Goal: Task Accomplishment & Management: Use online tool/utility

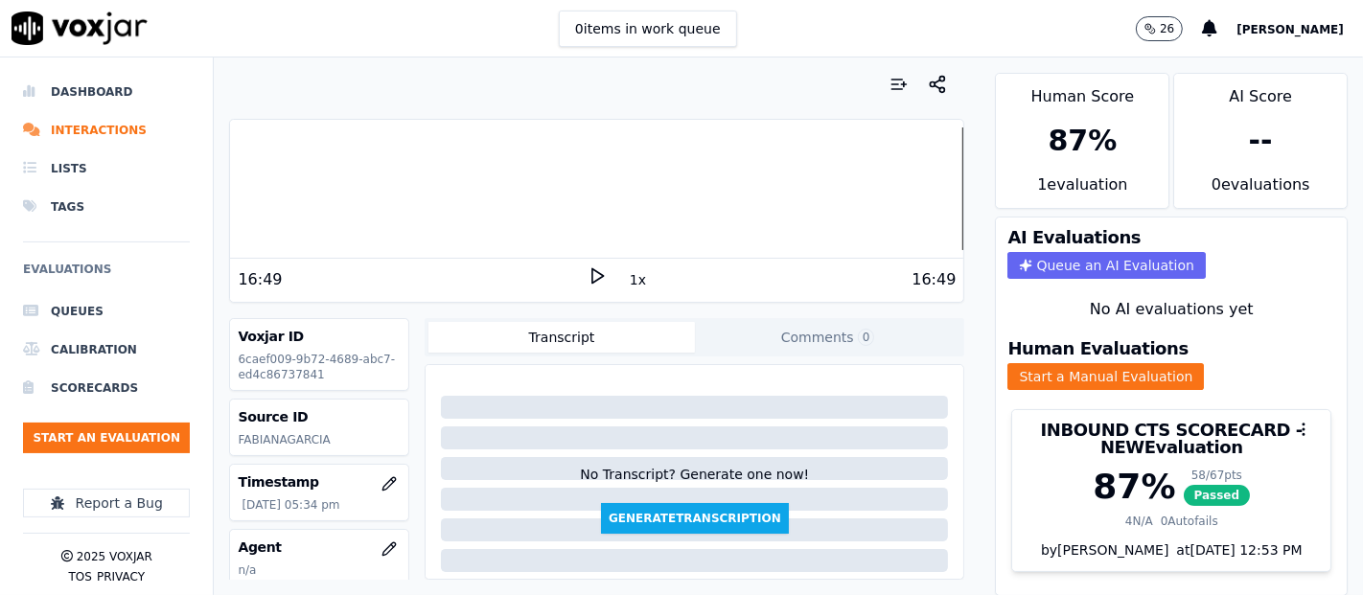
scroll to position [65, 0]
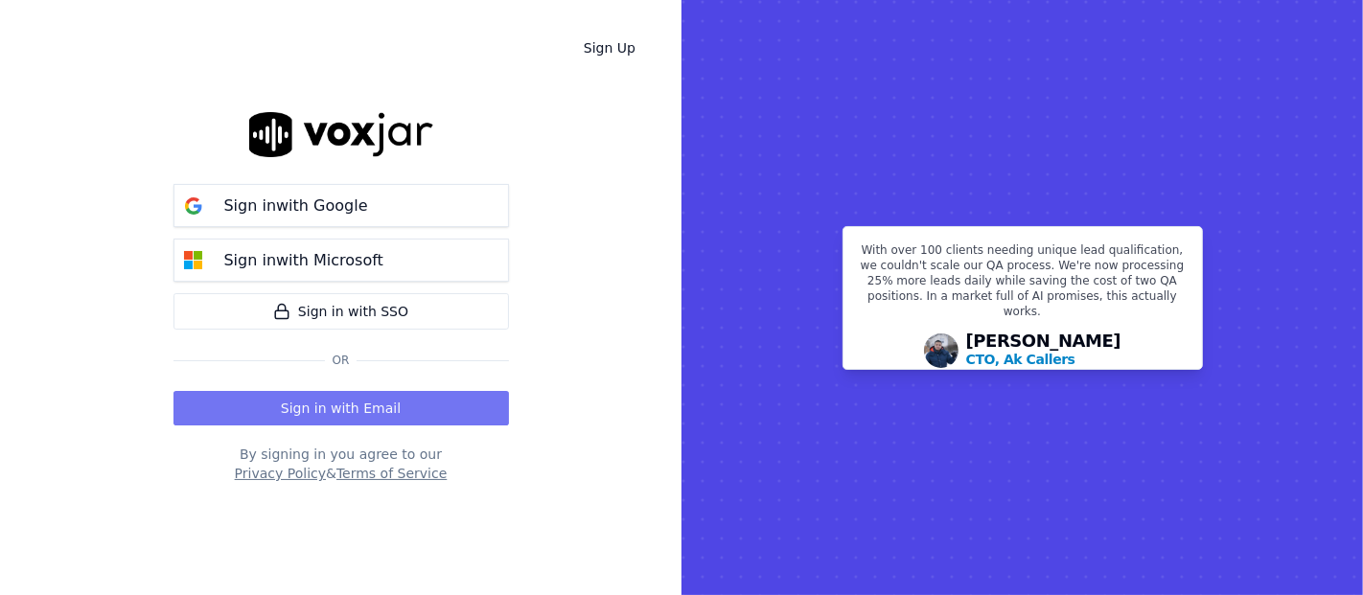
click at [368, 414] on button "Sign in with Email" at bounding box center [342, 408] width 336 height 35
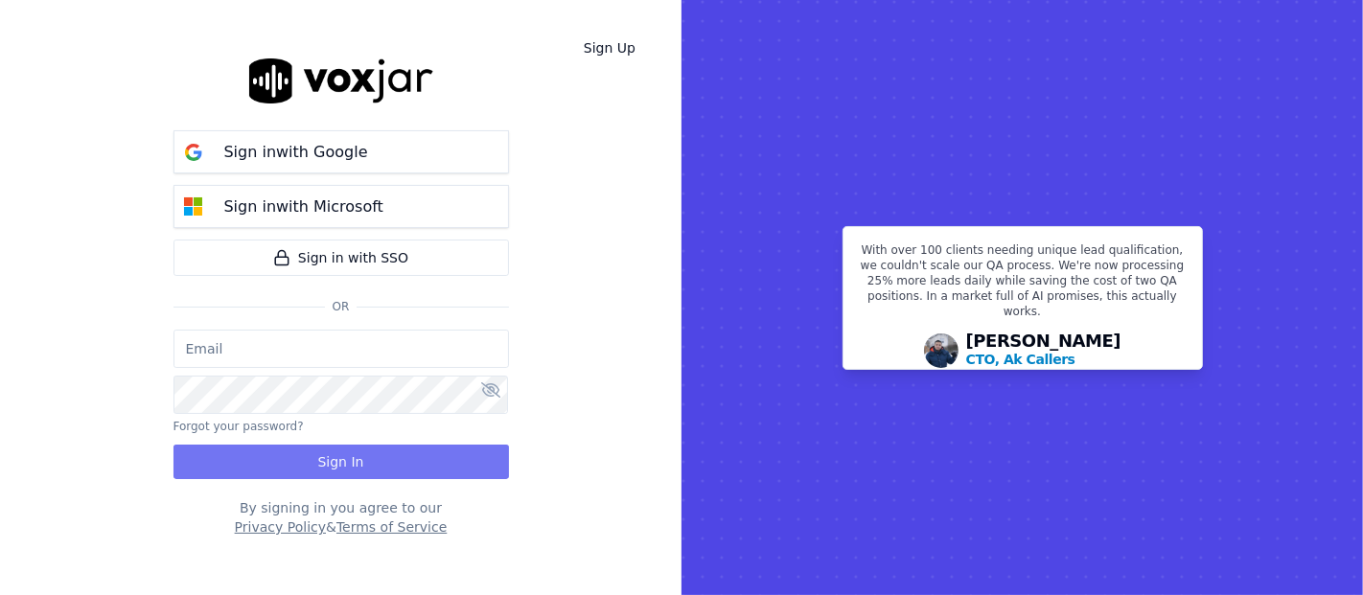
type input "[EMAIL_ADDRESS][DOMAIN_NAME]"
click at [289, 466] on button "Sign In" at bounding box center [342, 462] width 336 height 35
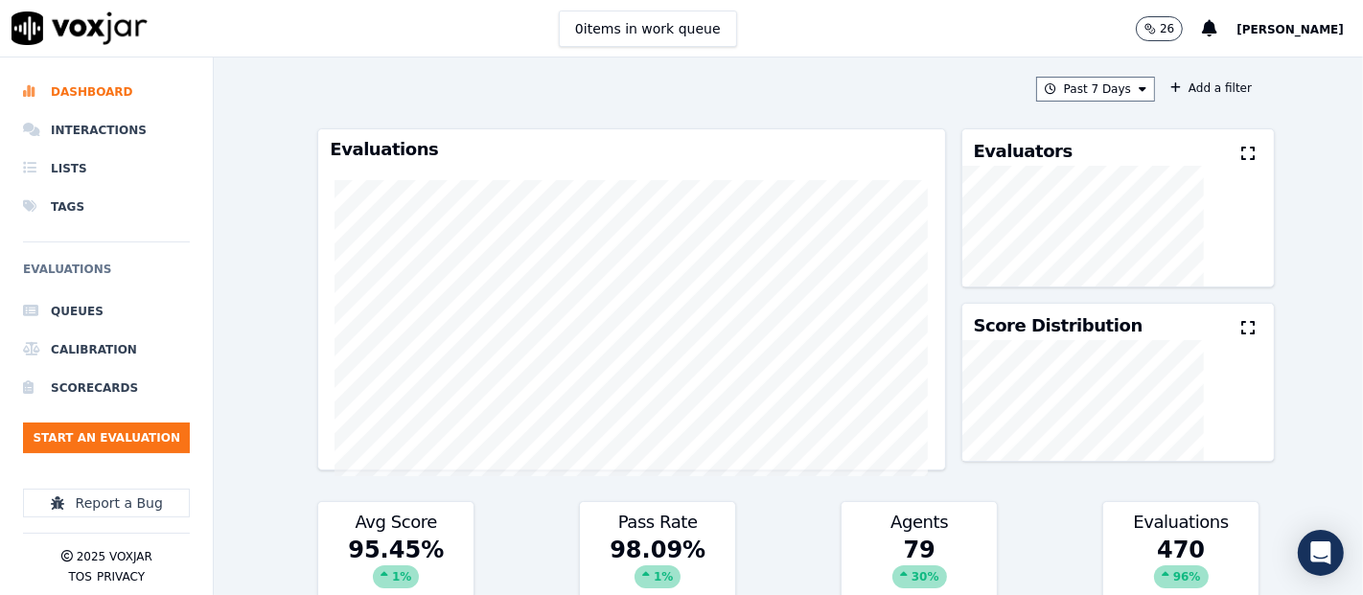
click at [98, 417] on ul "Queues Calibration Scorecards Start an Evaluation" at bounding box center [106, 380] width 167 height 176
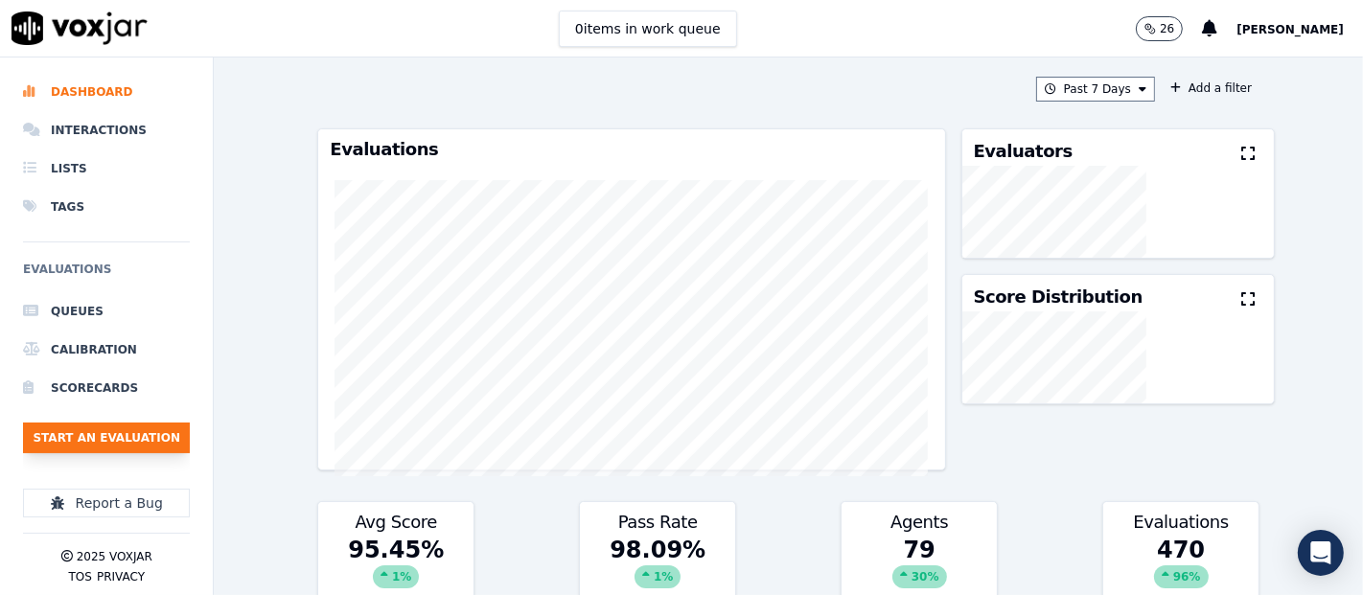
click at [99, 426] on button "Start an Evaluation" at bounding box center [106, 438] width 167 height 31
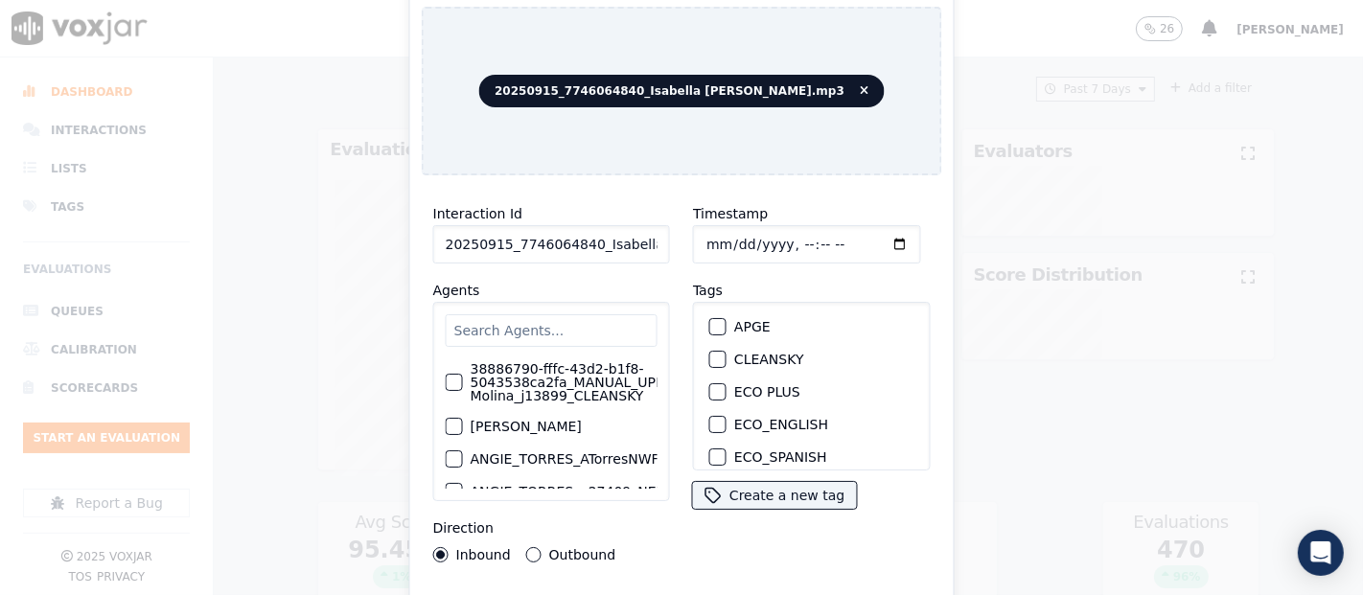
click at [612, 240] on input "20250915_7746064840_Isabella Angulo.mp3" at bounding box center [551, 244] width 237 height 38
type input "20250915_7746064840_Isabella Angulo"
click at [710, 353] on div "button" at bounding box center [716, 359] width 13 height 13
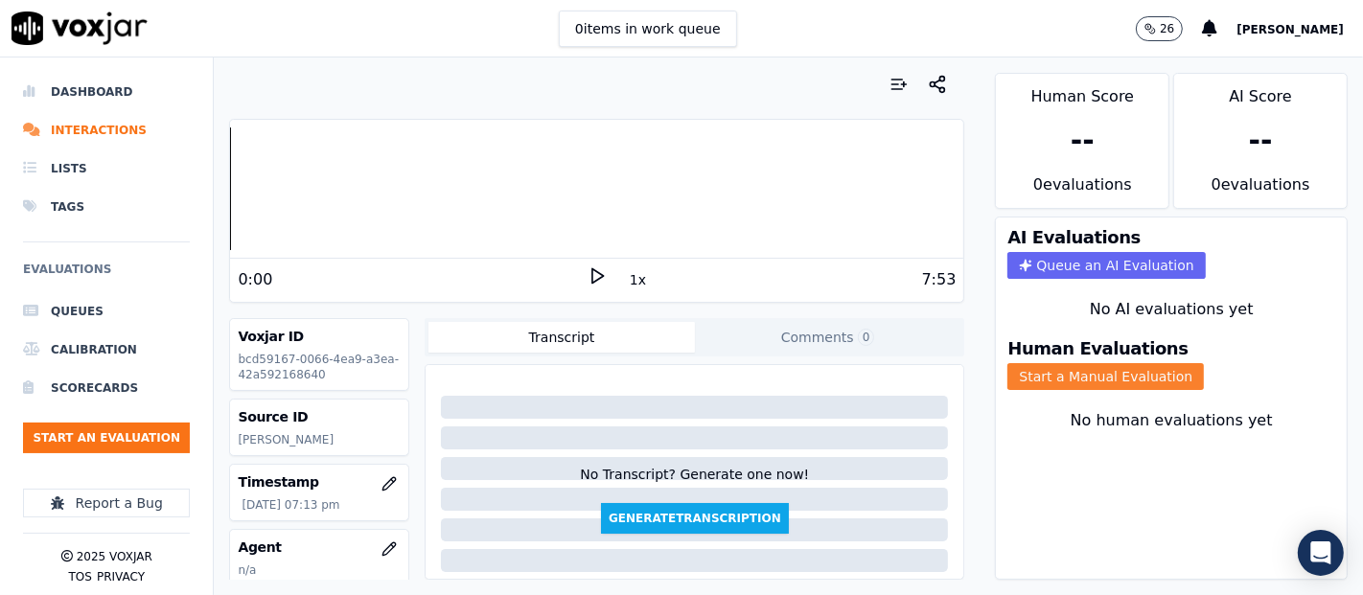
click at [1008, 363] on button "Start a Manual Evaluation" at bounding box center [1106, 376] width 197 height 27
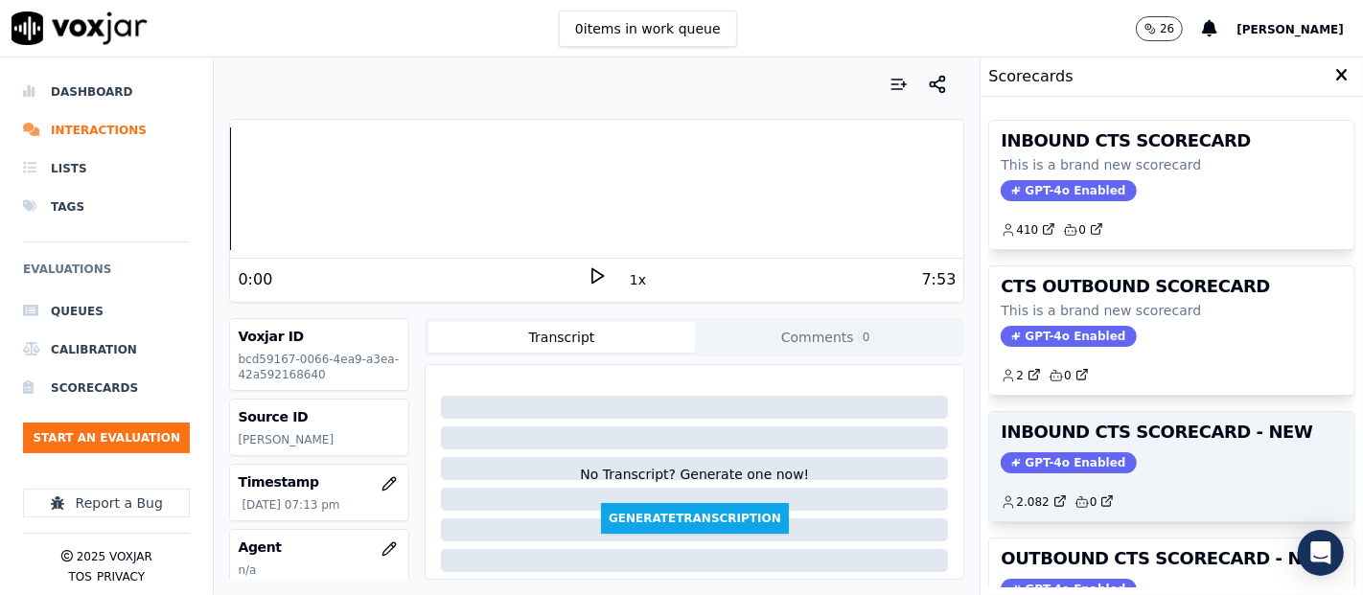
click at [1098, 414] on div "INBOUND CTS SCORECARD - NEW GPT-4o Enabled 2.082 0" at bounding box center [1171, 466] width 365 height 109
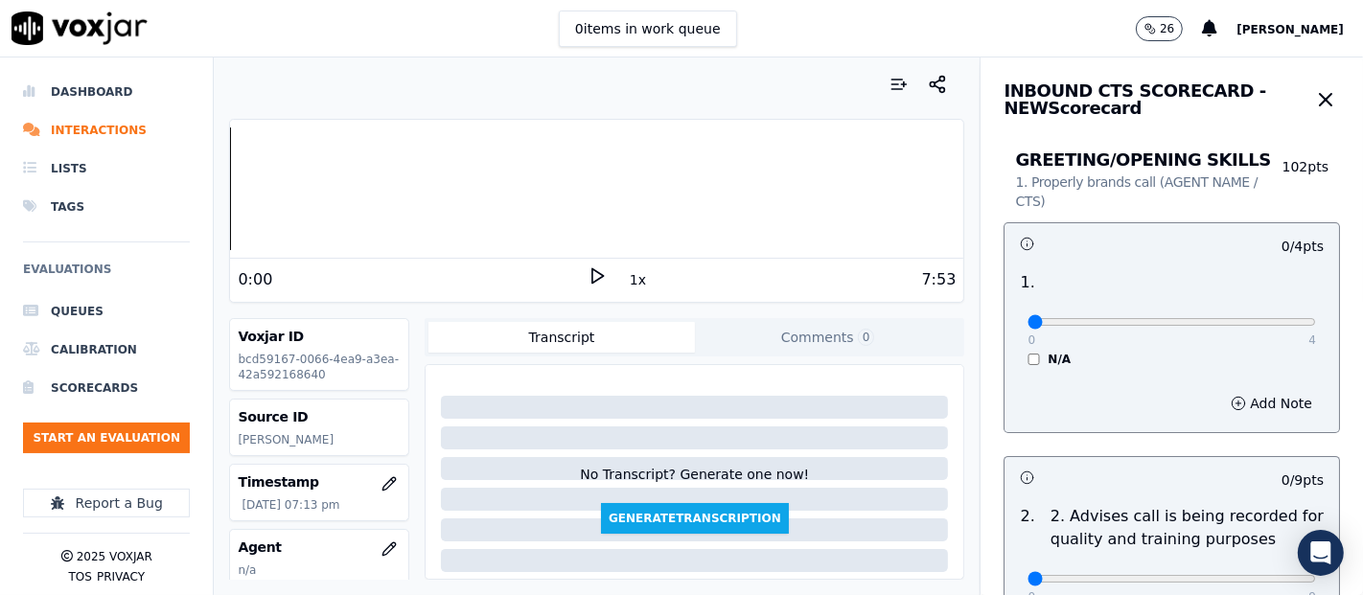
click at [588, 283] on icon at bounding box center [597, 276] width 19 height 19
click at [593, 278] on icon at bounding box center [597, 276] width 19 height 19
click at [588, 275] on icon at bounding box center [597, 276] width 19 height 19
click at [347, 192] on div at bounding box center [596, 189] width 733 height 123
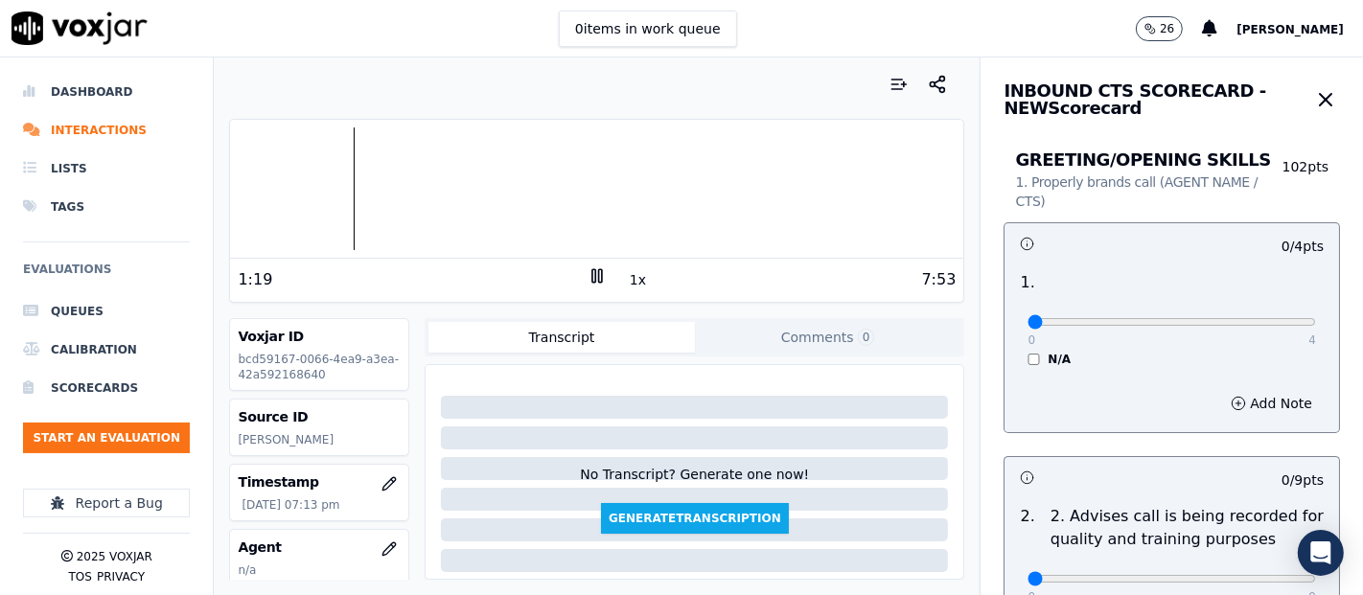
click at [314, 182] on div at bounding box center [596, 189] width 733 height 123
click at [389, 185] on div at bounding box center [596, 189] width 733 height 123
drag, startPoint x: 143, startPoint y: 516, endPoint x: 638, endPoint y: 256, distance: 558.8
click at [638, 256] on div "Your browser does not support the audio element." at bounding box center [596, 189] width 733 height 139
click at [588, 277] on icon at bounding box center [597, 276] width 19 height 19
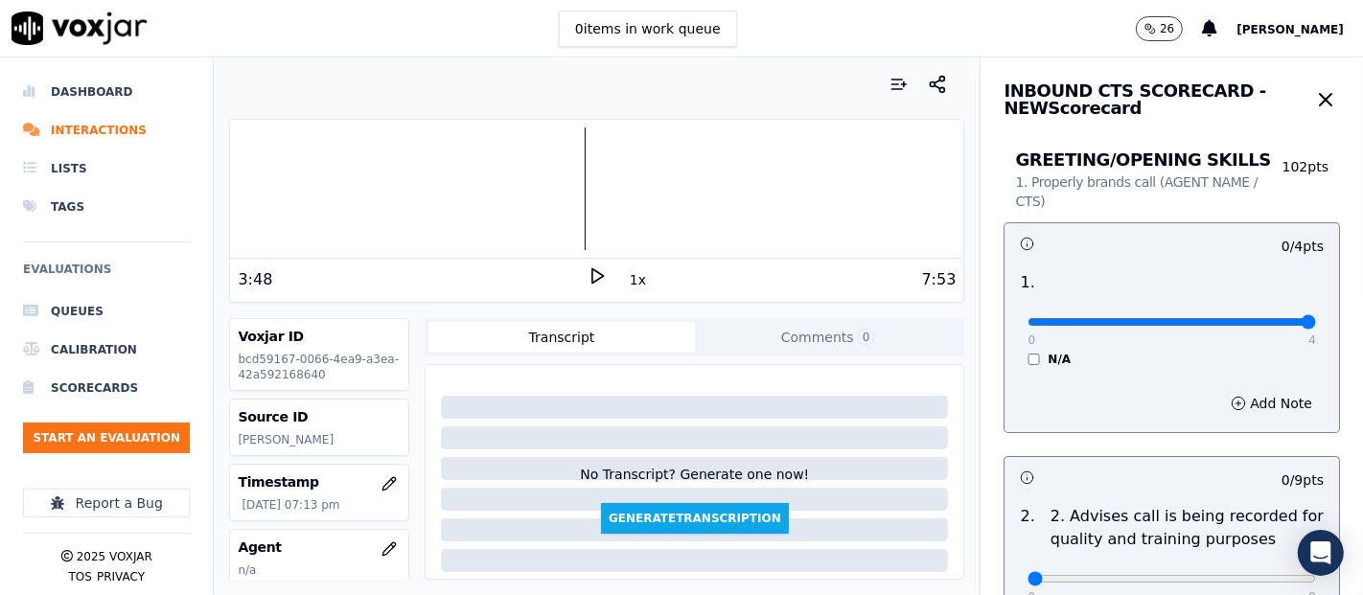
type input "4"
click at [1260, 319] on input "range" at bounding box center [1172, 322] width 289 height 8
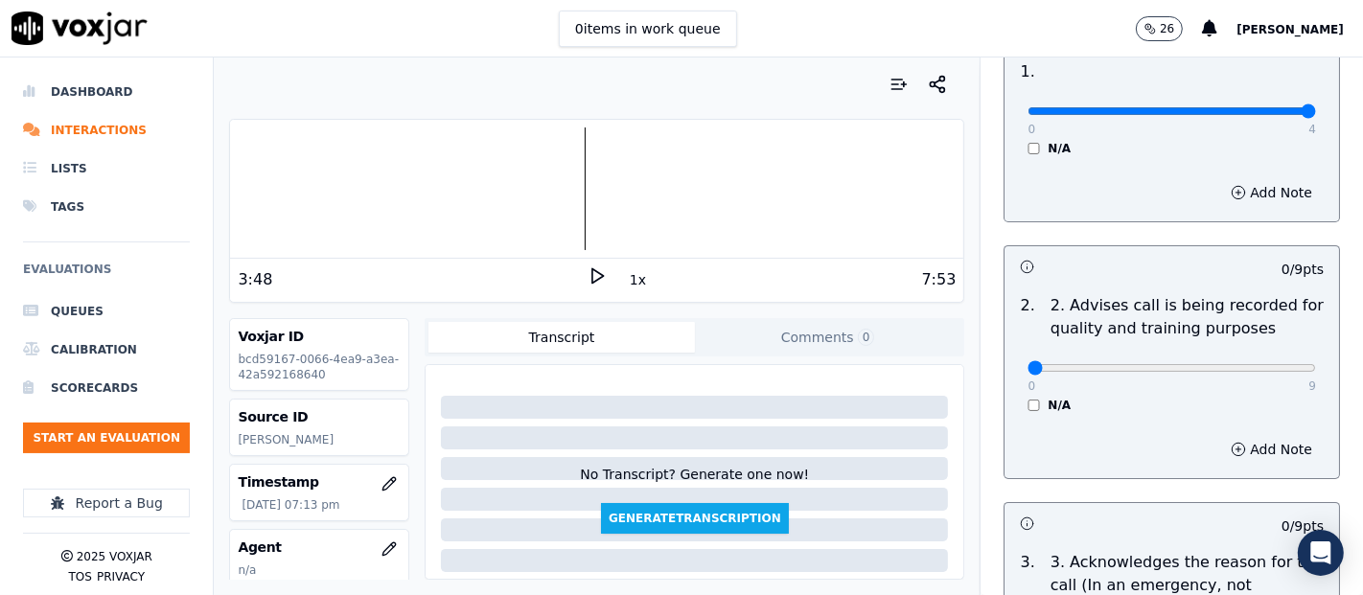
scroll to position [213, 0]
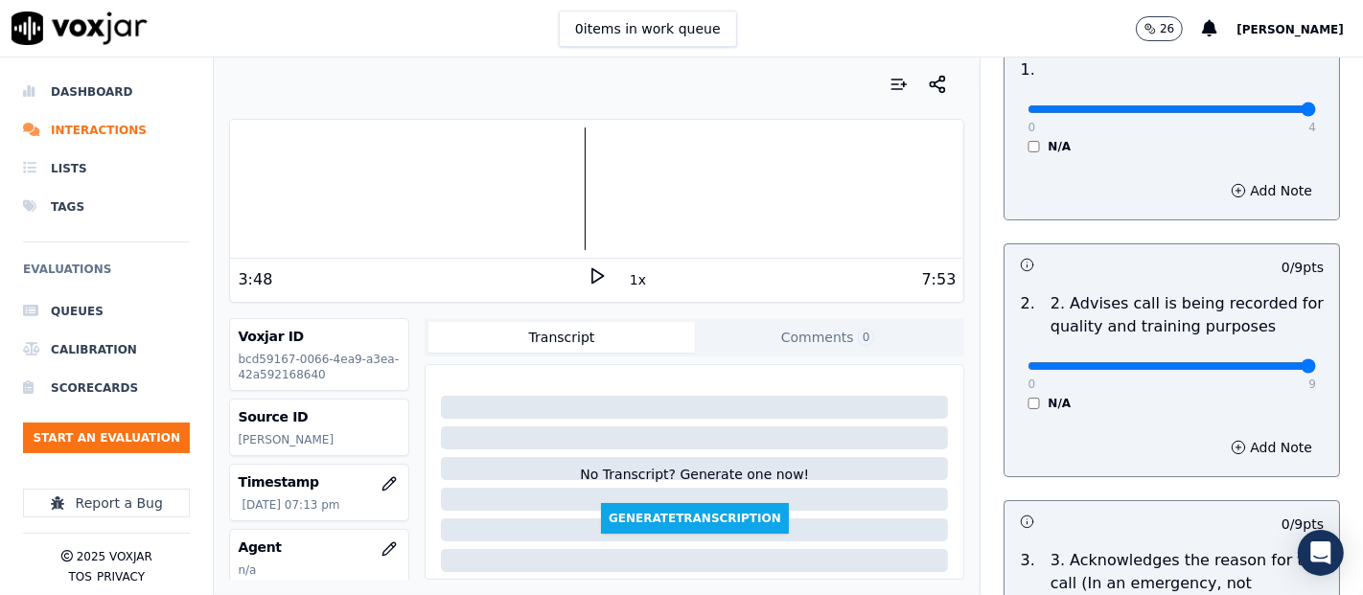
type input "9"
click at [1250, 362] on input "range" at bounding box center [1172, 366] width 289 height 8
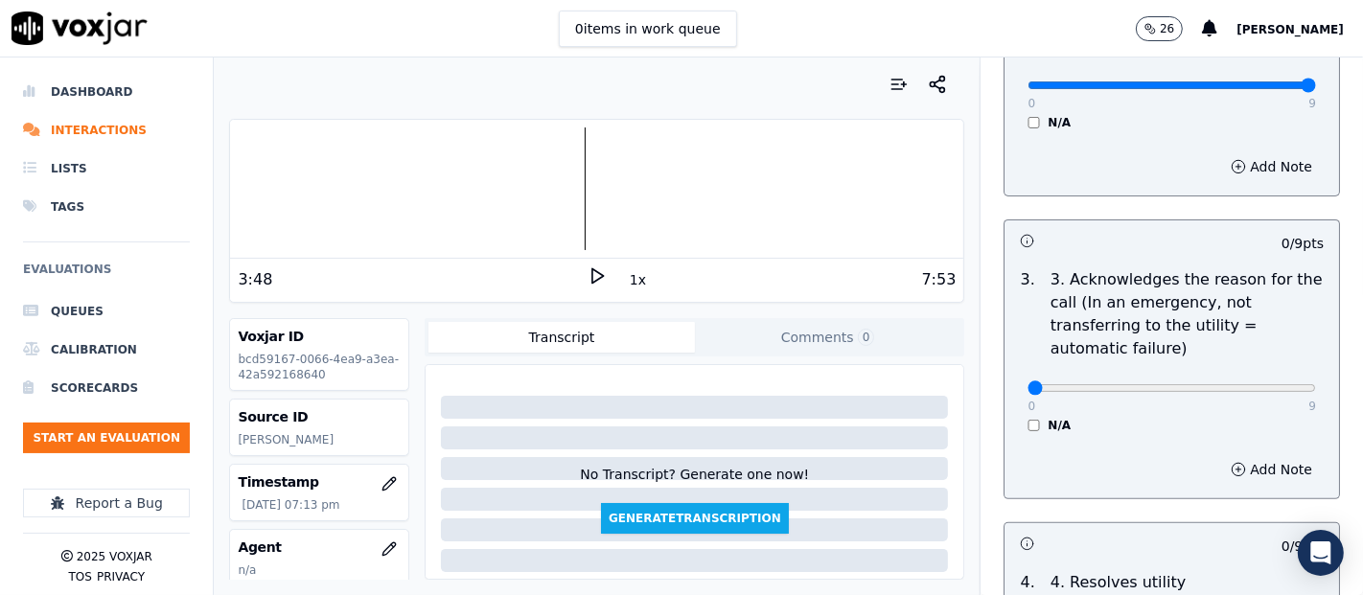
scroll to position [532, 0]
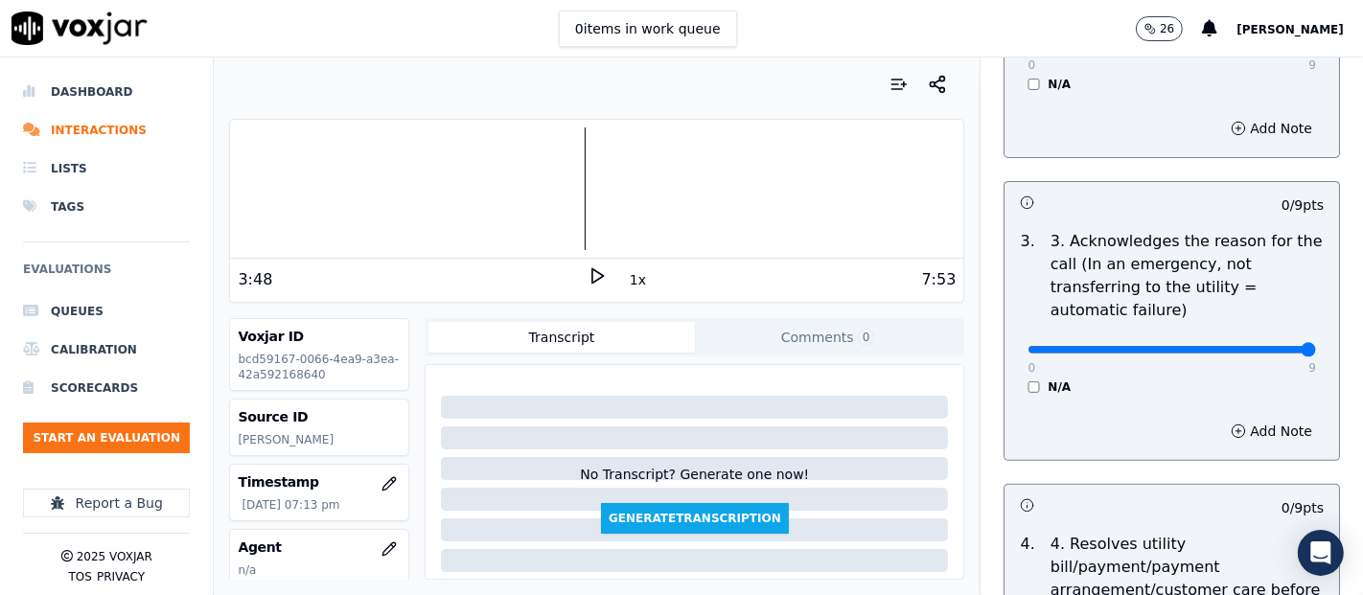
type input "9"
click at [1248, 346] on input "range" at bounding box center [1172, 350] width 289 height 8
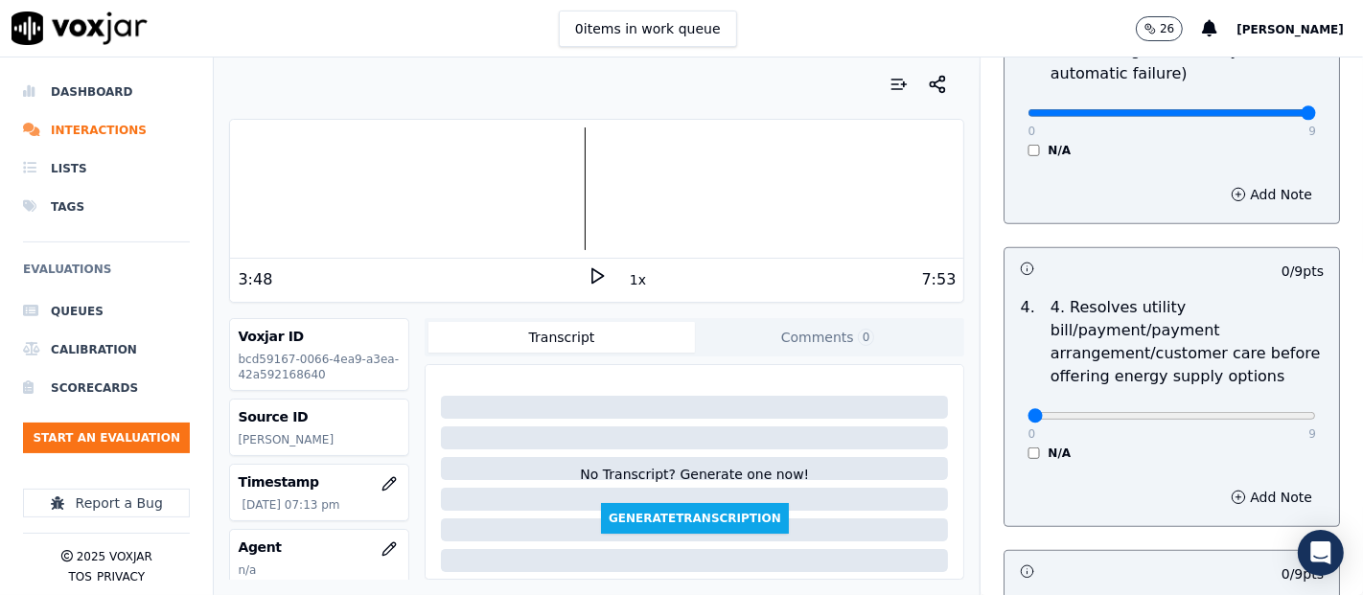
scroll to position [851, 0]
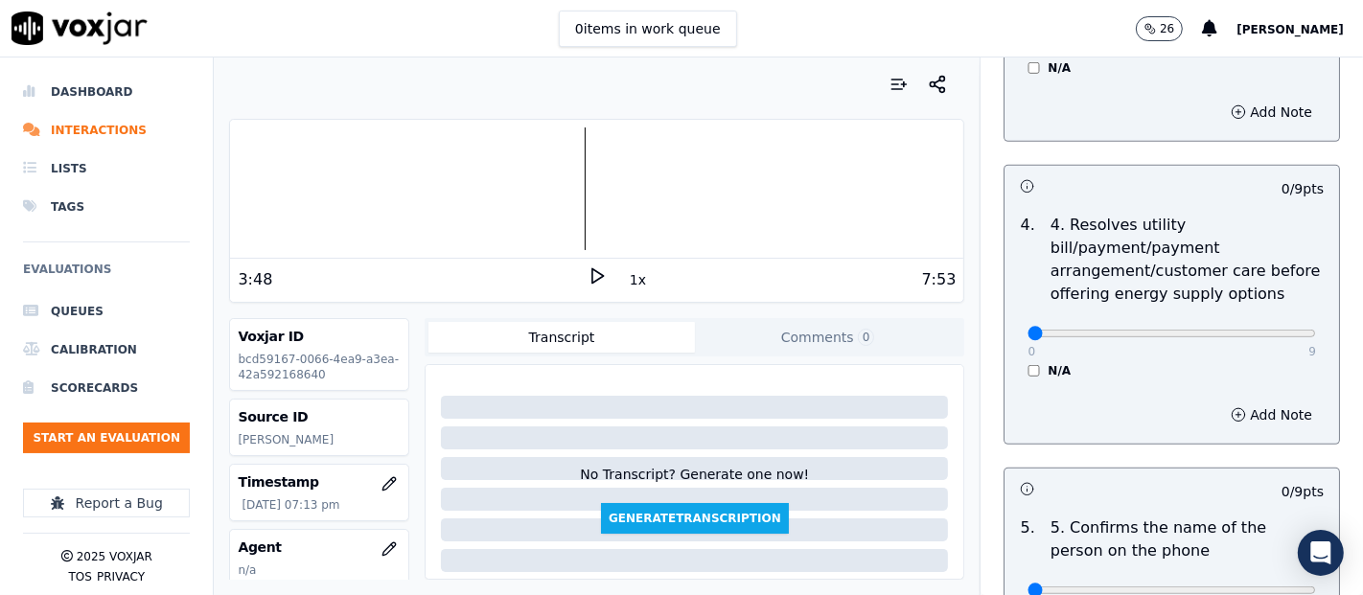
click at [1008, 374] on div "4 . 4. Resolves utility bill/payment/payment arrangement/customer care before o…" at bounding box center [1172, 296] width 335 height 180
click at [1012, 363] on div "0 9 N/A" at bounding box center [1171, 342] width 319 height 73
click at [1028, 363] on div "N/A" at bounding box center [1172, 370] width 289 height 15
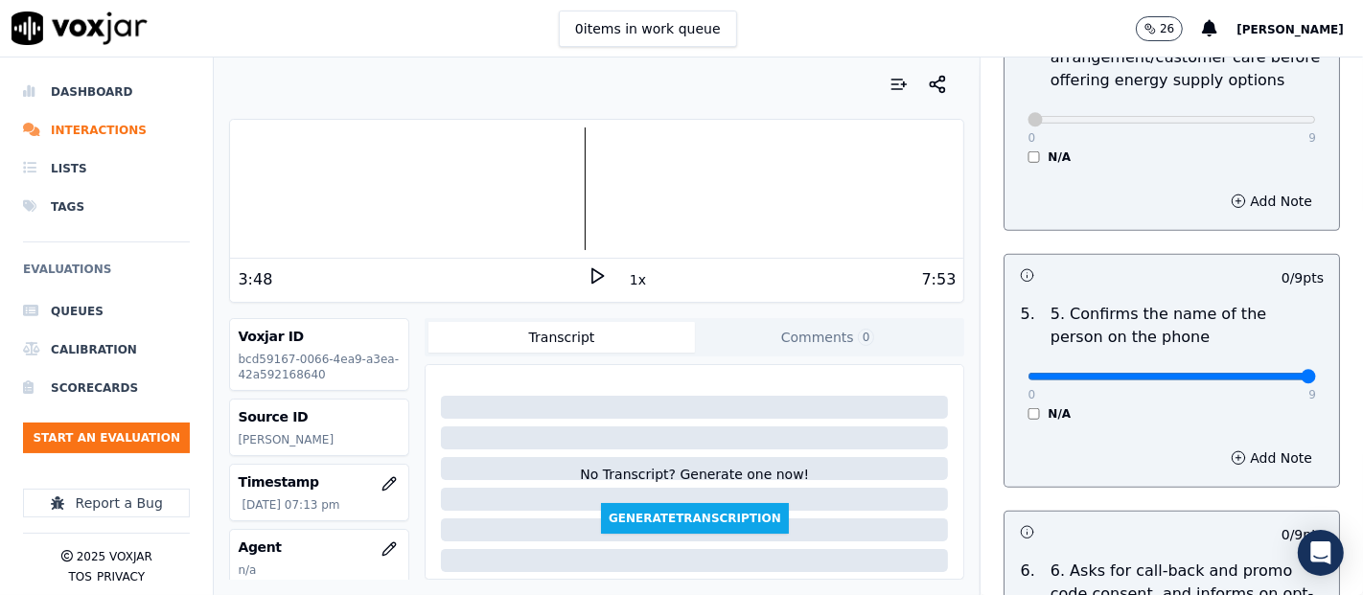
type input "9"
click at [1251, 373] on input "range" at bounding box center [1172, 377] width 289 height 8
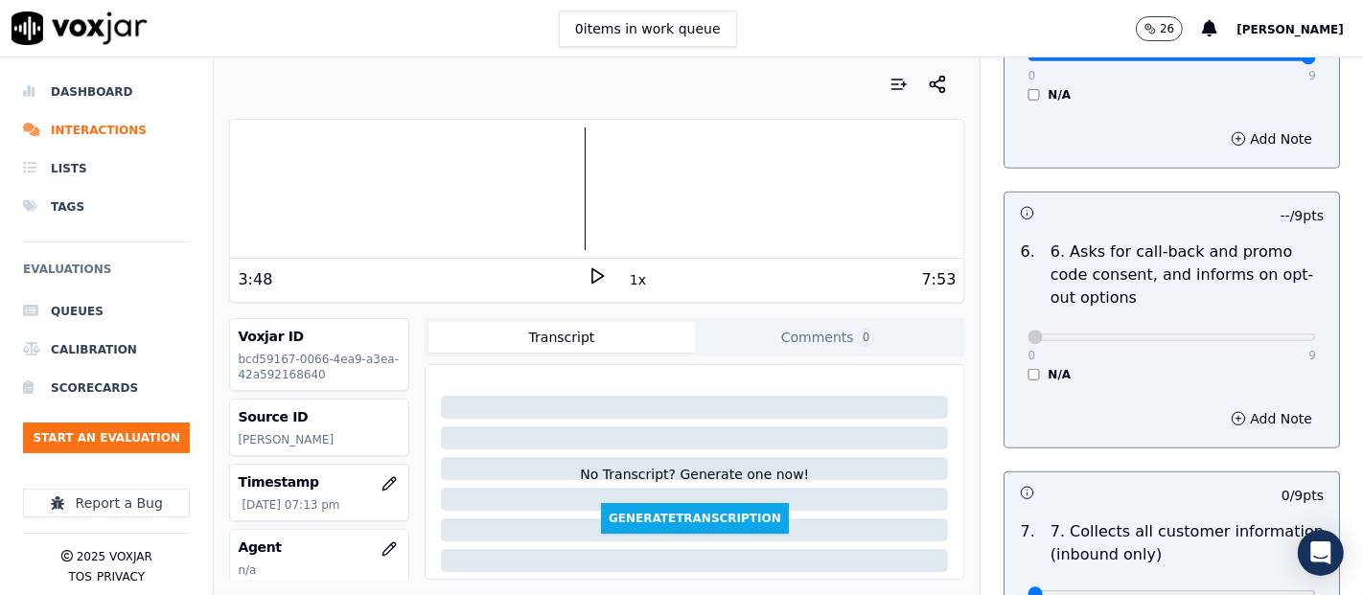
scroll to position [1597, 0]
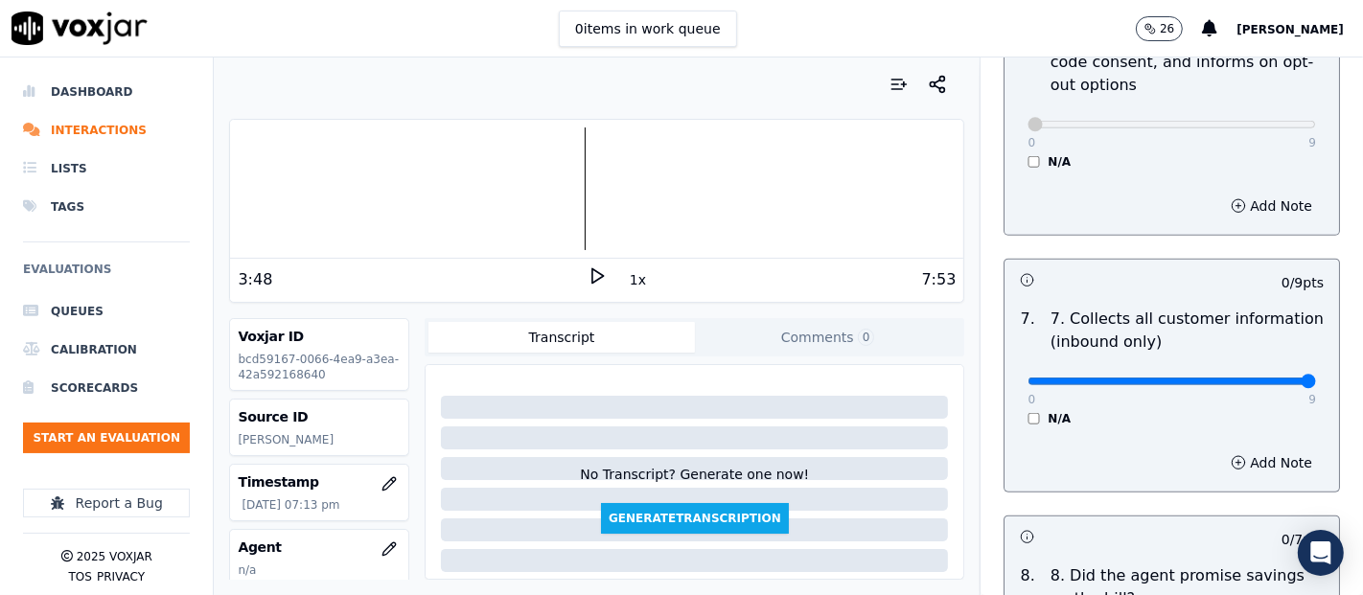
type input "9"
click at [1257, 379] on input "range" at bounding box center [1172, 382] width 289 height 8
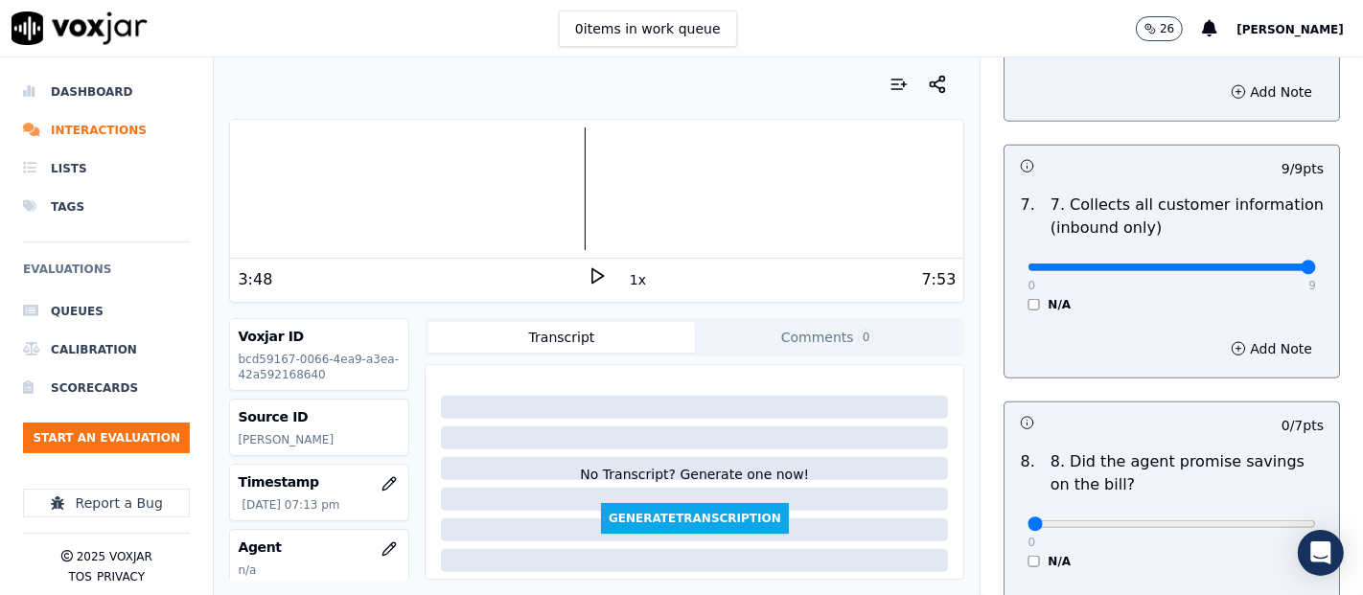
scroll to position [1810, 0]
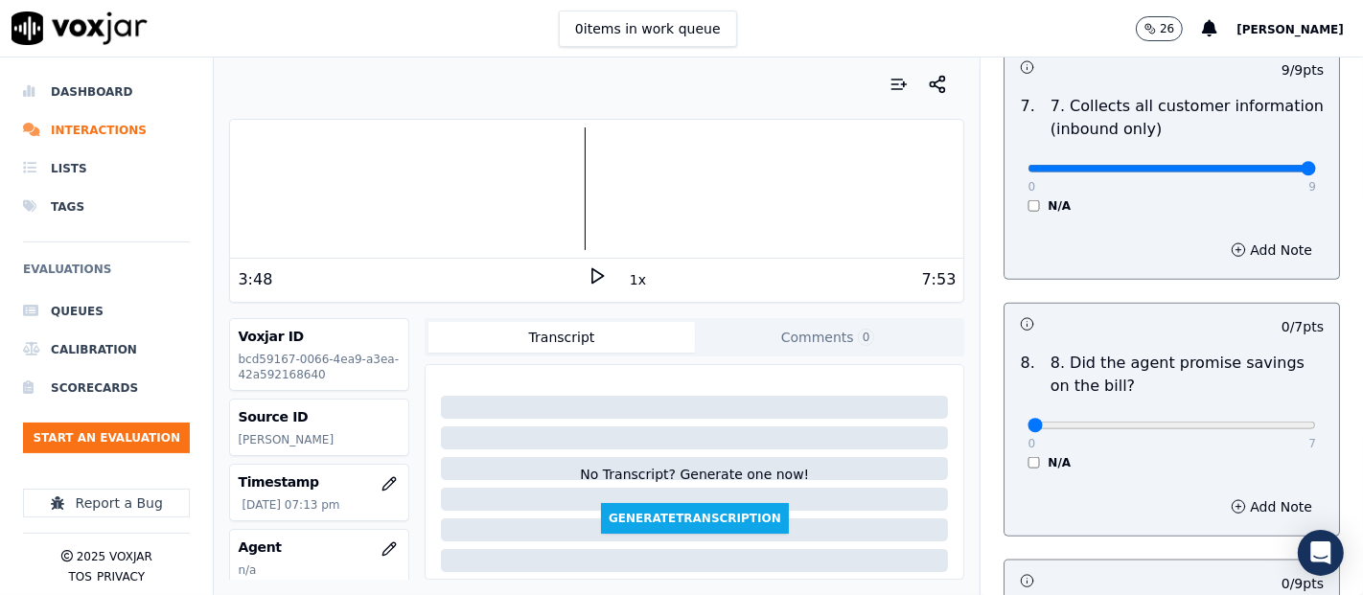
click at [1028, 455] on div "N/A" at bounding box center [1172, 462] width 289 height 15
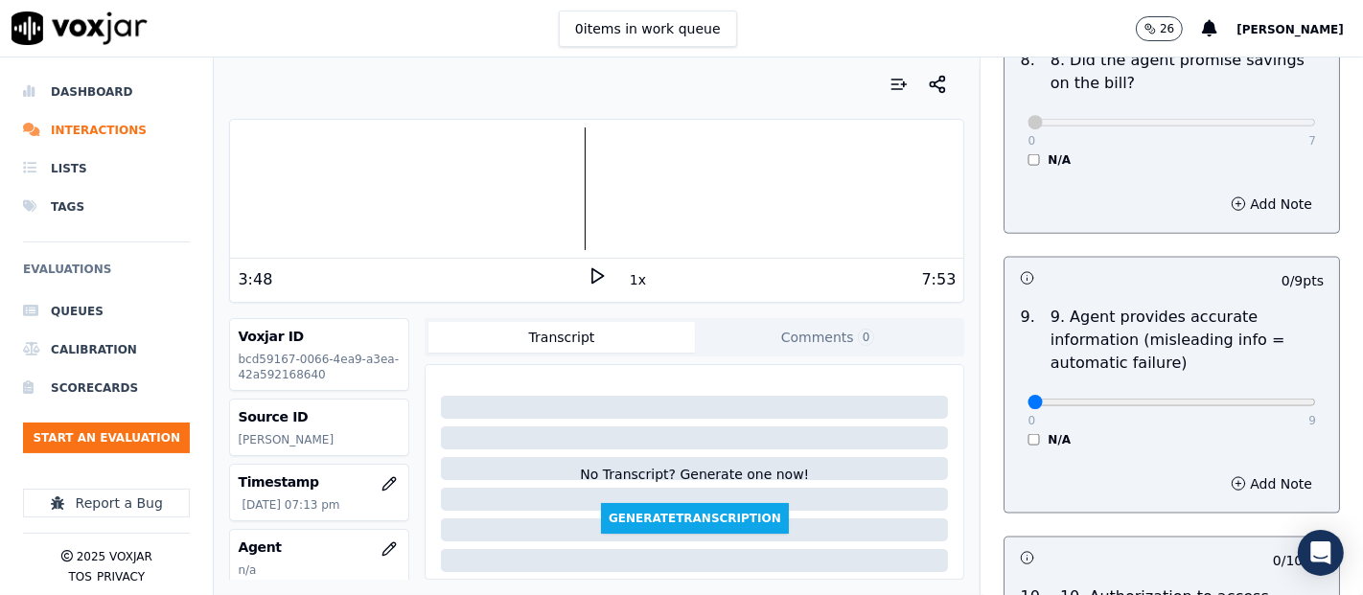
scroll to position [2130, 0]
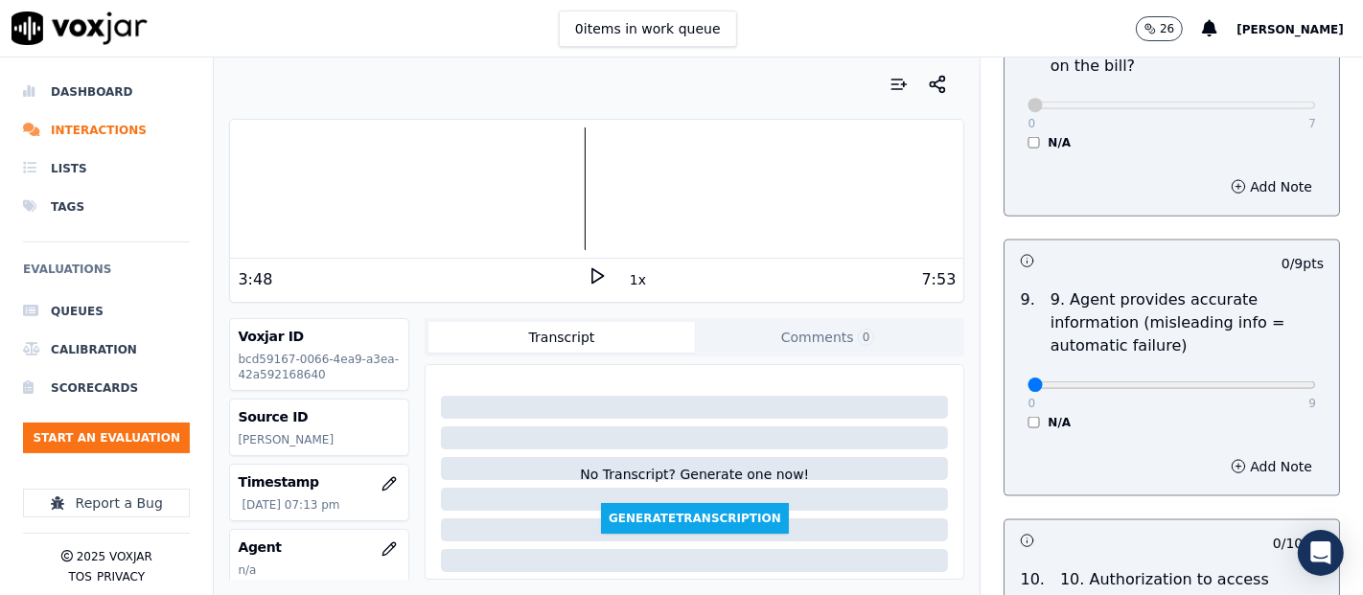
click at [1266, 383] on div "0 9 N/A" at bounding box center [1171, 394] width 319 height 73
type input "9"
click at [1264, 382] on input "range" at bounding box center [1172, 386] width 289 height 8
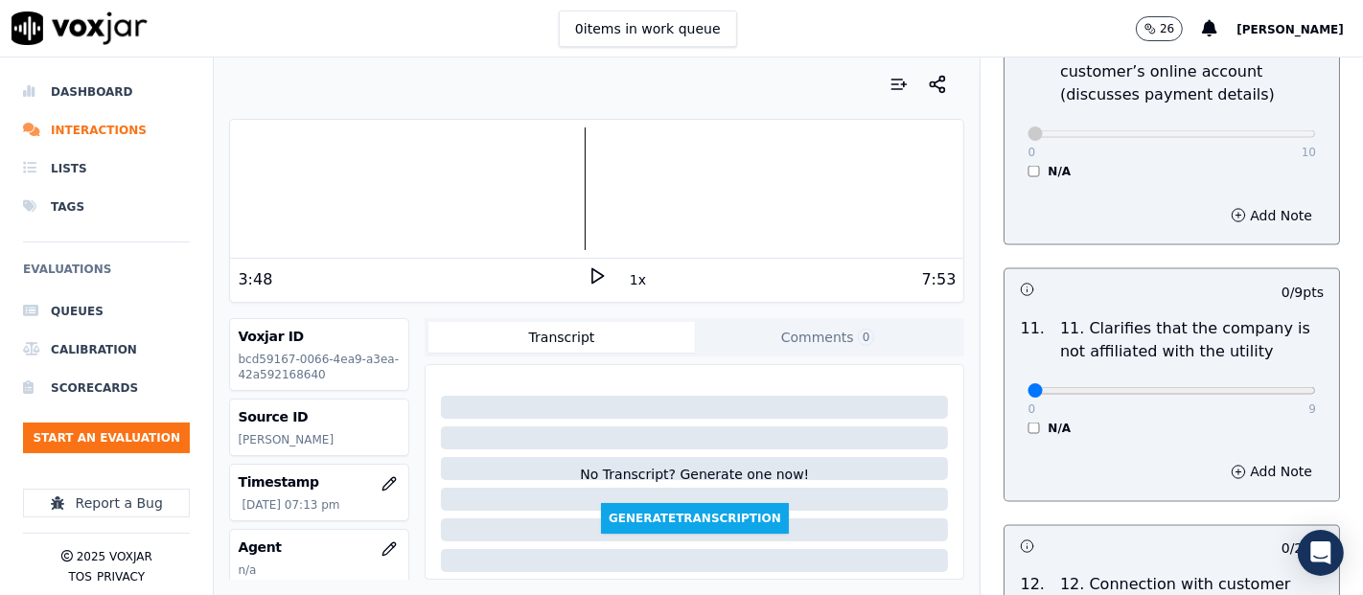
scroll to position [2663, 0]
click at [1268, 379] on div "0 9 N/A" at bounding box center [1171, 398] width 319 height 73
type input "9"
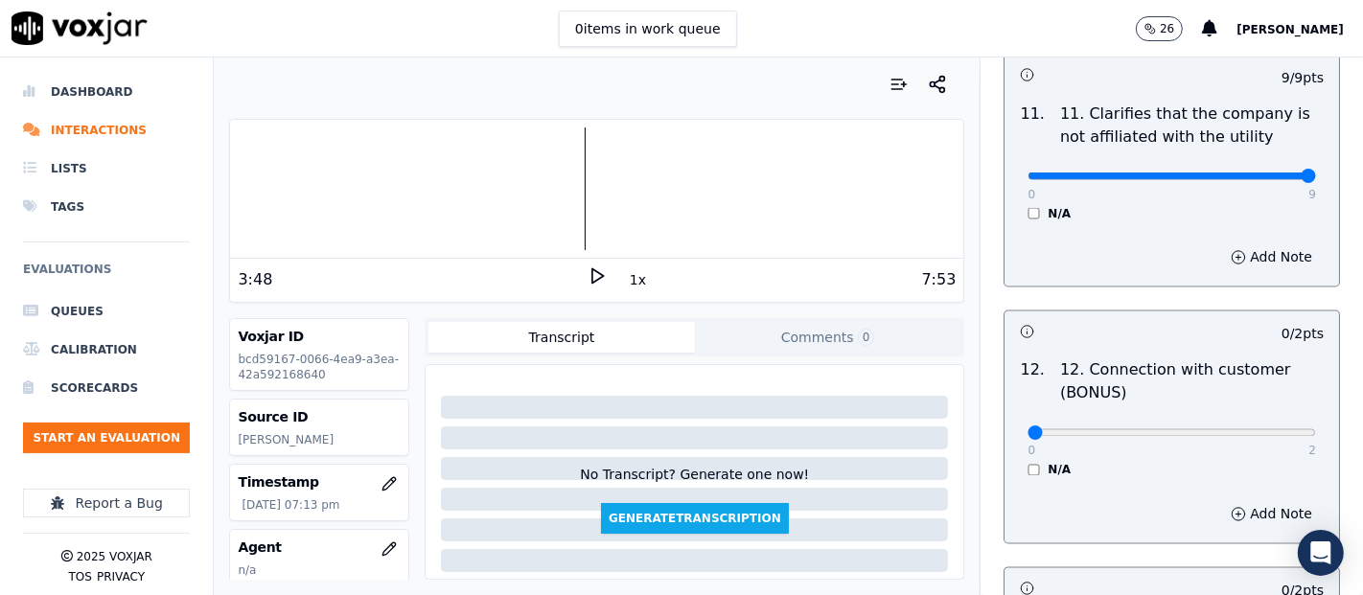
scroll to position [2983, 0]
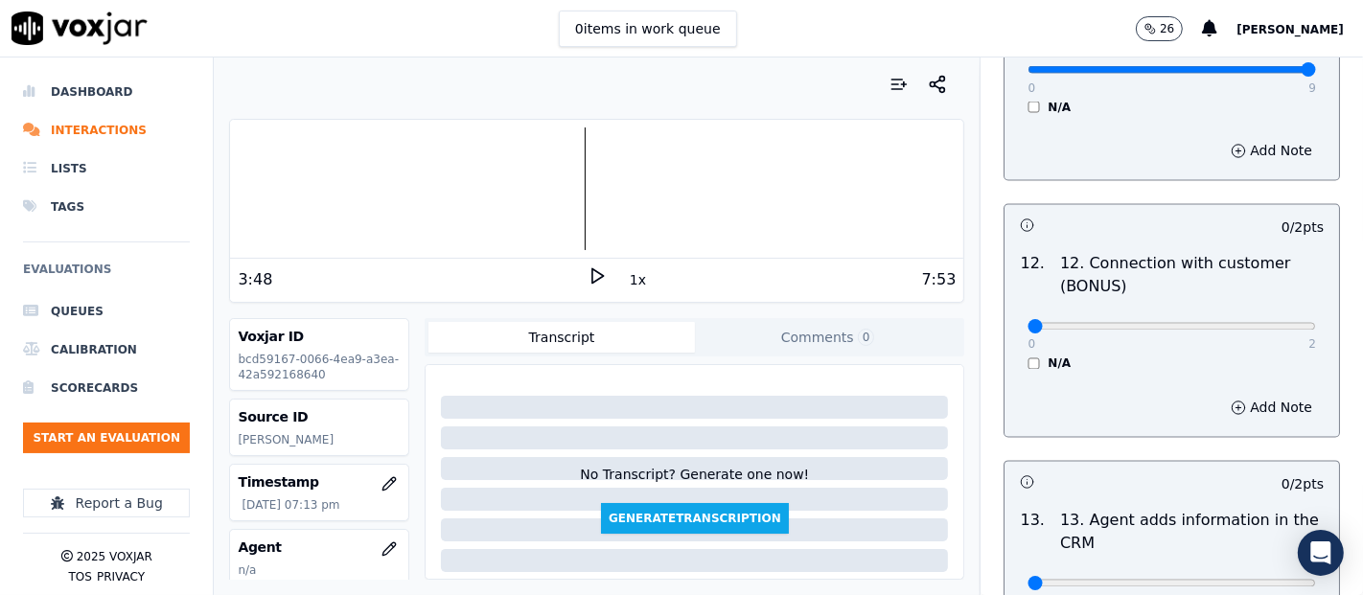
click at [1262, 318] on div "0 2 N/A" at bounding box center [1171, 335] width 319 height 73
type input "2"
click at [1261, 323] on input "range" at bounding box center [1172, 327] width 289 height 8
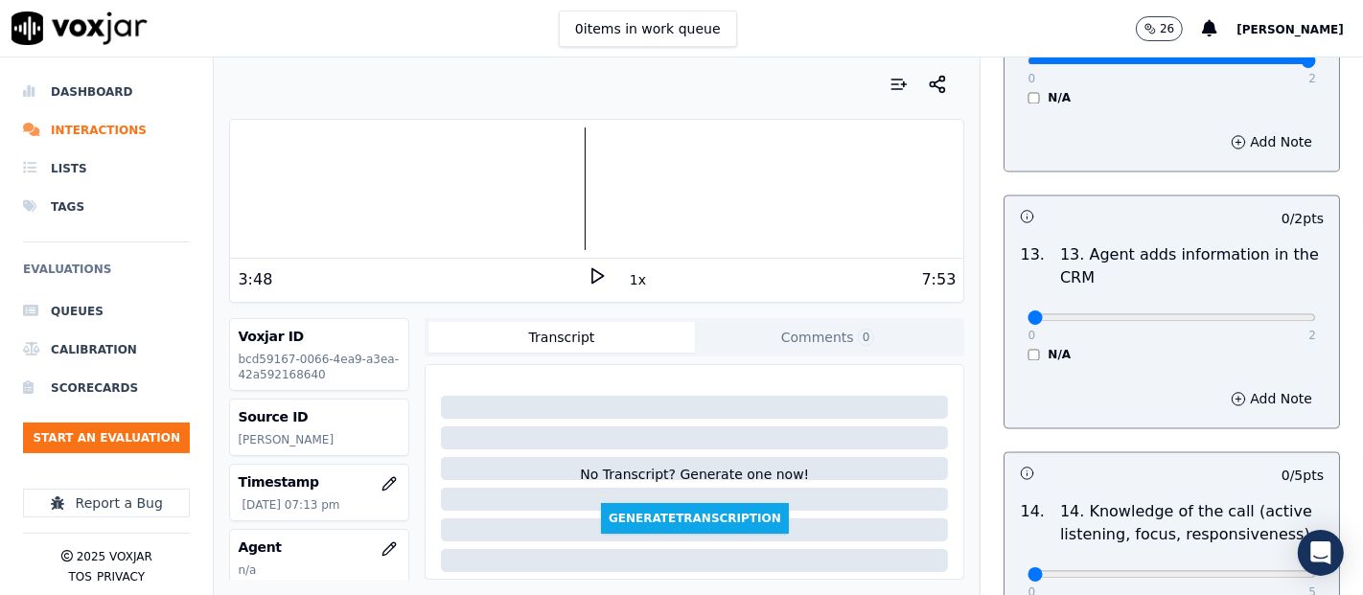
scroll to position [3302, 0]
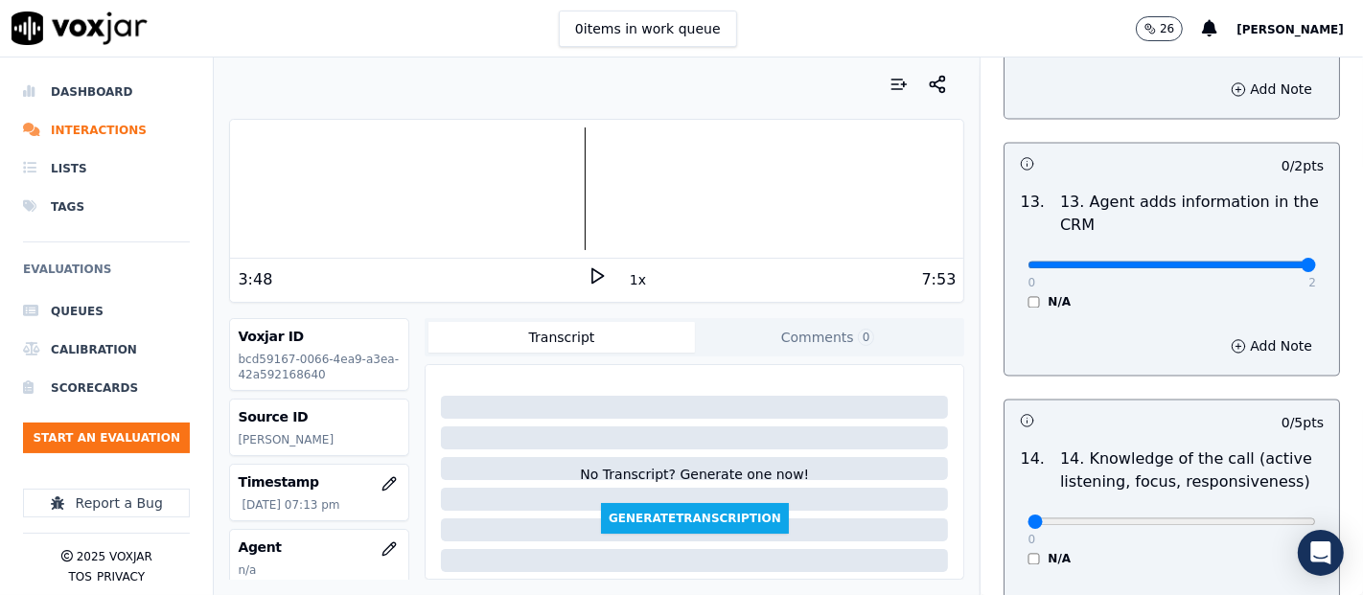
type input "2"
click at [1258, 263] on input "range" at bounding box center [1172, 265] width 289 height 8
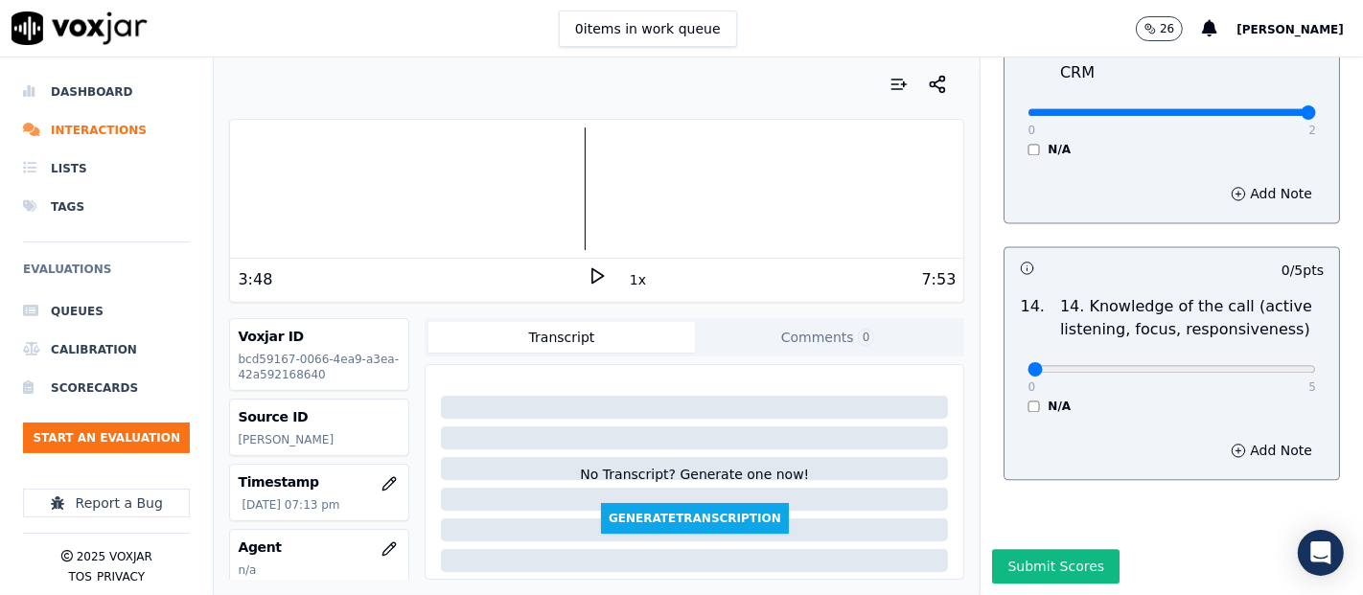
scroll to position [3494, 0]
type input "5"
click at [1259, 365] on input "range" at bounding box center [1172, 369] width 289 height 8
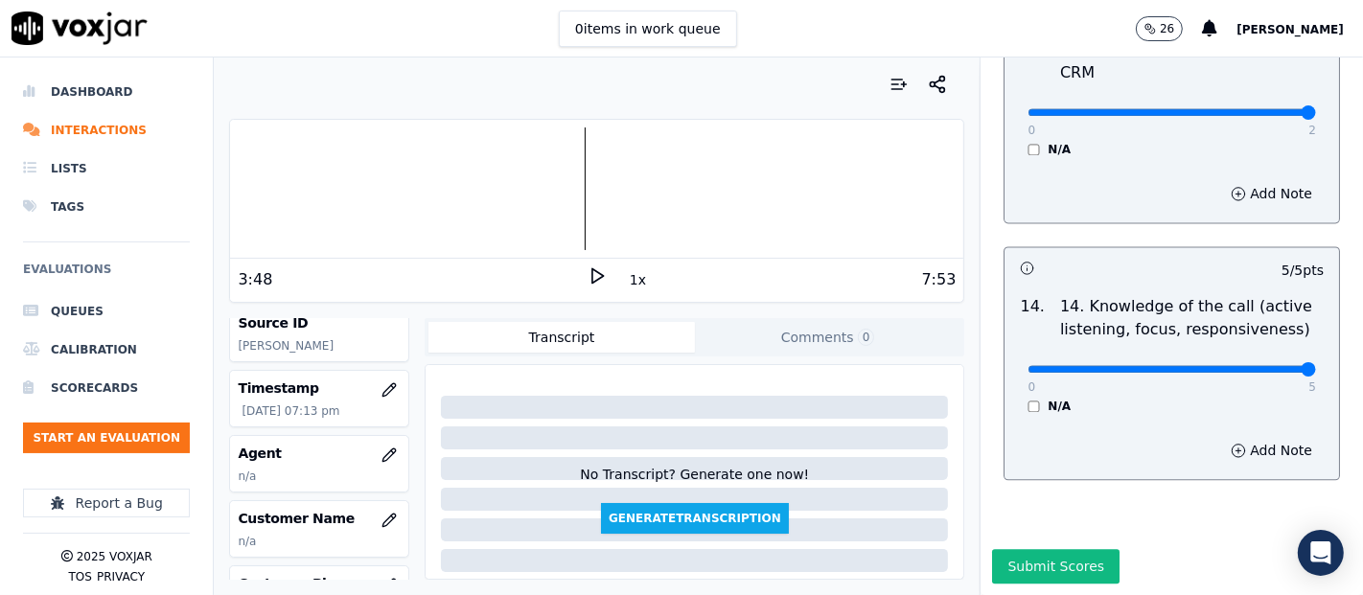
scroll to position [213, 0]
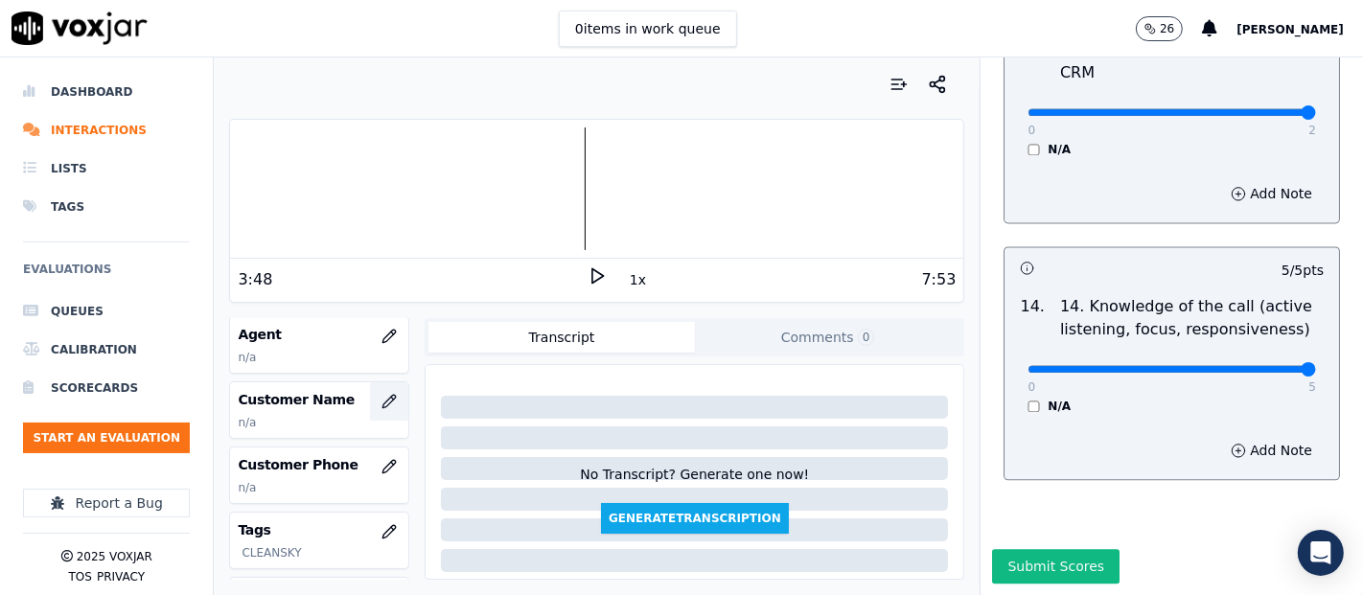
click at [382, 404] on icon "button" at bounding box center [389, 401] width 15 height 15
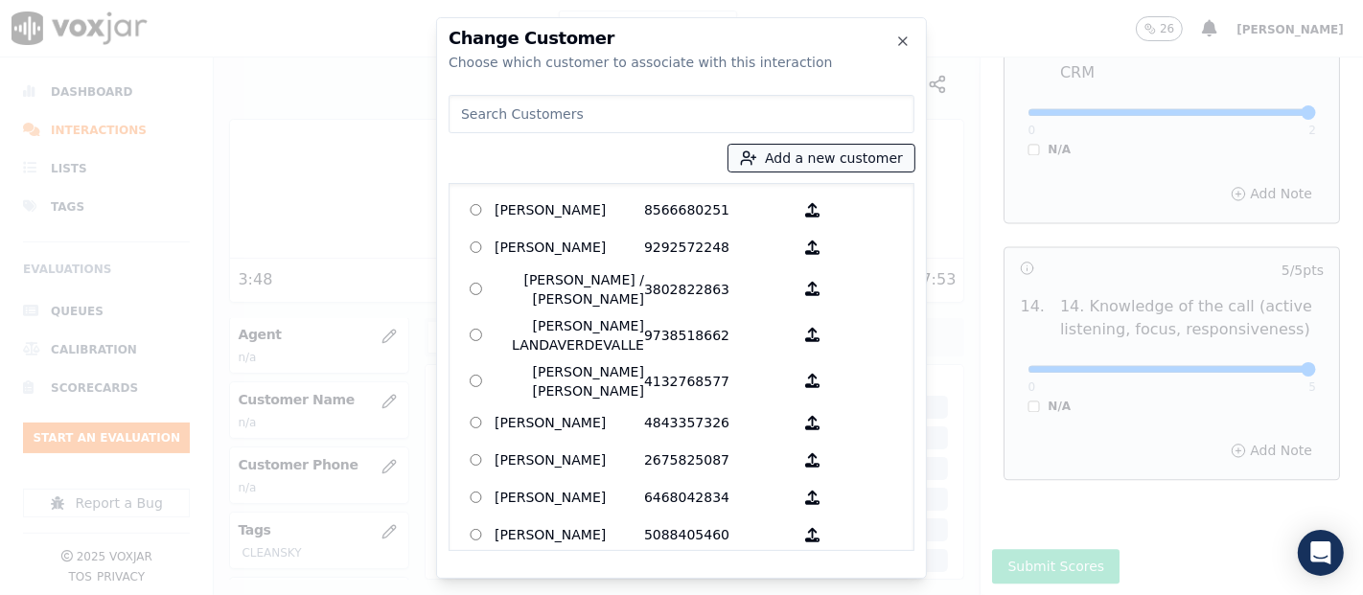
click at [883, 154] on button "Add a new customer" at bounding box center [822, 158] width 186 height 27
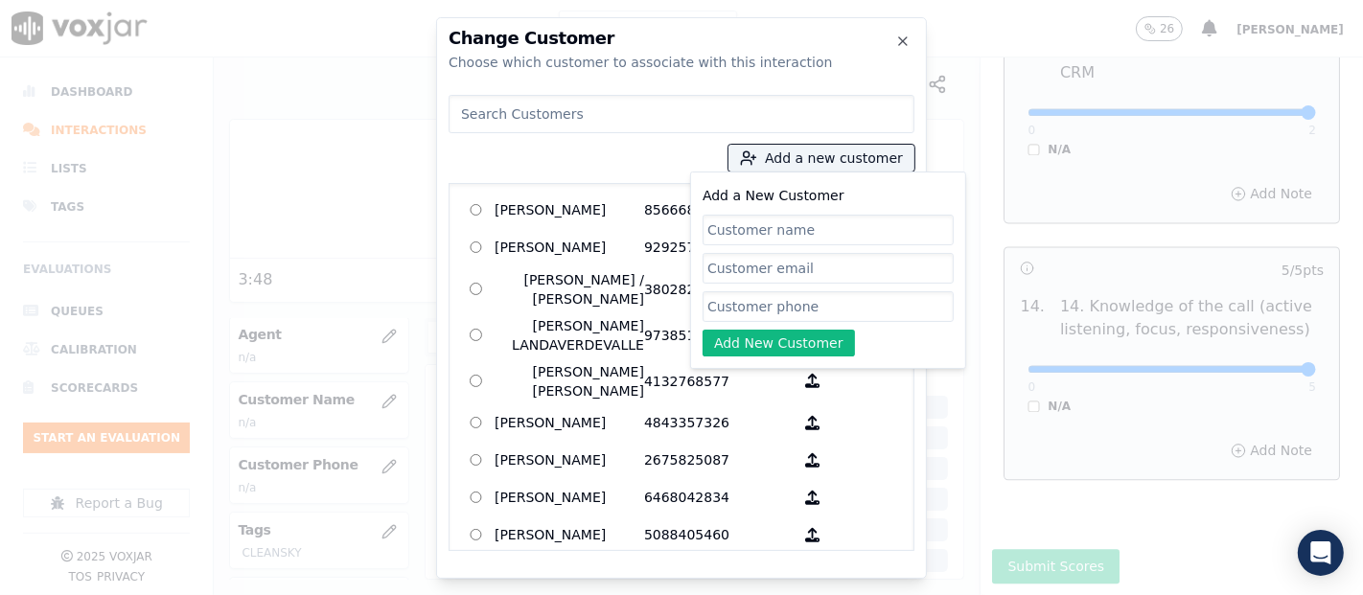
paste input "Nathaly Dutan"
type input "Nathaly Dutan"
click at [751, 294] on input "Add a New Customer" at bounding box center [828, 306] width 251 height 31
paste input "7744622920"
type input "7744622920"
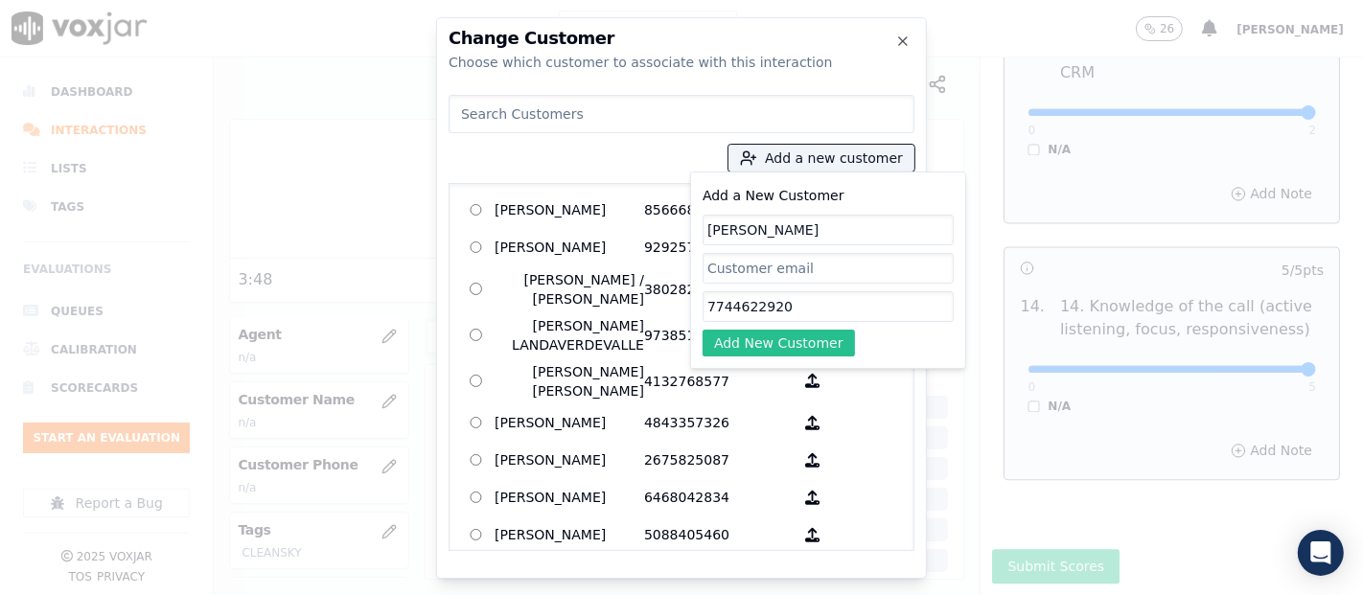
click at [758, 335] on button "Add New Customer" at bounding box center [779, 343] width 152 height 27
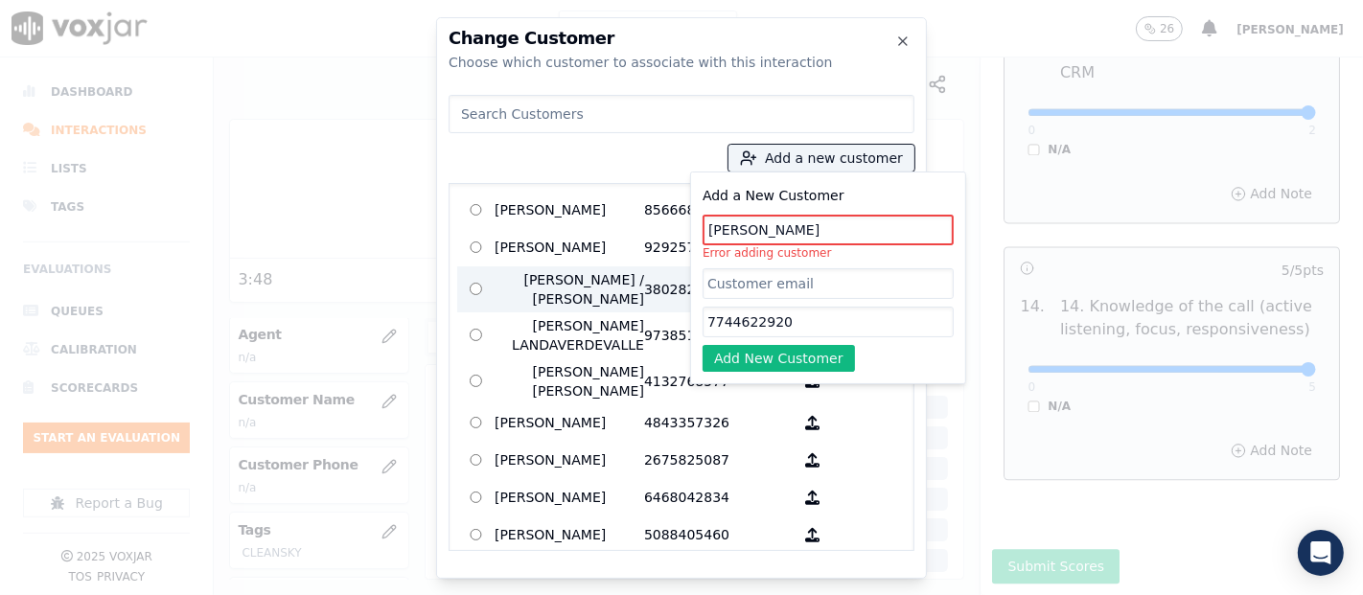
drag, startPoint x: 822, startPoint y: 233, endPoint x: 591, endPoint y: 287, distance: 237.2
click at [593, 283] on div "Add a new customer Add a New Customer Nathaly Dutan Error adding customer 77446…" at bounding box center [682, 319] width 466 height 464
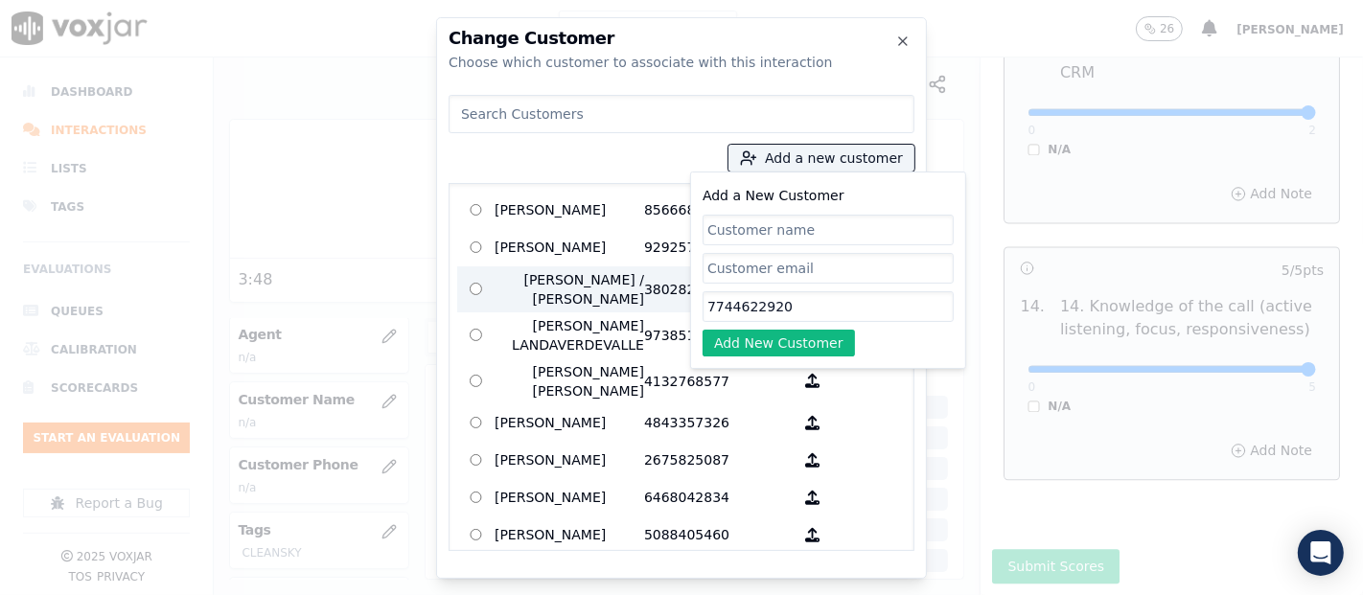
drag, startPoint x: 798, startPoint y: 302, endPoint x: 507, endPoint y: 330, distance: 291.8
click at [478, 337] on div "Add a new customer Add a New Customer 7744622920 Add New Customer AGUEDA SANTAN…" at bounding box center [682, 319] width 466 height 464
click at [523, 100] on input at bounding box center [682, 114] width 466 height 38
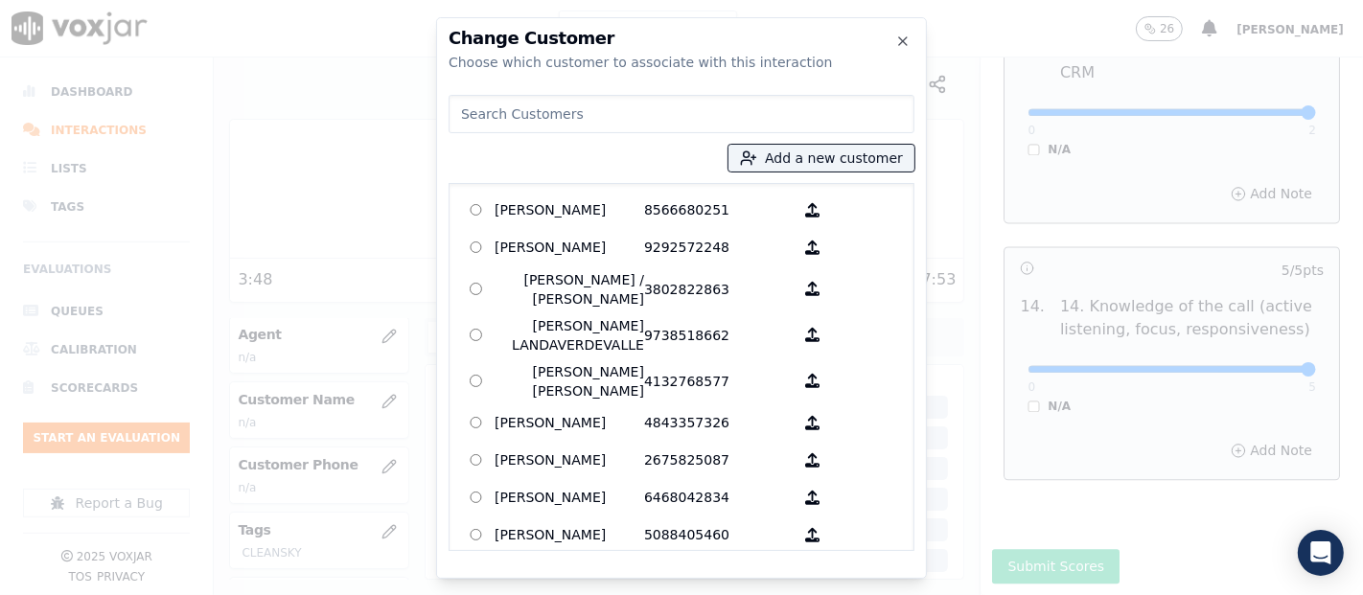
click at [520, 110] on input at bounding box center [682, 114] width 466 height 38
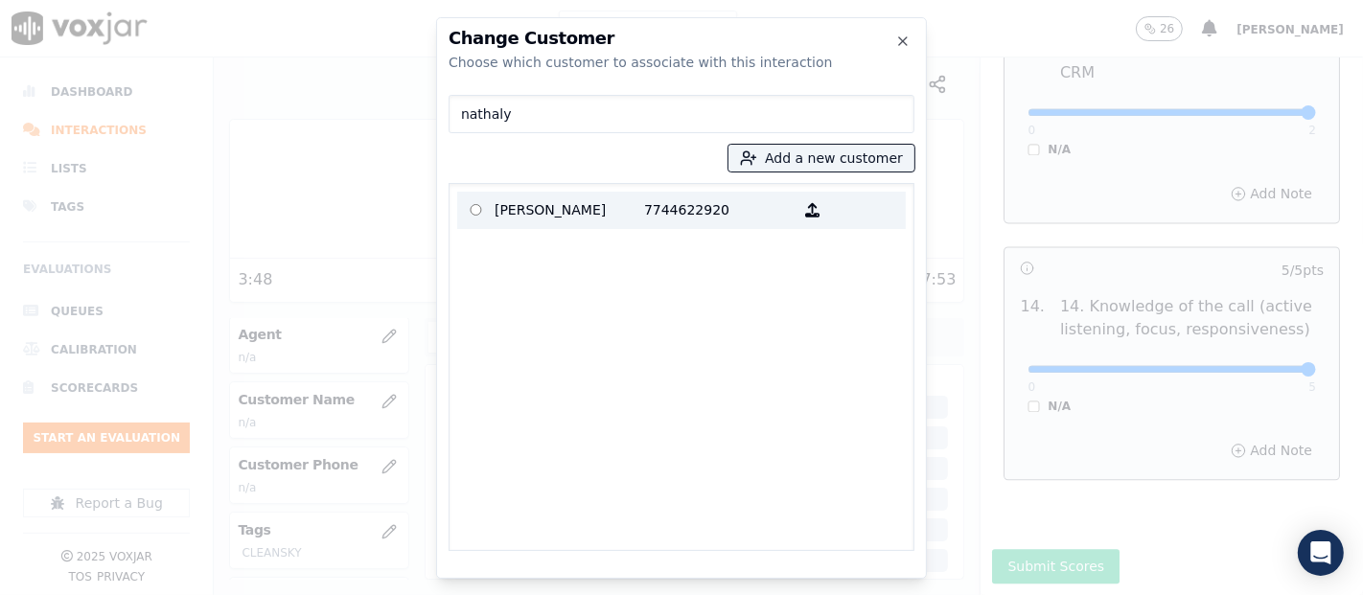
type input "nathaly"
click at [501, 217] on p "Nathaly Dutan" at bounding box center [570, 211] width 150 height 30
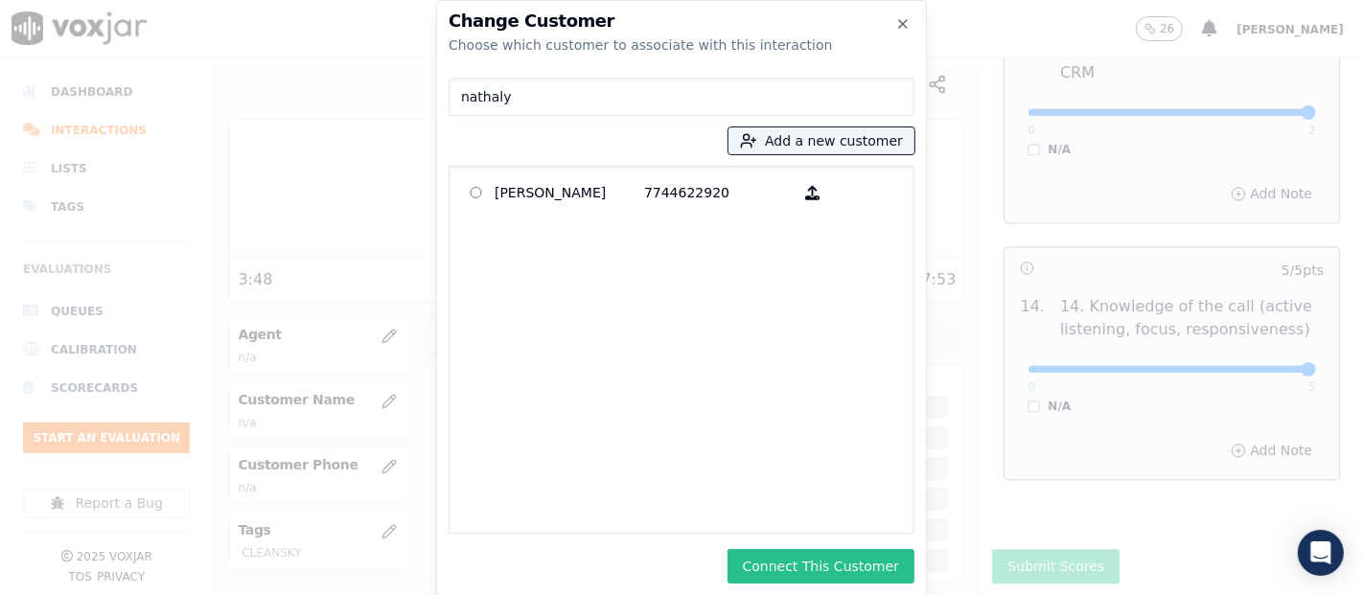
click at [897, 570] on button "Connect This Customer" at bounding box center [821, 566] width 187 height 35
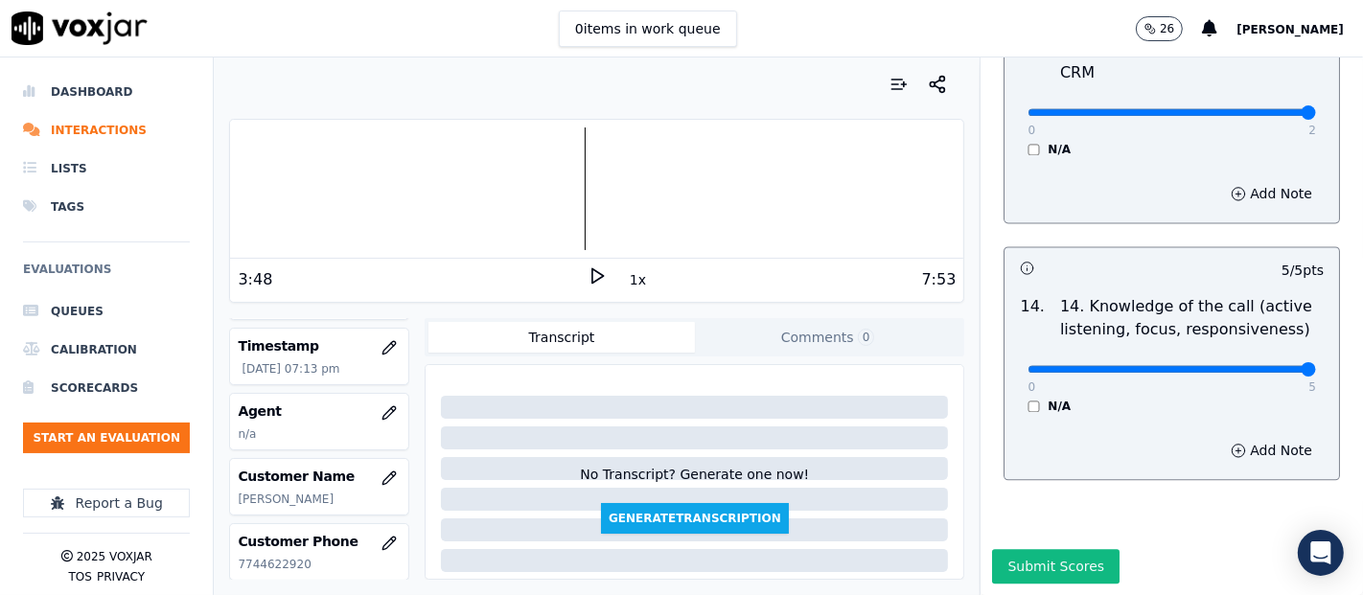
scroll to position [106, 0]
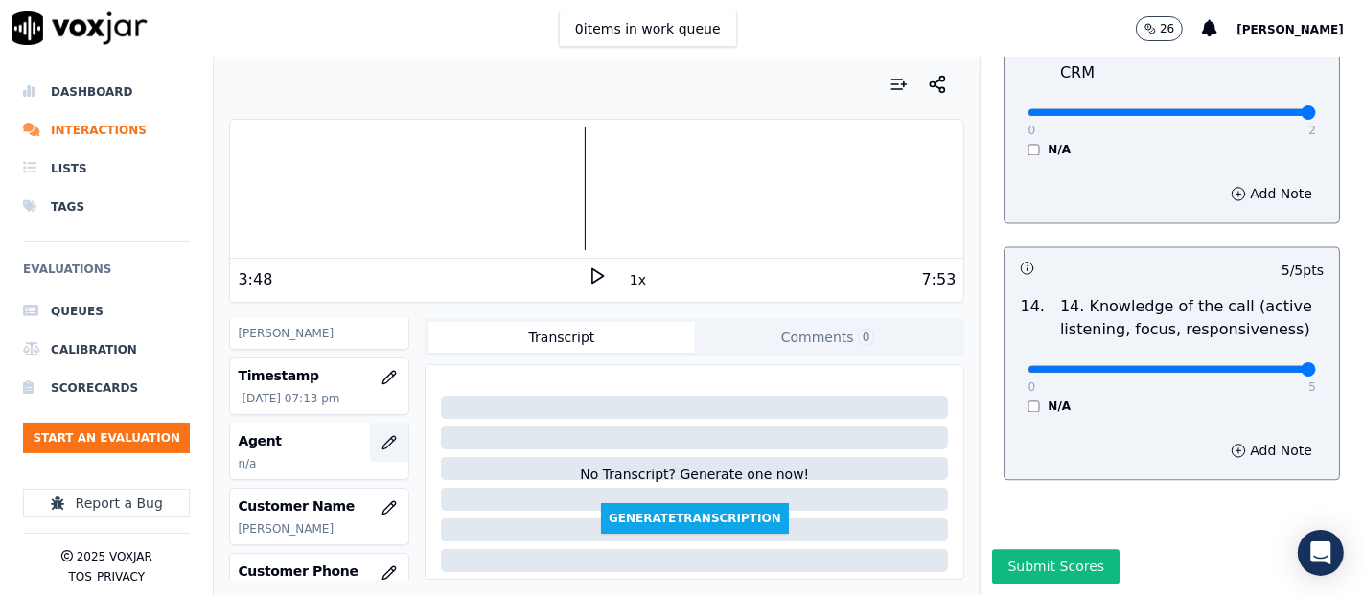
click at [382, 442] on icon "button" at bounding box center [389, 442] width 15 height 15
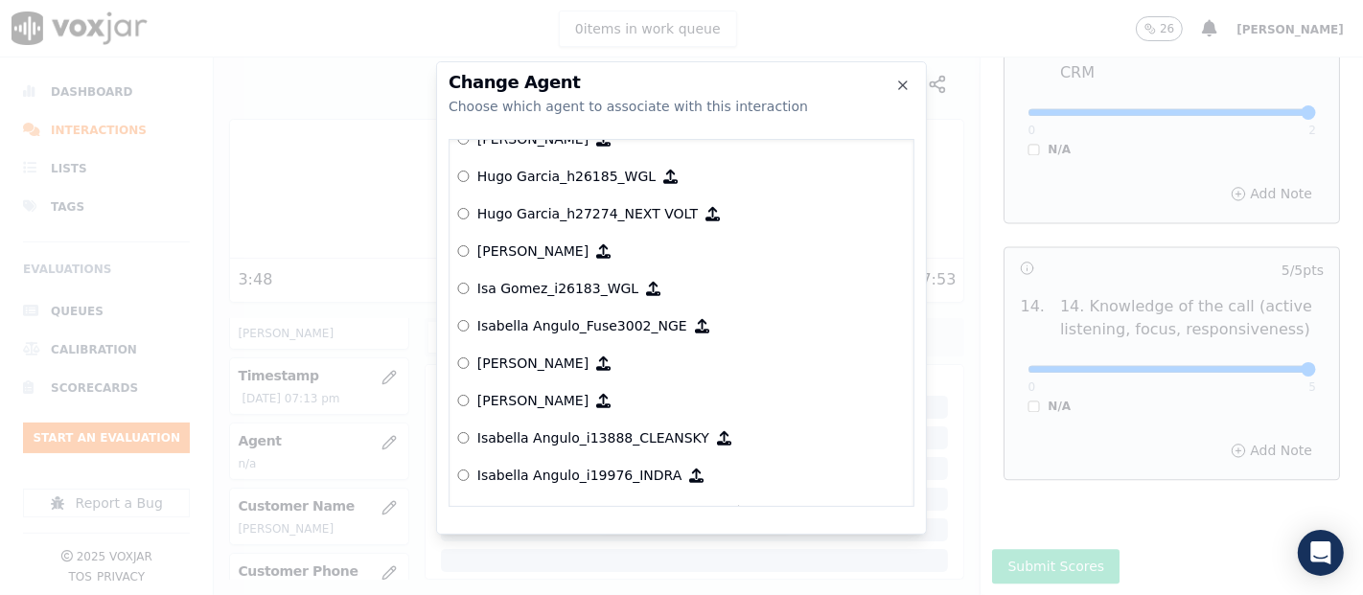
scroll to position [4845, 0]
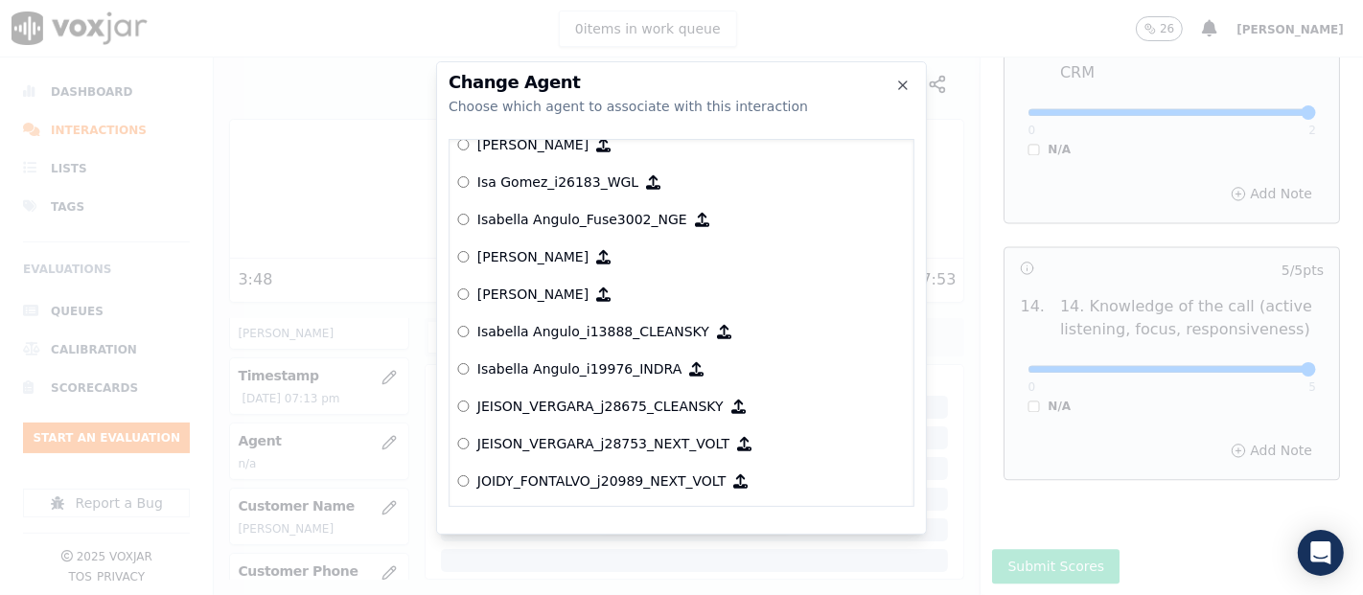
click at [506, 337] on p "Isabella Angulo_i13888_CLEANSKY" at bounding box center [593, 331] width 232 height 19
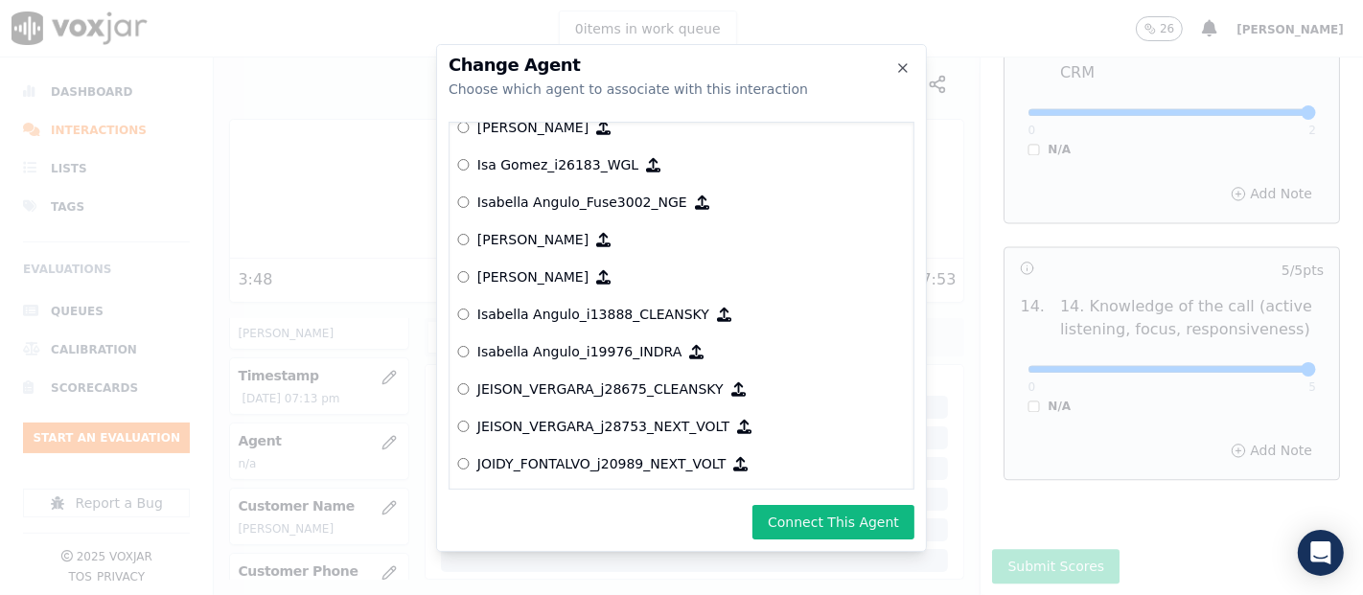
click at [814, 501] on div "Change Agent Choose which agent to associate with this interaction null [PERSON…" at bounding box center [681, 298] width 491 height 508
click at [831, 516] on button "Connect This Agent" at bounding box center [834, 522] width 162 height 35
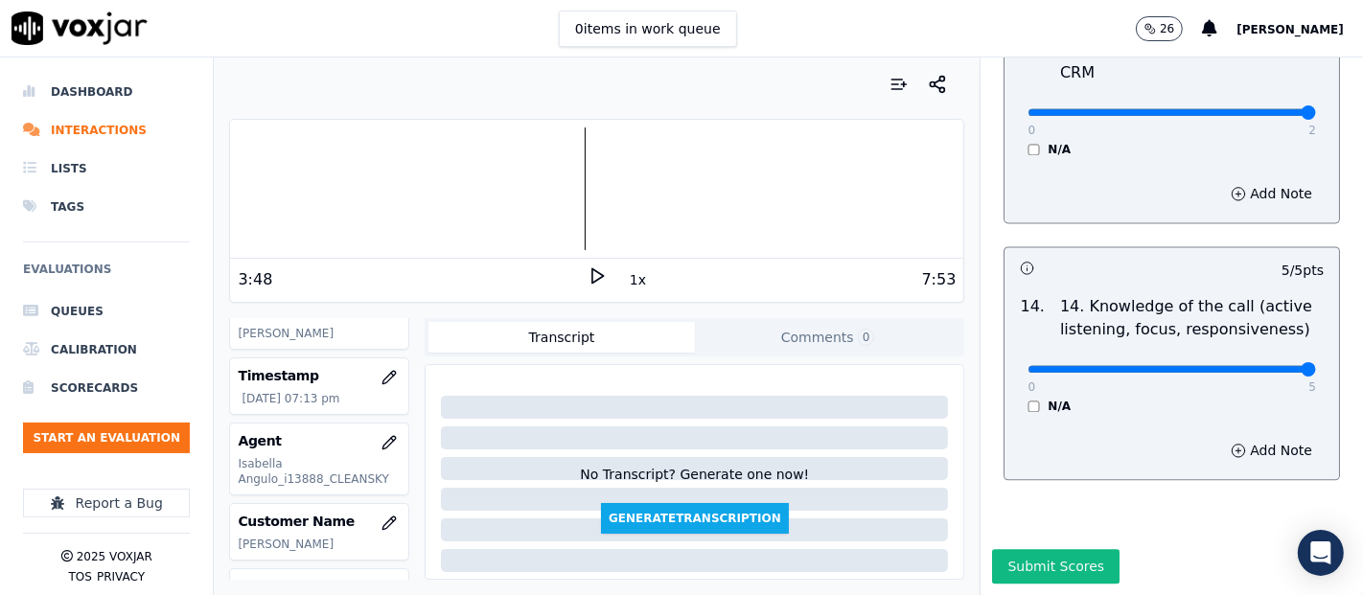
scroll to position [0, 0]
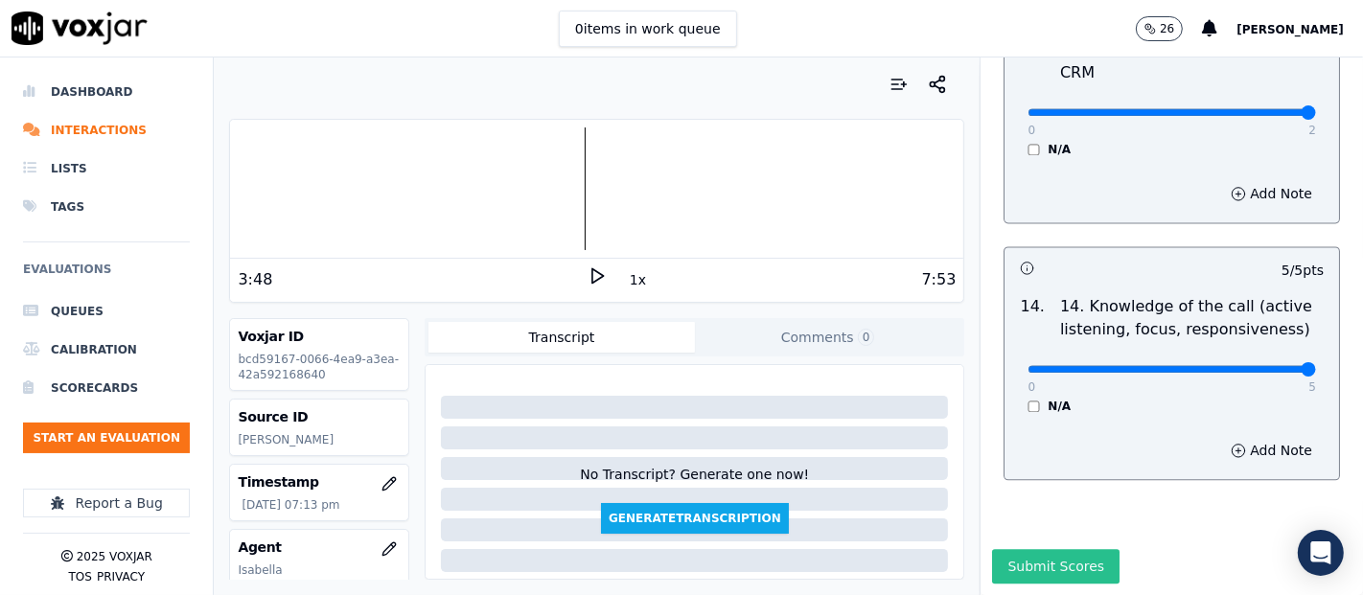
click at [992, 549] on button "Submit Scores" at bounding box center [1056, 566] width 128 height 35
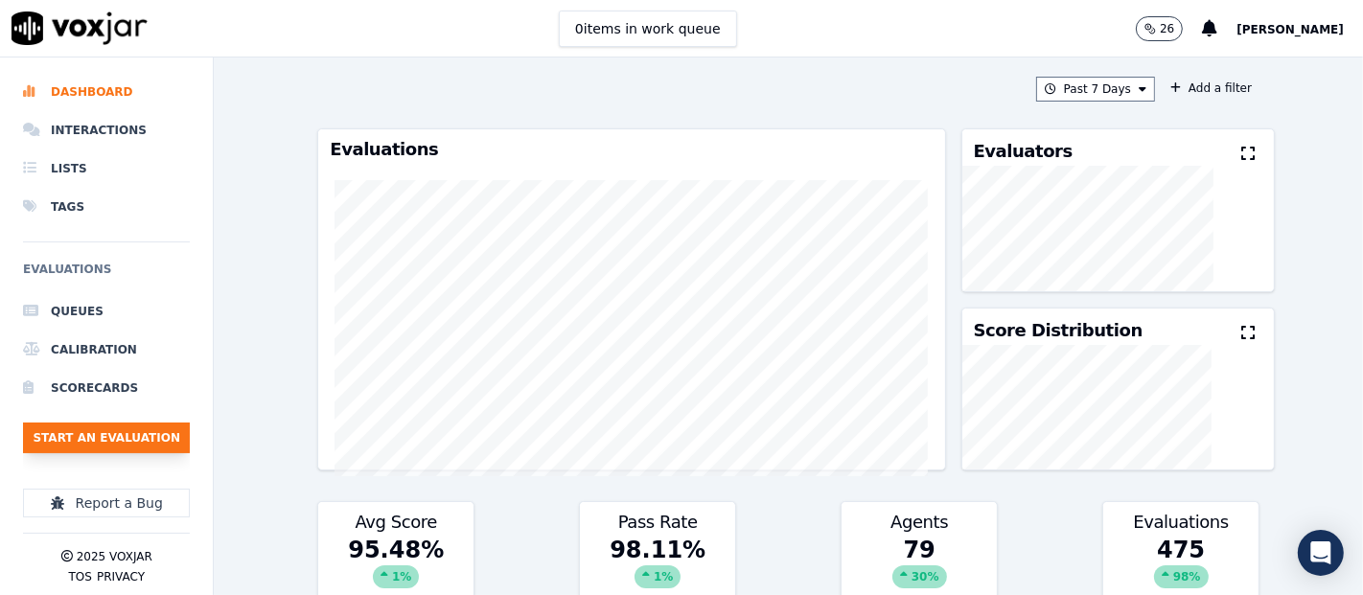
click at [74, 431] on button "Start an Evaluation" at bounding box center [106, 438] width 167 height 31
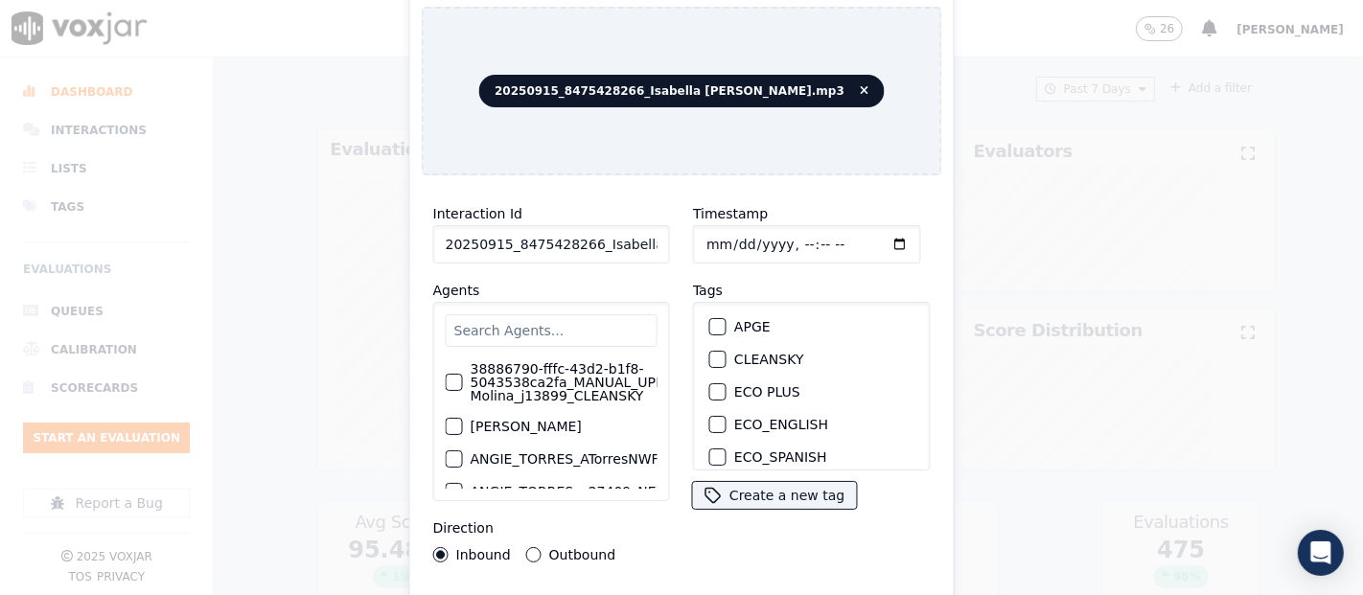
click at [640, 234] on input "20250915_8475428266_Isabella Angulo.mp3" at bounding box center [551, 244] width 237 height 38
type input "20250915_8475428266_Isabella Angulo"
click at [714, 353] on div "button" at bounding box center [716, 359] width 13 height 13
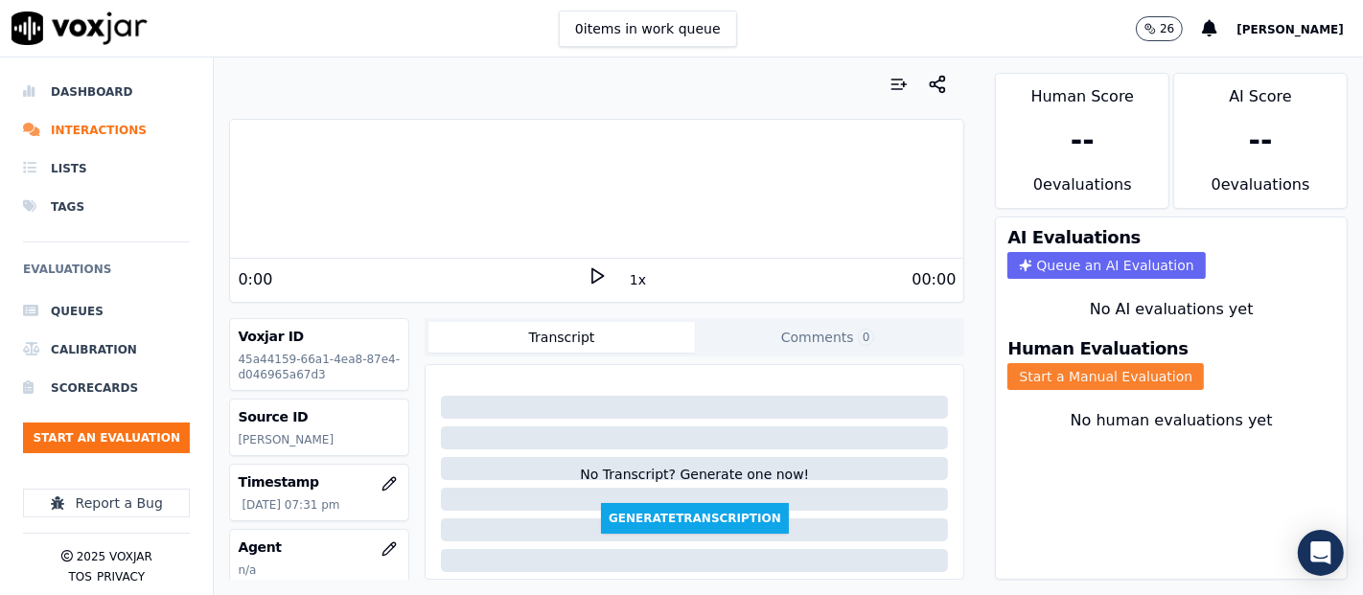
click at [1008, 363] on button "Start a Manual Evaluation" at bounding box center [1106, 376] width 197 height 27
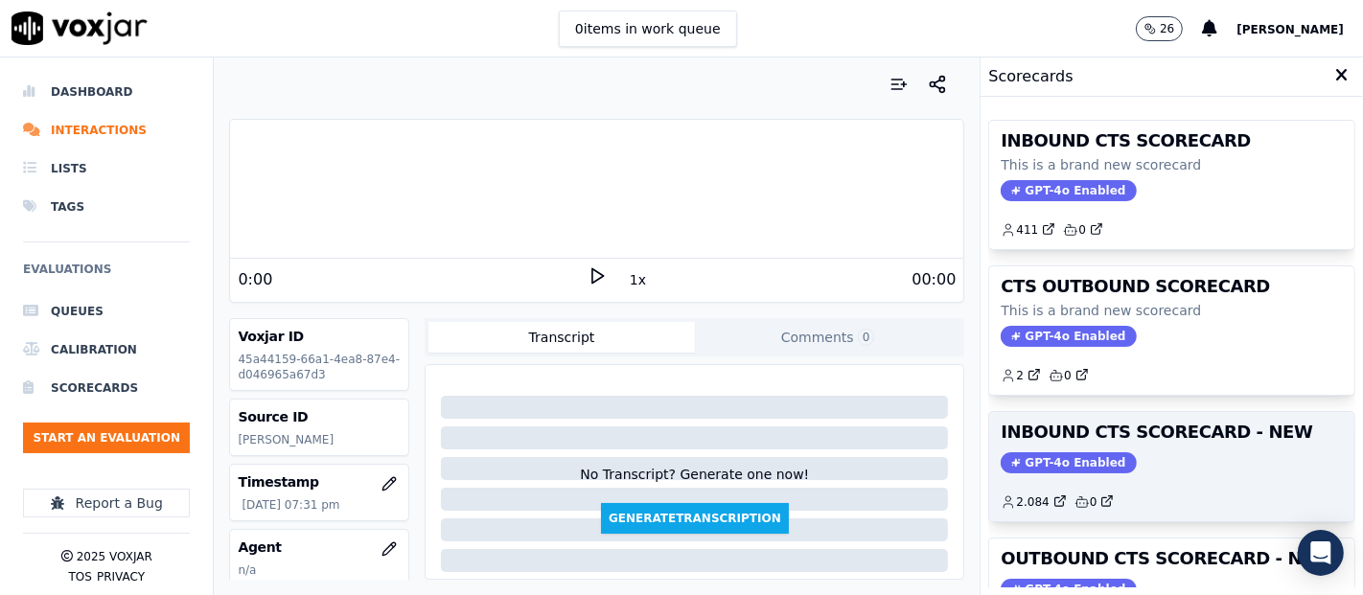
click at [1151, 436] on h3 "INBOUND CTS SCORECARD - NEW" at bounding box center [1172, 432] width 342 height 17
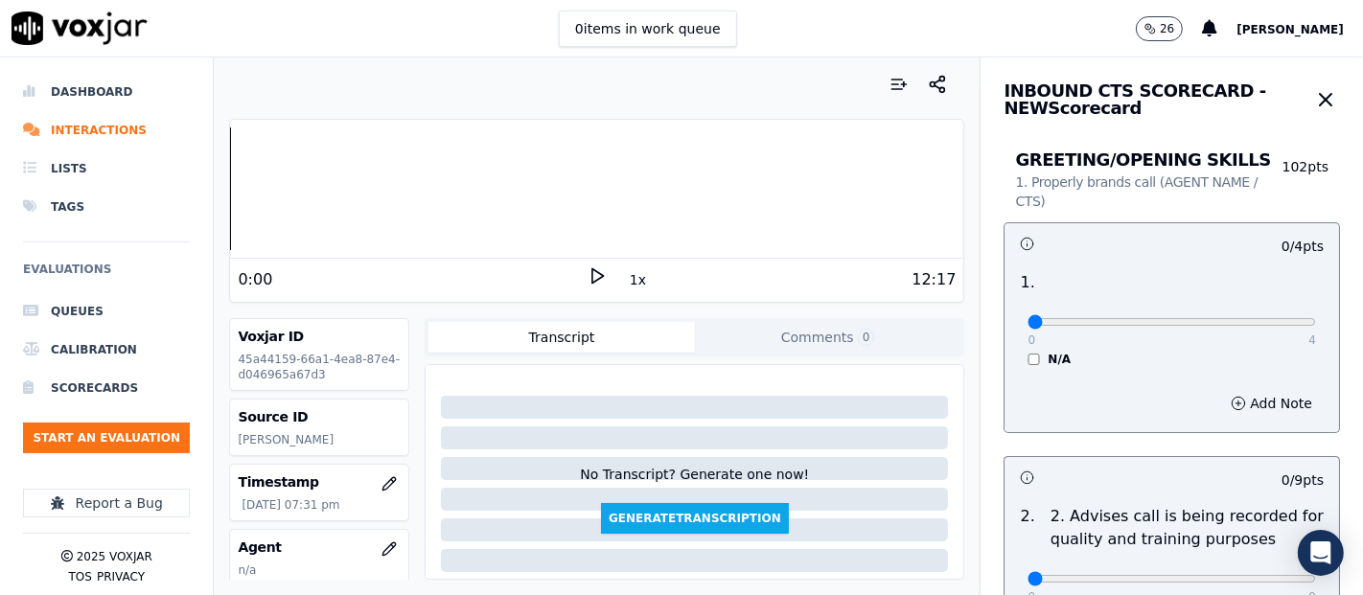
click at [588, 280] on icon at bounding box center [597, 276] width 19 height 19
click at [593, 272] on rect at bounding box center [594, 275] width 3 height 12
click at [593, 269] on polygon at bounding box center [599, 276] width 12 height 14
click at [593, 273] on rect at bounding box center [594, 275] width 3 height 12
click at [588, 276] on icon at bounding box center [597, 276] width 19 height 19
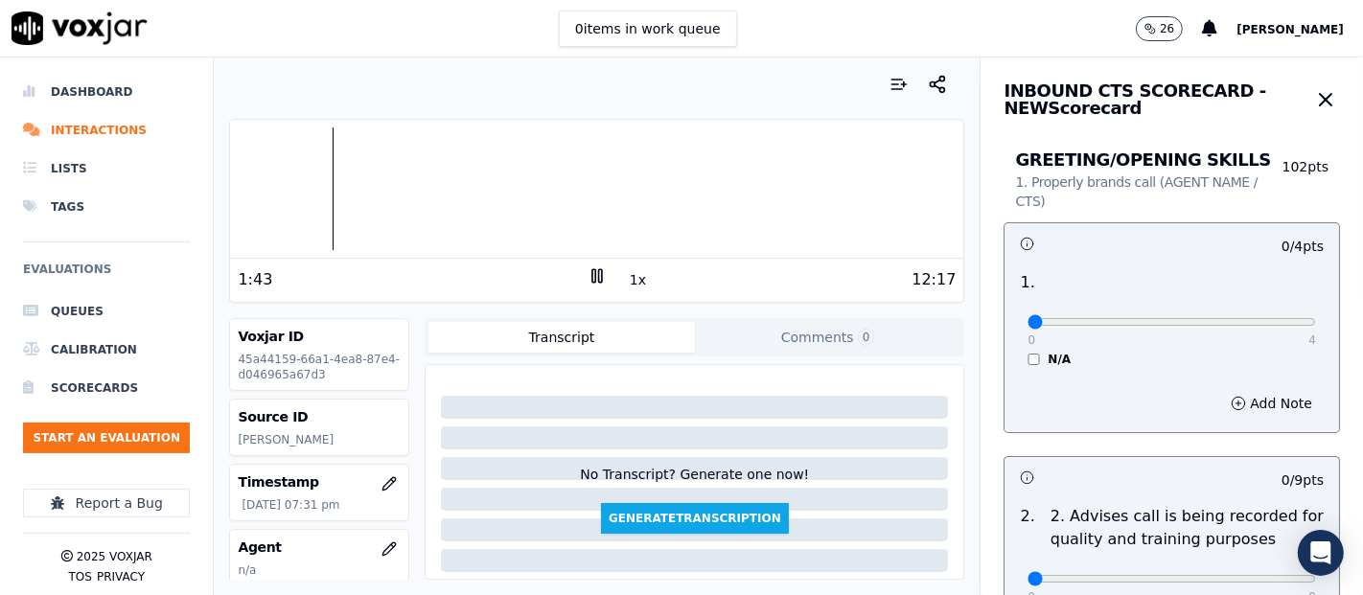
click at [257, 199] on div at bounding box center [596, 189] width 733 height 123
drag, startPoint x: 1250, startPoint y: 310, endPoint x: 1256, endPoint y: 333, distance: 23.7
click at [1252, 311] on div "0 4" at bounding box center [1172, 321] width 289 height 23
drag, startPoint x: 1261, startPoint y: 311, endPoint x: 1261, endPoint y: 321, distance: 10.5
click at [1261, 315] on div "0 4" at bounding box center [1172, 321] width 289 height 23
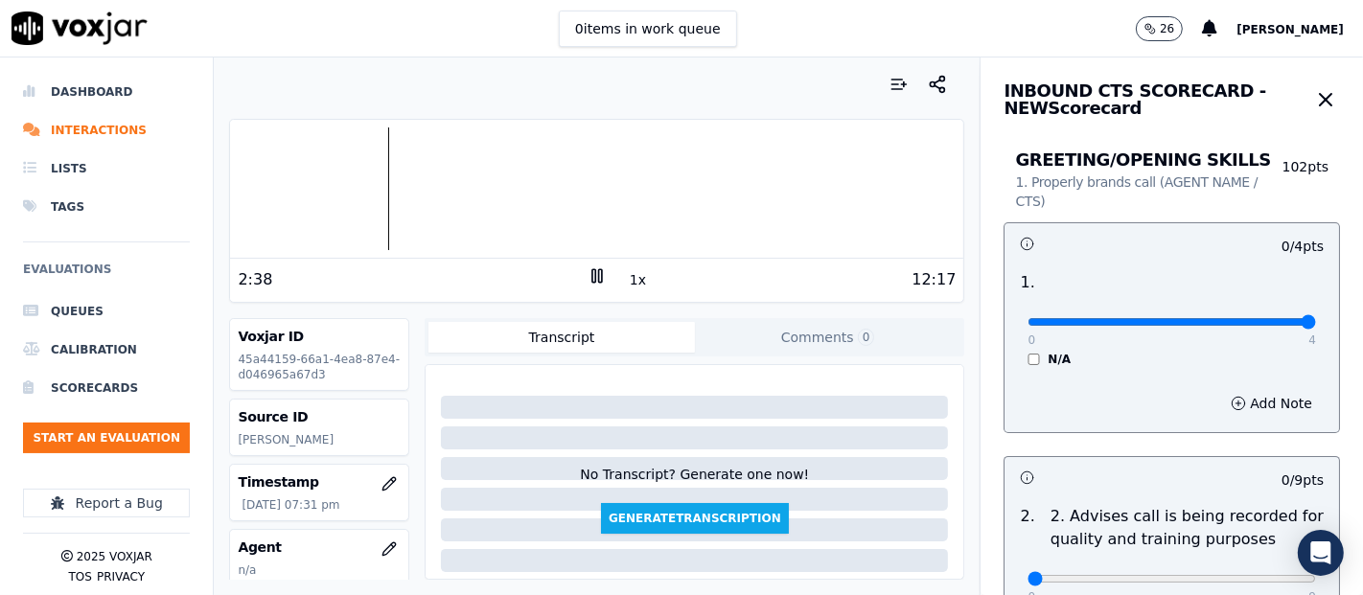
type input "4"
click at [1261, 321] on input "range" at bounding box center [1172, 322] width 289 height 8
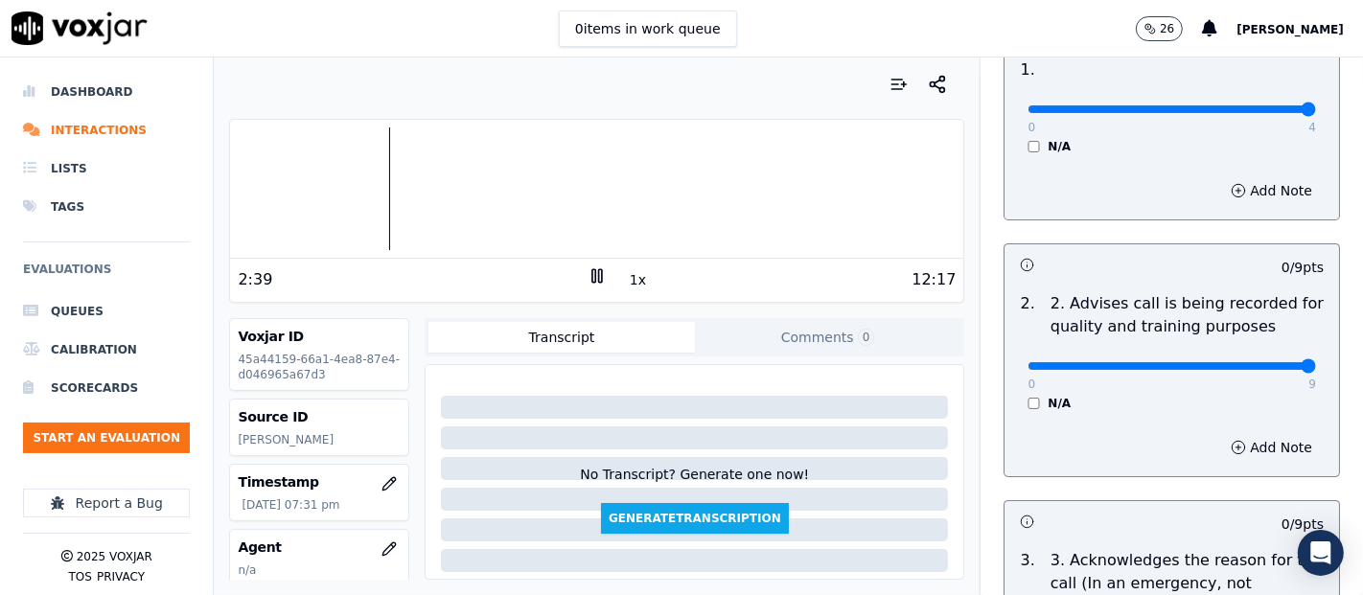
type input "9"
click at [1254, 370] on input "range" at bounding box center [1172, 366] width 289 height 8
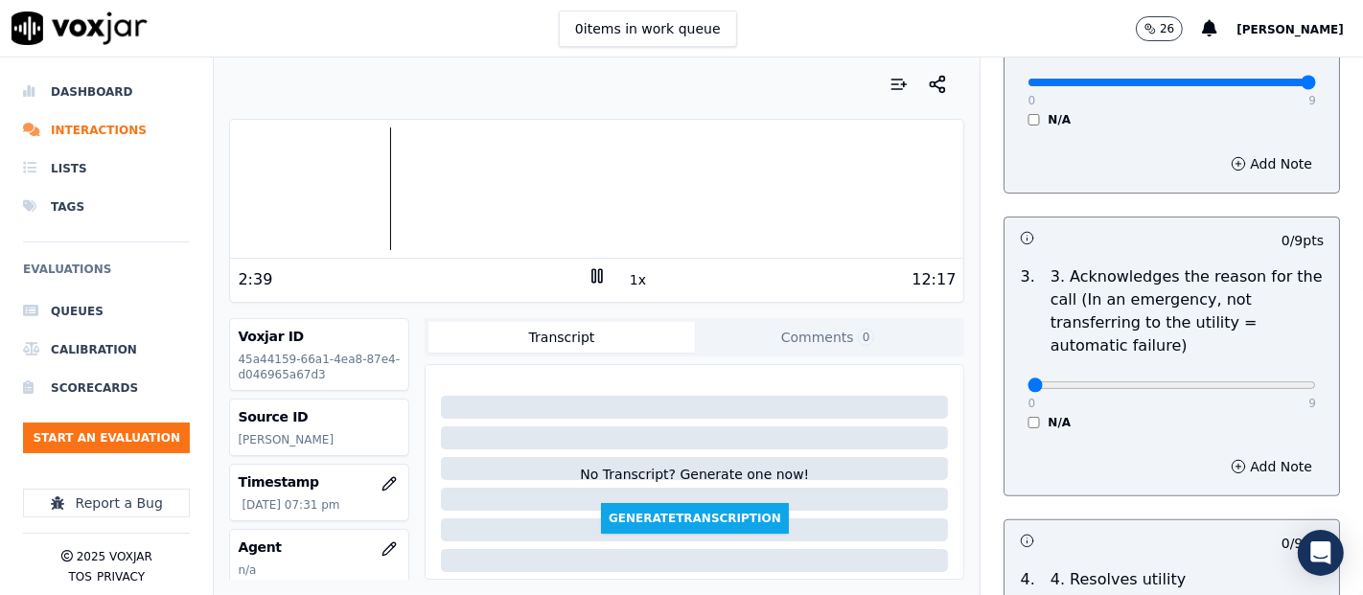
scroll to position [532, 0]
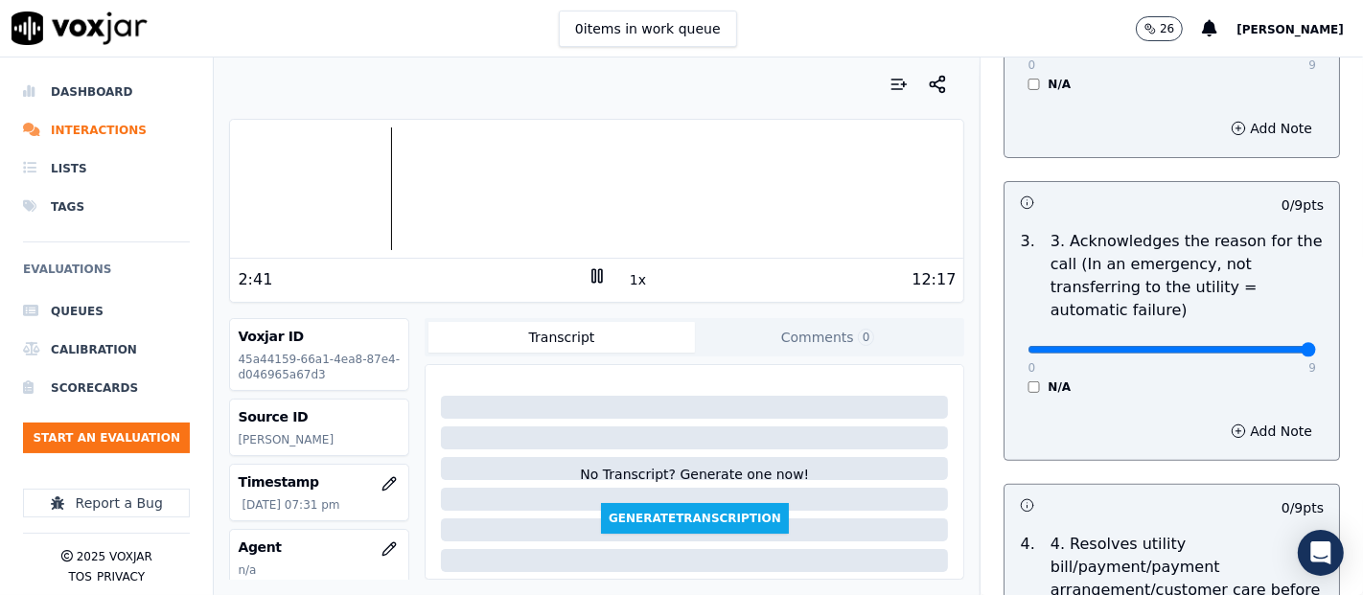
type input "9"
click at [1254, 352] on input "range" at bounding box center [1172, 350] width 289 height 8
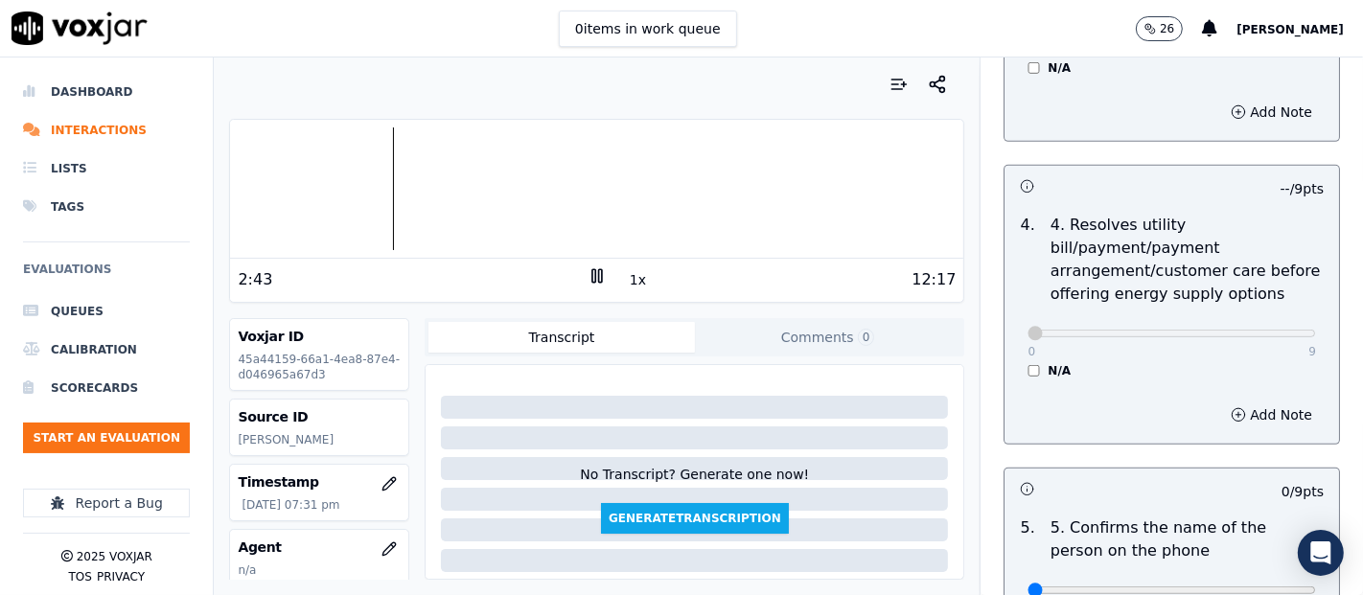
scroll to position [1172, 0]
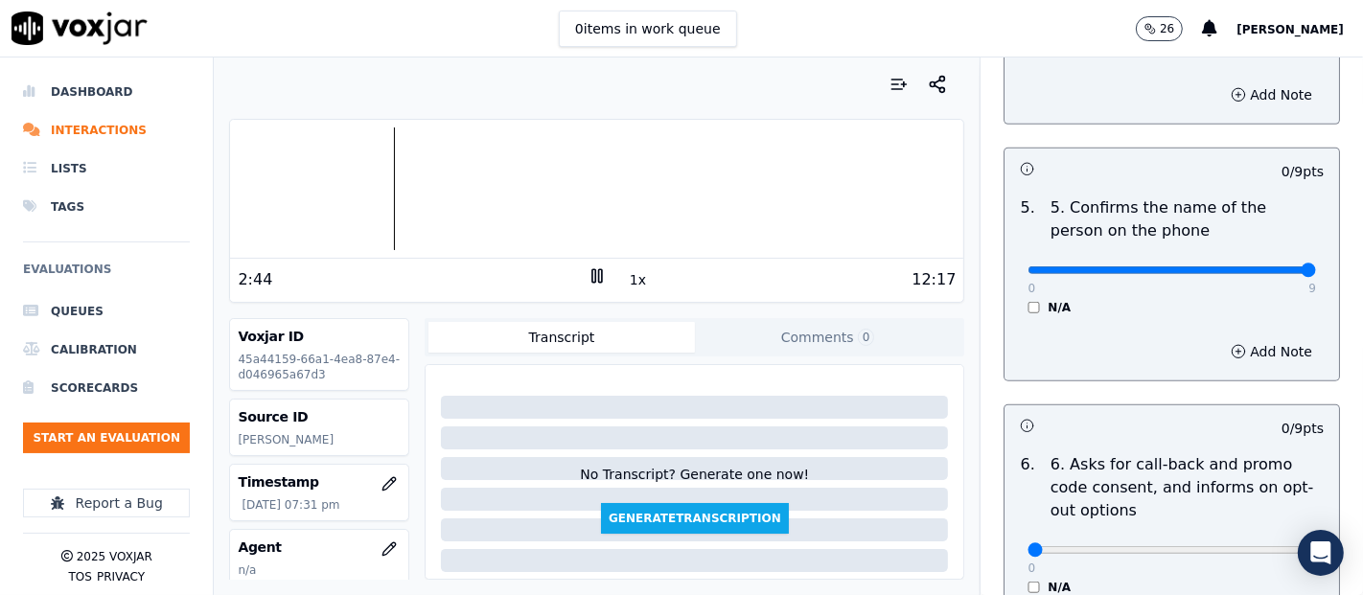
type input "9"
click at [1257, 267] on input "range" at bounding box center [1172, 271] width 289 height 8
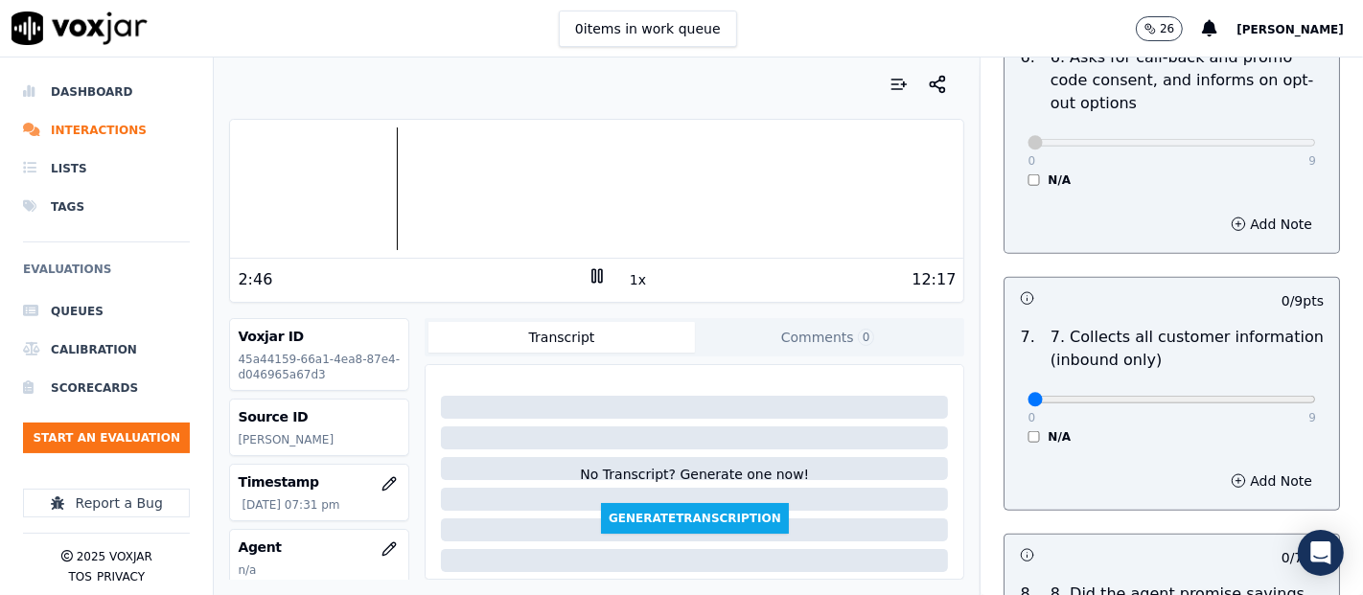
scroll to position [1704, 0]
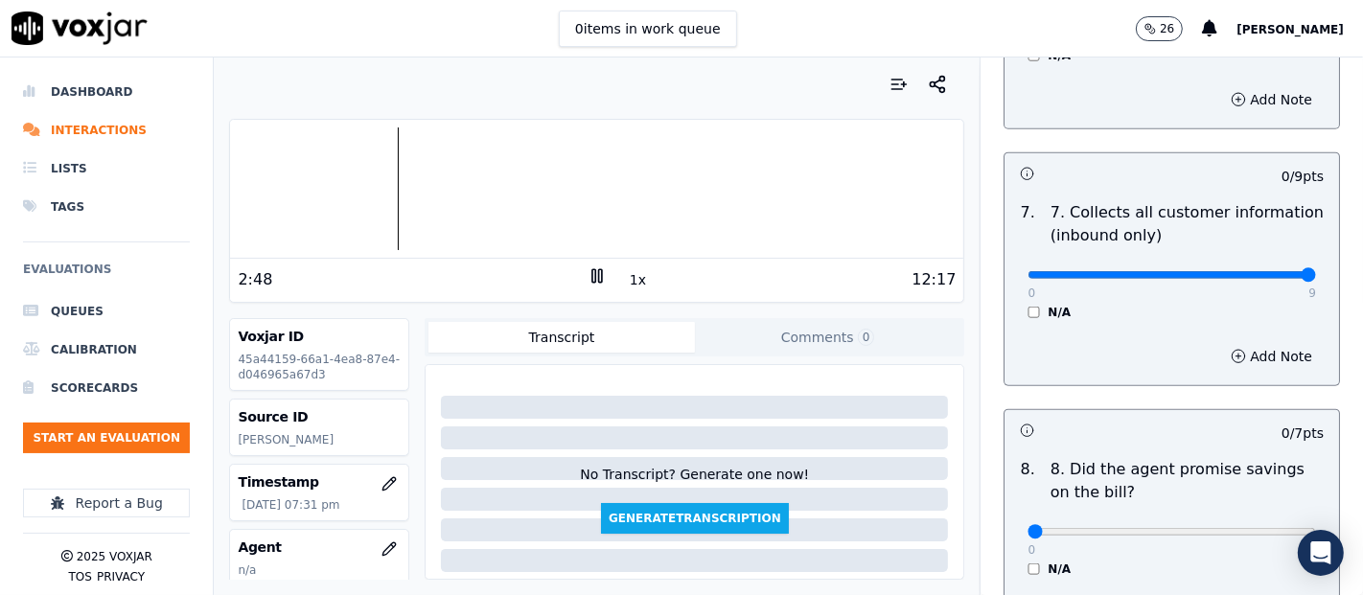
type input "9"
click at [1257, 271] on input "range" at bounding box center [1172, 275] width 289 height 8
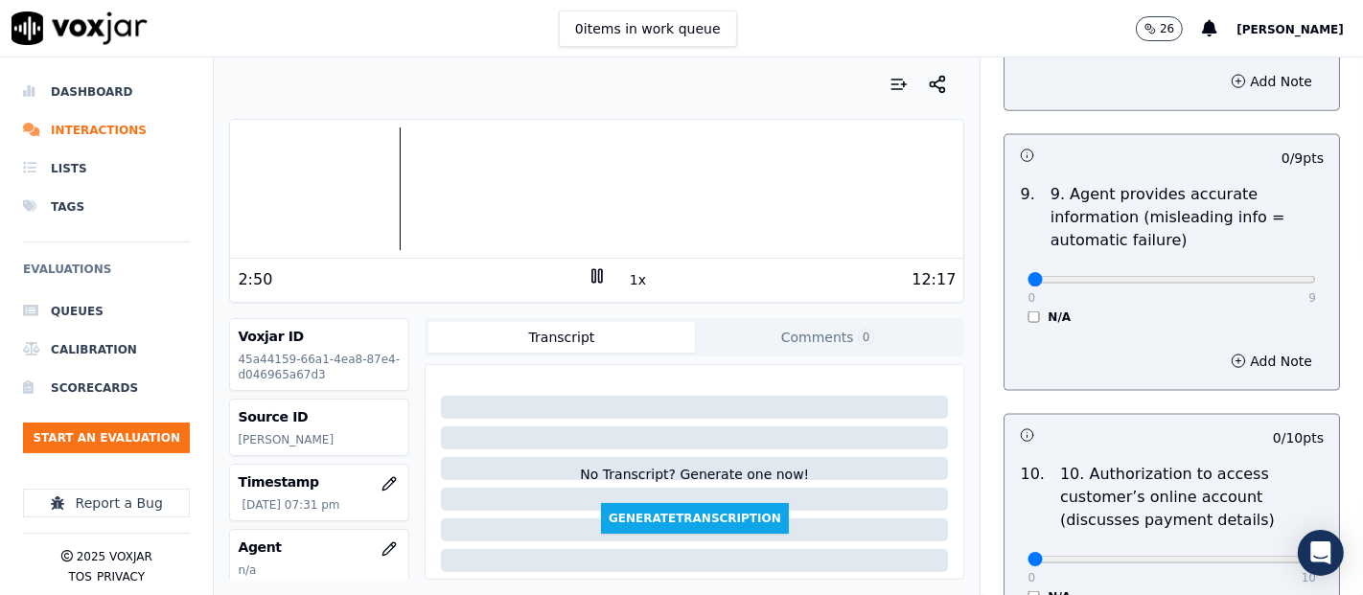
scroll to position [2237, 0]
type input "9"
click at [1260, 275] on input "range" at bounding box center [1172, 279] width 289 height 8
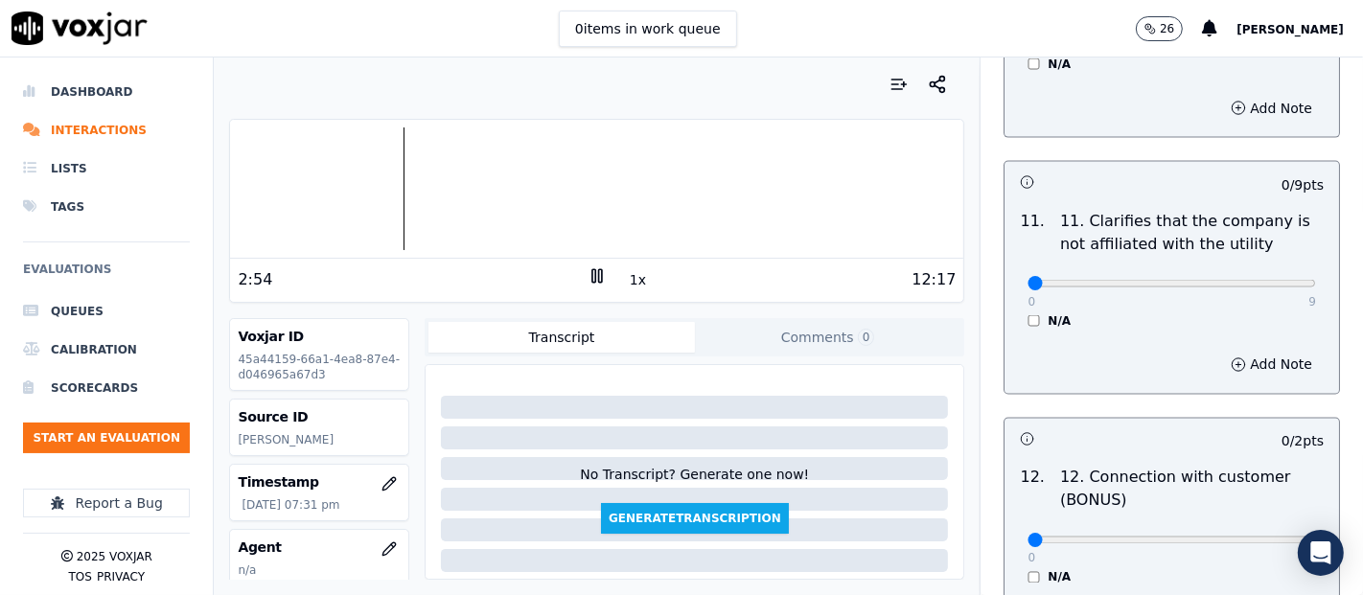
scroll to position [2769, 0]
type input "9"
click at [1252, 280] on input "range" at bounding box center [1172, 284] width 289 height 8
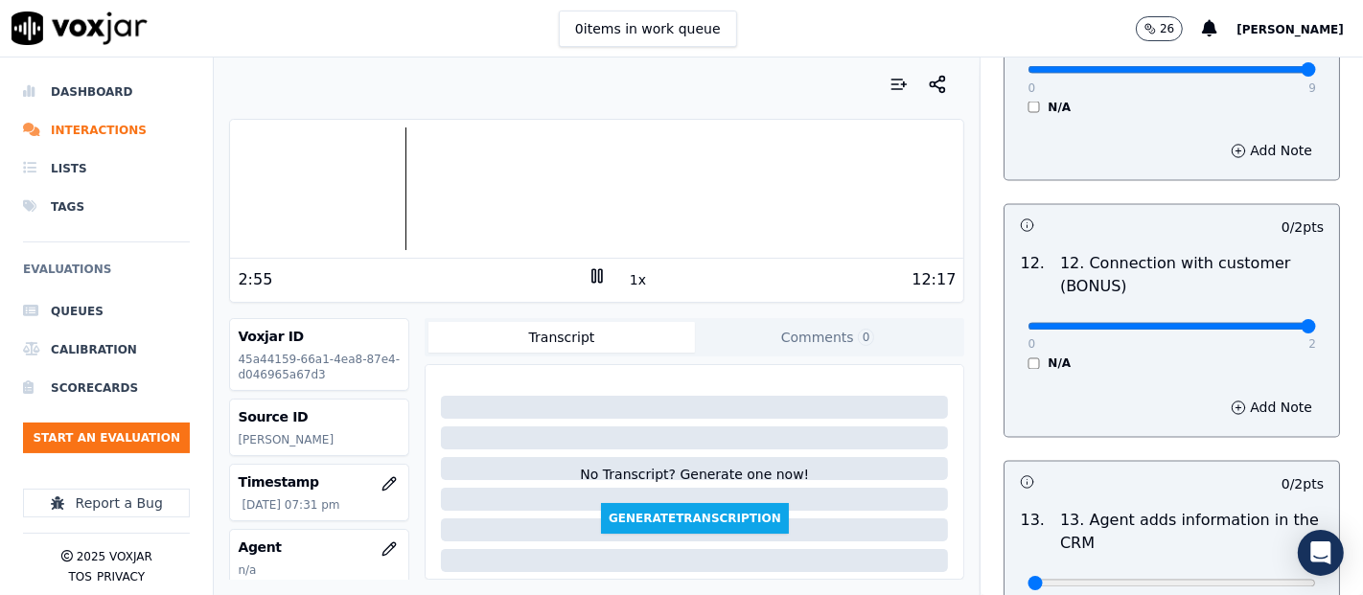
type input "2"
click at [1258, 323] on input "range" at bounding box center [1172, 327] width 289 height 8
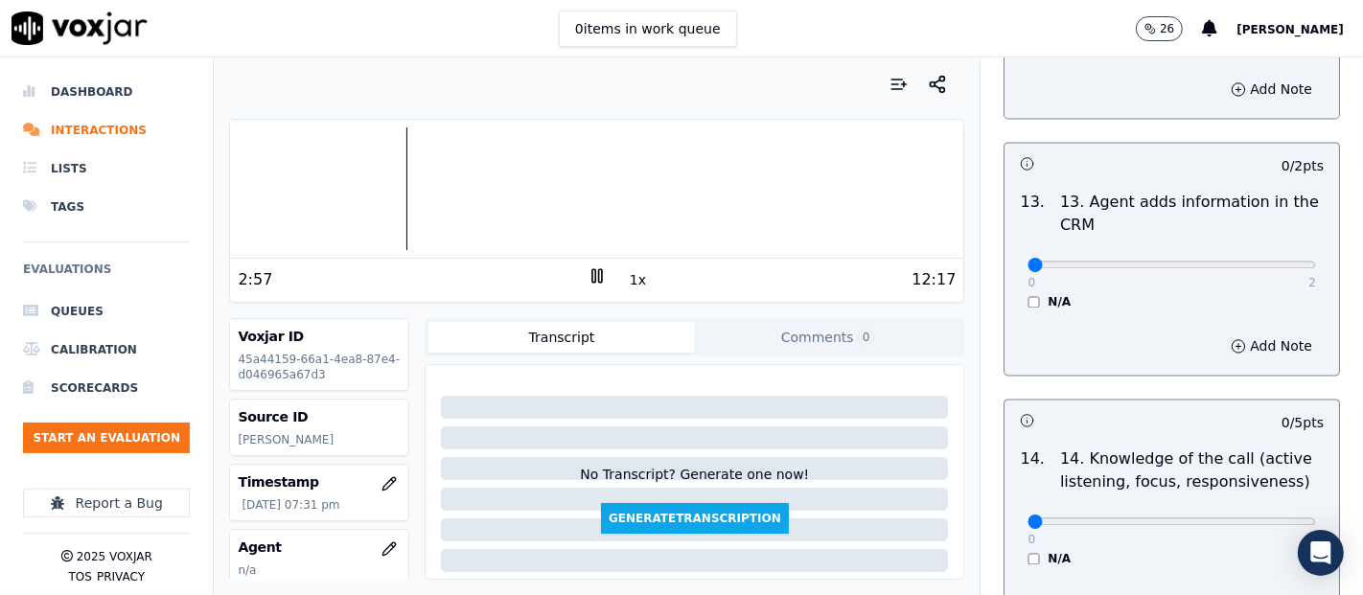
drag, startPoint x: 1265, startPoint y: 234, endPoint x: 1254, endPoint y: 245, distance: 15.6
click at [1254, 245] on div "0 2 N/A" at bounding box center [1171, 273] width 319 height 73
click at [1254, 252] on div "0 2" at bounding box center [1172, 263] width 289 height 23
type input "2"
click at [1254, 261] on input "range" at bounding box center [1172, 265] width 289 height 8
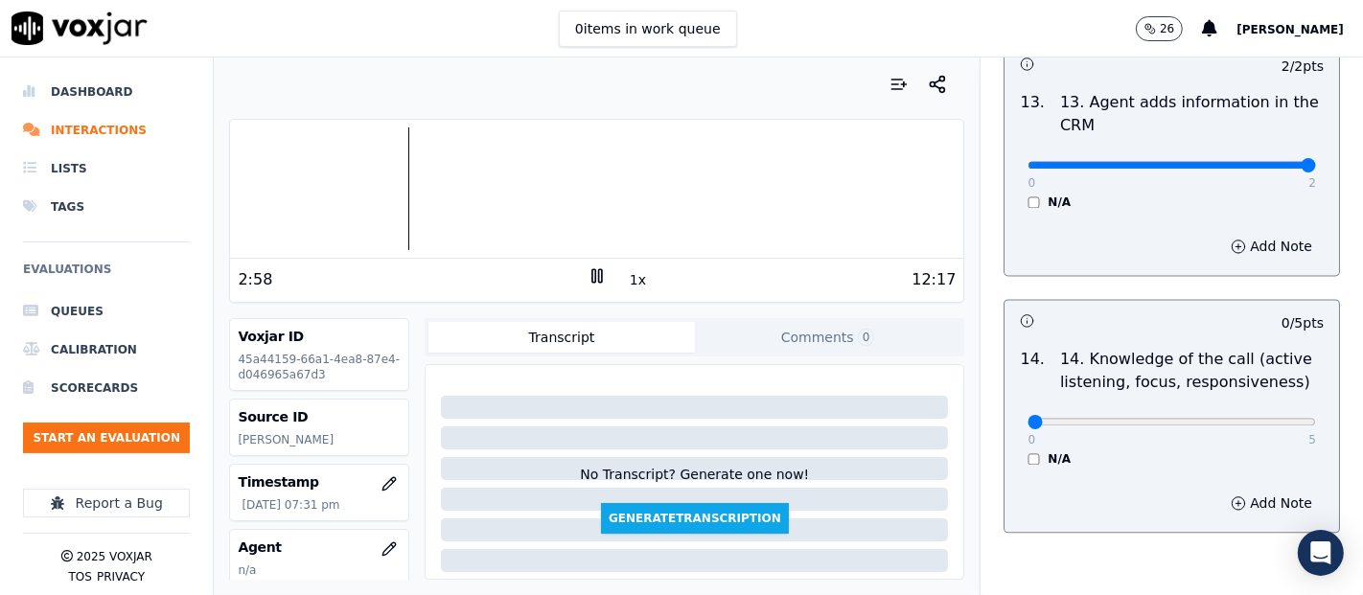
scroll to position [3494, 0]
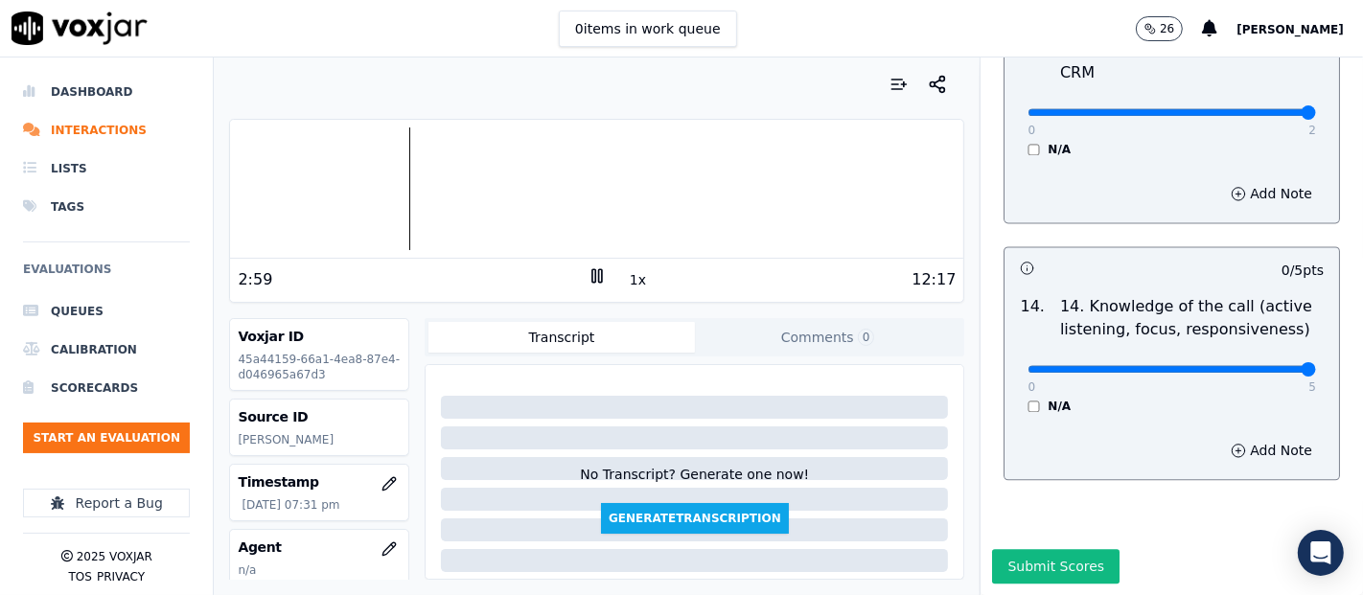
type input "5"
click at [1255, 365] on input "range" at bounding box center [1172, 369] width 289 height 8
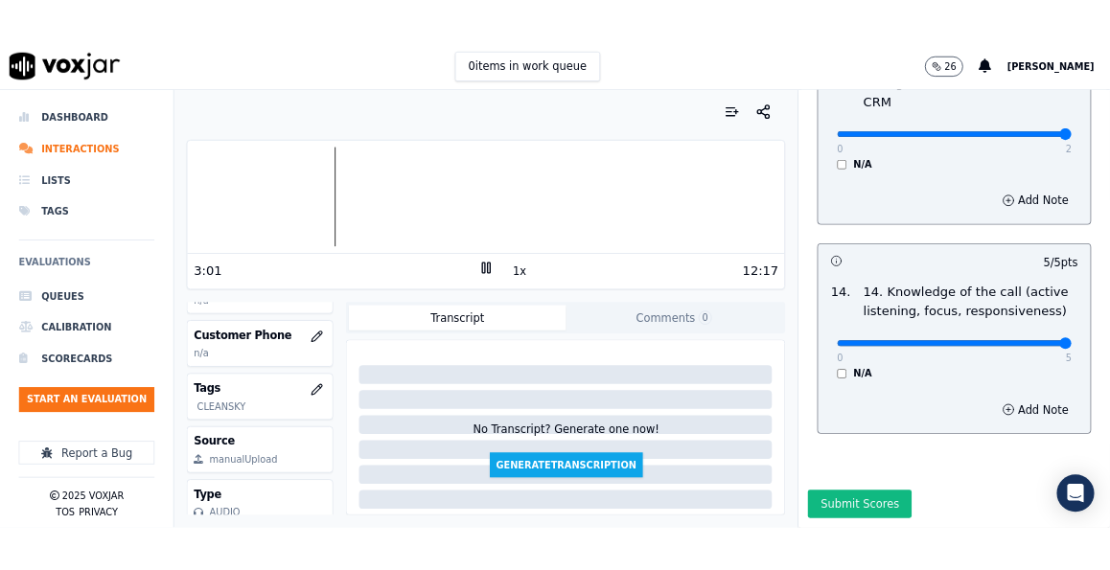
scroll to position [213, 0]
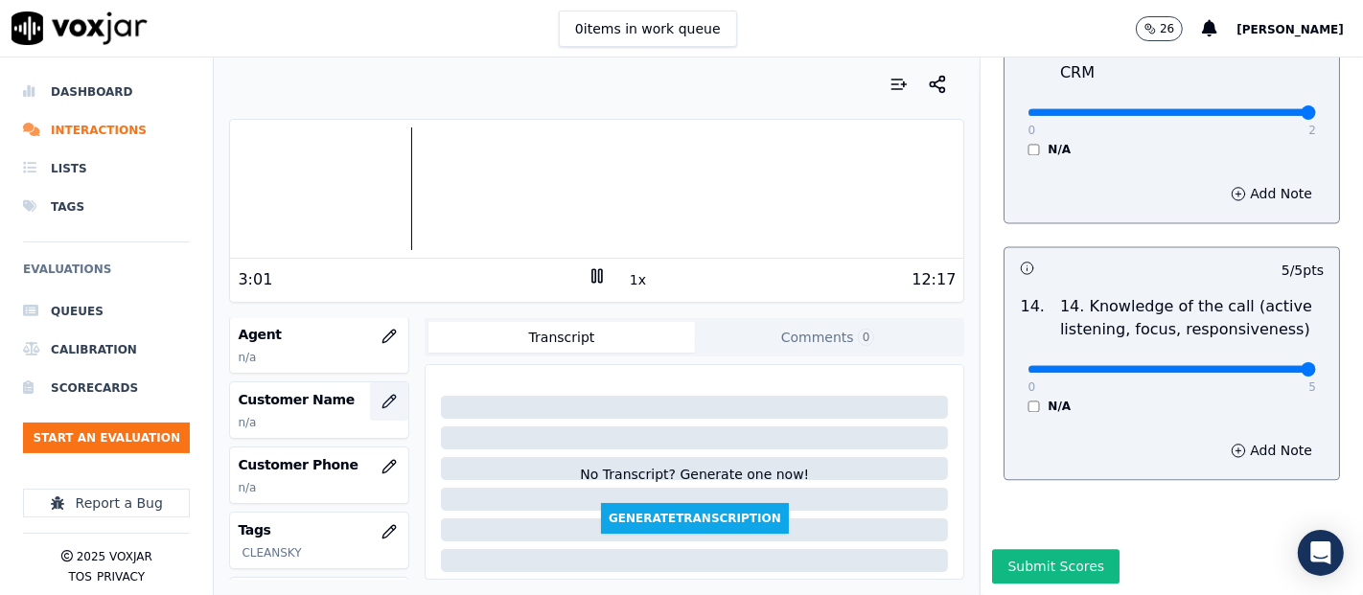
click at [382, 403] on icon "button" at bounding box center [389, 401] width 15 height 15
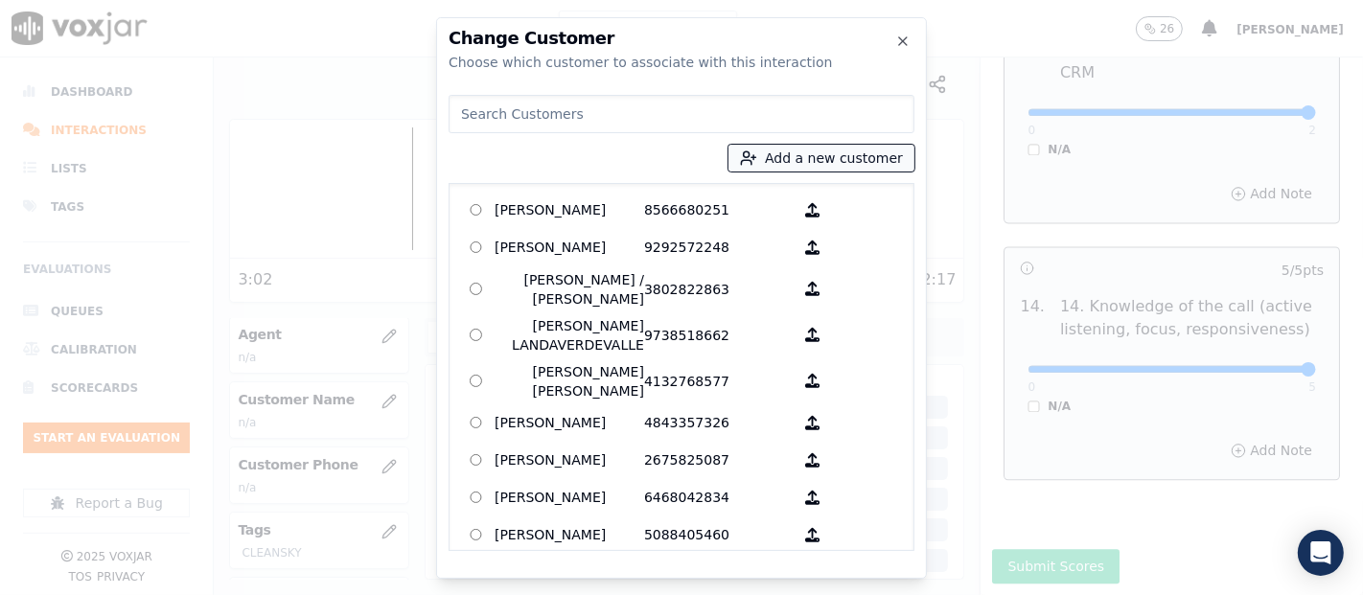
click at [750, 156] on circle "button" at bounding box center [747, 154] width 6 height 6
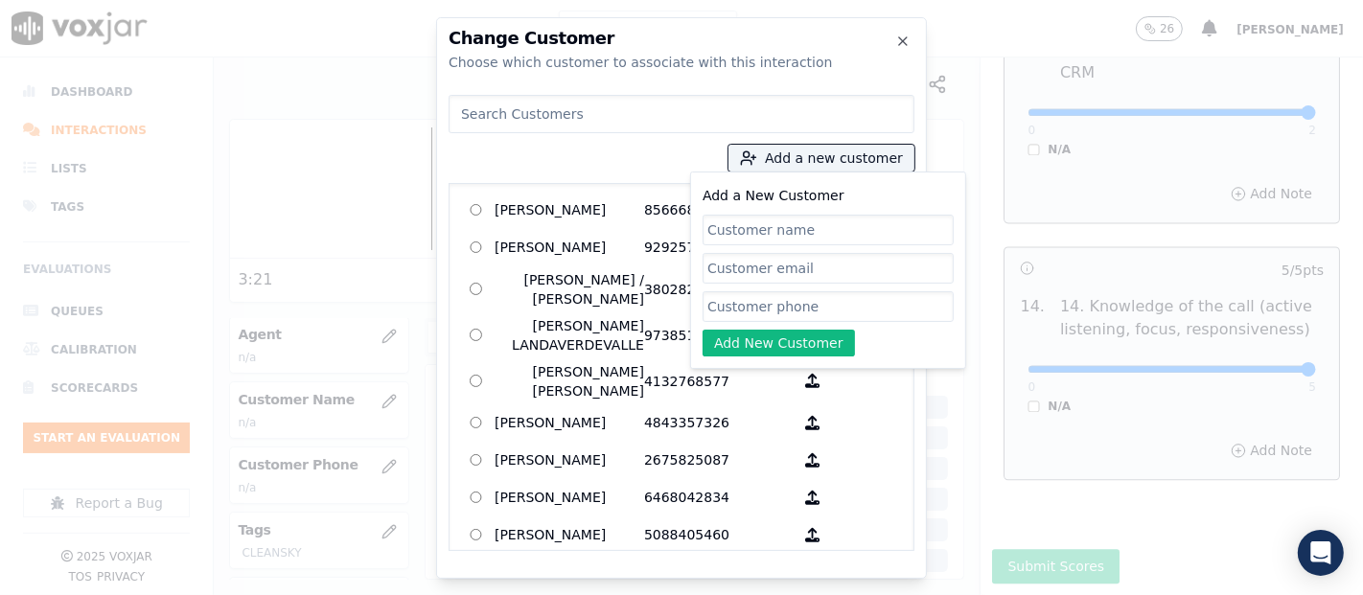
paste input "Francis Rodriguez"
type input "Francis Rodriguez"
click at [813, 292] on input "Add a New Customer" at bounding box center [828, 306] width 251 height 31
click at [1030, 184] on div at bounding box center [681, 297] width 1363 height 595
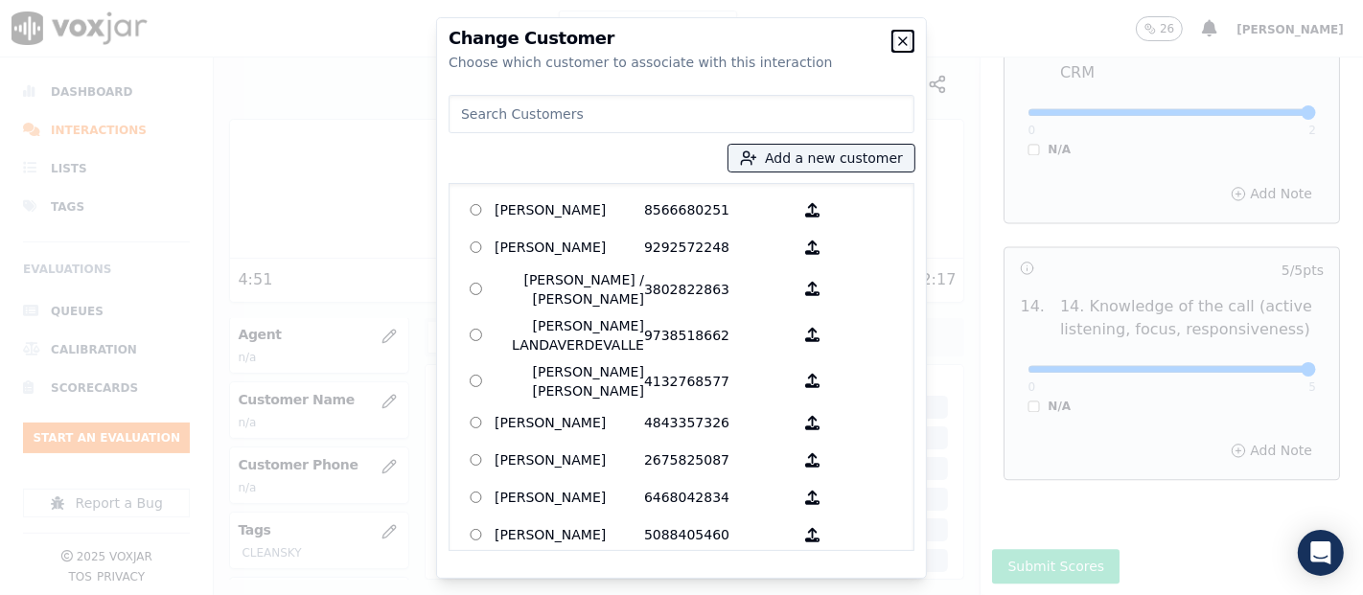
click at [896, 40] on icon "button" at bounding box center [903, 41] width 15 height 15
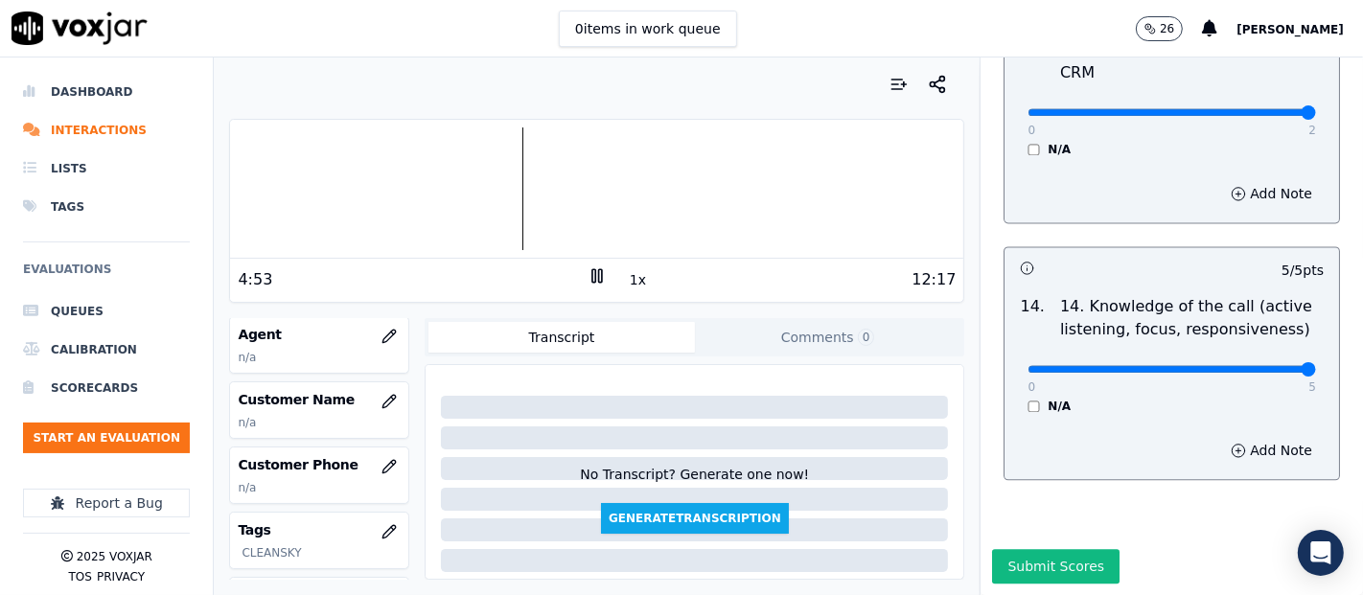
click at [588, 276] on icon at bounding box center [597, 276] width 19 height 19
click at [382, 394] on icon "button" at bounding box center [389, 401] width 15 height 15
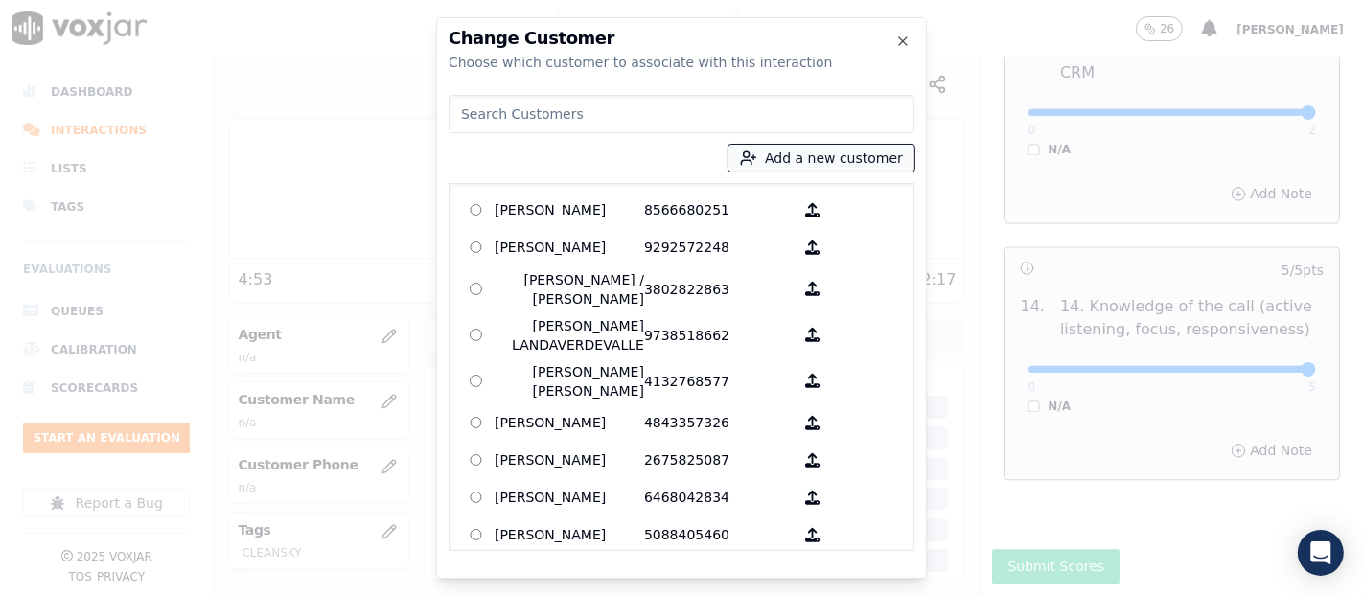
click at [797, 148] on button "Add a new customer" at bounding box center [822, 158] width 186 height 27
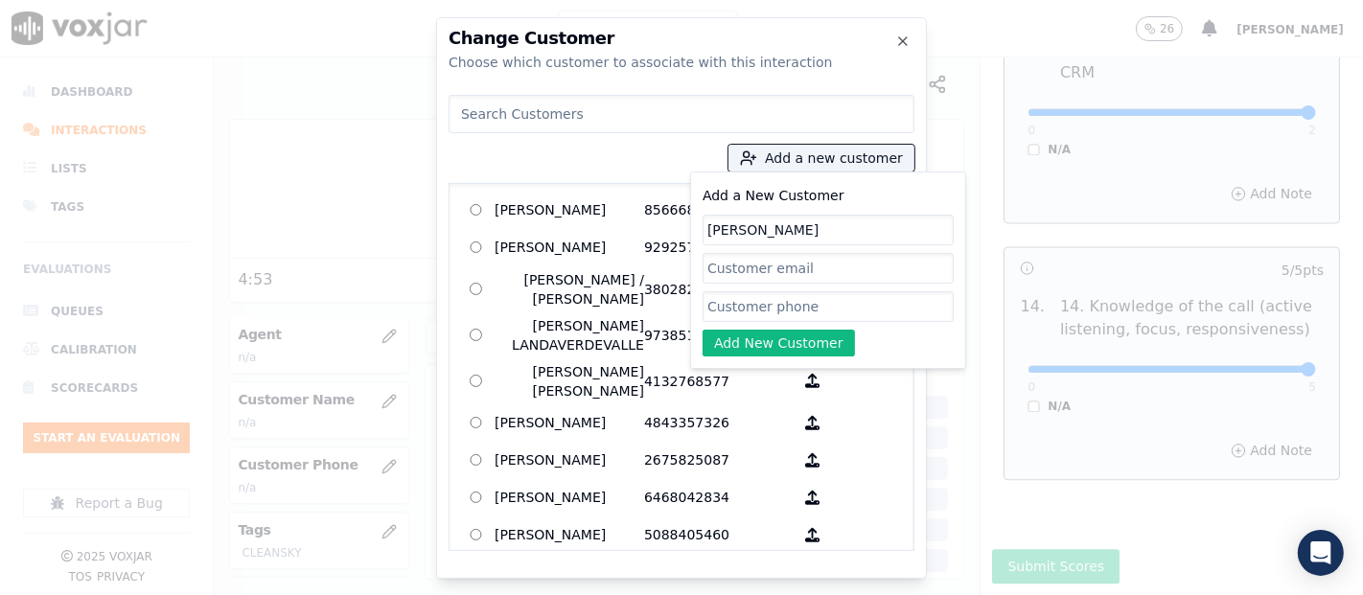
click at [821, 291] on input "Add a New Customer" at bounding box center [828, 306] width 251 height 31
click at [743, 309] on input "Add a New Customer" at bounding box center [828, 306] width 251 height 31
paste input "3312457199"
type input "3312457199"
click at [733, 338] on button "Add New Customer" at bounding box center [779, 343] width 152 height 27
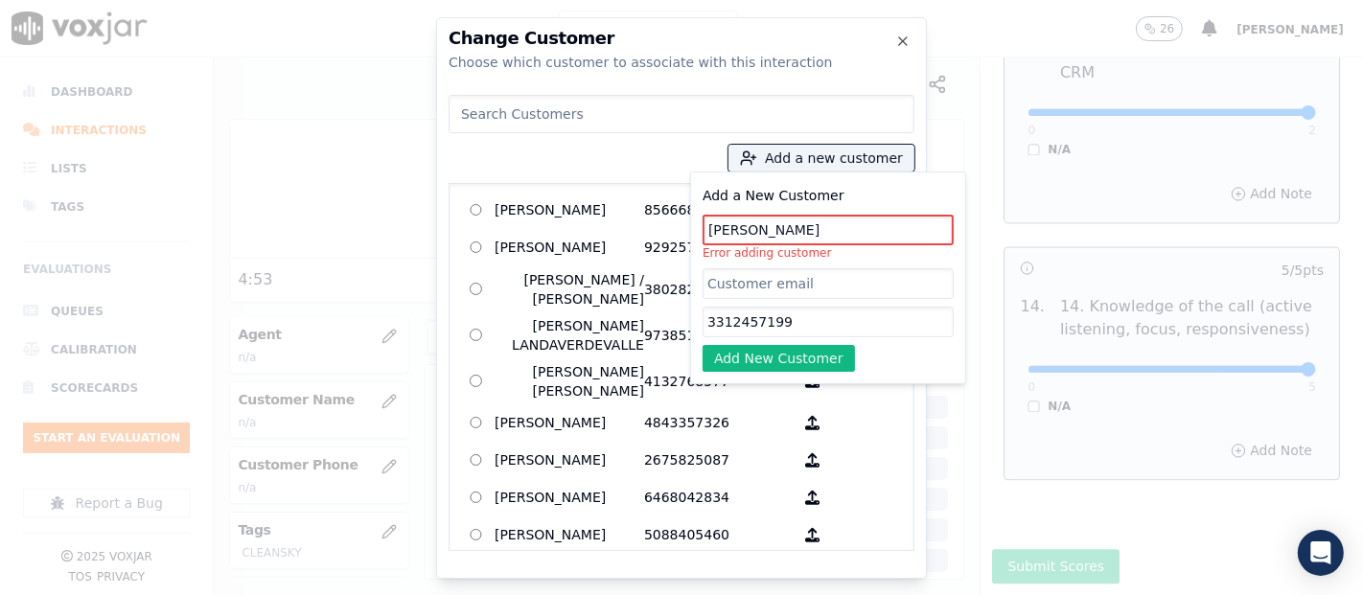
drag, startPoint x: 831, startPoint y: 222, endPoint x: 487, endPoint y: 17, distance: 400.7
click at [581, 209] on div "Add a new customer Add a New Customer Francis Rodriguez Error adding customer 3…" at bounding box center [682, 319] width 466 height 464
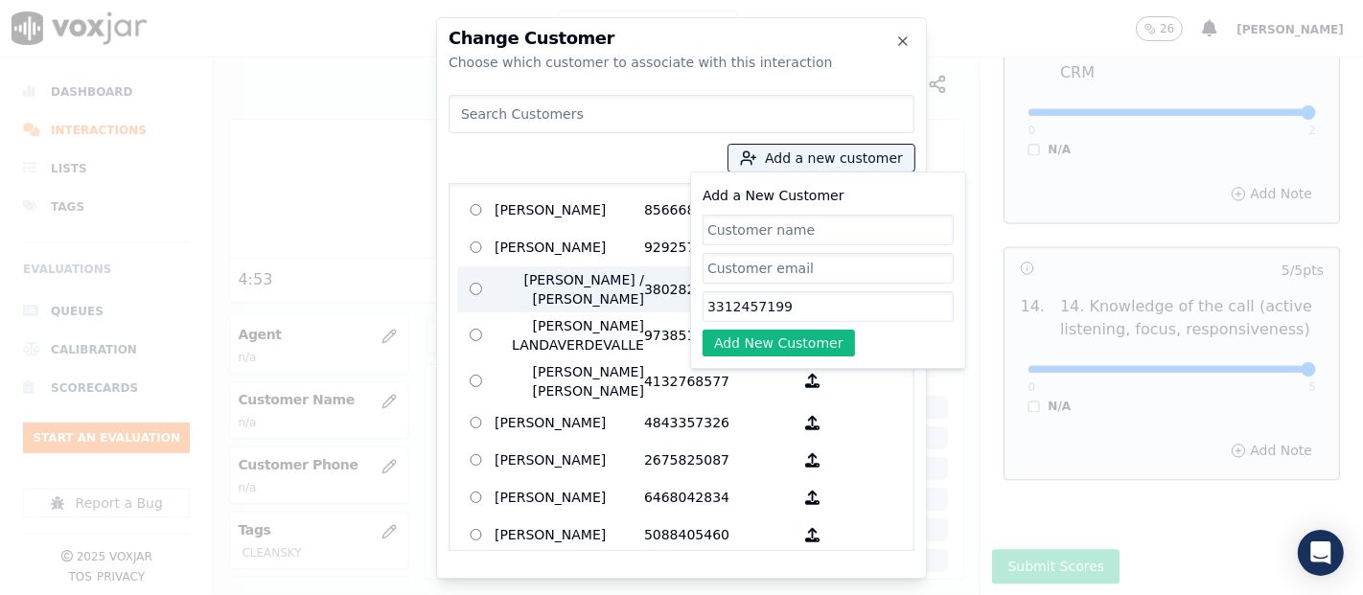
drag, startPoint x: 802, startPoint y: 299, endPoint x: 578, endPoint y: 325, distance: 224.9
click at [578, 325] on div "Add a new customer Add a New Customer 3312457199 Add New Customer AGUEDA SANTAN…" at bounding box center [682, 319] width 466 height 464
click at [602, 128] on input at bounding box center [682, 114] width 466 height 38
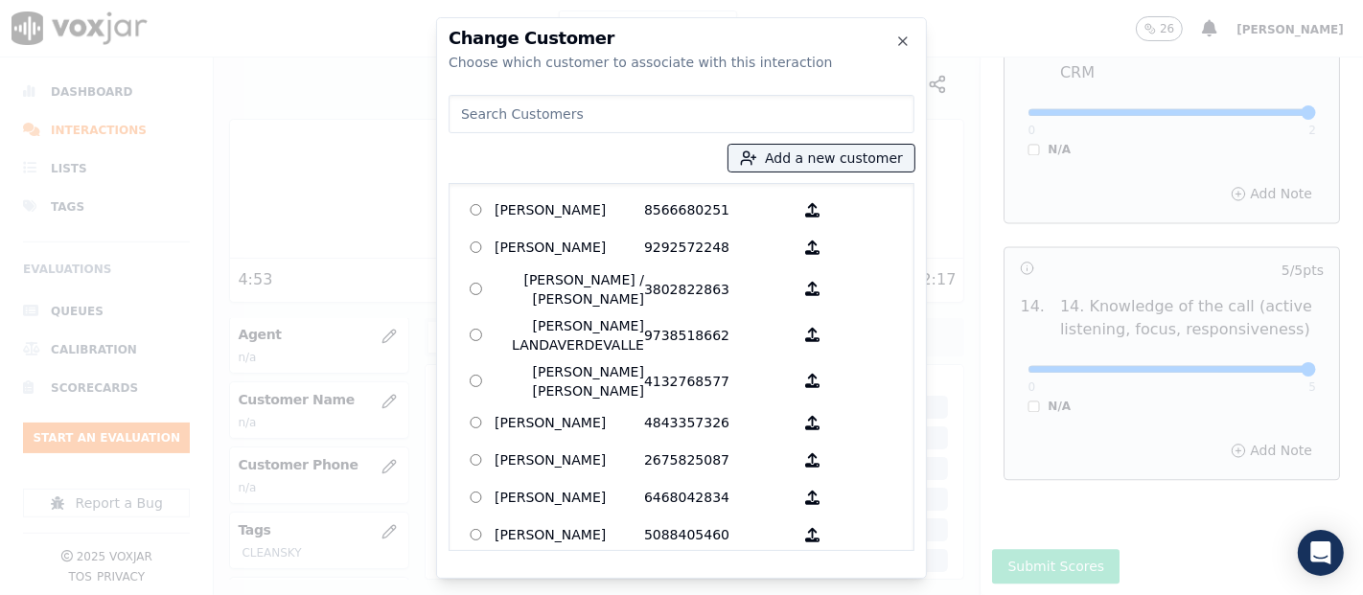
click at [598, 120] on input at bounding box center [682, 114] width 466 height 38
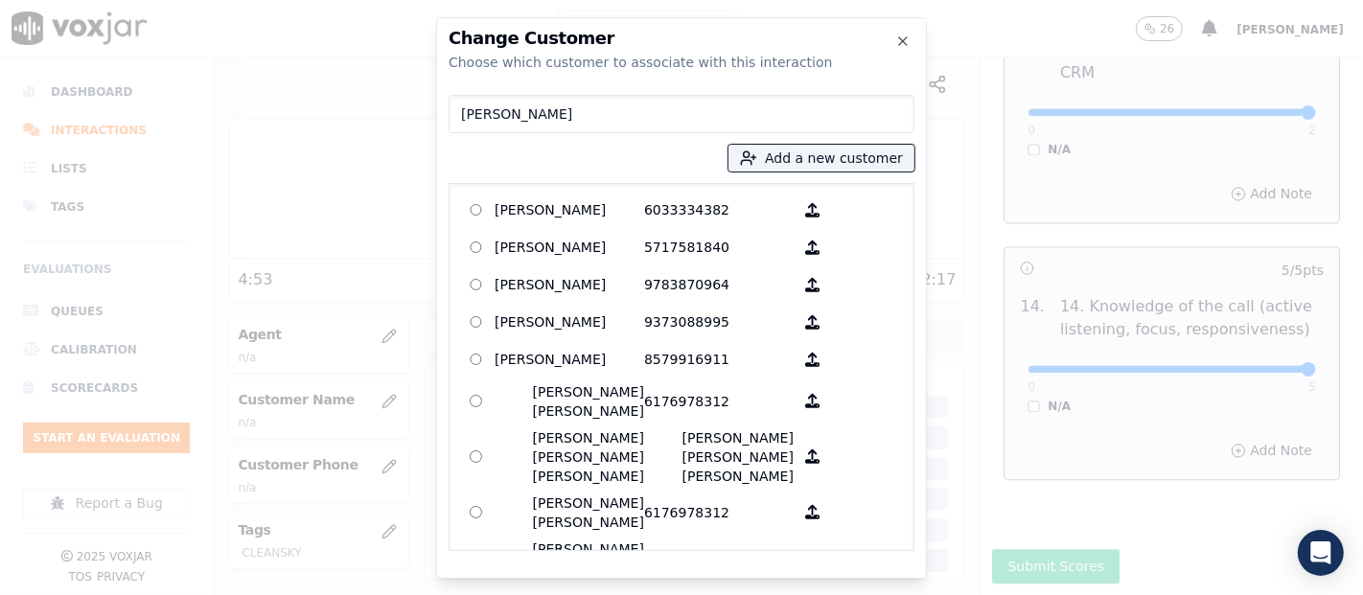
type input "francis"
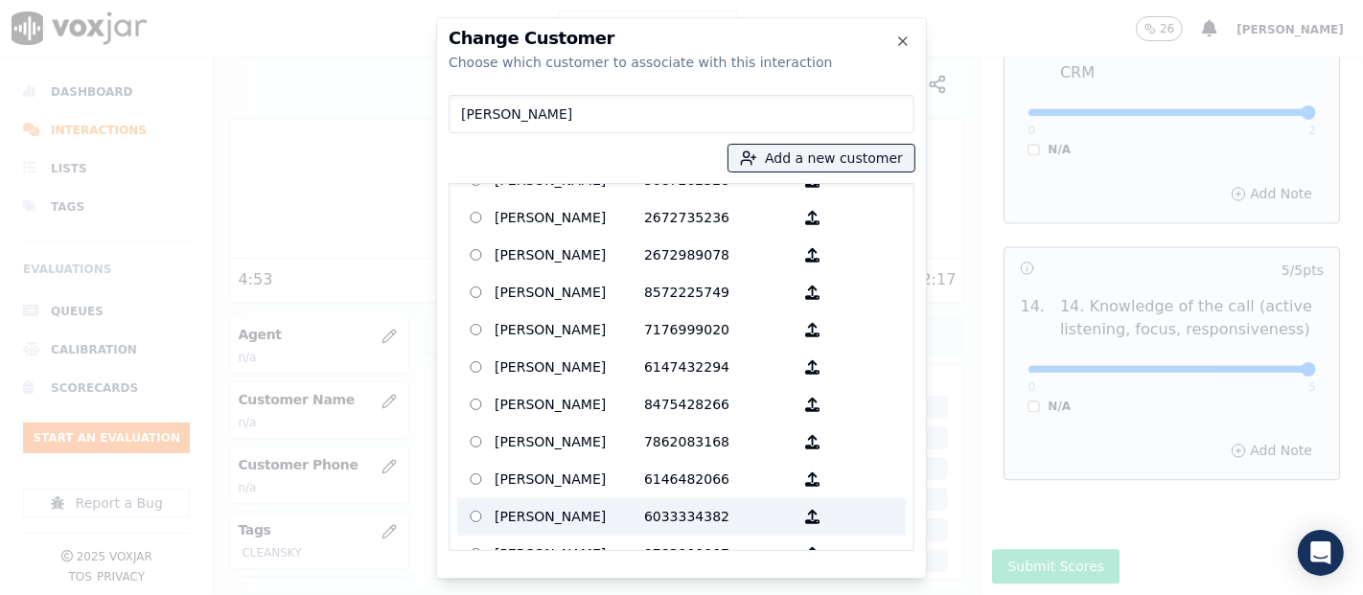
scroll to position [639, 0]
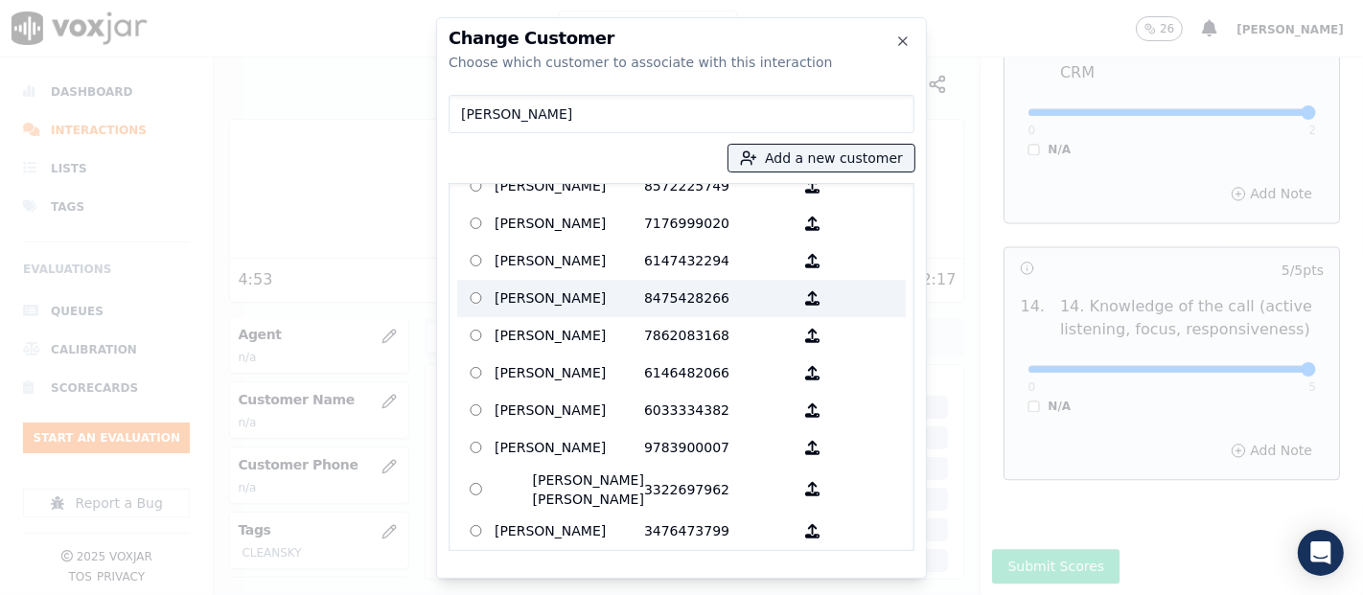
click at [650, 314] on p "8475428266" at bounding box center [719, 299] width 150 height 30
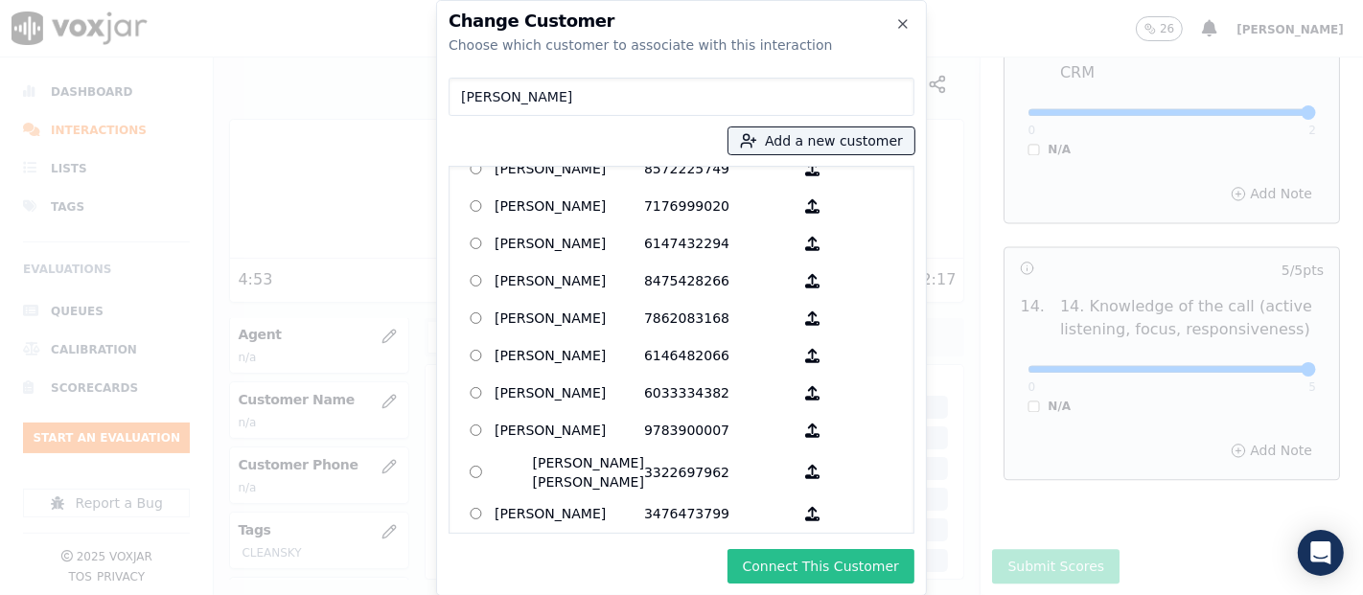
click at [772, 557] on button "Connect This Customer" at bounding box center [821, 566] width 187 height 35
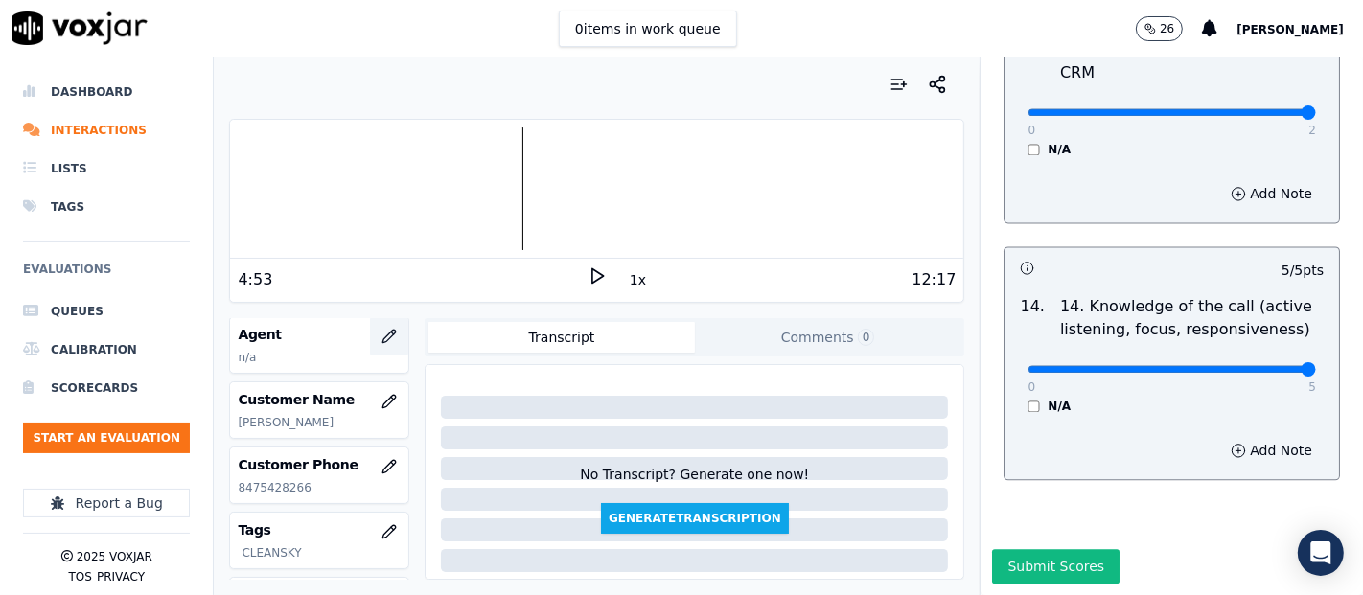
click at [382, 336] on icon "button" at bounding box center [389, 336] width 15 height 15
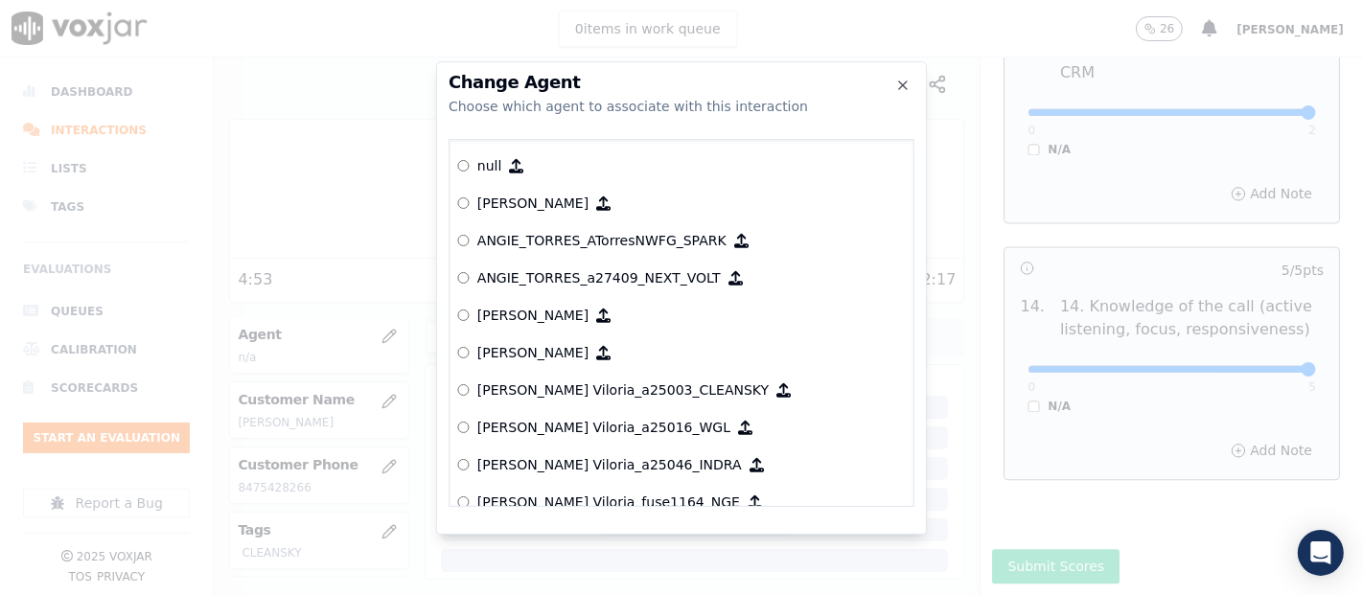
click at [992, 203] on div at bounding box center [681, 297] width 1363 height 595
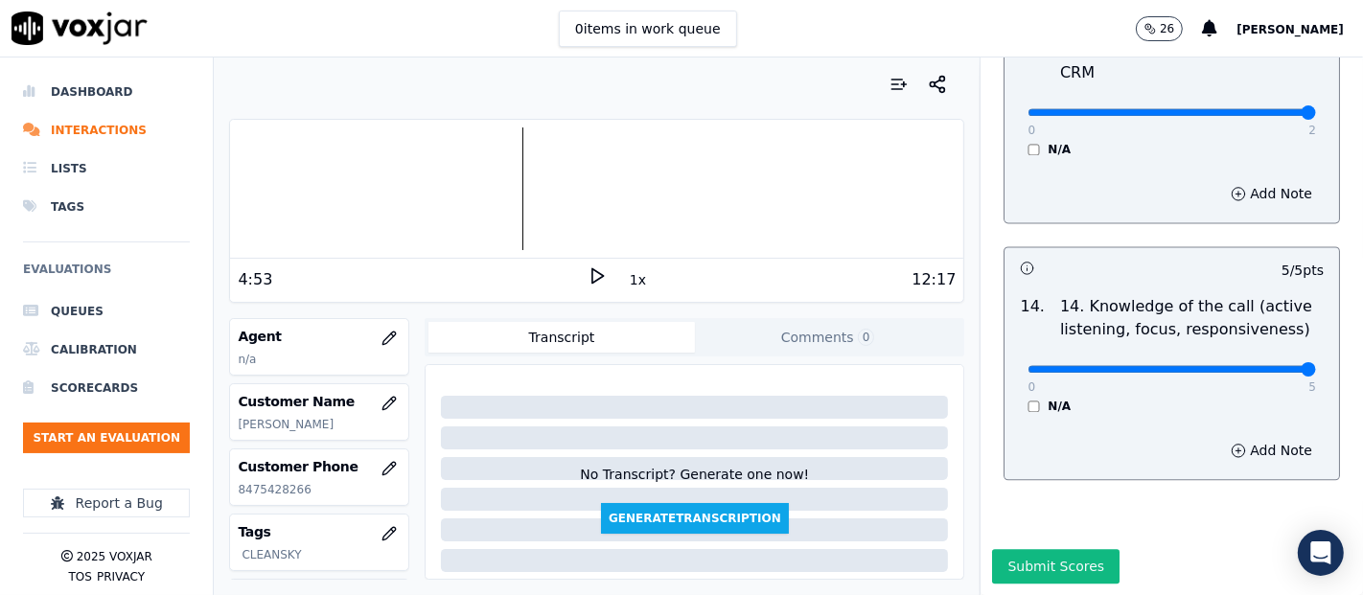
scroll to position [213, 0]
click at [376, 333] on button "button" at bounding box center [389, 336] width 38 height 38
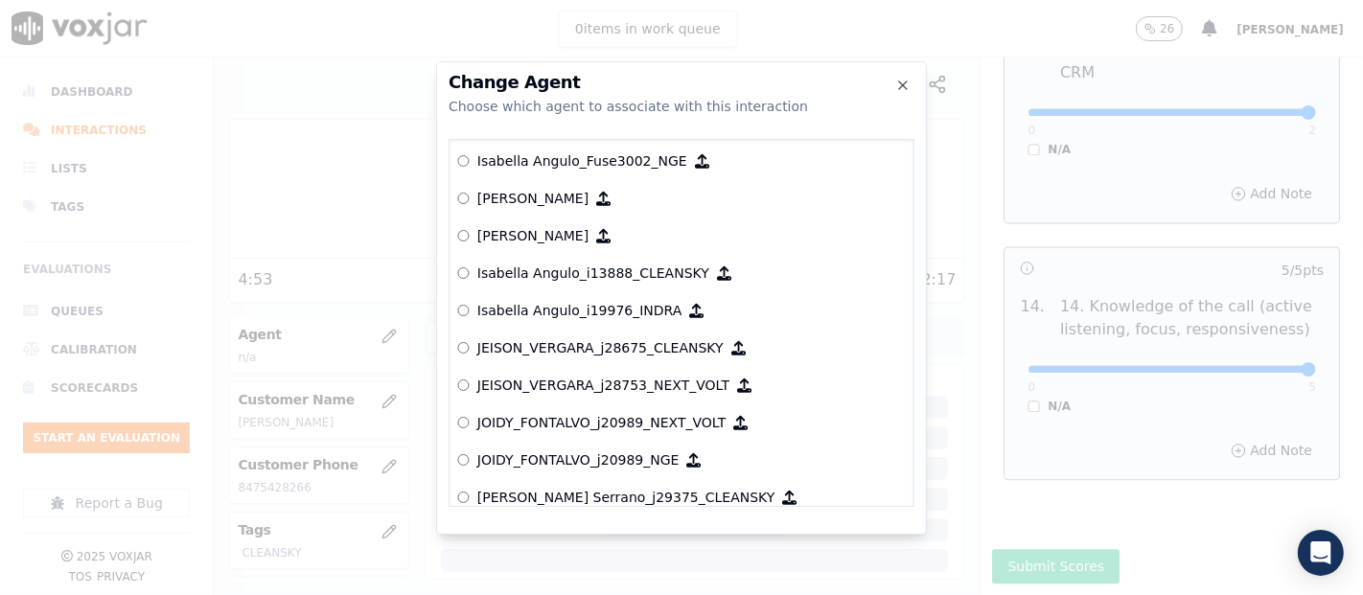
scroll to position [4869, 0]
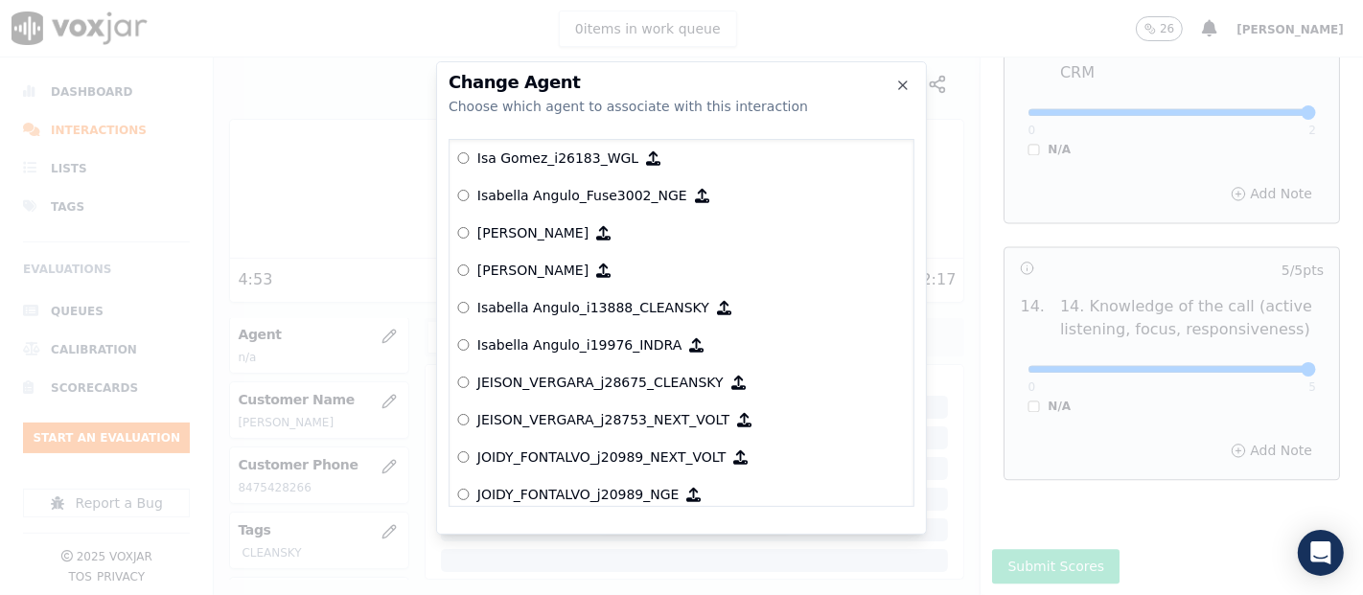
click at [540, 313] on p "Isabella Angulo_i13888_CLEANSKY" at bounding box center [593, 307] width 232 height 19
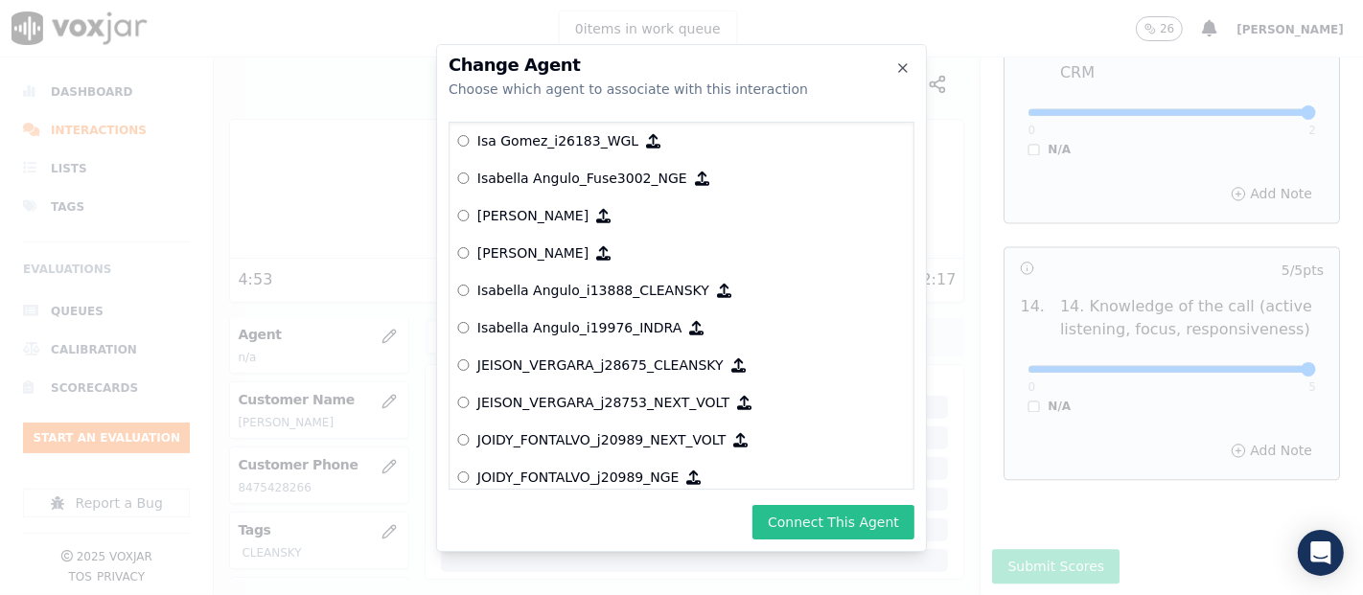
click at [900, 516] on button "Connect This Agent" at bounding box center [834, 522] width 162 height 35
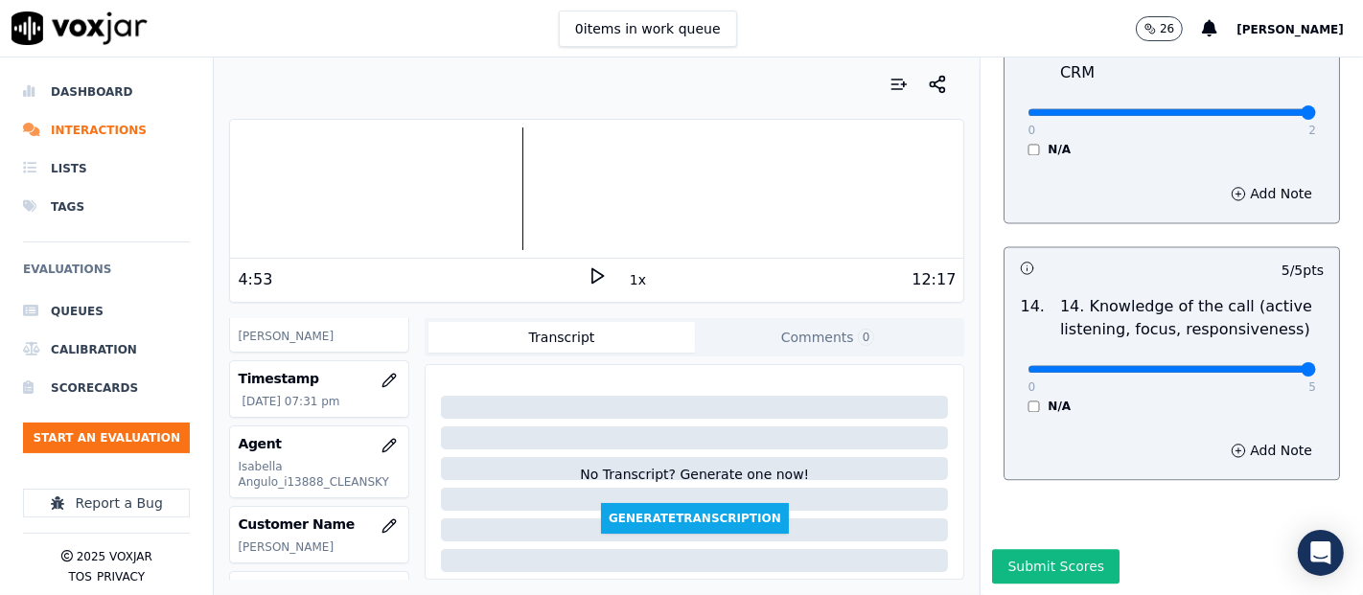
scroll to position [0, 0]
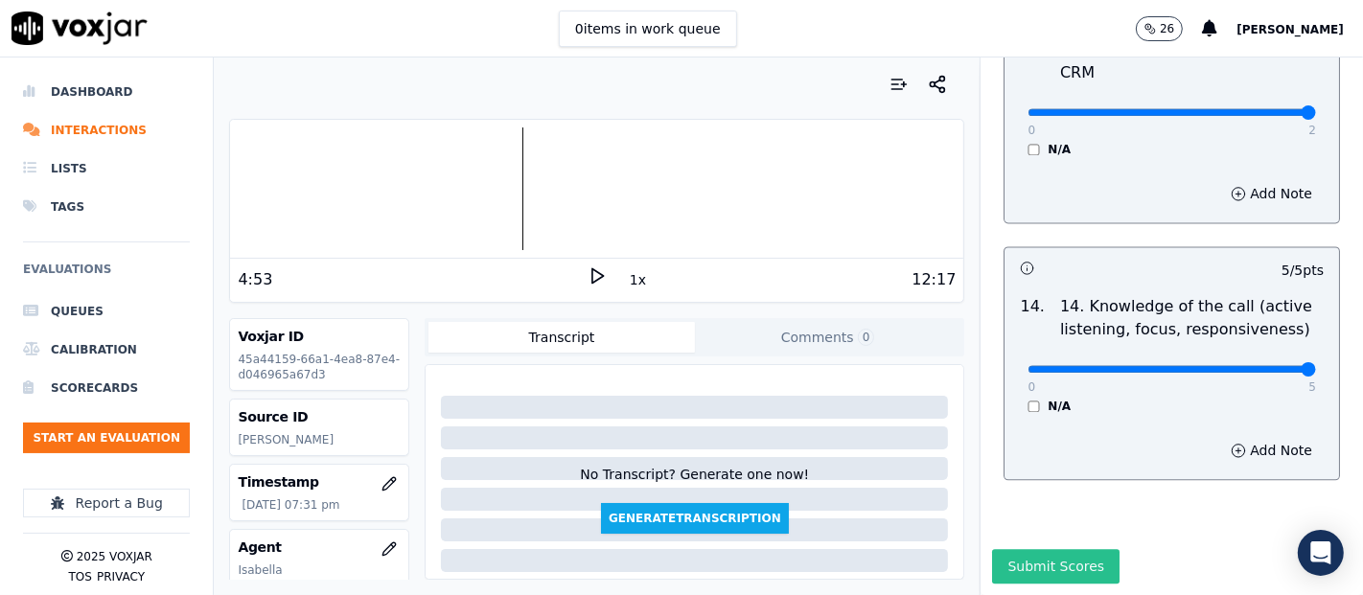
click at [997, 549] on button "Submit Scores" at bounding box center [1056, 566] width 128 height 35
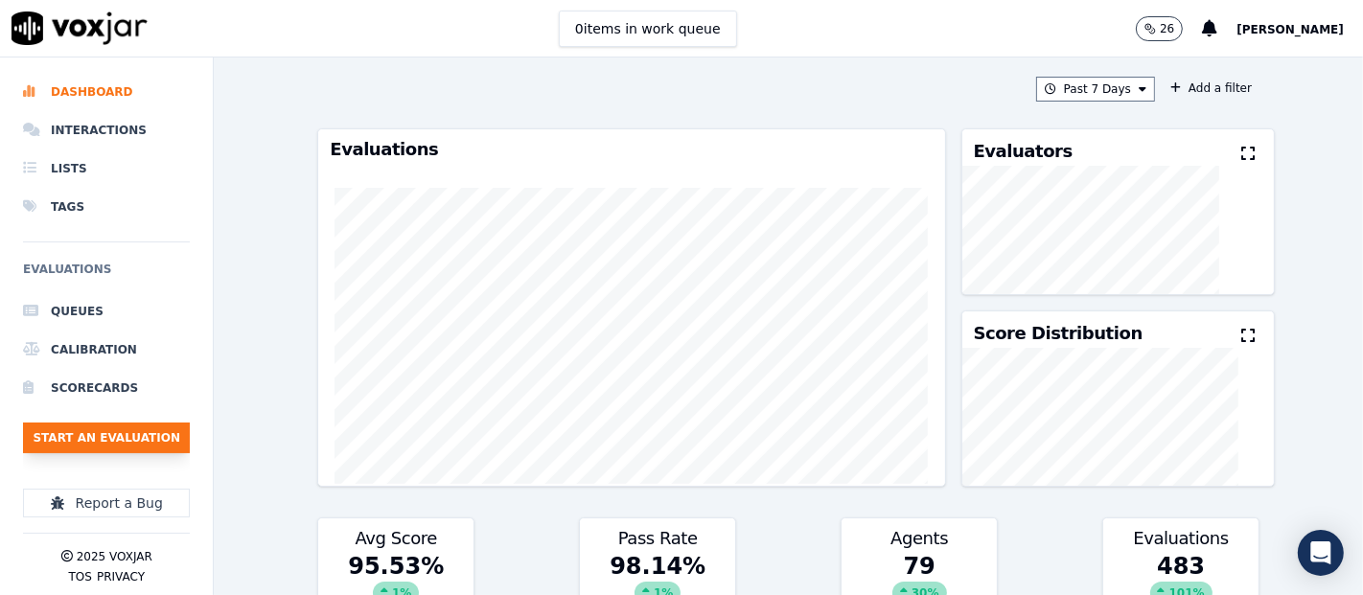
click at [171, 443] on button "Start an Evaluation" at bounding box center [106, 438] width 167 height 31
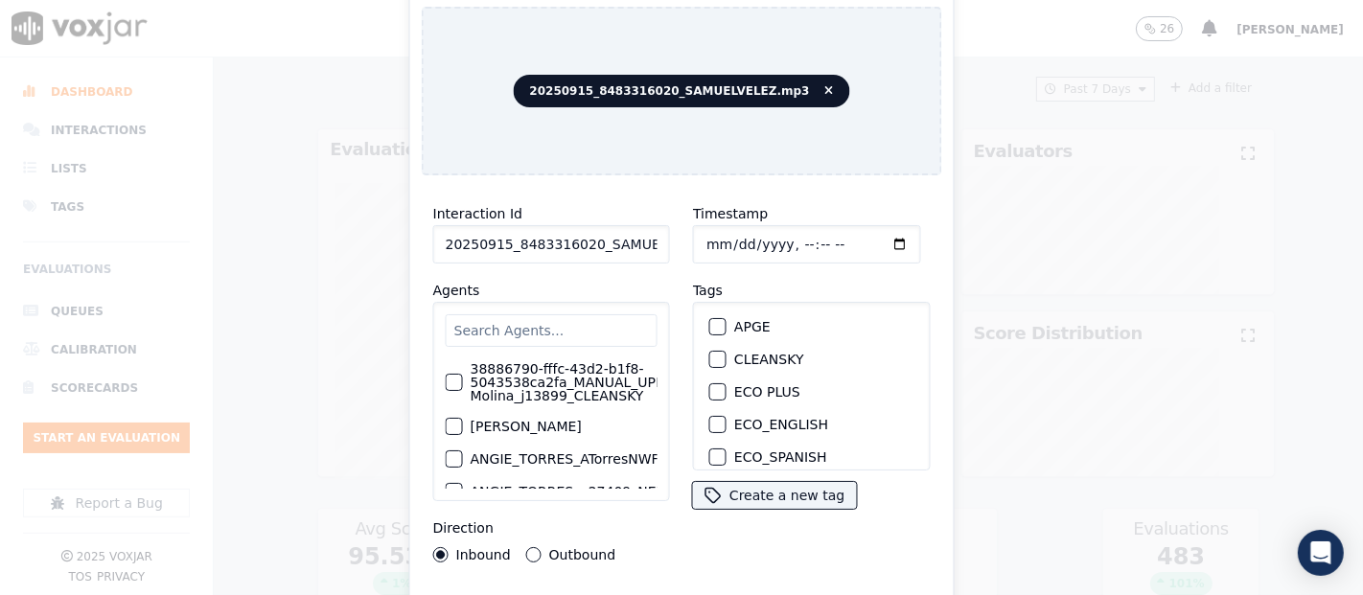
drag, startPoint x: 600, startPoint y: 231, endPoint x: 620, endPoint y: 233, distance: 20.2
click at [615, 232] on input "20250915_8483316020_SAMUELVELEZ.mp3" at bounding box center [551, 244] width 237 height 38
type input "20250915_8483316020_SAMUELVELEZ"
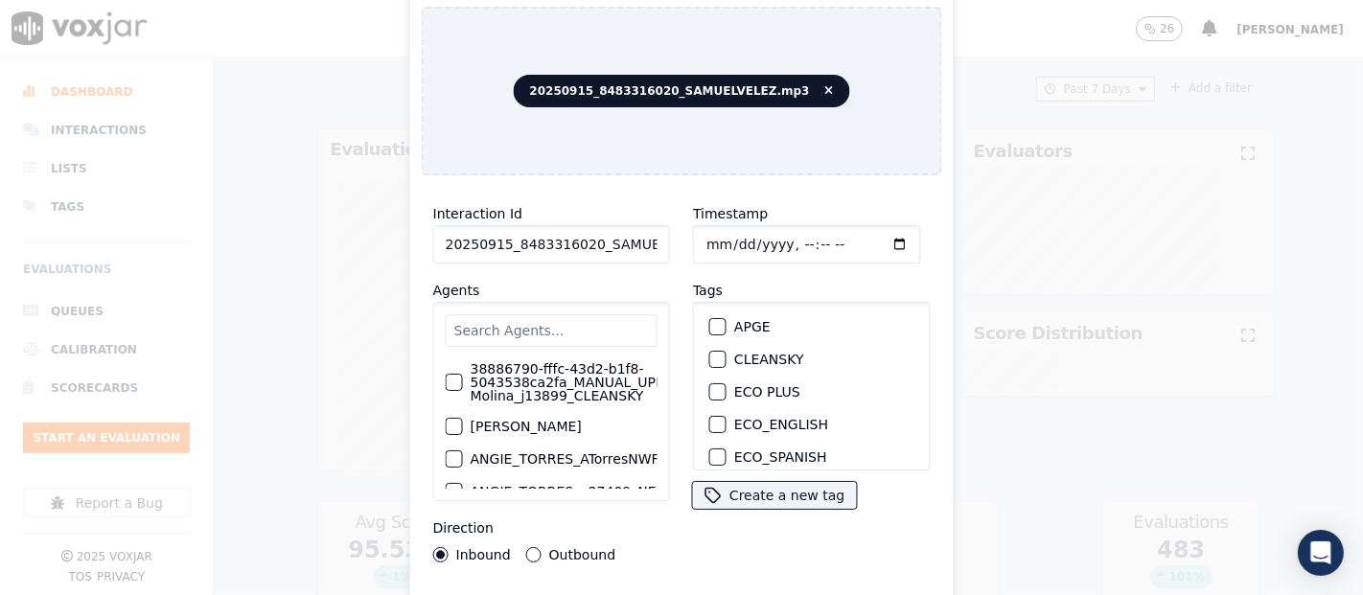
click at [710, 353] on div "button" at bounding box center [716, 359] width 13 height 13
click at [690, 593] on div "Interaction Id 20250915_8483316020_SAMUELVELEZ Agents 38886790-fffc-43d2-b1f8-5…" at bounding box center [682, 411] width 521 height 441
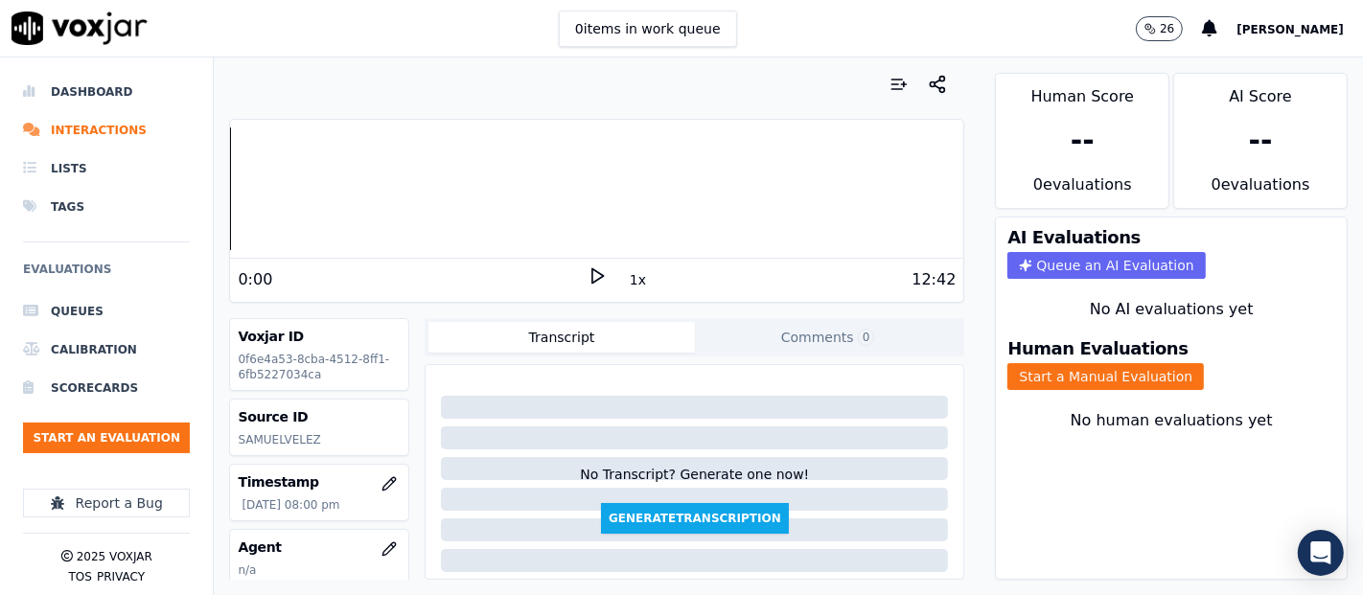
click at [589, 278] on icon at bounding box center [597, 276] width 19 height 19
click at [1095, 363] on button "Start a Manual Evaluation" at bounding box center [1106, 376] width 197 height 27
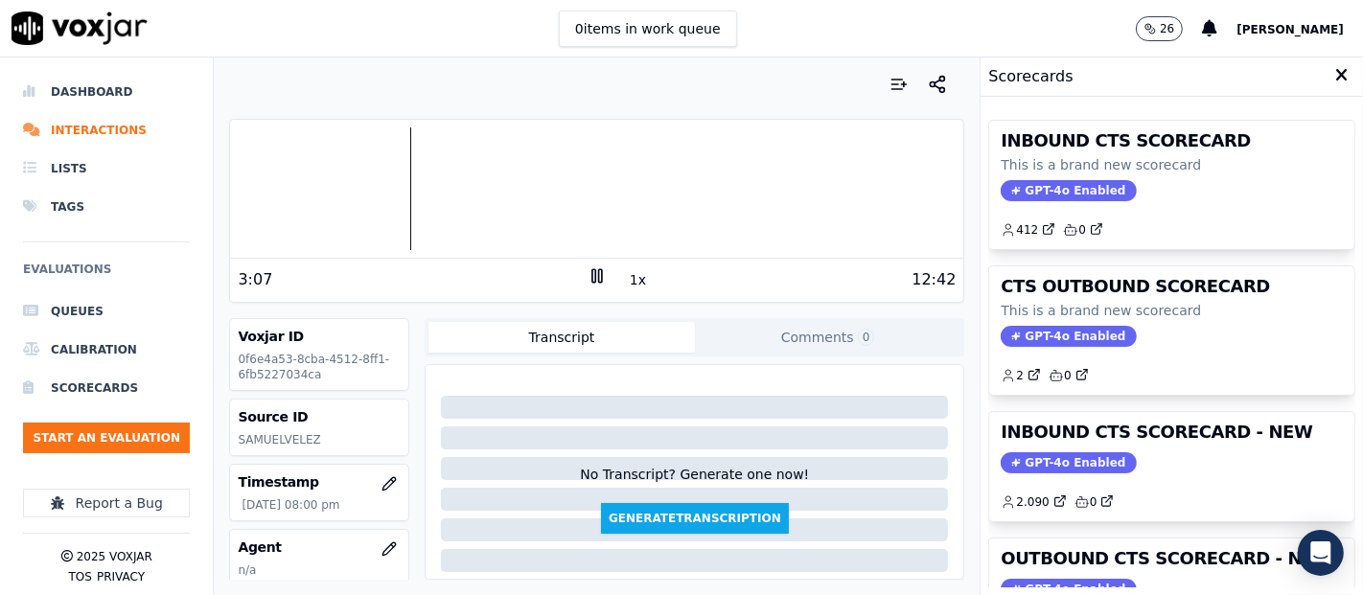
click at [1127, 439] on h3 "INBOUND CTS SCORECARD - NEW" at bounding box center [1172, 432] width 342 height 17
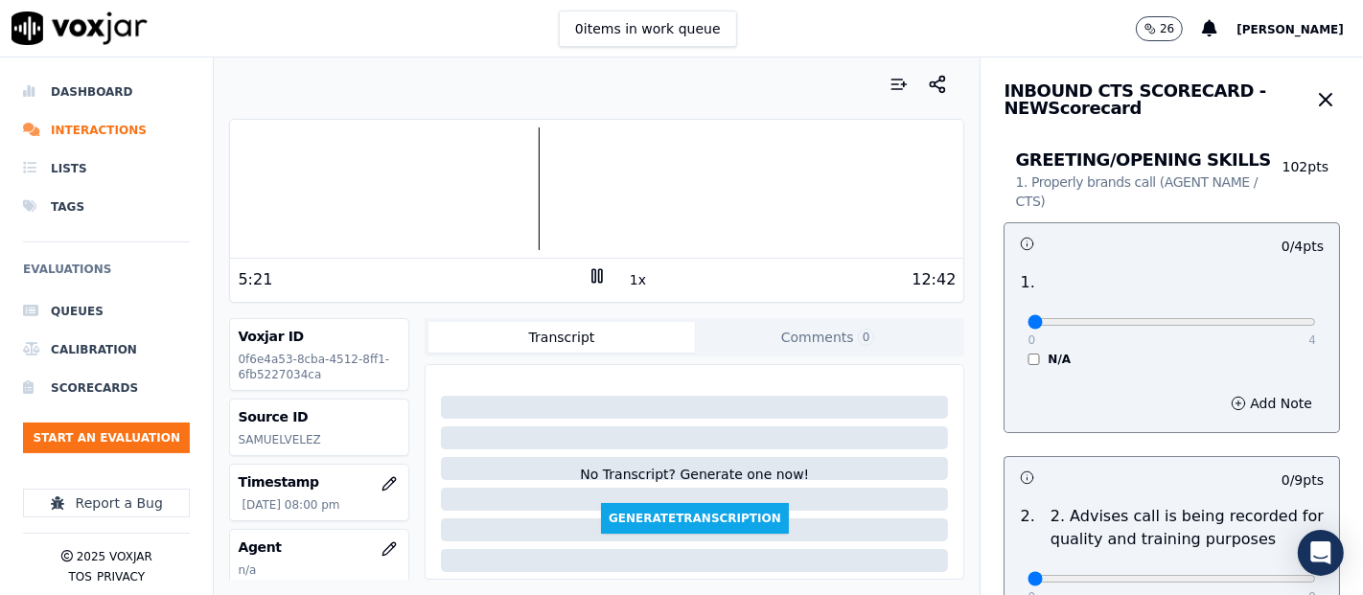
drag, startPoint x: 583, startPoint y: 276, endPoint x: 552, endPoint y: 258, distance: 35.7
click at [588, 275] on icon at bounding box center [597, 276] width 19 height 19
type input "4"
click at [1249, 322] on input "range" at bounding box center [1172, 322] width 289 height 8
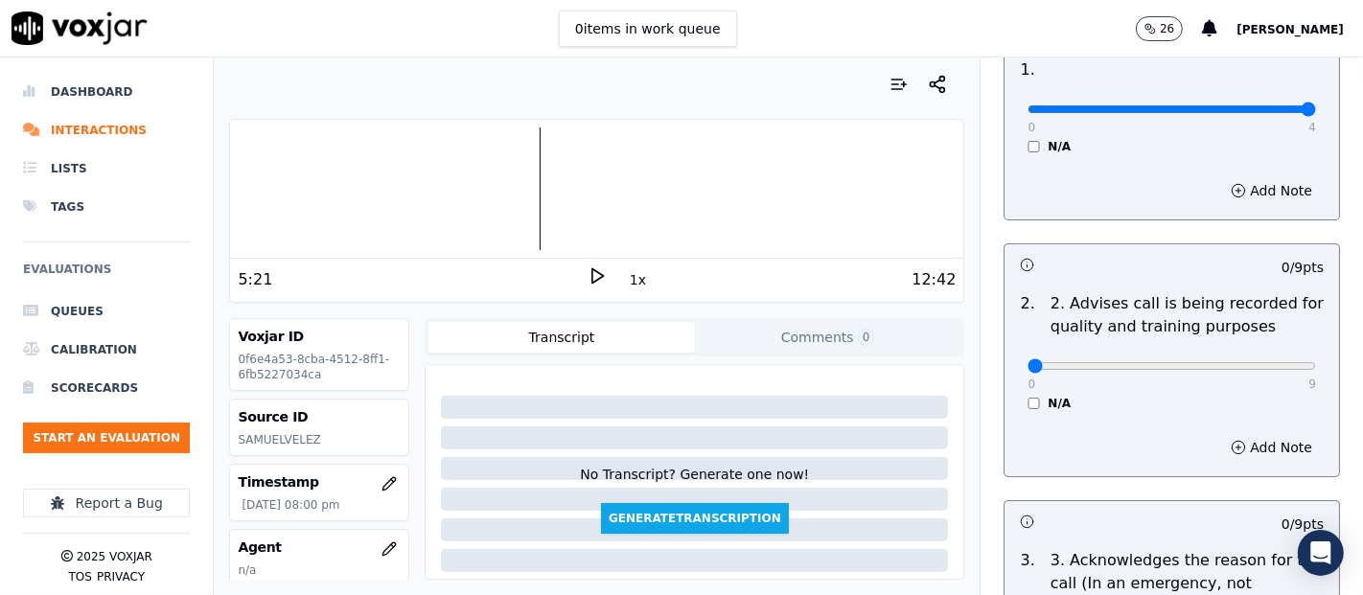
scroll to position [319, 0]
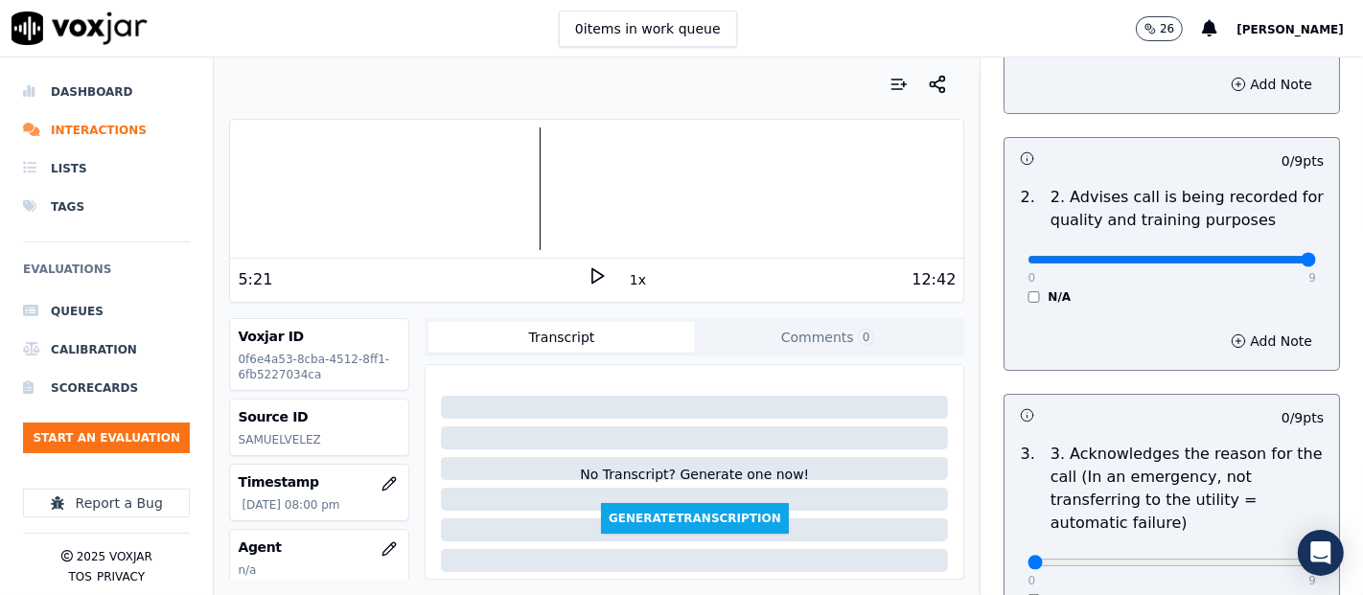
type input "9"
click at [1265, 264] on input "range" at bounding box center [1172, 260] width 289 height 8
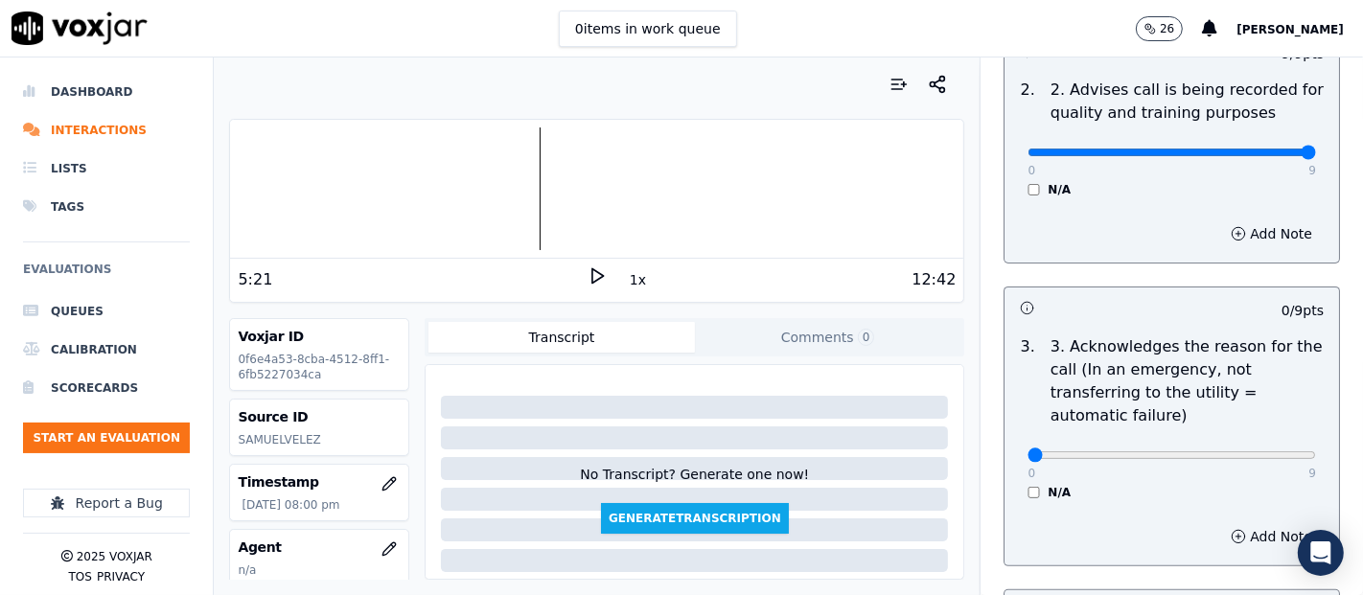
scroll to position [639, 0]
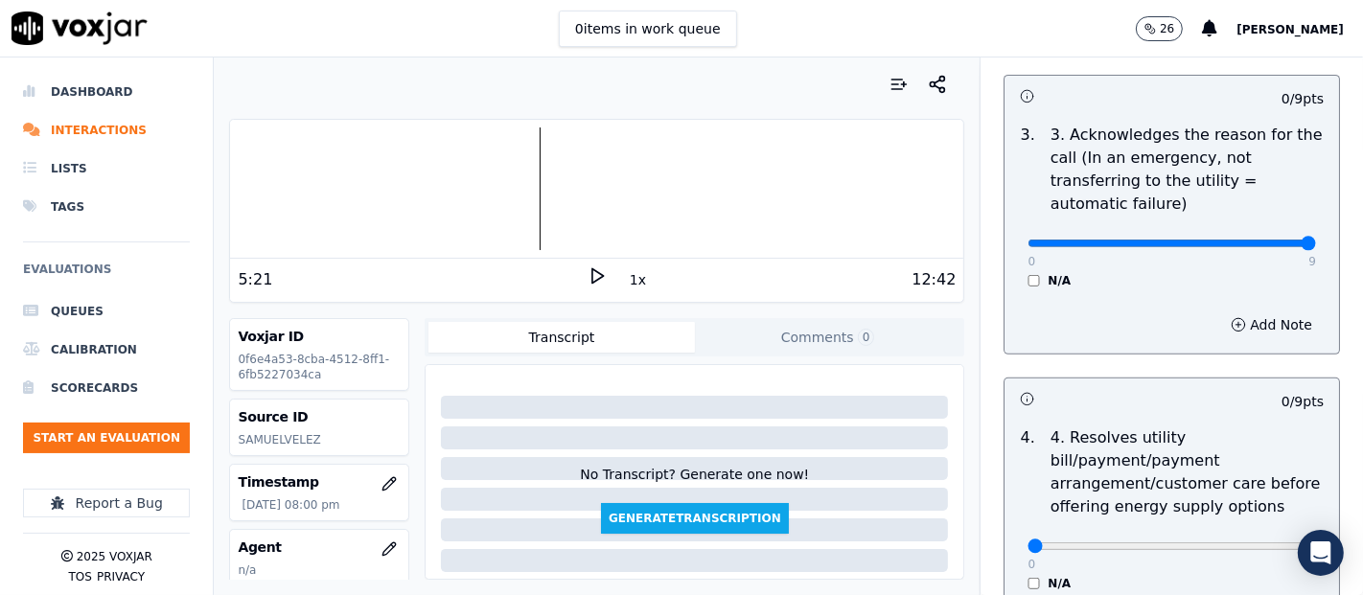
type input "9"
click at [1268, 247] on input "range" at bounding box center [1172, 244] width 289 height 8
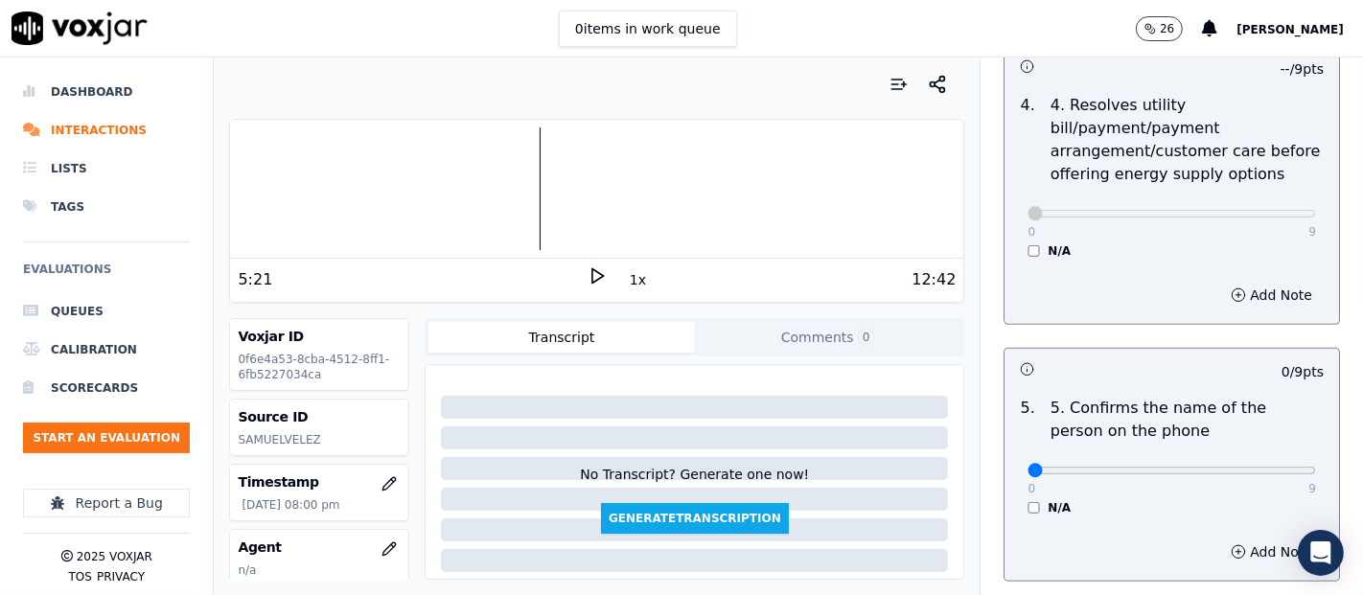
scroll to position [1172, 0]
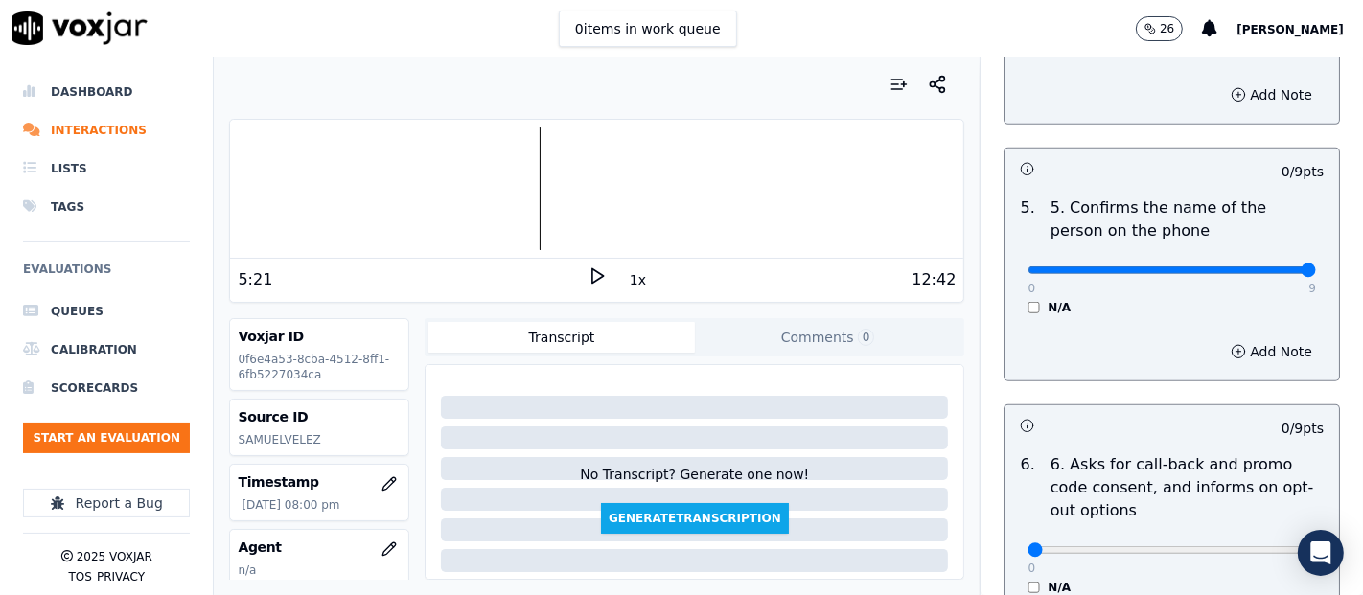
type input "9"
click at [1266, 267] on input "range" at bounding box center [1172, 271] width 289 height 8
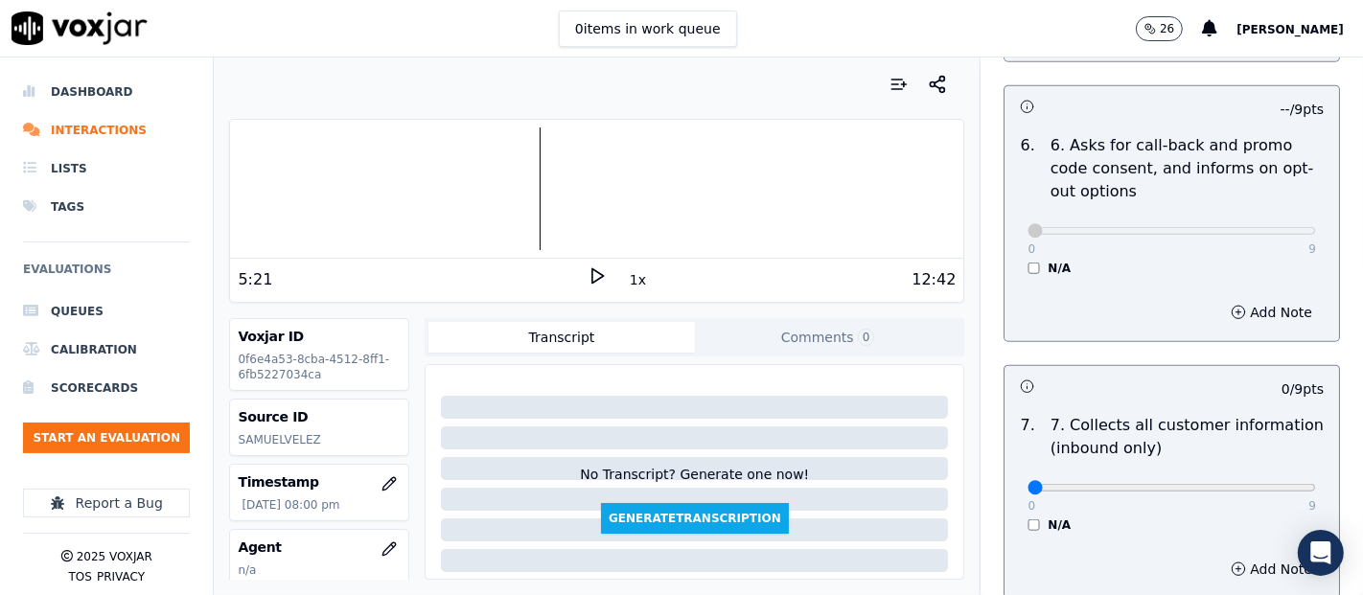
scroll to position [1704, 0]
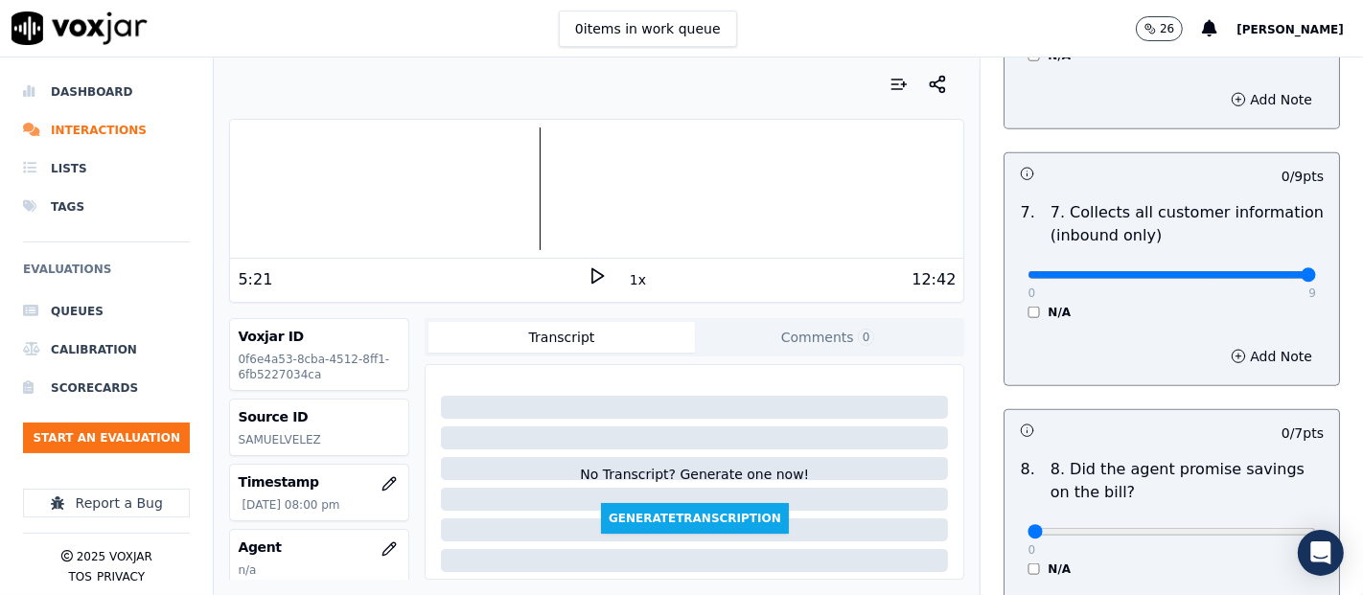
type input "9"
click at [1255, 271] on input "range" at bounding box center [1172, 275] width 289 height 8
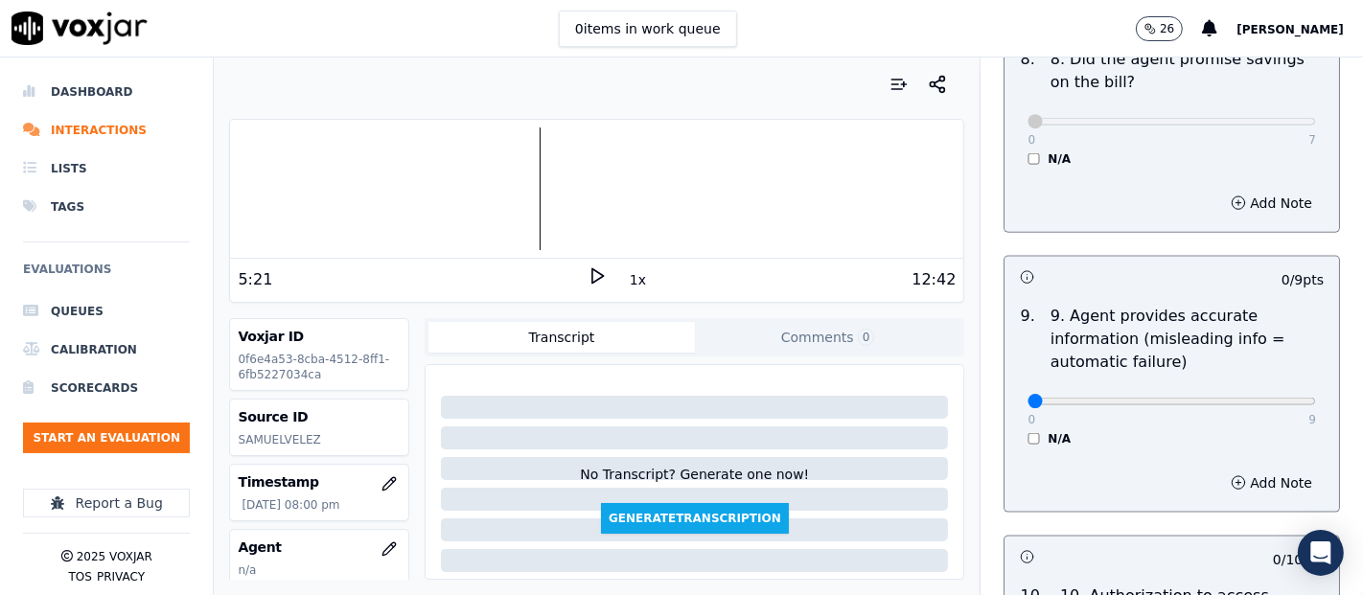
scroll to position [2130, 0]
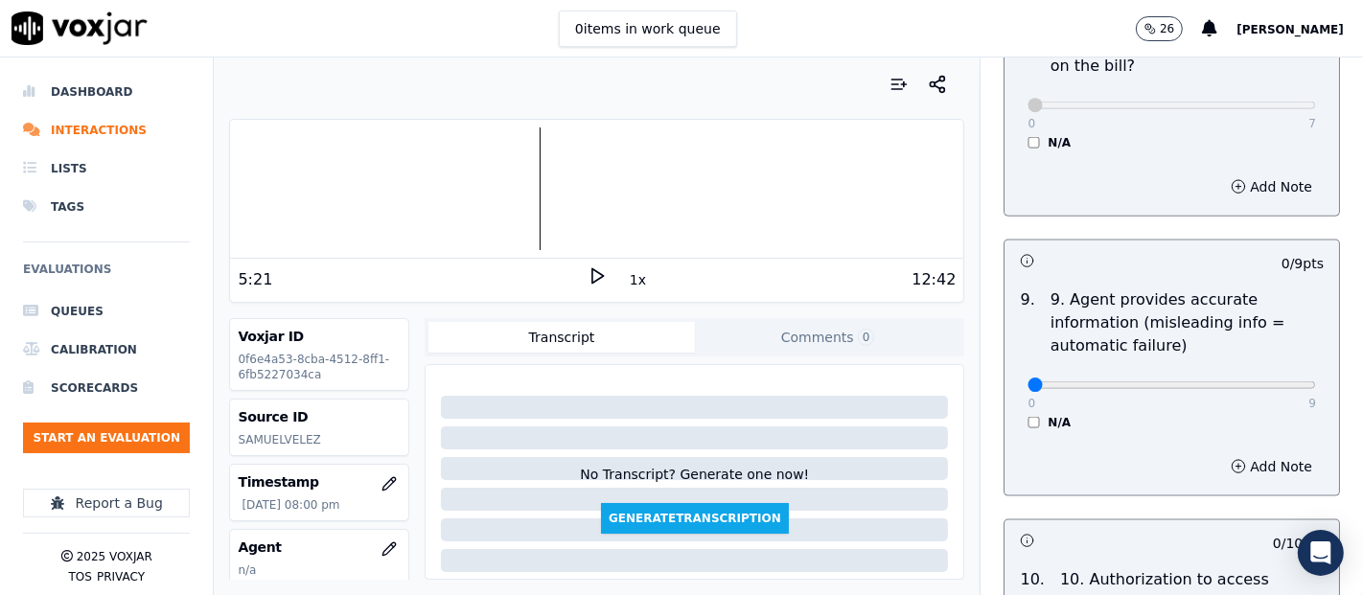
click at [1273, 382] on div "0 9 N/A" at bounding box center [1171, 394] width 319 height 73
type input "9"
click at [1265, 382] on input "range" at bounding box center [1172, 386] width 289 height 8
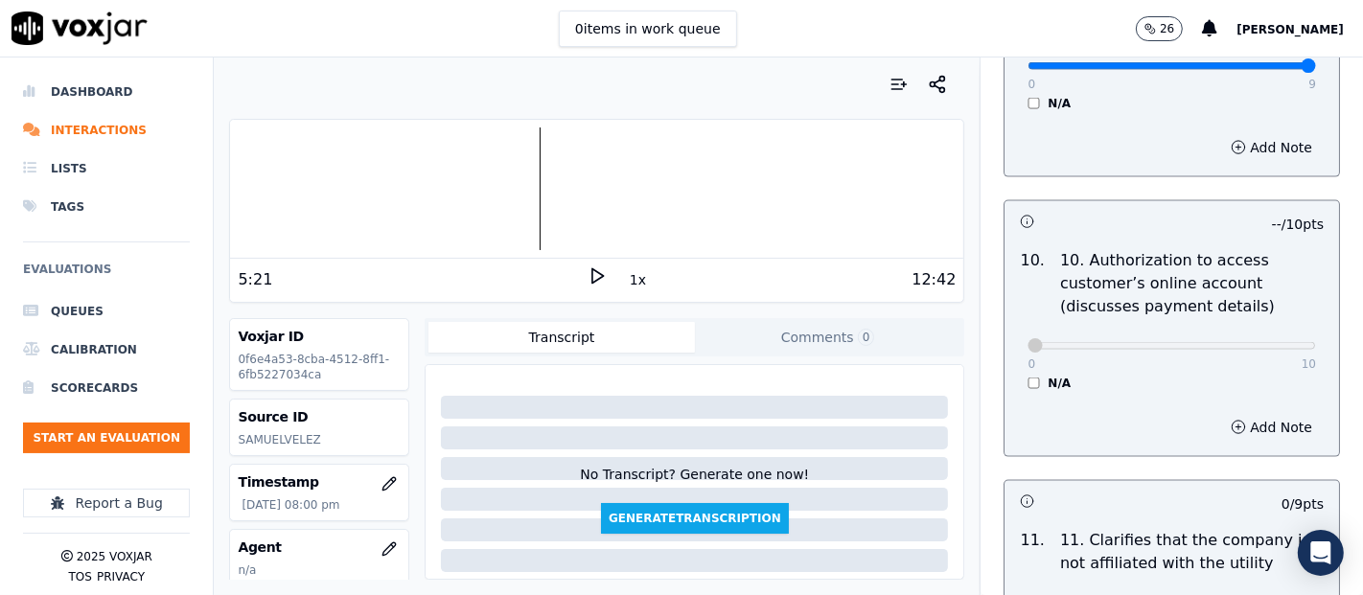
scroll to position [2769, 0]
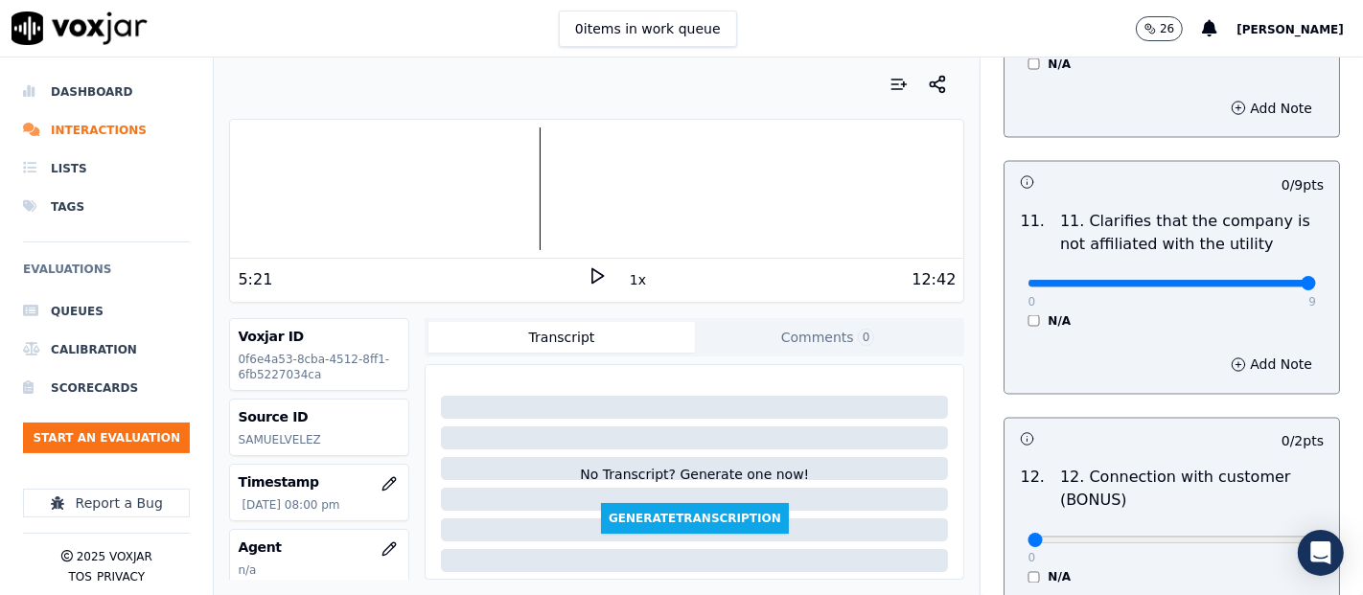
type input "9"
click at [1254, 280] on input "range" at bounding box center [1172, 284] width 289 height 8
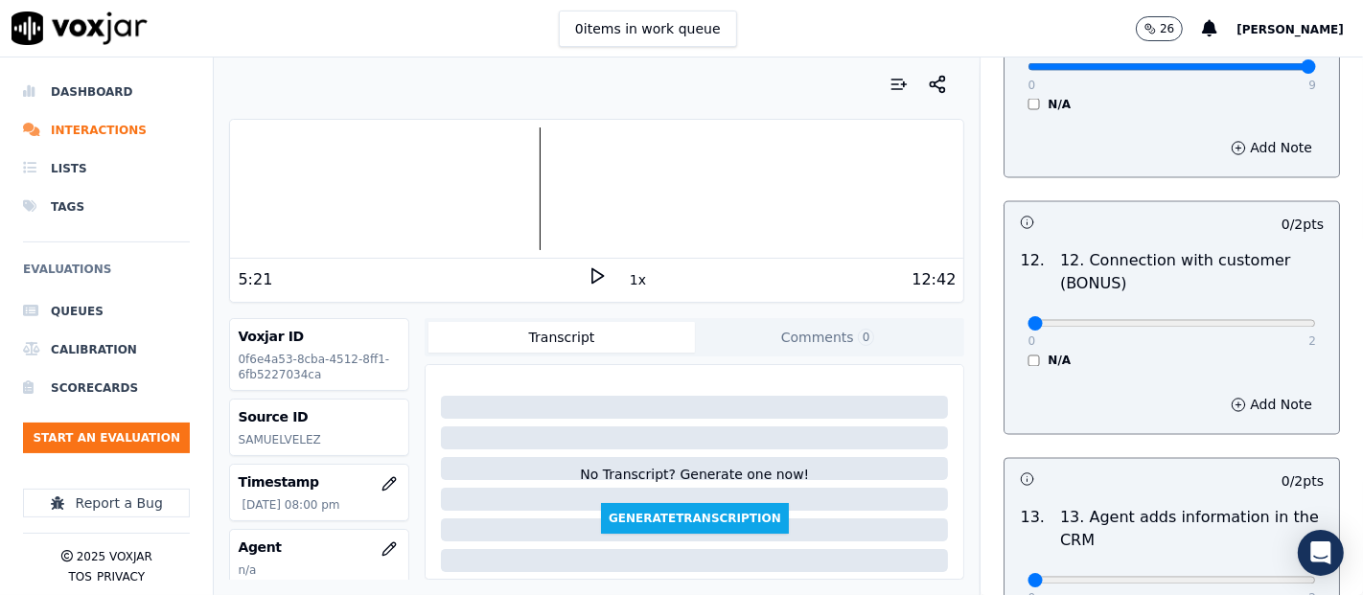
scroll to position [2983, 0]
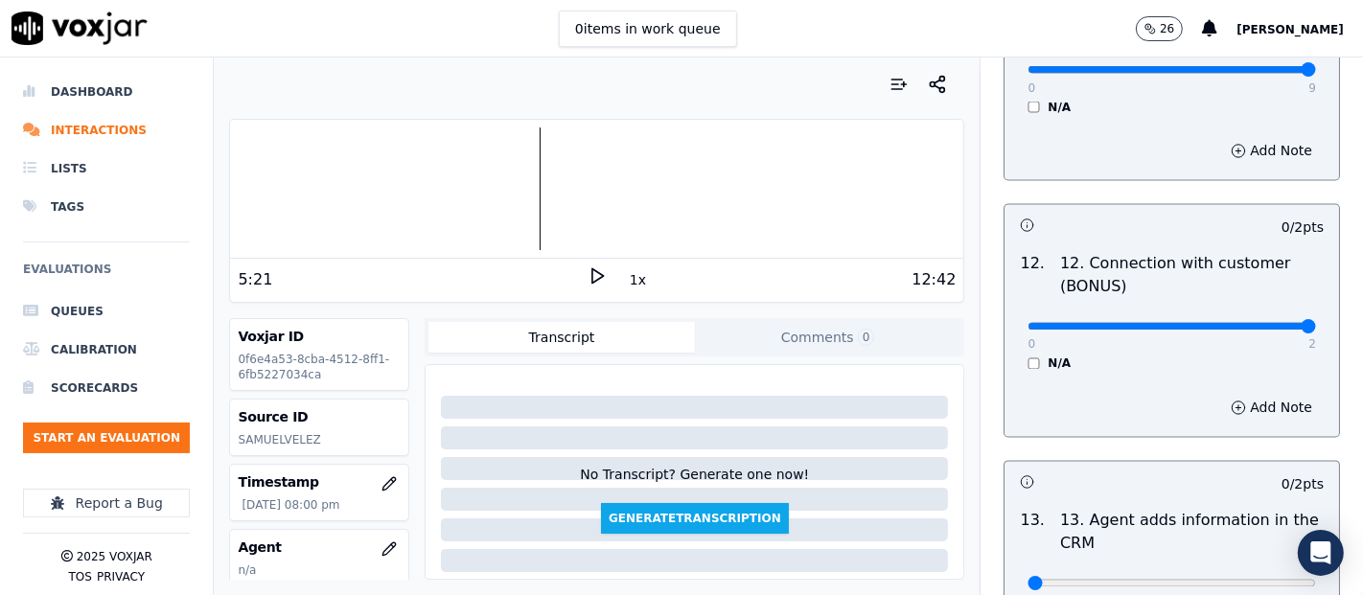
type input "2"
click at [1264, 323] on input "range" at bounding box center [1172, 327] width 289 height 8
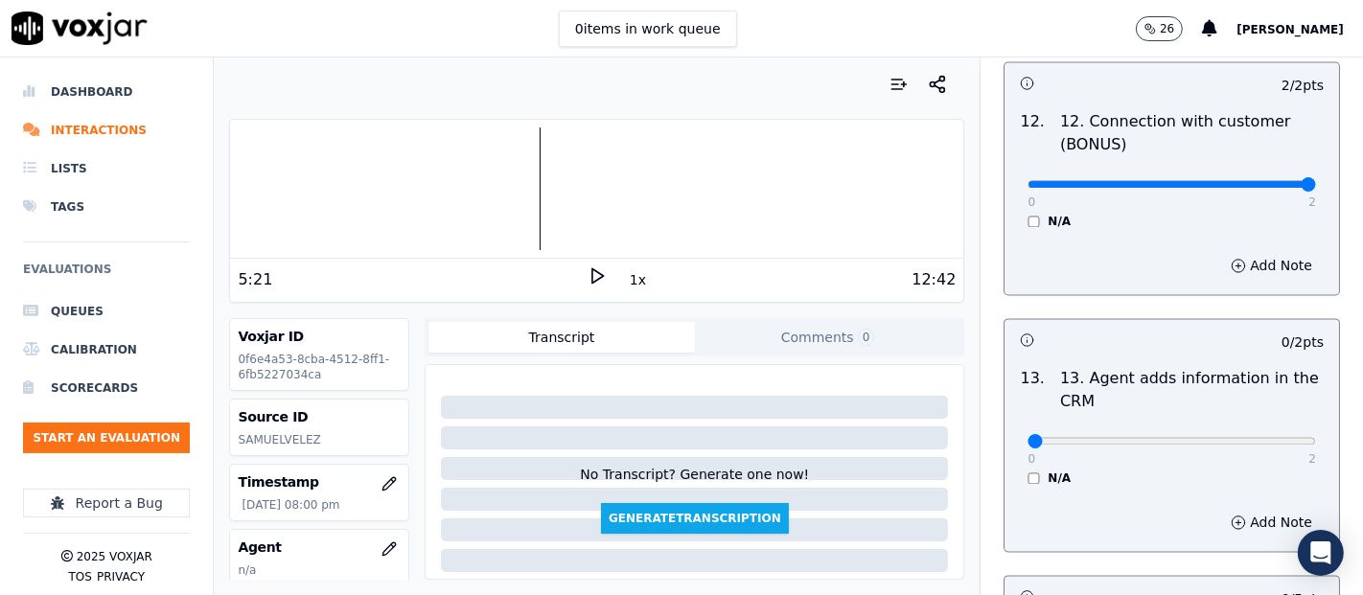
scroll to position [3302, 0]
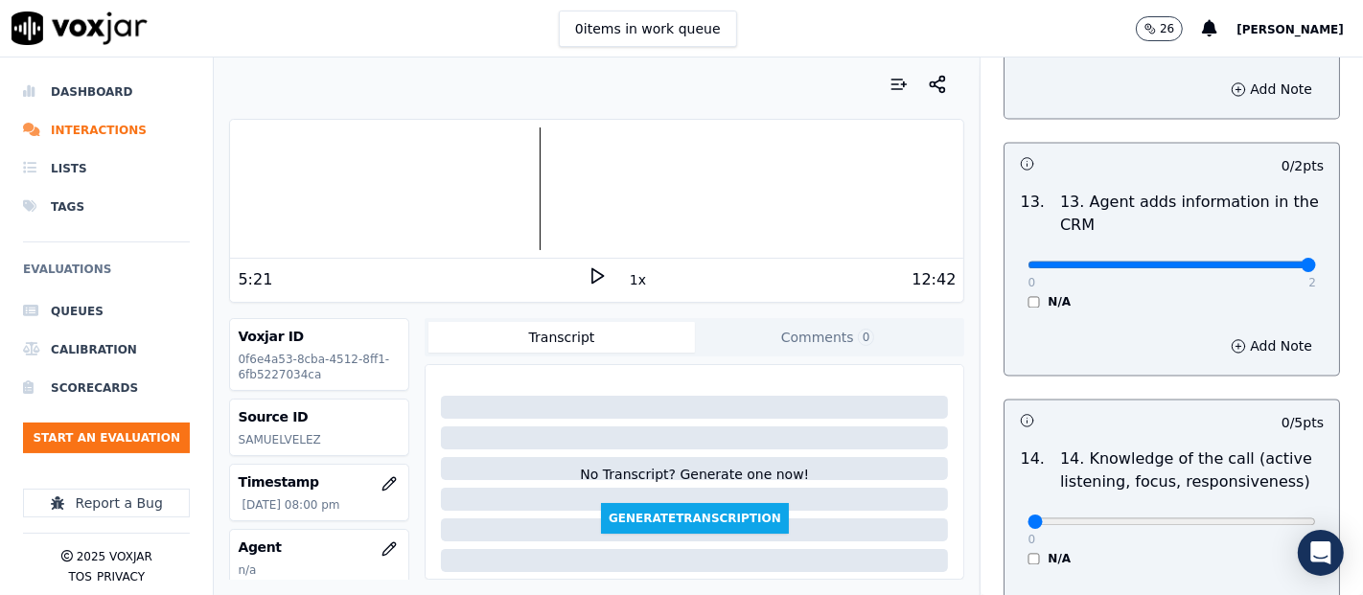
type input "2"
click at [1257, 261] on input "range" at bounding box center [1172, 265] width 289 height 8
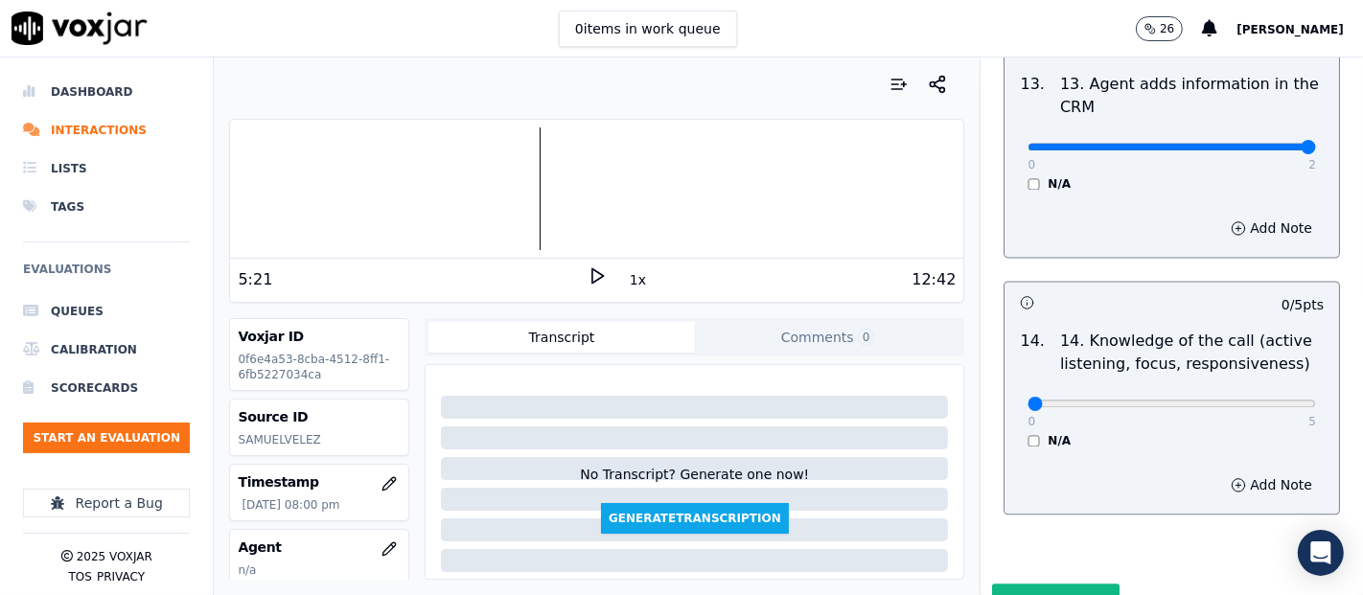
scroll to position [3494, 0]
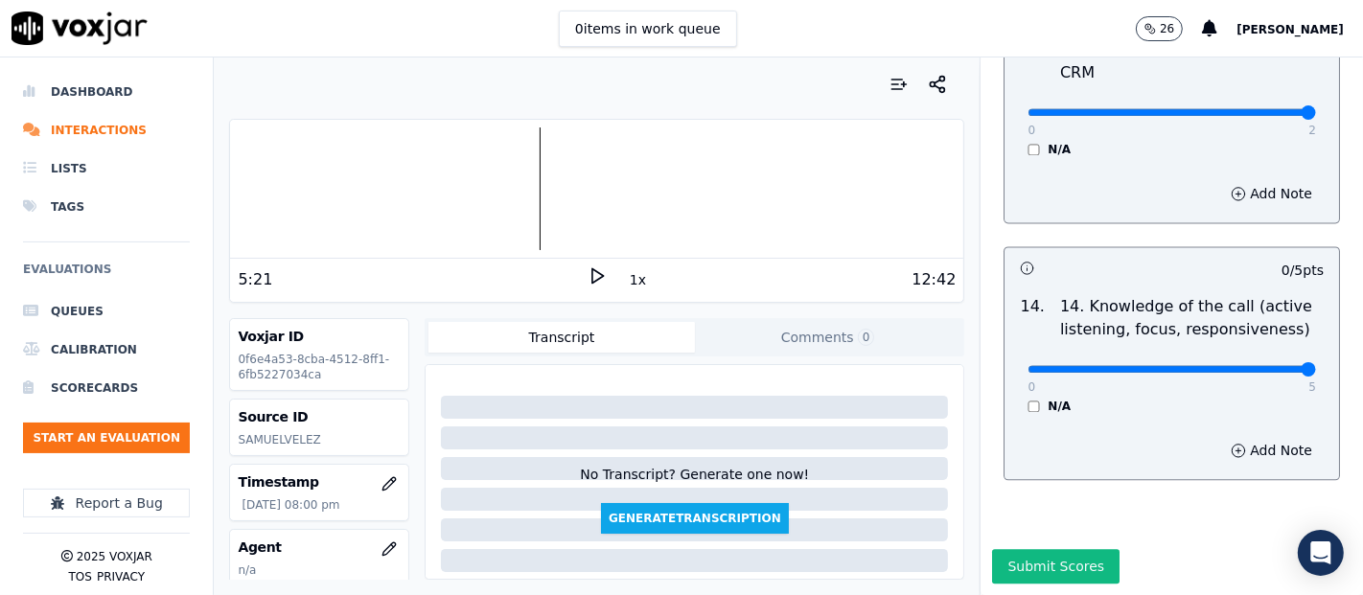
type input "5"
click at [1260, 365] on input "range" at bounding box center [1172, 369] width 289 height 8
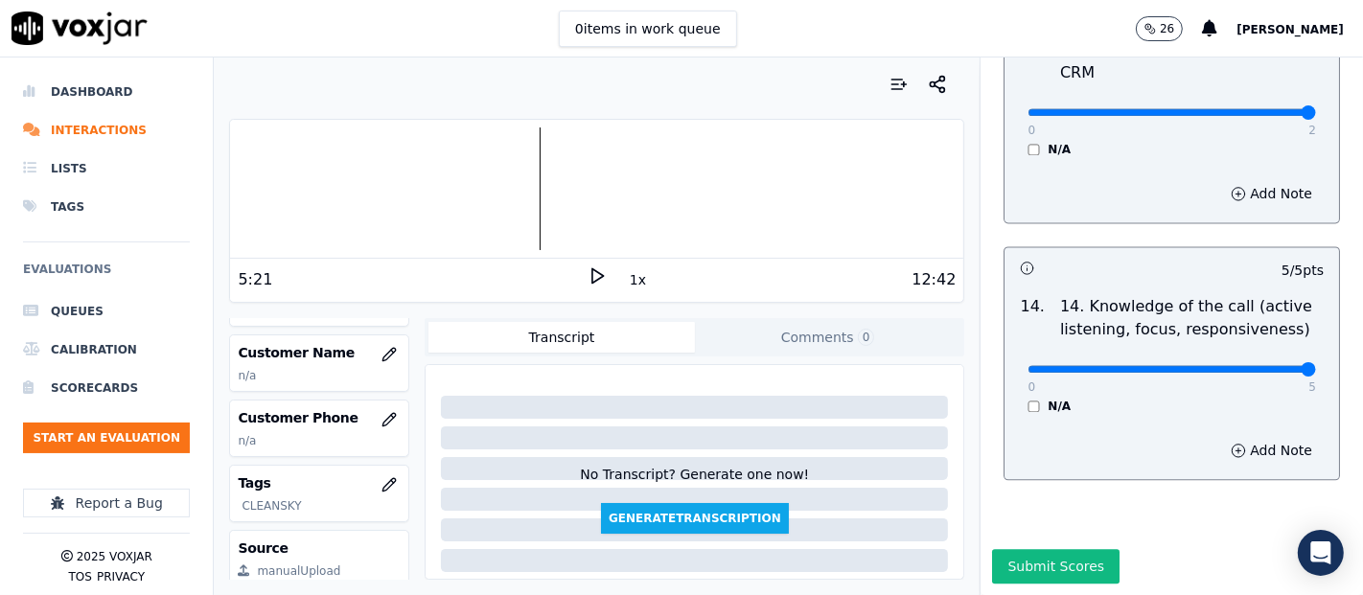
scroll to position [213, 0]
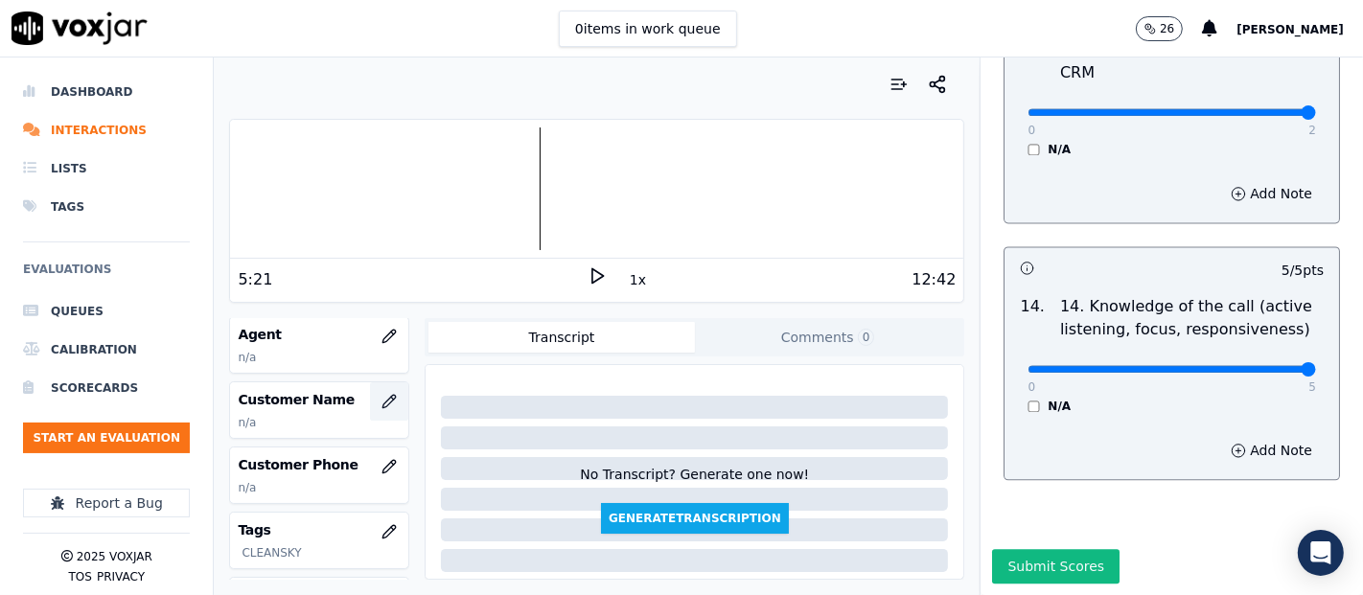
click at [383, 399] on button "button" at bounding box center [389, 402] width 38 height 38
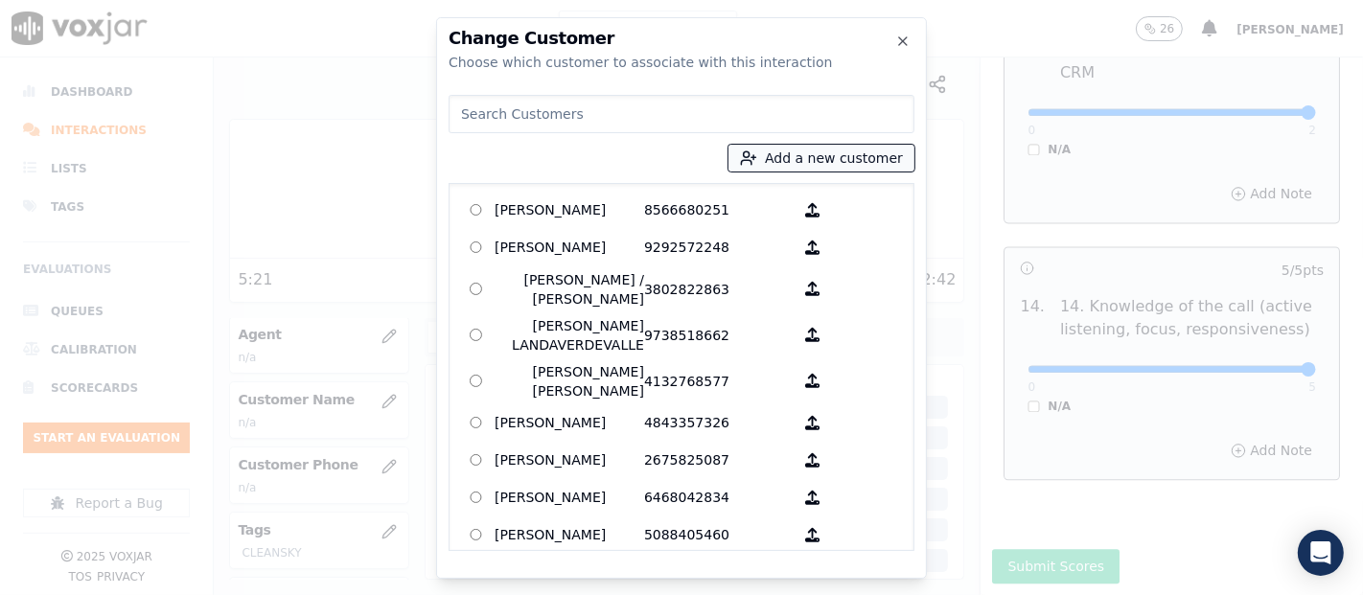
click at [784, 149] on button "Add a new customer" at bounding box center [822, 158] width 186 height 27
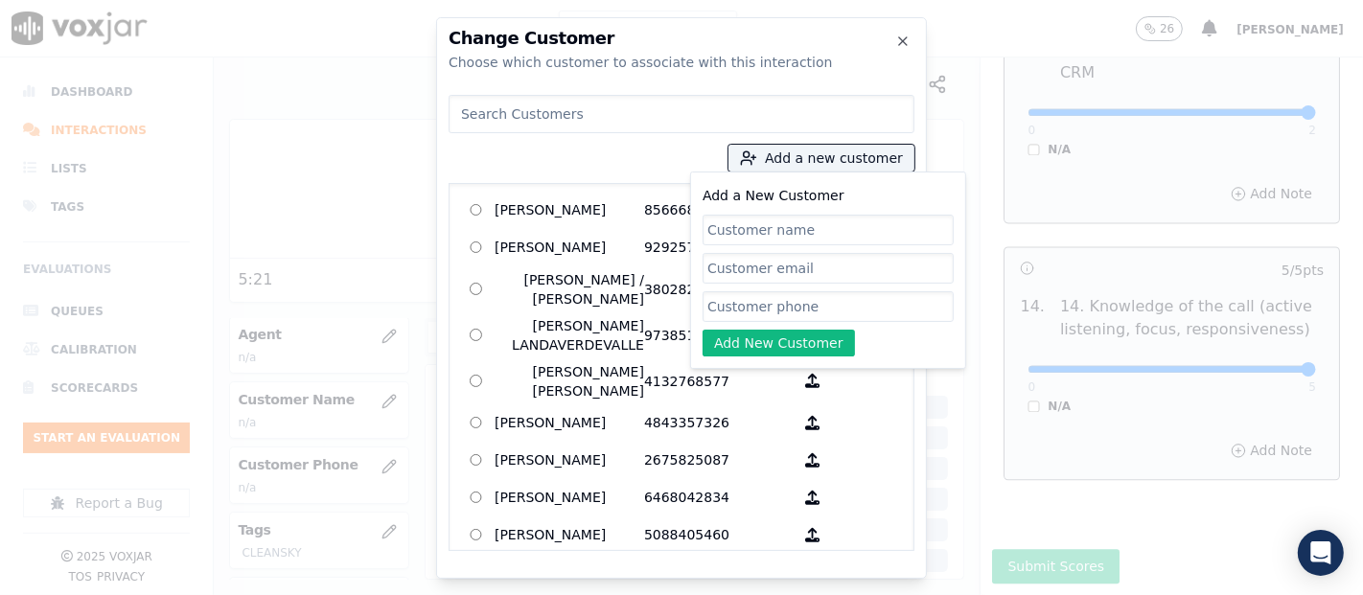
paste input "DIANA CRUZ FLORES"
type input "DIANA CRUZ FLORES"
click at [803, 307] on input "Add a New Customer" at bounding box center [828, 306] width 251 height 31
paste input "DIANA CRUZ FLORES"
type input "DIANA CRUZ FLORES"
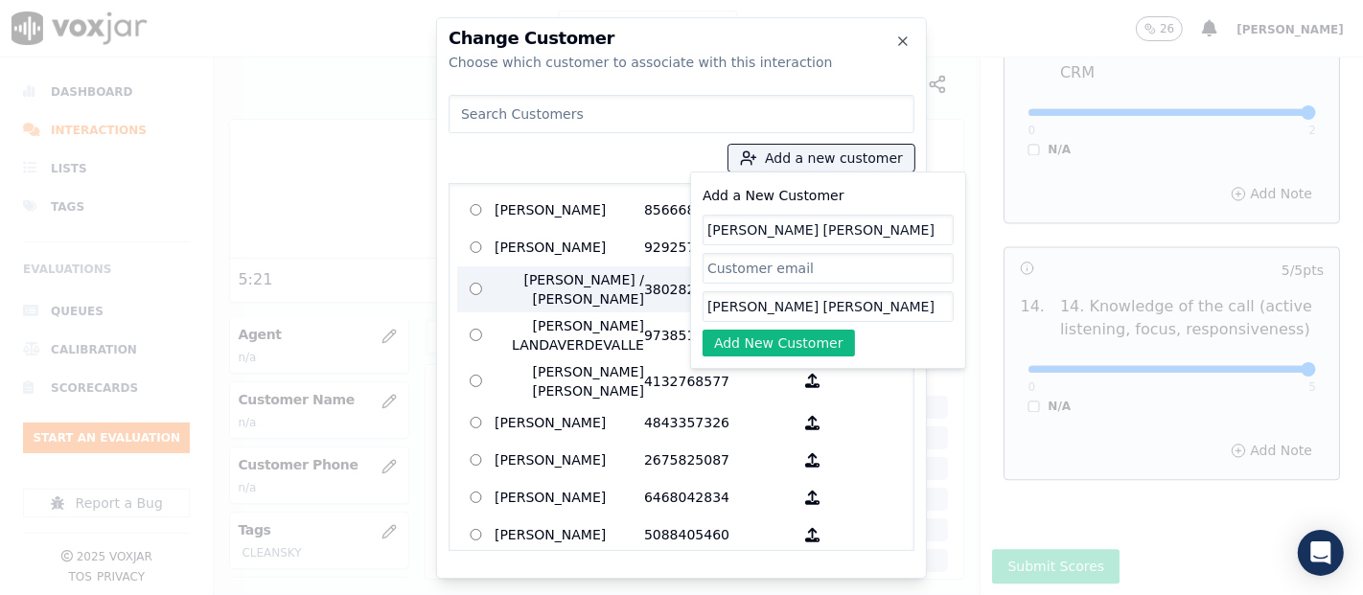
drag, startPoint x: 871, startPoint y: 297, endPoint x: 607, endPoint y: 315, distance: 264.3
click at [607, 315] on div "Add a new customer Add a New Customer DIANA CRUZ FLORES DIANA CRUZ FLORES Add N…" at bounding box center [682, 319] width 466 height 464
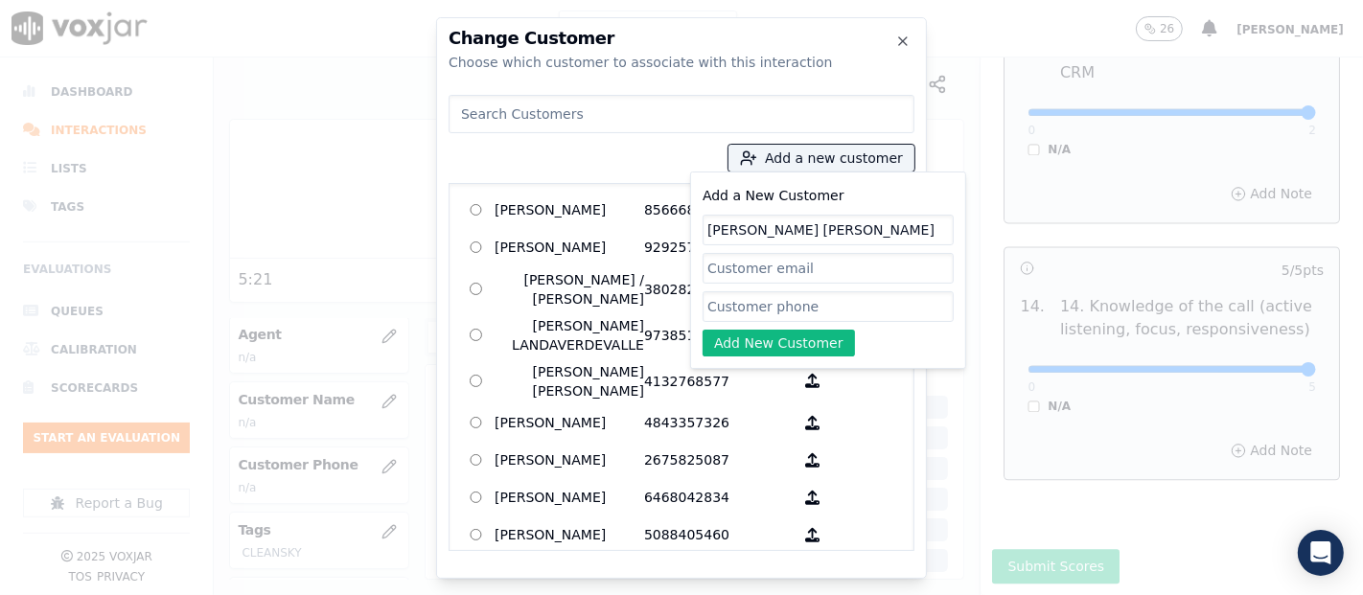
click at [717, 308] on input "Add a New Customer" at bounding box center [828, 306] width 251 height 31
paste input "8483316020"
type input "8483316020"
click at [750, 347] on button "Add New Customer" at bounding box center [779, 343] width 152 height 27
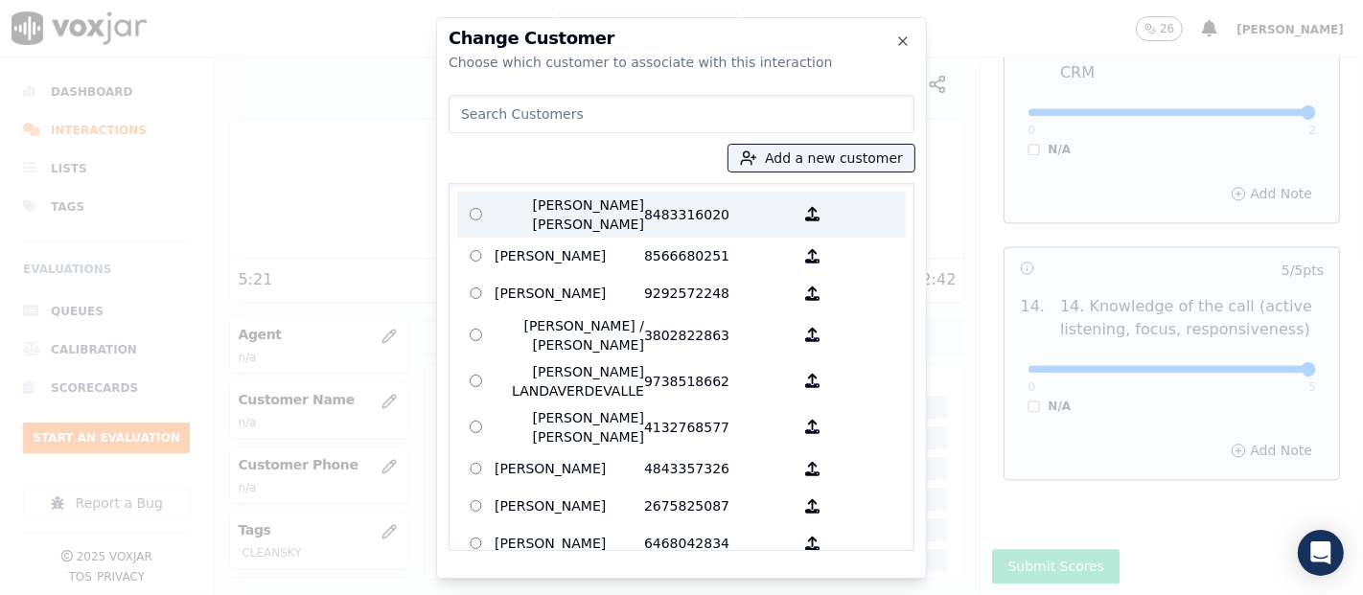
click at [646, 209] on p "8483316020" at bounding box center [719, 215] width 150 height 38
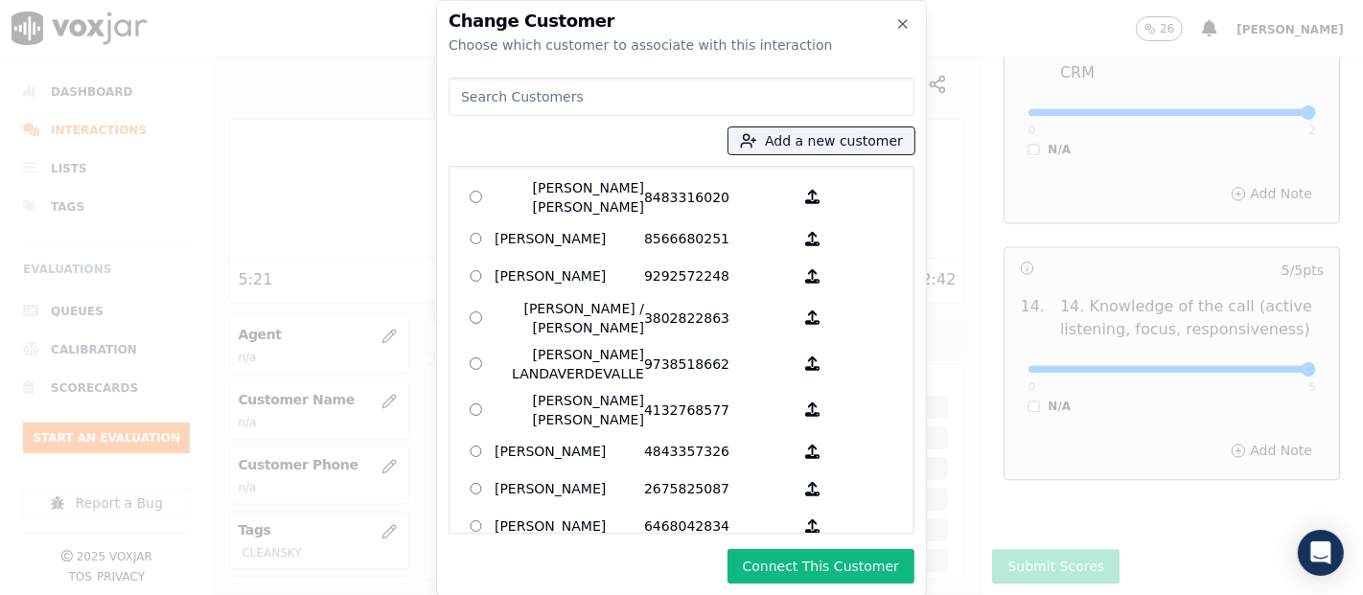
drag, startPoint x: 777, startPoint y: 560, endPoint x: 776, endPoint y: 532, distance: 27.8
click at [777, 549] on button "Connect This Customer" at bounding box center [821, 566] width 187 height 35
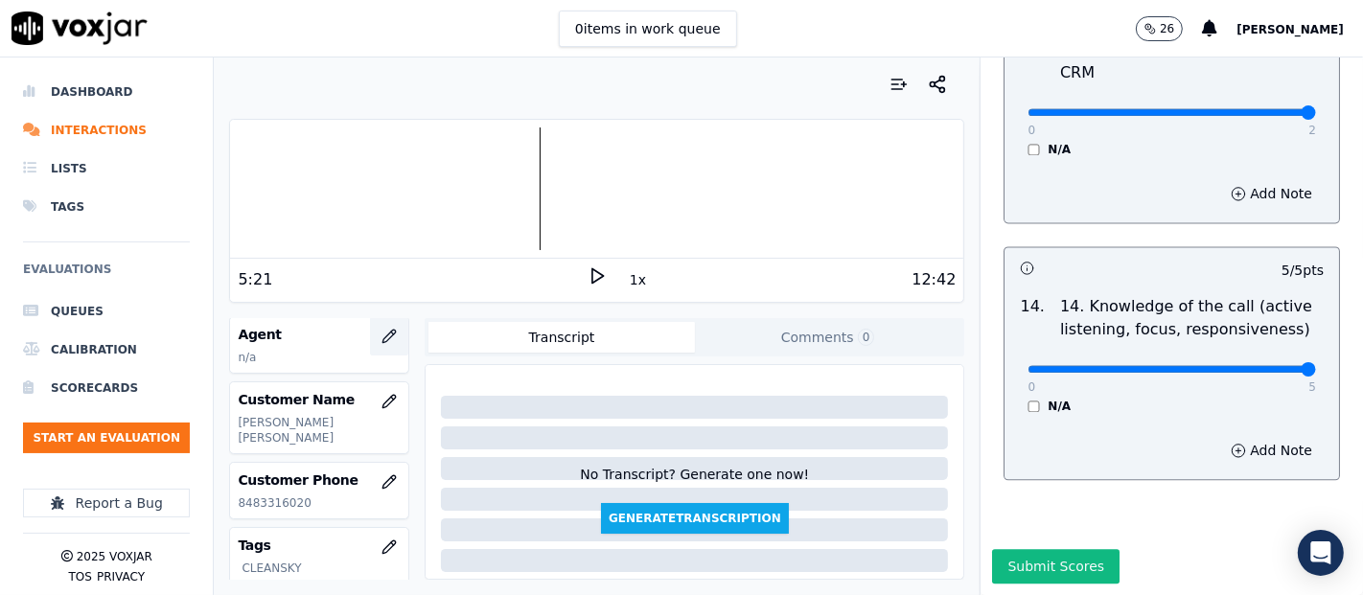
click at [370, 333] on button "button" at bounding box center [389, 336] width 38 height 38
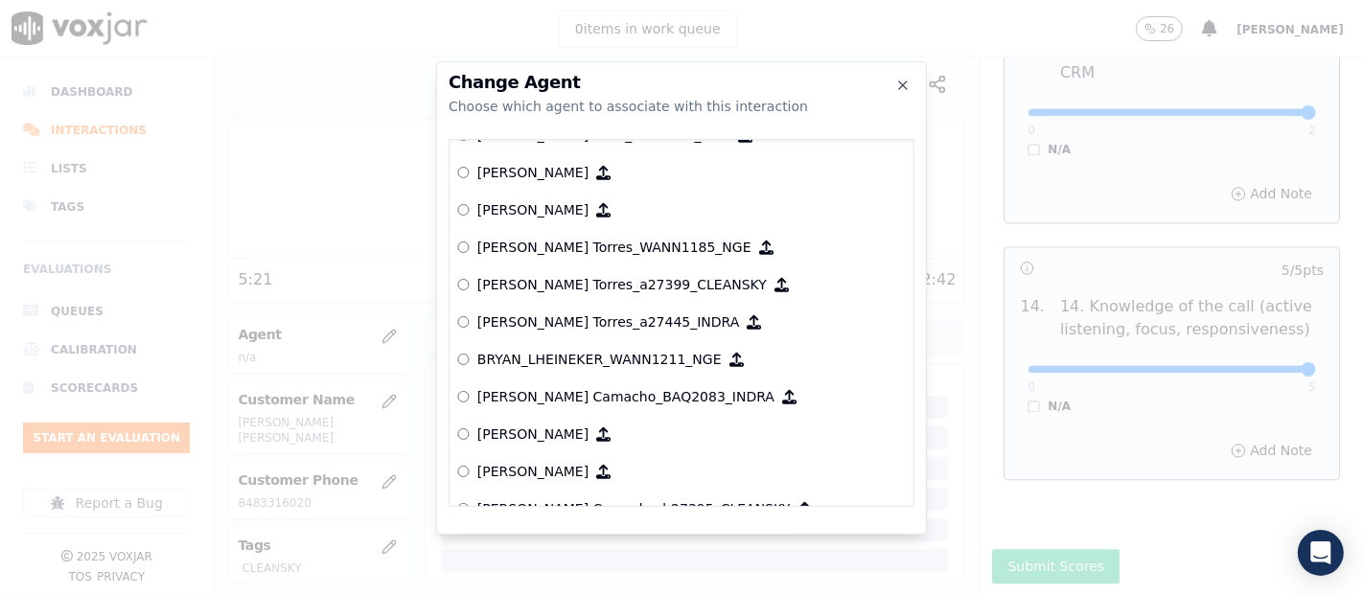
scroll to position [1131, 0]
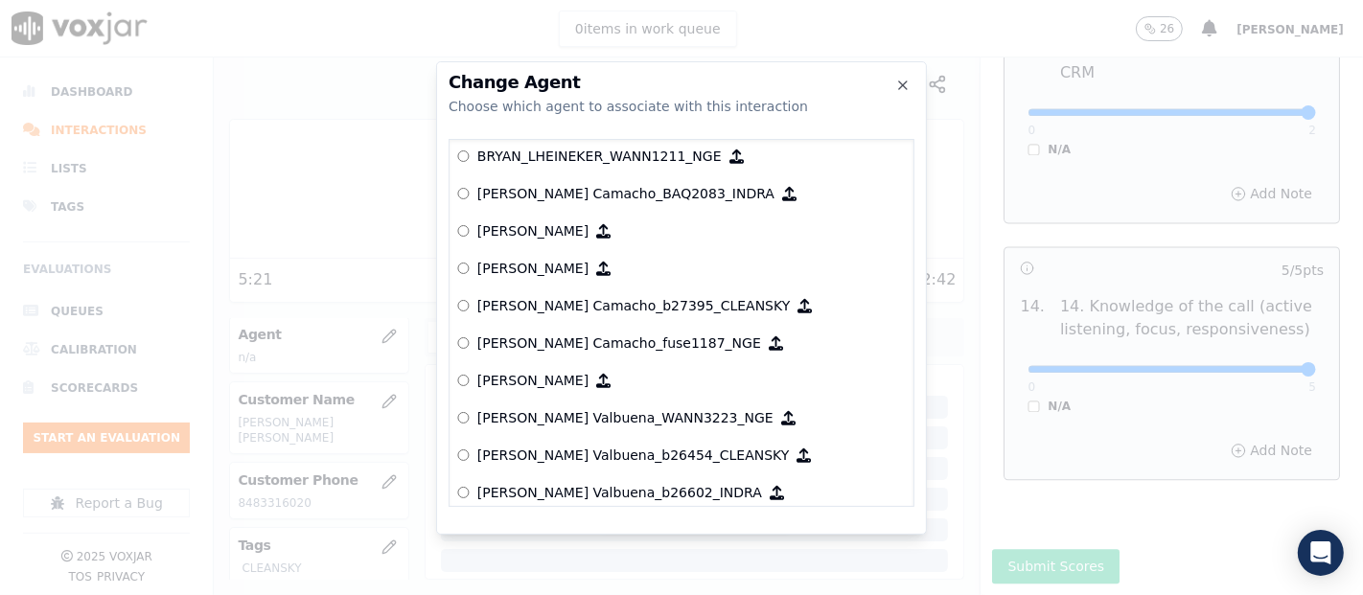
click at [531, 32] on div at bounding box center [681, 297] width 1363 height 595
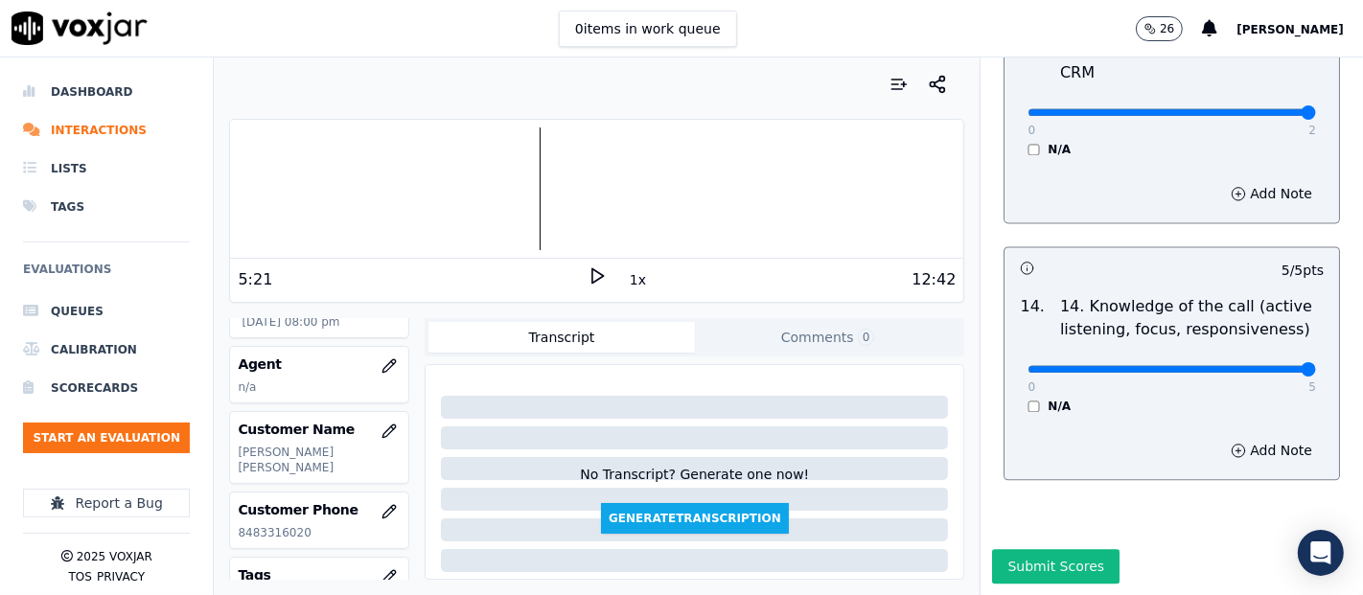
scroll to position [213, 0]
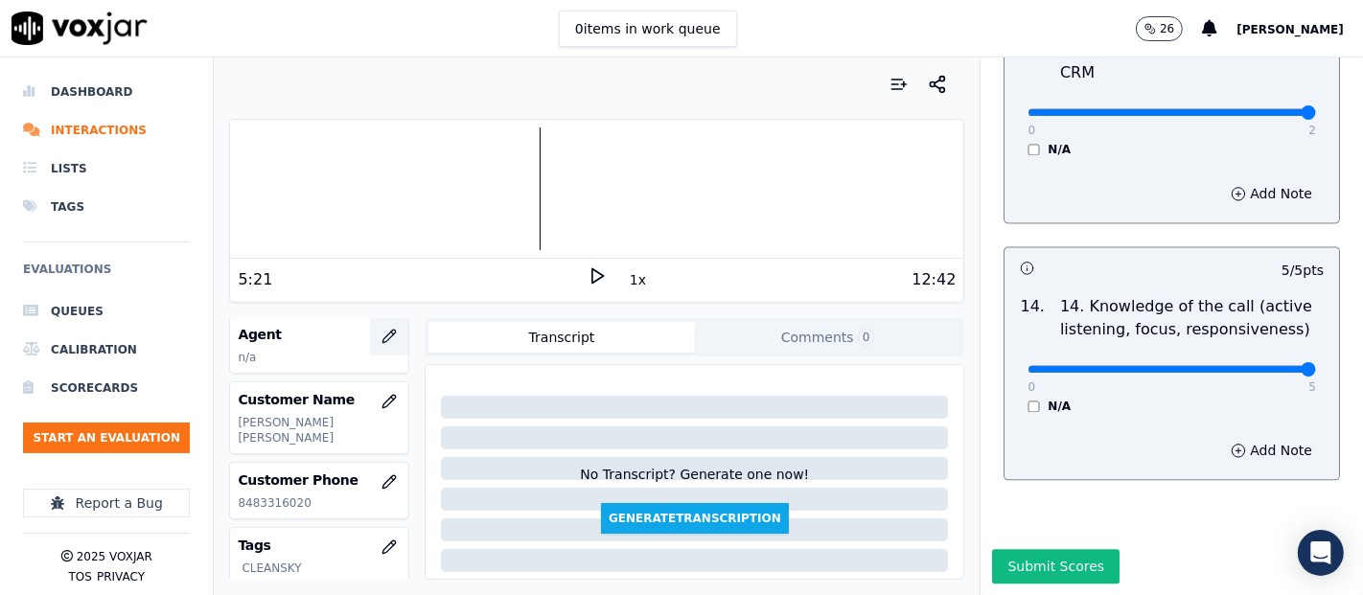
click at [370, 343] on button "button" at bounding box center [389, 336] width 38 height 38
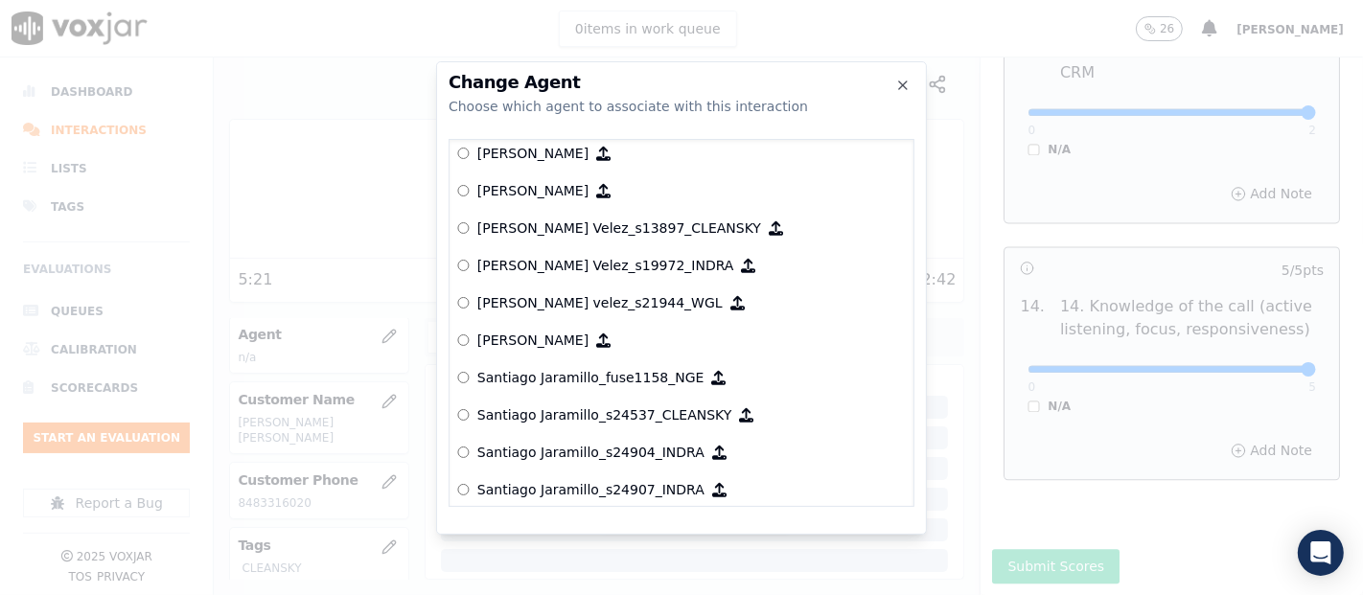
scroll to position [8841, 0]
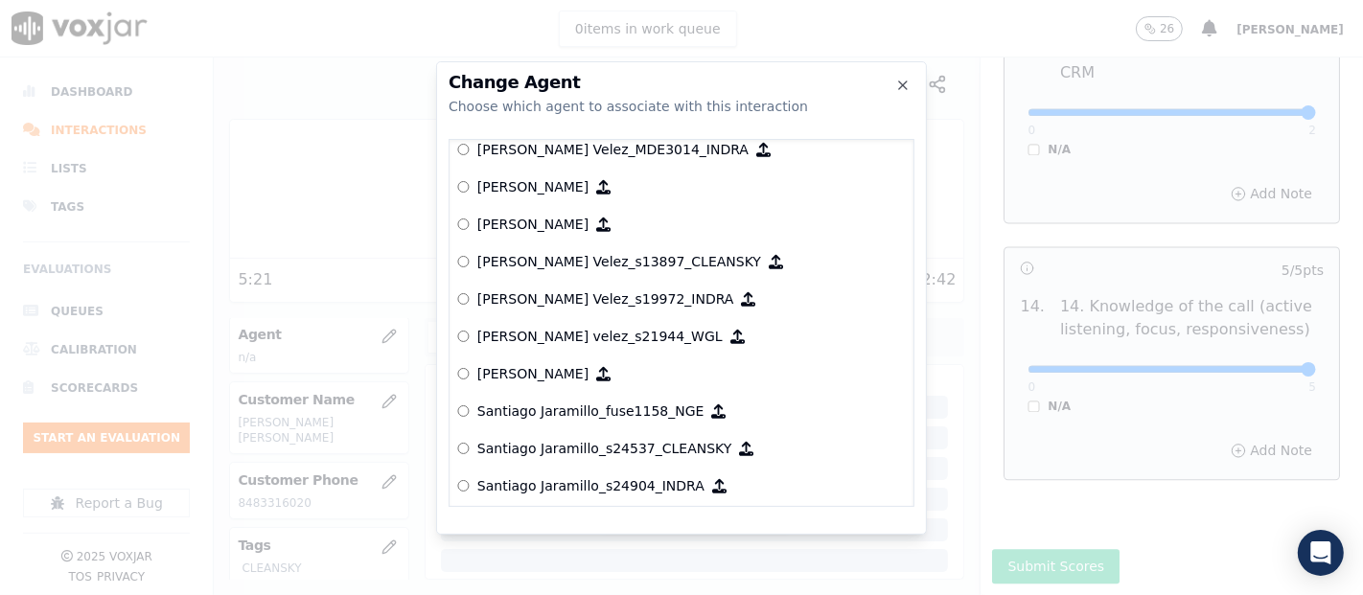
click at [620, 267] on label "[PERSON_NAME] Velez_s13897_CLEANSKY" at bounding box center [681, 262] width 449 height 37
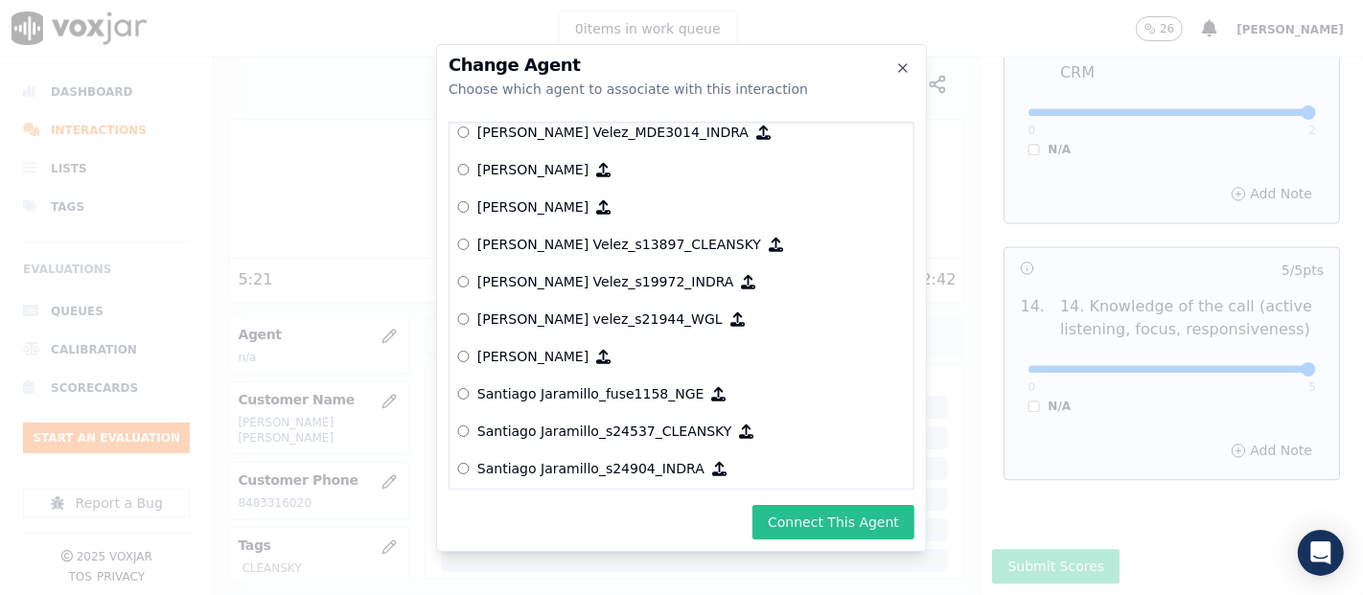
click at [800, 507] on button "Connect This Agent" at bounding box center [834, 522] width 162 height 35
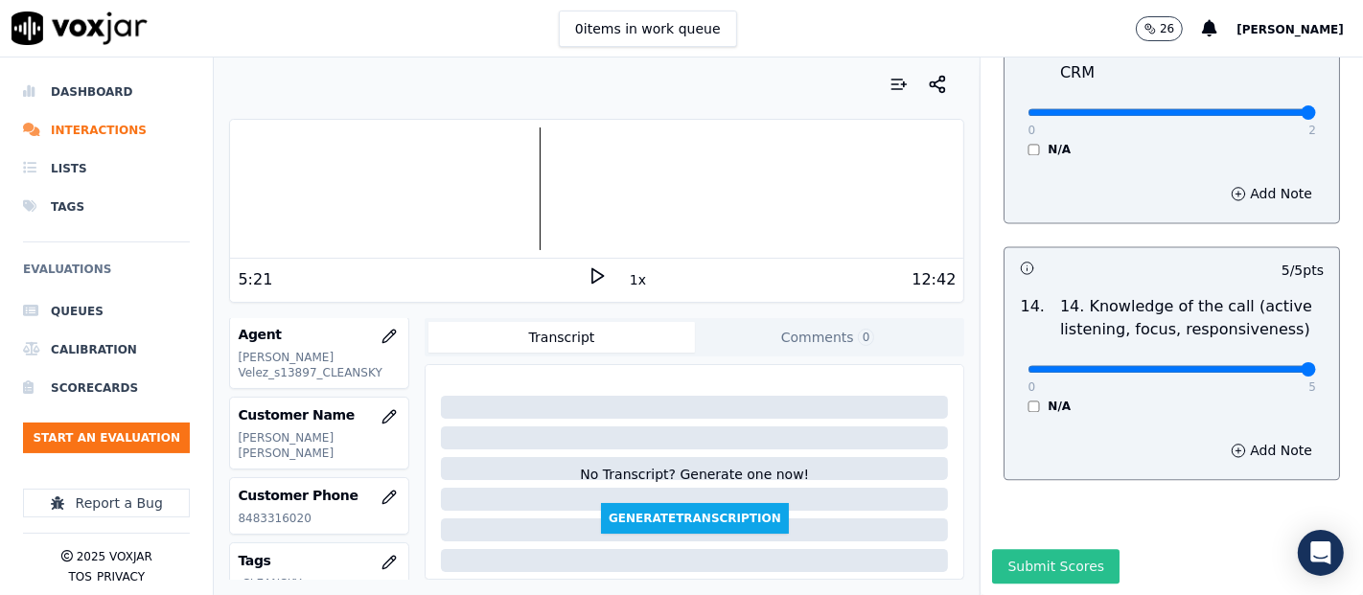
click at [1024, 549] on button "Submit Scores" at bounding box center [1056, 566] width 128 height 35
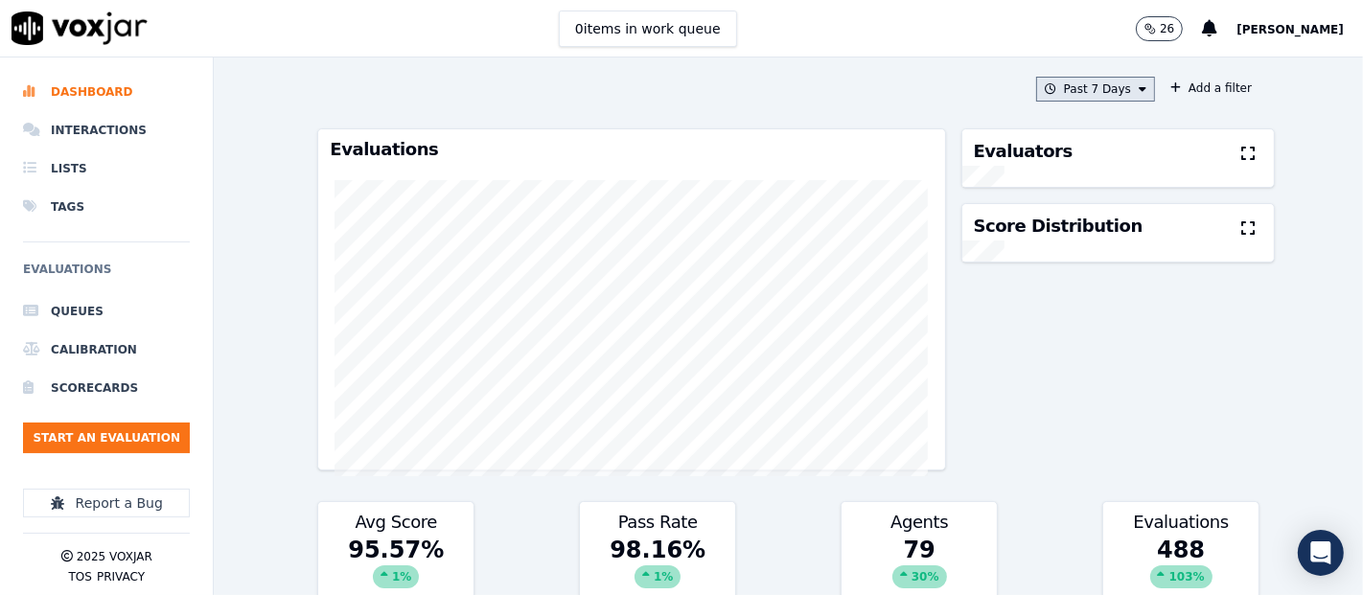
click at [1070, 85] on button "Past 7 Days" at bounding box center [1095, 89] width 119 height 25
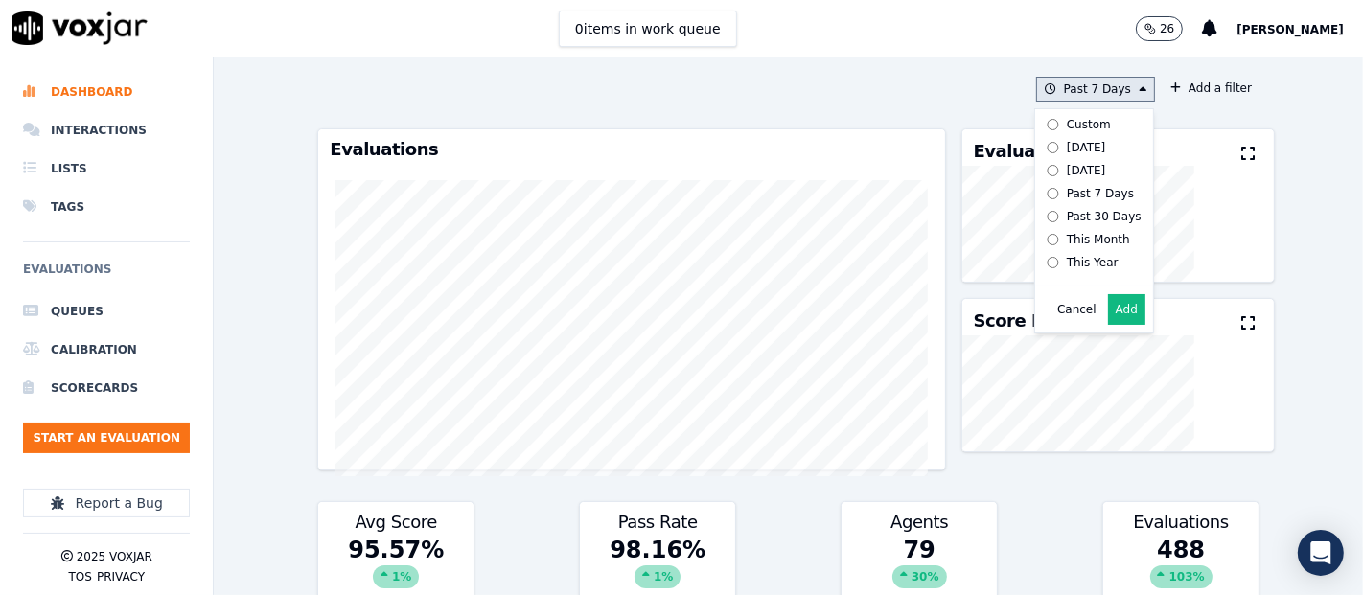
click at [1039, 148] on label "[DATE]" at bounding box center [1090, 147] width 103 height 23
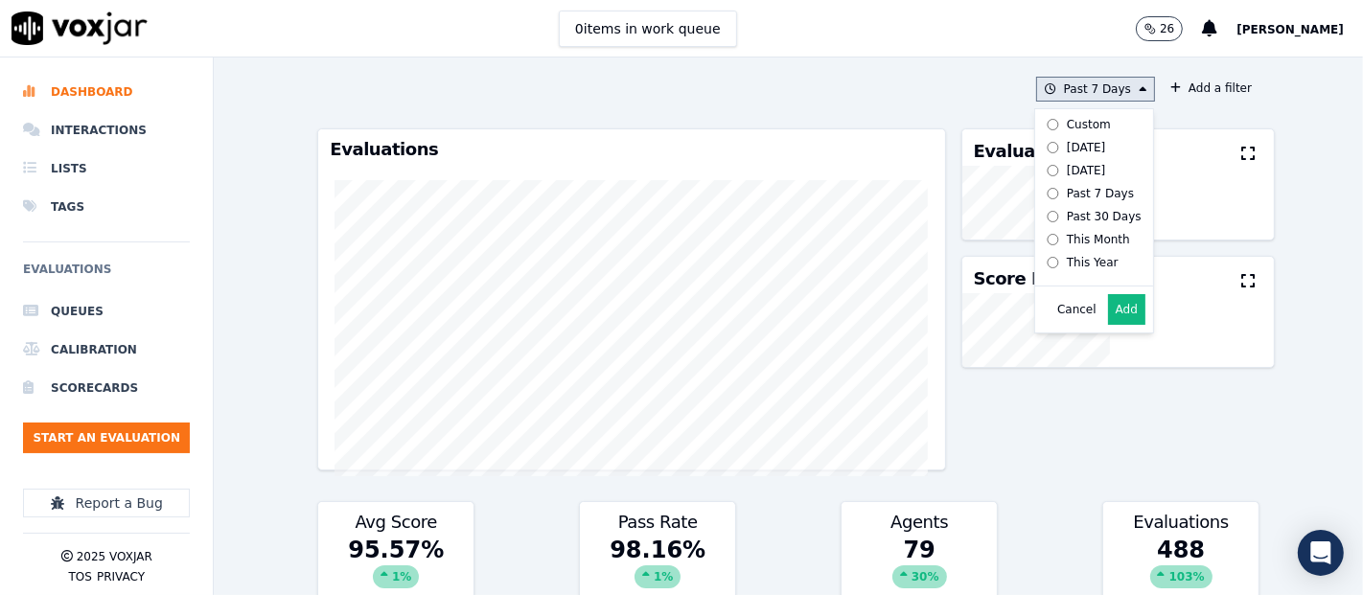
click at [1109, 325] on button "Add" at bounding box center [1126, 309] width 37 height 31
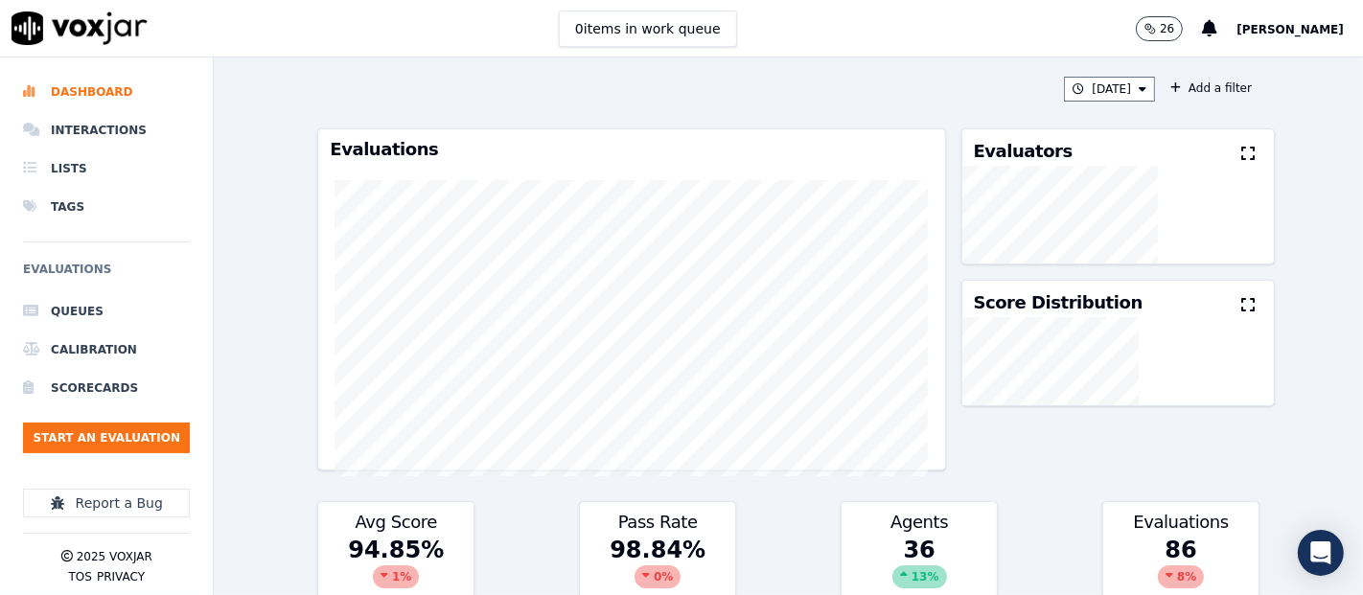
click at [1242, 154] on icon at bounding box center [1248, 153] width 13 height 15
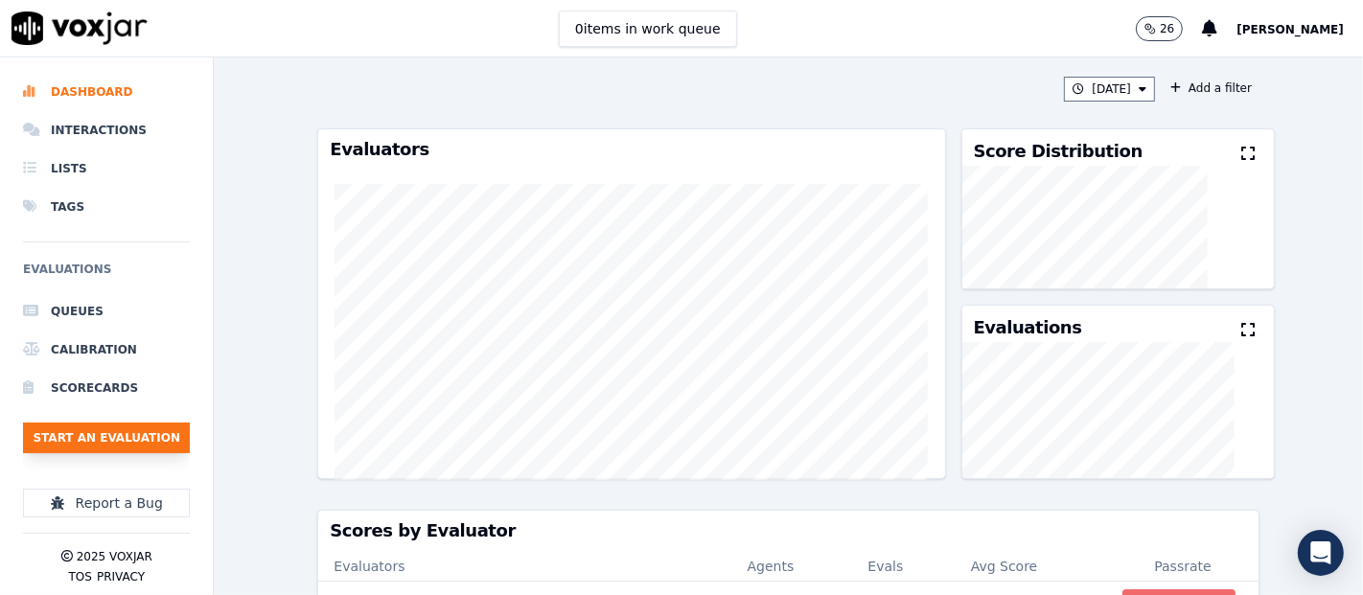
click at [139, 435] on button "Start an Evaluation" at bounding box center [106, 438] width 167 height 31
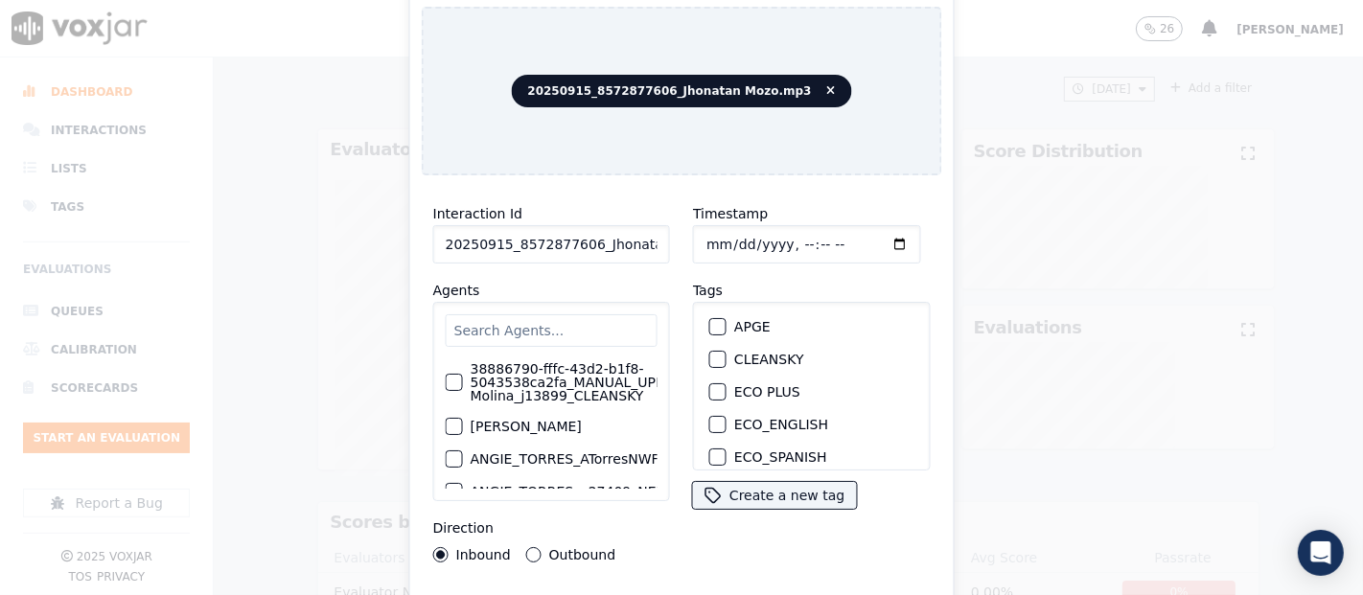
click at [630, 244] on input "20250915_8572877606_Jhonatan Mozo.mp3" at bounding box center [551, 244] width 237 height 38
type input "20250915_8572877606_Jhonatan Mozo"
click at [710, 353] on div "button" at bounding box center [716, 359] width 13 height 13
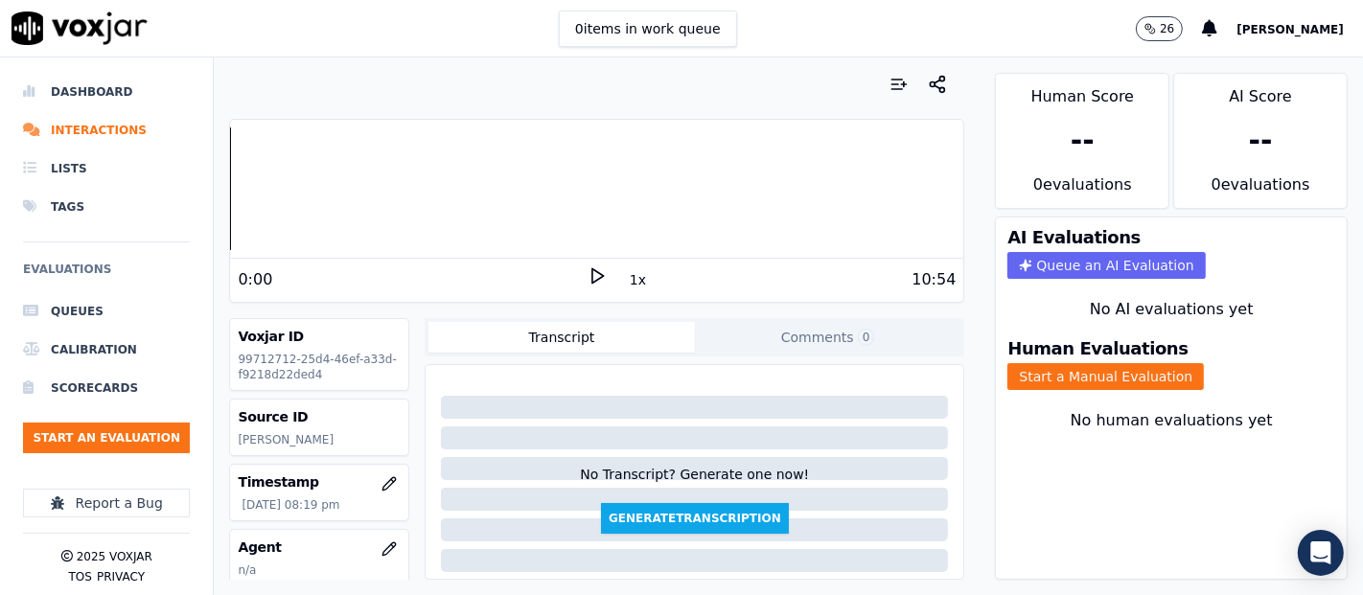
click at [593, 280] on polygon at bounding box center [599, 276] width 12 height 14
click at [1012, 363] on button "Start a Manual Evaluation" at bounding box center [1106, 376] width 197 height 27
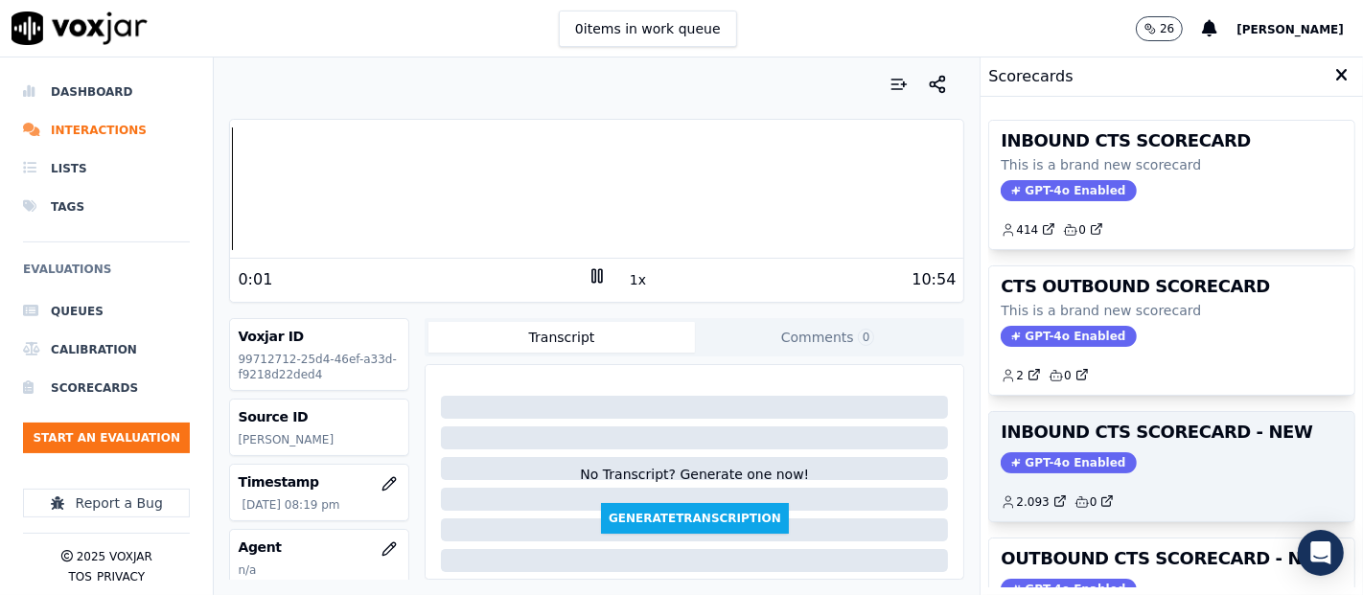
click at [1183, 424] on h3 "INBOUND CTS SCORECARD - NEW" at bounding box center [1172, 432] width 342 height 17
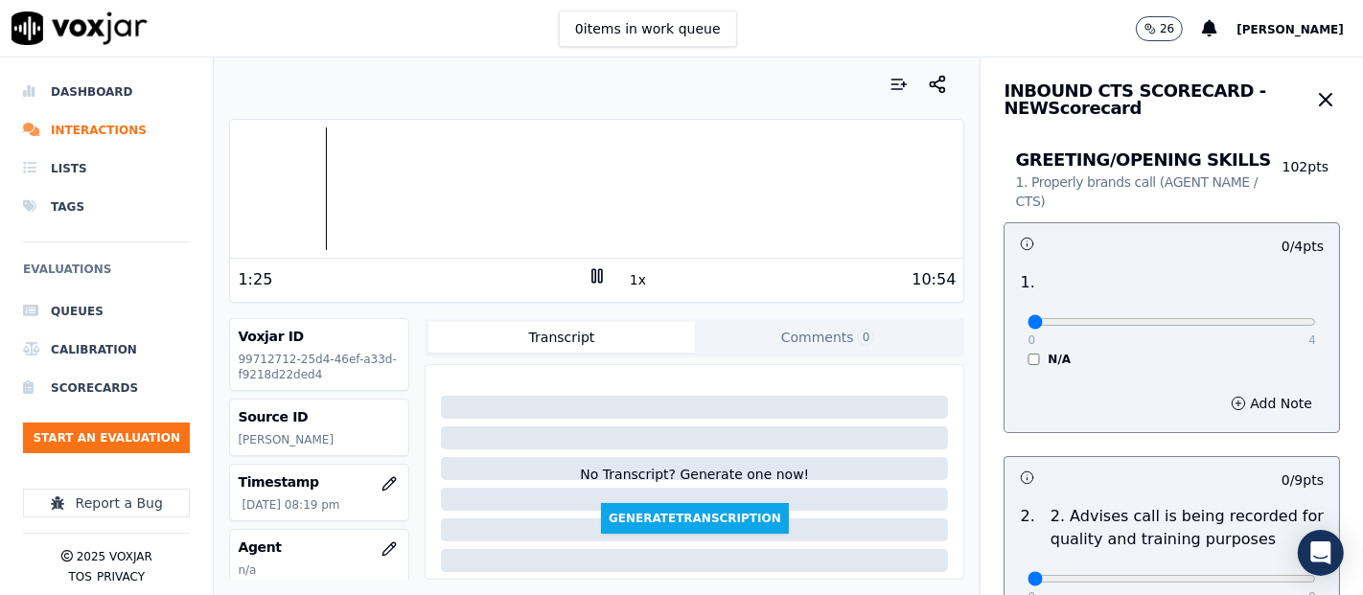
click at [588, 279] on icon at bounding box center [597, 276] width 19 height 19
click at [588, 277] on icon at bounding box center [597, 276] width 19 height 19
click at [443, 180] on div at bounding box center [596, 189] width 733 height 123
click at [588, 267] on icon at bounding box center [597, 276] width 19 height 19
click at [443, 187] on div at bounding box center [596, 189] width 733 height 123
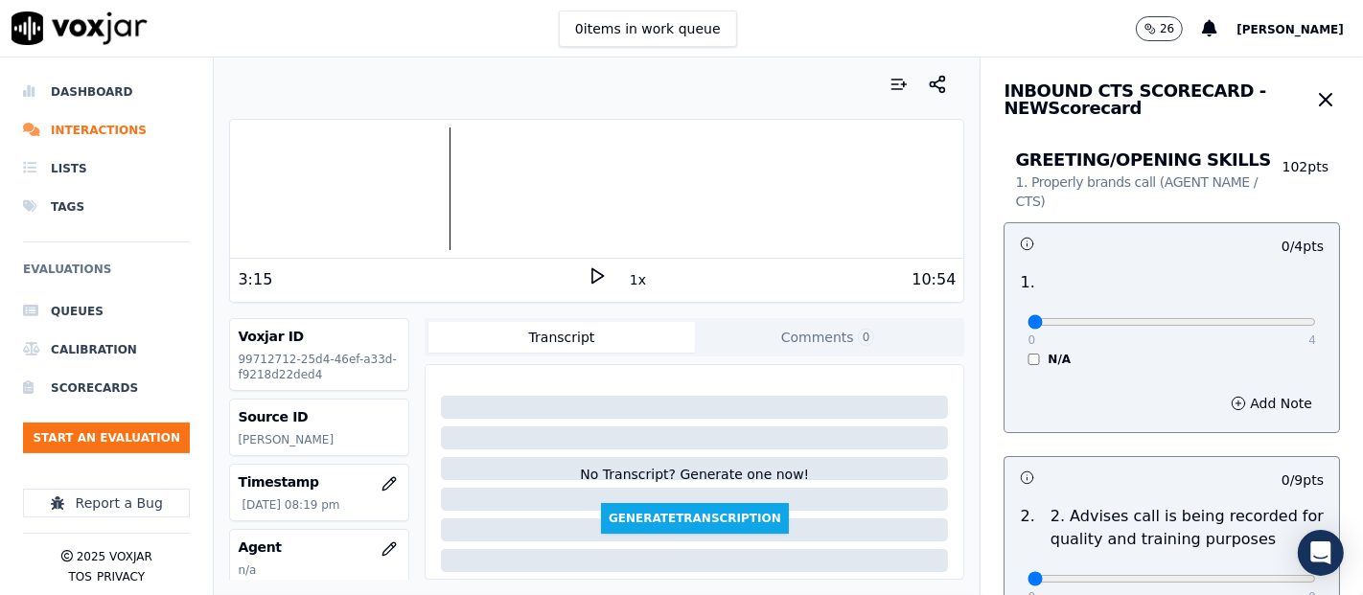
click at [430, 184] on div at bounding box center [596, 189] width 733 height 123
click at [607, 280] on div "10:54" at bounding box center [782, 279] width 350 height 23
click at [593, 279] on icon at bounding box center [597, 276] width 19 height 19
click at [588, 267] on icon at bounding box center [597, 276] width 19 height 19
click at [588, 278] on icon at bounding box center [597, 276] width 19 height 19
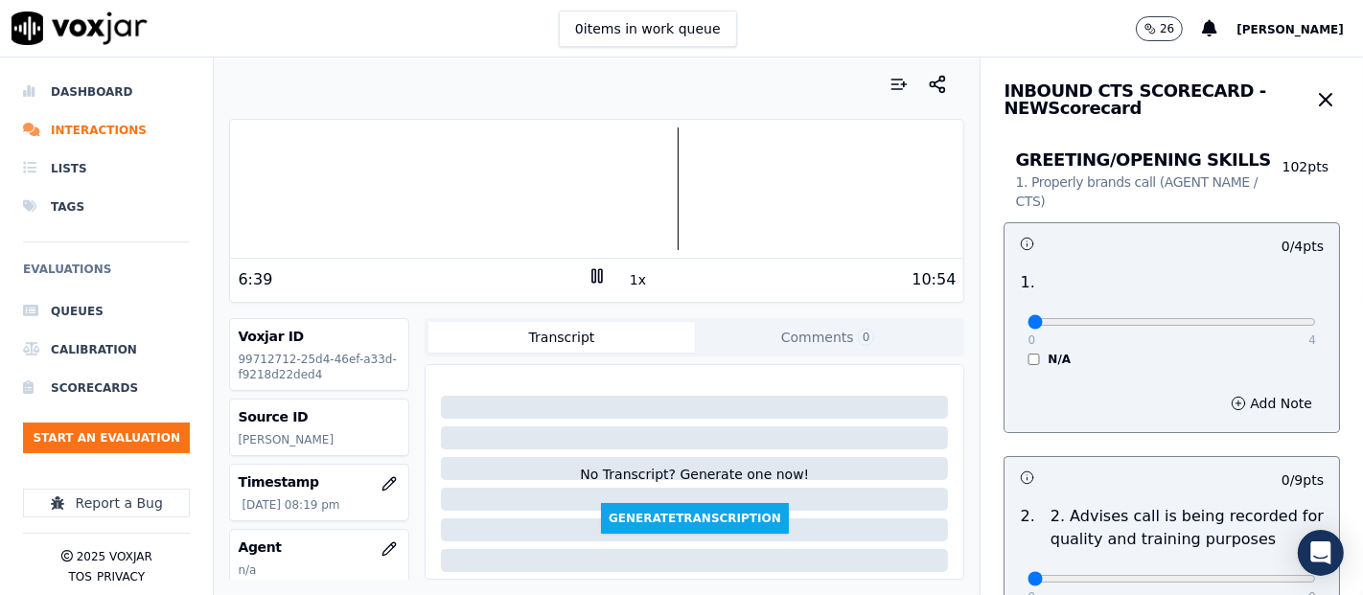
click at [588, 273] on icon at bounding box center [597, 276] width 19 height 19
type input "4"
click at [1249, 318] on input "range" at bounding box center [1172, 322] width 289 height 8
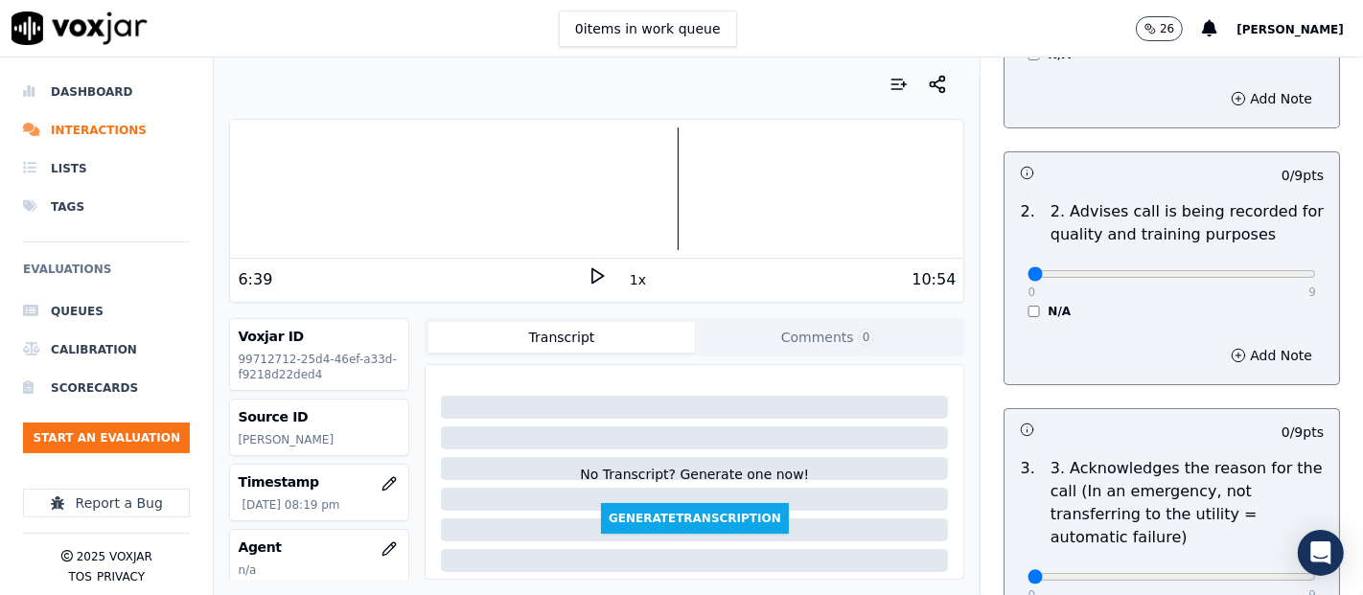
scroll to position [319, 0]
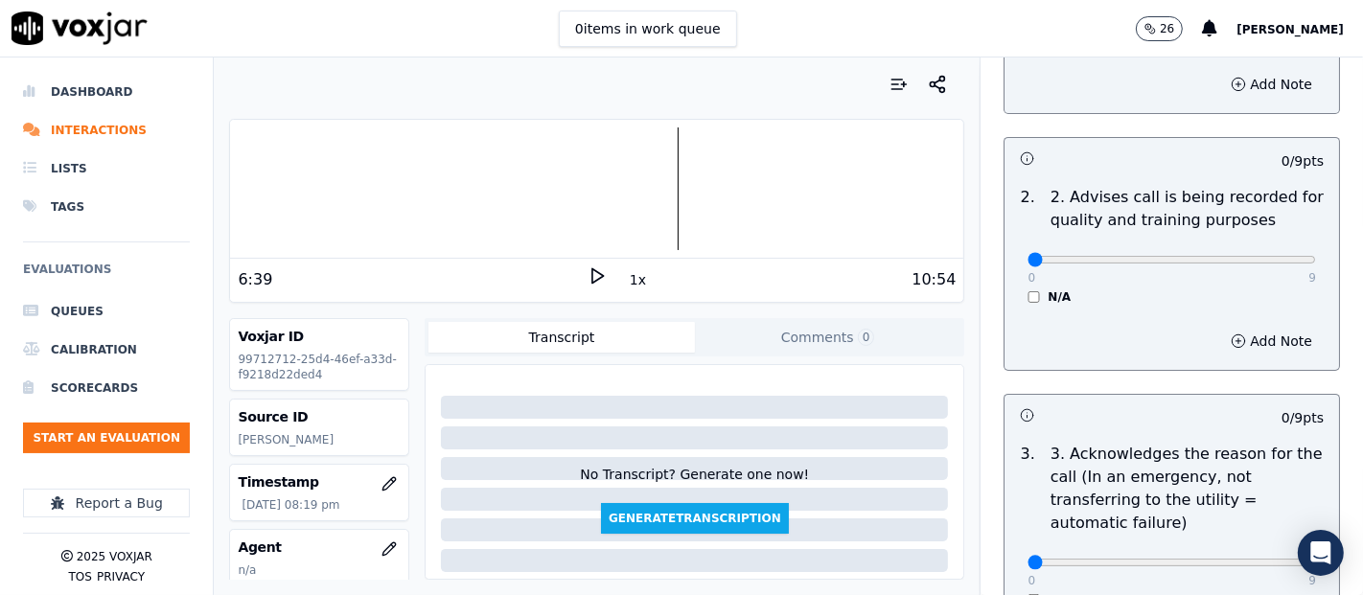
click at [1270, 268] on div "0 9 N/A" at bounding box center [1171, 268] width 319 height 73
type input "9"
click at [1264, 261] on input "range" at bounding box center [1172, 260] width 289 height 8
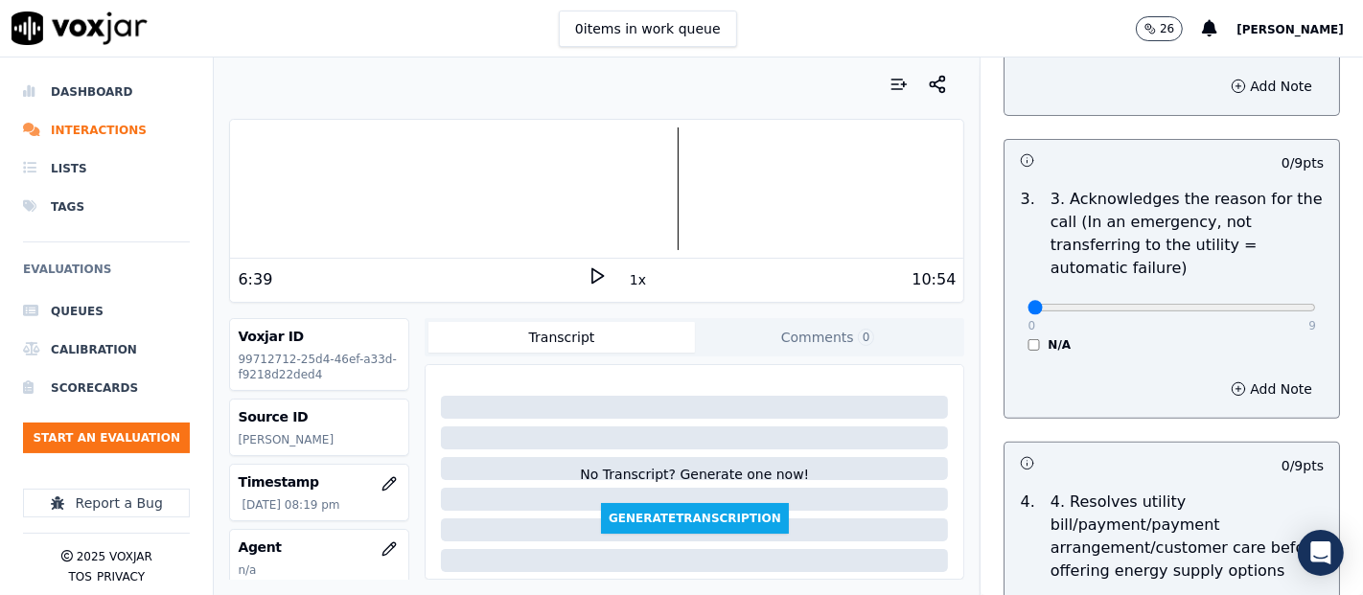
scroll to position [639, 0]
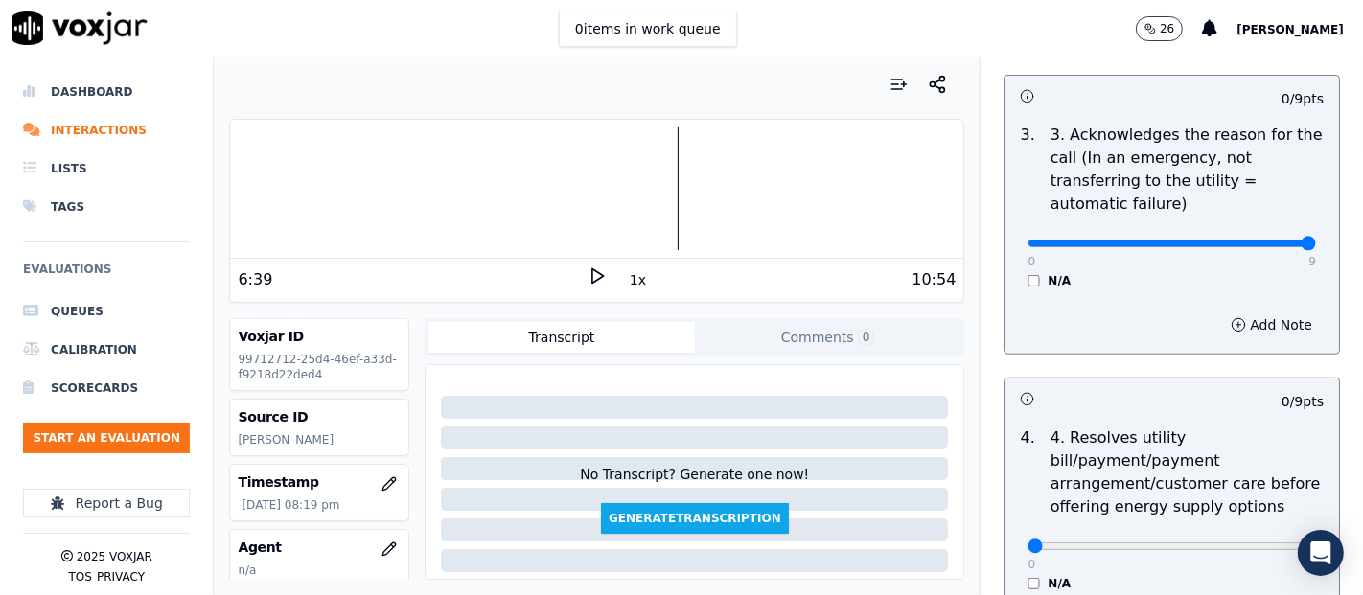
type input "9"
click at [1258, 244] on input "range" at bounding box center [1172, 244] width 289 height 8
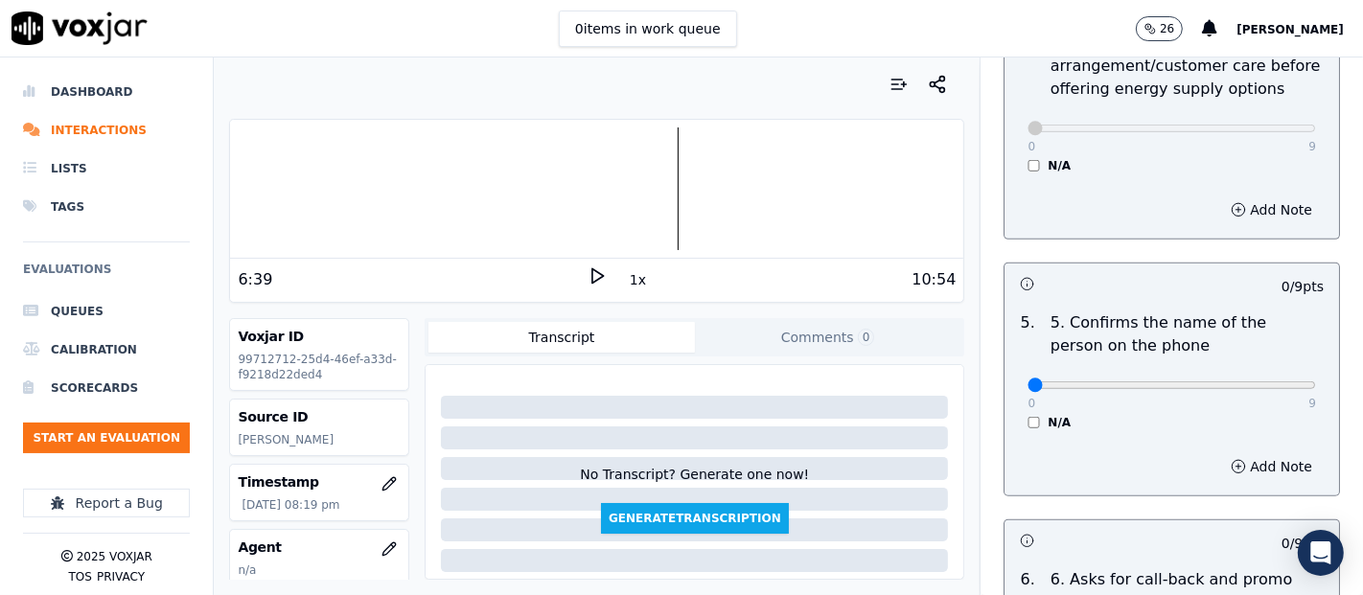
scroll to position [1172, 0]
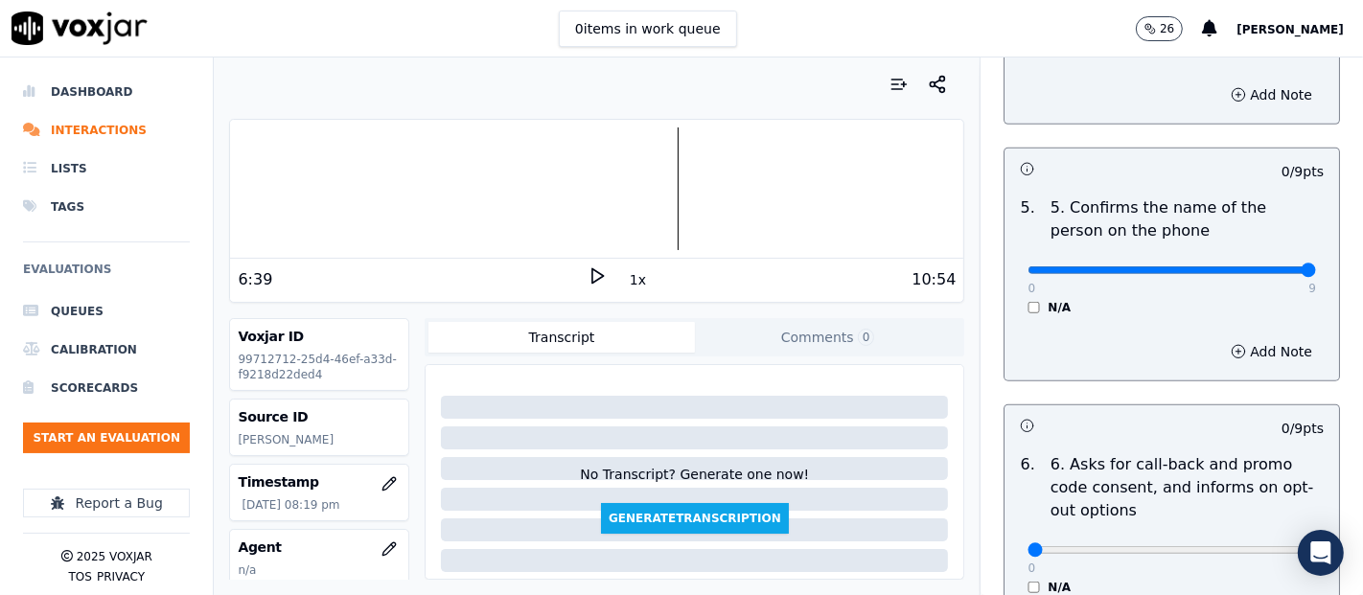
type input "9"
click at [1253, 268] on input "range" at bounding box center [1172, 271] width 289 height 8
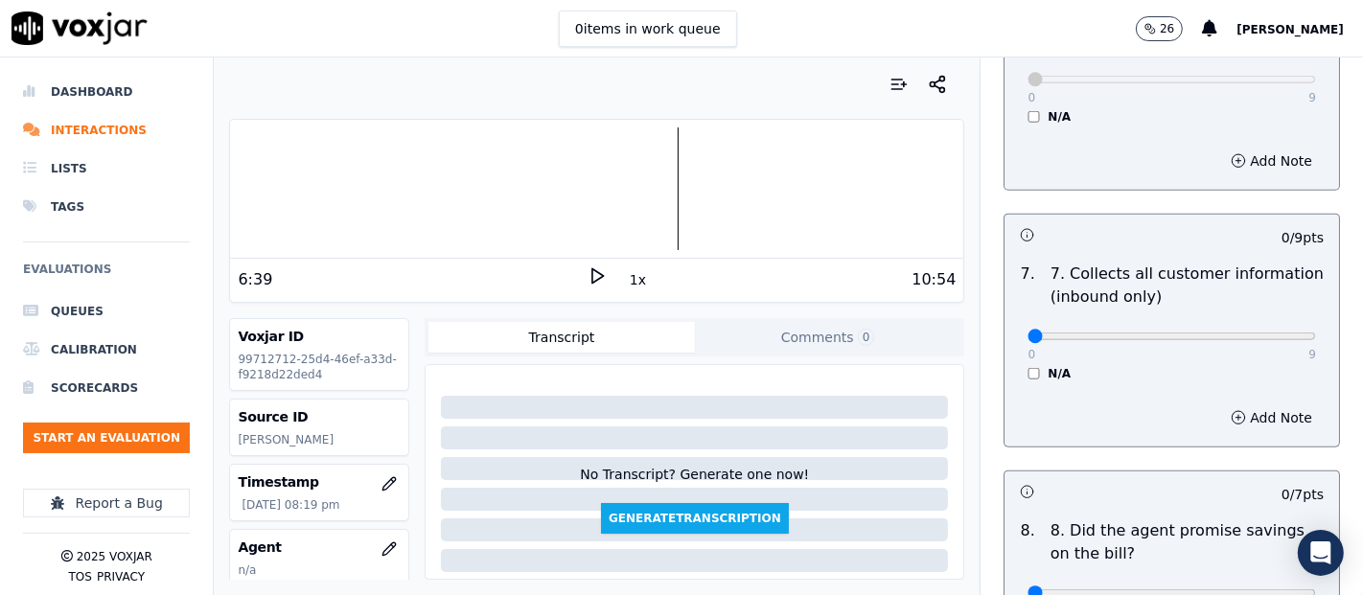
scroll to position [1810, 0]
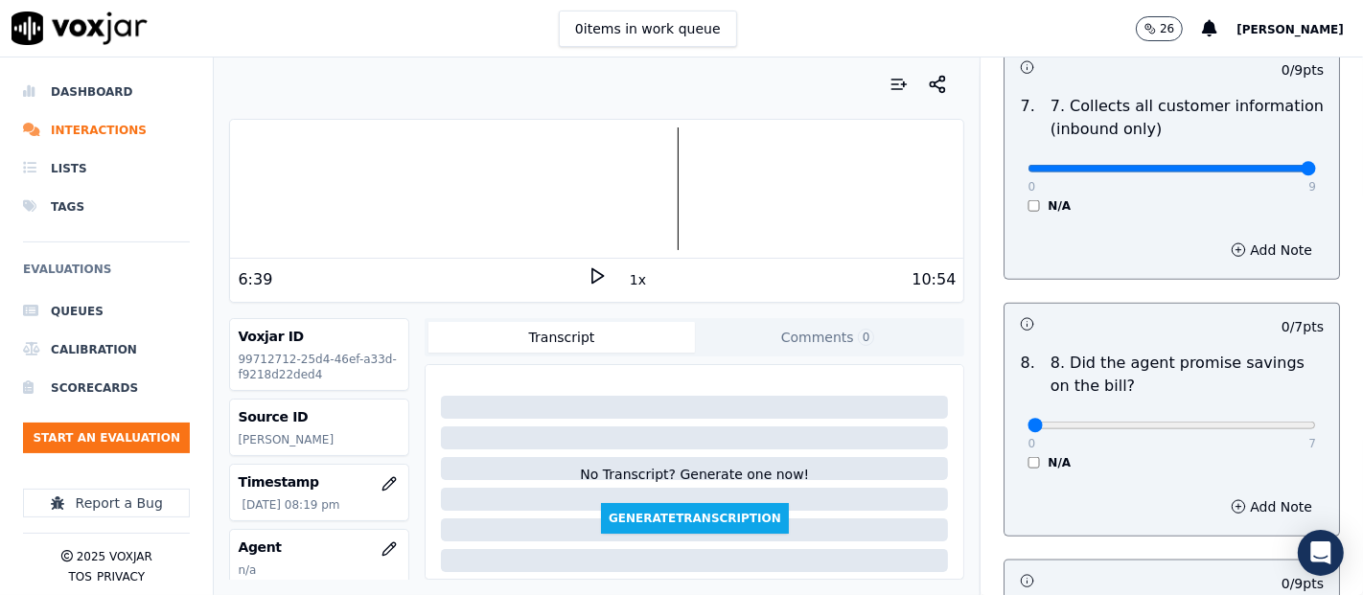
type input "9"
click at [1259, 171] on input "range" at bounding box center [1172, 169] width 289 height 8
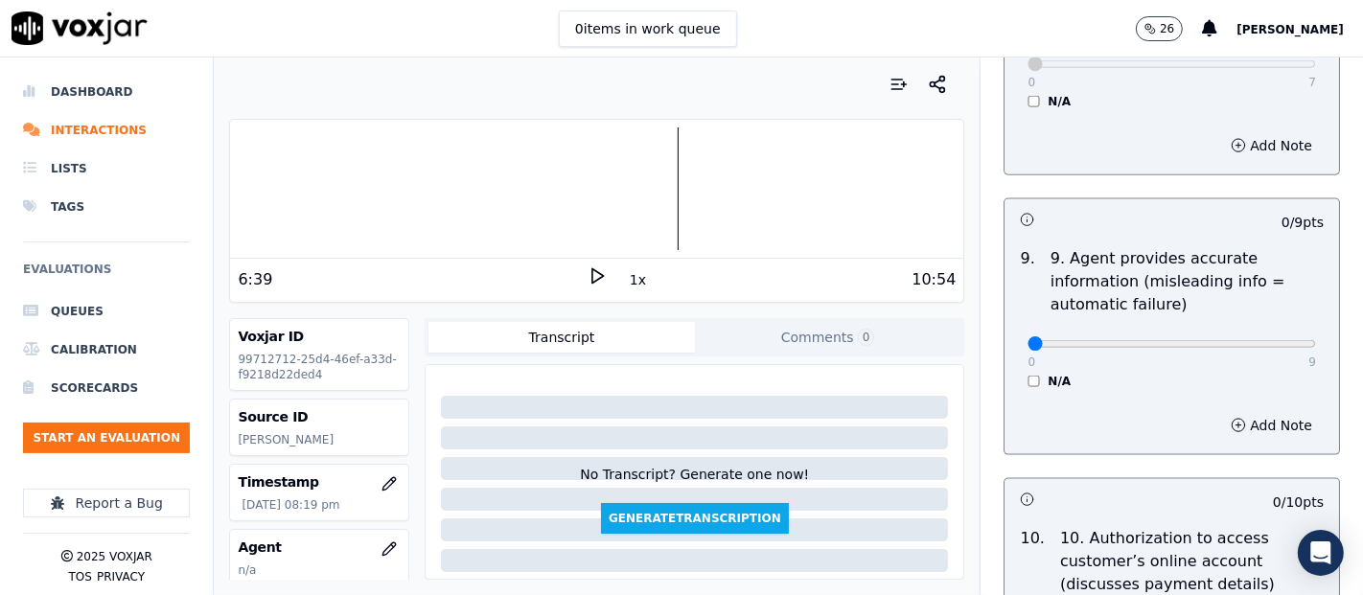
scroll to position [2343, 0]
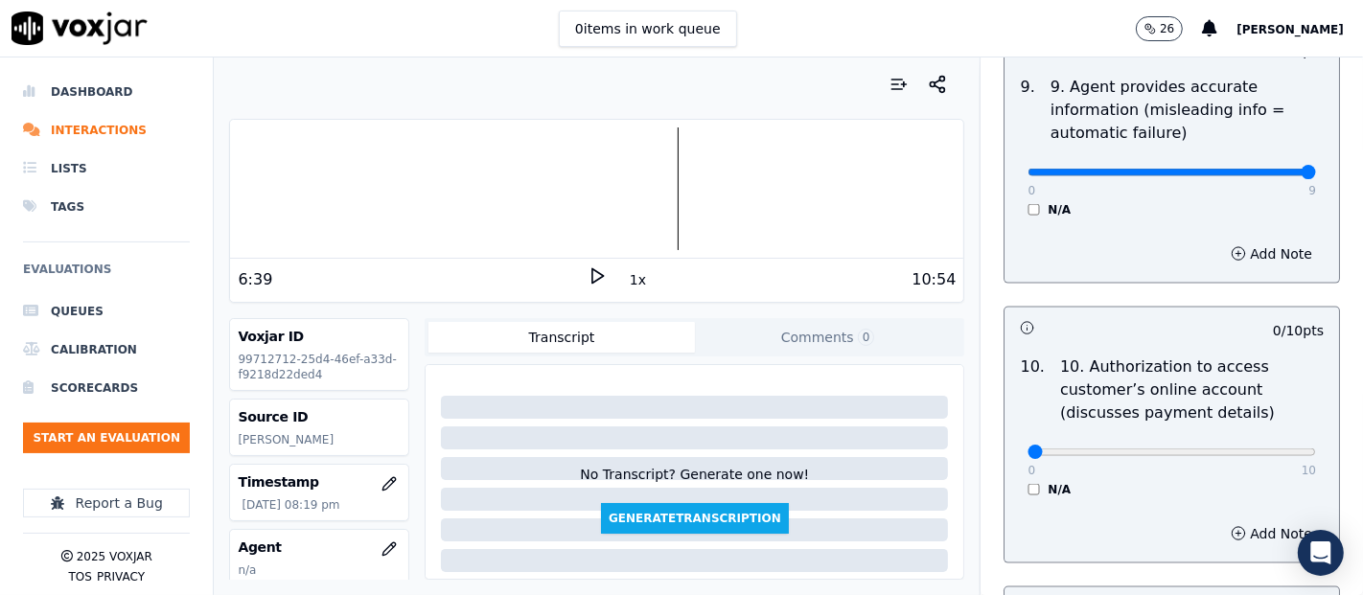
type input "9"
click at [1248, 169] on input "range" at bounding box center [1172, 173] width 289 height 8
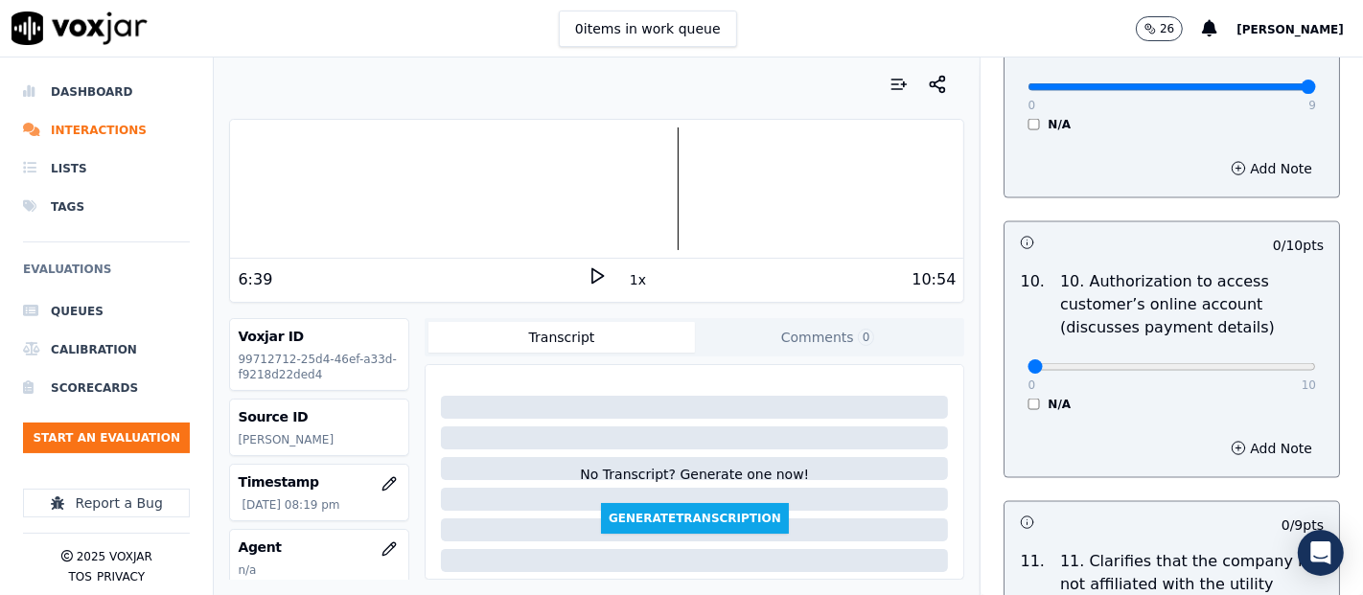
scroll to position [2556, 0]
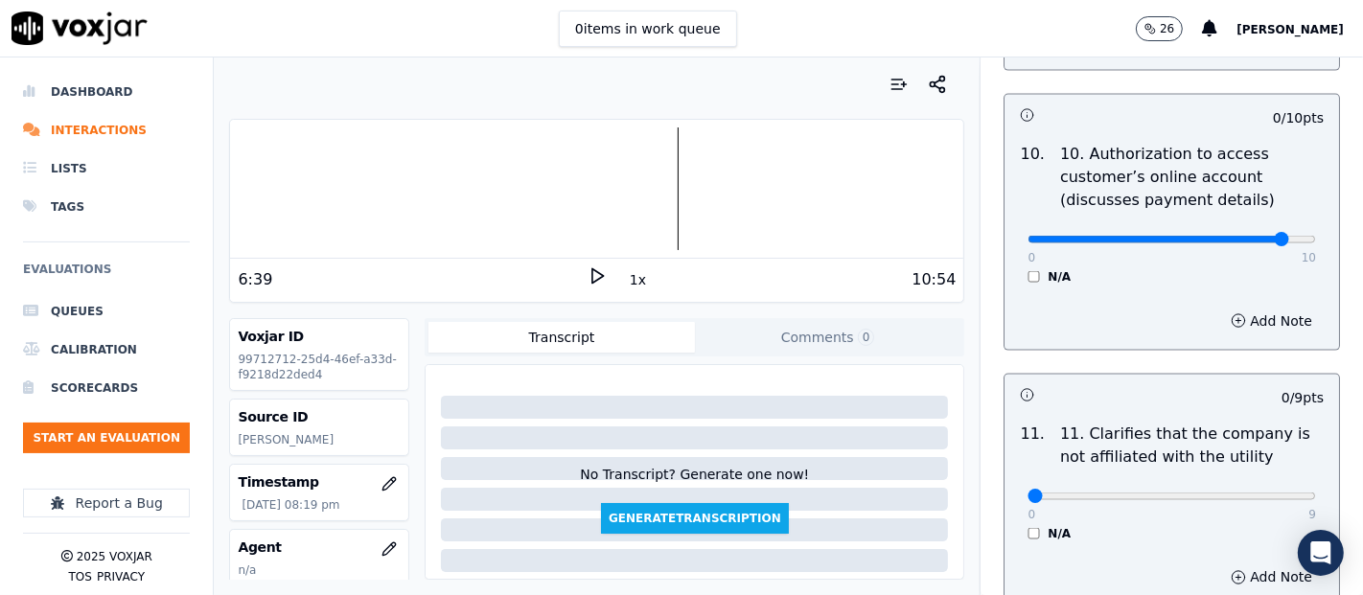
click at [1243, 236] on input "range" at bounding box center [1172, 240] width 289 height 8
type input "0"
click at [1028, 237] on input "range" at bounding box center [1172, 240] width 289 height 8
click at [1012, 264] on div "0 10 N/A" at bounding box center [1171, 248] width 319 height 73
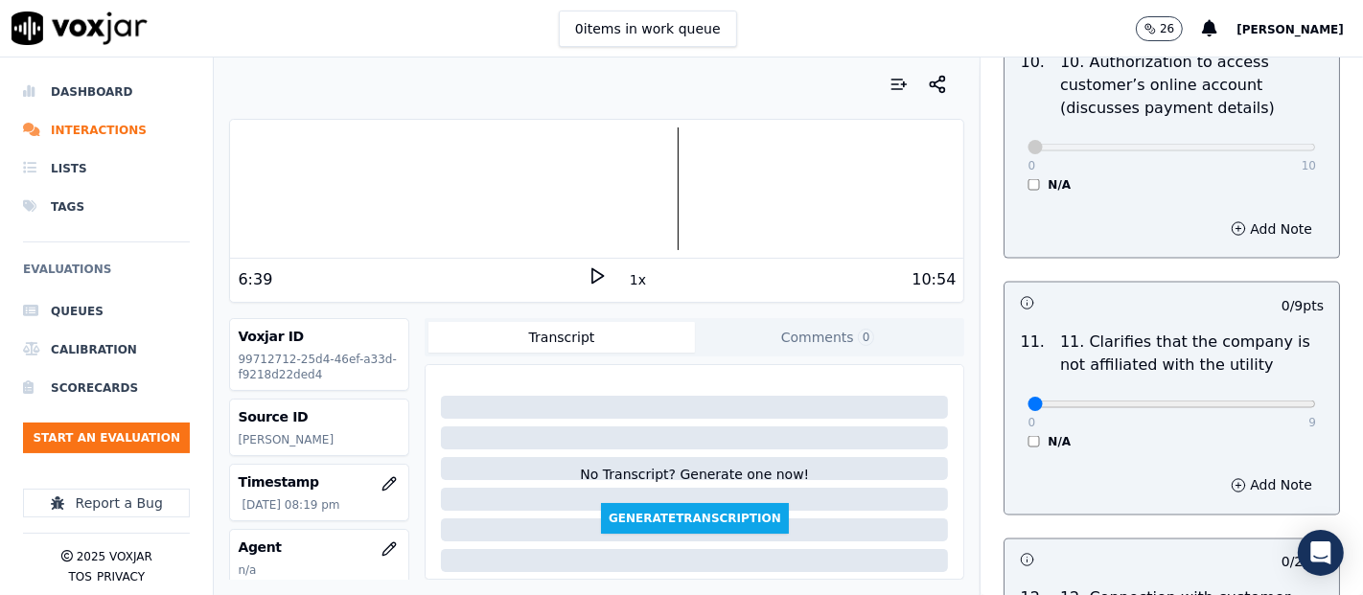
scroll to position [2876, 0]
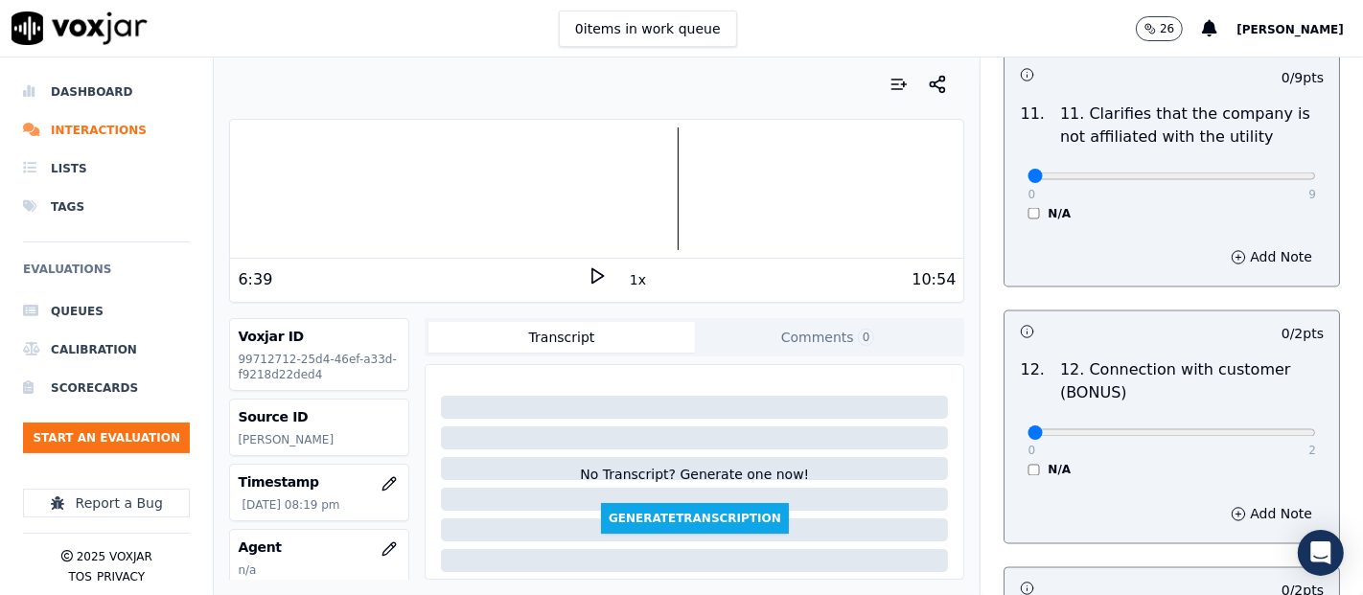
click at [1269, 162] on div "0 9 N/A" at bounding box center [1171, 185] width 319 height 73
type input "9"
click at [1261, 173] on input "range" at bounding box center [1172, 177] width 289 height 8
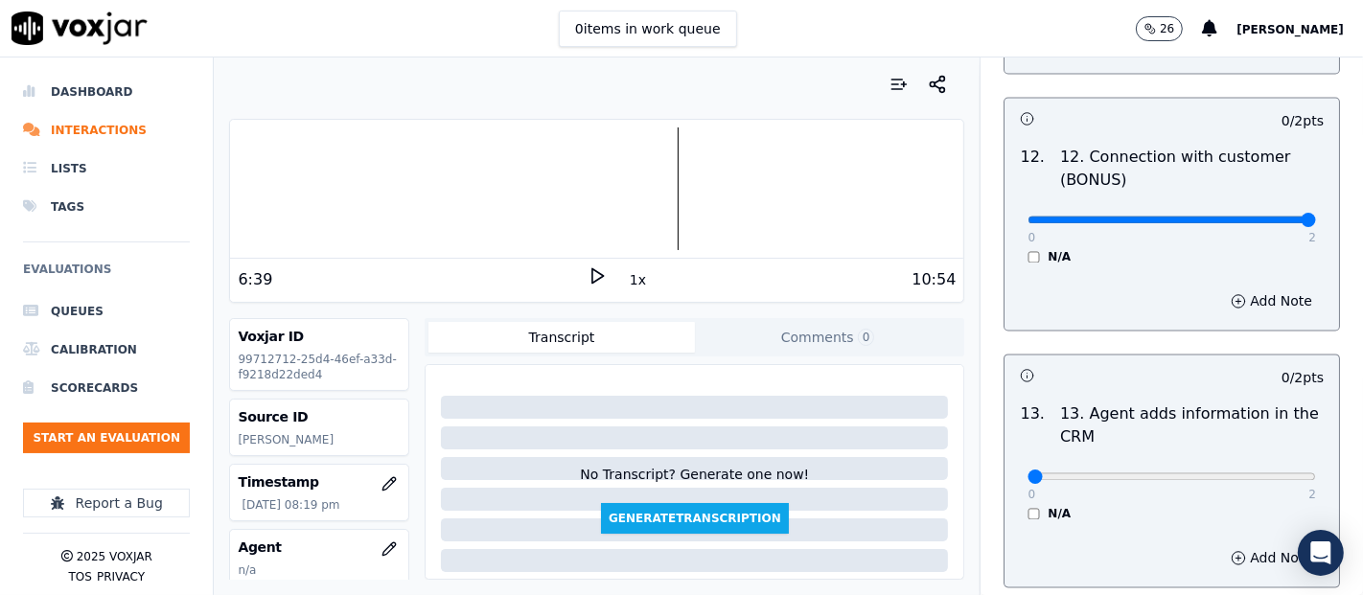
type input "2"
click at [1264, 217] on input "range" at bounding box center [1172, 221] width 289 height 8
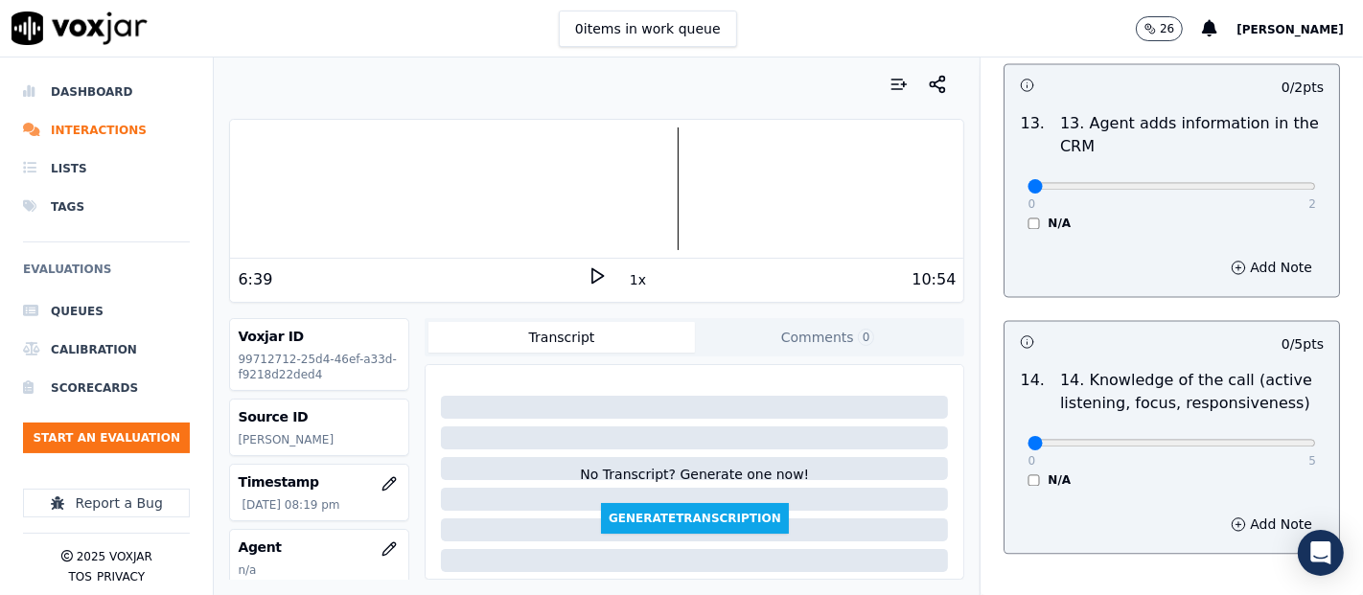
scroll to position [3408, 0]
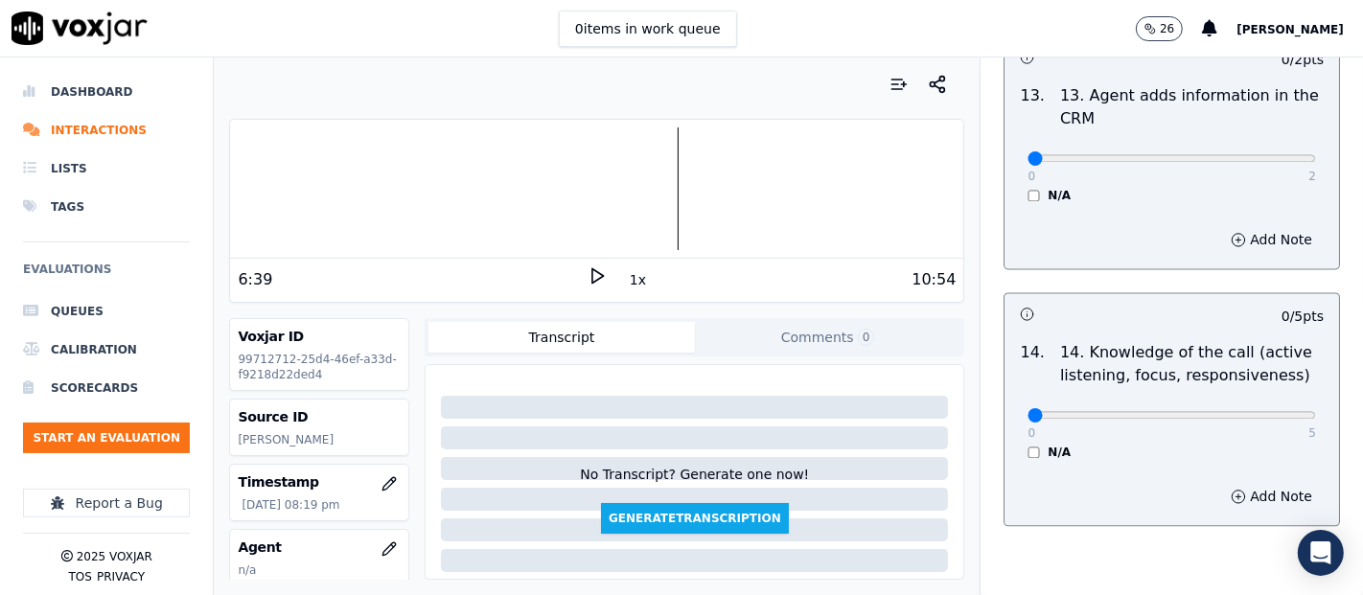
click at [1309, 169] on p "2" at bounding box center [1313, 176] width 8 height 15
type input "2"
click at [1267, 154] on input "range" at bounding box center [1172, 158] width 289 height 8
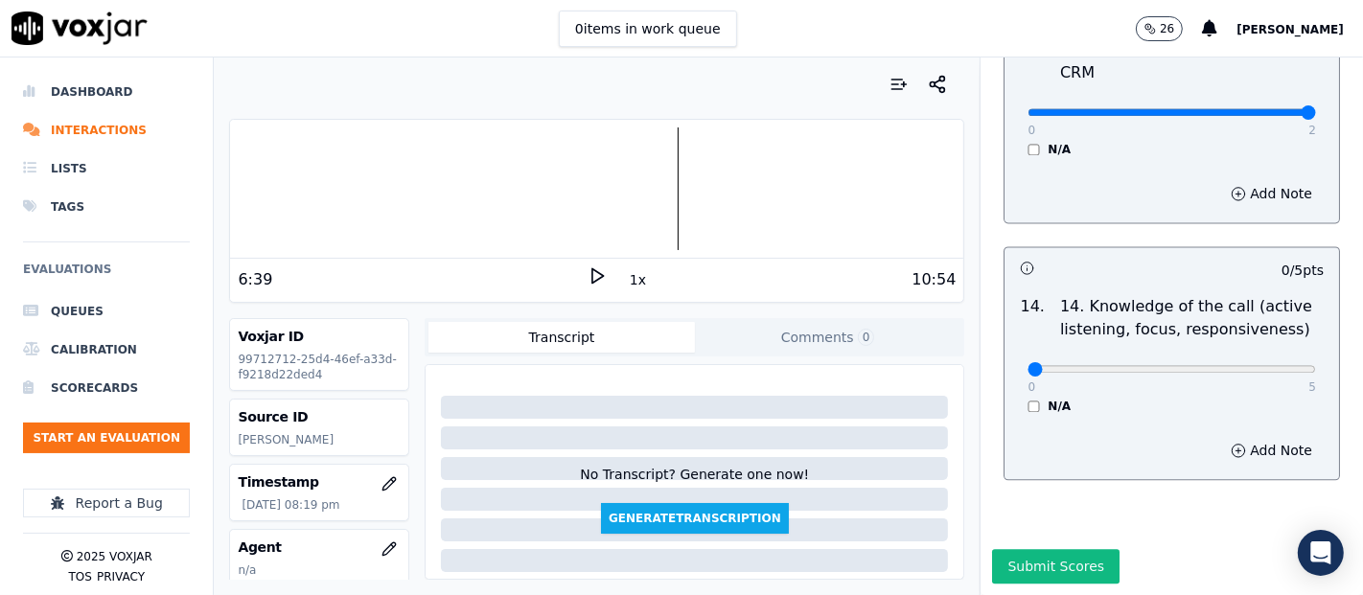
scroll to position [3494, 0]
type input "5"
click at [1265, 365] on input "range" at bounding box center [1172, 369] width 289 height 8
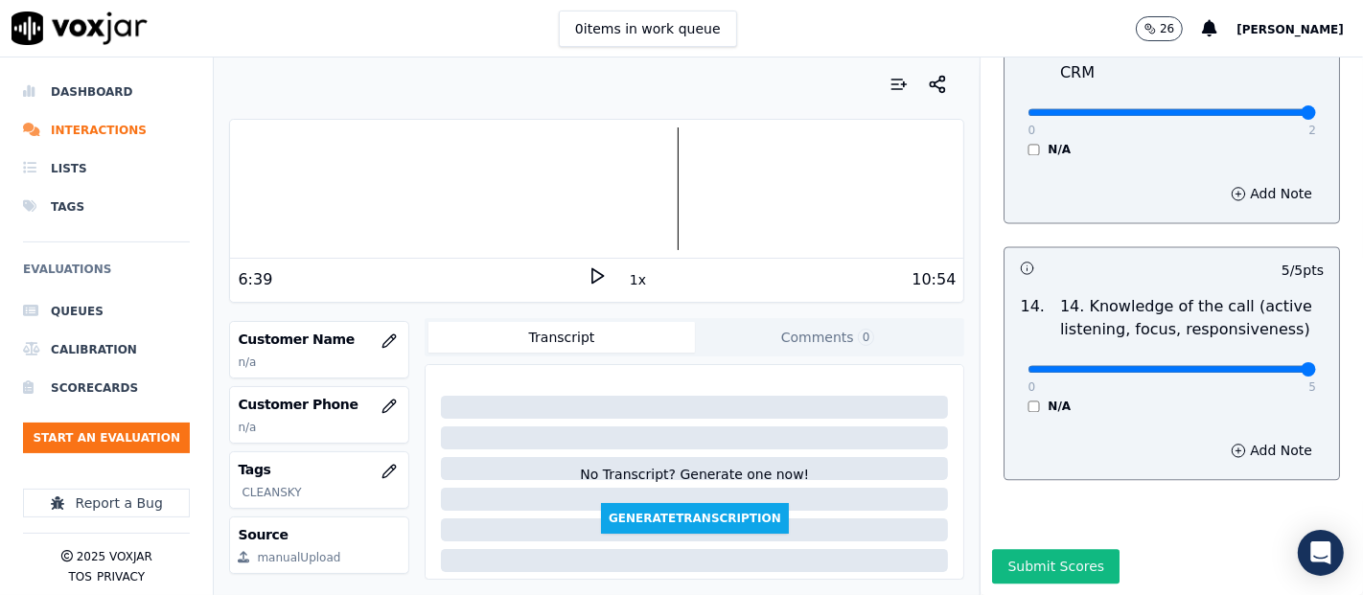
scroll to position [269, 0]
click at [382, 337] on icon "button" at bounding box center [389, 344] width 15 height 15
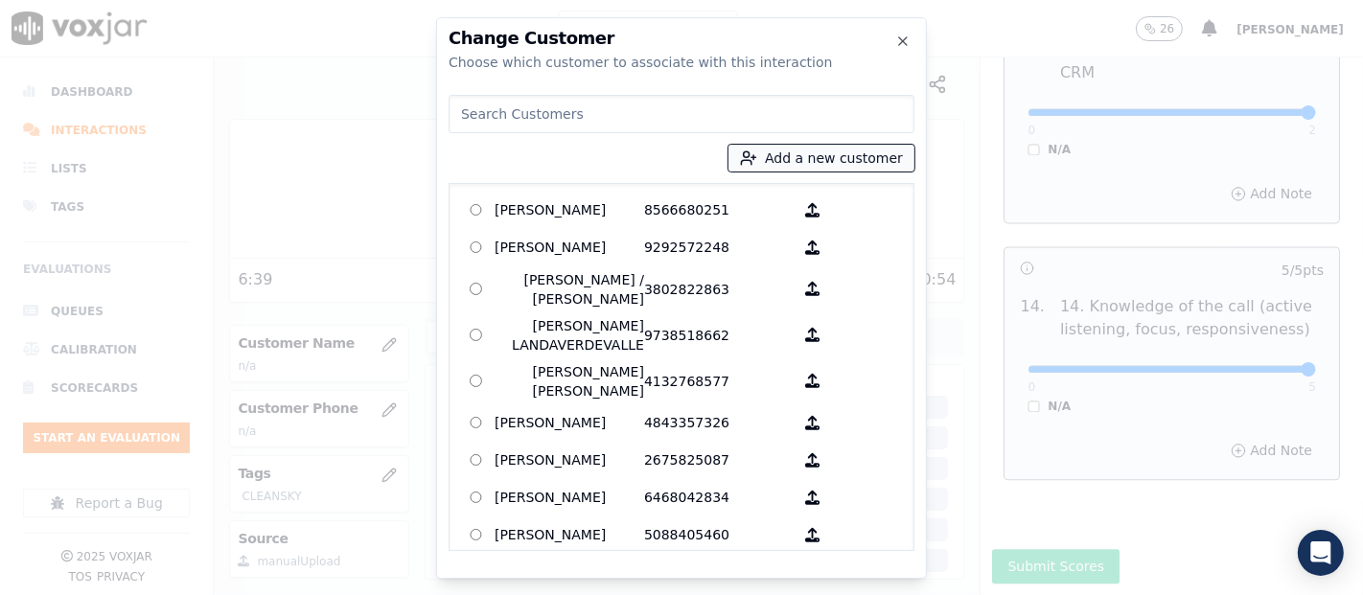
click at [797, 162] on button "Add a new customer" at bounding box center [822, 158] width 186 height 27
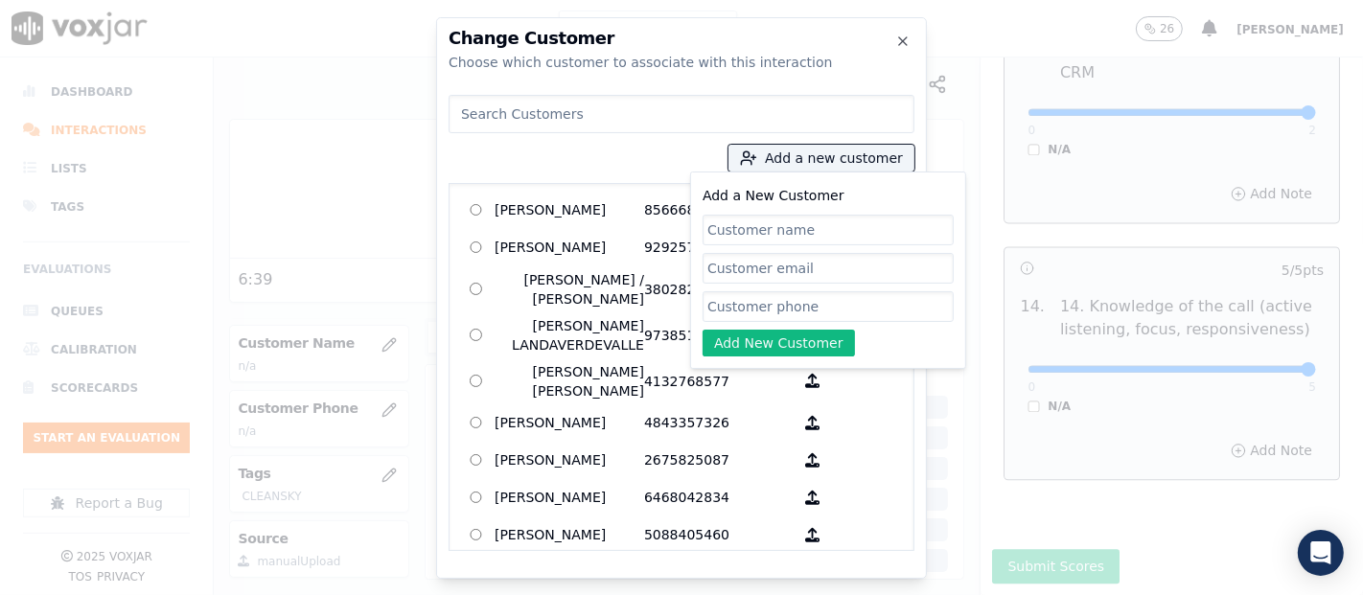
paste input "[PERSON_NAME] [PERSON_NAME]"
type input "[PERSON_NAME] [PERSON_NAME]"
click at [810, 302] on input "Add a New Customer" at bounding box center [828, 306] width 251 height 31
paste input "8572877606"
type input "8572877606"
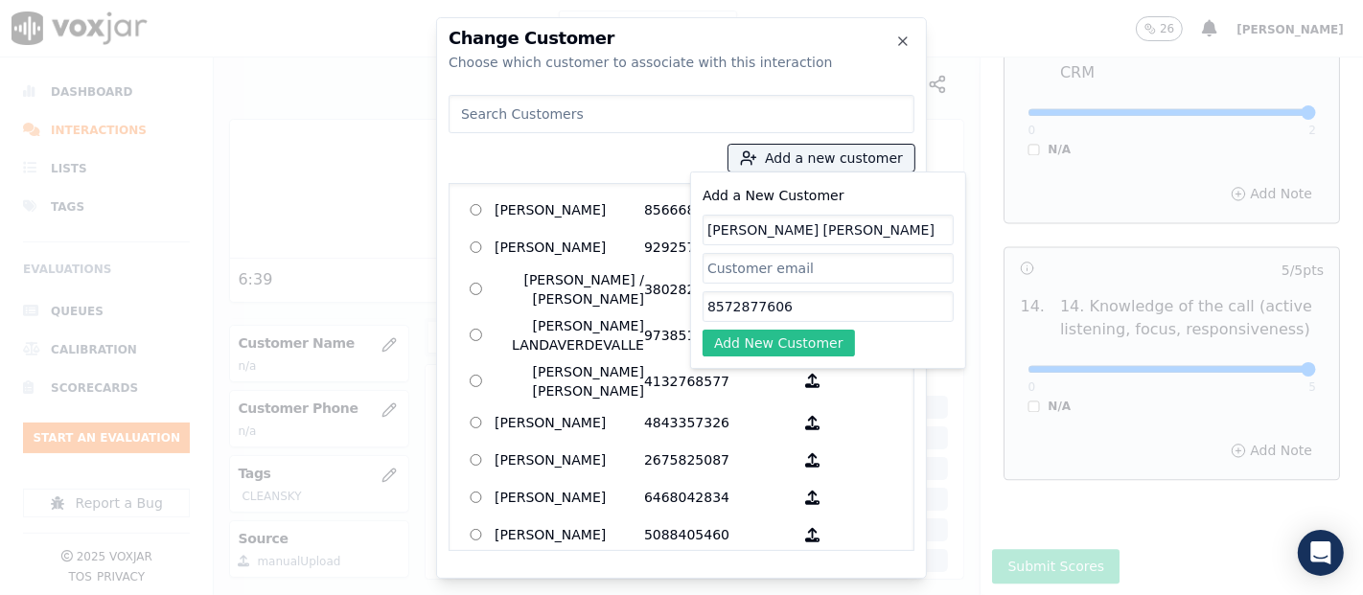
click at [812, 341] on button "Add New Customer" at bounding box center [779, 343] width 152 height 27
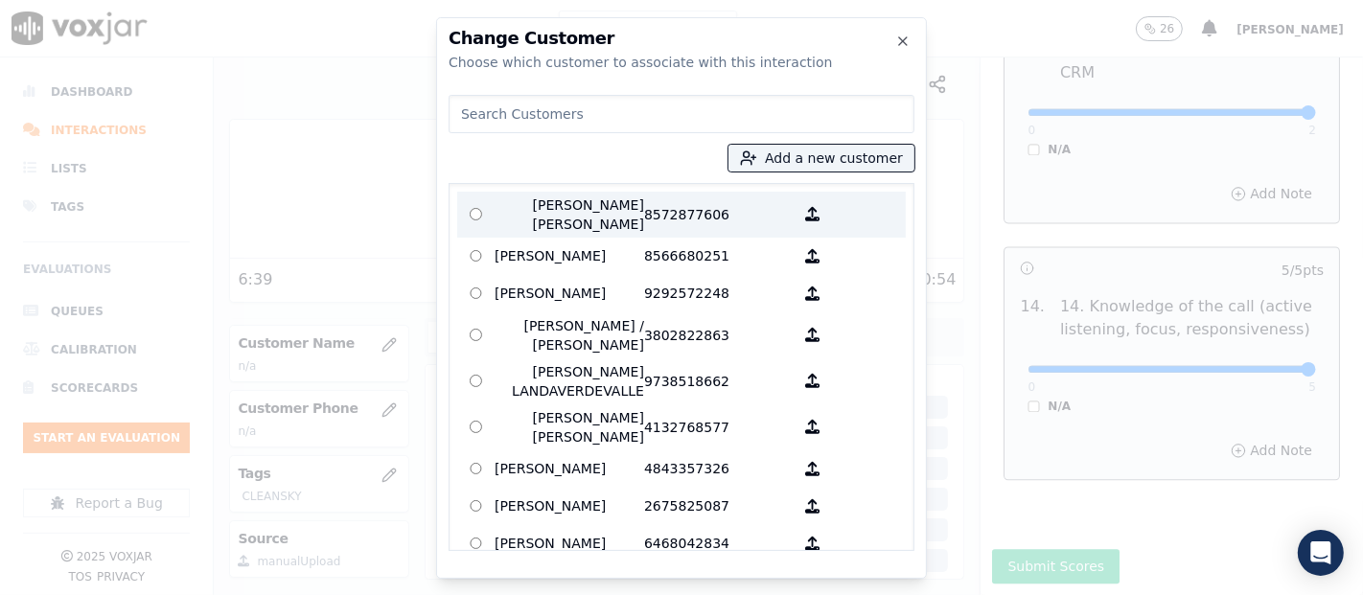
click at [582, 224] on p "[PERSON_NAME] [PERSON_NAME]" at bounding box center [570, 215] width 150 height 38
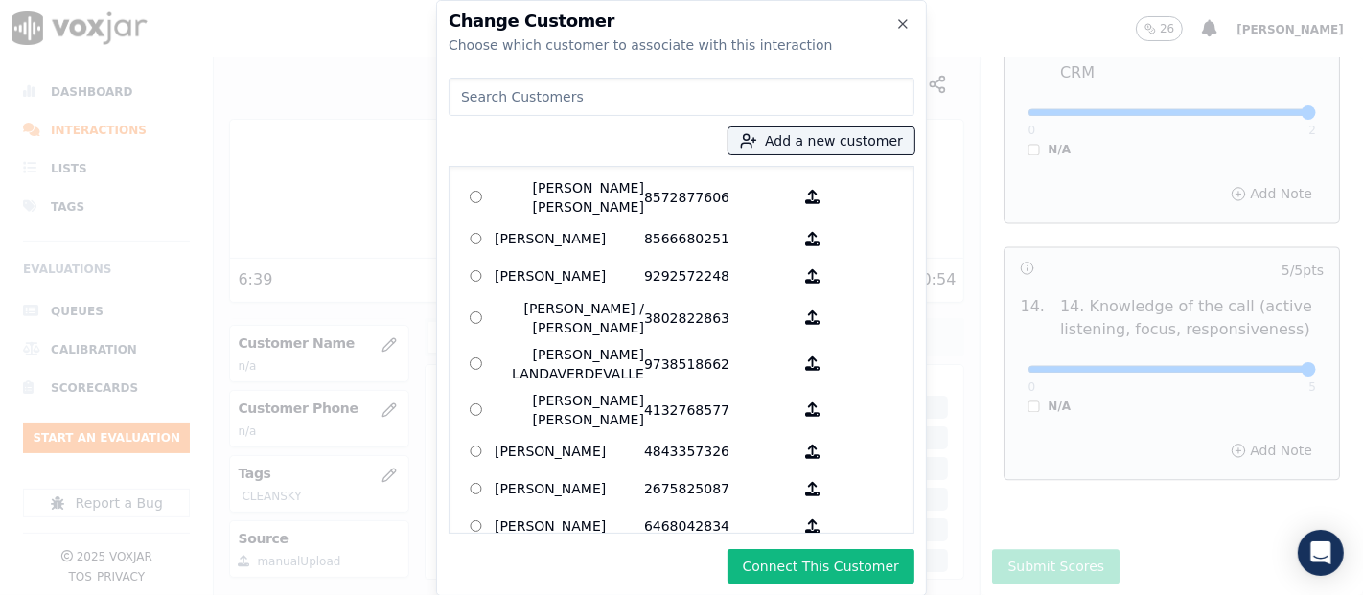
click at [776, 561] on button "Connect This Customer" at bounding box center [821, 566] width 187 height 35
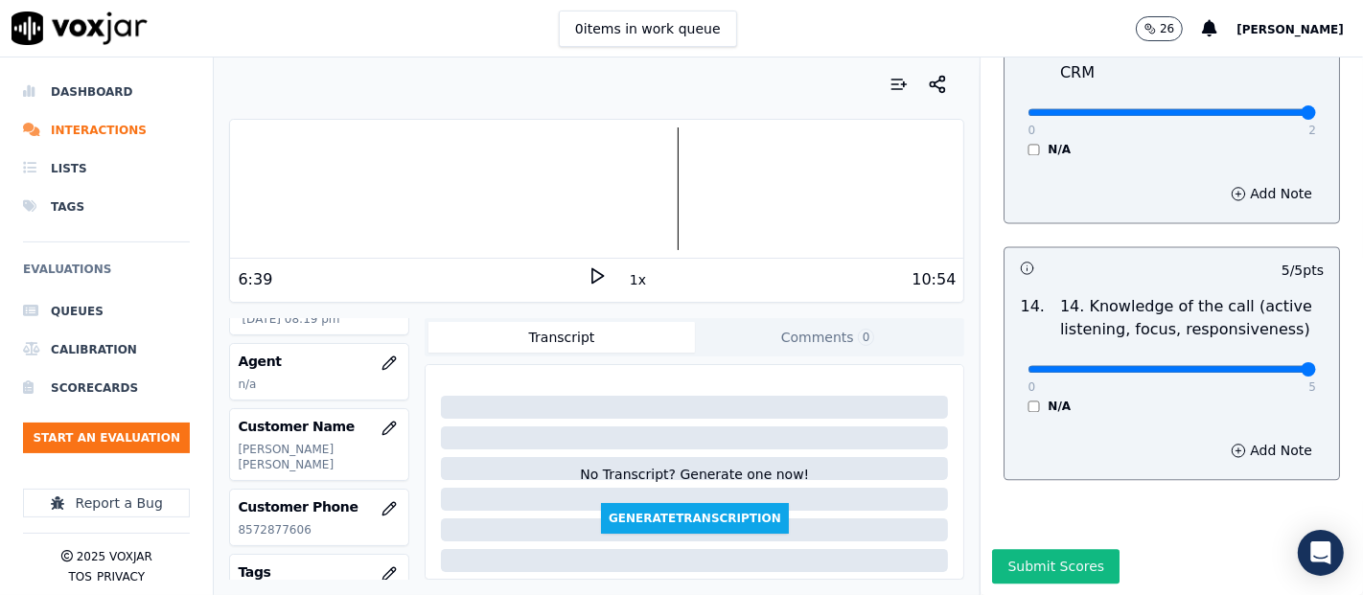
scroll to position [213, 0]
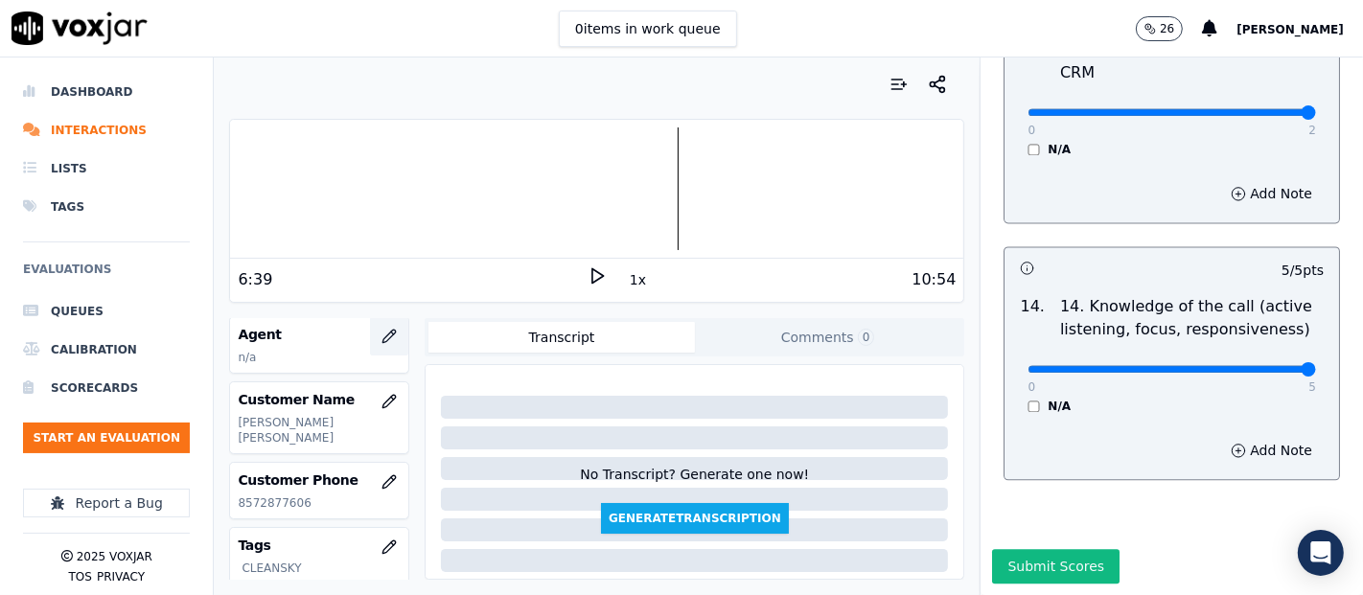
click at [382, 329] on icon "button" at bounding box center [389, 336] width 15 height 15
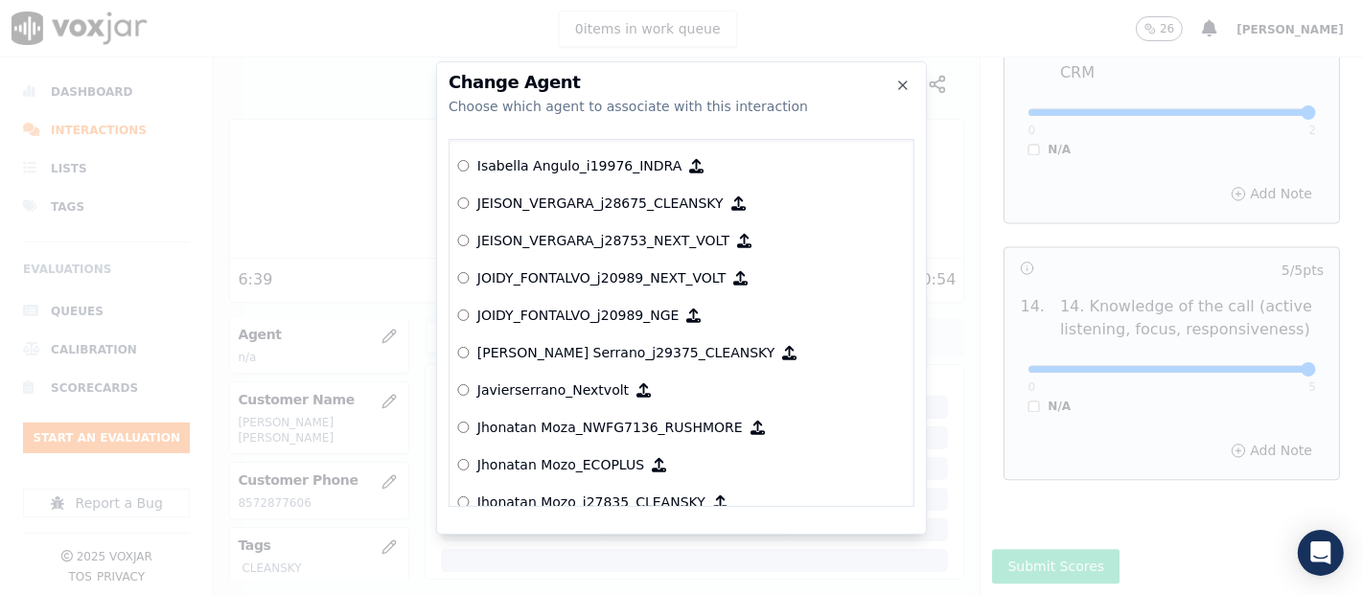
scroll to position [5270, 0]
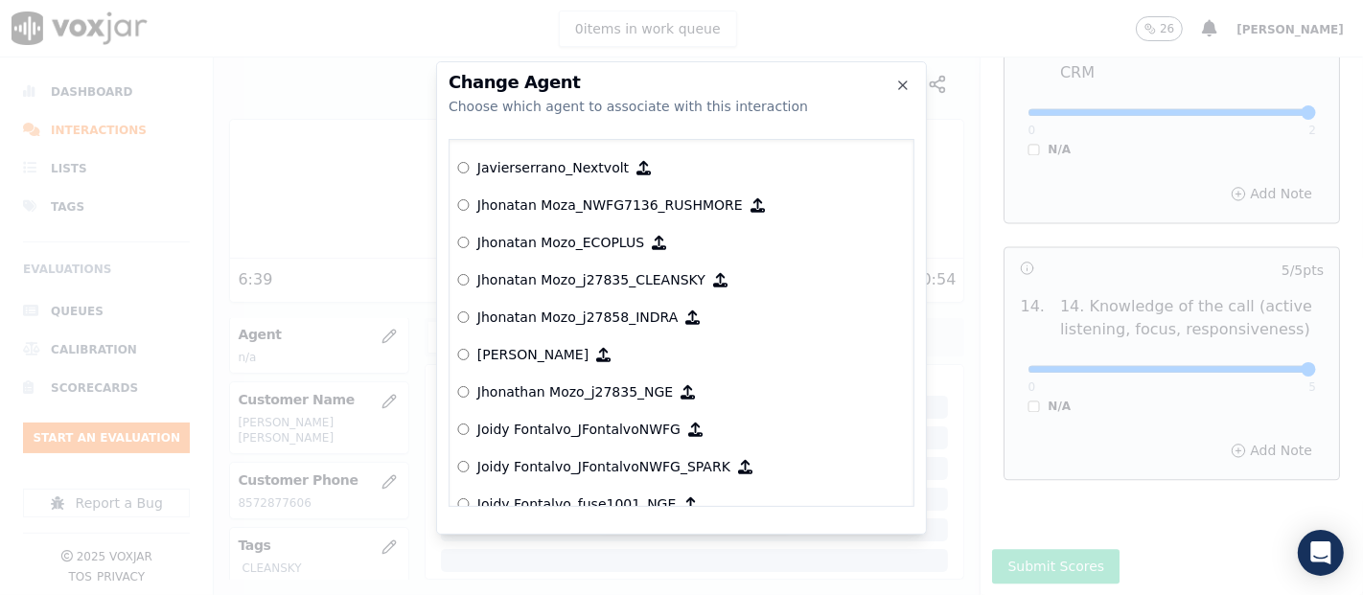
click at [547, 283] on p "Jhonatan Mozo_j27835_CLEANSKY" at bounding box center [591, 279] width 228 height 19
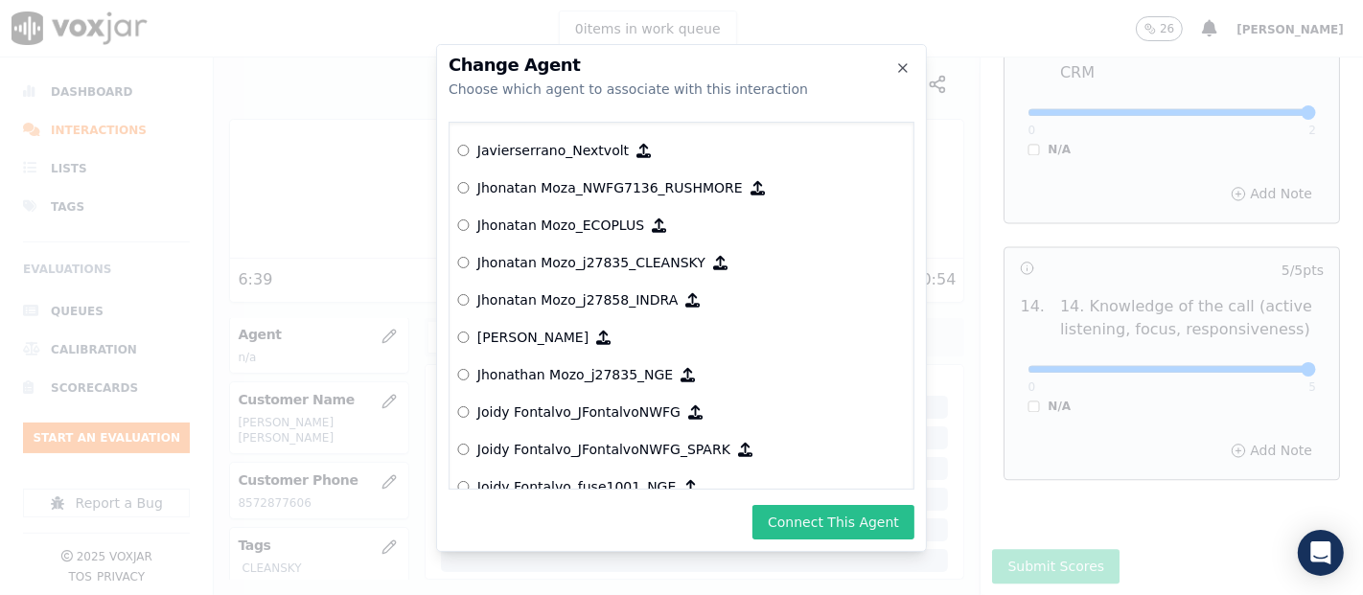
click at [896, 513] on button "Connect This Agent" at bounding box center [834, 522] width 162 height 35
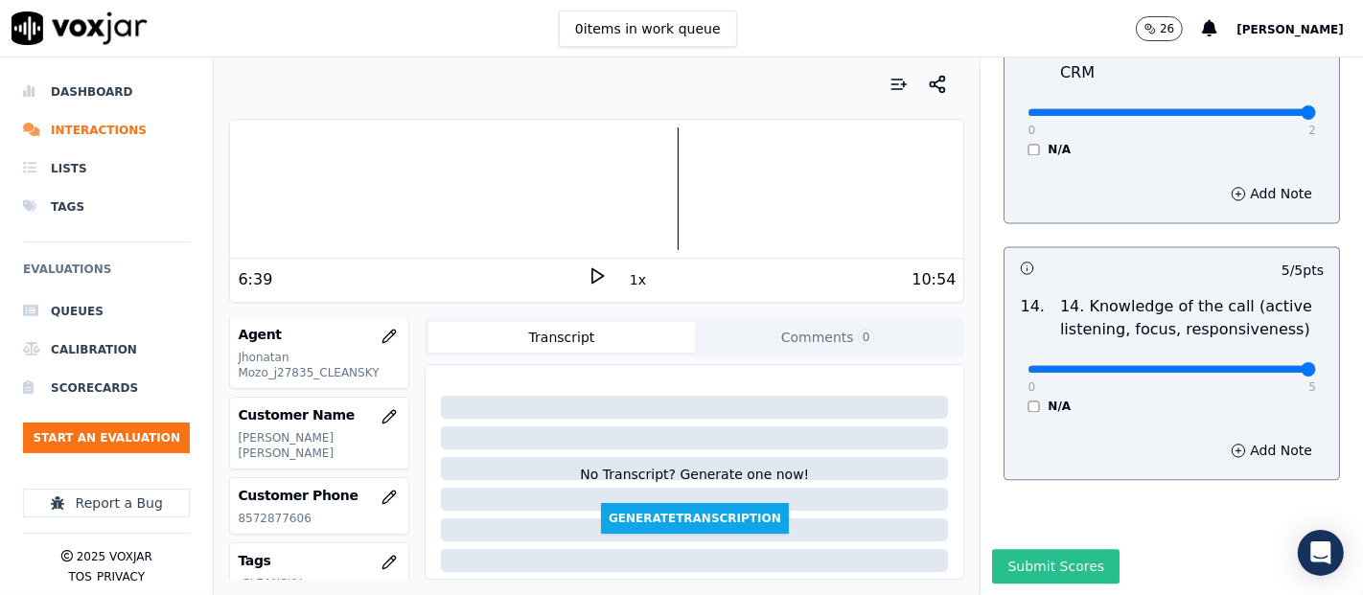
click at [1021, 549] on div "Submit Scores" at bounding box center [1172, 572] width 383 height 46
click at [1013, 549] on button "Submit Scores" at bounding box center [1056, 566] width 128 height 35
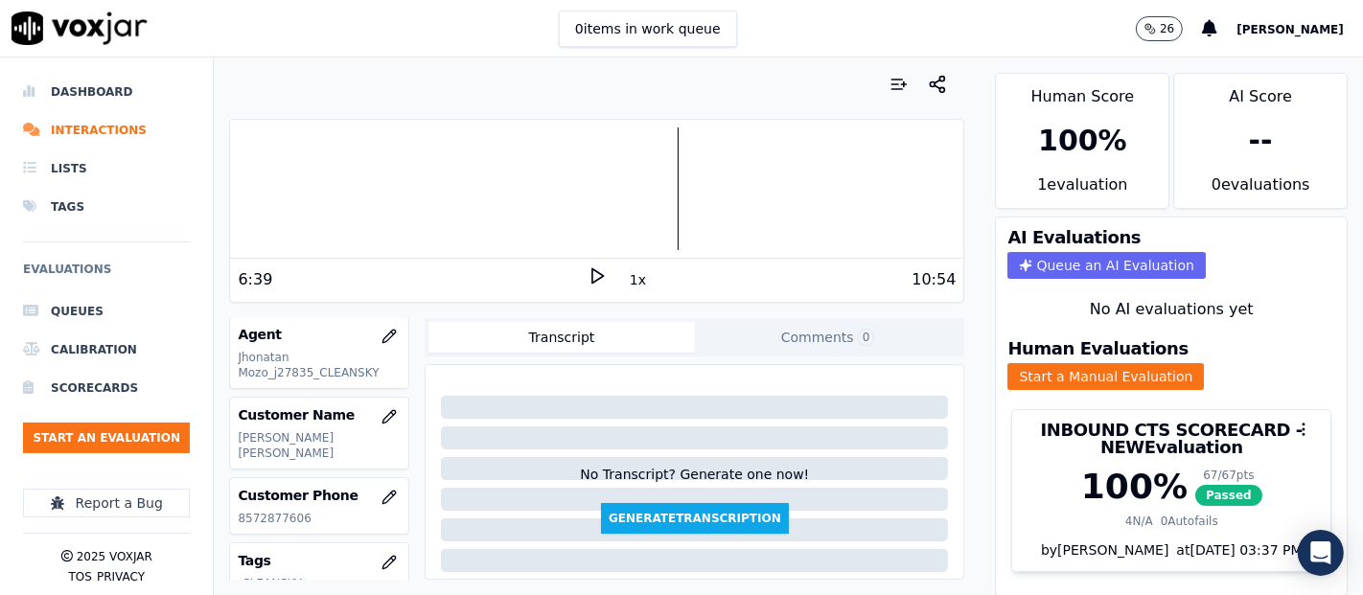
click at [588, 269] on icon at bounding box center [597, 276] width 19 height 19
click at [575, 283] on div "6:41" at bounding box center [413, 279] width 350 height 23
click at [593, 280] on rect at bounding box center [594, 275] width 3 height 12
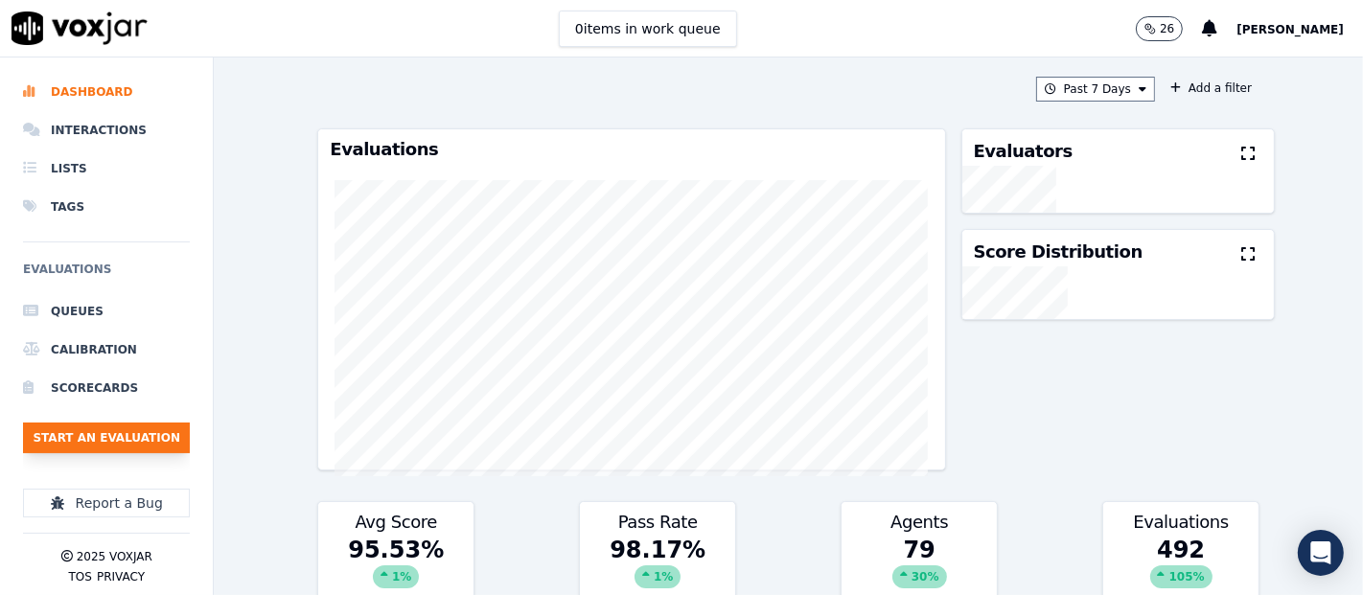
click at [117, 439] on button "Start an Evaluation" at bounding box center [106, 438] width 167 height 31
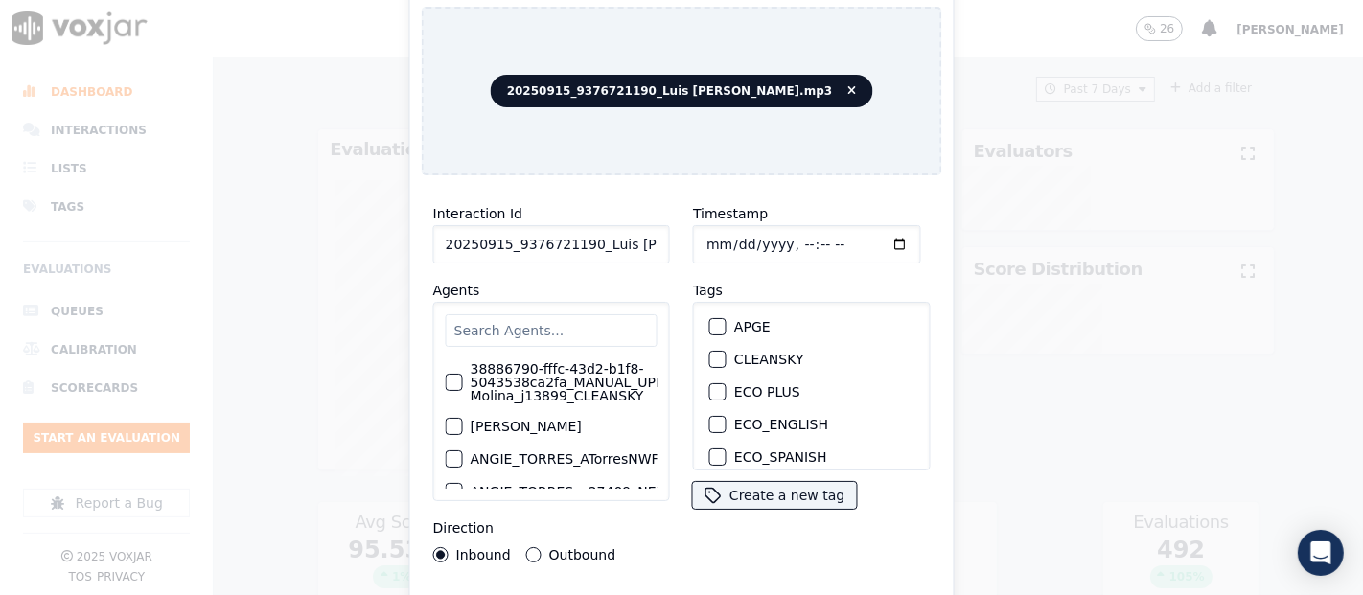
drag, startPoint x: 627, startPoint y: 239, endPoint x: 615, endPoint y: 235, distance: 13.0
click at [626, 239] on input "20250915_9376721190_Luis [PERSON_NAME].mp3" at bounding box center [551, 244] width 237 height 38
type input "20250915_9376721190_Luis [PERSON_NAME]"
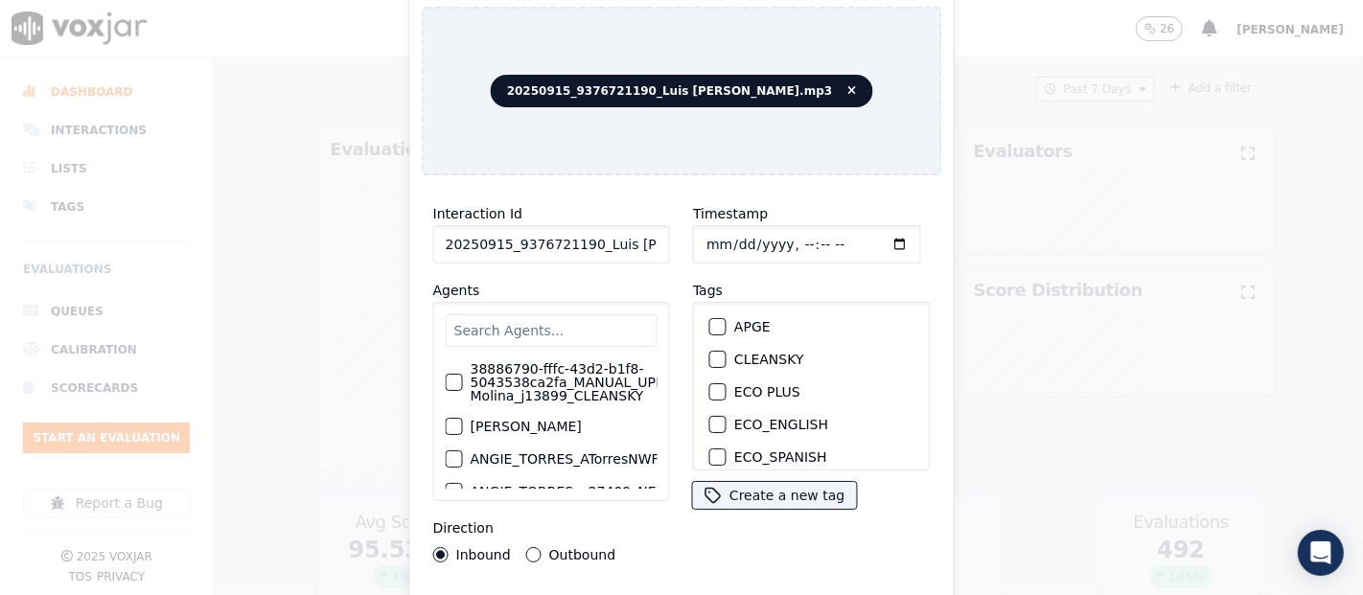
click at [710, 353] on div "button" at bounding box center [716, 359] width 13 height 13
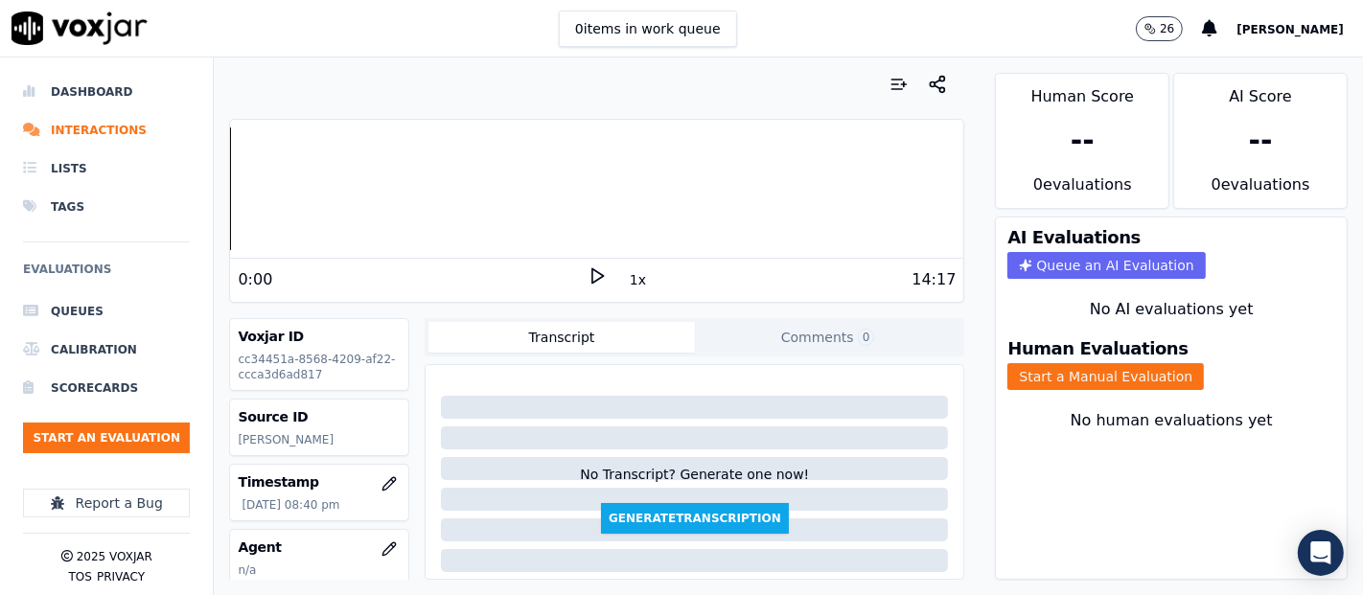
click at [1056, 376] on div "Human Evaluations Start a Manual Evaluation" at bounding box center [1171, 365] width 351 height 73
click at [1050, 363] on button "Start a Manual Evaluation" at bounding box center [1106, 376] width 197 height 27
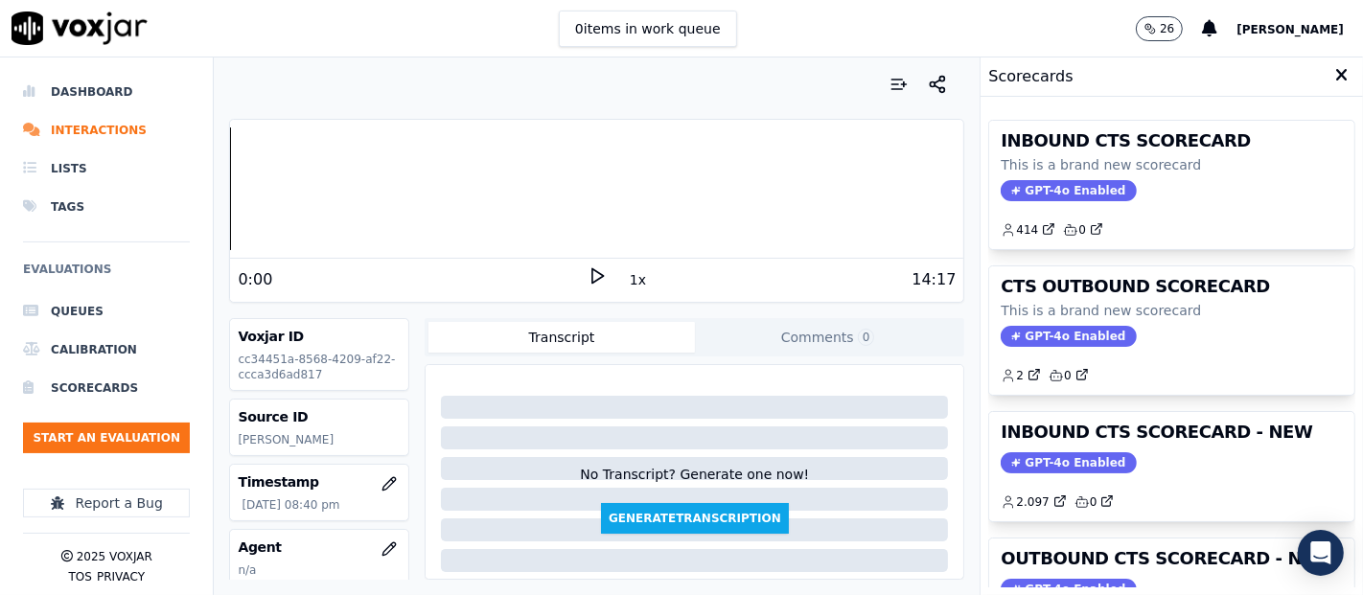
click at [1082, 467] on div "INBOUND CTS SCORECARD - NEW GPT-4o Enabled 2.097 0" at bounding box center [1171, 466] width 365 height 109
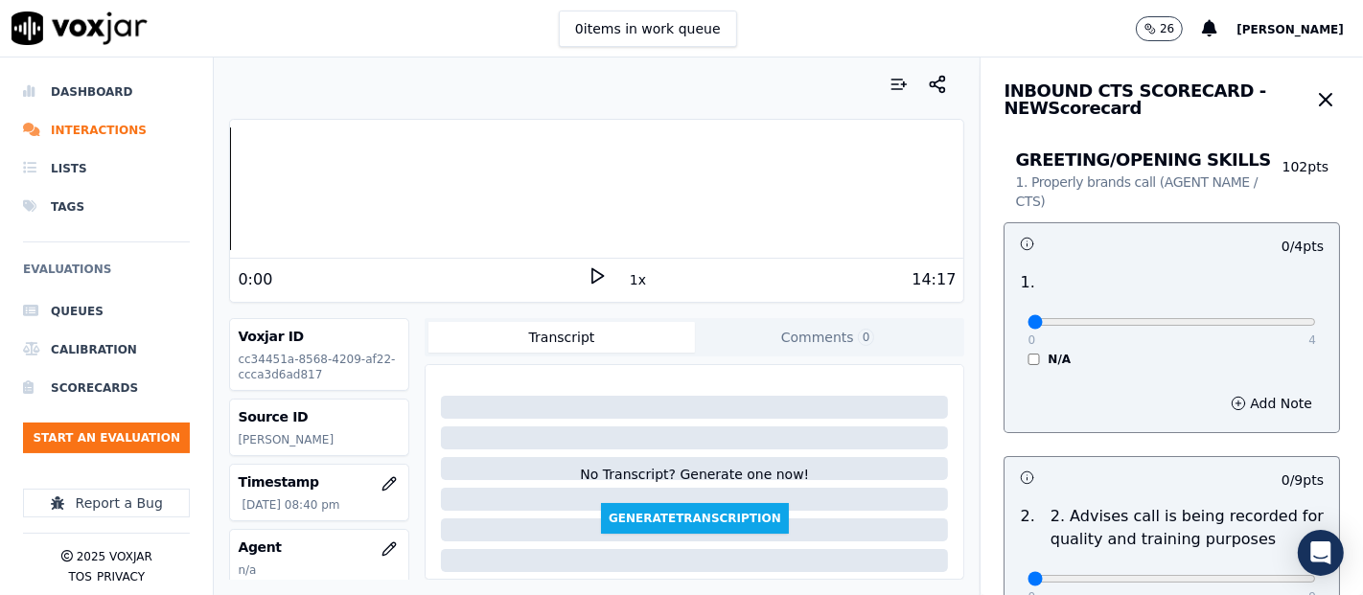
click at [588, 270] on icon at bounding box center [597, 276] width 19 height 19
click at [588, 274] on icon at bounding box center [597, 276] width 19 height 19
click at [588, 273] on icon at bounding box center [597, 276] width 19 height 19
drag, startPoint x: 588, startPoint y: 267, endPoint x: 593, endPoint y: 250, distance: 17.3
click at [589, 259] on div "6:06 1x 14:17" at bounding box center [596, 279] width 733 height 41
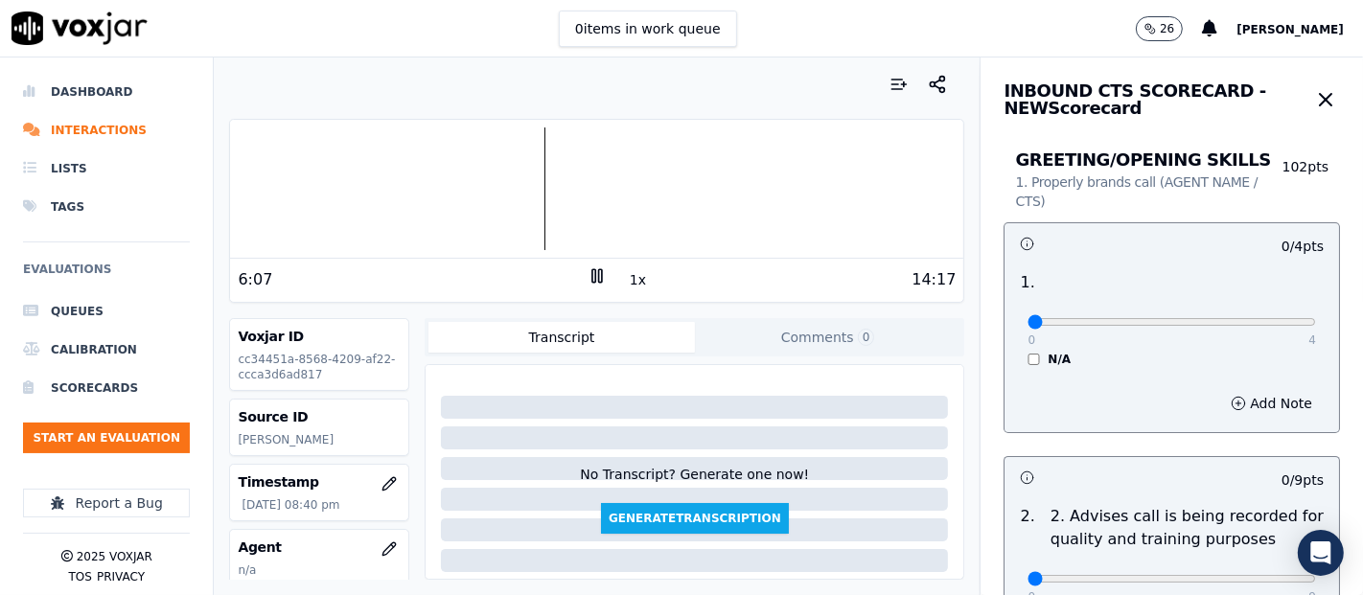
click at [593, 270] on icon at bounding box center [597, 276] width 19 height 19
click at [1262, 314] on div "0 4" at bounding box center [1172, 321] width 289 height 23
type input "4"
click at [1257, 318] on input "range" at bounding box center [1172, 322] width 289 height 8
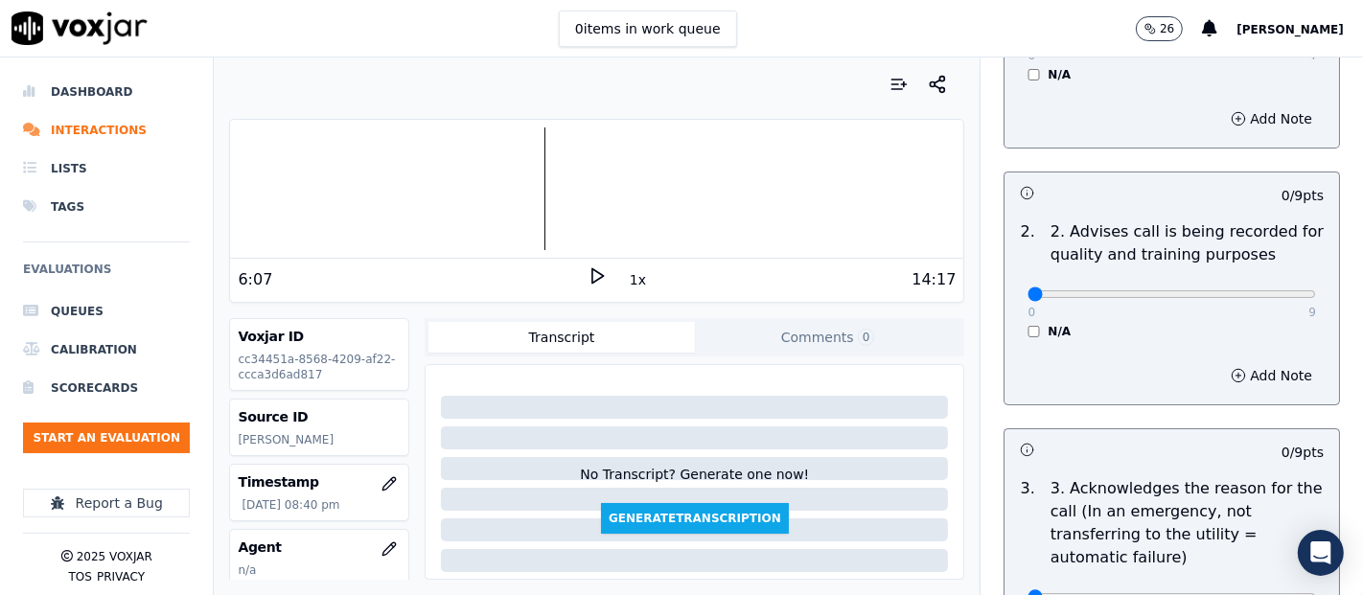
scroll to position [213, 0]
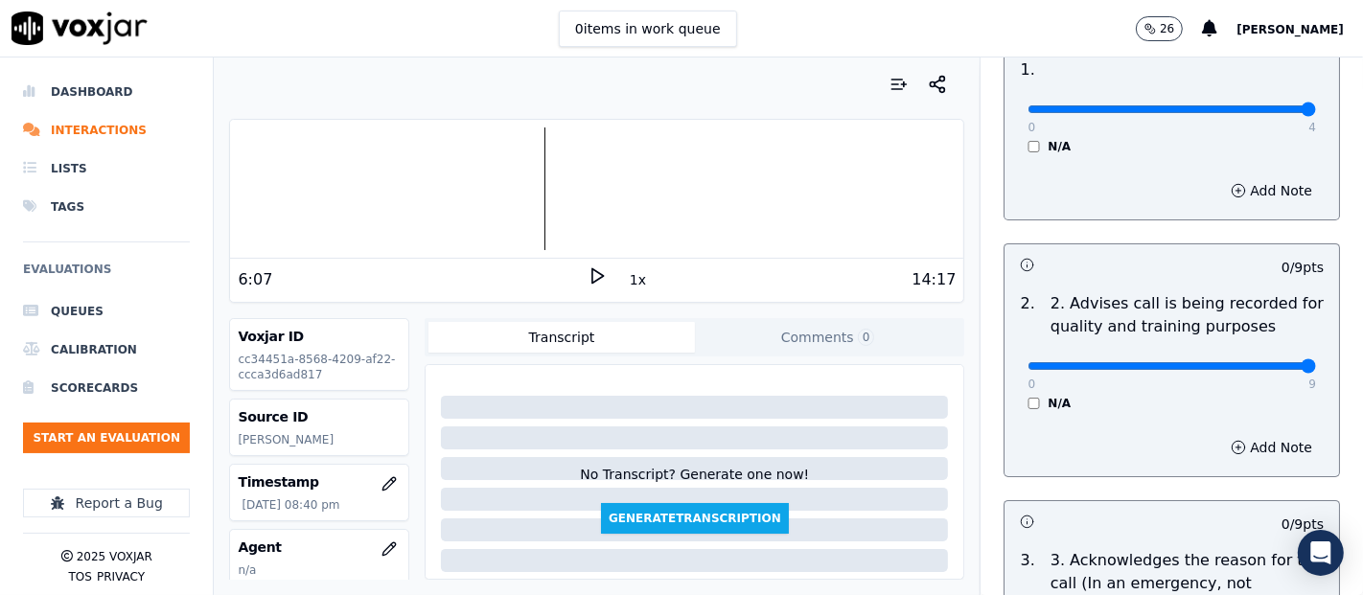
type input "9"
click at [1260, 368] on input "range" at bounding box center [1172, 366] width 289 height 8
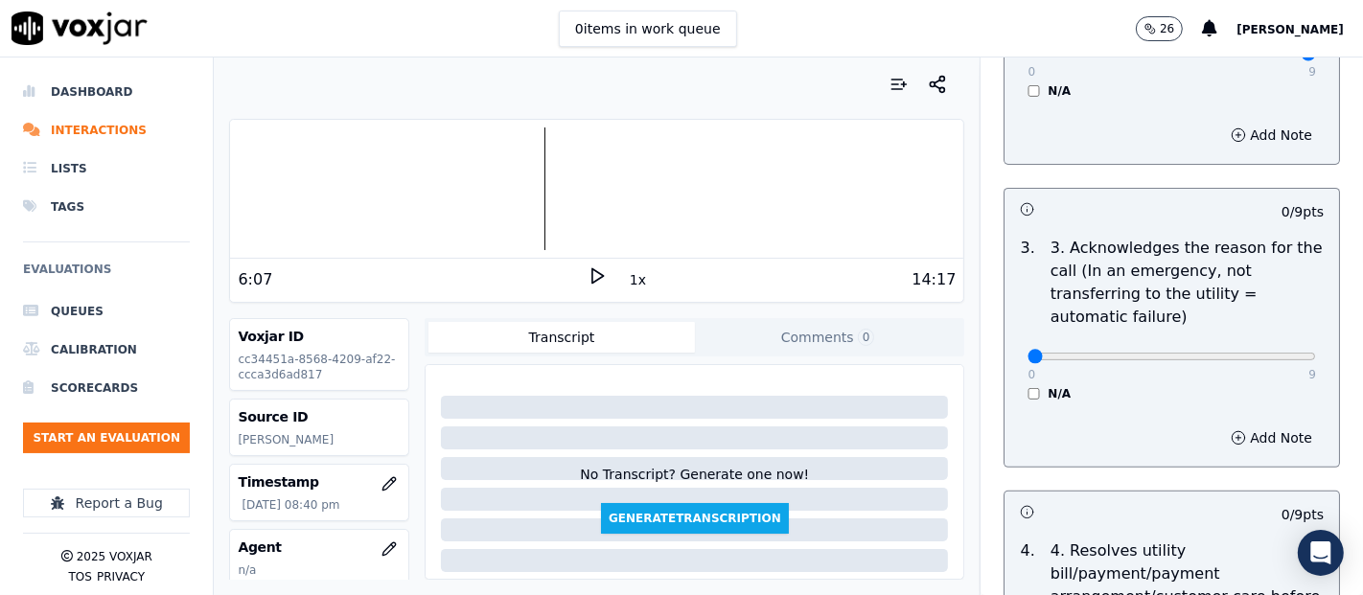
scroll to position [639, 0]
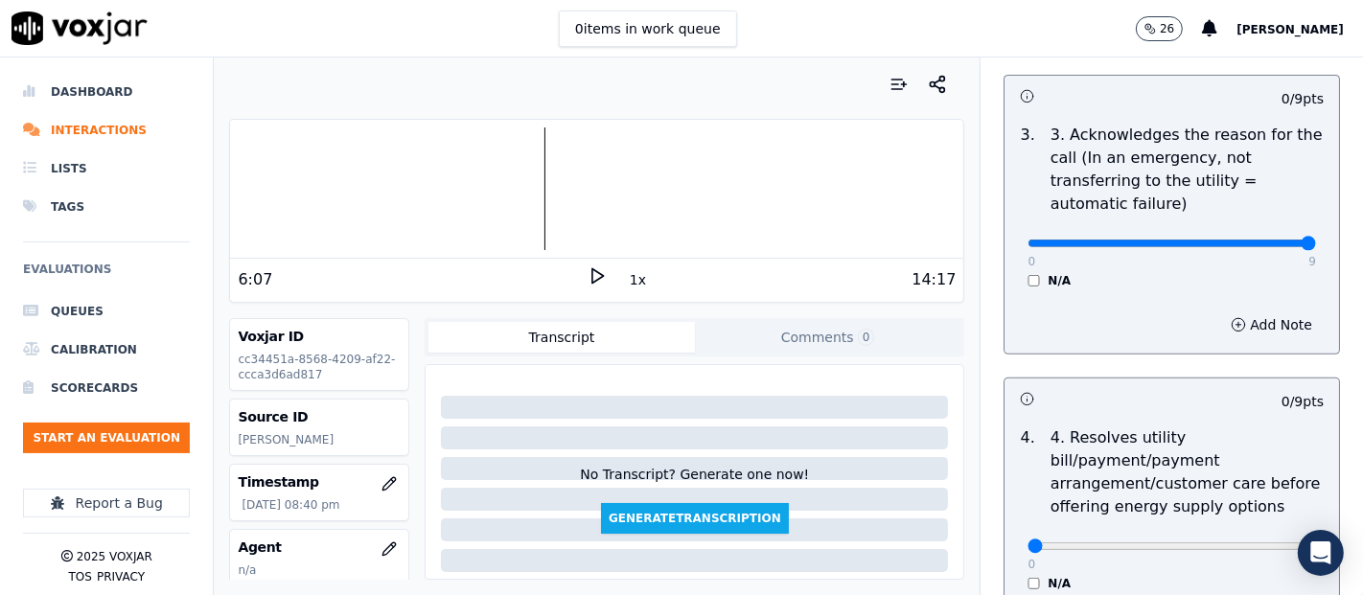
type input "9"
click at [1259, 244] on input "range" at bounding box center [1172, 244] width 289 height 8
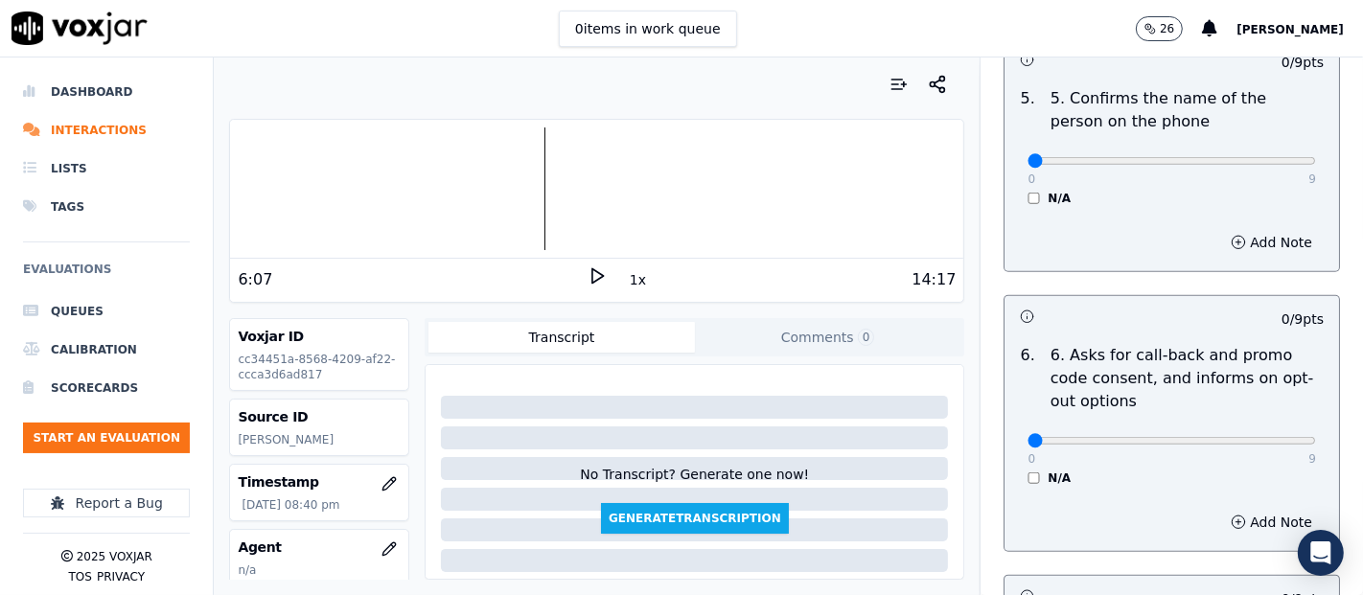
scroll to position [1278, 0]
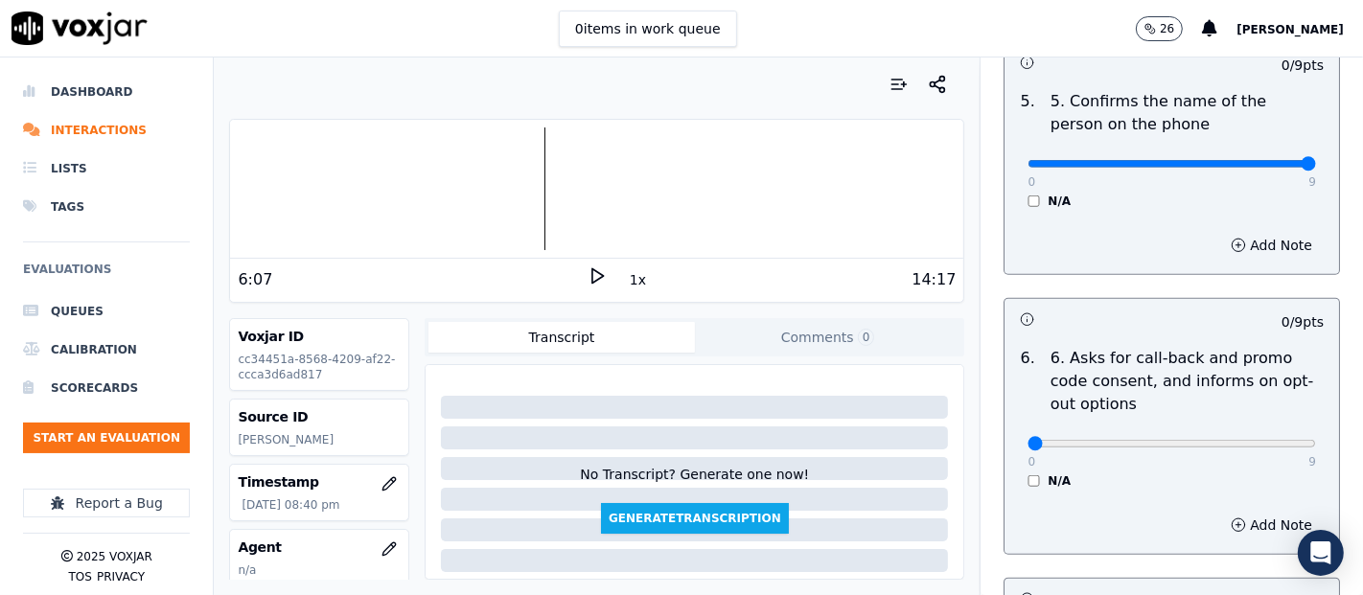
type input "9"
click at [1264, 160] on input "range" at bounding box center [1172, 164] width 289 height 8
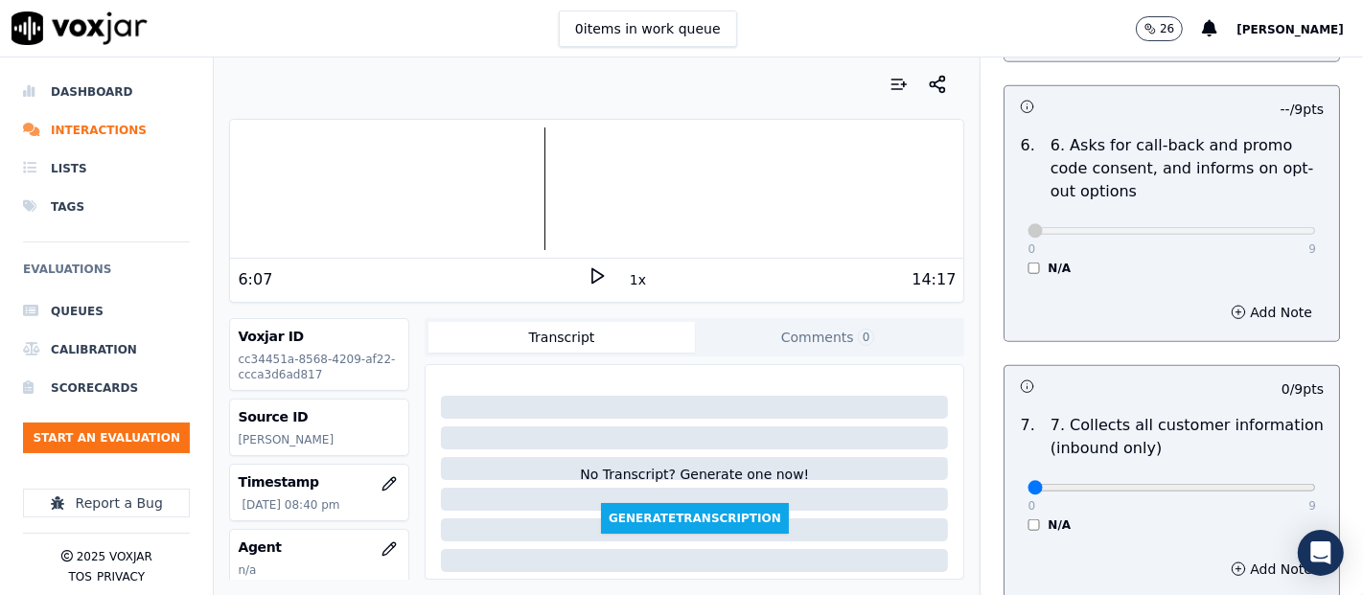
scroll to position [1704, 0]
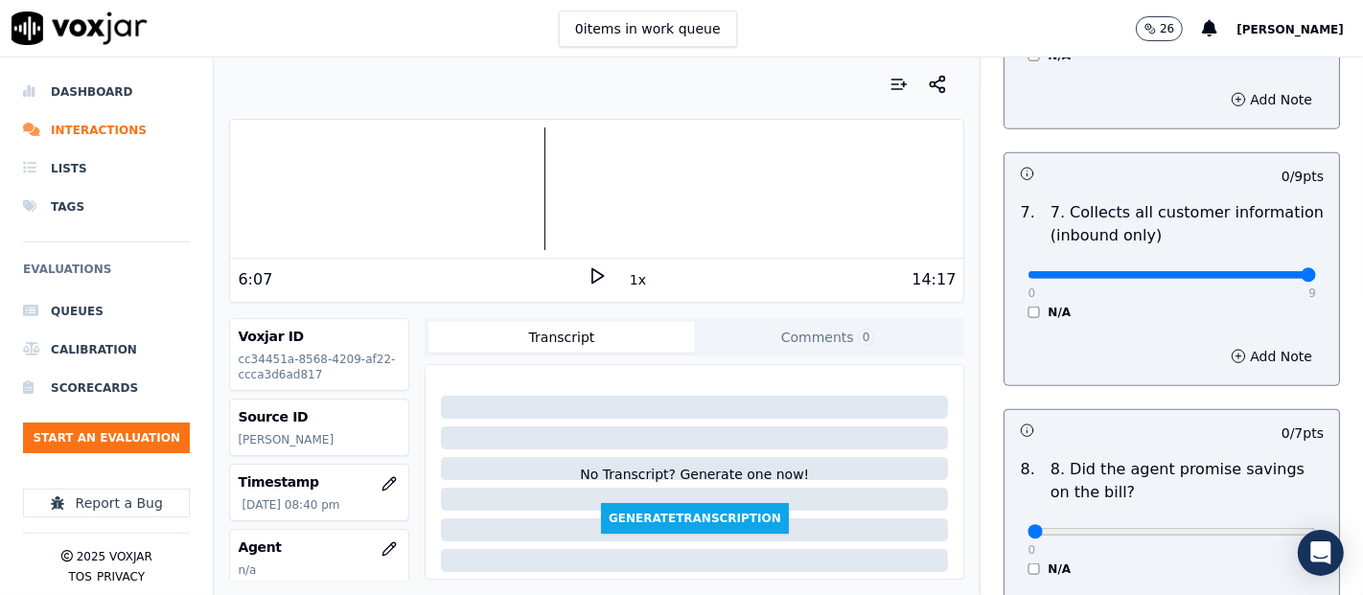
type input "9"
click at [1262, 271] on input "range" at bounding box center [1172, 275] width 289 height 8
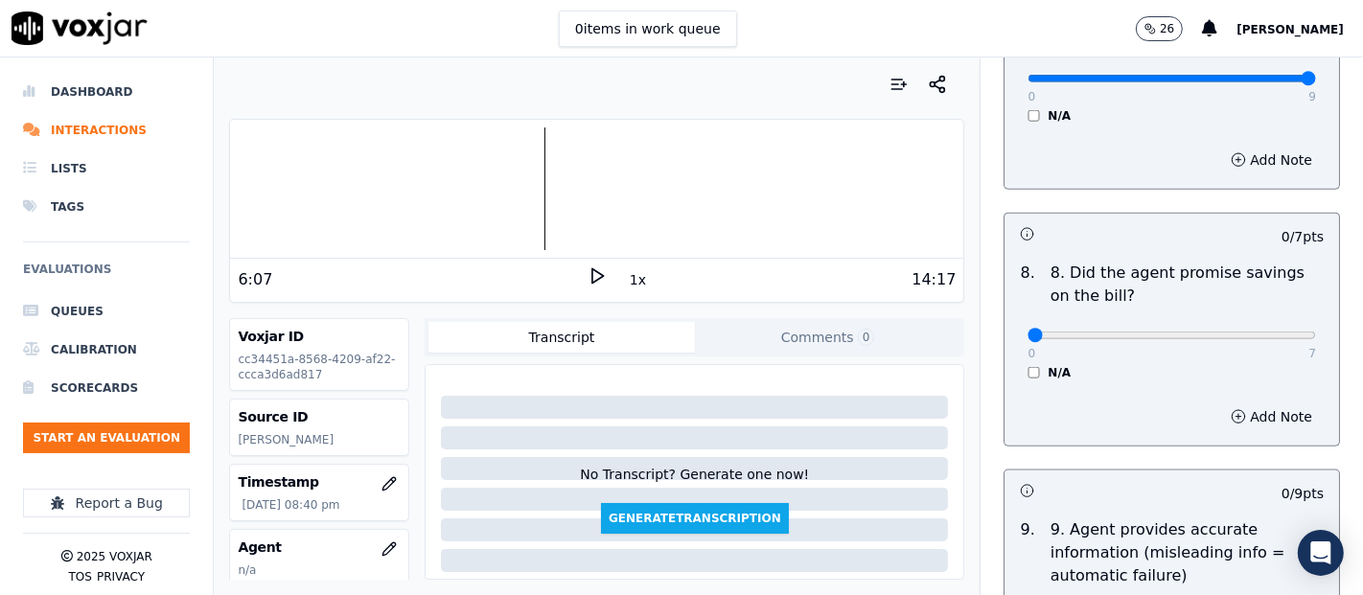
scroll to position [1918, 0]
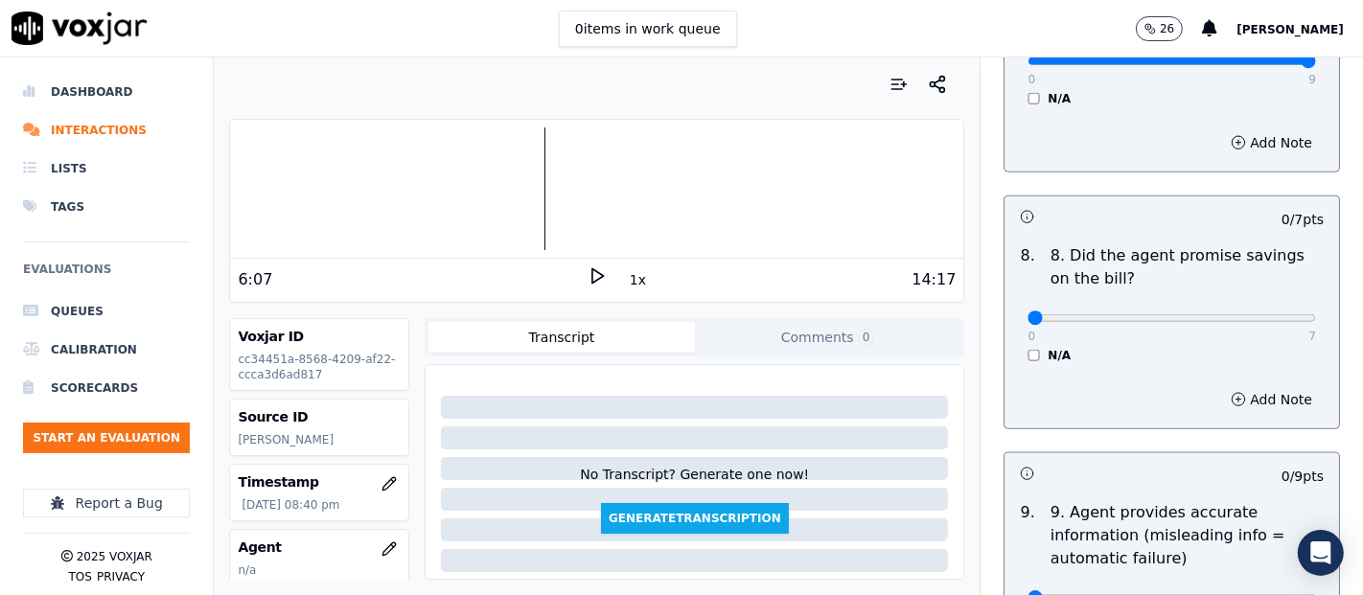
click at [1028, 348] on div "N/A" at bounding box center [1172, 355] width 289 height 15
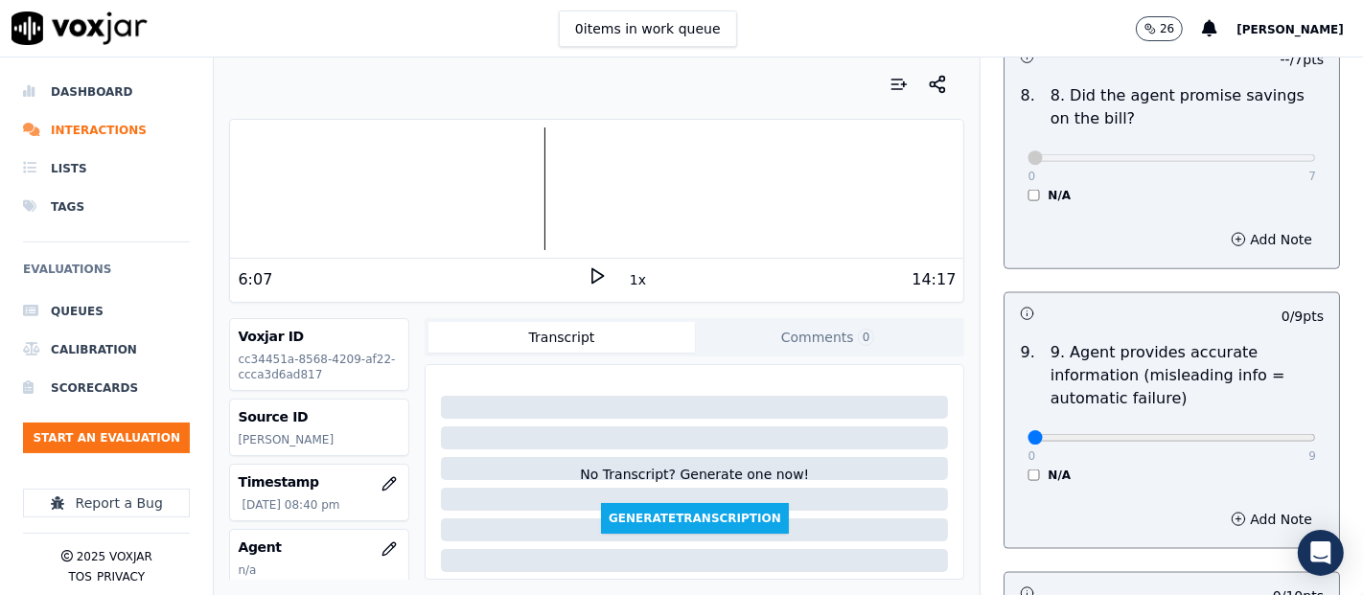
scroll to position [2130, 0]
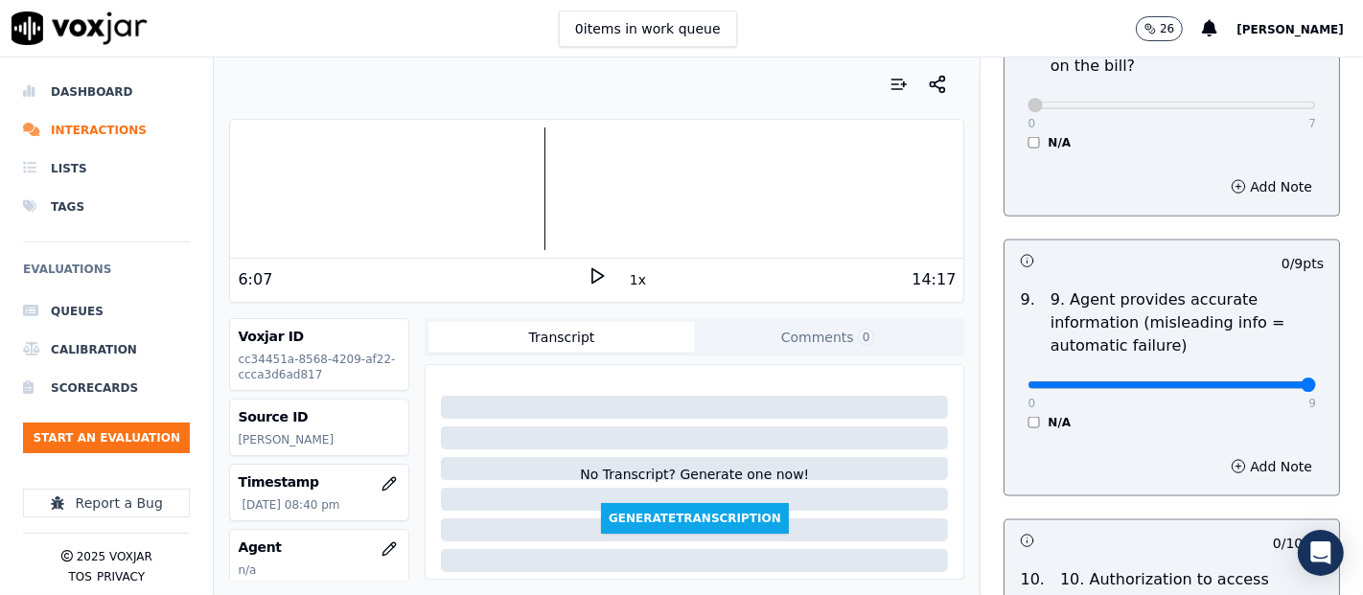
type input "9"
click at [1257, 382] on input "range" at bounding box center [1172, 386] width 289 height 8
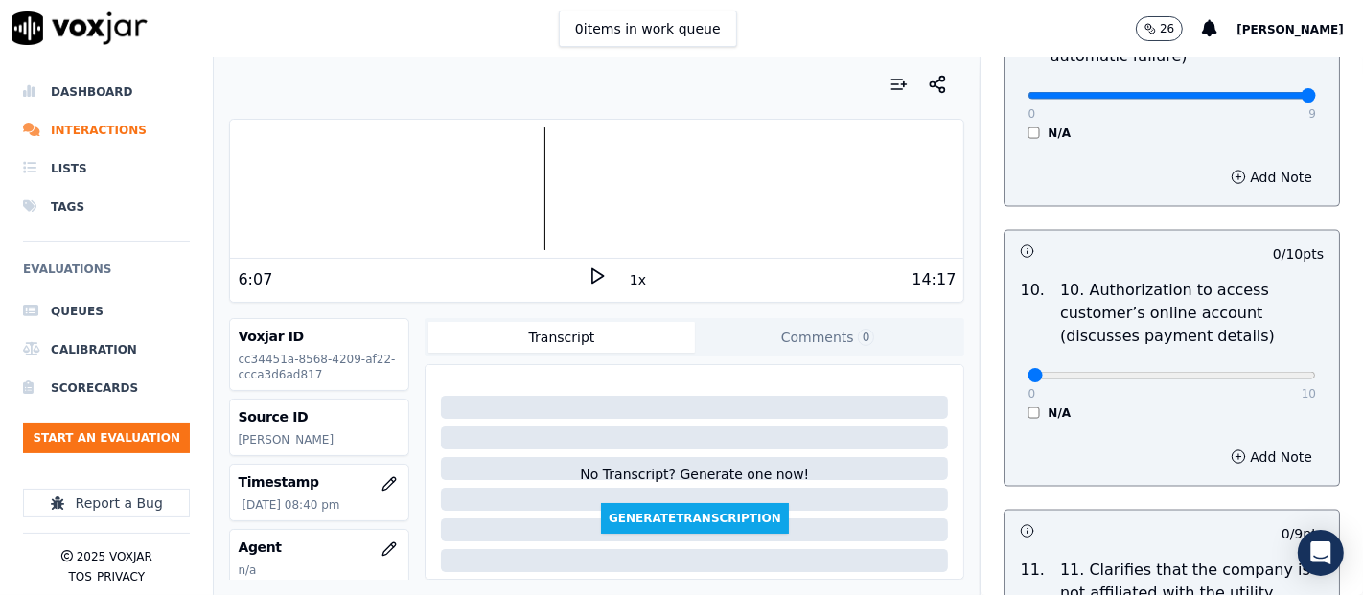
scroll to position [2556, 0]
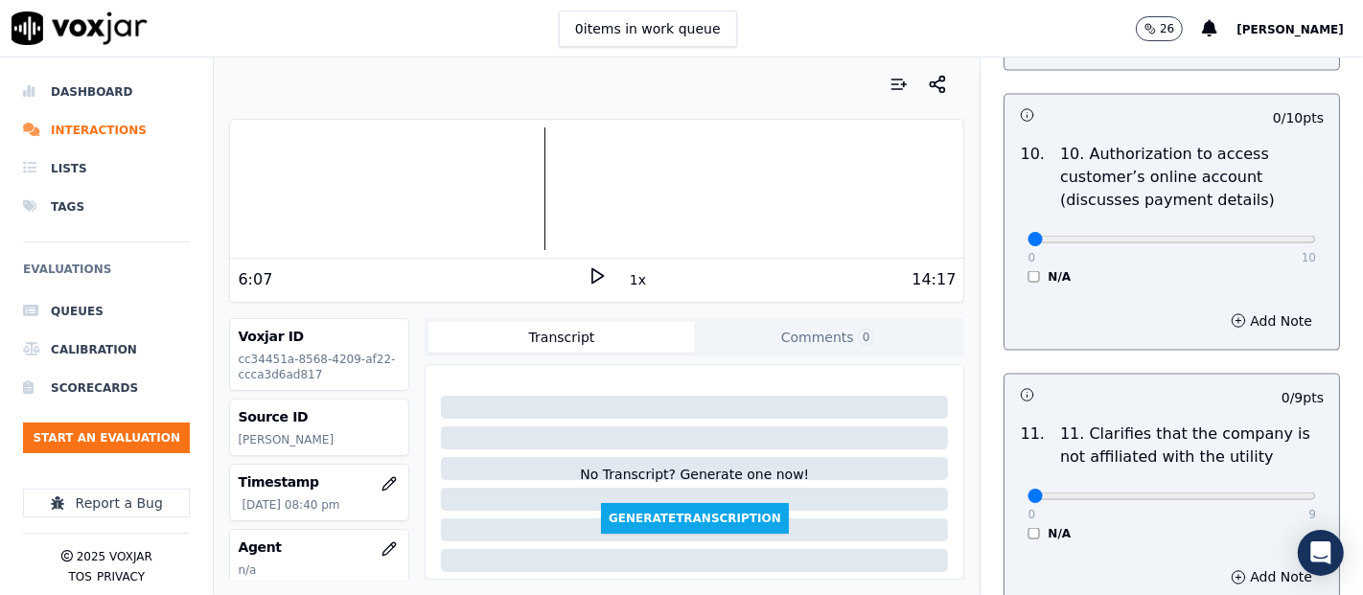
click at [1028, 270] on div "N/A" at bounding box center [1172, 276] width 289 height 15
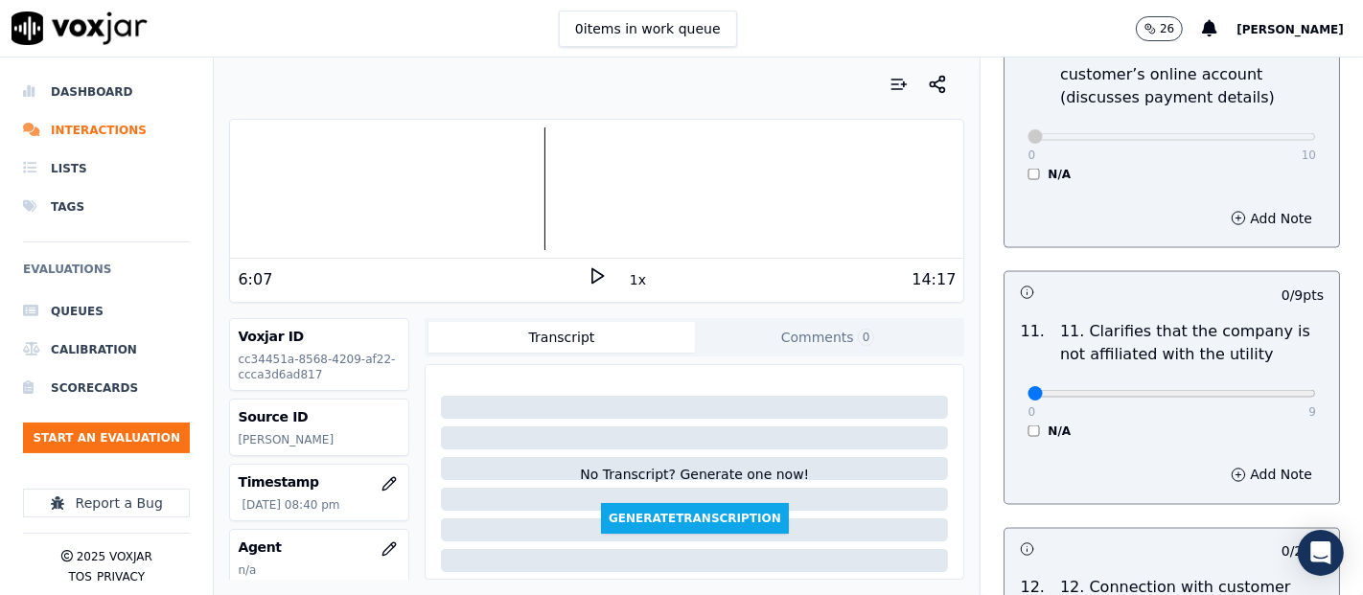
scroll to position [2876, 0]
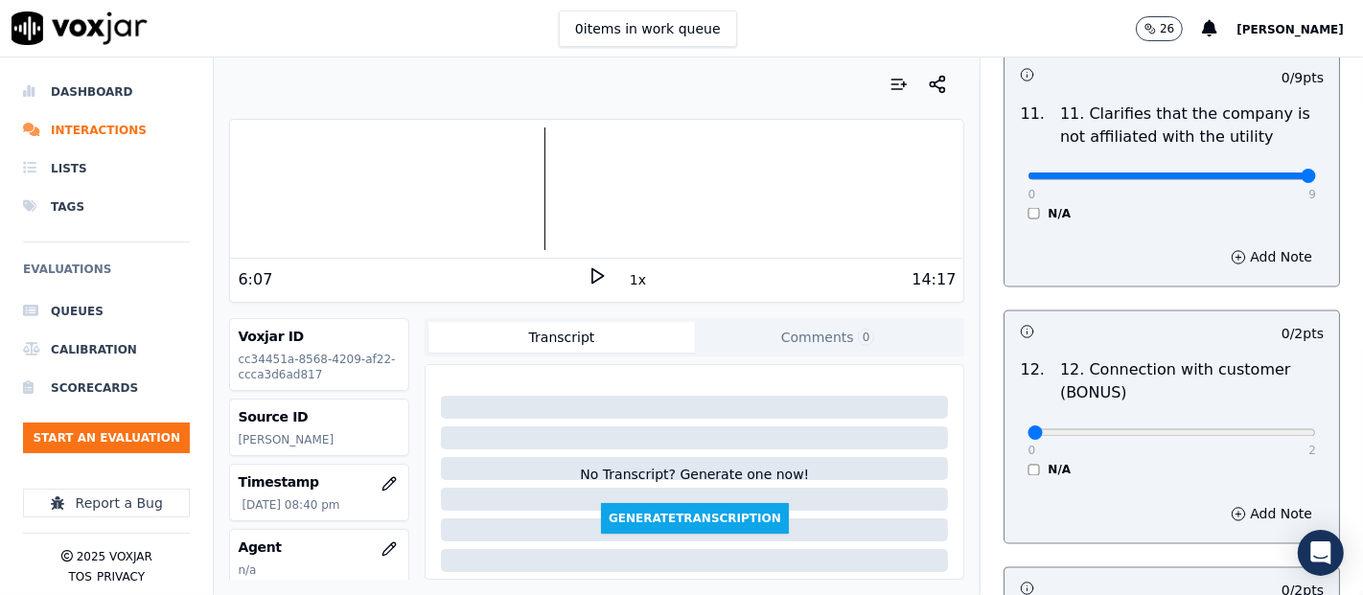
type input "9"
click at [1257, 173] on input "range" at bounding box center [1172, 177] width 289 height 8
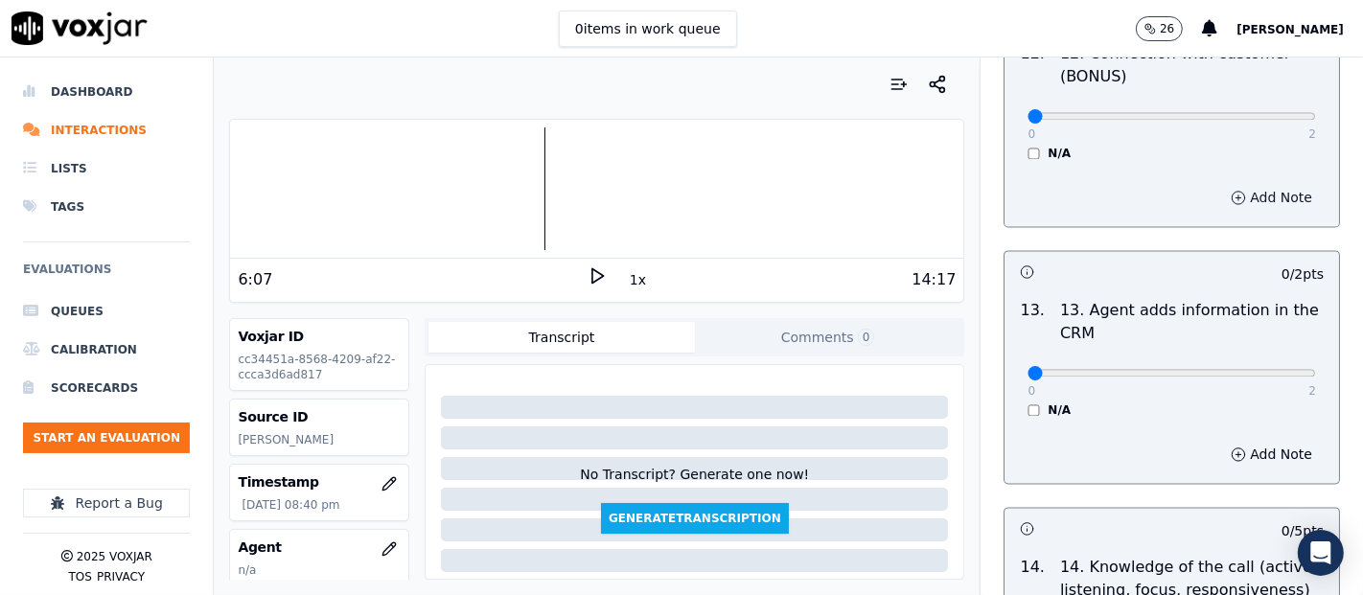
scroll to position [3196, 0]
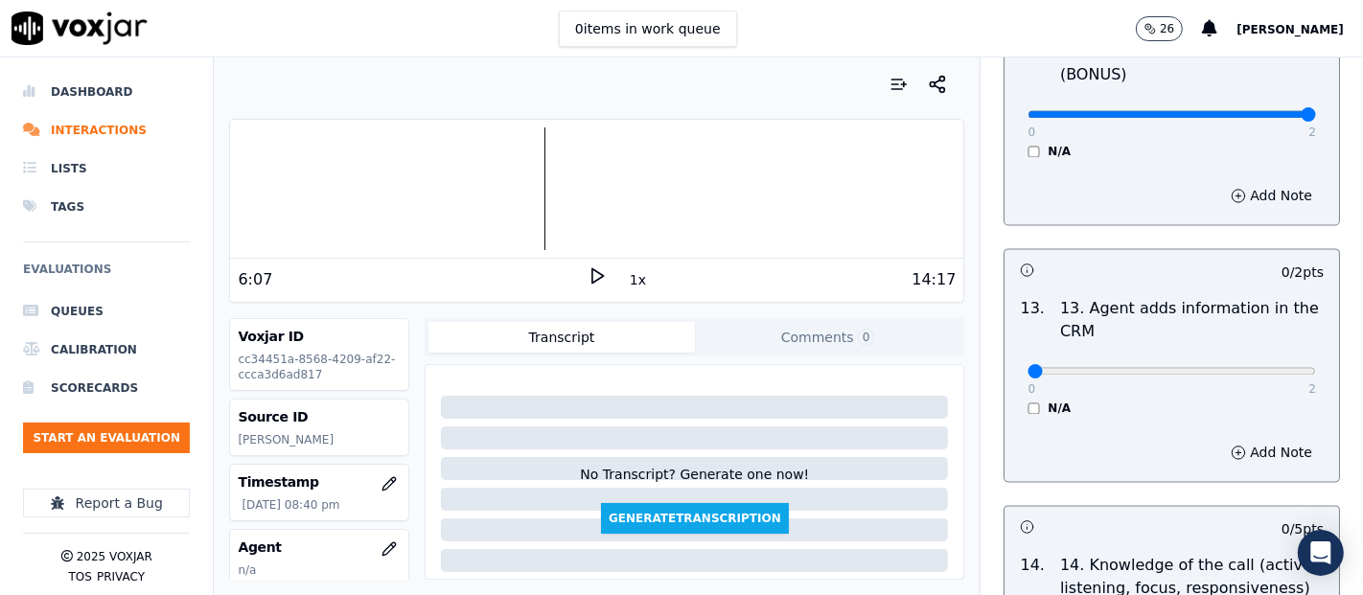
type input "2"
click at [1259, 110] on input "range" at bounding box center [1172, 114] width 289 height 8
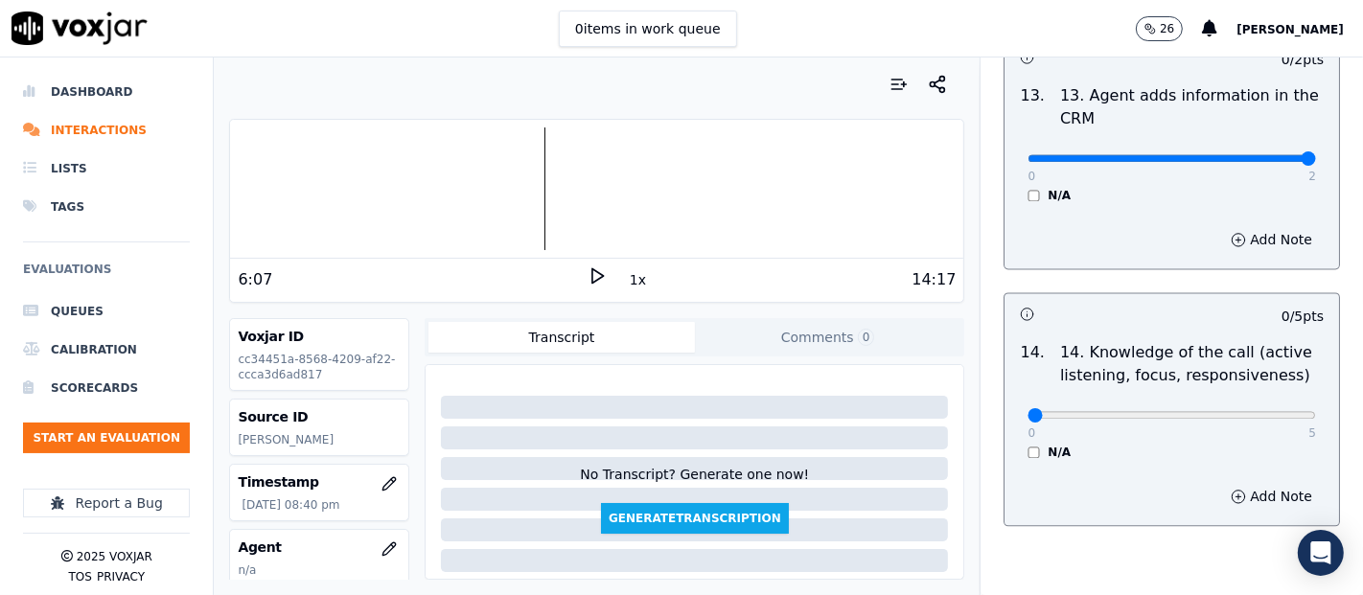
type input "2"
click at [1260, 154] on input "range" at bounding box center [1172, 158] width 289 height 8
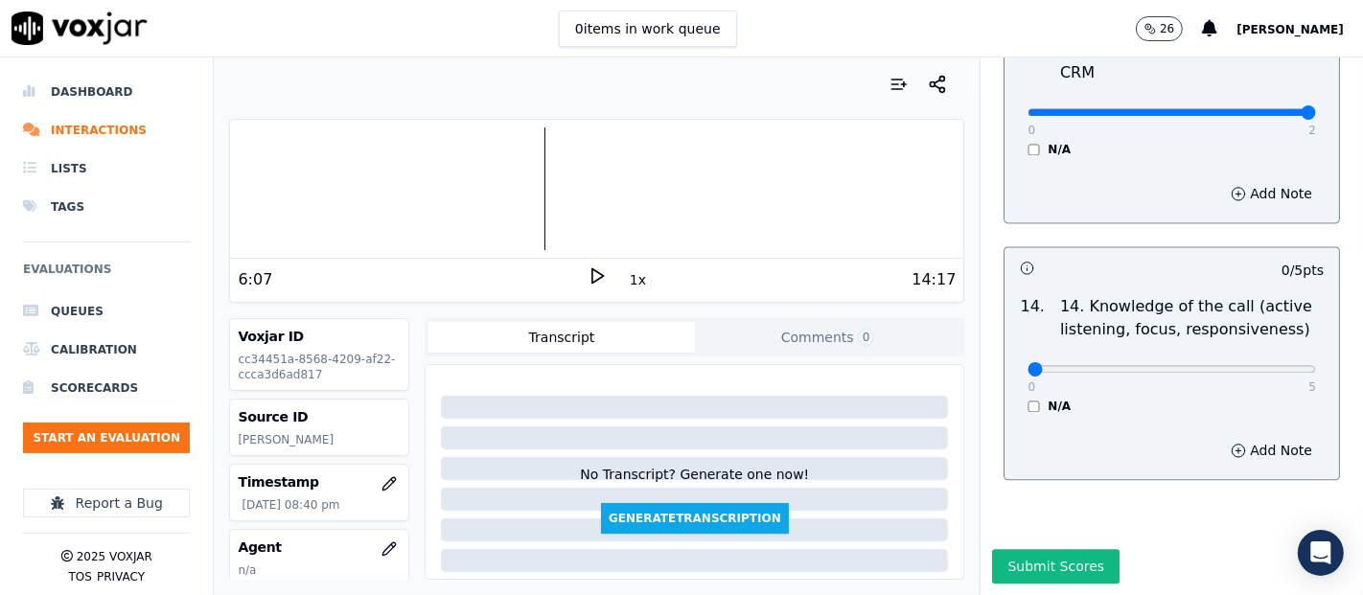
scroll to position [3494, 0]
type input "5"
click at [1259, 365] on input "range" at bounding box center [1172, 369] width 289 height 8
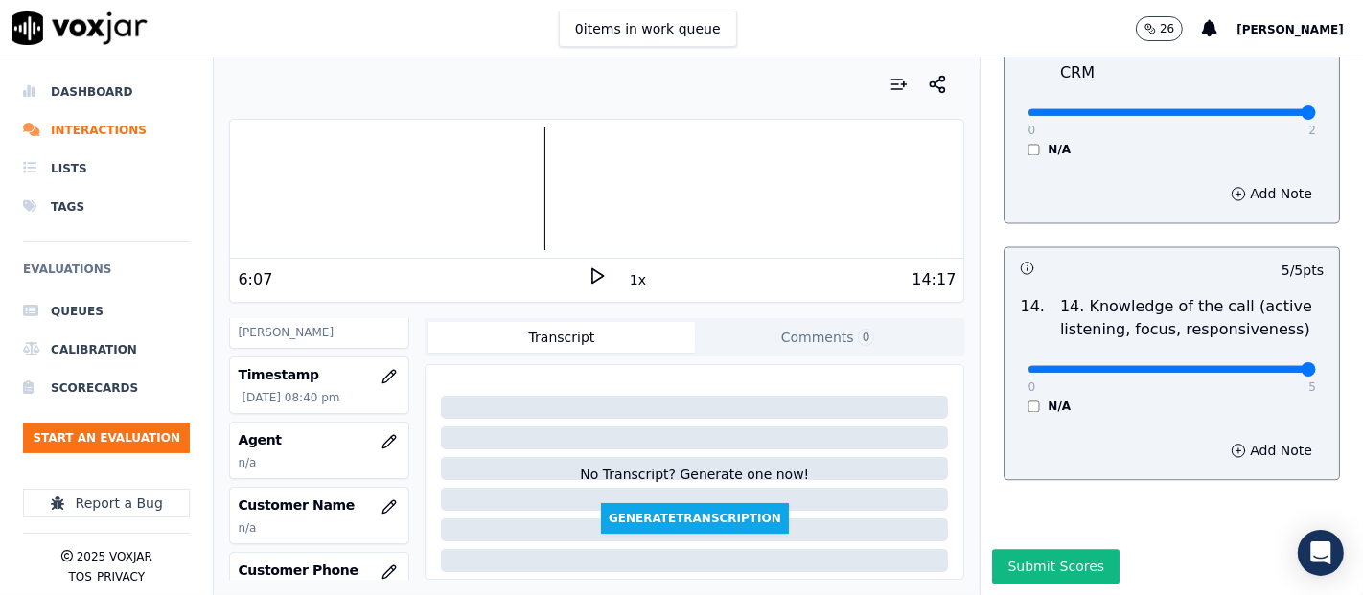
scroll to position [213, 0]
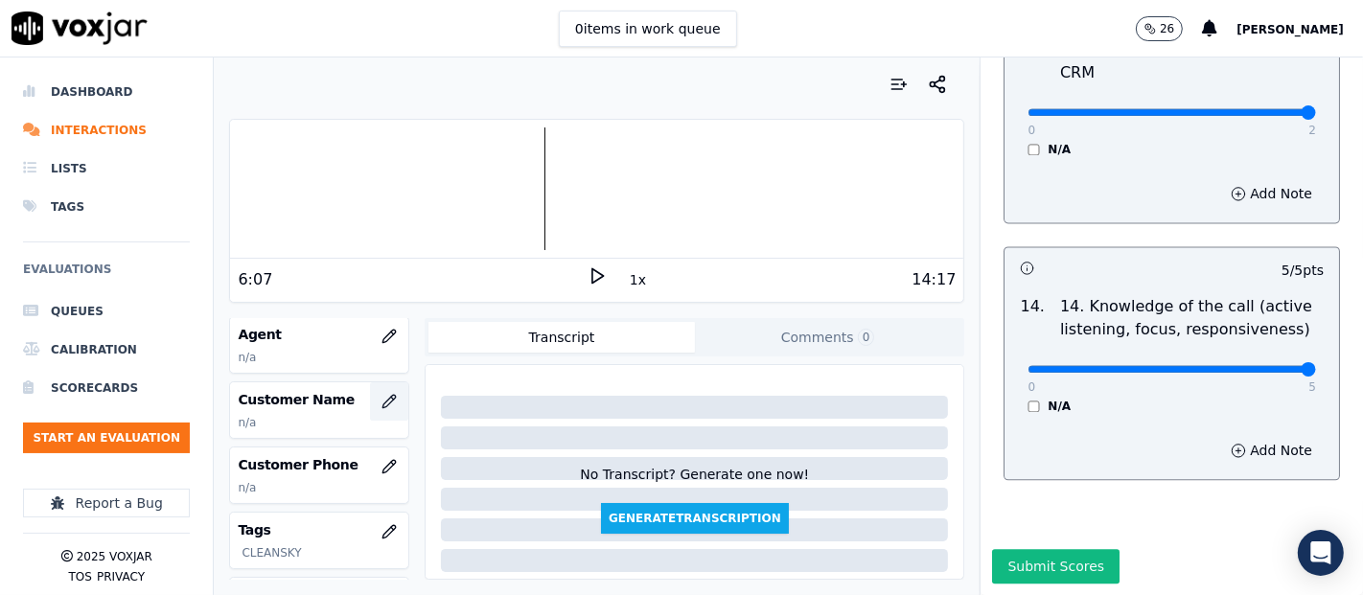
click at [370, 401] on button "button" at bounding box center [389, 402] width 38 height 38
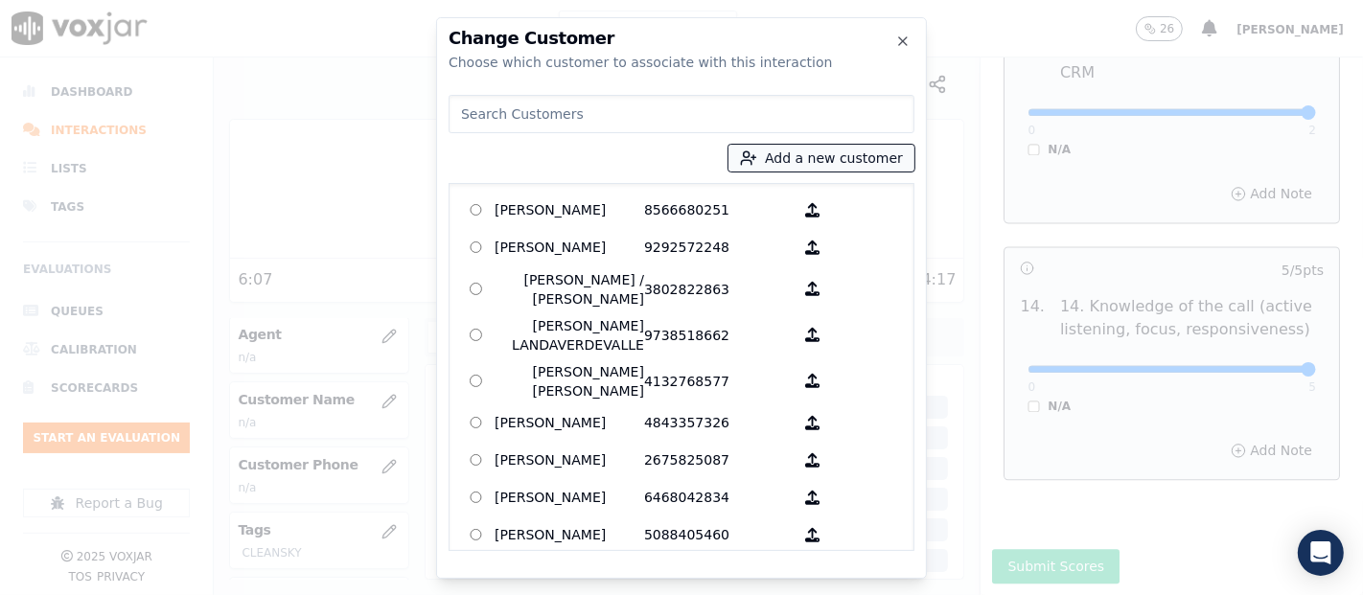
click at [757, 165] on icon "button" at bounding box center [748, 158] width 17 height 17
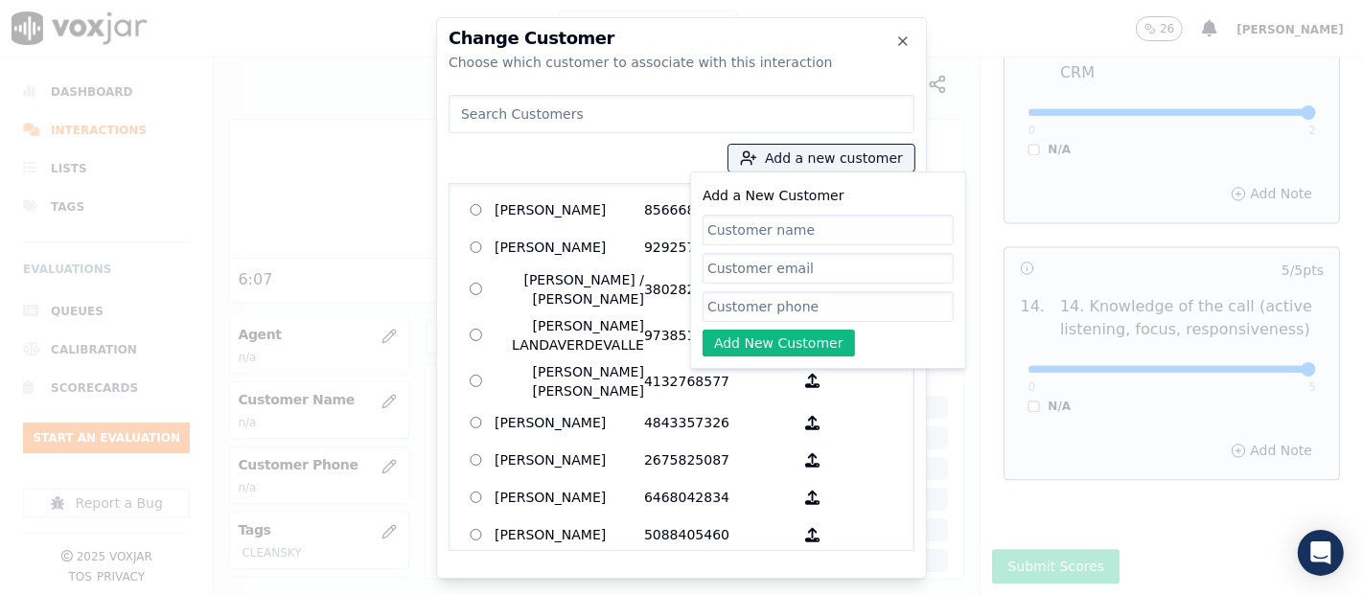
paste input "KAREN SERRANO"
type input "KAREN SERRANO"
click at [776, 306] on input "Add a New Customer" at bounding box center [828, 306] width 251 height 31
paste input "9376721190"
type input "9376721190"
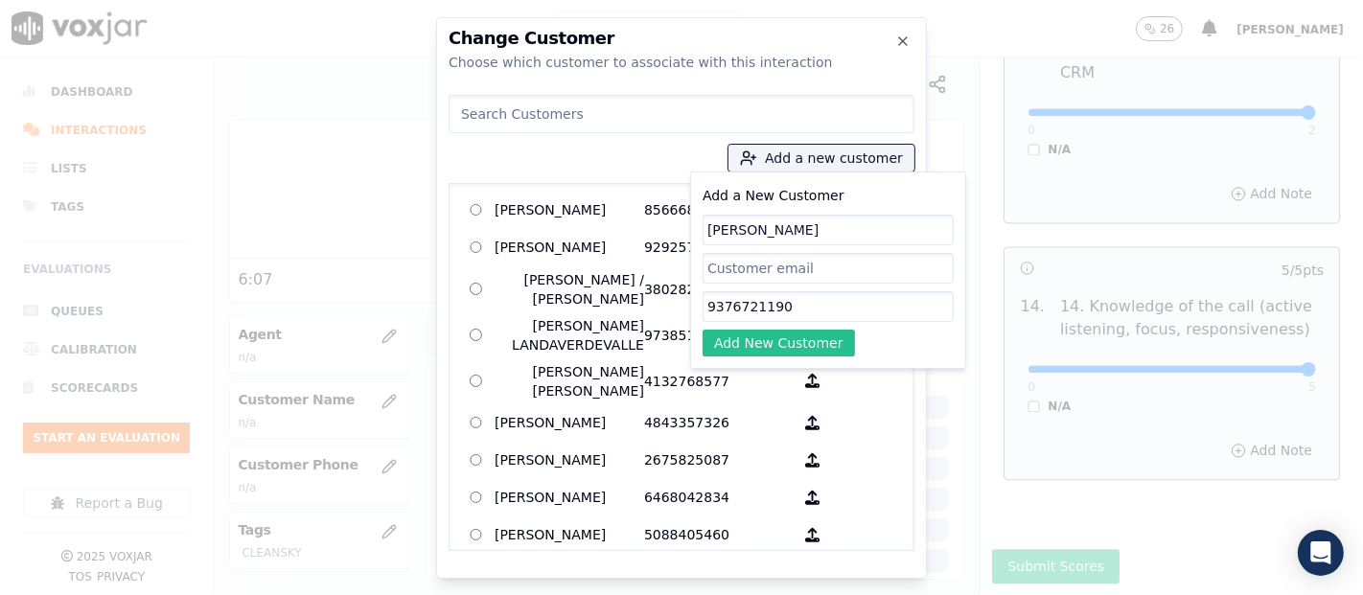
click at [767, 347] on button "Add New Customer" at bounding box center [779, 343] width 152 height 27
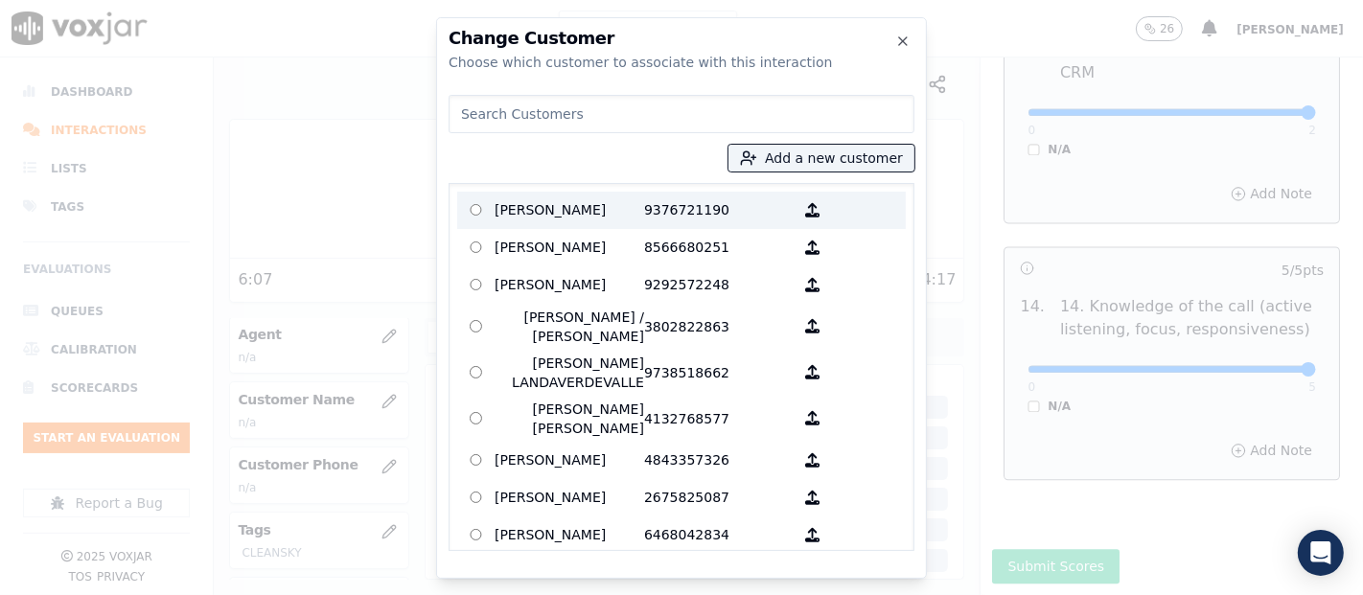
click at [564, 221] on p "KAREN SERRANO" at bounding box center [570, 211] width 150 height 30
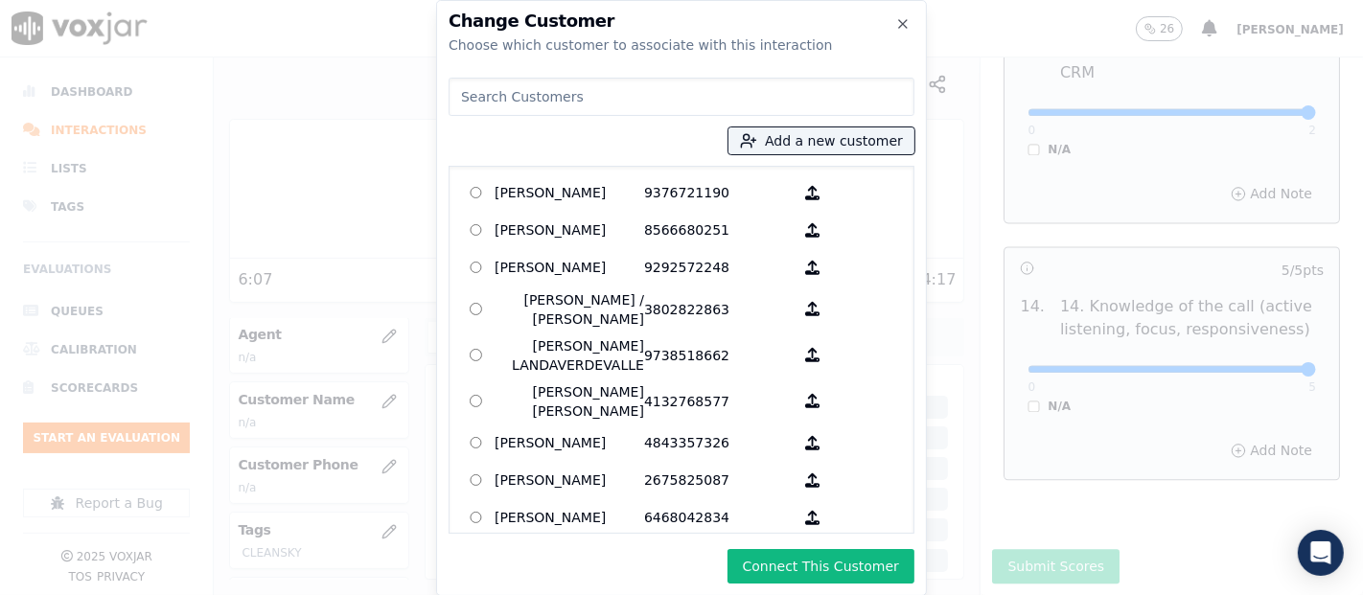
click at [768, 568] on button "Connect This Customer" at bounding box center [821, 566] width 187 height 35
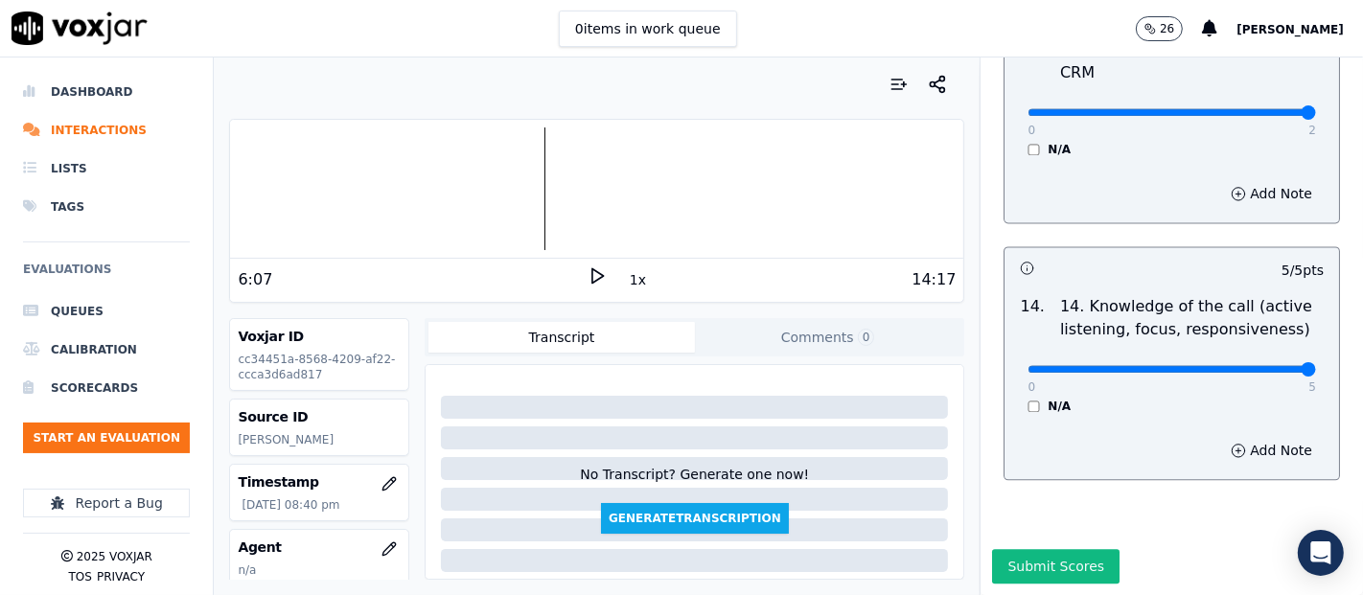
scroll to position [106, 0]
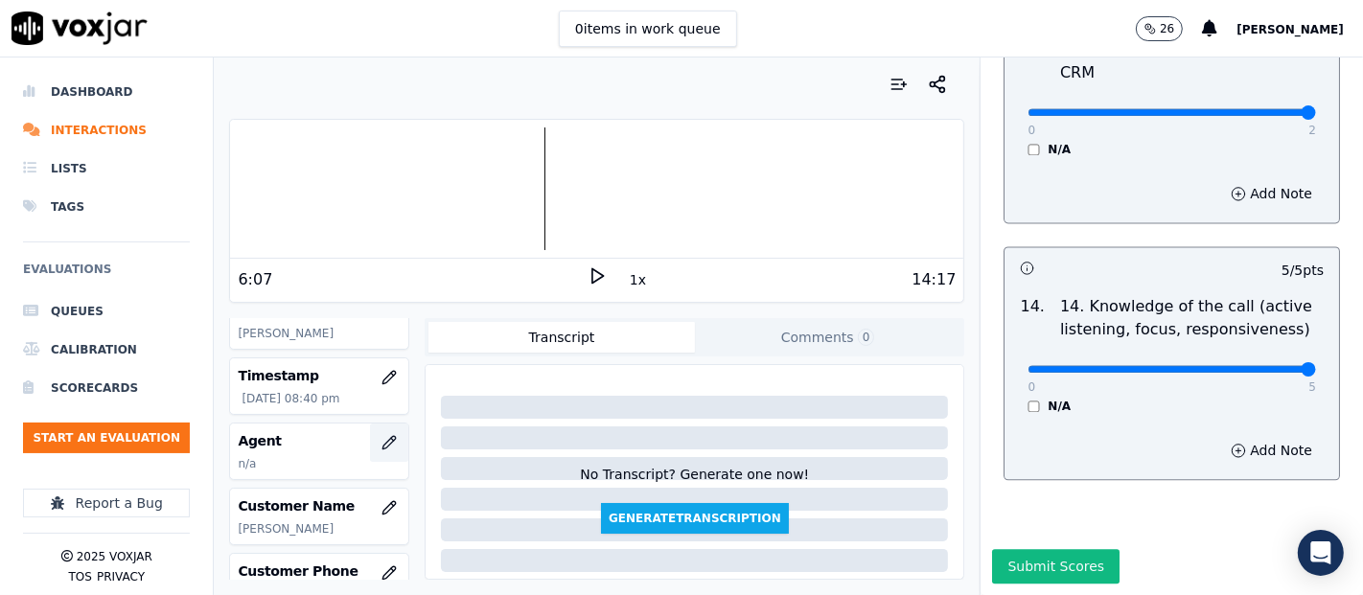
click at [370, 458] on button "button" at bounding box center [389, 443] width 38 height 38
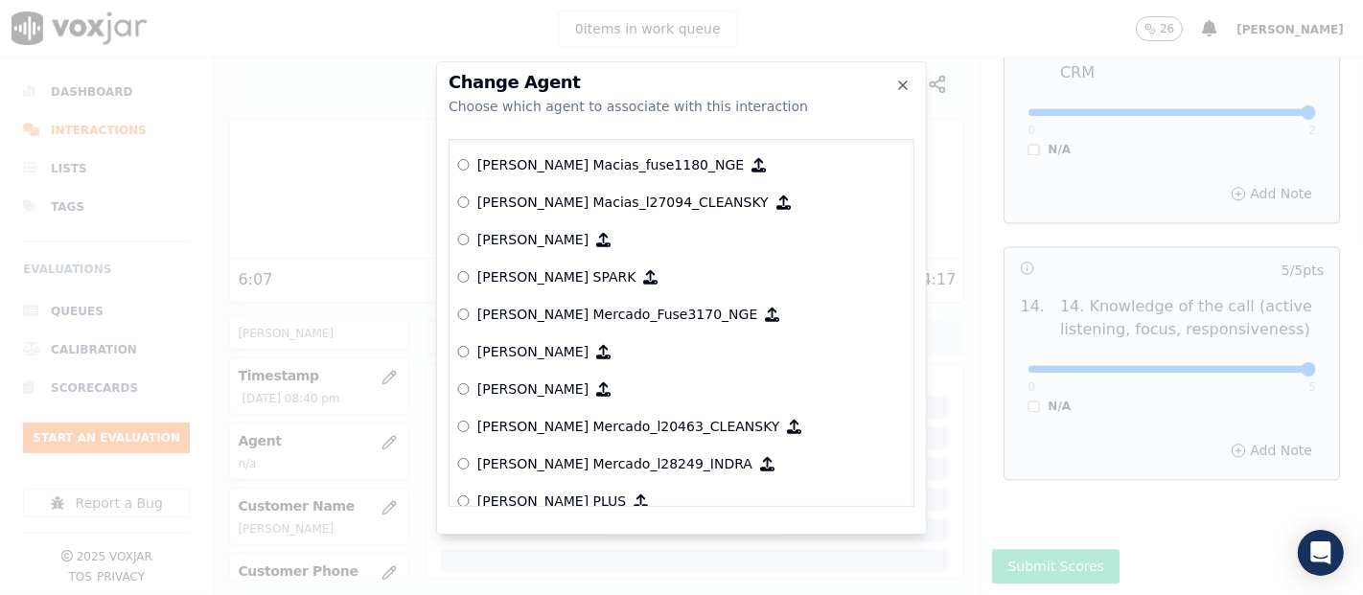
scroll to position [7352, 0]
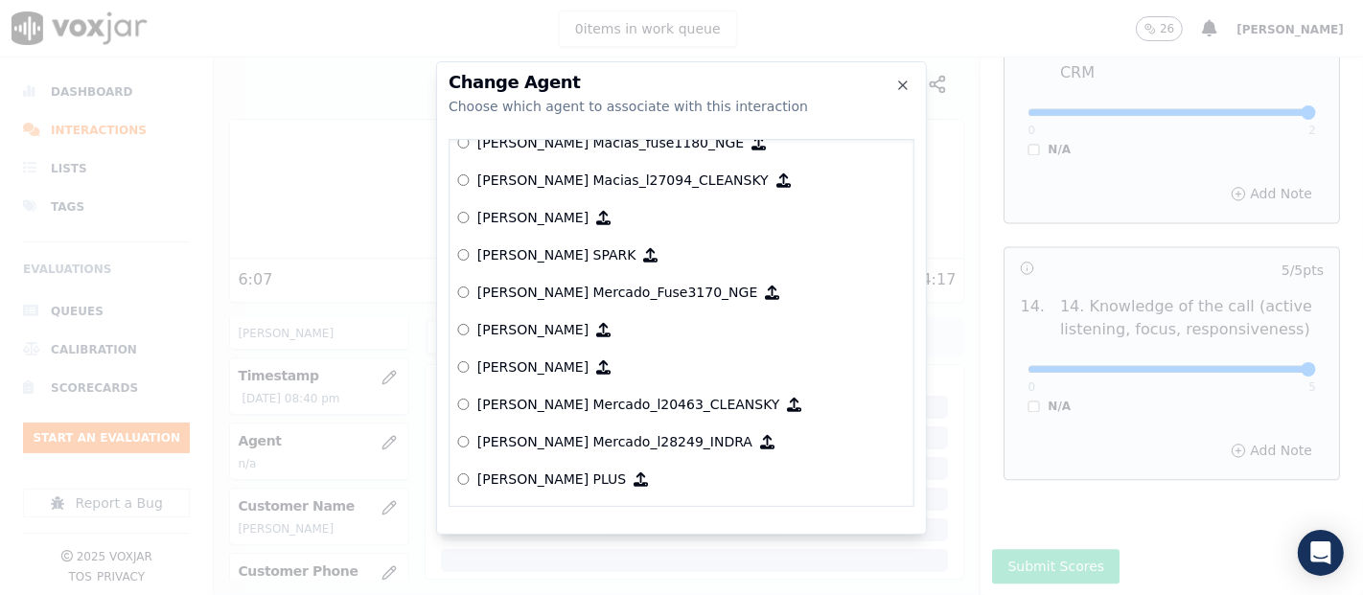
click at [592, 396] on p "[PERSON_NAME] Mercado_l20463_CLEANSKY" at bounding box center [628, 404] width 303 height 19
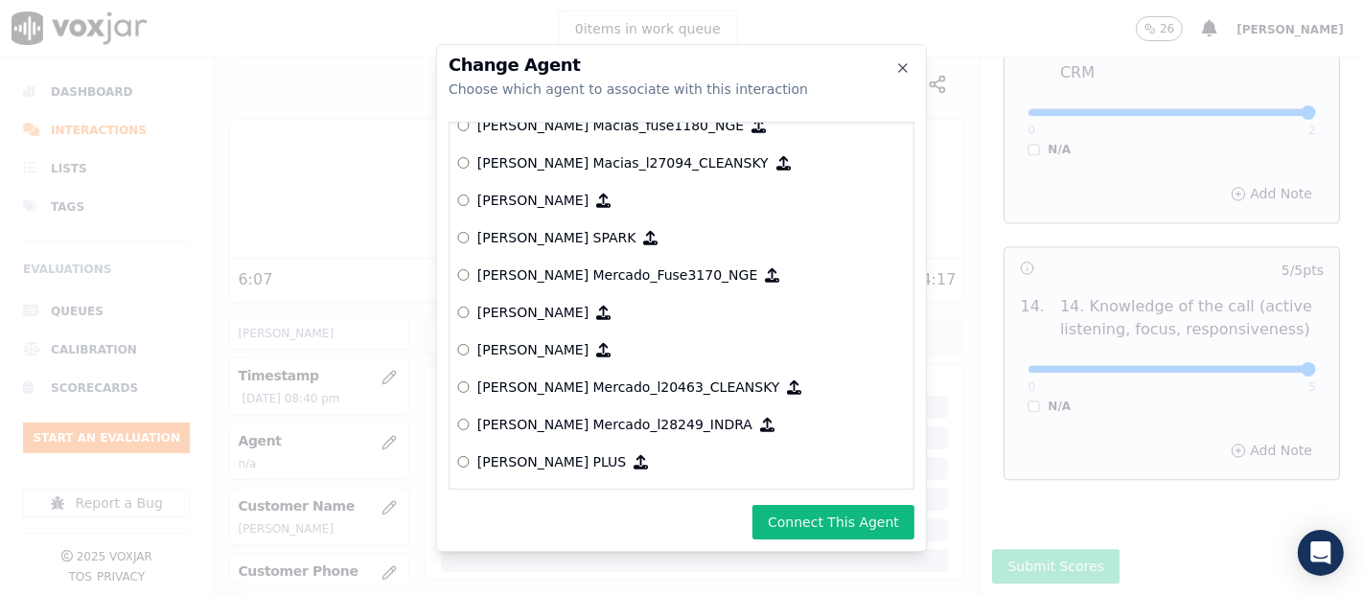
drag, startPoint x: 847, startPoint y: 545, endPoint x: 835, endPoint y: 535, distance: 15.0
click at [846, 543] on div "Change Agent Choose which agent to associate with this interaction null [PERSON…" at bounding box center [681, 298] width 491 height 508
click at [832, 532] on button "Connect This Agent" at bounding box center [834, 522] width 162 height 35
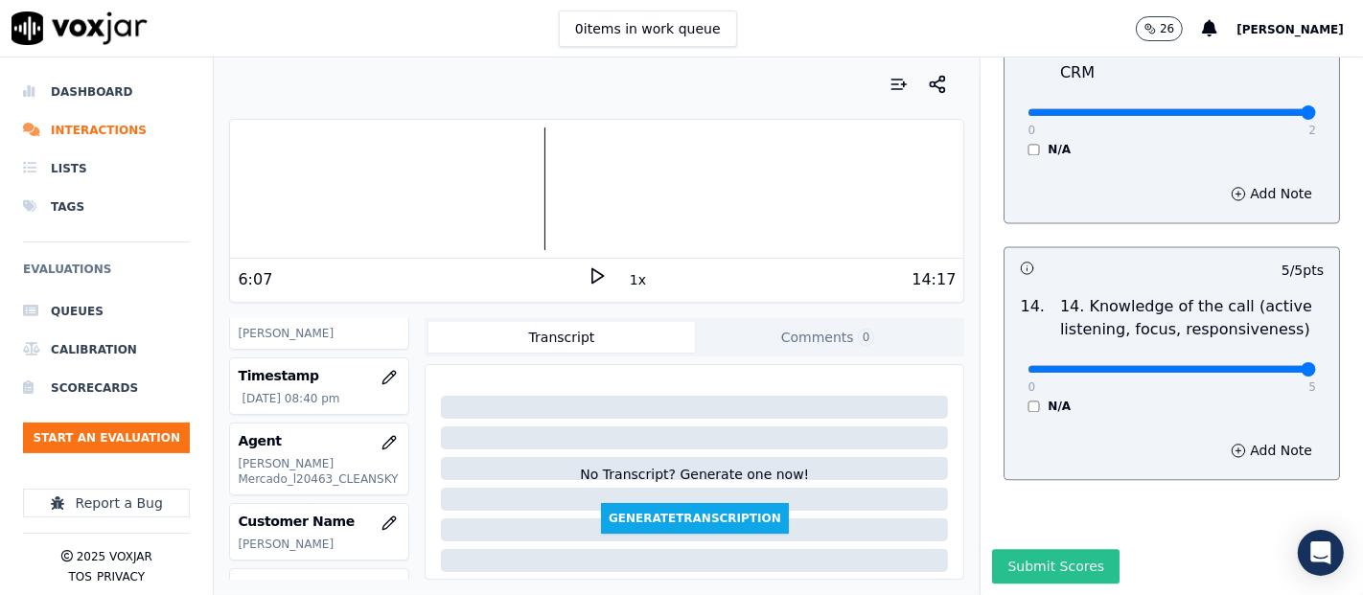
click at [994, 549] on button "Submit Scores" at bounding box center [1056, 566] width 128 height 35
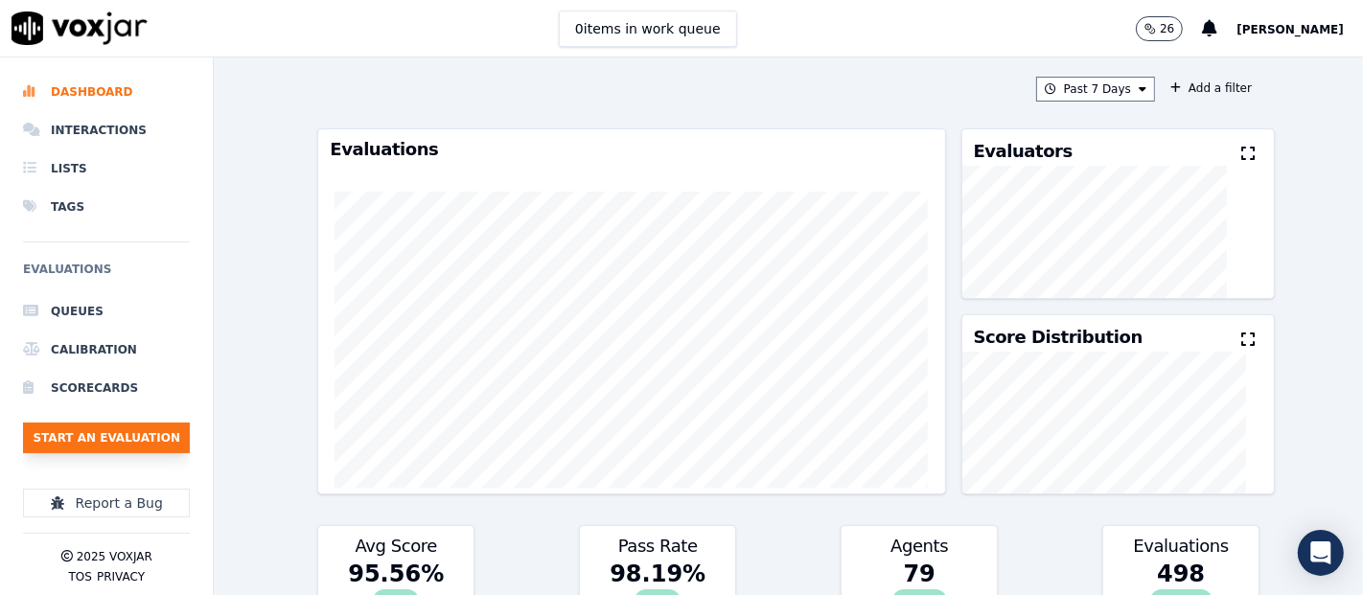
click at [96, 447] on button "Start an Evaluation" at bounding box center [106, 438] width 167 height 31
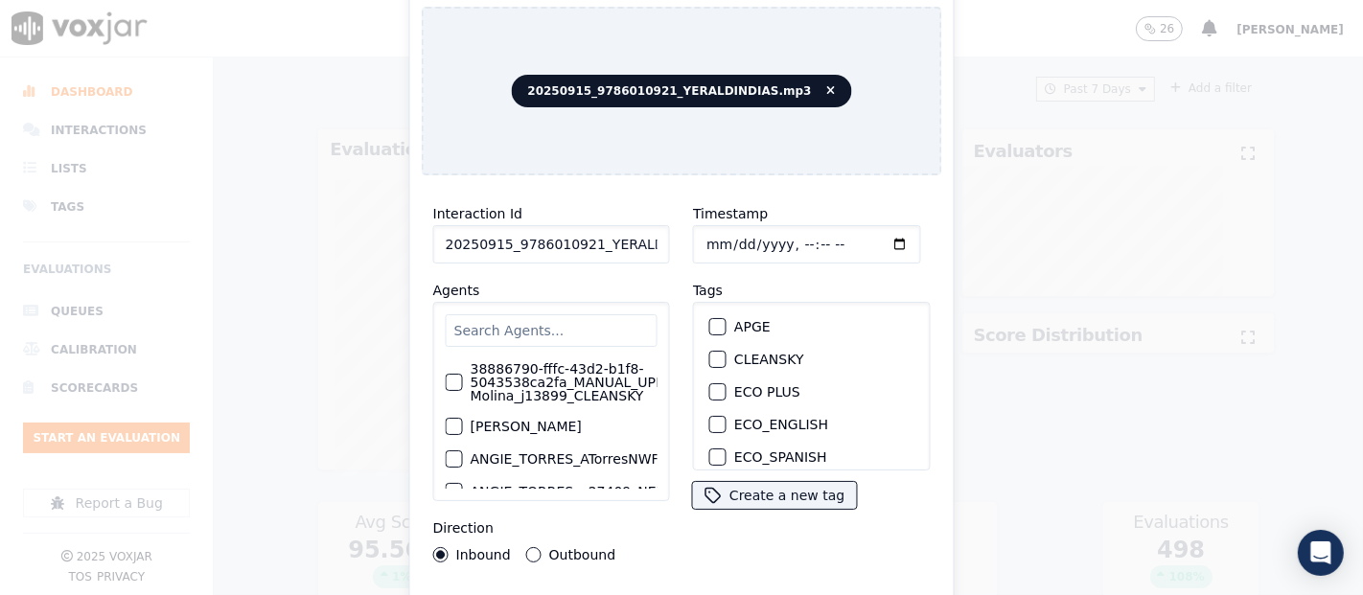
click at [645, 244] on input "20250915_9786010921_YERALDINDIAS.mp3" at bounding box center [551, 244] width 237 height 38
type input "20250915_9786010921_YERALDINDIAS"
click at [710, 353] on div "button" at bounding box center [716, 359] width 13 height 13
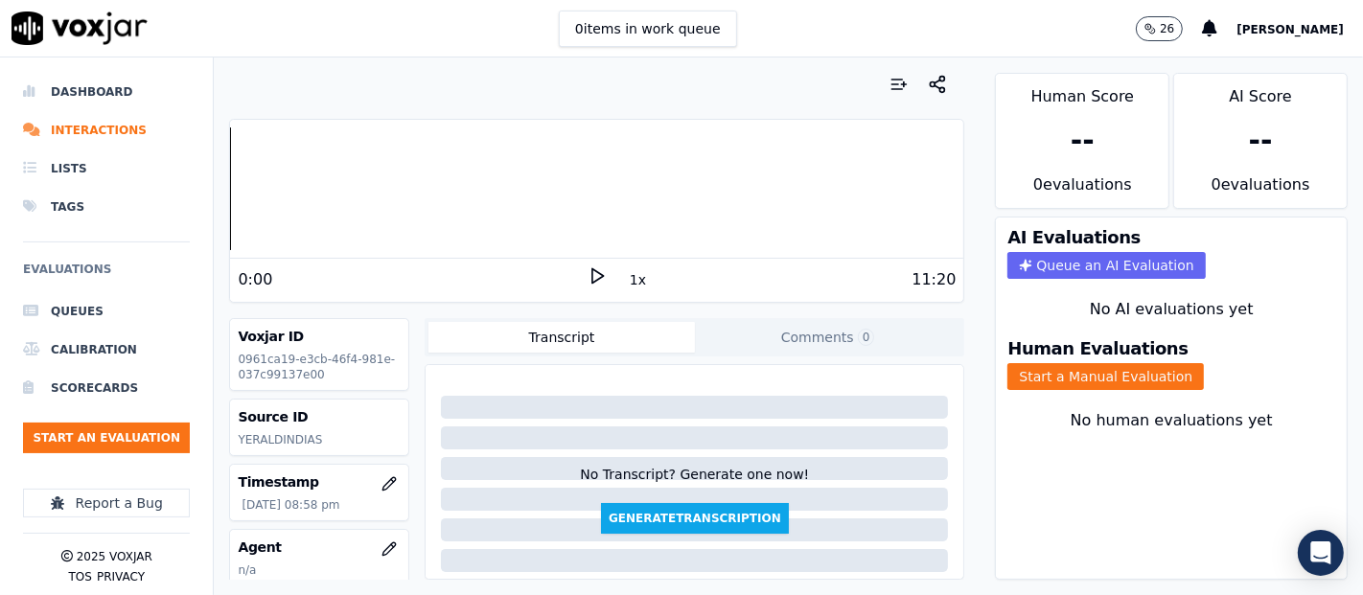
click at [588, 272] on icon at bounding box center [597, 276] width 19 height 19
click at [1110, 372] on div "Human Evaluations Start a Manual Evaluation" at bounding box center [1171, 365] width 351 height 73
click at [1109, 368] on button "Start a Manual Evaluation" at bounding box center [1106, 376] width 197 height 27
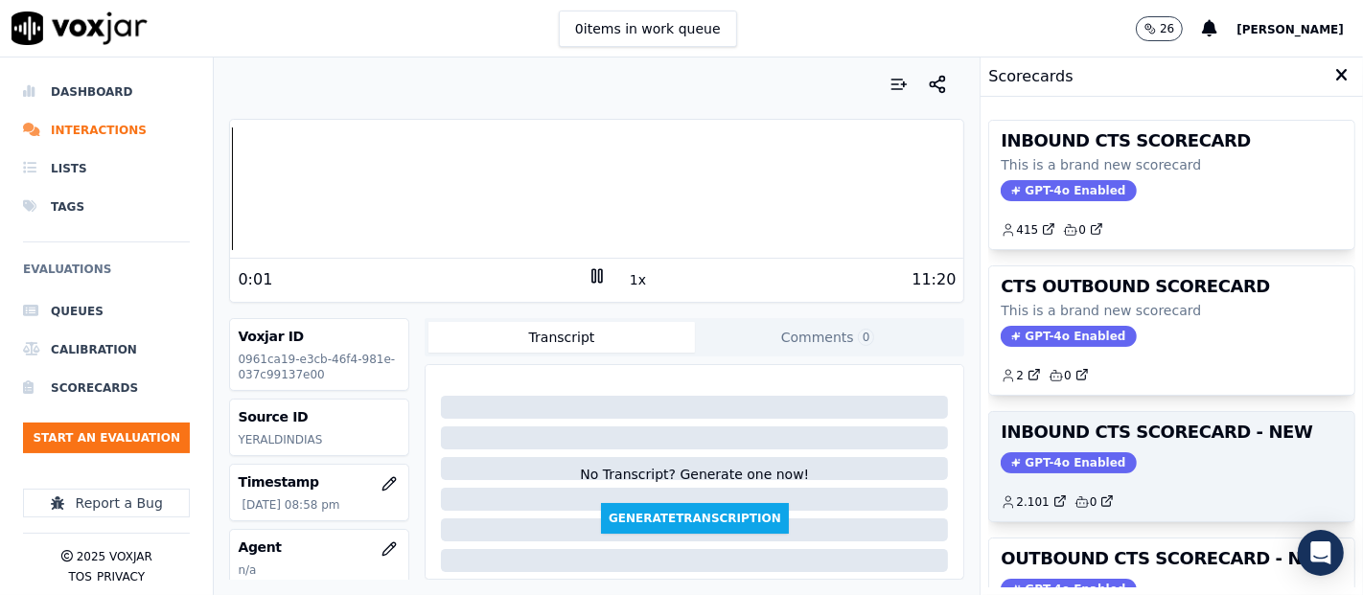
click at [1135, 439] on h3 "INBOUND CTS SCORECARD - NEW" at bounding box center [1172, 432] width 342 height 17
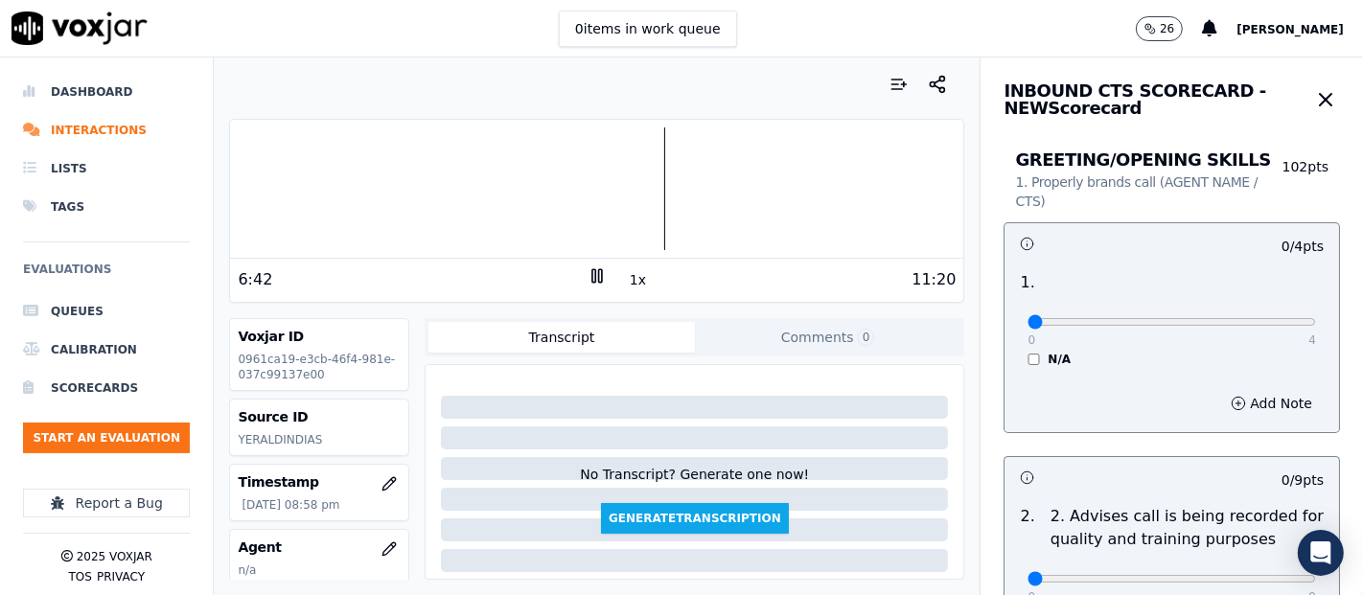
click at [588, 275] on icon at bounding box center [597, 276] width 19 height 19
type input "4"
click at [1266, 324] on input "range" at bounding box center [1172, 322] width 289 height 8
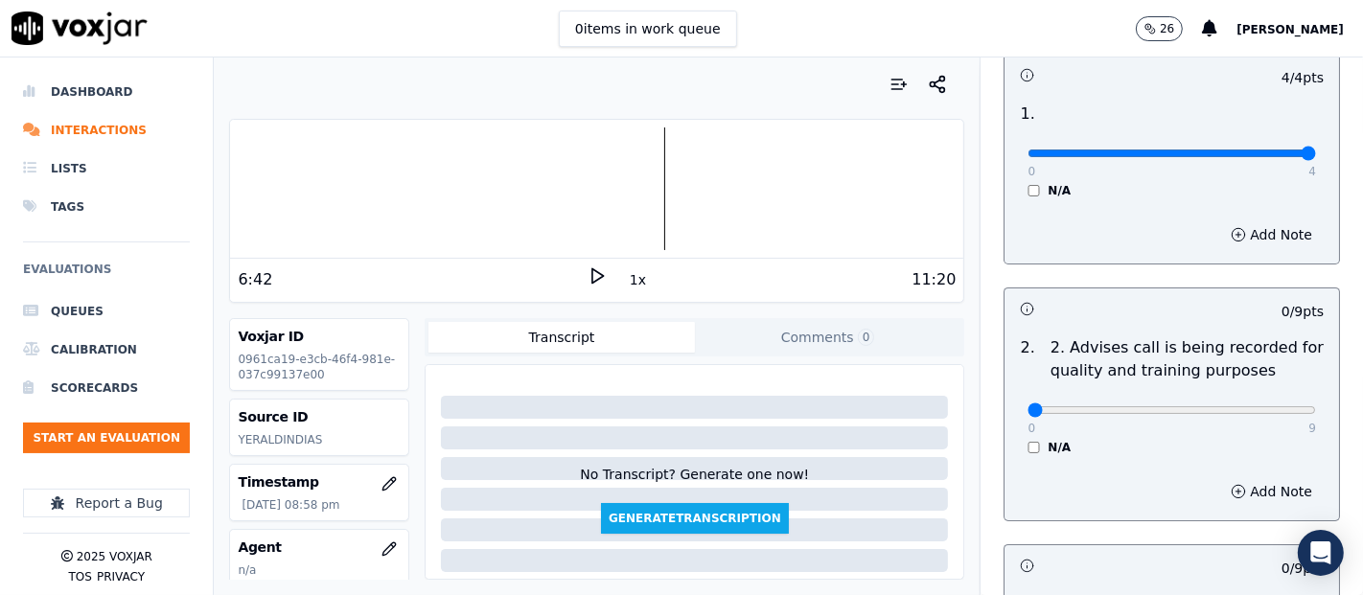
scroll to position [213, 0]
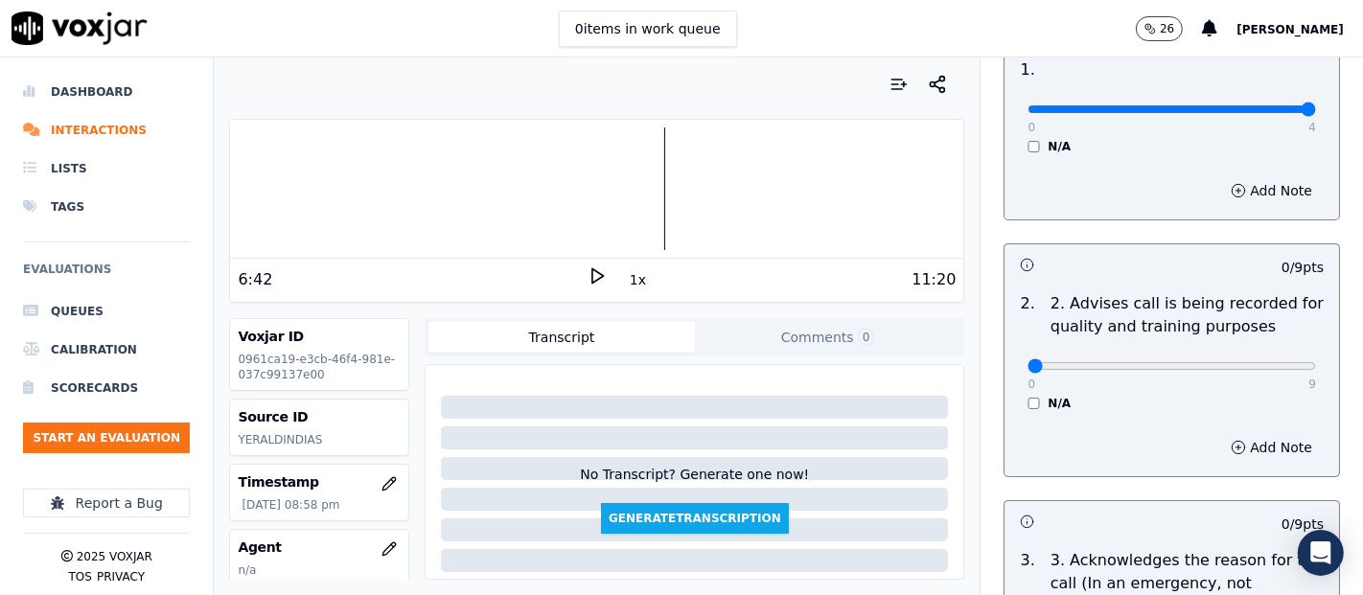
drag, startPoint x: 1261, startPoint y: 382, endPoint x: 1257, endPoint y: 368, distance: 14.0
click at [1260, 382] on div "0 9 N/A" at bounding box center [1171, 374] width 319 height 73
type input "9"
click at [1260, 367] on input "range" at bounding box center [1172, 366] width 289 height 8
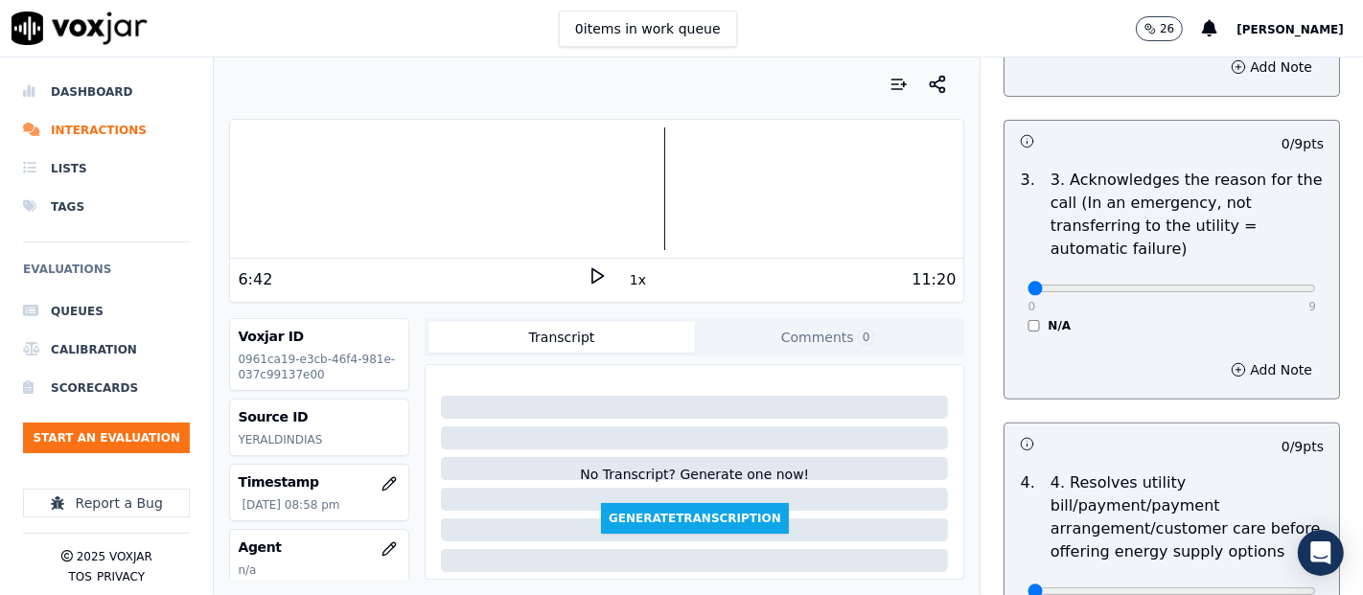
scroll to position [639, 0]
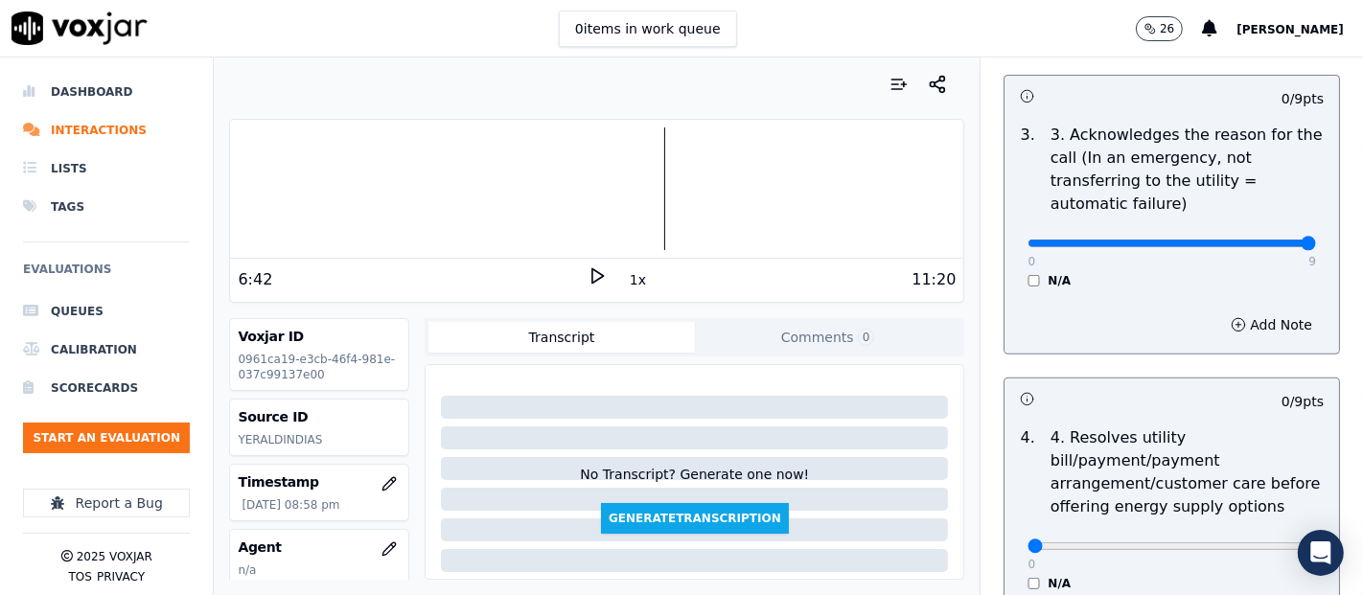
type input "9"
click at [1257, 243] on input "range" at bounding box center [1172, 244] width 289 height 8
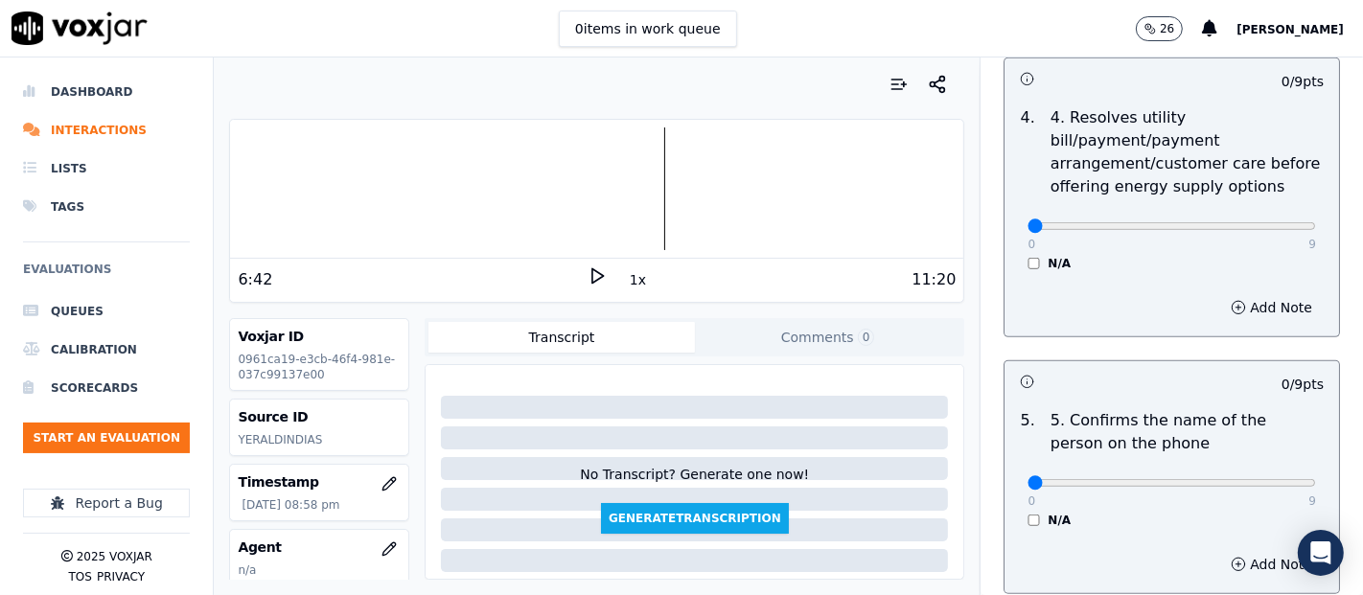
click at [1012, 258] on div "0 9 N/A" at bounding box center [1171, 234] width 319 height 73
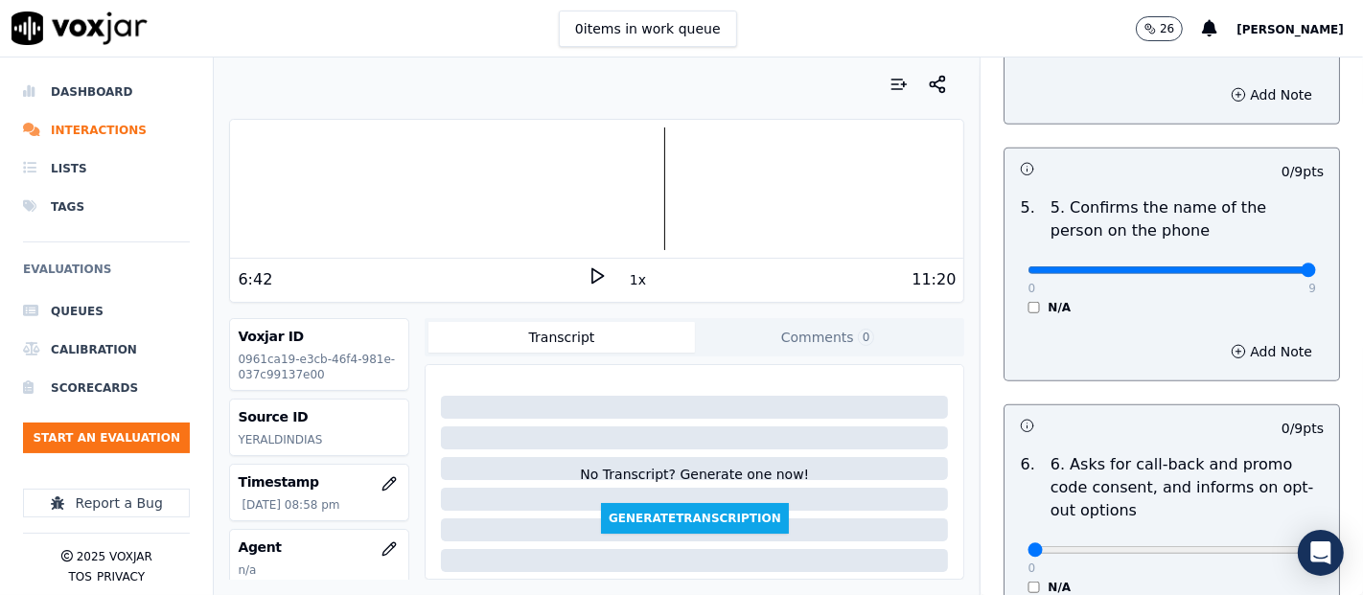
type input "9"
click at [1257, 272] on input "range" at bounding box center [1172, 271] width 289 height 8
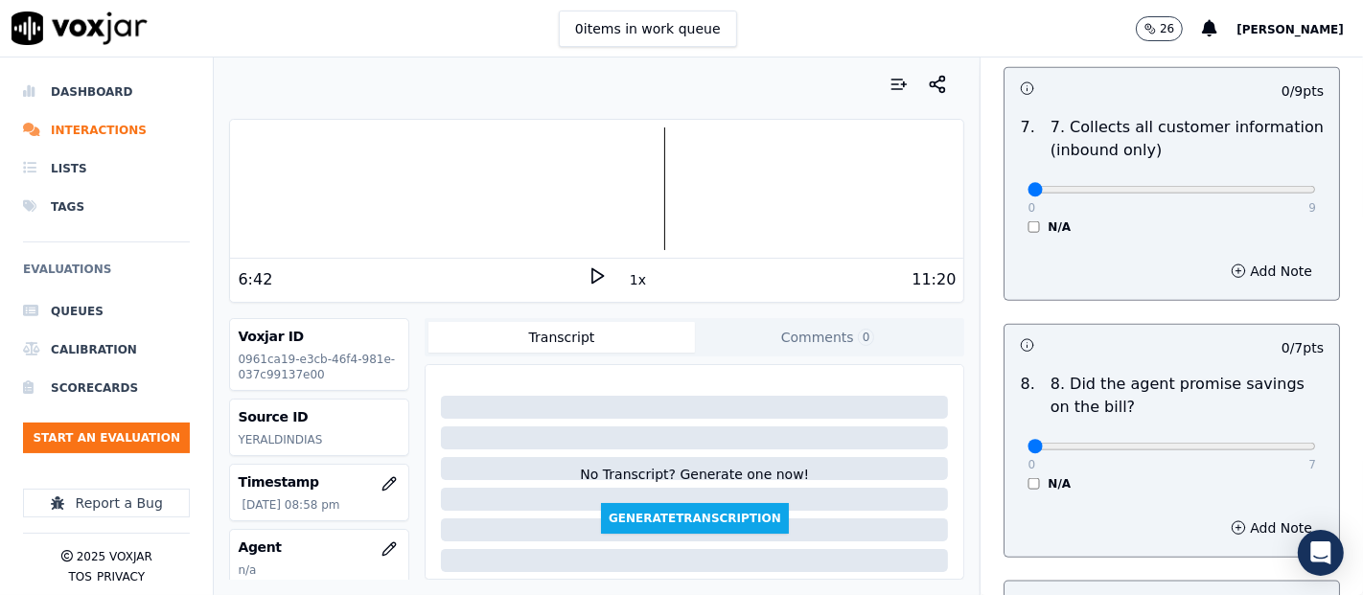
scroll to position [1810, 0]
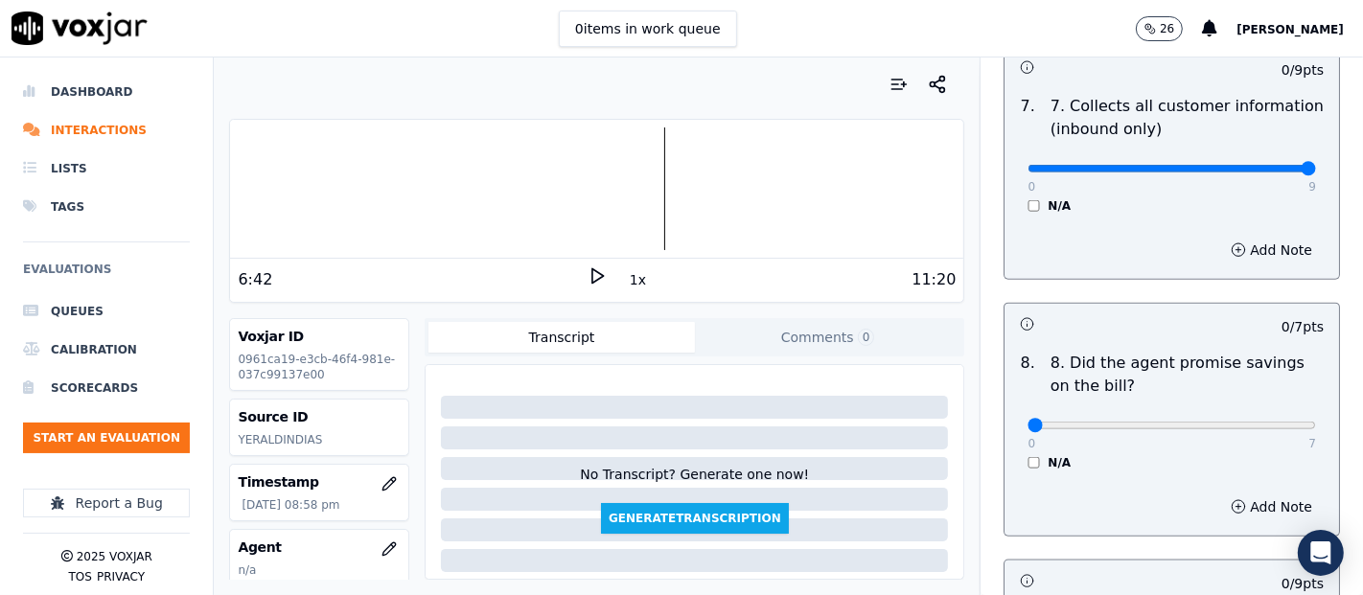
type input "9"
click at [1256, 165] on input "range" at bounding box center [1172, 169] width 289 height 8
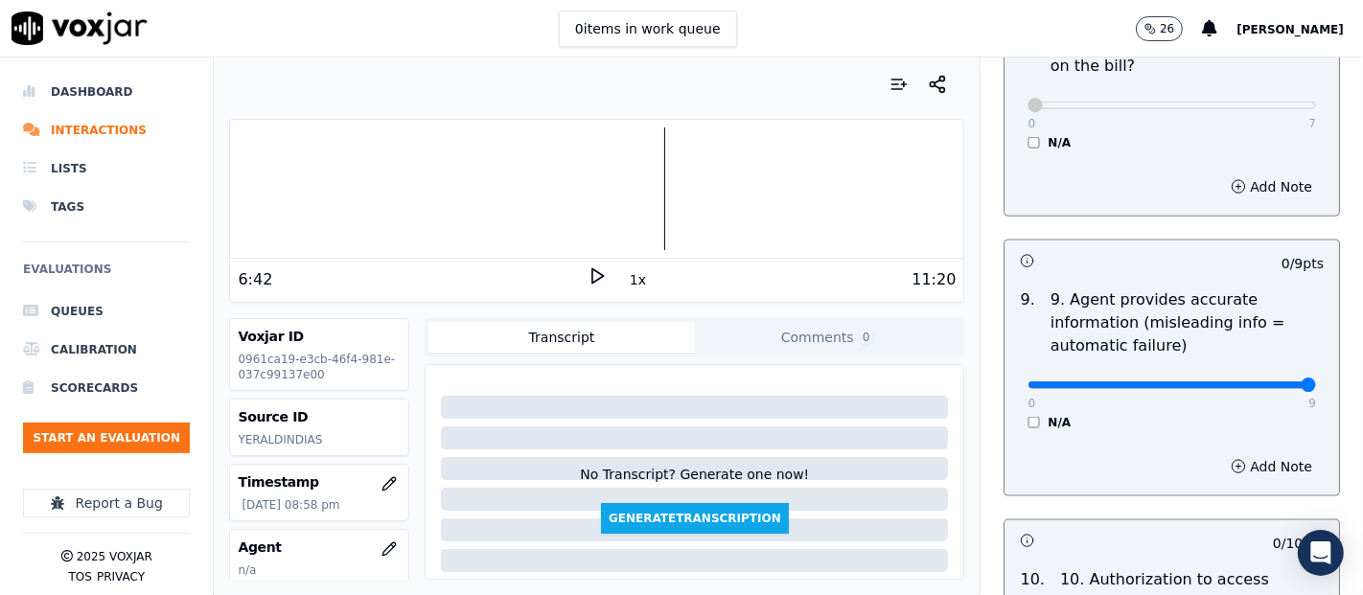
type input "9"
click at [1266, 382] on input "range" at bounding box center [1172, 386] width 289 height 8
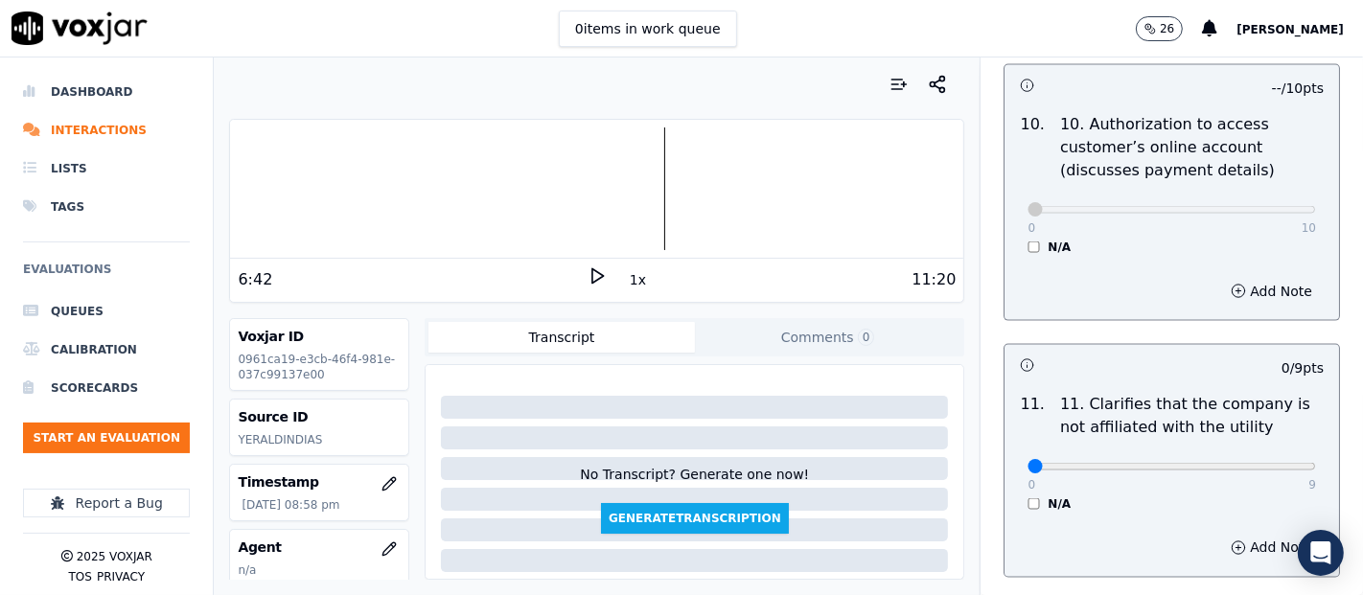
scroll to position [2663, 0]
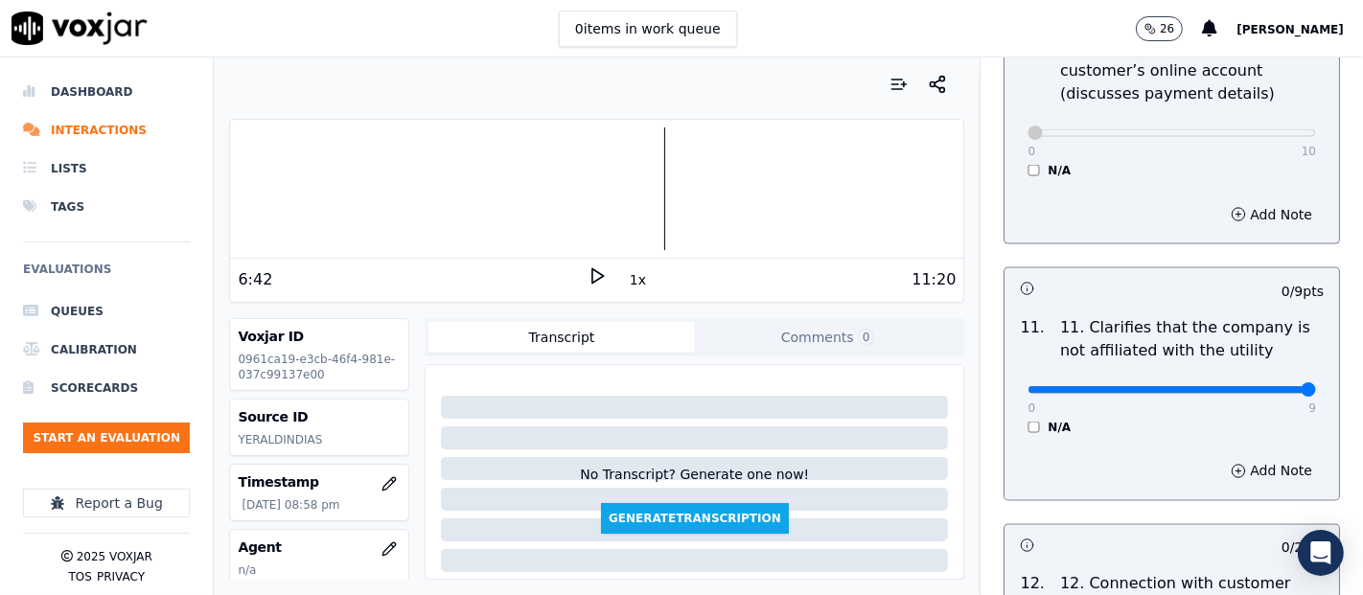
type input "9"
click at [1264, 390] on input "range" at bounding box center [1172, 390] width 289 height 8
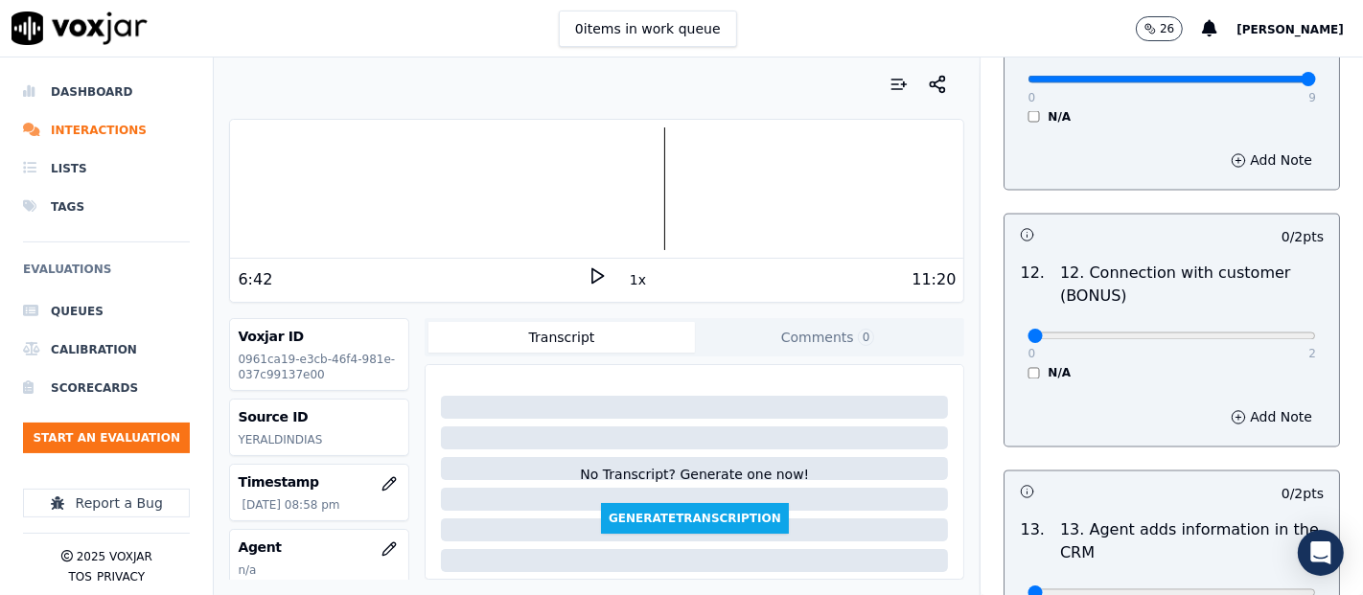
scroll to position [2983, 0]
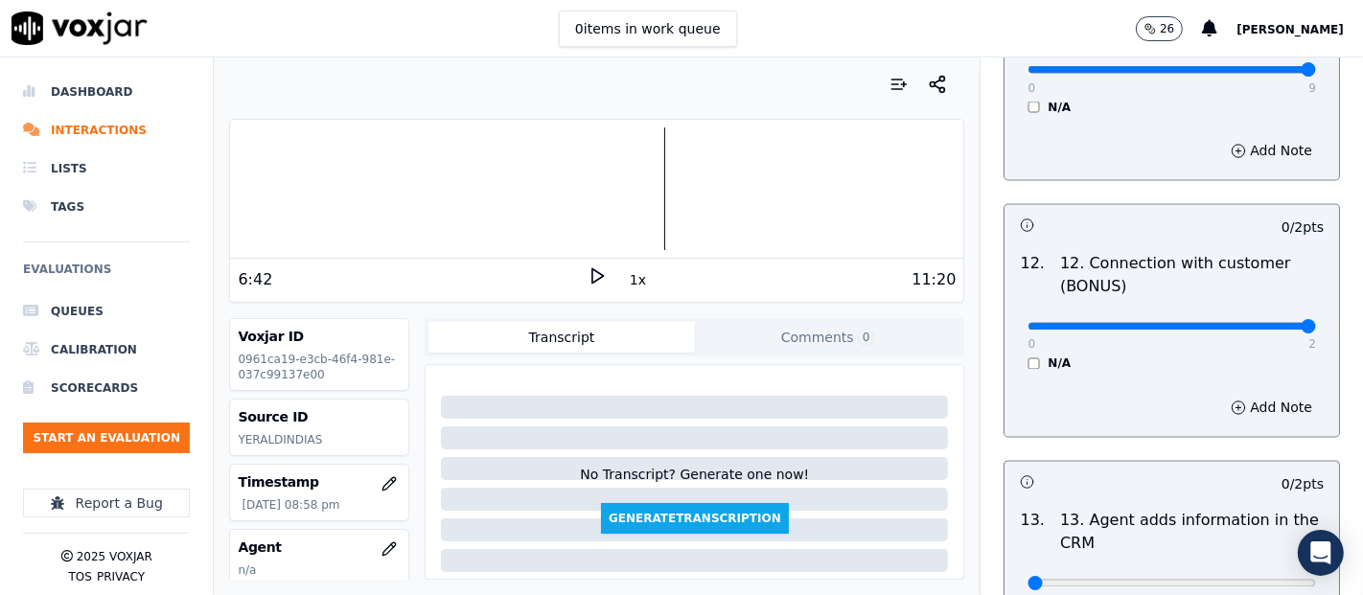
type input "2"
click at [1249, 323] on input "range" at bounding box center [1172, 327] width 289 height 8
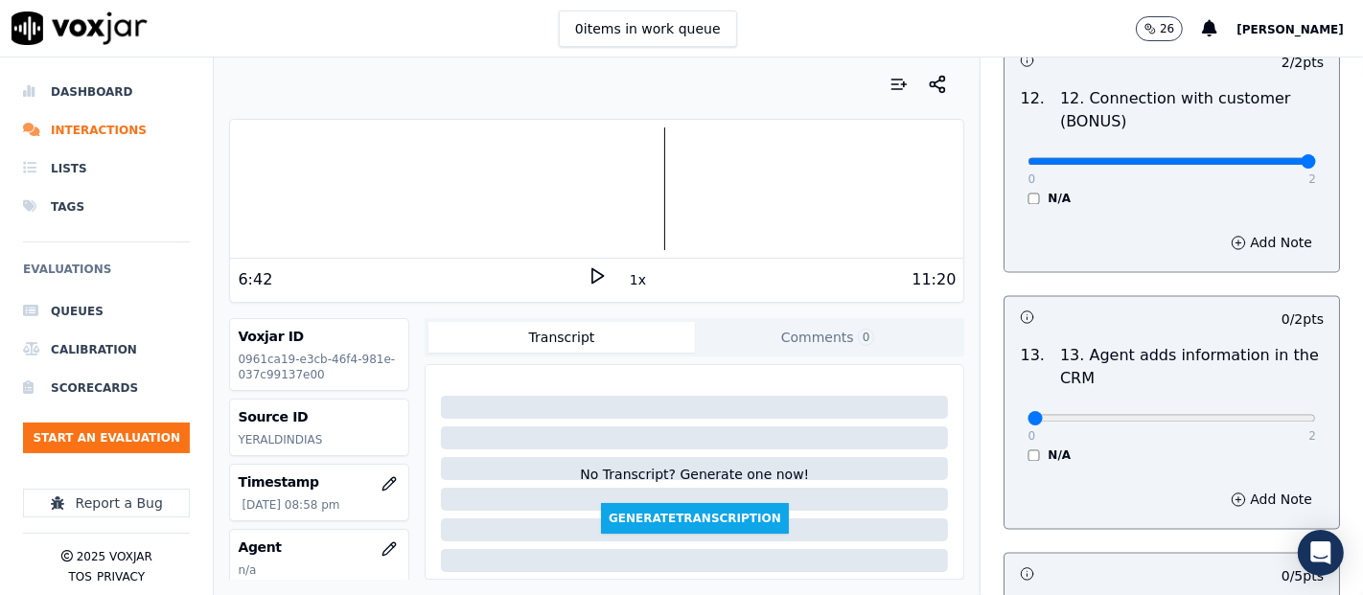
scroll to position [3302, 0]
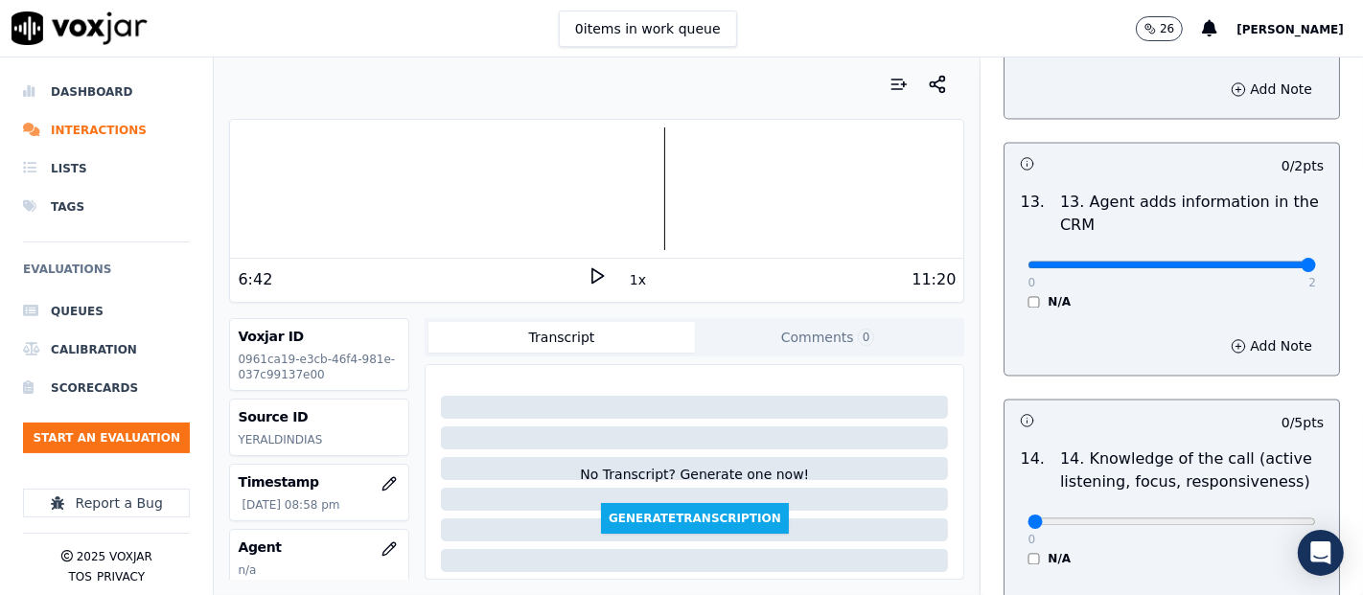
type input "2"
click at [1259, 261] on input "range" at bounding box center [1172, 265] width 289 height 8
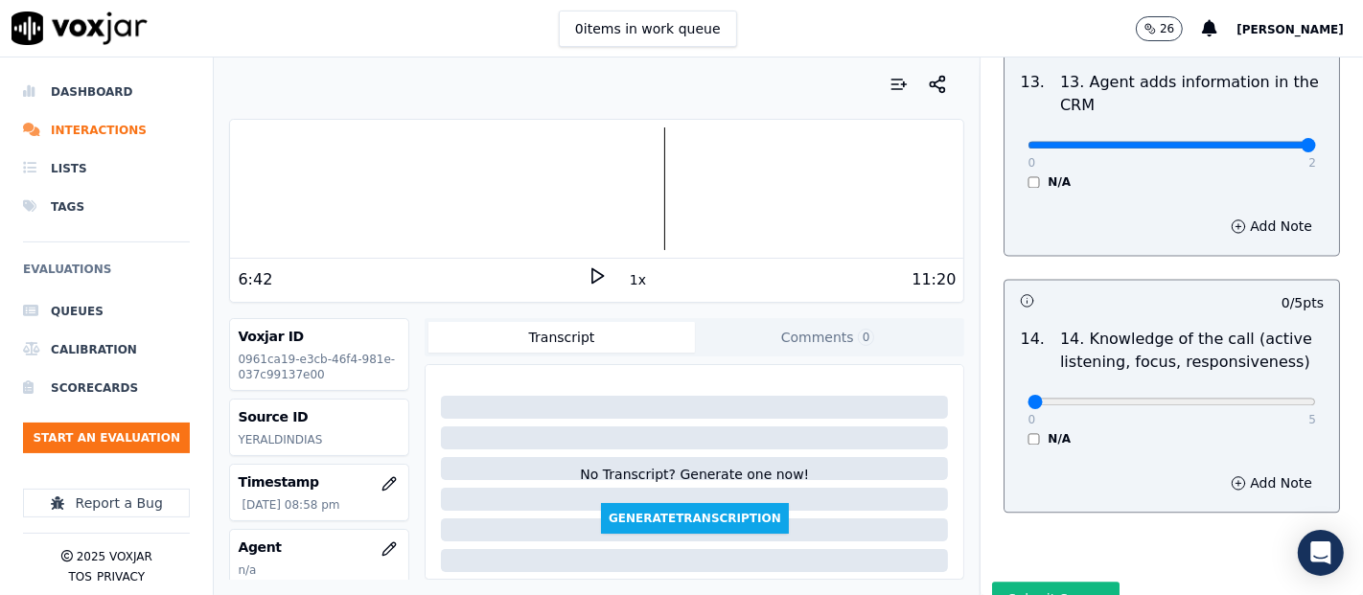
scroll to position [3494, 0]
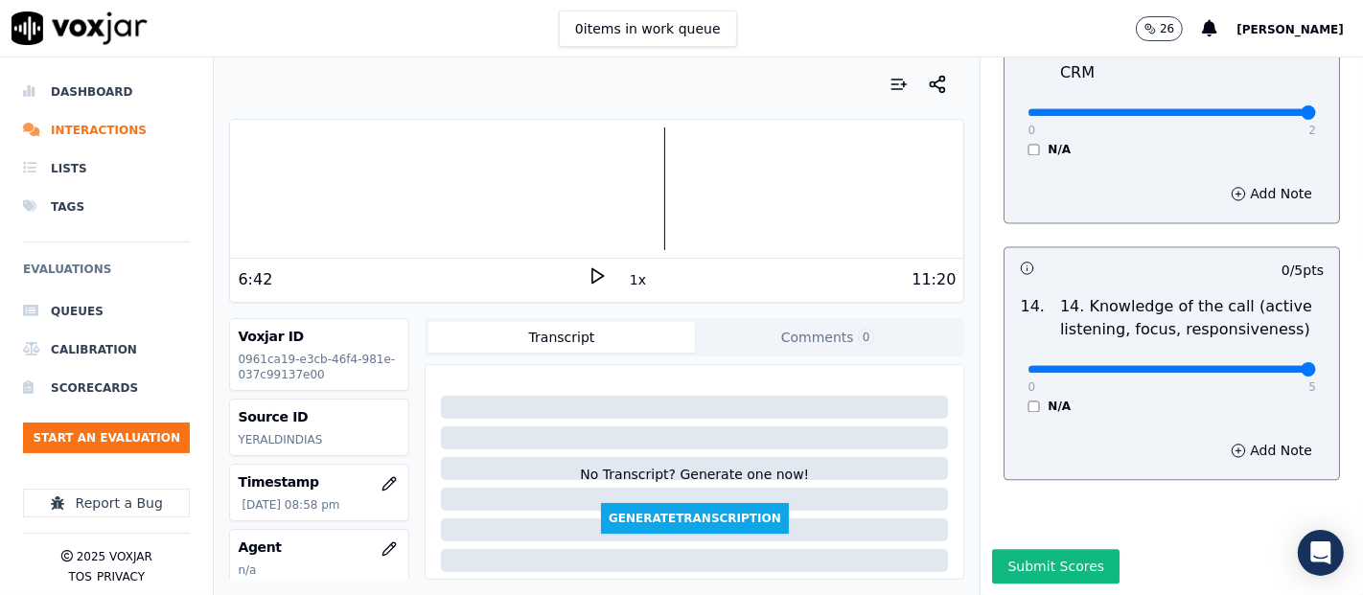
type input "5"
click at [1252, 365] on input "range" at bounding box center [1172, 369] width 289 height 8
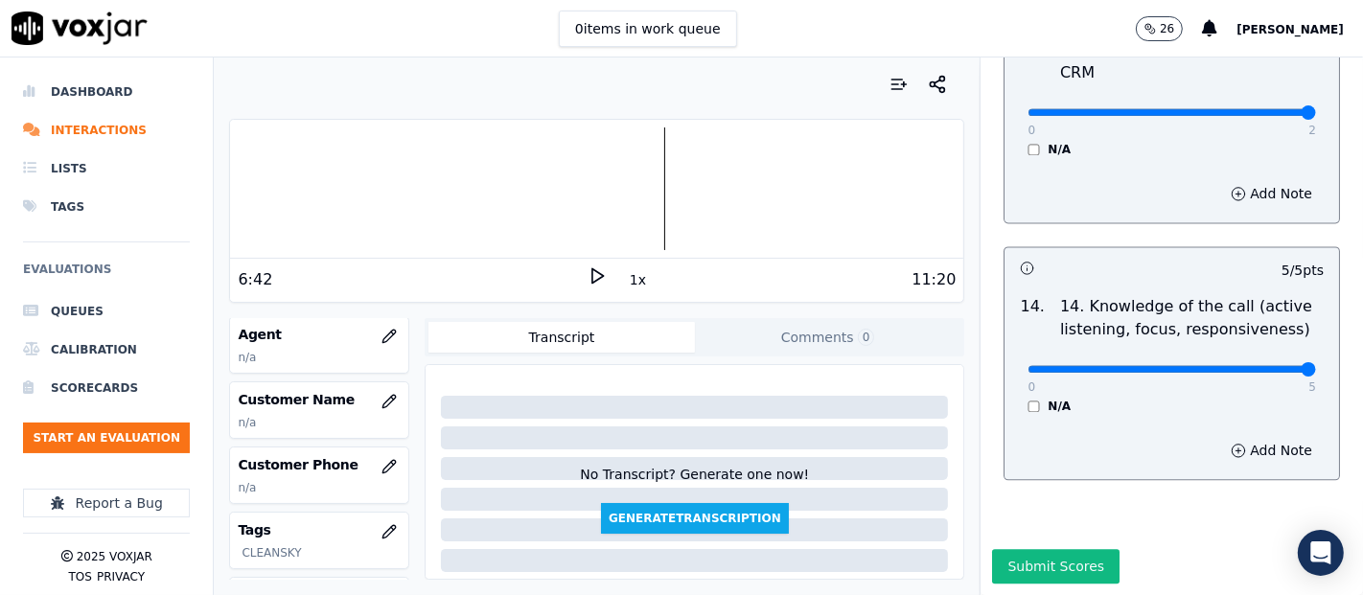
scroll to position [319, 0]
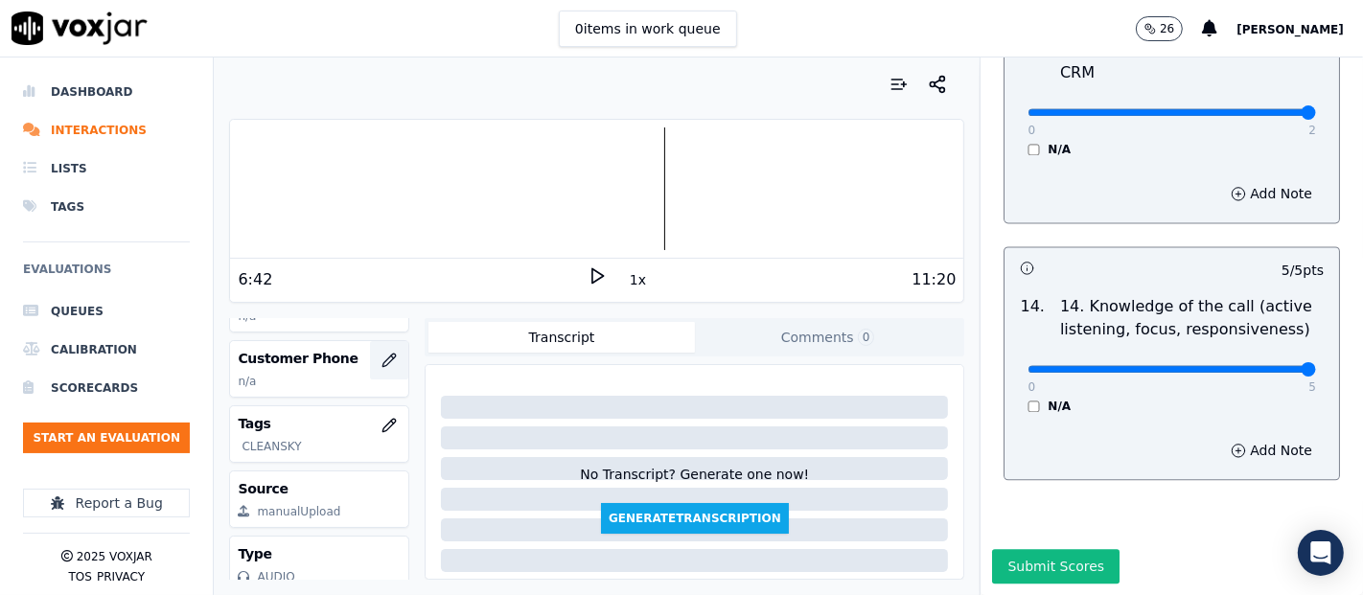
click at [384, 360] on icon "button" at bounding box center [390, 360] width 12 height 12
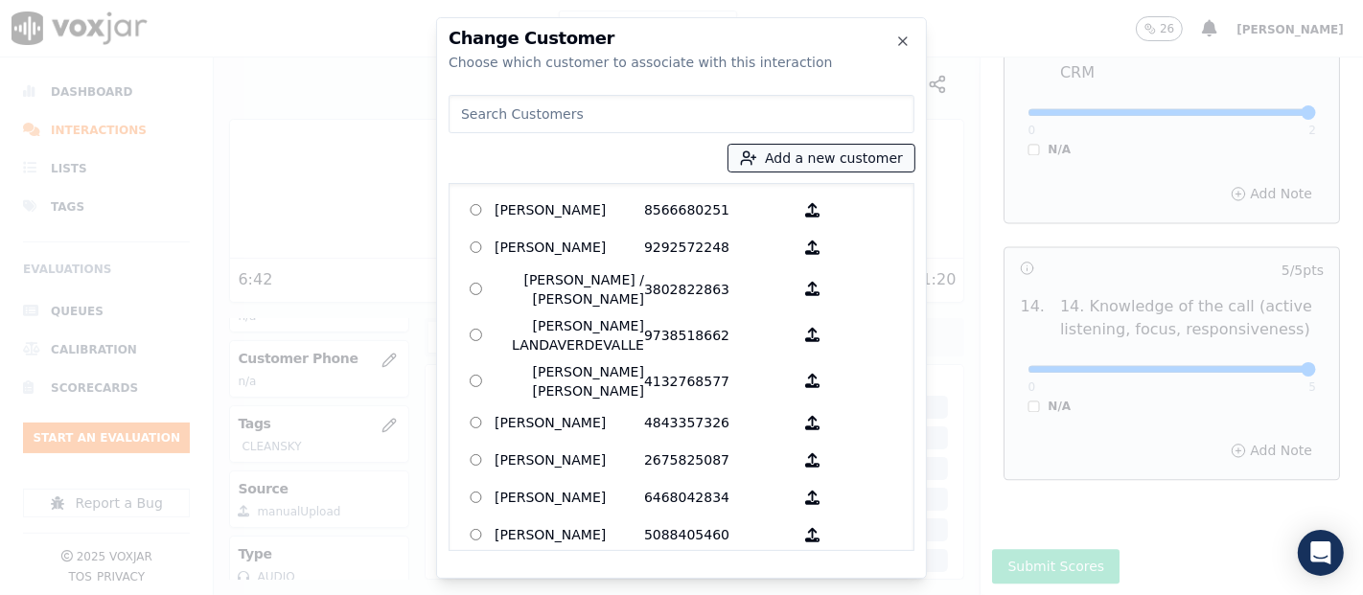
click at [808, 154] on button "Add a new customer" at bounding box center [822, 158] width 186 height 27
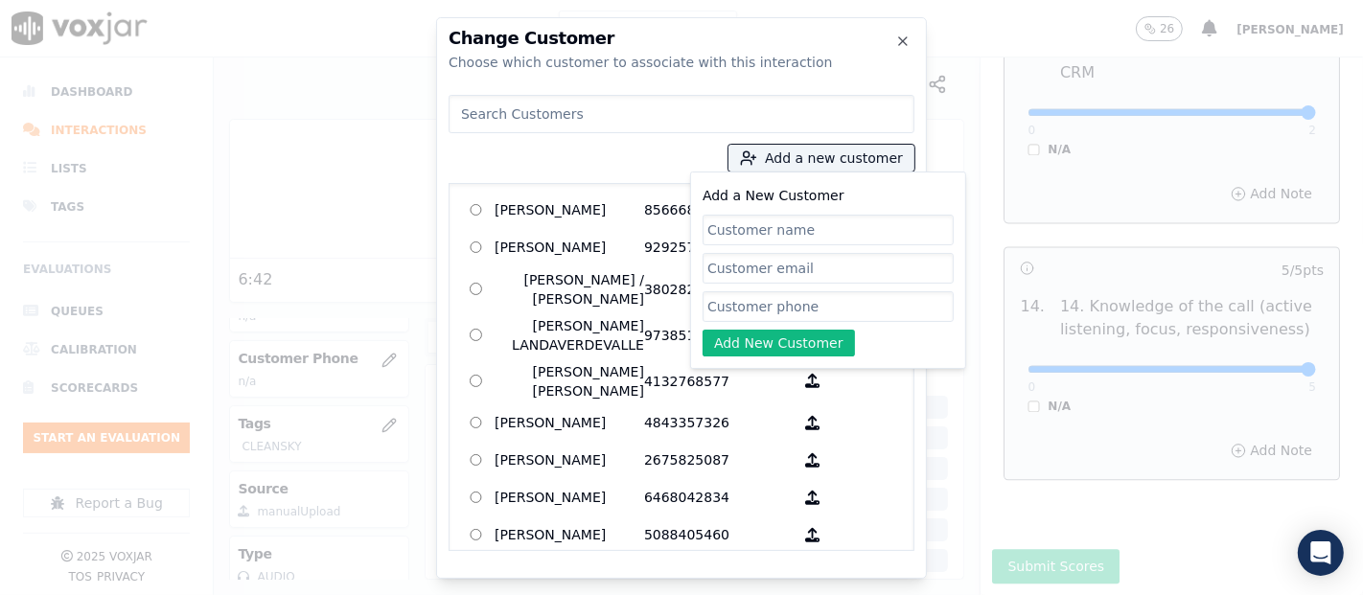
click at [792, 227] on input "Add a New Customer" at bounding box center [828, 230] width 251 height 31
paste input "NINI THACHLLC"
type input "NINI THACHLLC"
drag, startPoint x: 785, startPoint y: 307, endPoint x: 862, endPoint y: 72, distance: 247.1
click at [783, 307] on input "Add a New Customer" at bounding box center [828, 306] width 251 height 31
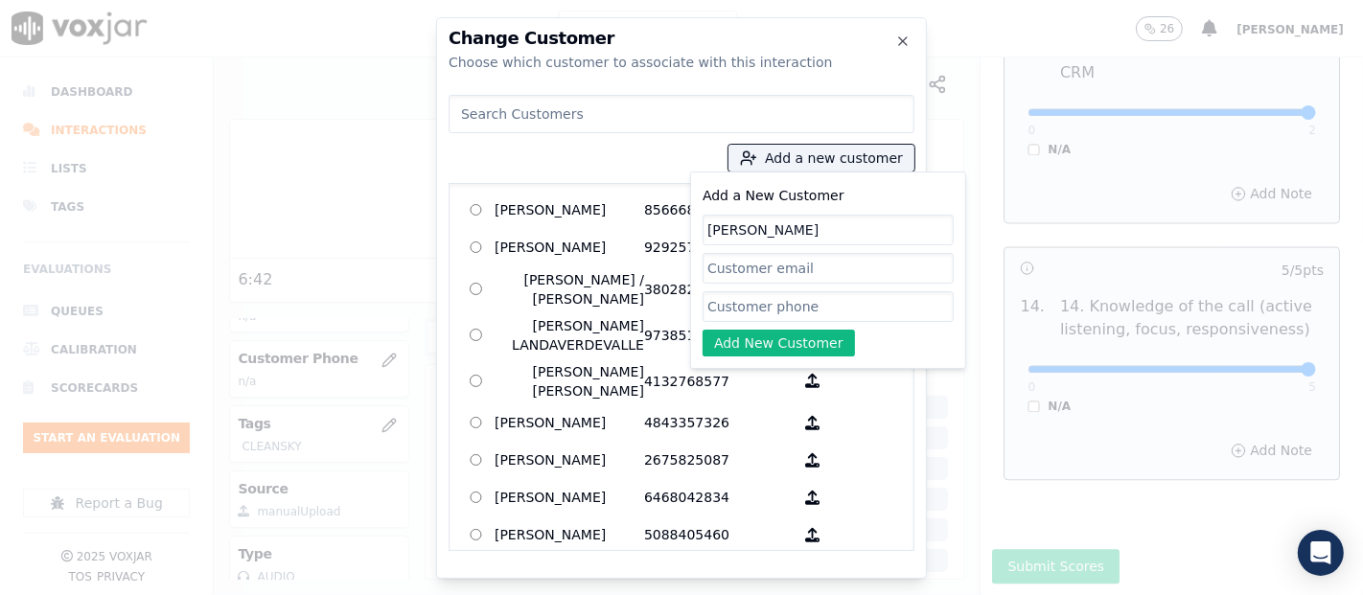
paste input "9786010921"
type input "9786010921"
click at [775, 344] on button "Add New Customer" at bounding box center [779, 343] width 152 height 27
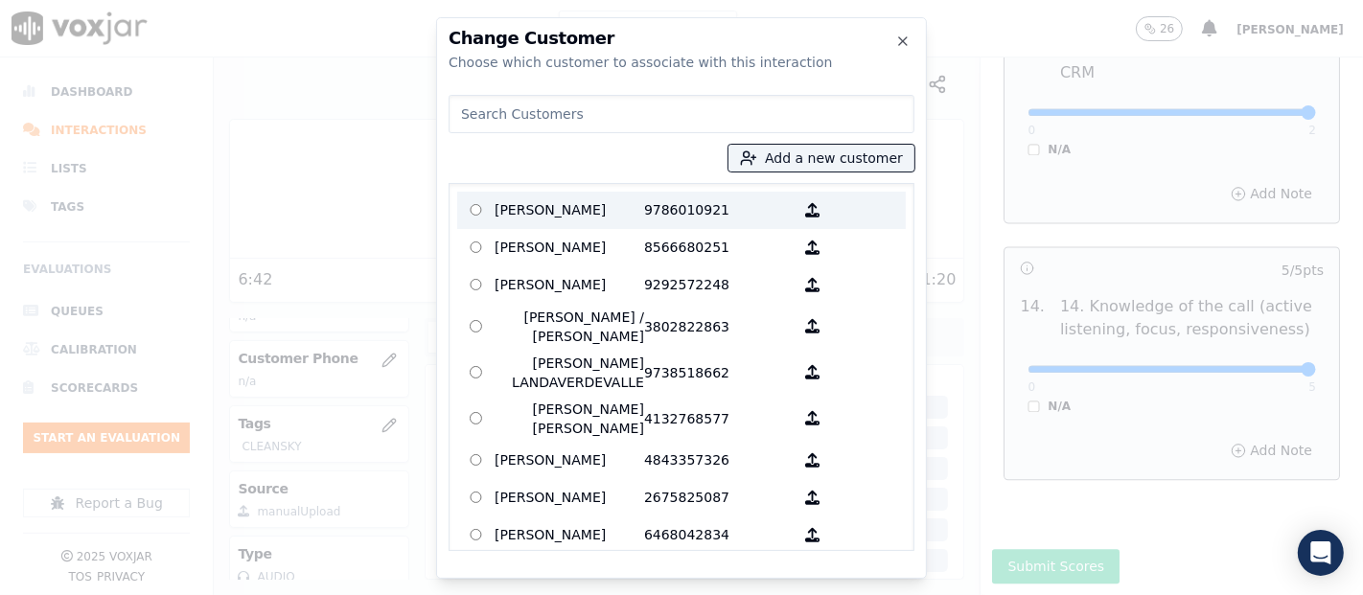
click at [606, 221] on p "NINI THACHLLC" at bounding box center [570, 211] width 150 height 30
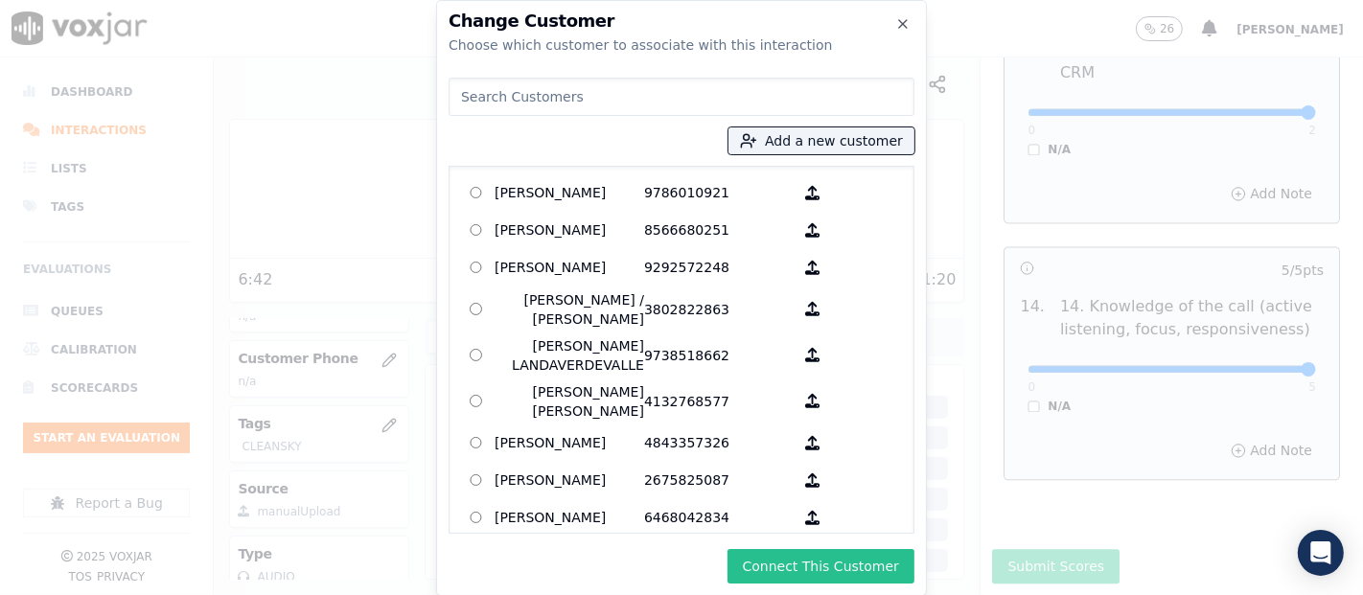
click at [788, 568] on button "Connect This Customer" at bounding box center [821, 566] width 187 height 35
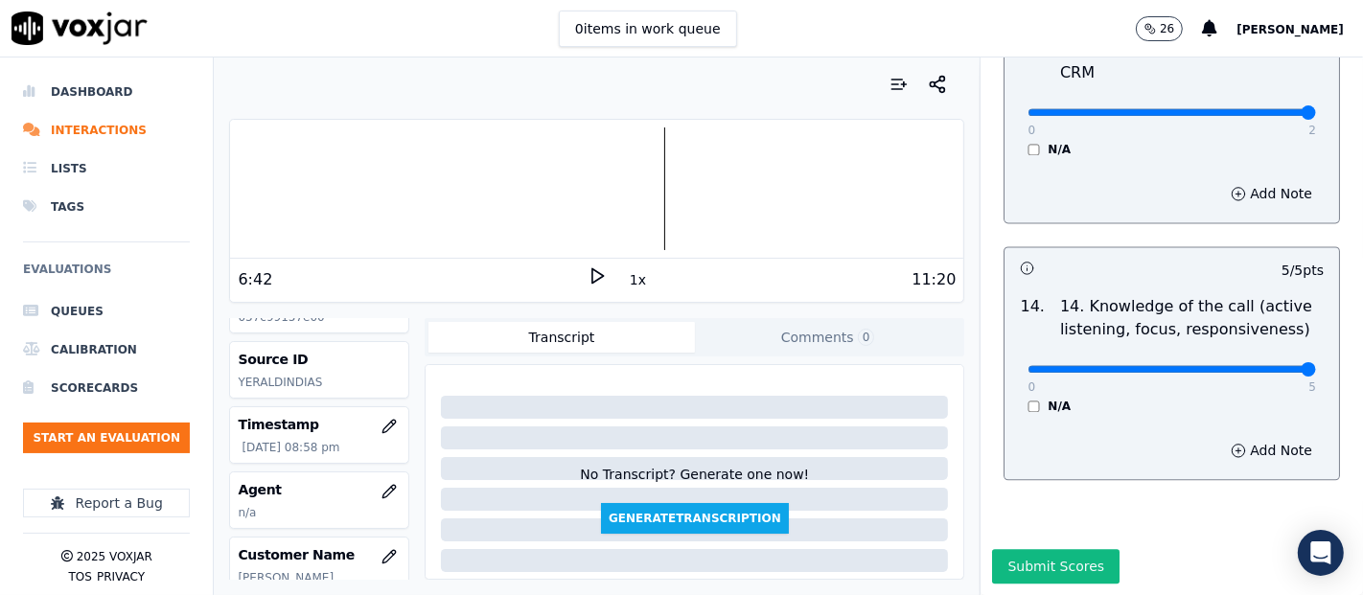
scroll to position [106, 0]
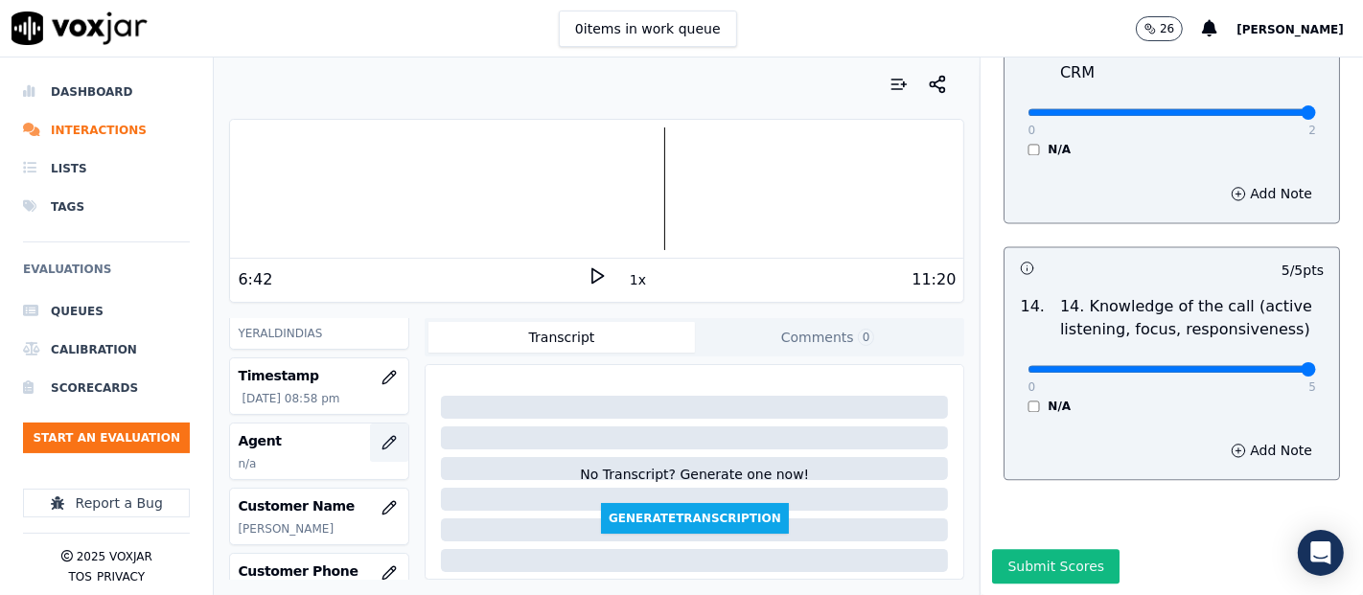
click at [382, 440] on icon "button" at bounding box center [389, 442] width 15 height 15
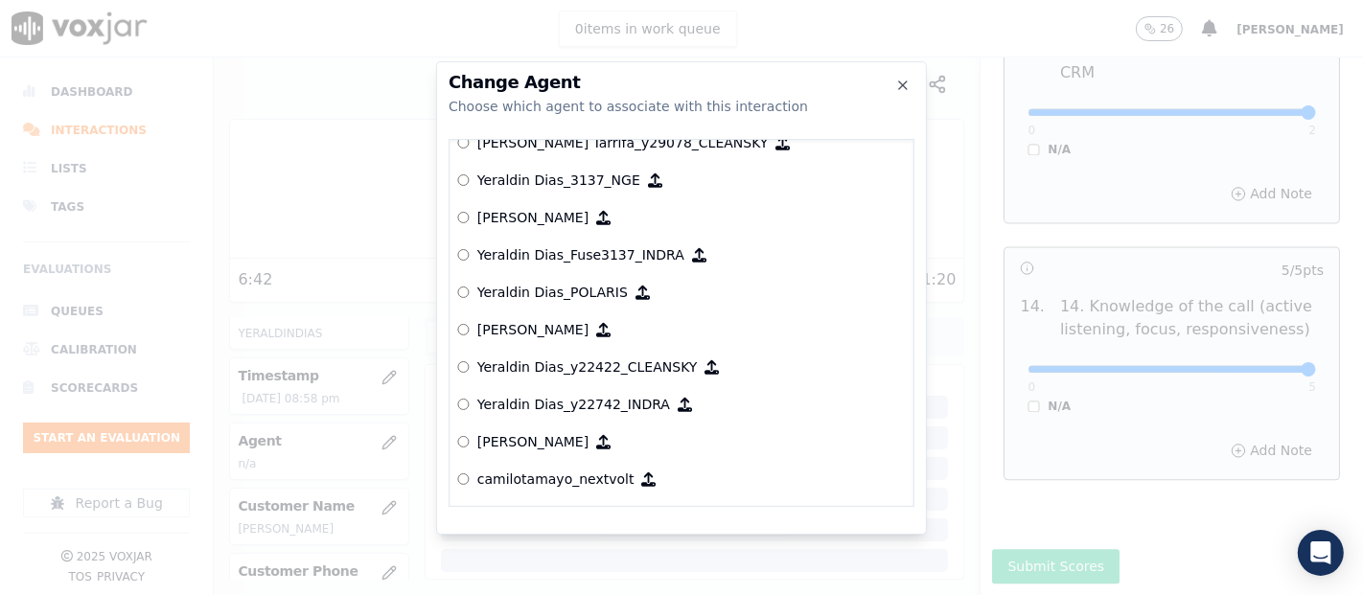
scroll to position [10727, 0]
click at [567, 359] on p "Yeraldin Dias_y22422_CLEANSKY" at bounding box center [587, 367] width 221 height 19
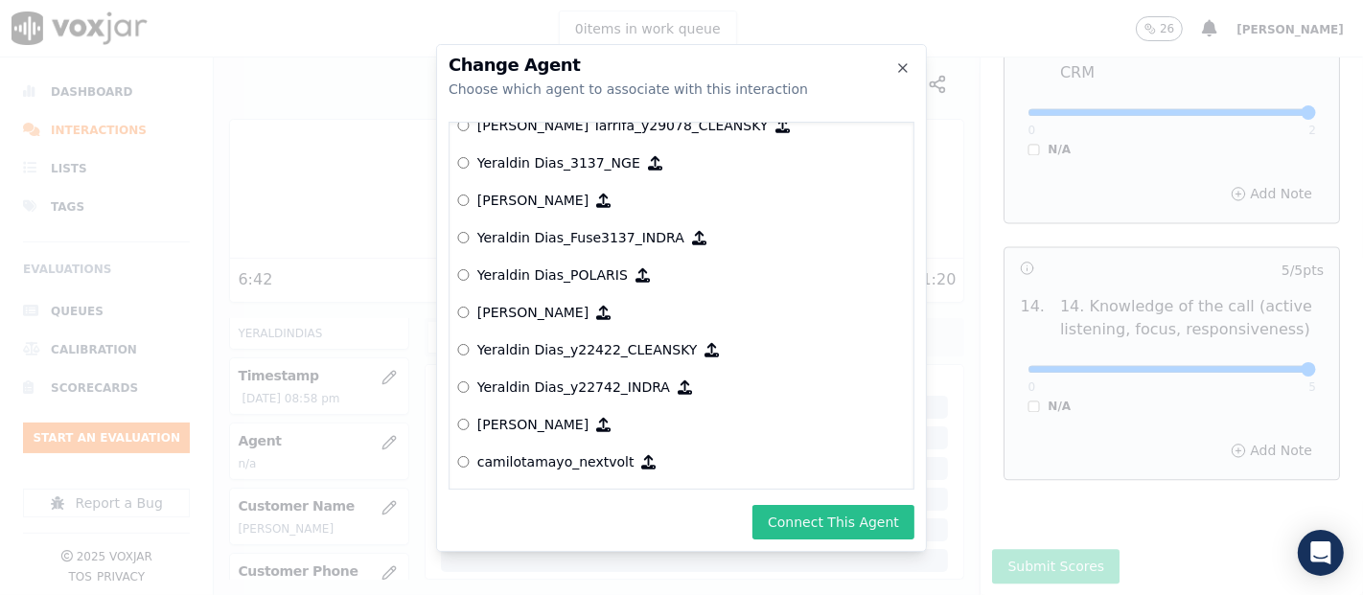
click at [804, 506] on button "Connect This Agent" at bounding box center [834, 522] width 162 height 35
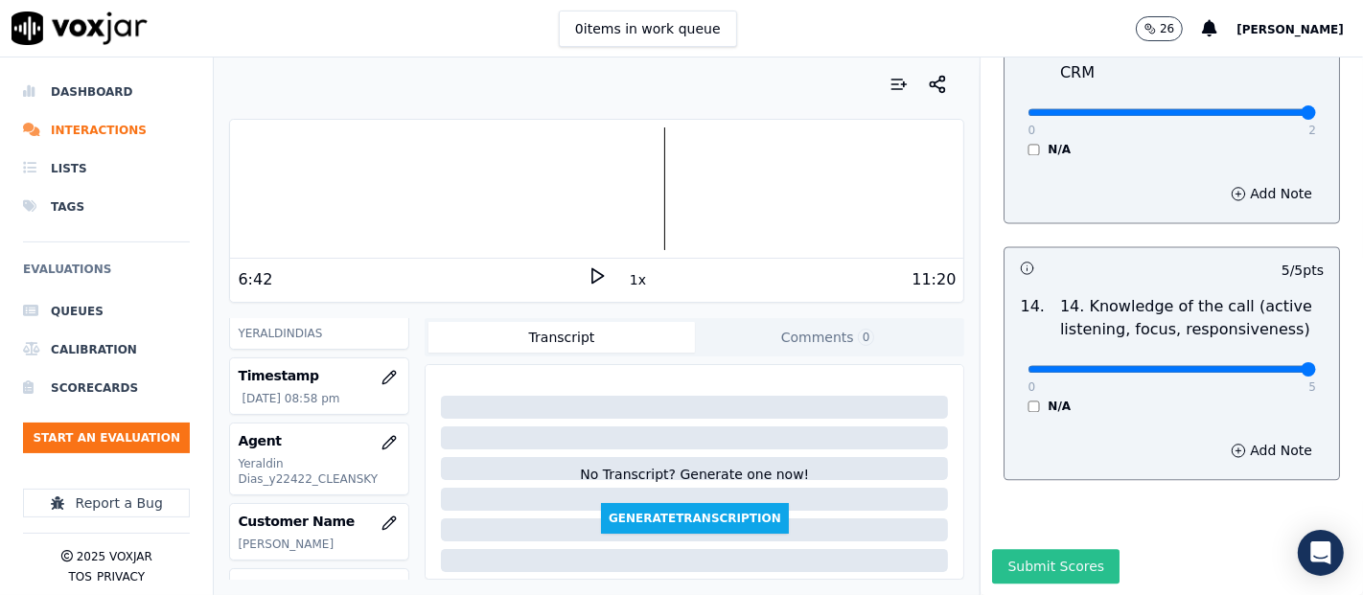
click at [1062, 549] on button "Submit Scores" at bounding box center [1056, 566] width 128 height 35
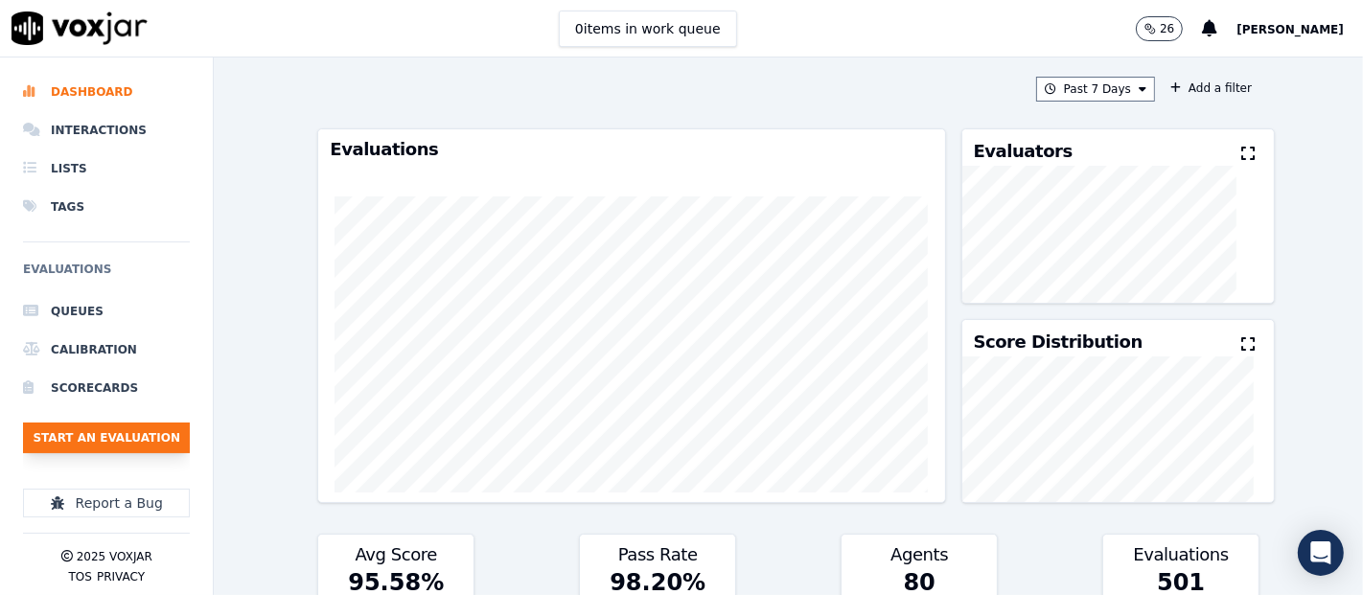
click at [117, 436] on button "Start an Evaluation" at bounding box center [106, 438] width 167 height 31
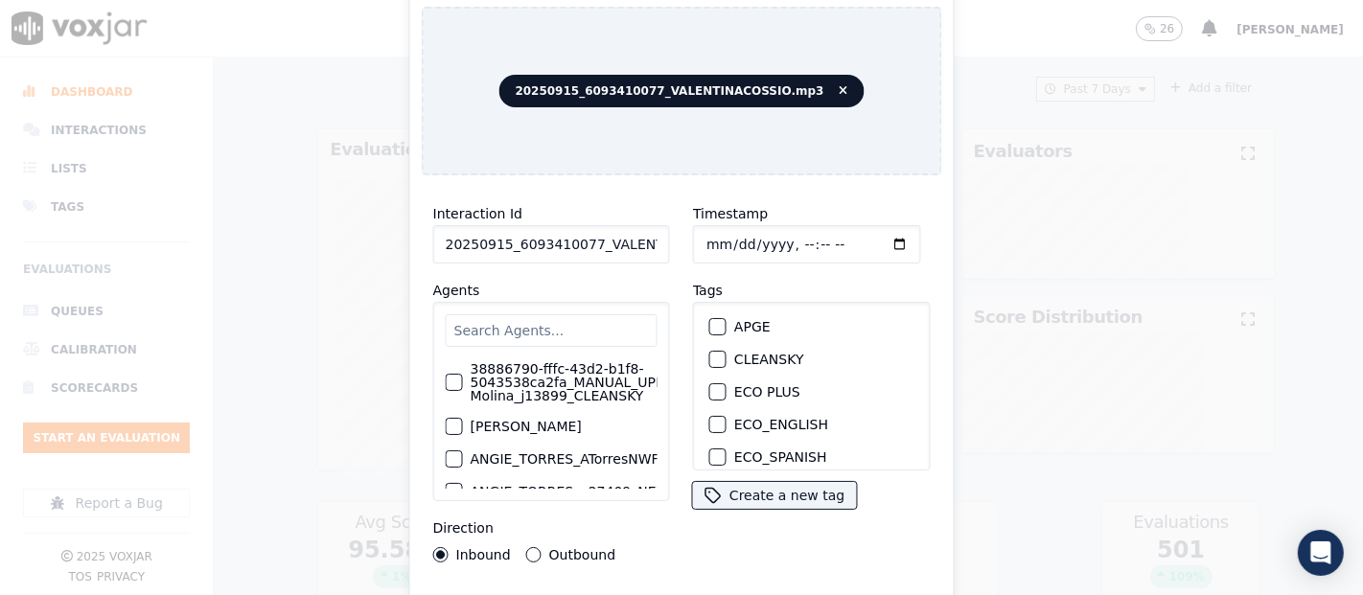
click at [640, 234] on input "20250915_6093410077_VALENTINACOSSIO.mp3" at bounding box center [551, 244] width 237 height 38
type input "20250915_6093410077_VALENTINACOSSIO"
click at [709, 351] on button "CLEANSKY" at bounding box center [717, 359] width 17 height 17
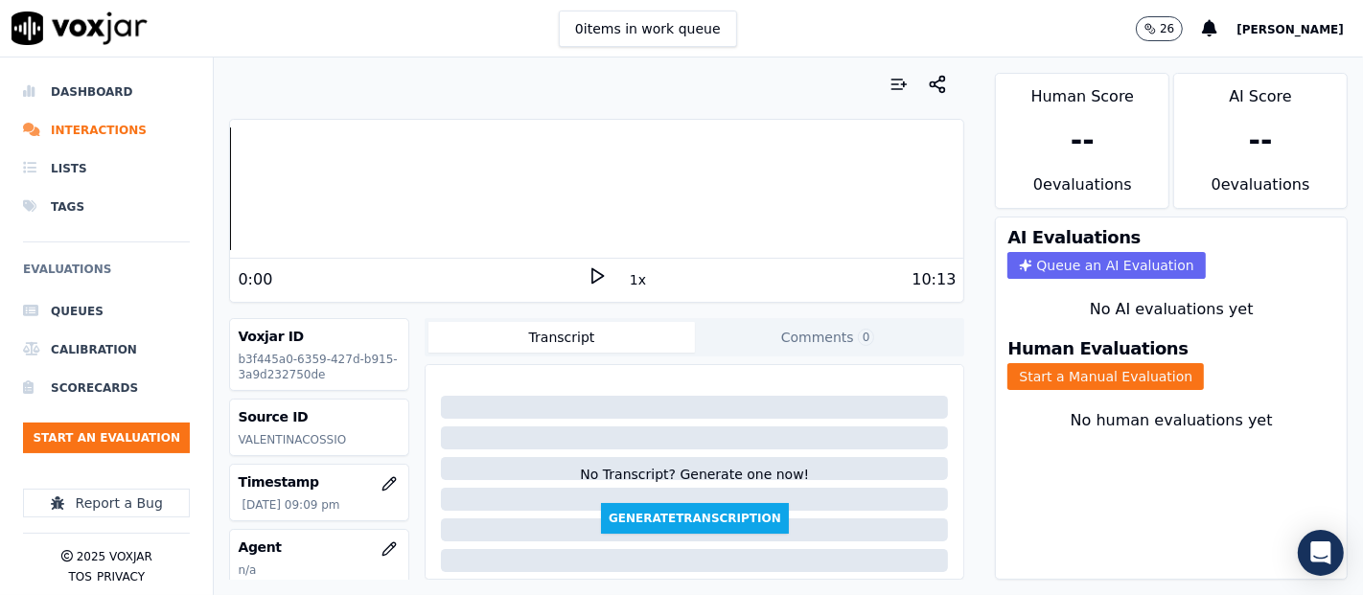
click at [593, 274] on icon at bounding box center [597, 276] width 19 height 19
click at [400, 170] on div at bounding box center [596, 189] width 733 height 123
click at [1128, 363] on button "Start a Manual Evaluation" at bounding box center [1106, 376] width 197 height 27
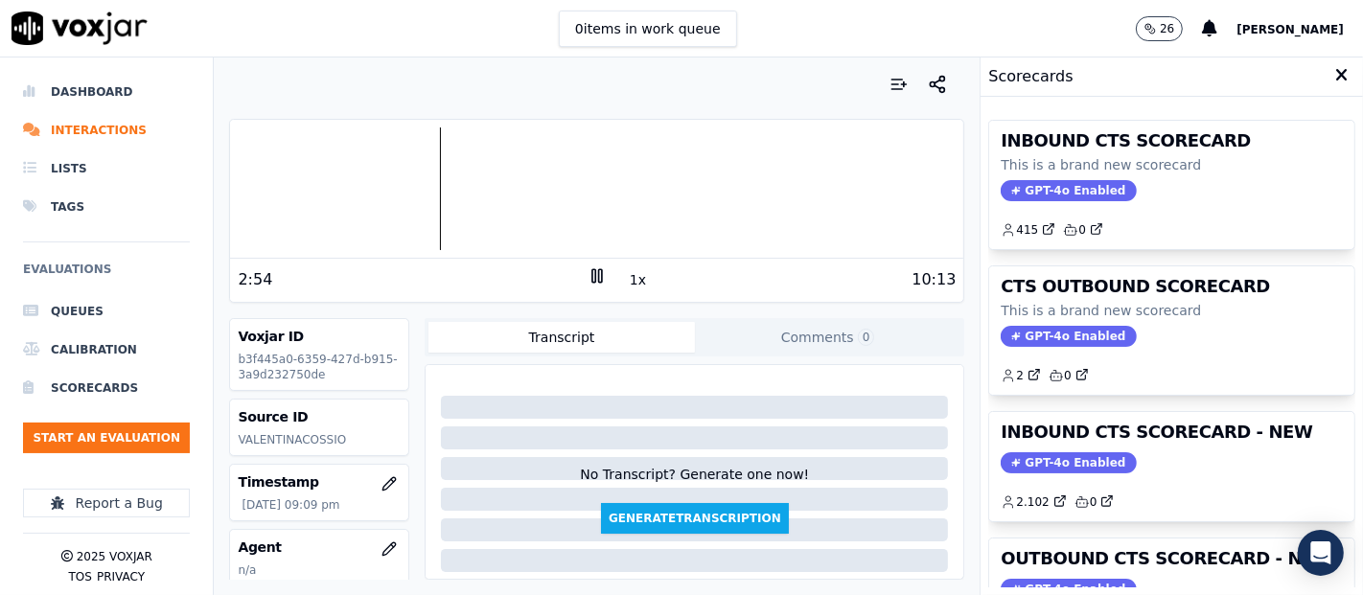
drag, startPoint x: 1148, startPoint y: 464, endPoint x: 1155, endPoint y: 445, distance: 20.7
click at [1149, 464] on div "GPT-4o Enabled" at bounding box center [1172, 463] width 342 height 21
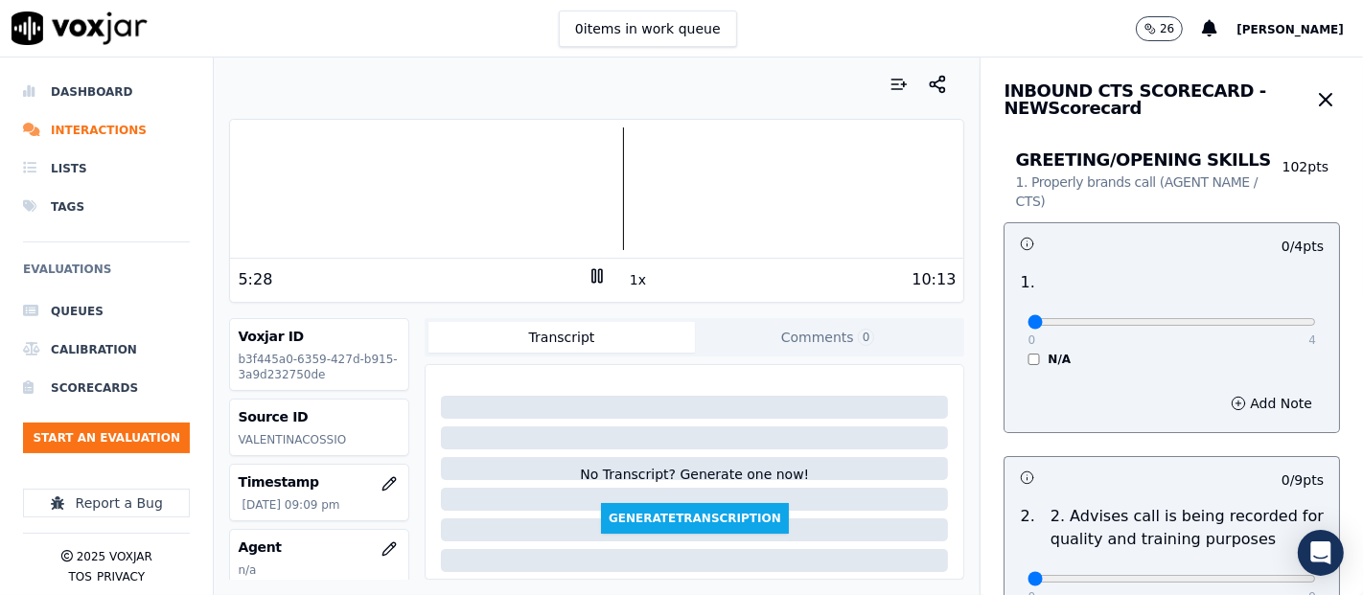
click at [588, 277] on icon at bounding box center [597, 276] width 19 height 19
type input "4"
click at [1253, 318] on input "range" at bounding box center [1172, 322] width 289 height 8
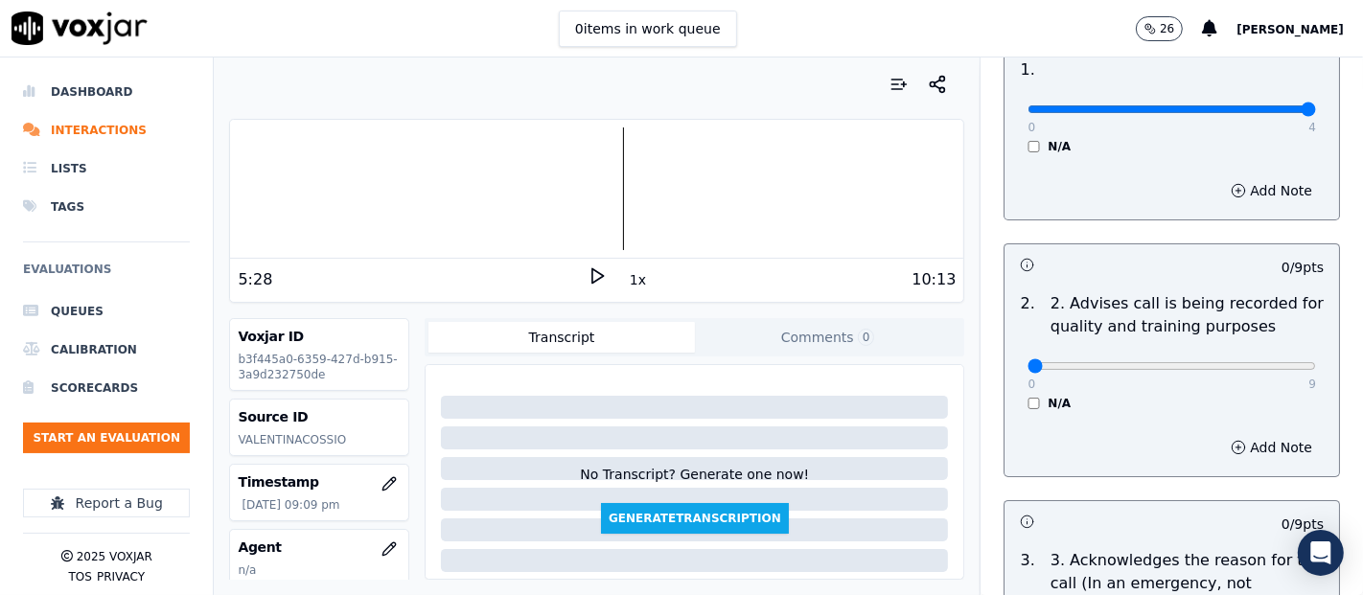
click at [1285, 375] on div "2 . 2. Advises call is being recorded for quality and training purposes 0 9 N/A" at bounding box center [1172, 352] width 335 height 134
type input "9"
click at [1263, 364] on input "range" at bounding box center [1172, 366] width 289 height 8
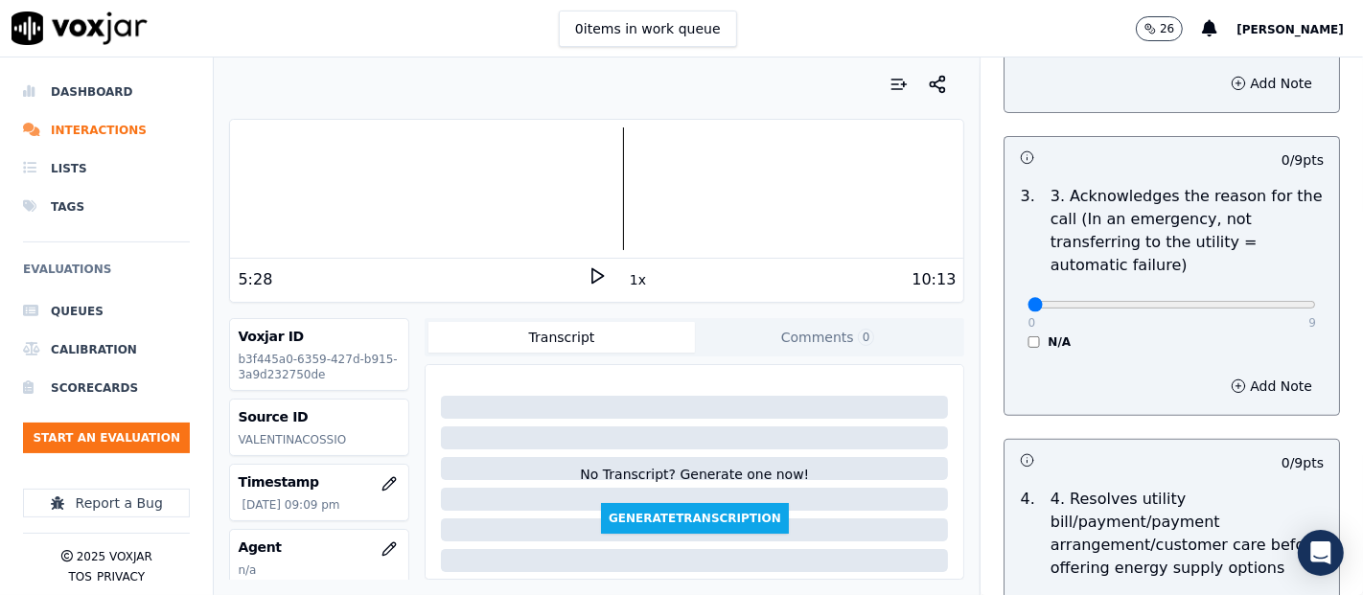
scroll to position [639, 0]
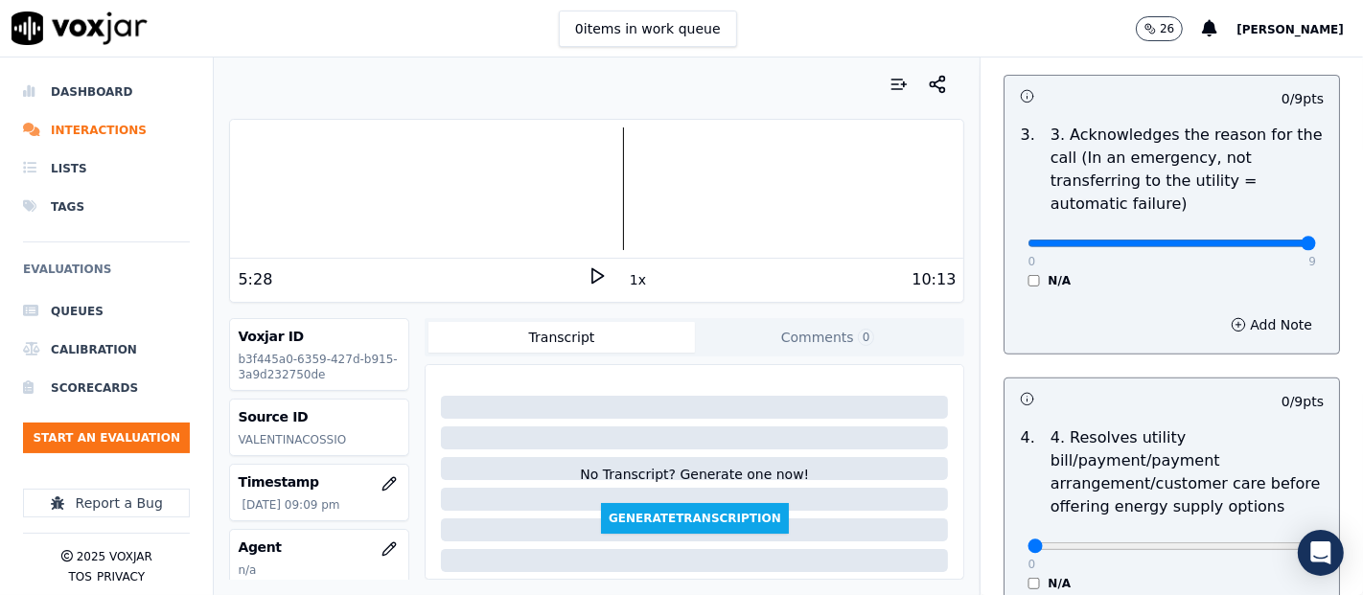
type input "9"
click at [1266, 244] on input "range" at bounding box center [1172, 244] width 289 height 8
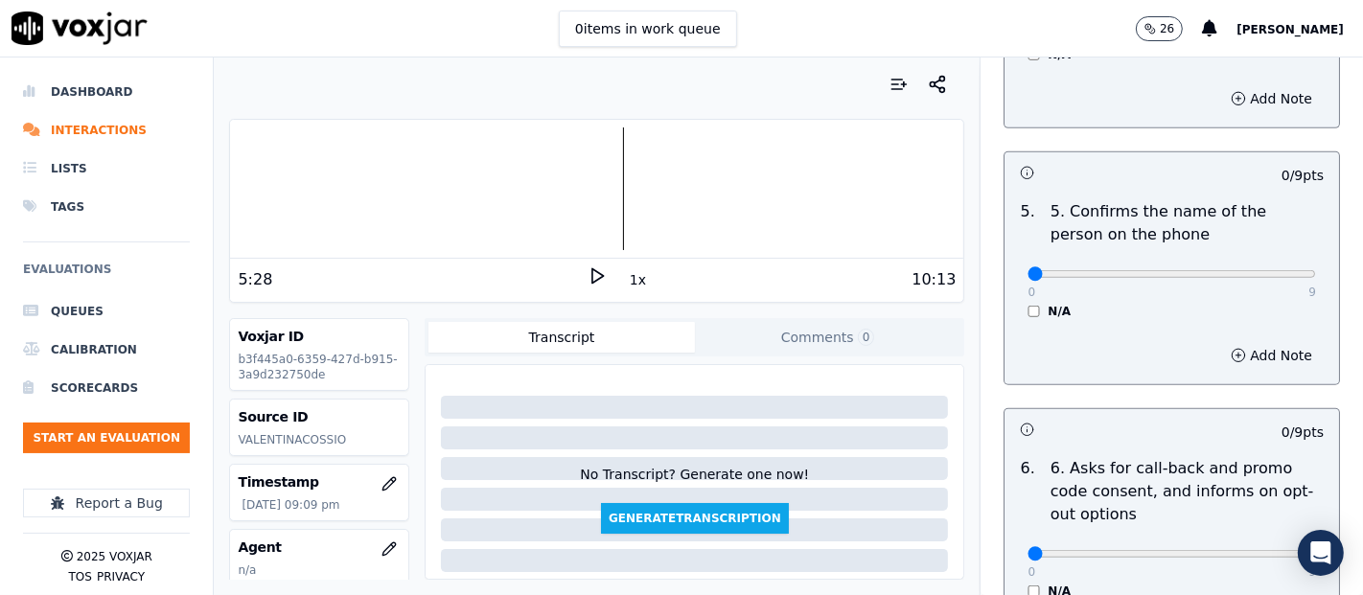
scroll to position [1172, 0]
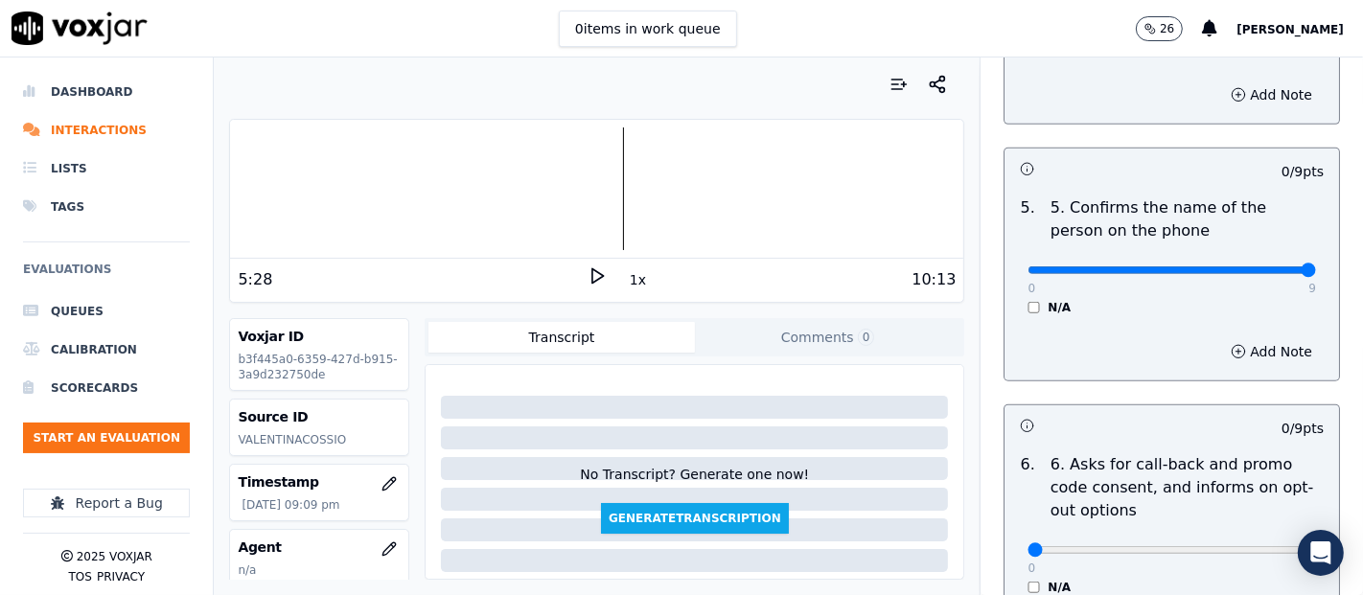
type input "9"
click at [1260, 269] on input "range" at bounding box center [1172, 271] width 289 height 8
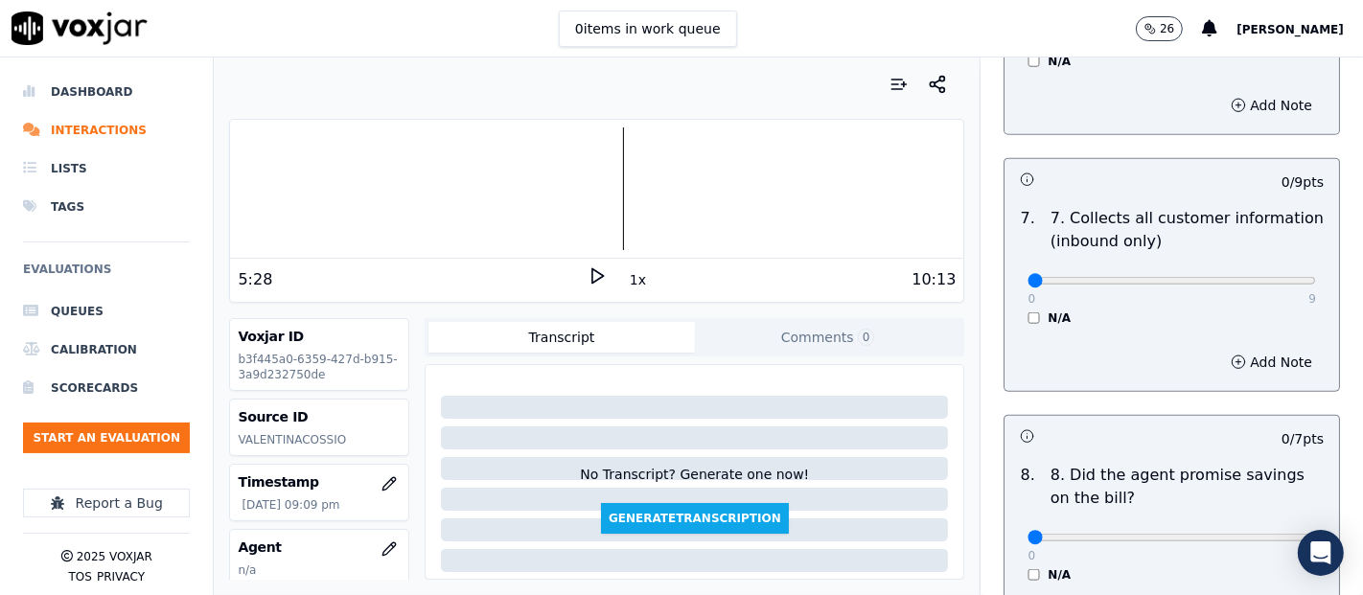
scroll to position [1704, 0]
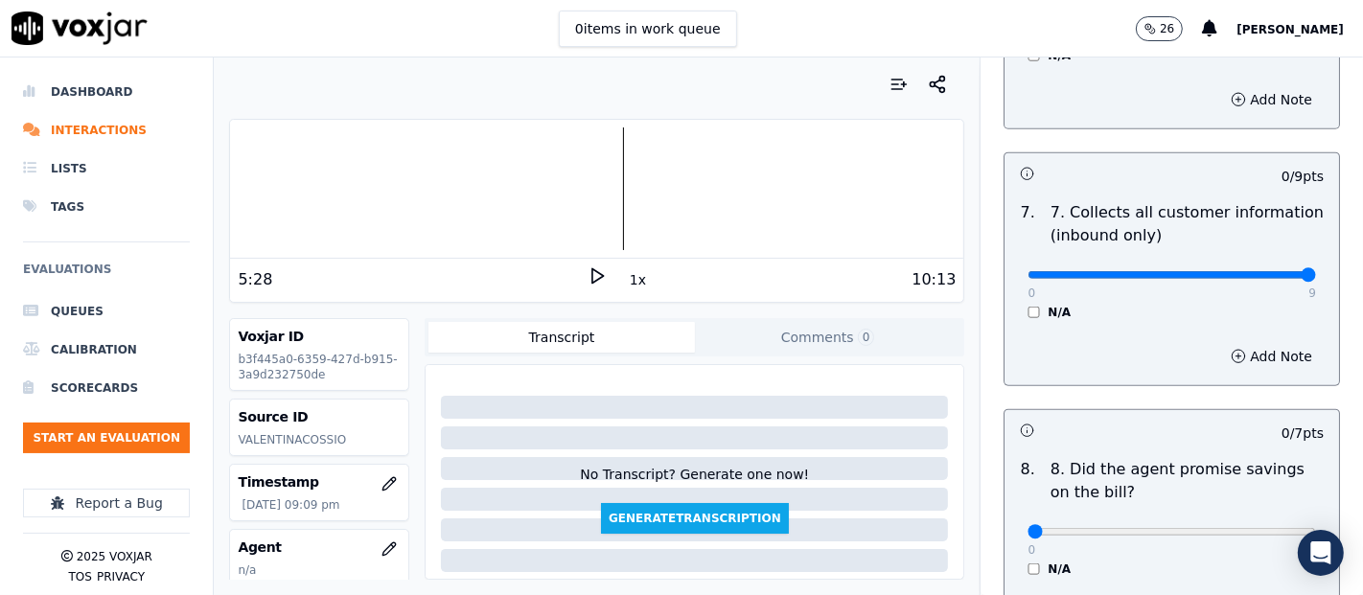
type input "9"
click at [1260, 271] on input "range" at bounding box center [1172, 275] width 289 height 8
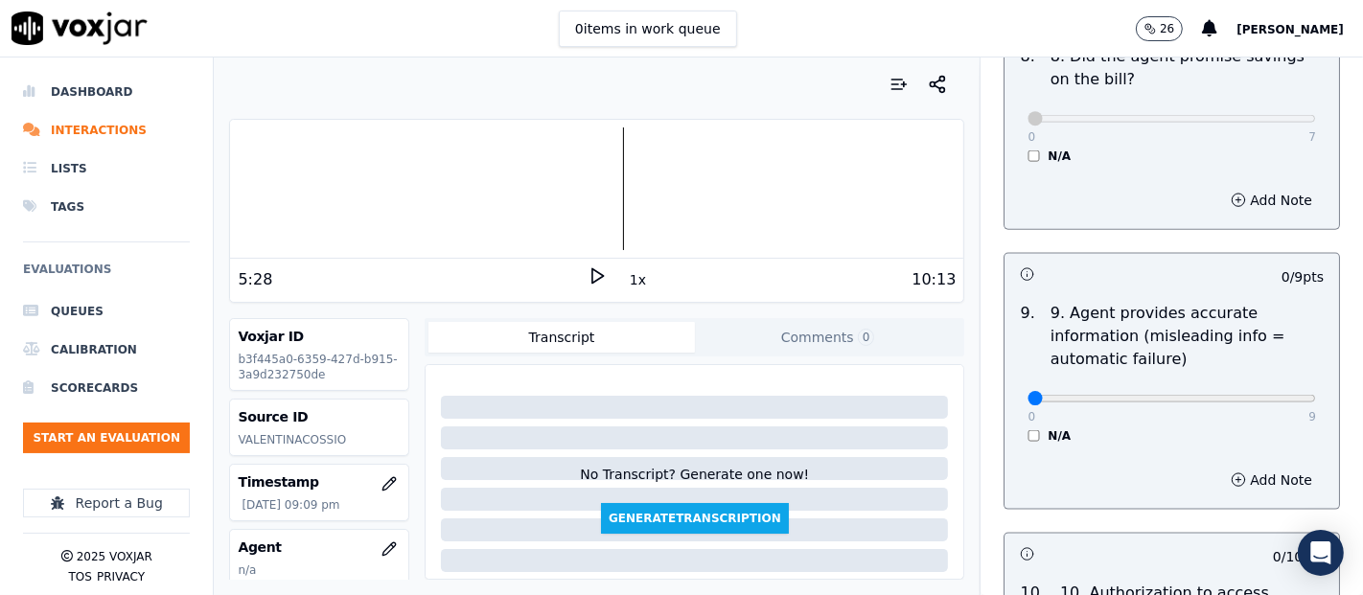
scroll to position [2237, 0]
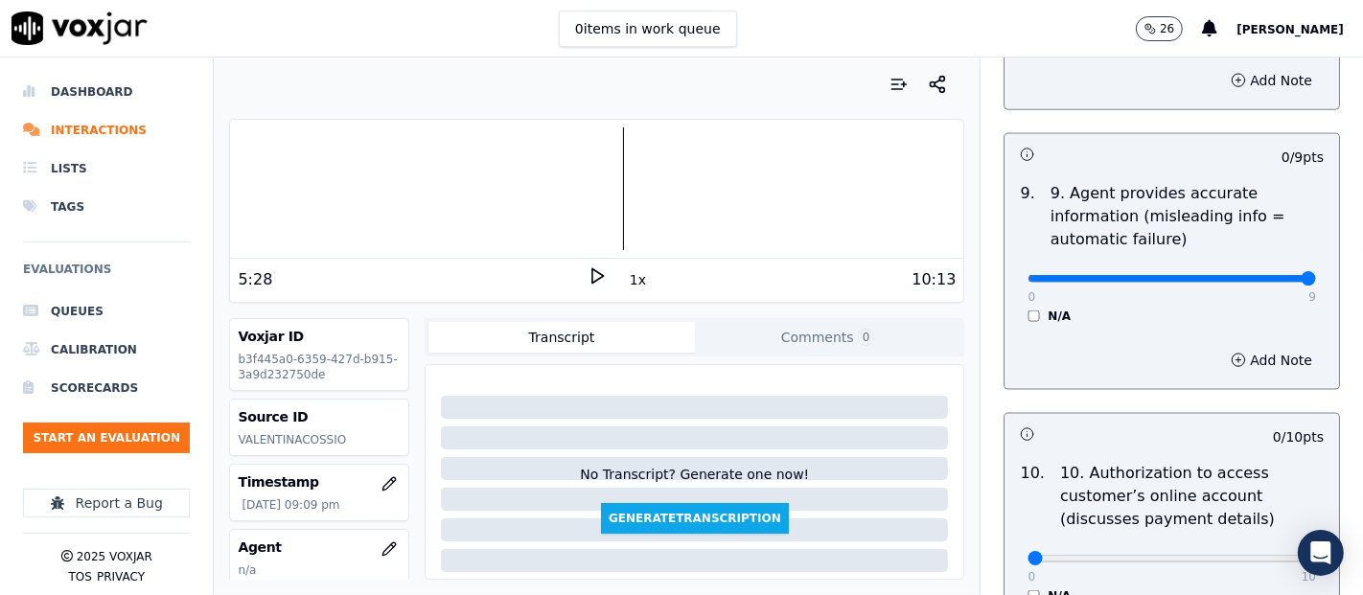
type input "9"
click at [1257, 275] on input "range" at bounding box center [1172, 279] width 289 height 8
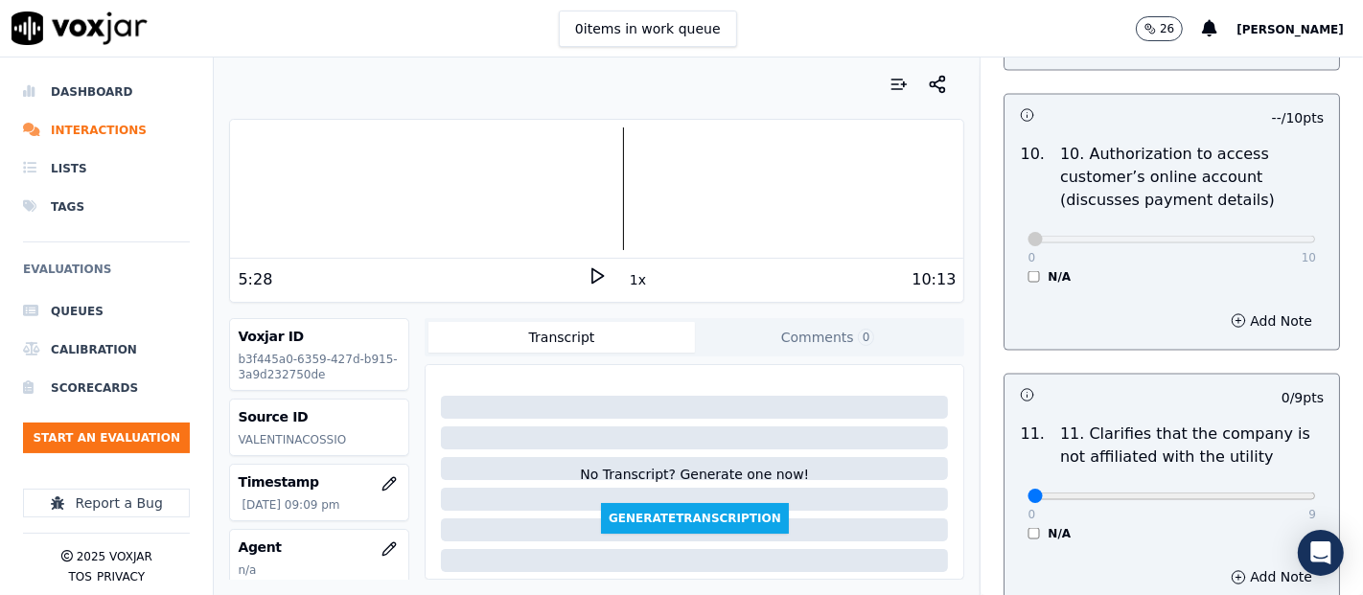
scroll to position [2769, 0]
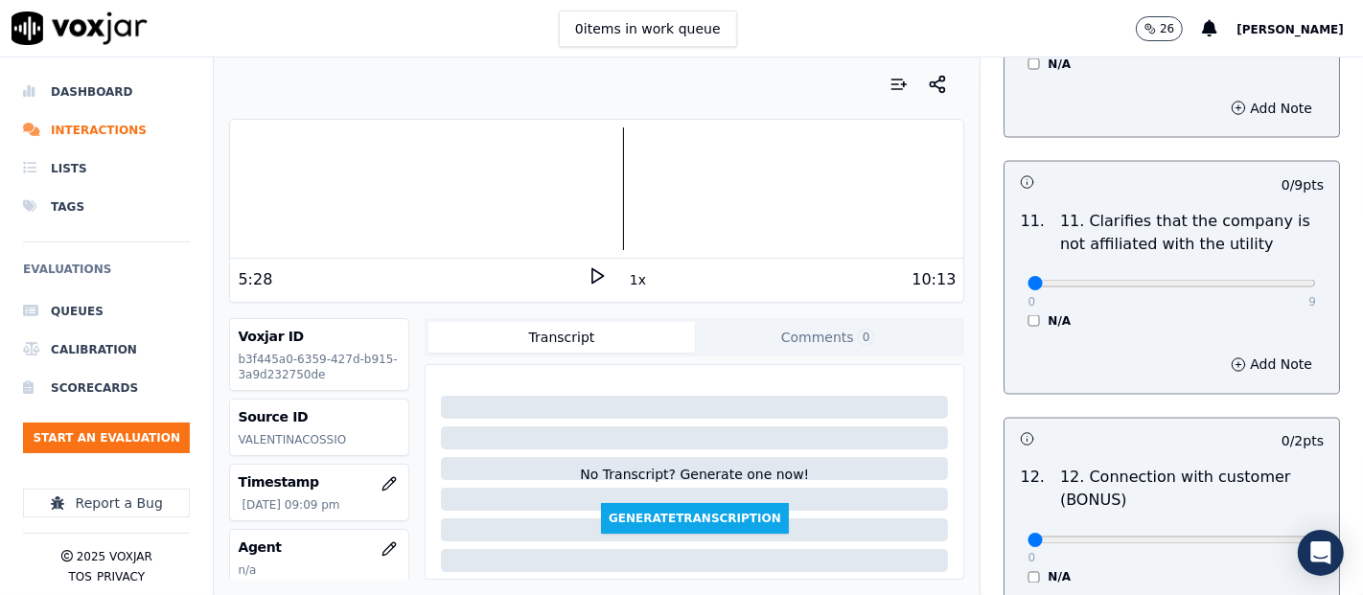
click at [1269, 285] on div "0 9 N/A" at bounding box center [1171, 292] width 319 height 73
click at [1268, 283] on div "0 9 N/A" at bounding box center [1171, 292] width 319 height 73
type input "9"
click at [1259, 280] on input "range" at bounding box center [1172, 284] width 289 height 8
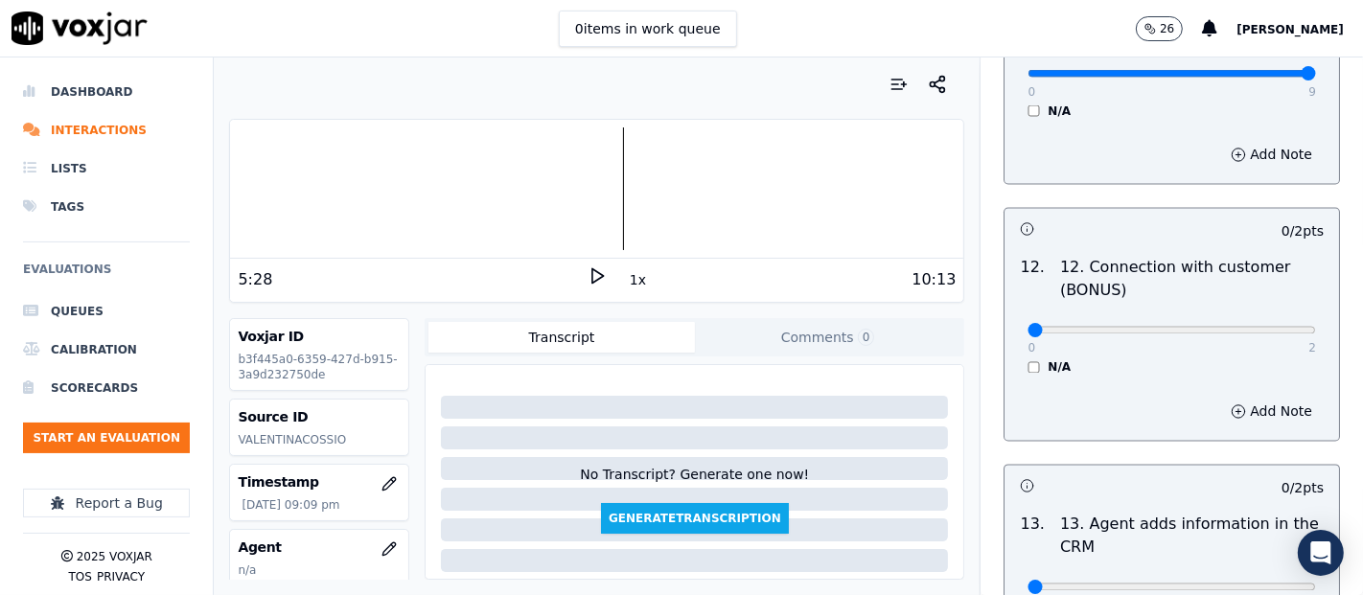
scroll to position [2983, 0]
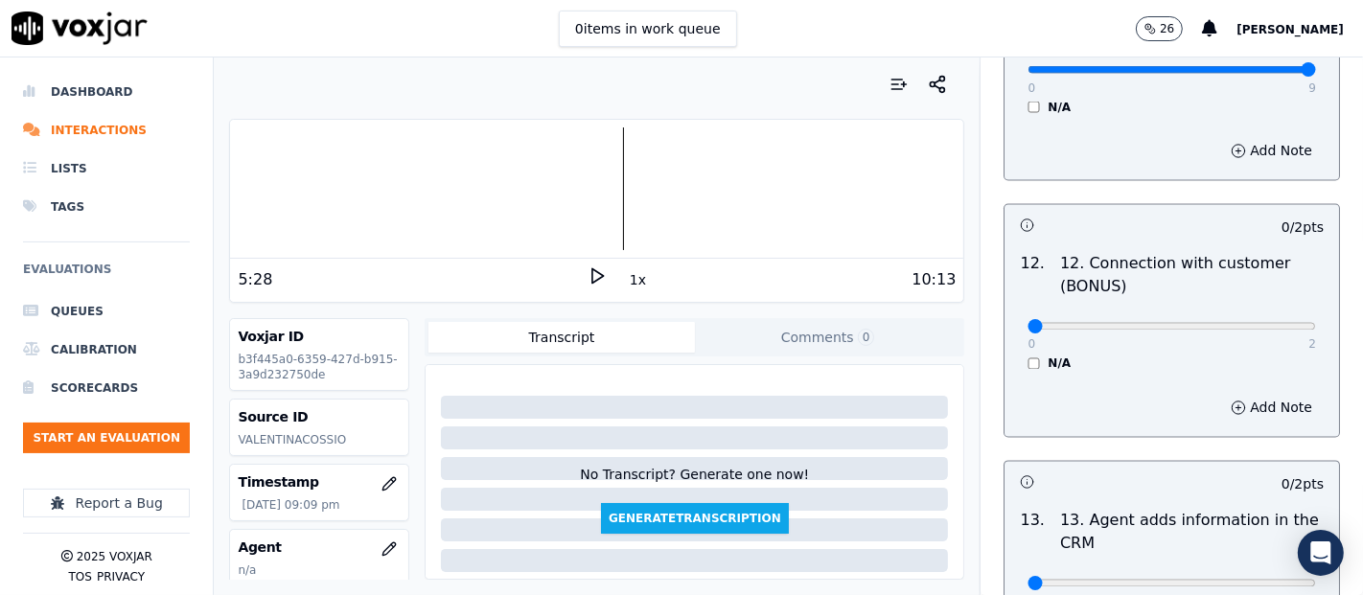
click at [1265, 314] on div "0 2" at bounding box center [1172, 325] width 289 height 23
type input "2"
click at [1266, 323] on input "range" at bounding box center [1172, 327] width 289 height 8
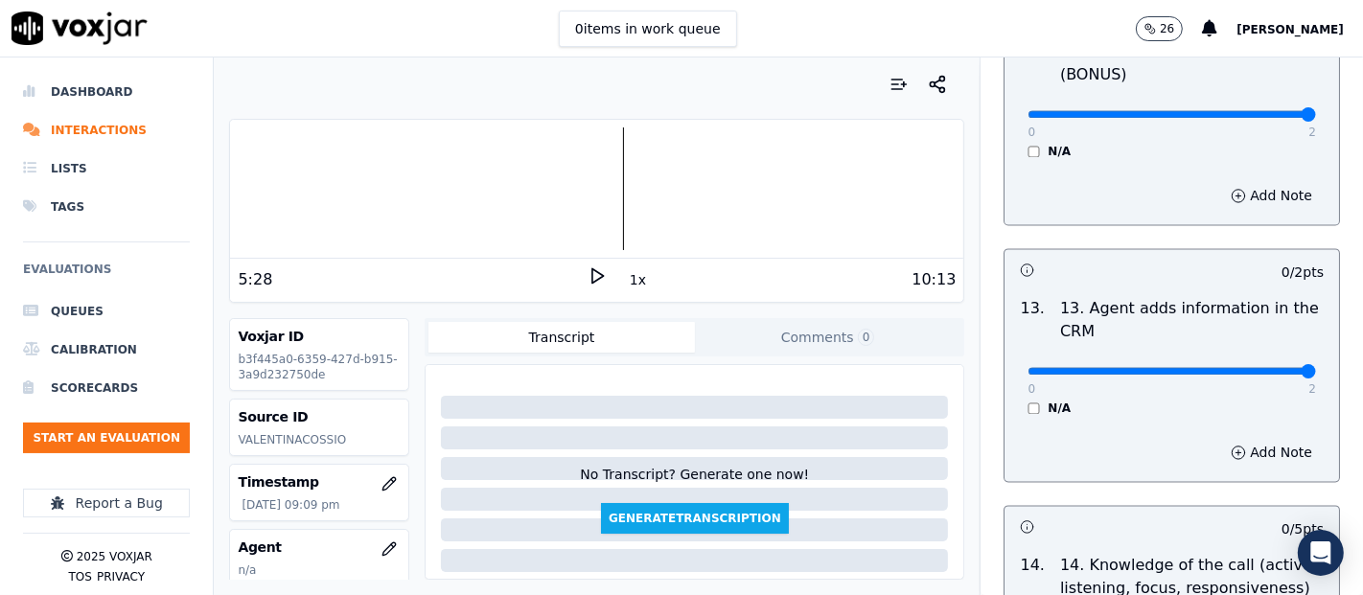
type input "2"
click at [1263, 367] on input "range" at bounding box center [1172, 371] width 289 height 8
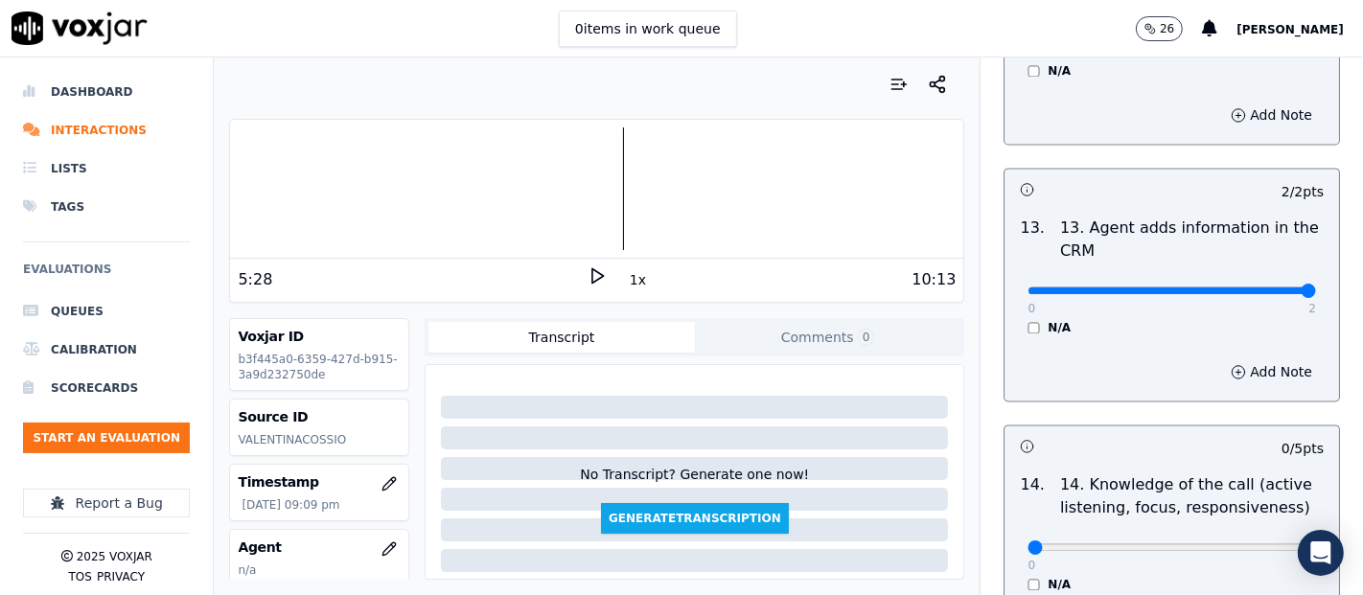
scroll to position [3494, 0]
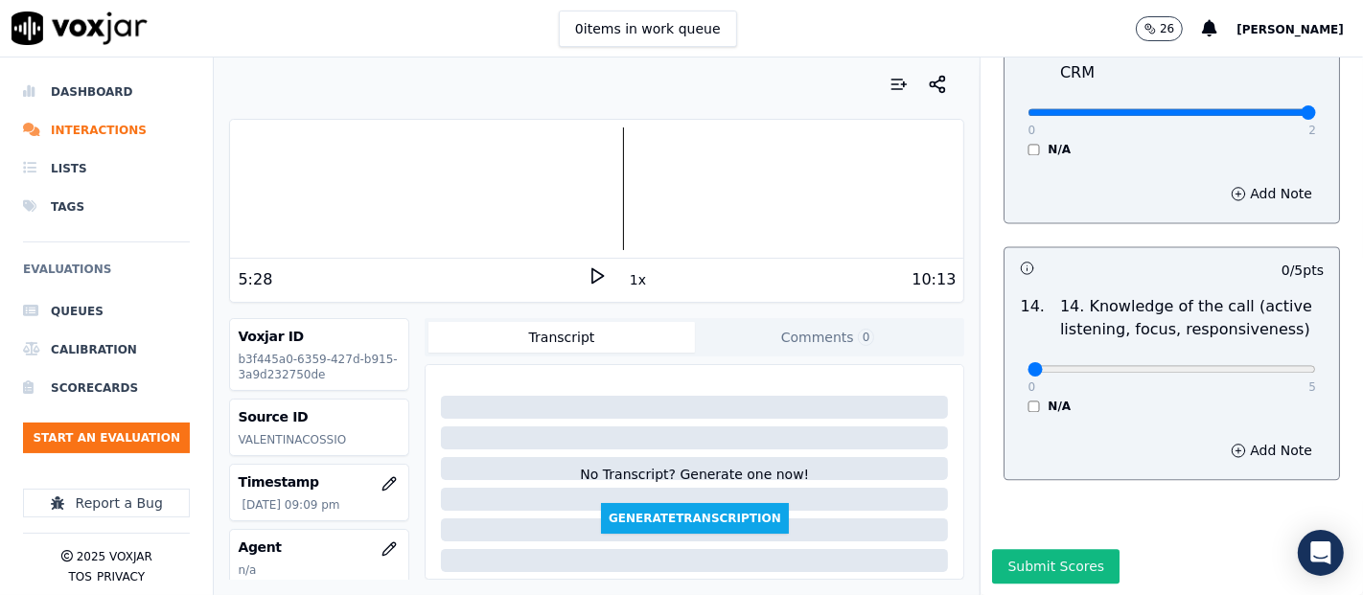
drag, startPoint x: 1263, startPoint y: 337, endPoint x: 1259, endPoint y: 324, distance: 14.0
click at [1309, 380] on p "5" at bounding box center [1313, 387] width 8 height 15
type input "5"
click at [1258, 365] on input "range" at bounding box center [1172, 369] width 289 height 8
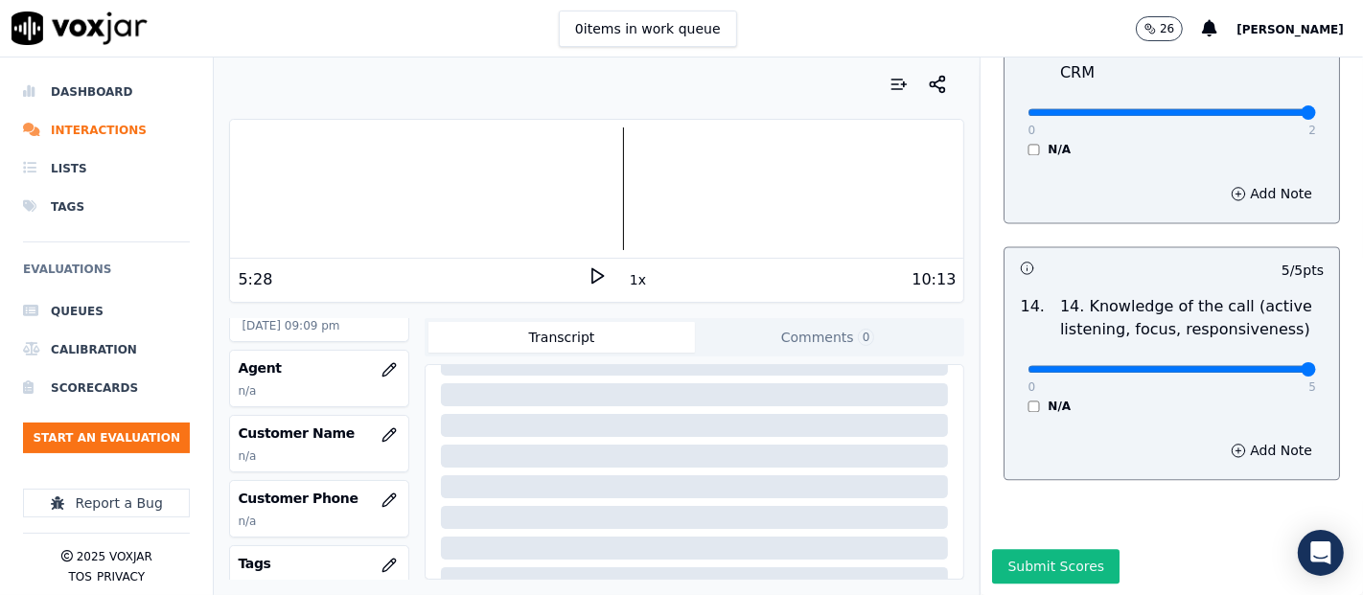
scroll to position [213, 0]
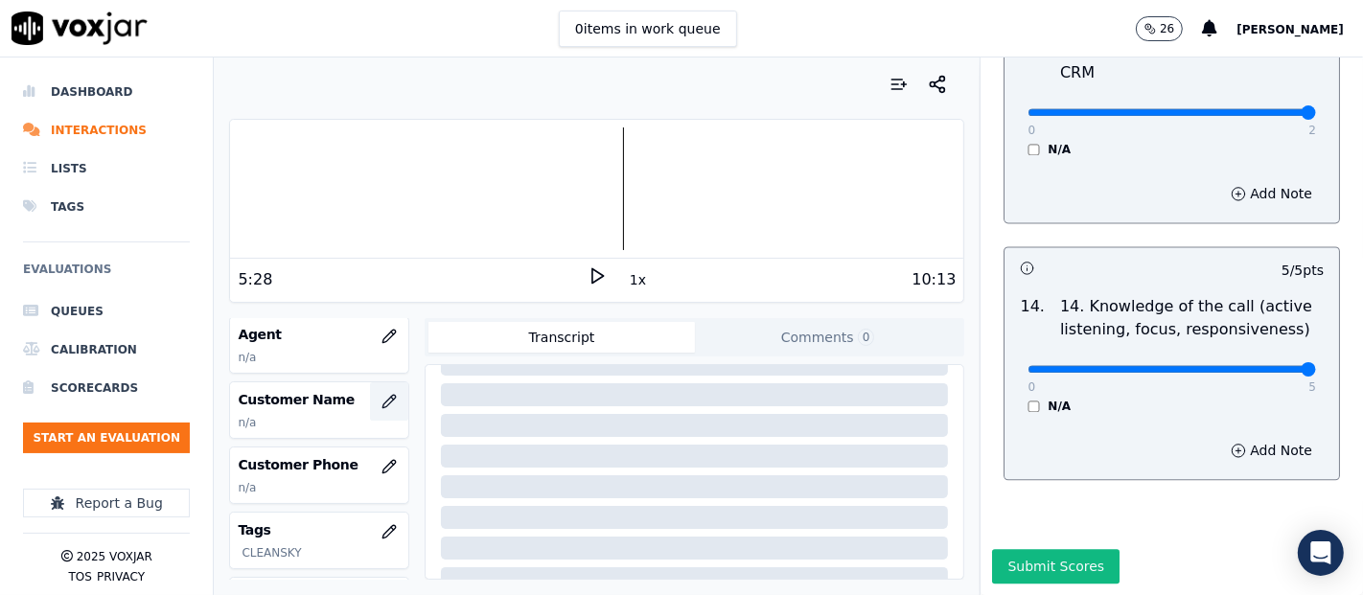
click at [370, 384] on button "button" at bounding box center [389, 402] width 38 height 38
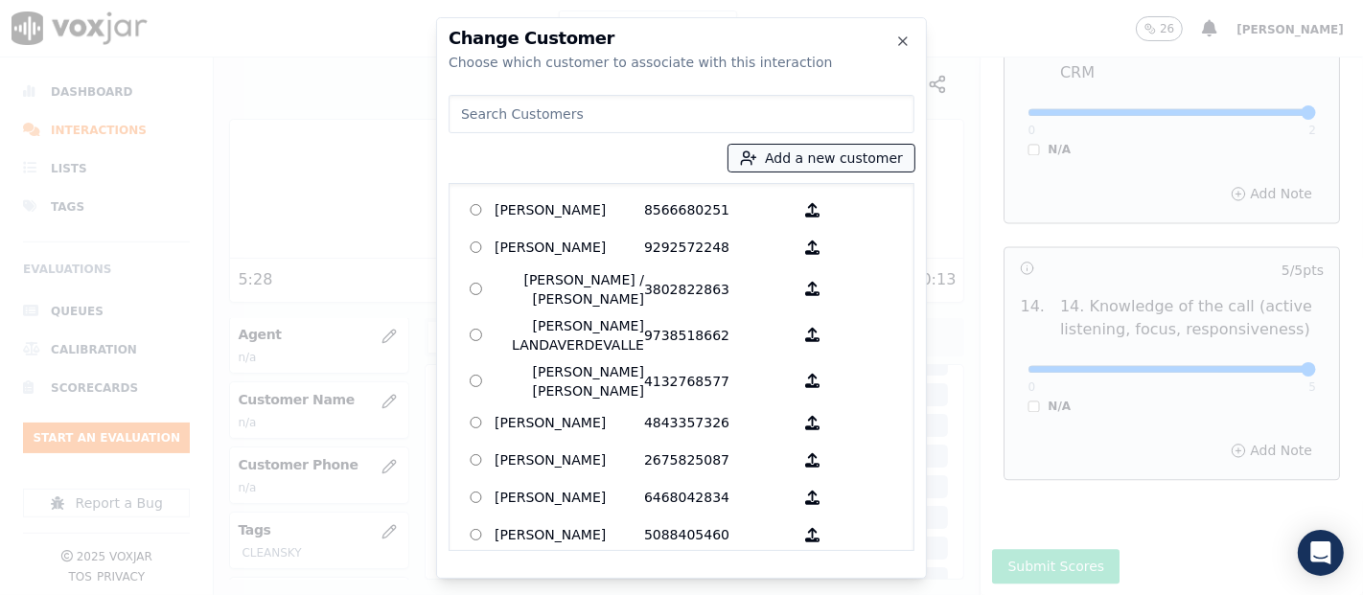
click at [829, 144] on div "Add a new customer [PERSON_NAME] 8566680251 [PERSON_NAME] 9292572248 [PERSON_NA…" at bounding box center [682, 319] width 466 height 464
click at [829, 145] on button "Add a new customer" at bounding box center [822, 158] width 186 height 27
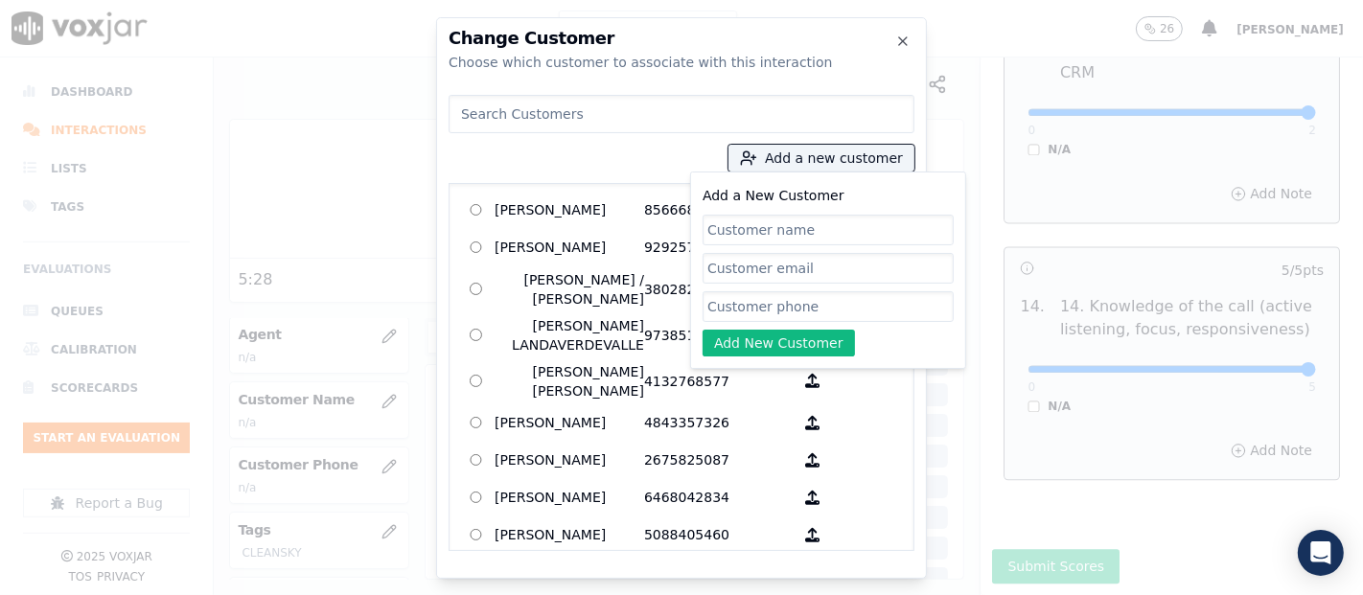
paste input "[PERSON_NAME]"
type input "[PERSON_NAME]"
click at [770, 297] on input "Add a New Customer" at bounding box center [828, 306] width 251 height 31
paste input "6093410077"
type input "6093410077"
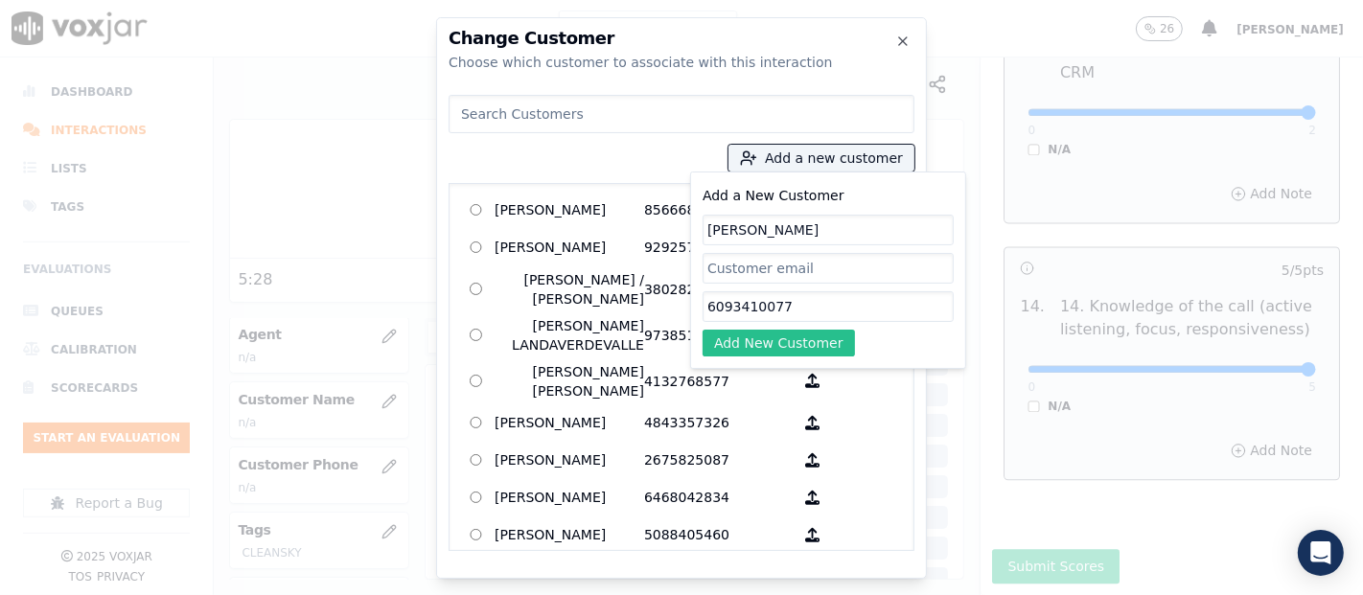
click at [814, 333] on button "Add New Customer" at bounding box center [779, 343] width 152 height 27
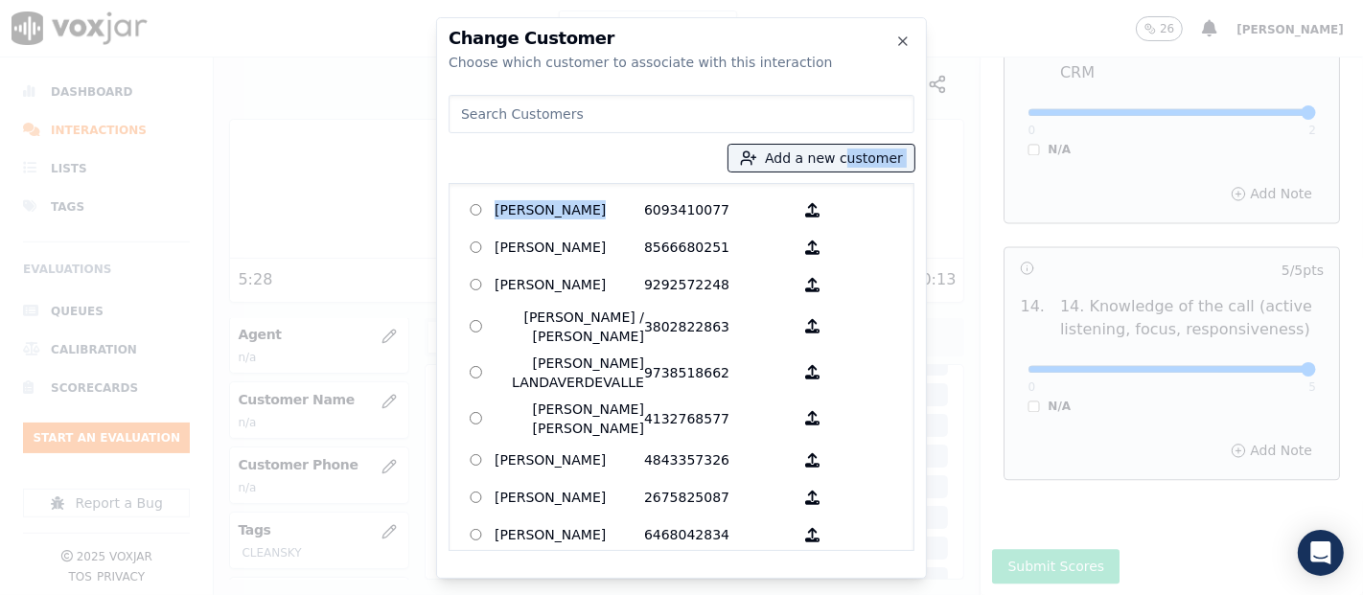
click at [590, 187] on div "Add a new customer [PERSON_NAME] 6093410077 [PERSON_NAME] 8566680251 [PERSON_NA…" at bounding box center [682, 319] width 466 height 464
click at [575, 208] on p "[PERSON_NAME]" at bounding box center [570, 211] width 150 height 30
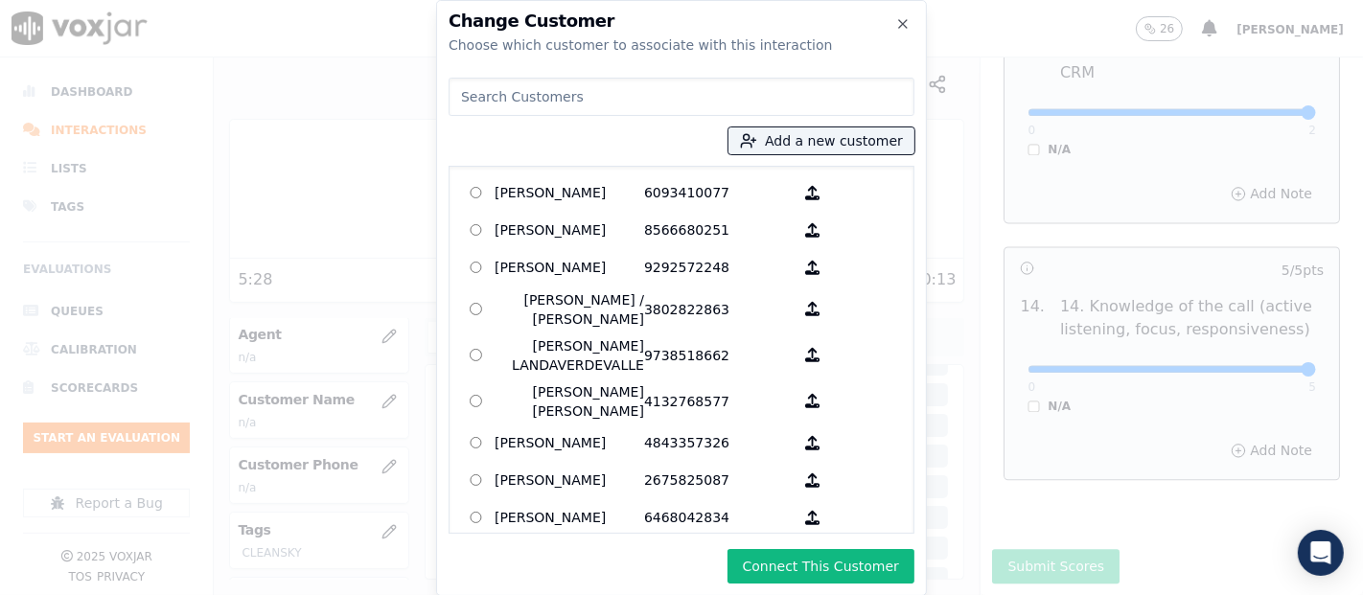
click at [786, 593] on div "Change Customer Choose which customer to associate with this interaction Add a …" at bounding box center [681, 298] width 491 height 596
click at [802, 575] on button "Connect This Customer" at bounding box center [821, 566] width 187 height 35
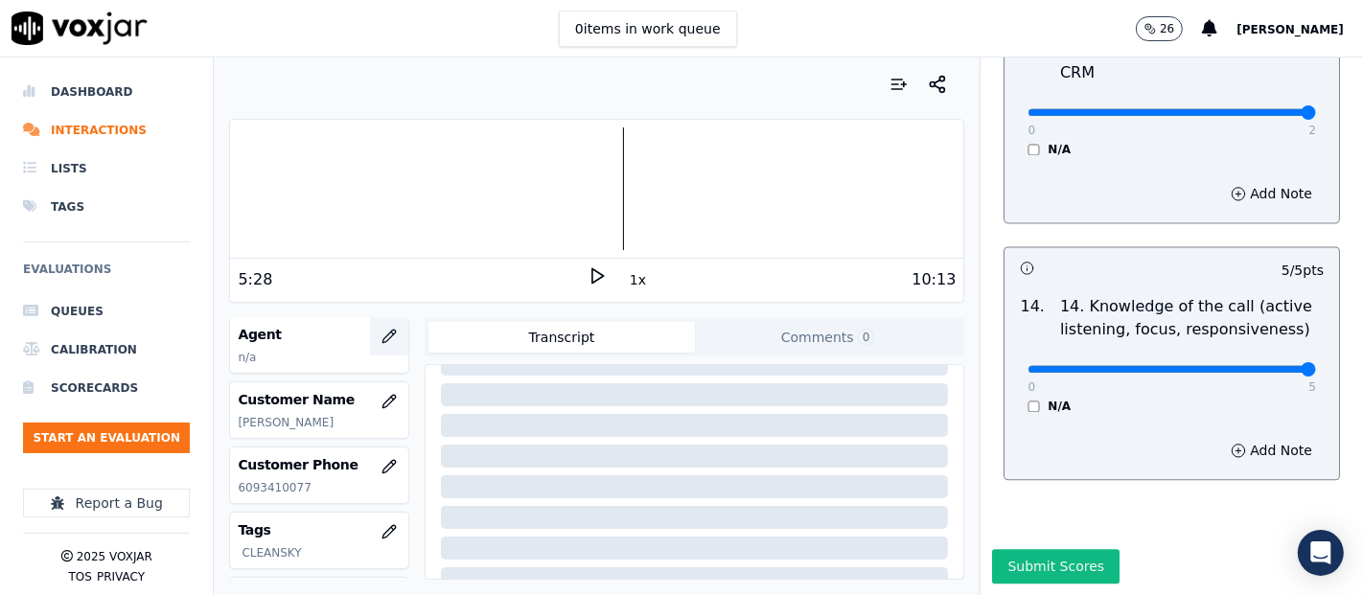
click at [370, 324] on button "button" at bounding box center [389, 336] width 38 height 38
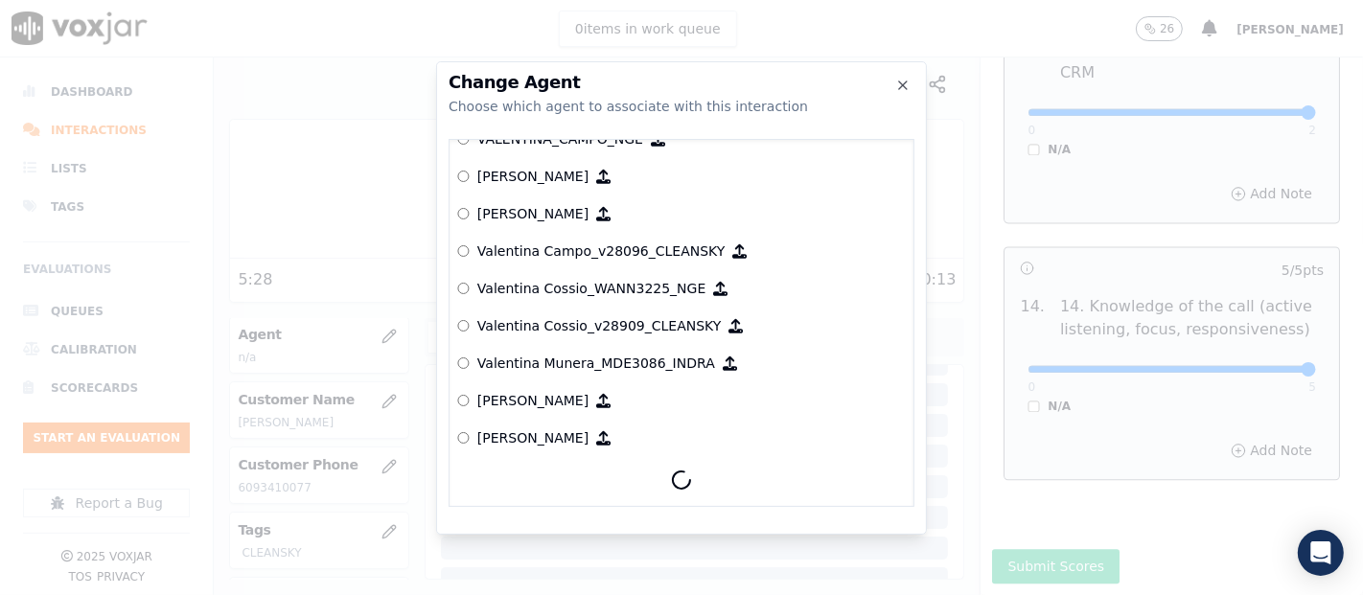
scroll to position [9989, 0]
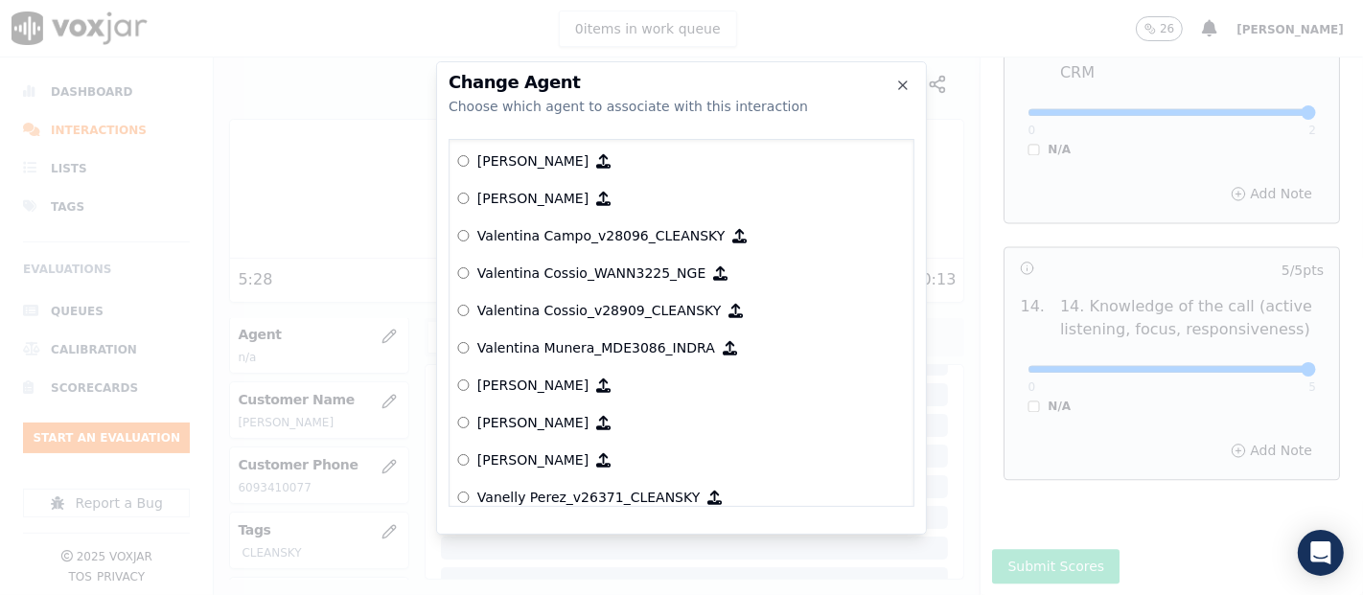
click at [594, 301] on p "Valentina Cossio_v28909_CLEANSKY" at bounding box center [599, 310] width 244 height 19
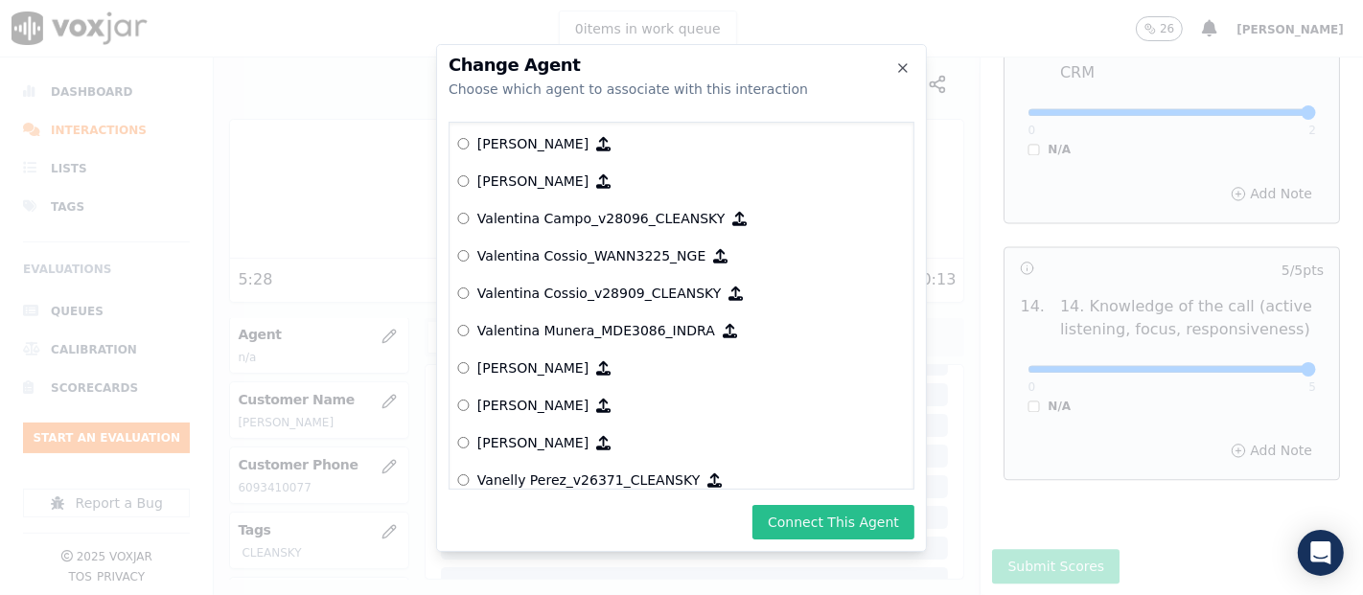
click at [819, 523] on button "Connect This Agent" at bounding box center [834, 522] width 162 height 35
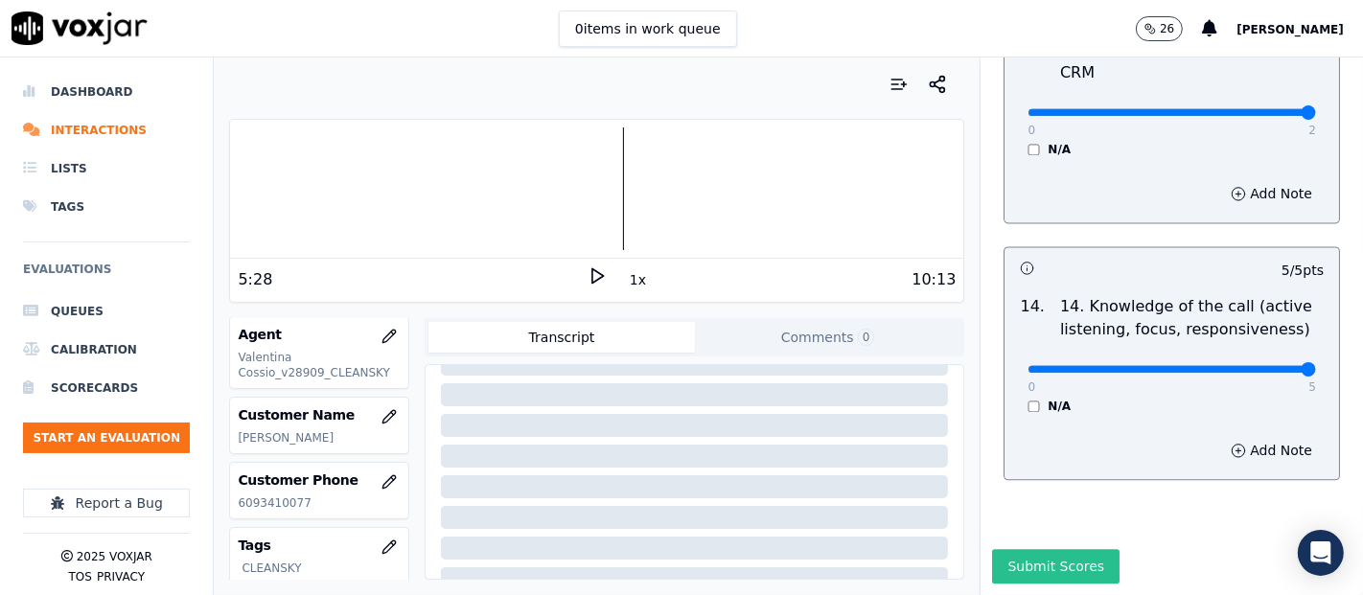
click at [1035, 549] on button "Submit Scores" at bounding box center [1056, 566] width 128 height 35
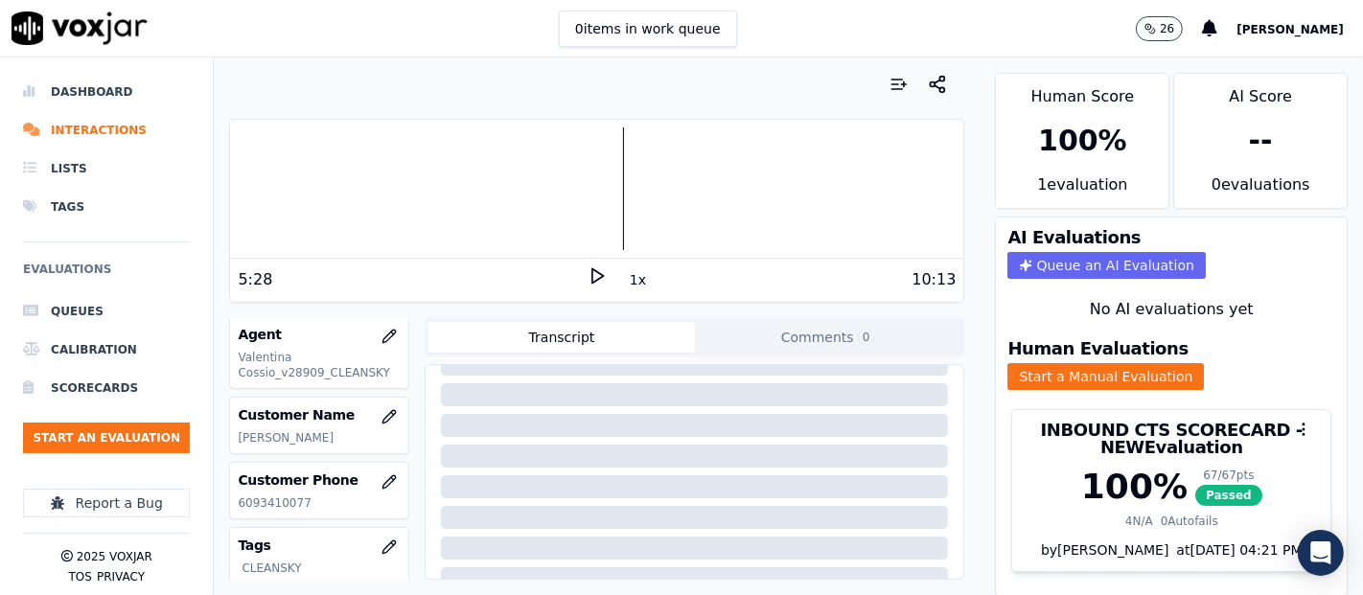
click at [1044, 541] on div "by Shadia De Castro at 09/17/2025 04:21 PM" at bounding box center [1171, 556] width 318 height 31
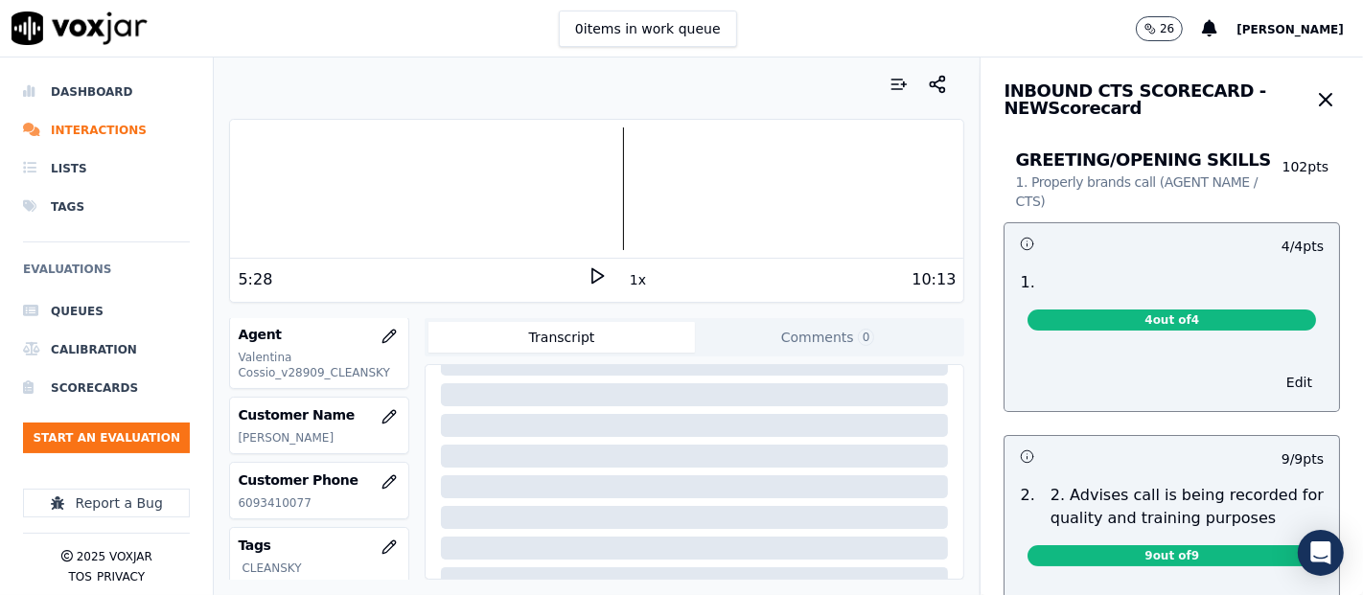
click at [1314, 97] on icon "button" at bounding box center [1325, 99] width 23 height 23
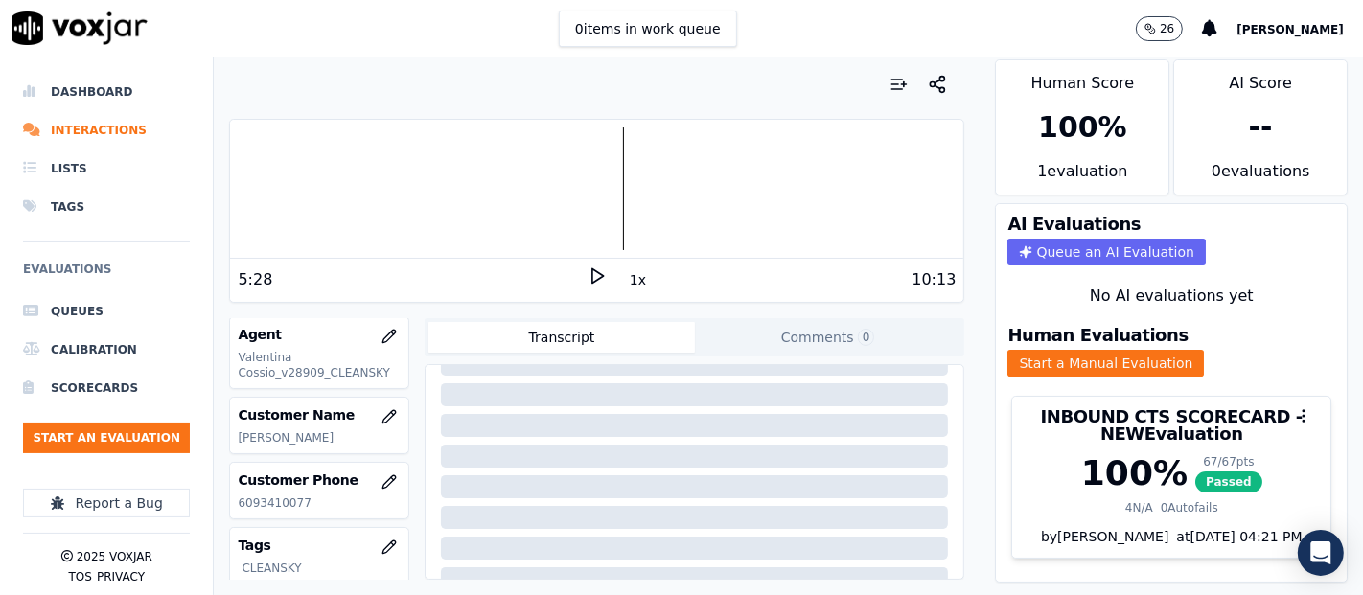
scroll to position [0, 0]
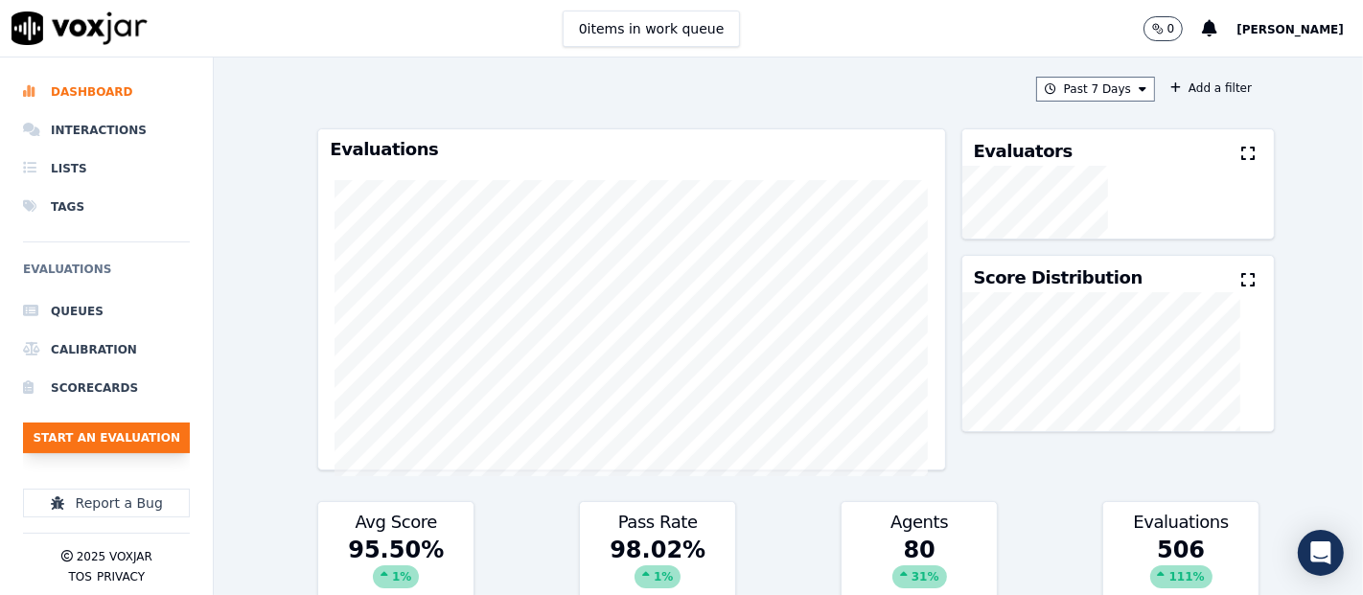
click at [150, 434] on button "Start an Evaluation" at bounding box center [106, 438] width 167 height 31
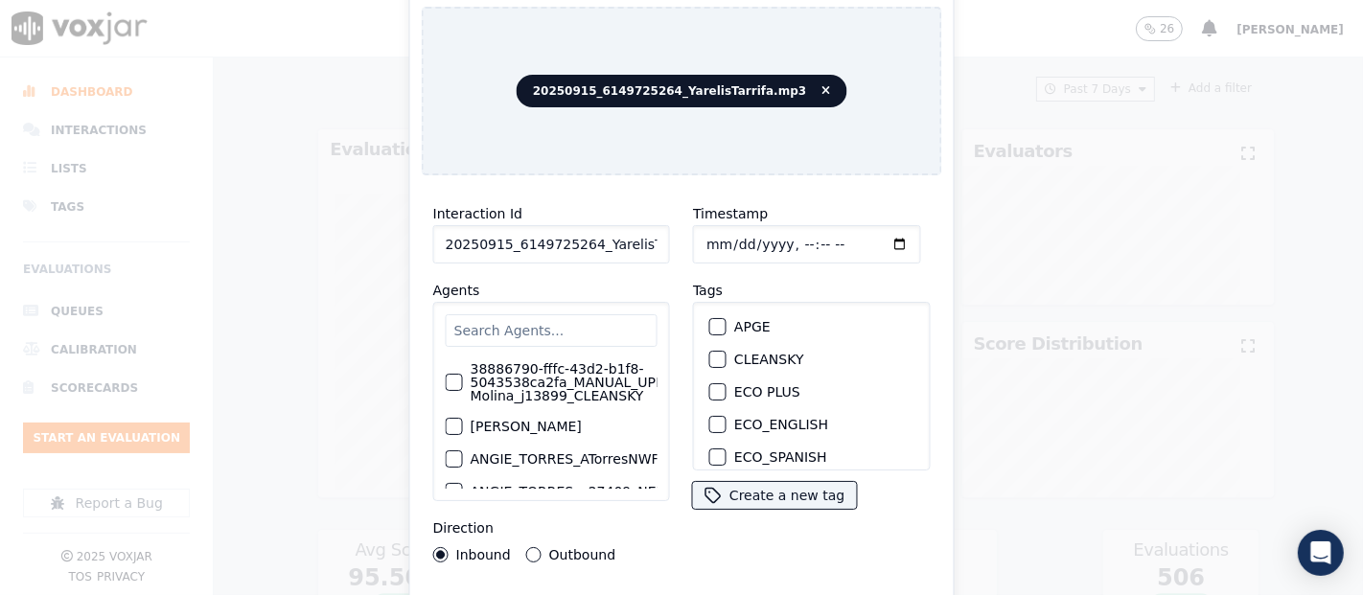
click at [608, 233] on input "20250915_6149725264_YarelisTarrifa.mp3" at bounding box center [551, 244] width 237 height 38
type input "20250915_6149725264_YarelisTarrifa"
click at [710, 353] on div "button" at bounding box center [716, 359] width 13 height 13
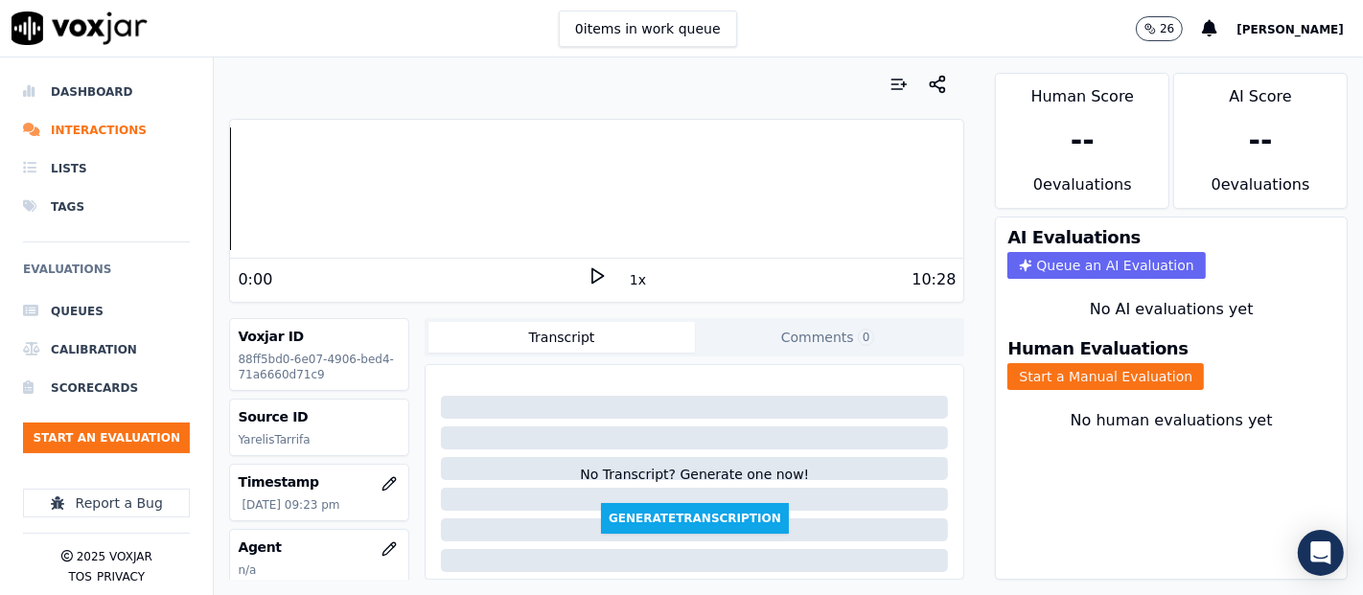
click at [588, 267] on icon at bounding box center [597, 276] width 19 height 19
click at [1040, 363] on button "Start a Manual Evaluation" at bounding box center [1106, 376] width 197 height 27
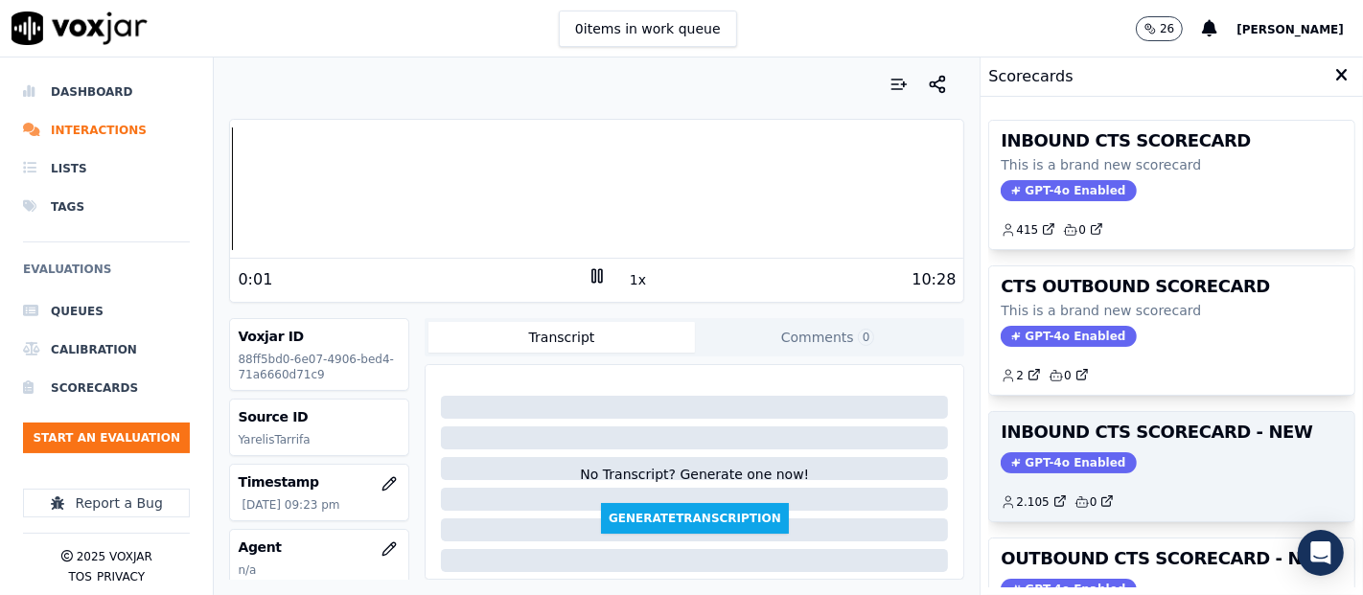
click at [1126, 425] on h3 "INBOUND CTS SCORECARD - NEW" at bounding box center [1172, 432] width 342 height 17
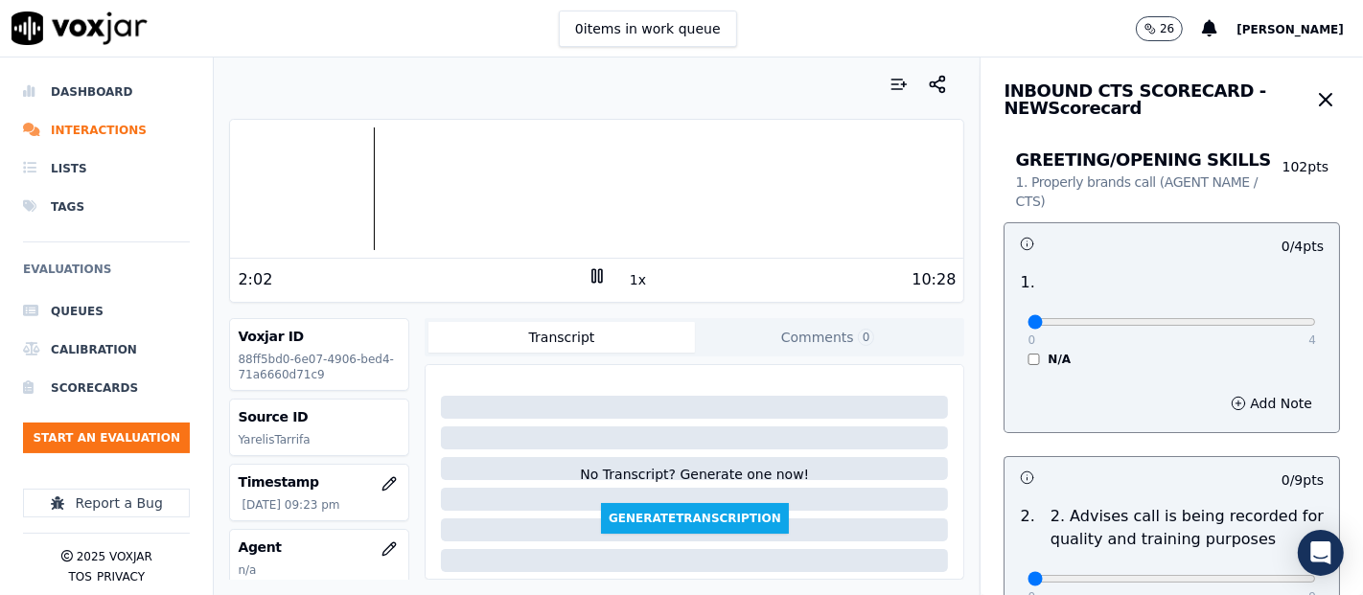
click at [588, 274] on icon at bounding box center [597, 276] width 19 height 19
click at [588, 272] on icon at bounding box center [597, 276] width 19 height 19
click at [588, 274] on icon at bounding box center [597, 276] width 19 height 19
click at [575, 264] on div "3:08 1x 10:28" at bounding box center [596, 279] width 733 height 41
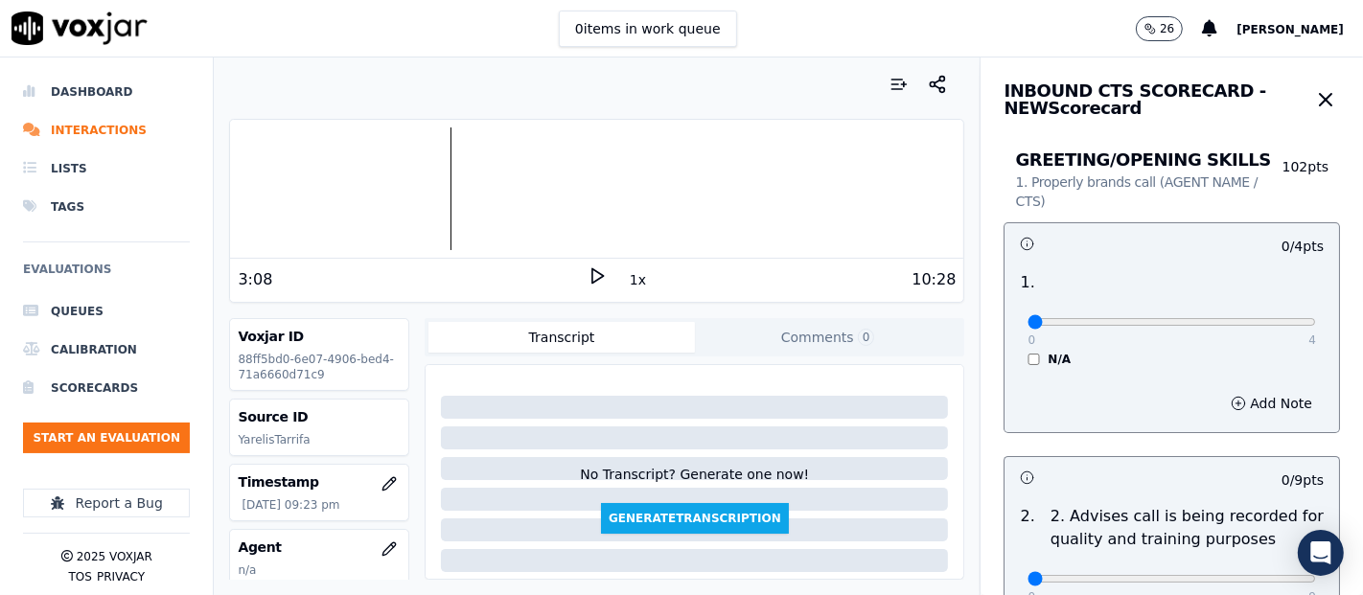
click at [588, 267] on icon at bounding box center [597, 276] width 19 height 19
click at [422, 168] on div at bounding box center [596, 189] width 733 height 123
click at [428, 181] on div at bounding box center [596, 189] width 733 height 123
click at [588, 273] on icon at bounding box center [597, 276] width 19 height 19
click at [588, 279] on icon at bounding box center [597, 276] width 19 height 19
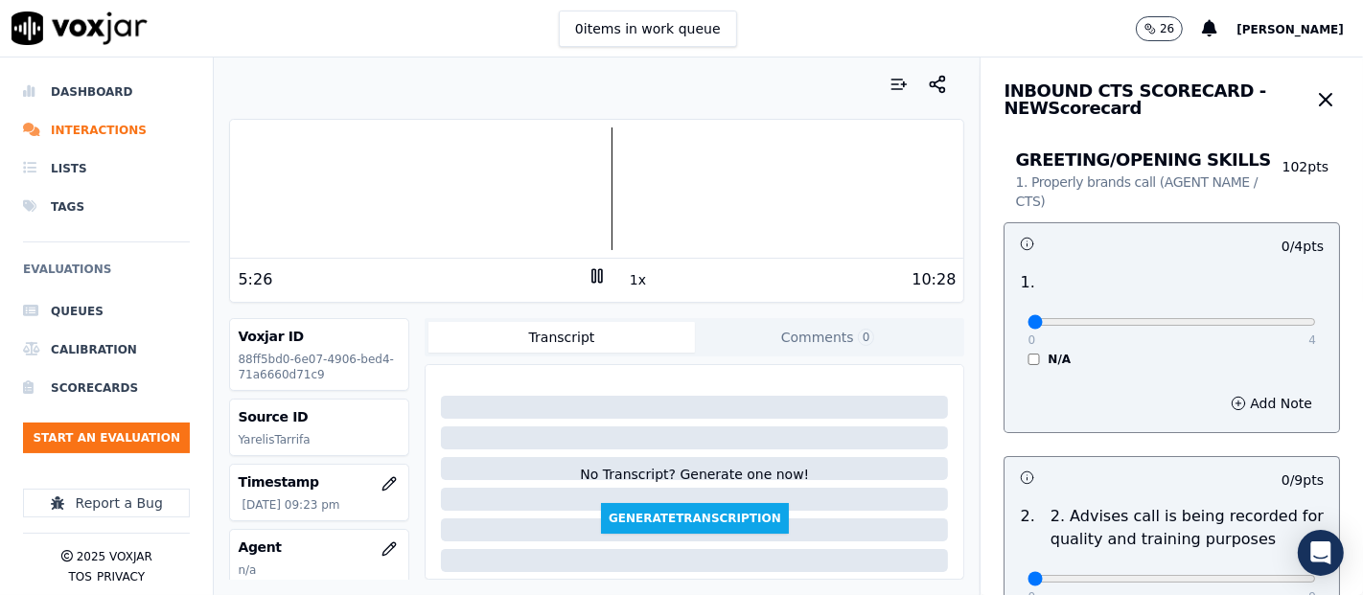
click at [599, 270] on rect at bounding box center [600, 275] width 3 height 12
type input "4"
click at [1258, 324] on input "range" at bounding box center [1172, 322] width 289 height 8
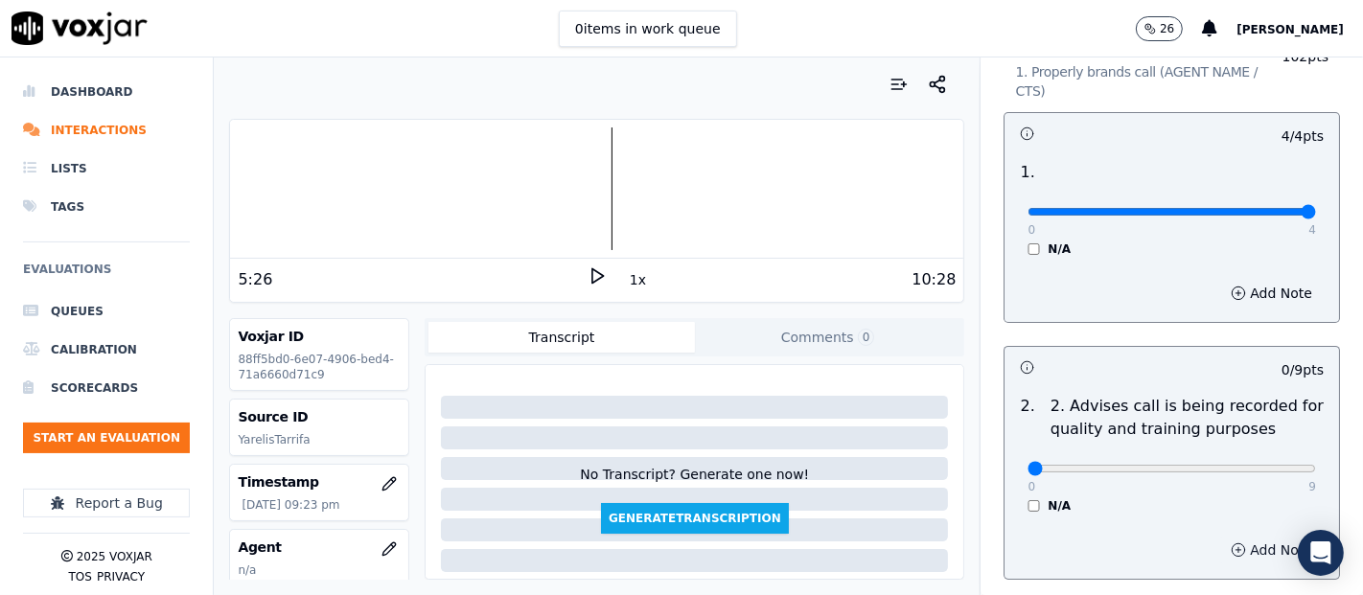
scroll to position [319, 0]
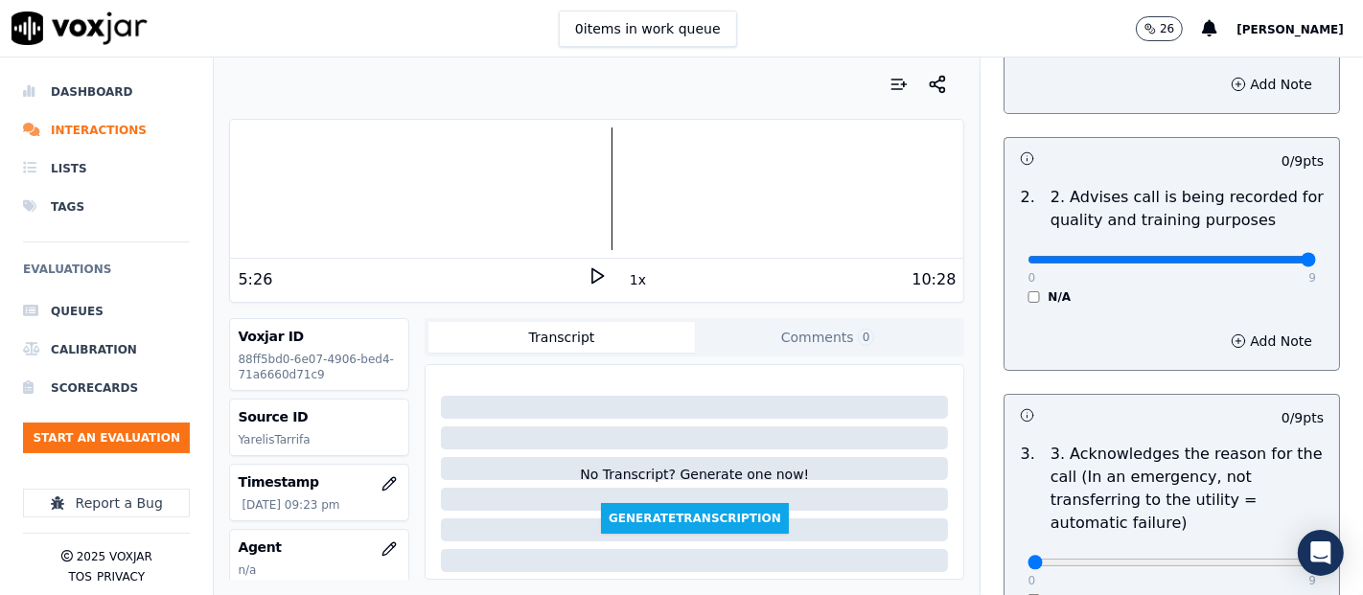
type input "9"
click at [1264, 259] on input "range" at bounding box center [1172, 260] width 289 height 8
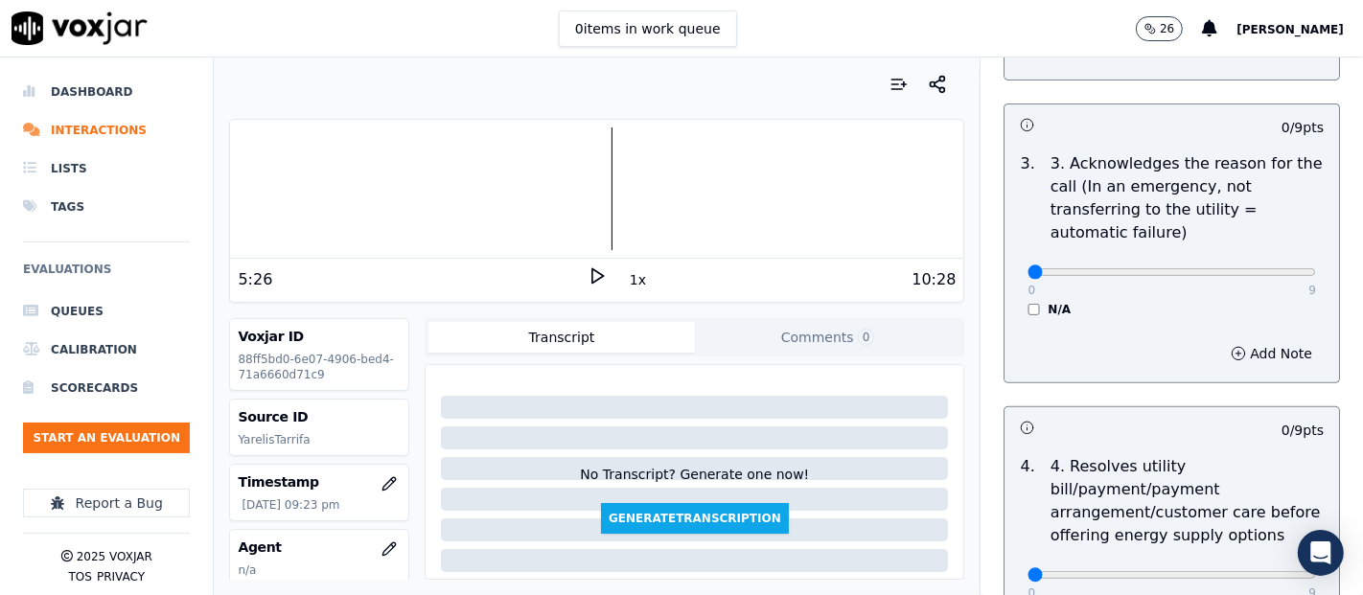
scroll to position [639, 0]
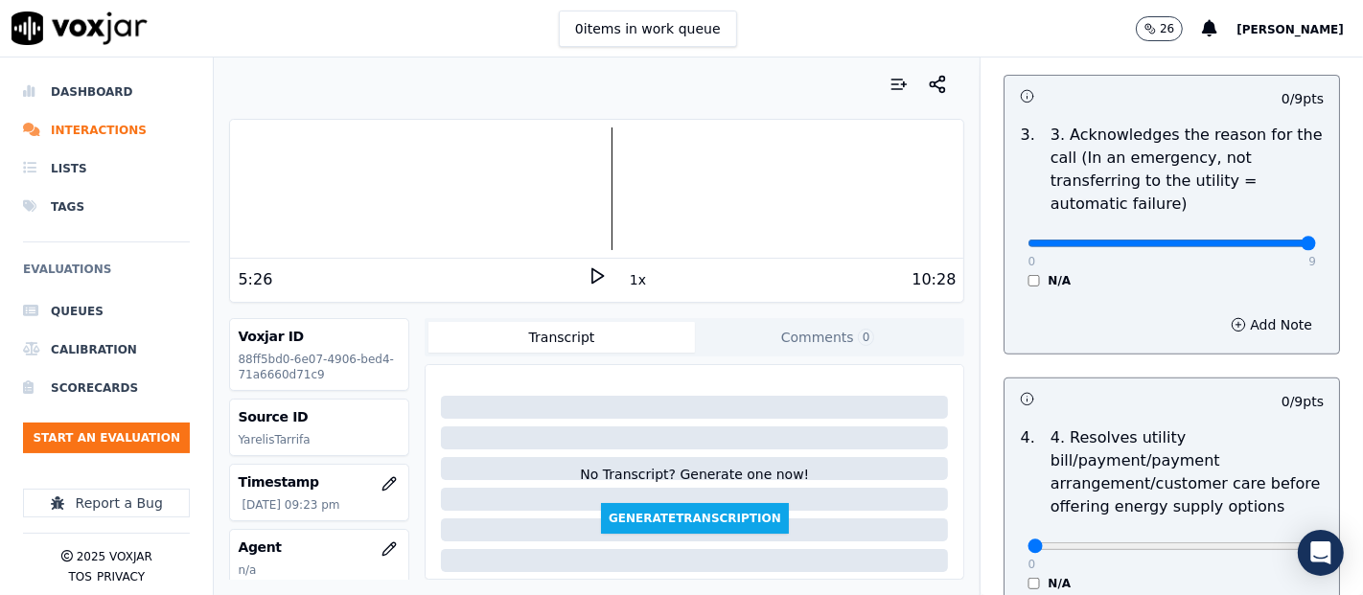
type input "9"
click at [1250, 247] on input "range" at bounding box center [1172, 244] width 289 height 8
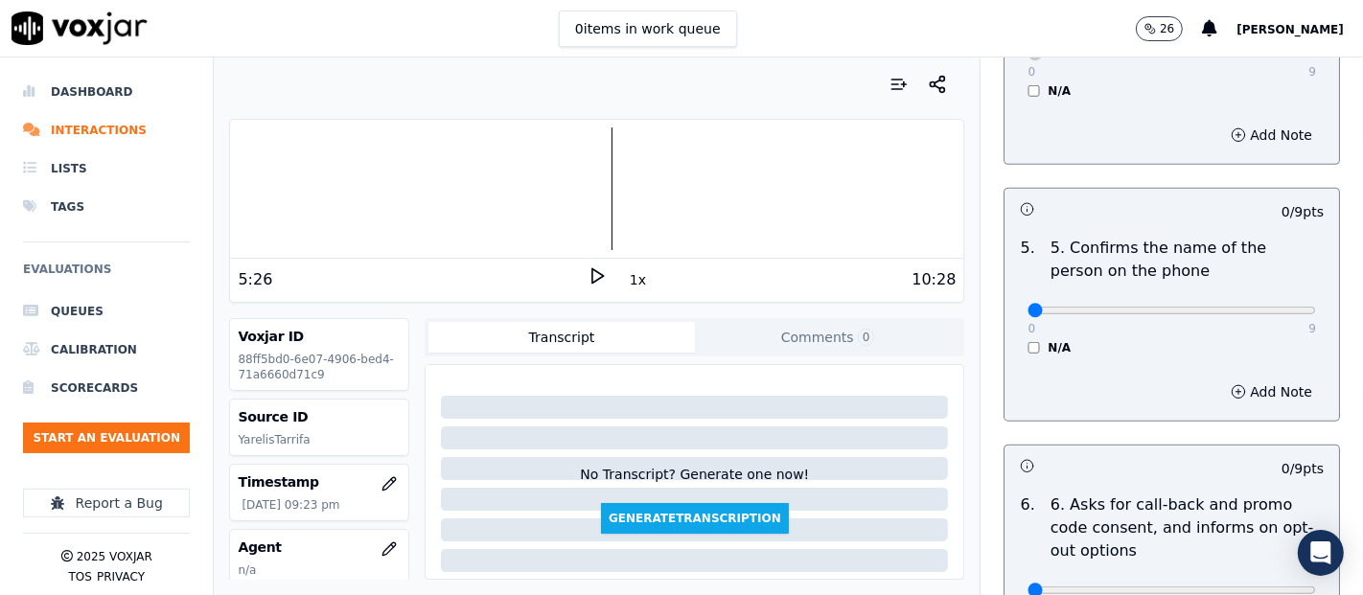
scroll to position [1278, 0]
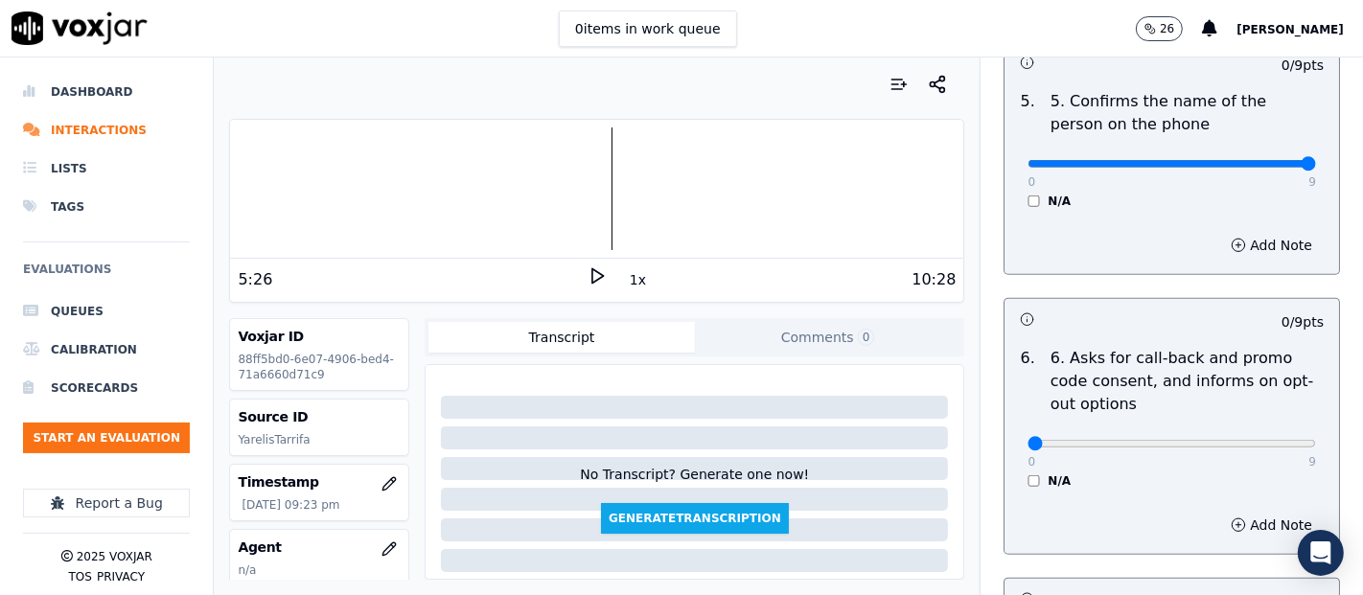
type input "9"
click at [1265, 160] on input "range" at bounding box center [1172, 164] width 289 height 8
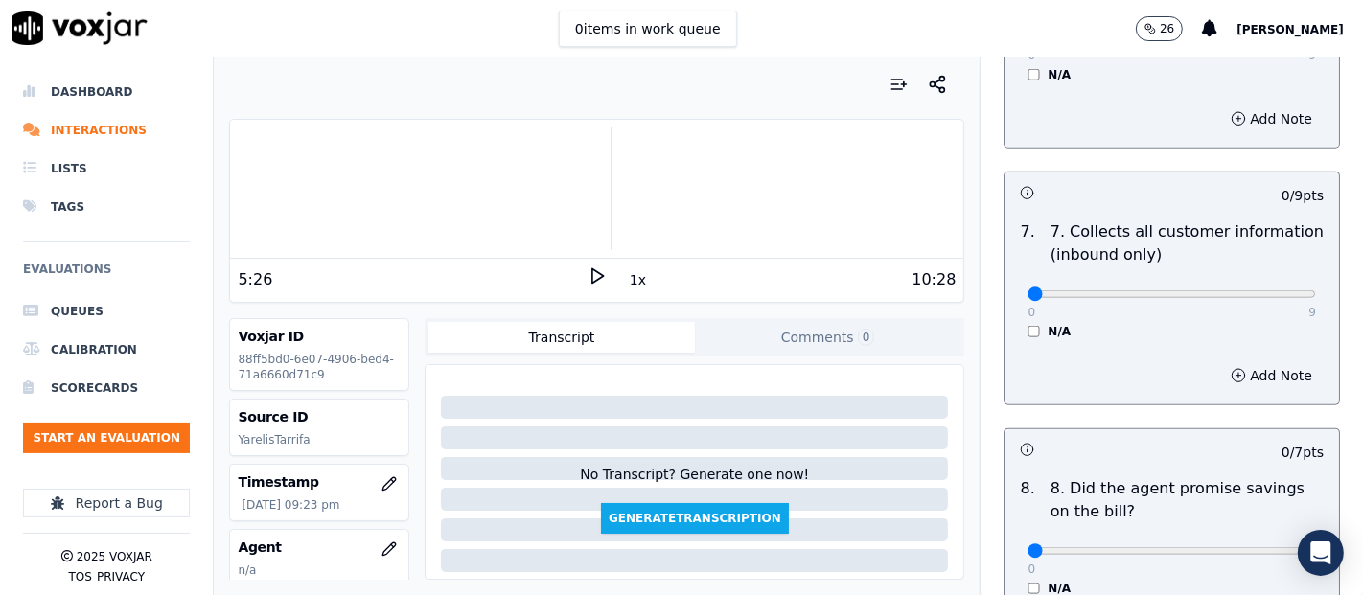
scroll to position [1704, 0]
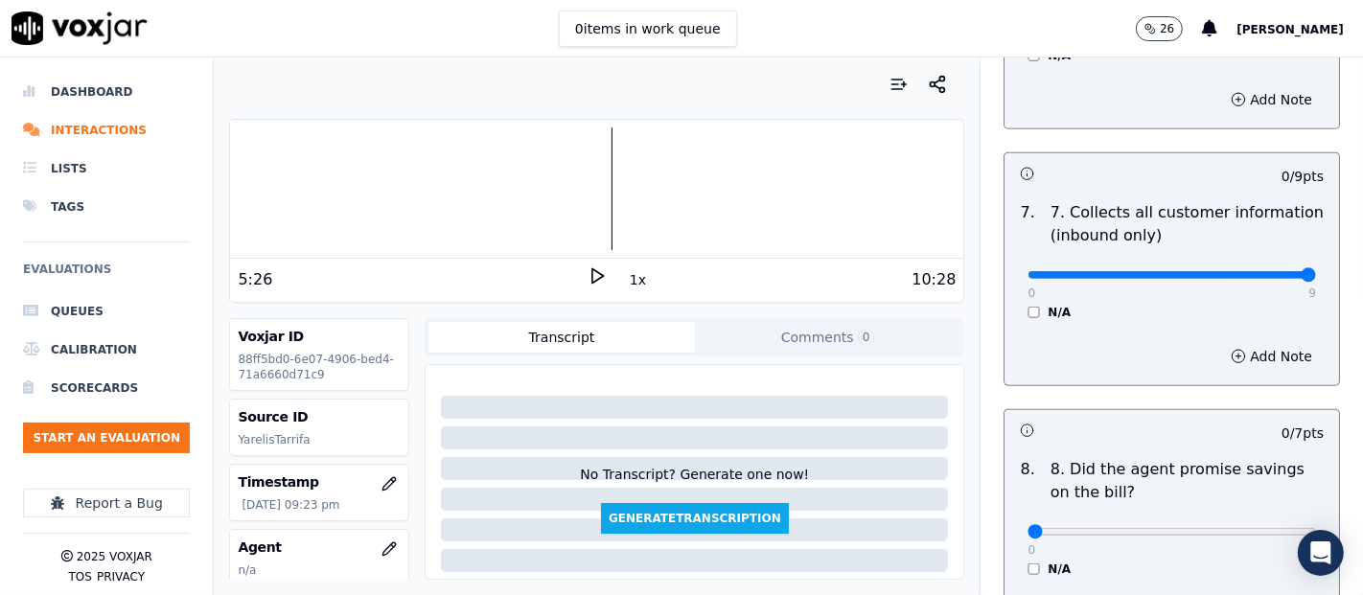
type input "9"
click at [1264, 272] on input "range" at bounding box center [1172, 275] width 289 height 8
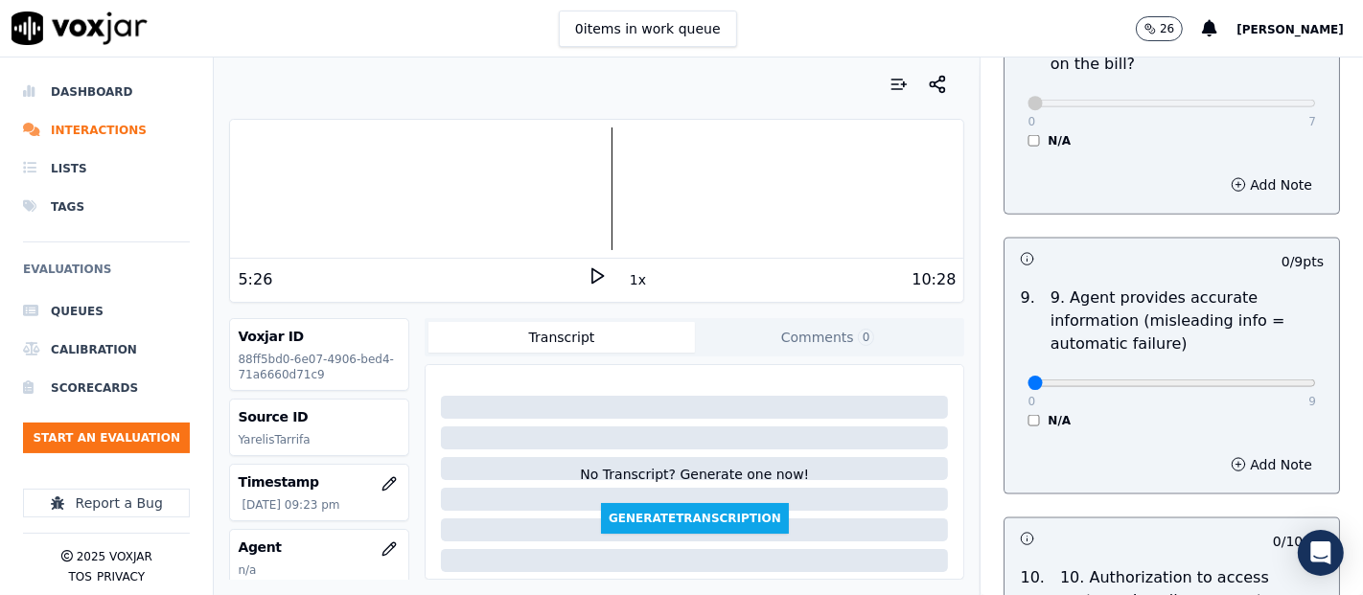
scroll to position [2237, 0]
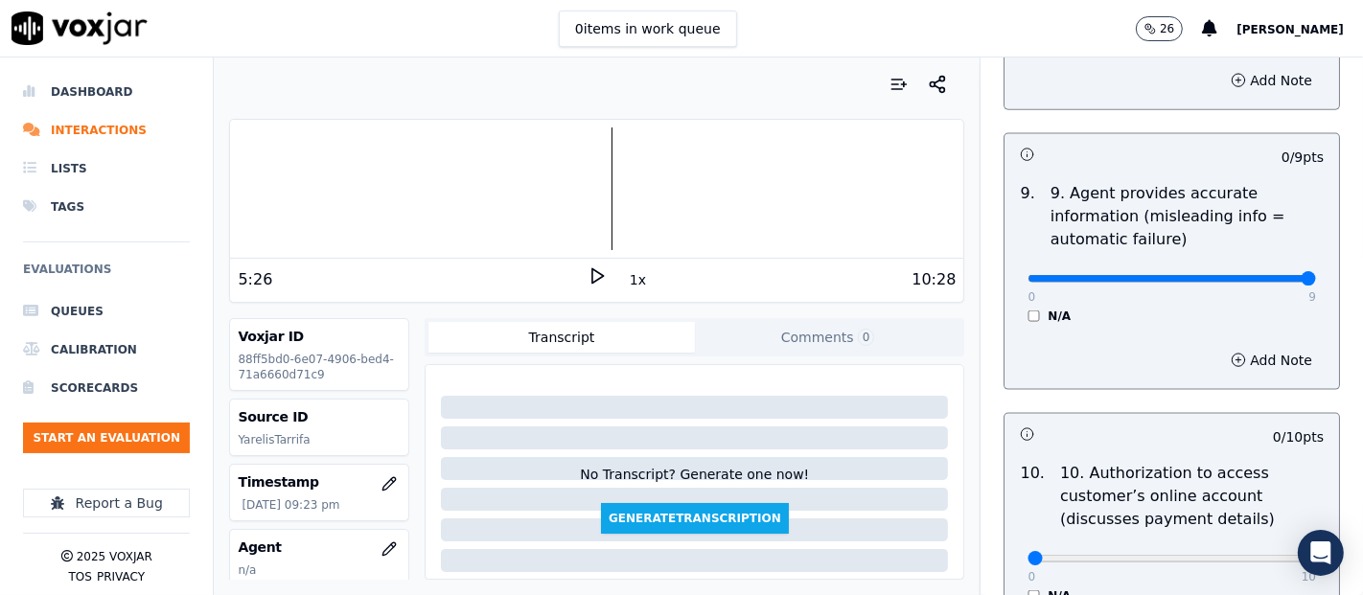
type input "9"
click at [1259, 275] on input "range" at bounding box center [1172, 279] width 289 height 8
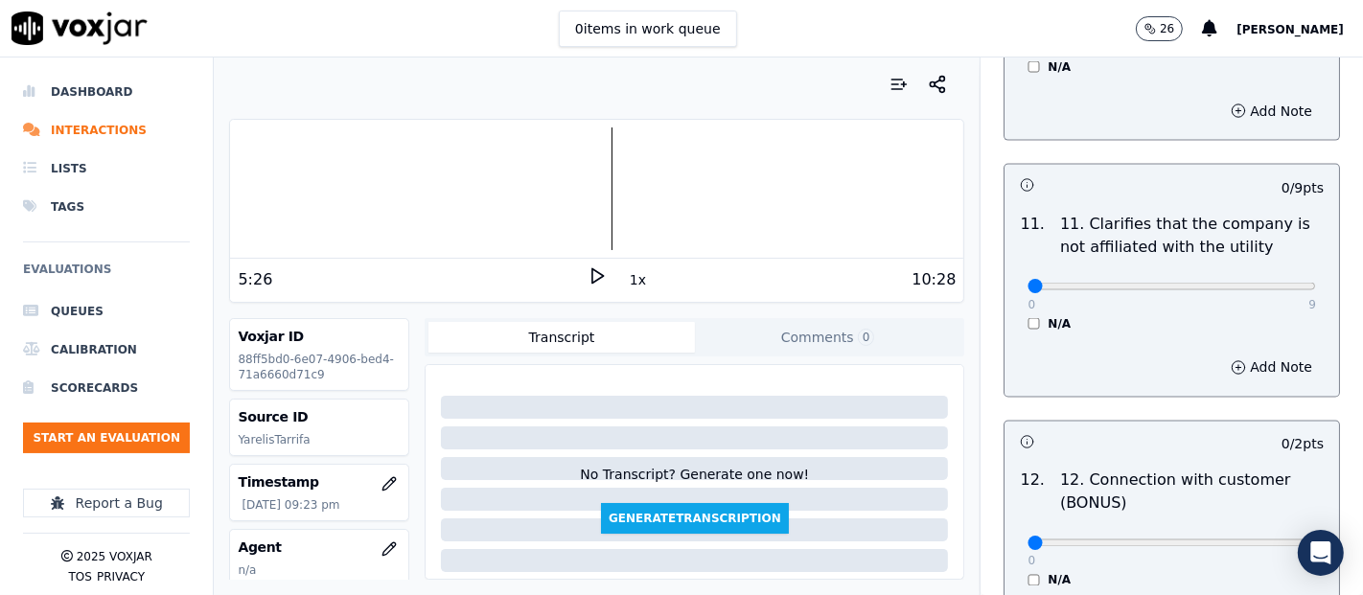
scroll to position [2769, 0]
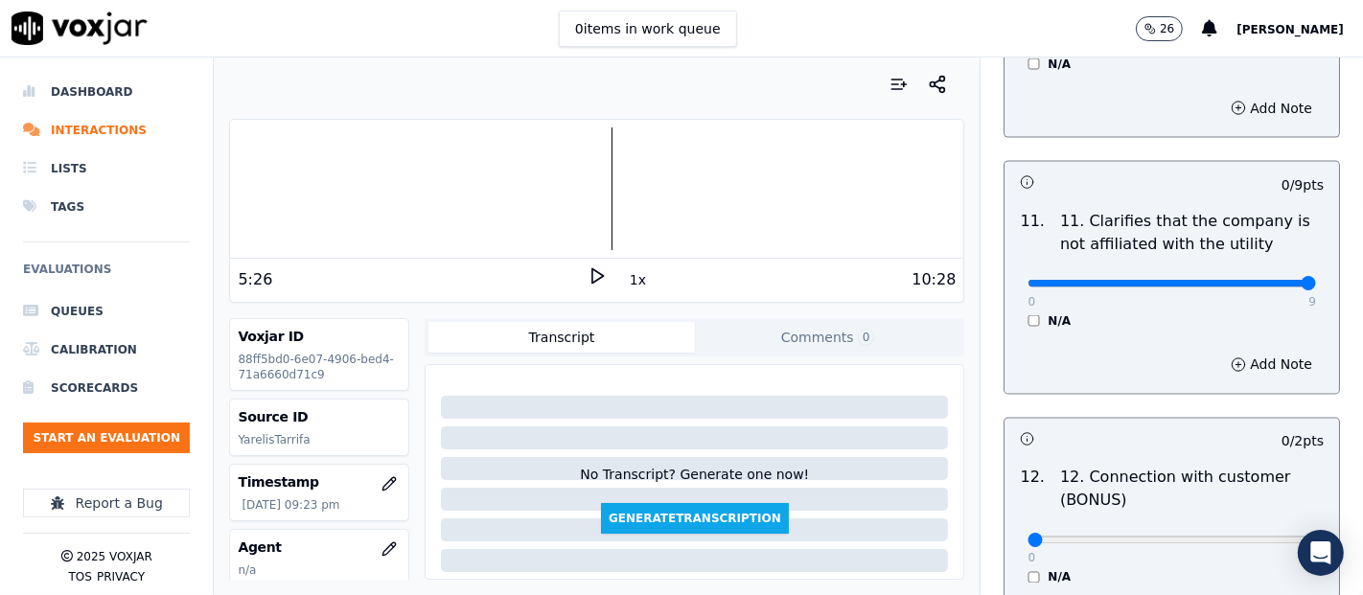
type input "9"
click at [1261, 280] on input "range" at bounding box center [1172, 284] width 289 height 8
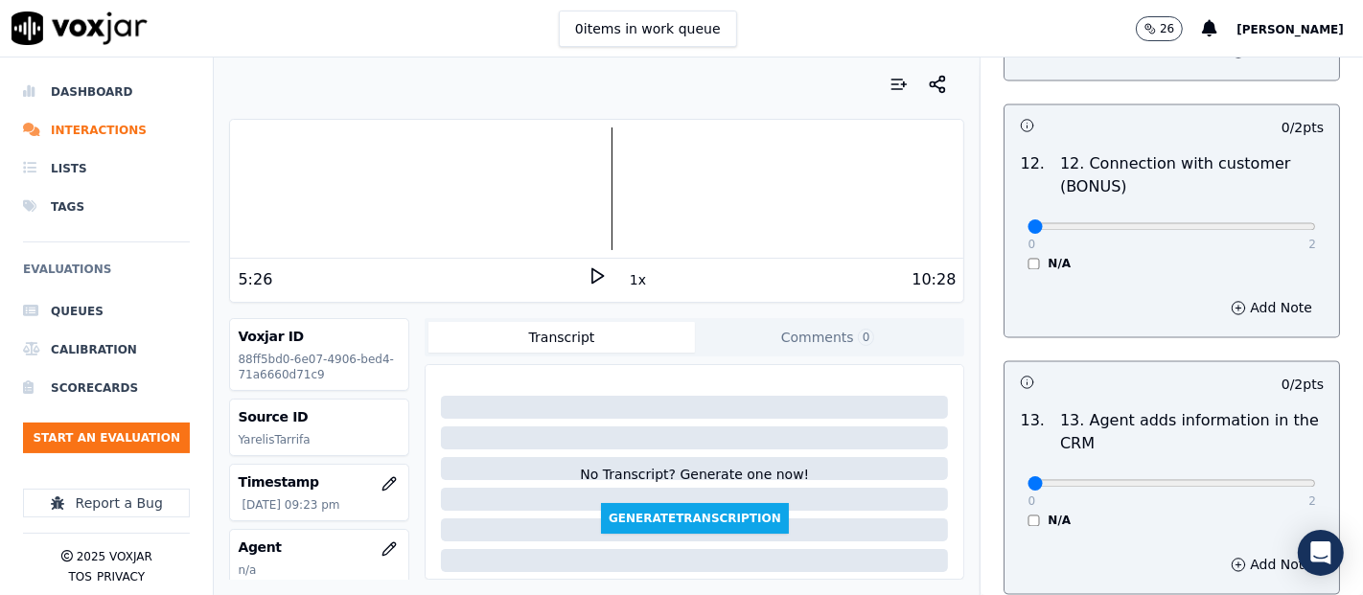
scroll to position [3089, 0]
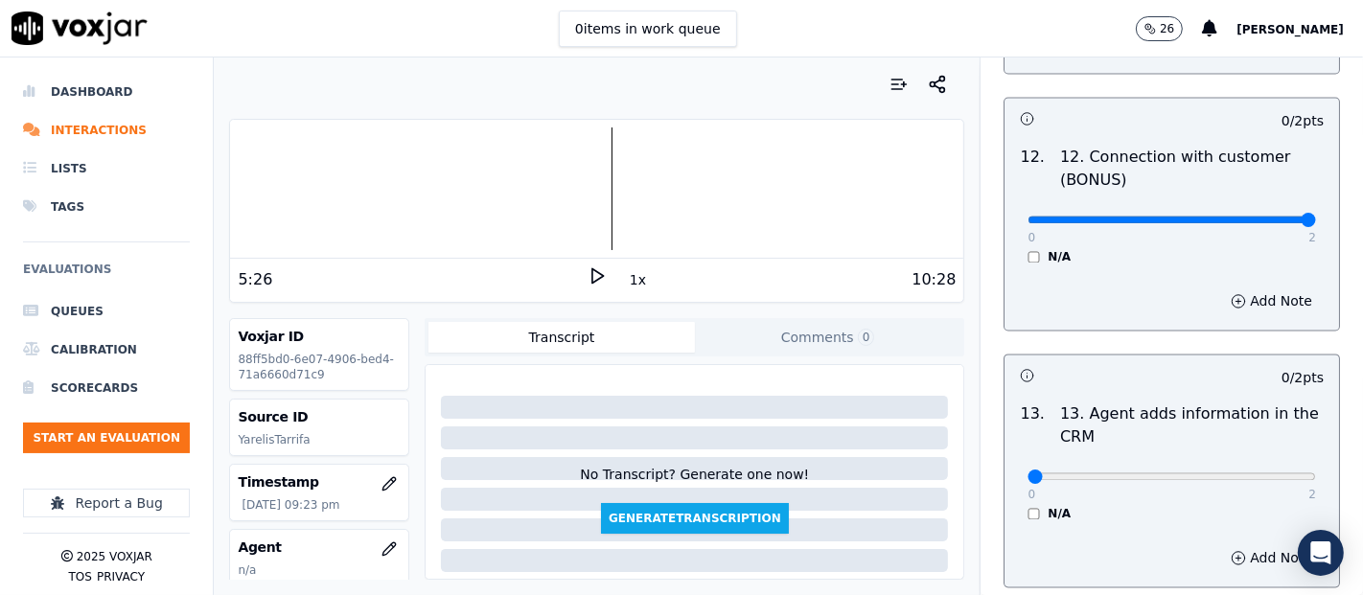
type input "2"
click at [1241, 218] on input "range" at bounding box center [1172, 221] width 289 height 8
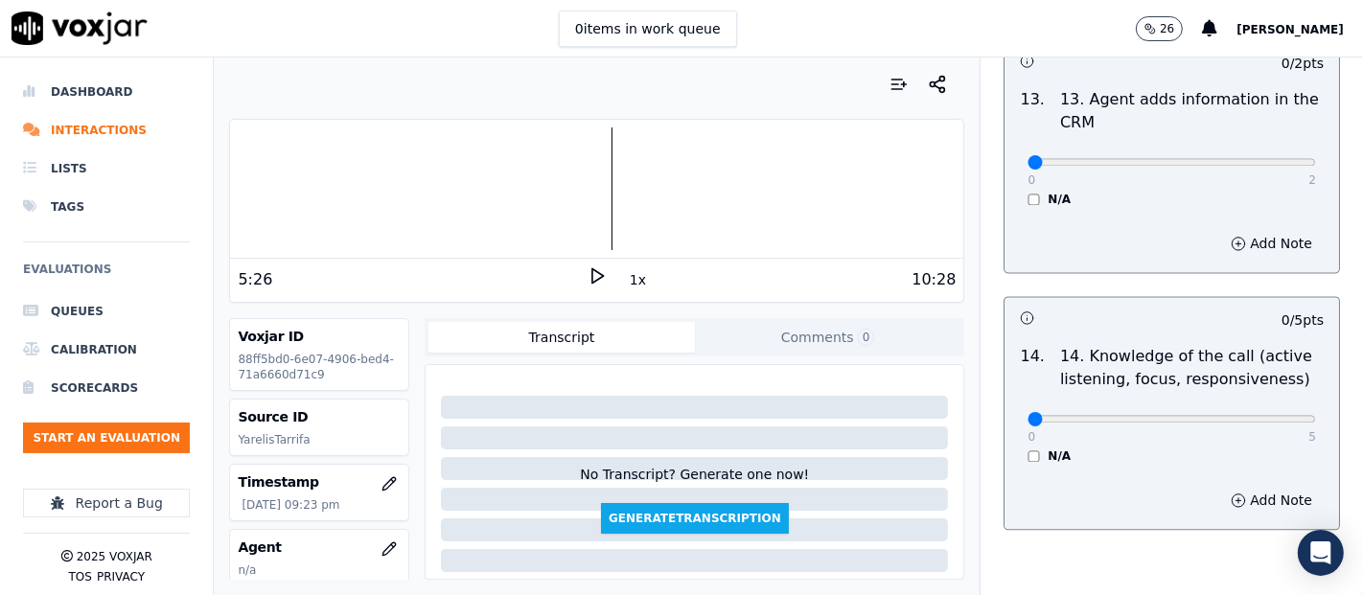
scroll to position [3408, 0]
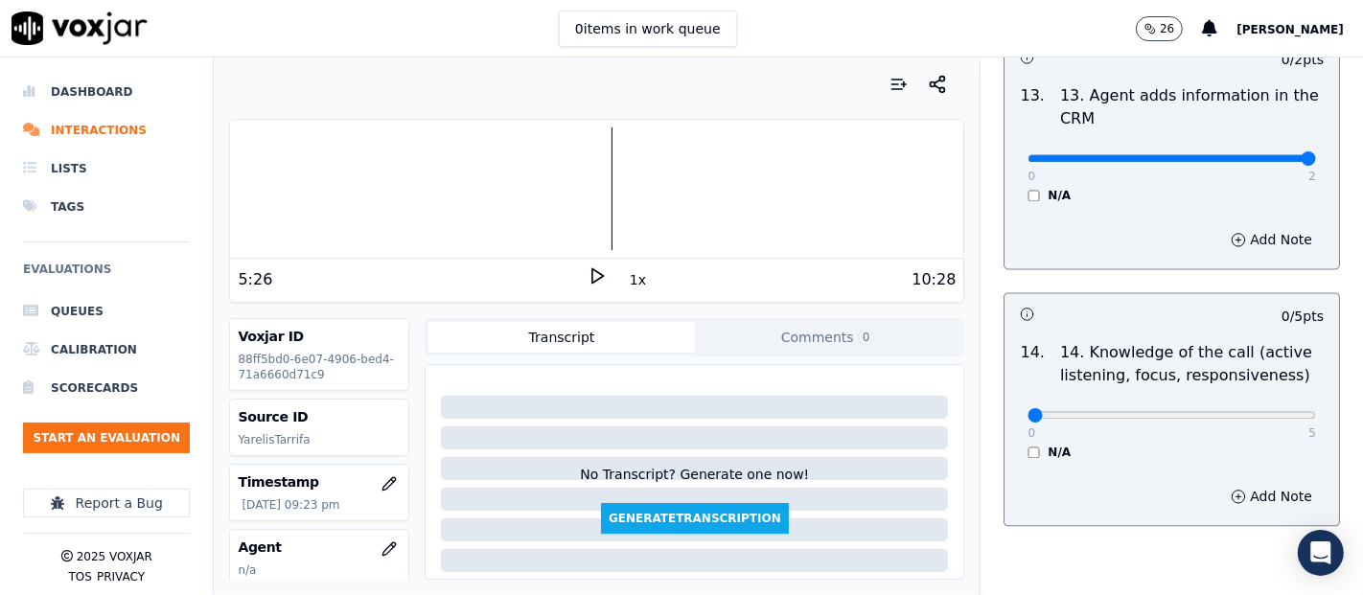
type input "2"
click at [1262, 158] on input "range" at bounding box center [1172, 158] width 289 height 8
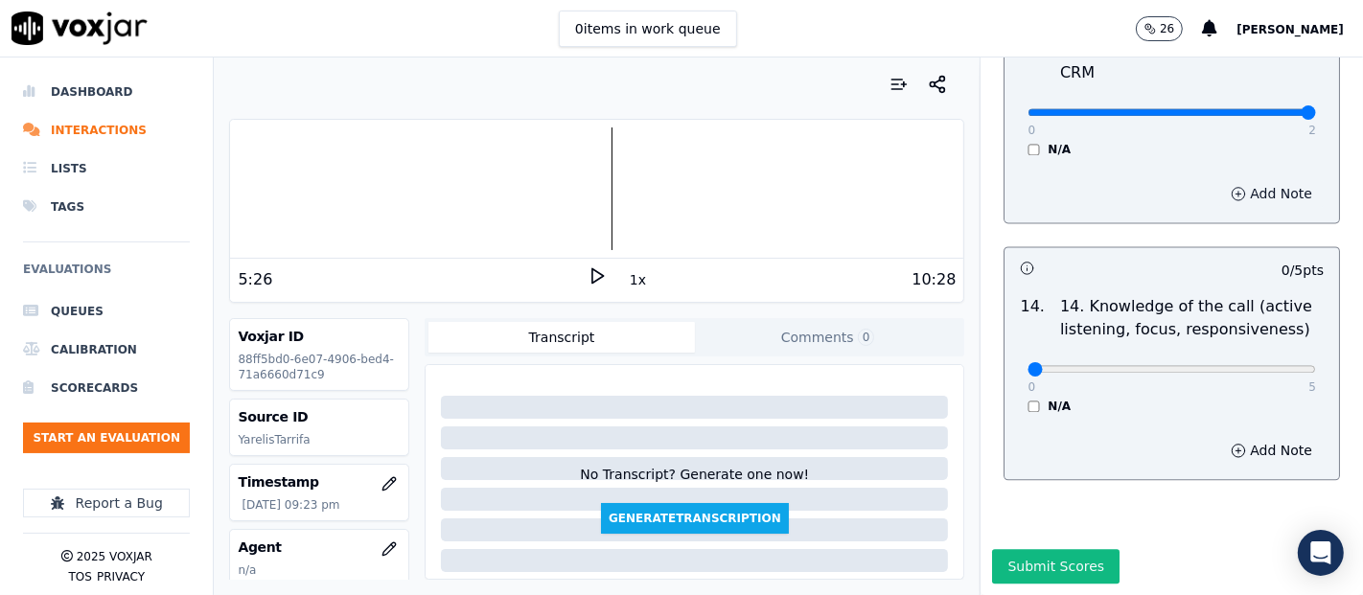
scroll to position [3494, 0]
drag, startPoint x: 1265, startPoint y: 316, endPoint x: 1207, endPoint y: 309, distance: 58.0
type input "5"
click at [1261, 365] on input "range" at bounding box center [1172, 369] width 289 height 8
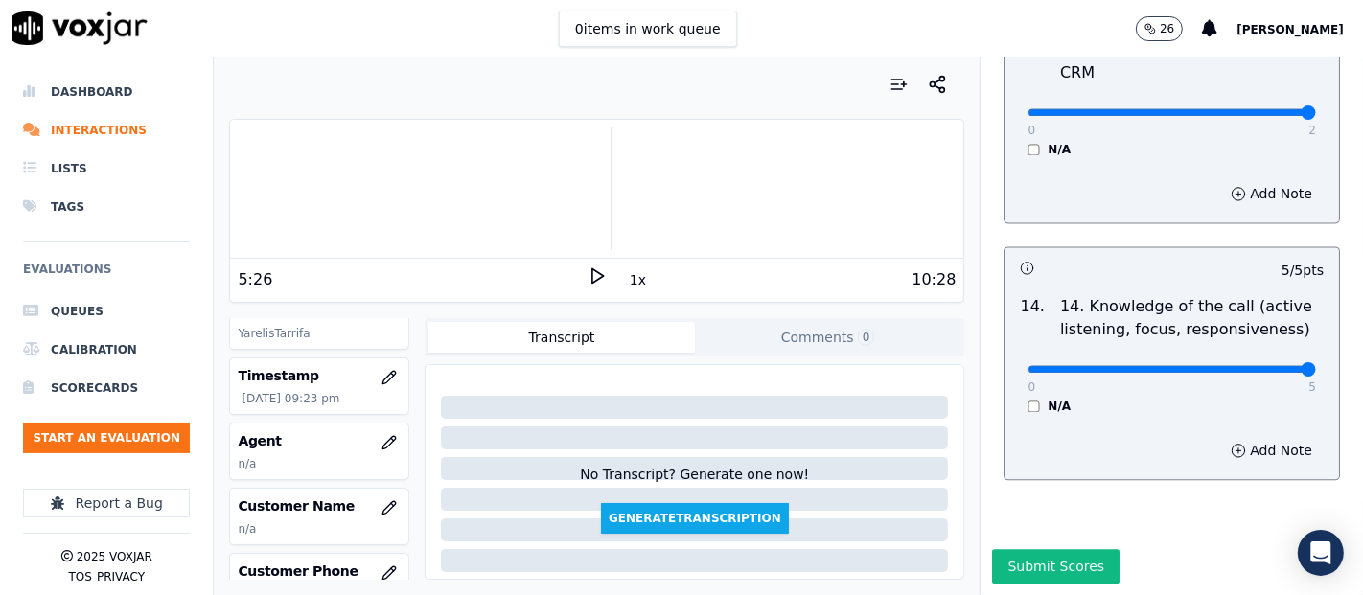
scroll to position [213, 0]
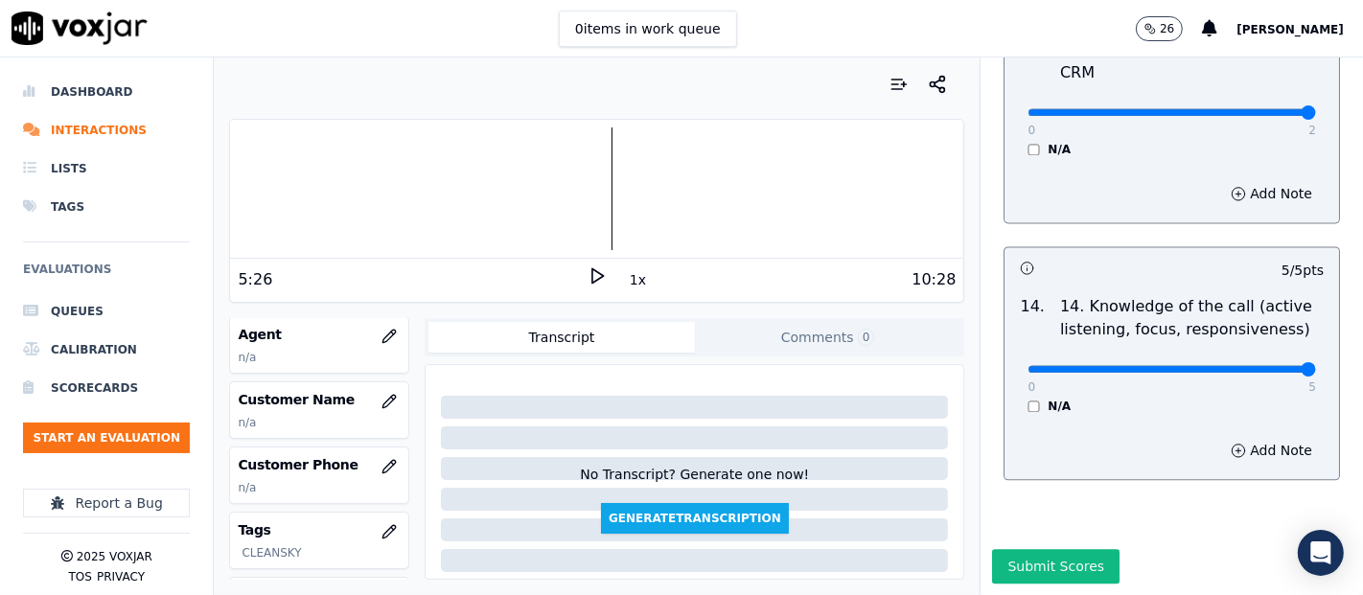
click at [369, 374] on div "Voxjar ID 88ff5bd0-6e07-4906-bed4-71a6660d71c9 Source ID YarelisTarrifa Timesta…" at bounding box center [319, 449] width 180 height 262
click at [382, 398] on icon "button" at bounding box center [389, 401] width 15 height 15
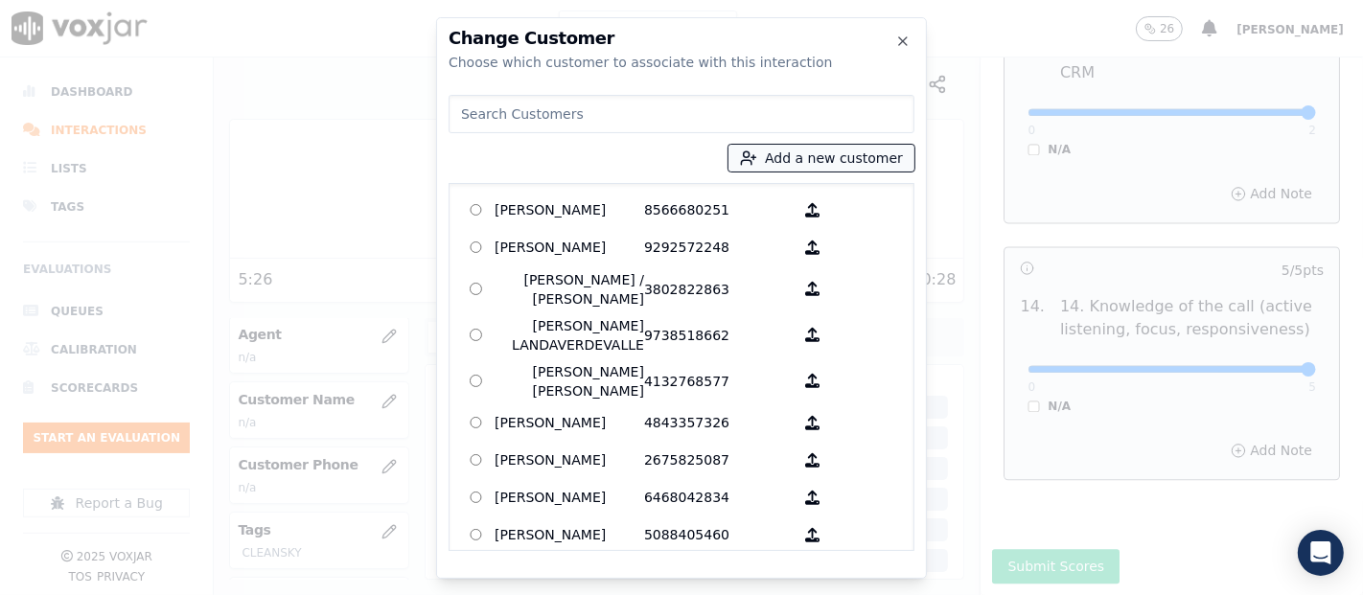
click at [808, 157] on button "Add a new customer" at bounding box center [822, 158] width 186 height 27
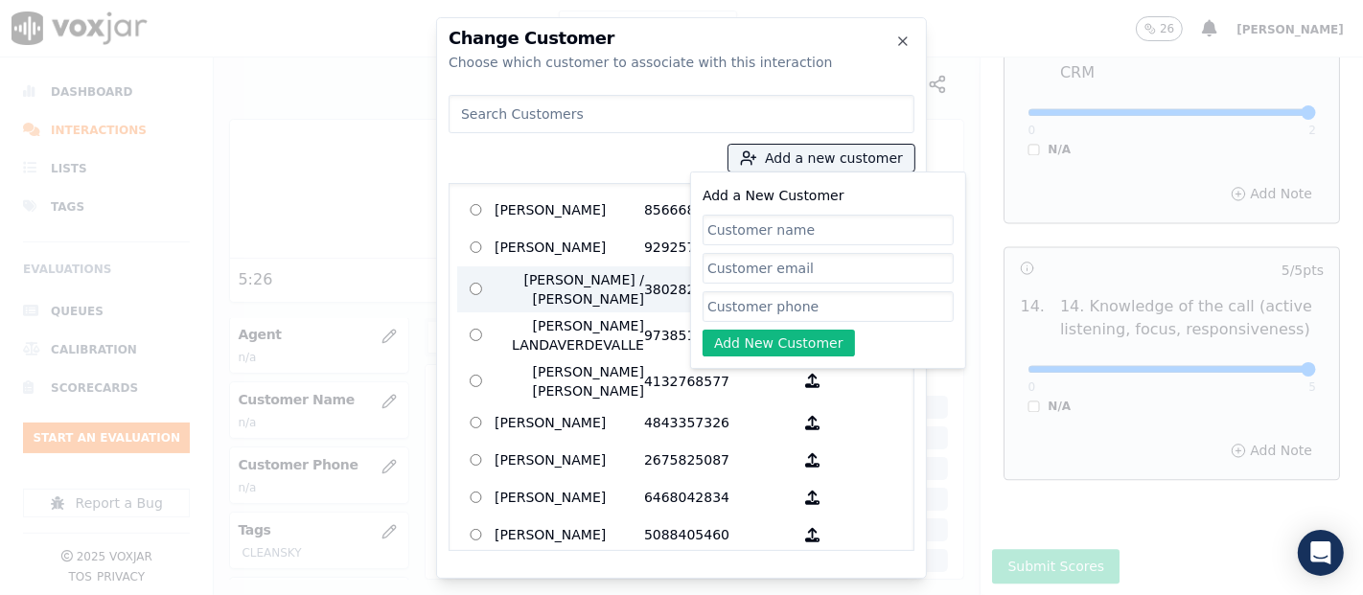
paste input "JOSSEL ANTONIO LOPEZ YEGRES"
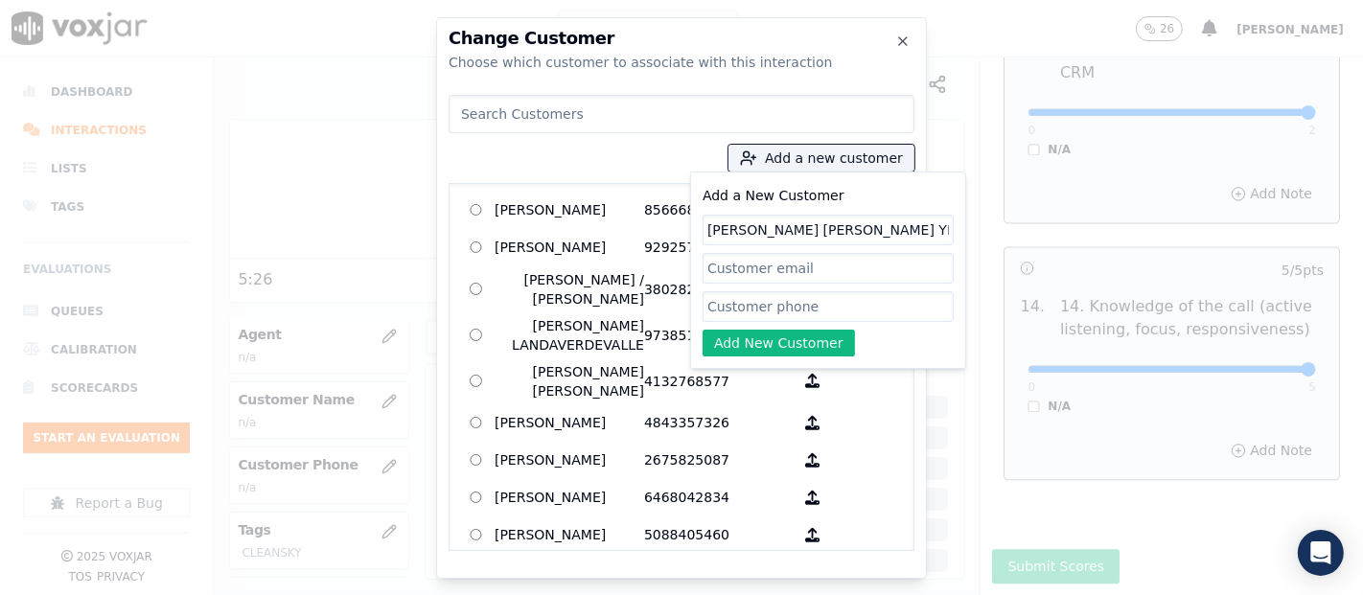
type input "JOSSEL ANTONIO LOPEZ YEGRES"
click at [755, 308] on input "Add a New Customer" at bounding box center [828, 306] width 251 height 31
click at [786, 313] on input "Add a New Customer" at bounding box center [828, 306] width 251 height 31
paste input "6149725264"
type input "6149725264"
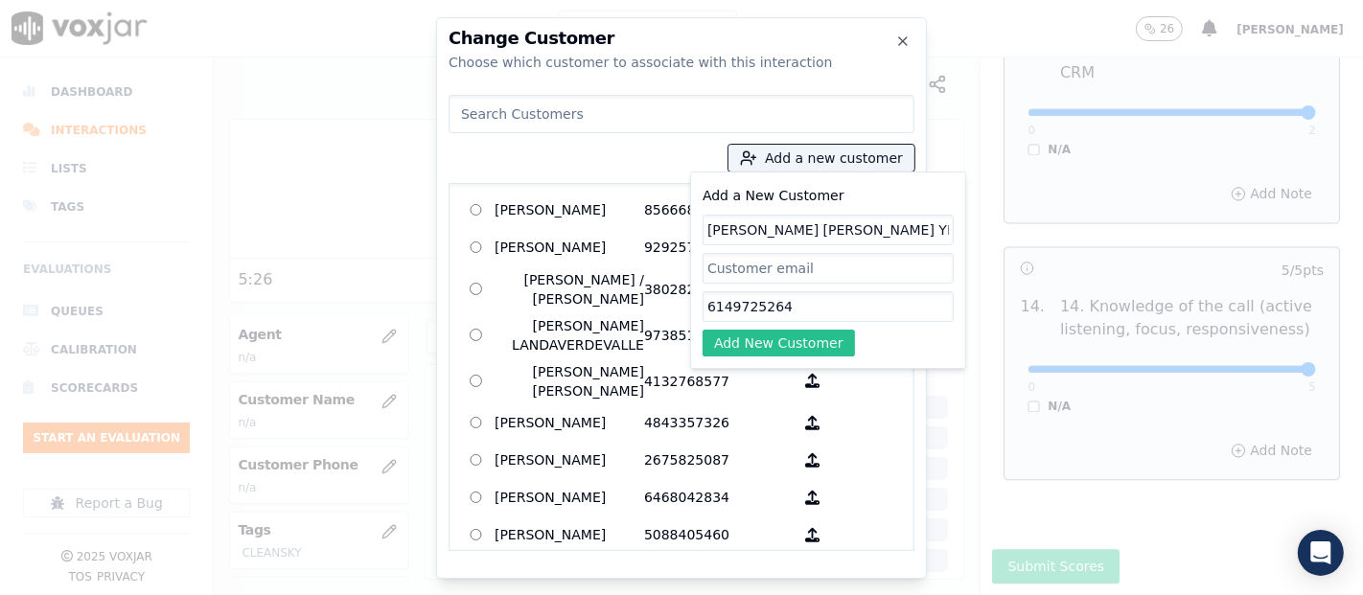
click at [772, 331] on button "Add New Customer" at bounding box center [779, 343] width 152 height 27
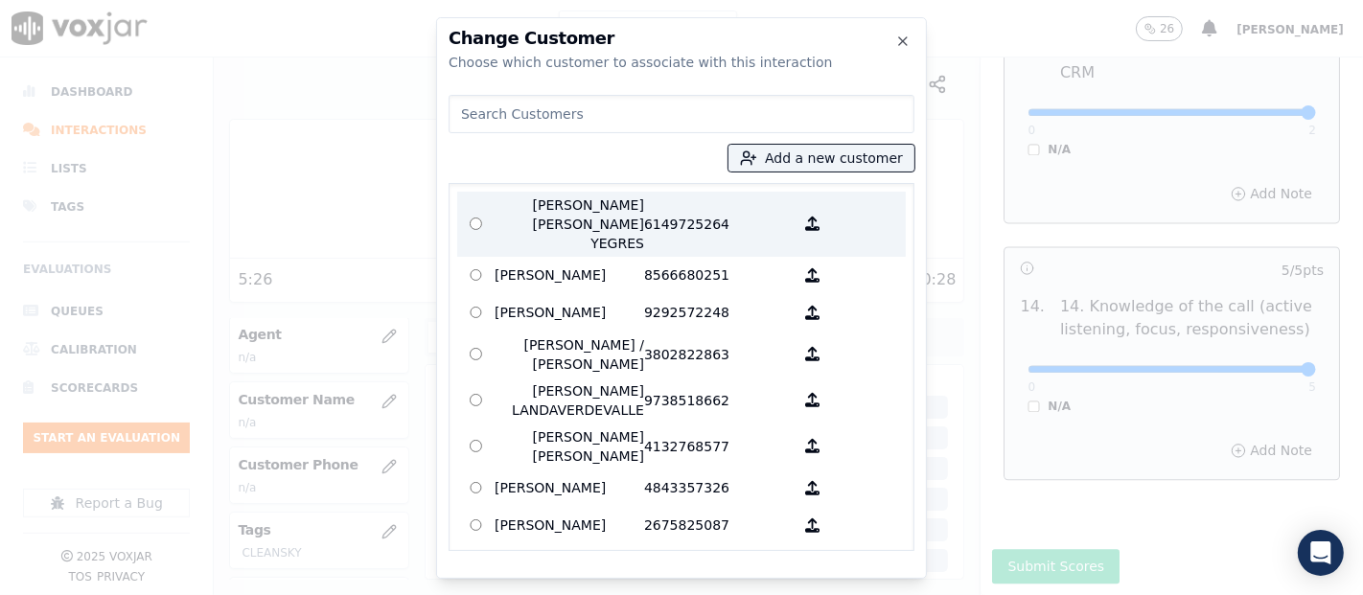
click at [573, 212] on p "JOSSEL ANTONIO LOPEZ YEGRES" at bounding box center [570, 225] width 150 height 58
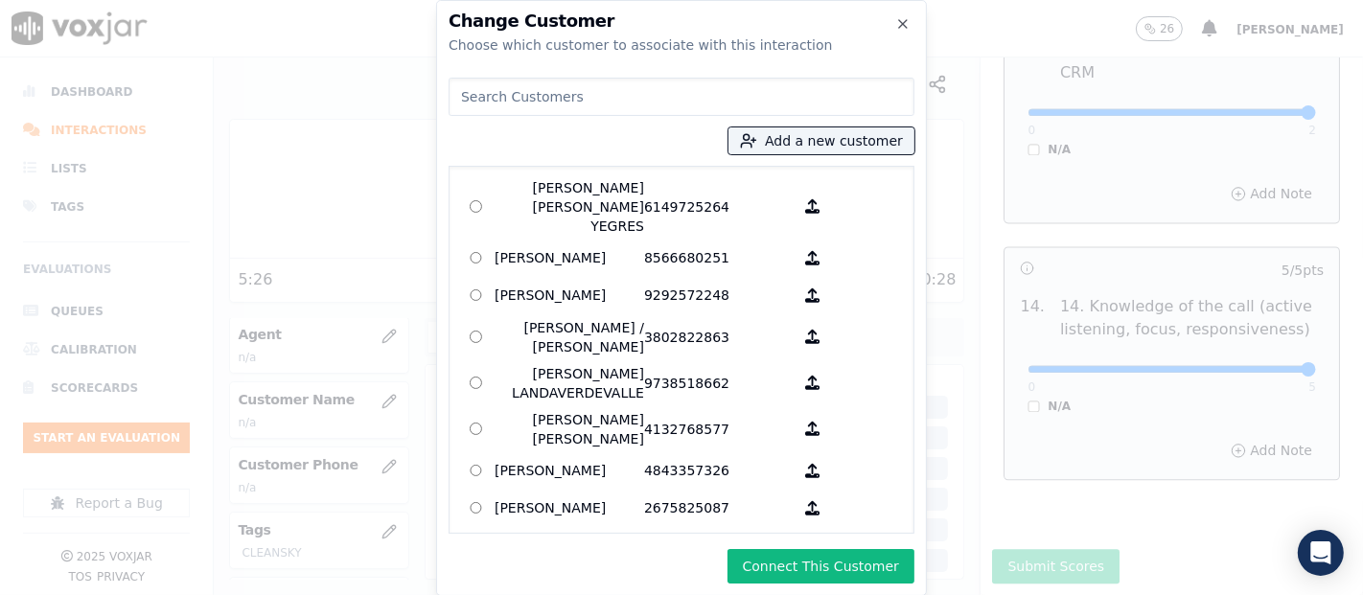
click at [756, 560] on button "Connect This Customer" at bounding box center [821, 566] width 187 height 35
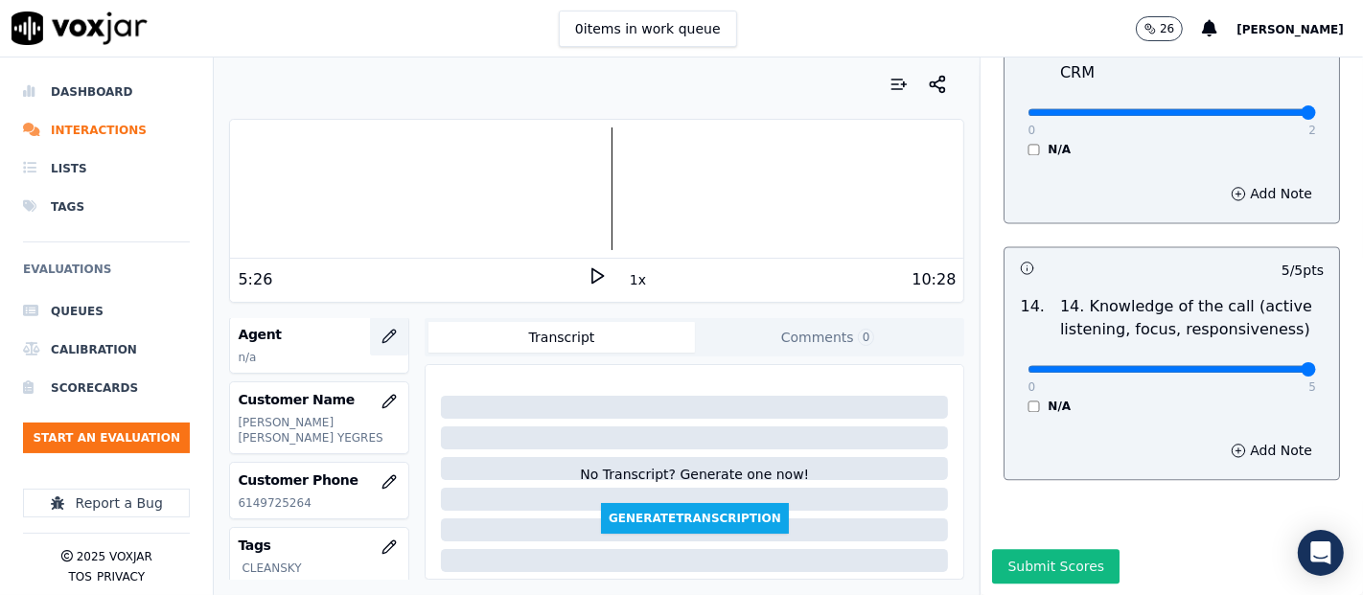
click at [382, 331] on icon "button" at bounding box center [389, 336] width 15 height 15
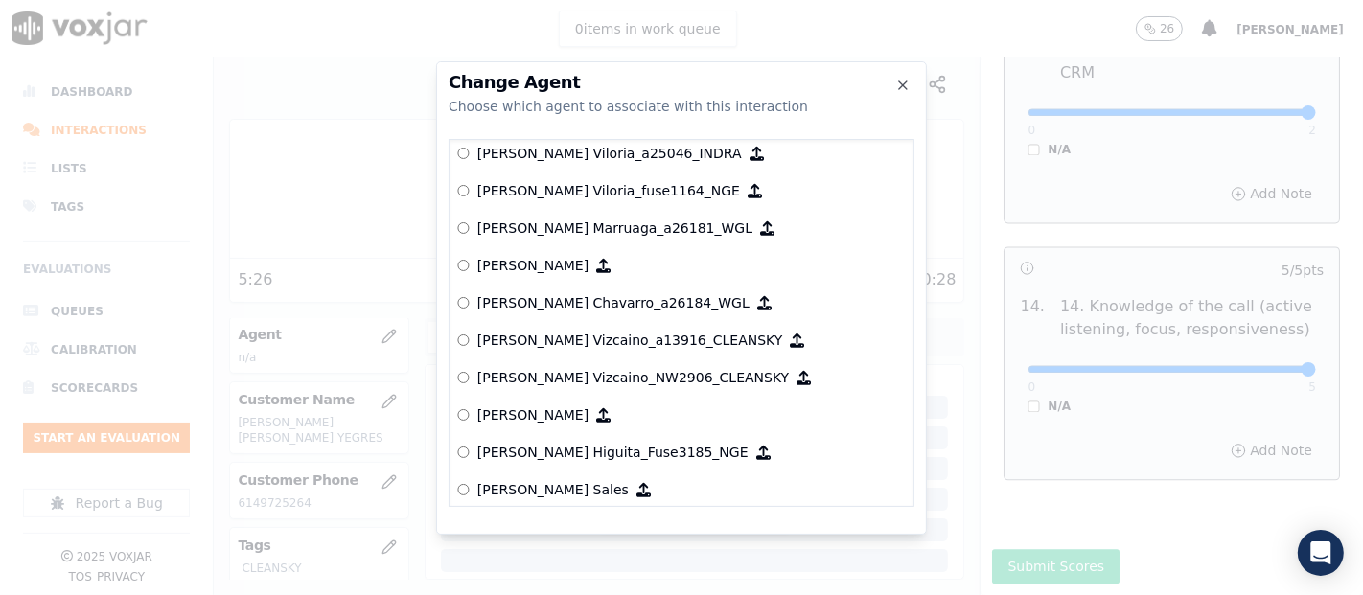
scroll to position [0, 0]
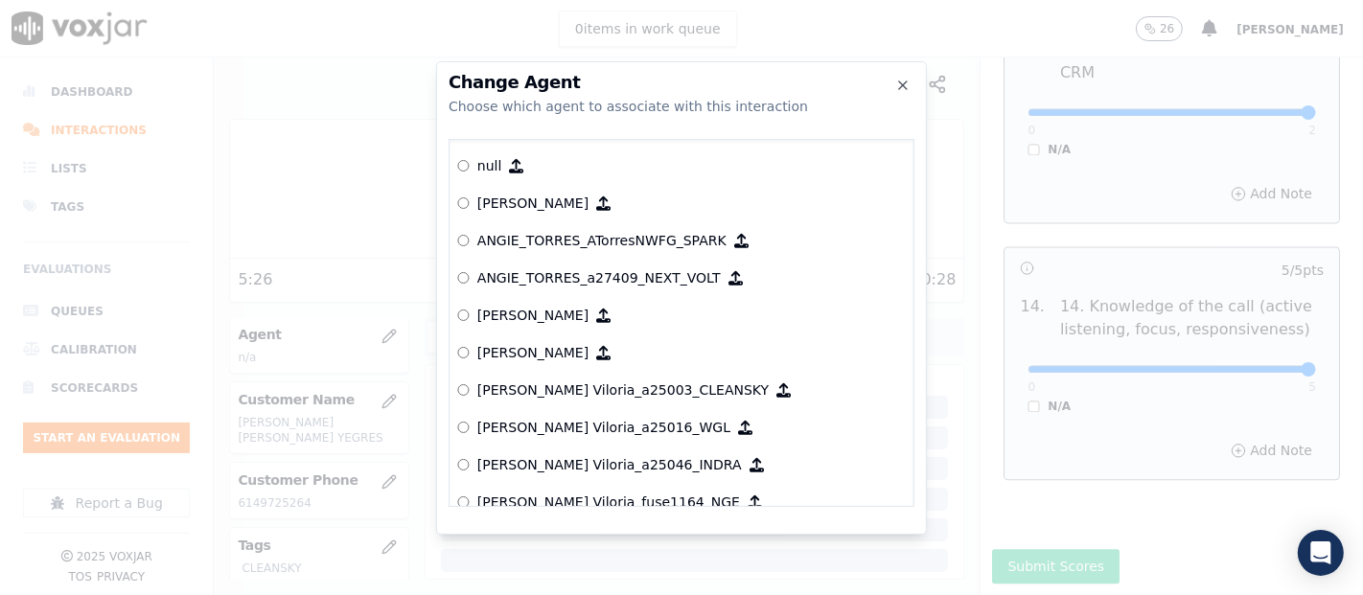
click at [372, 295] on div at bounding box center [681, 297] width 1363 height 595
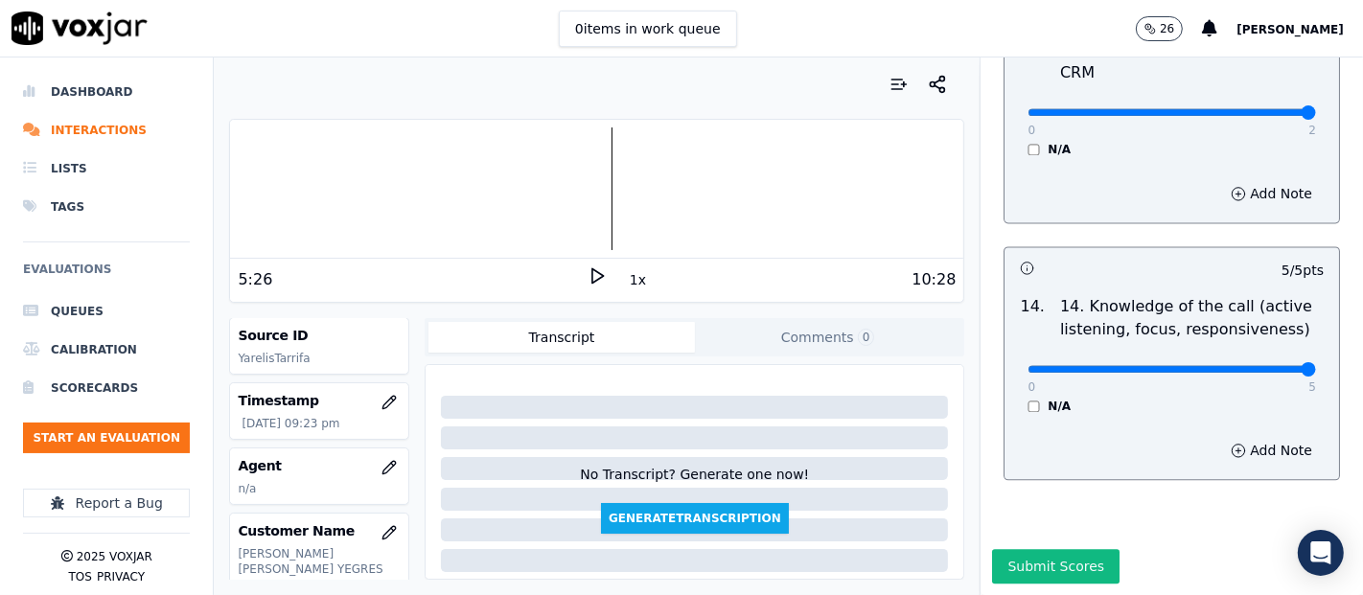
scroll to position [213, 0]
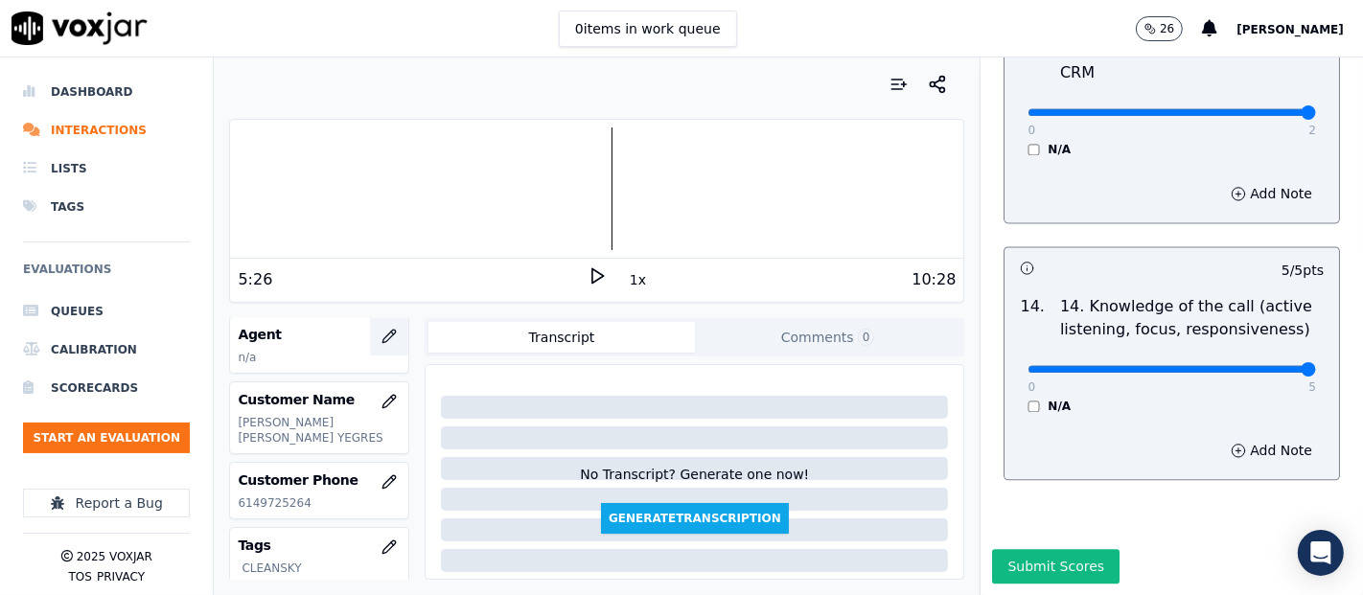
click at [379, 325] on button "button" at bounding box center [389, 336] width 38 height 38
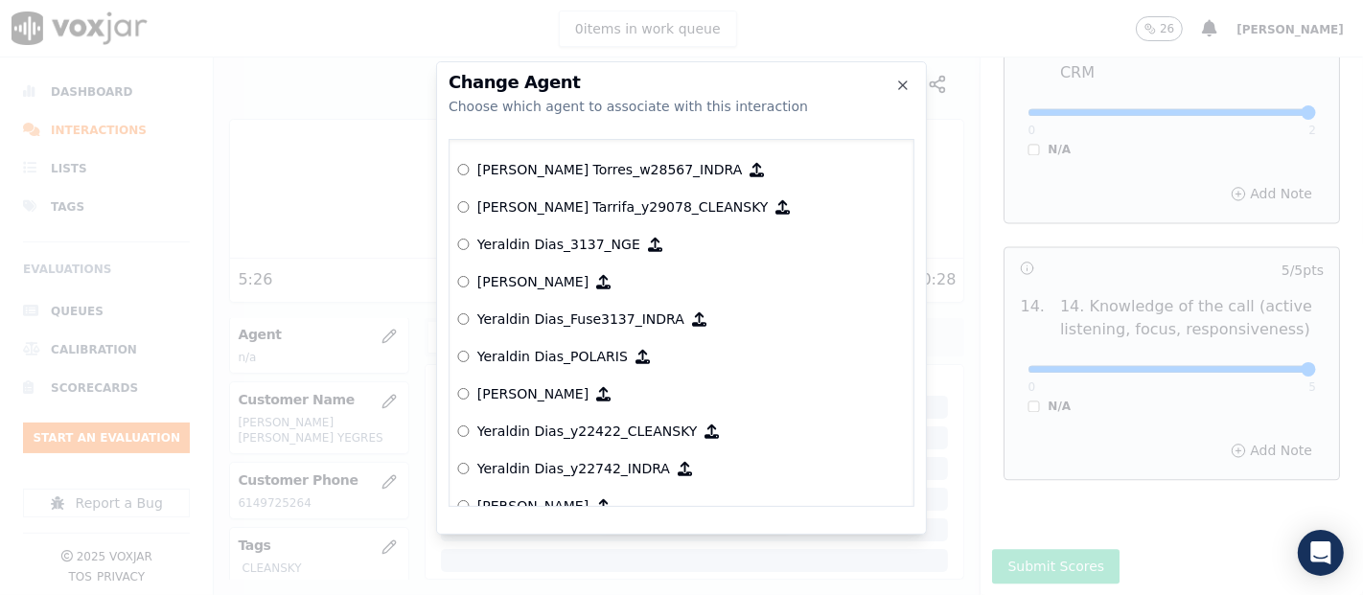
scroll to position [10620, 0]
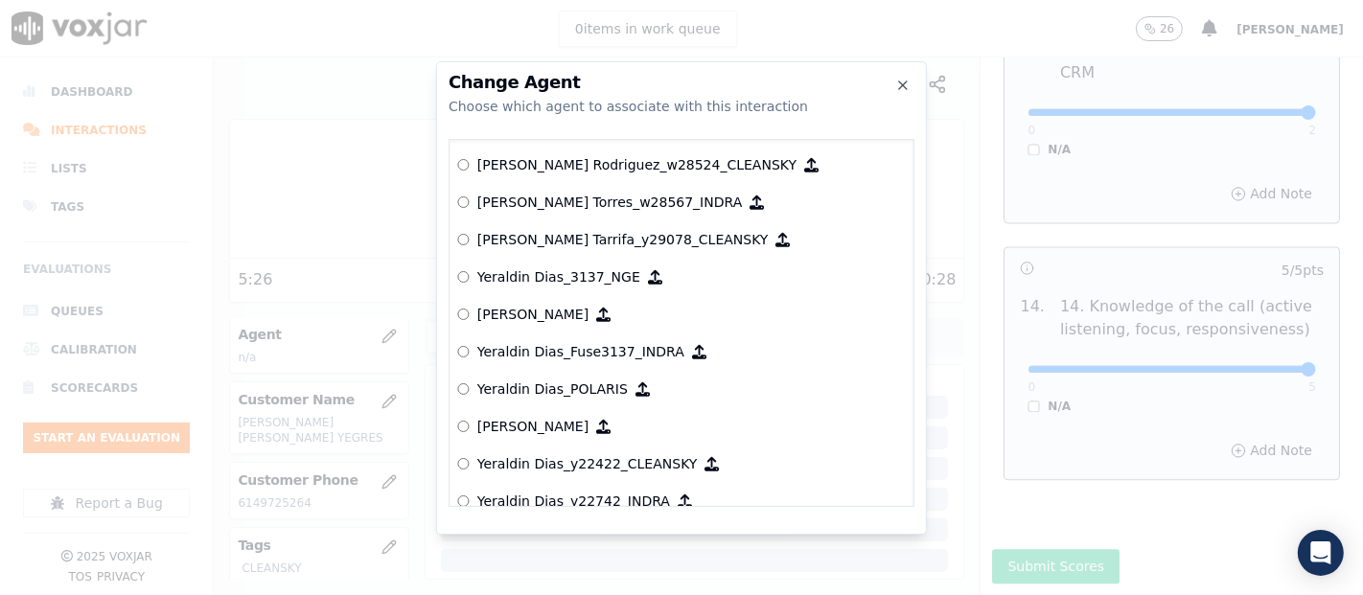
click at [597, 230] on p "[PERSON_NAME] Tarrifa_y29078_CLEANSKY" at bounding box center [622, 239] width 291 height 19
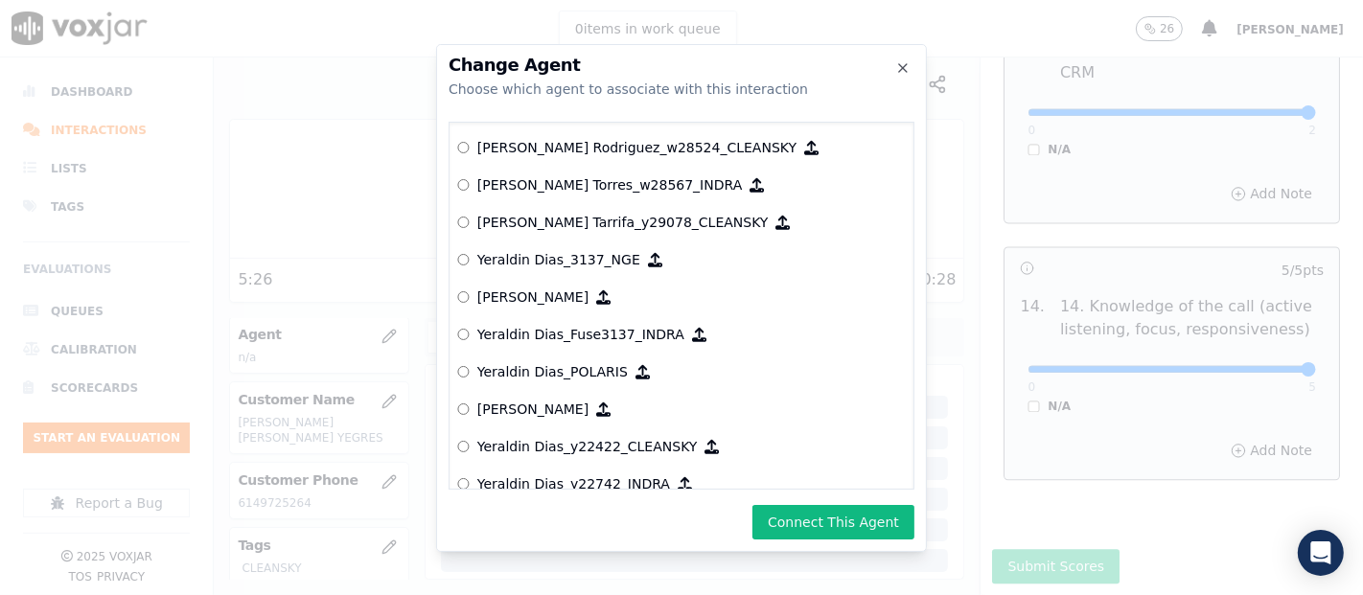
click at [849, 491] on div "Change Agent Choose which agent to associate with this interaction null Yeraldi…" at bounding box center [681, 298] width 491 height 508
click at [834, 519] on button "Connect This Agent" at bounding box center [834, 522] width 162 height 35
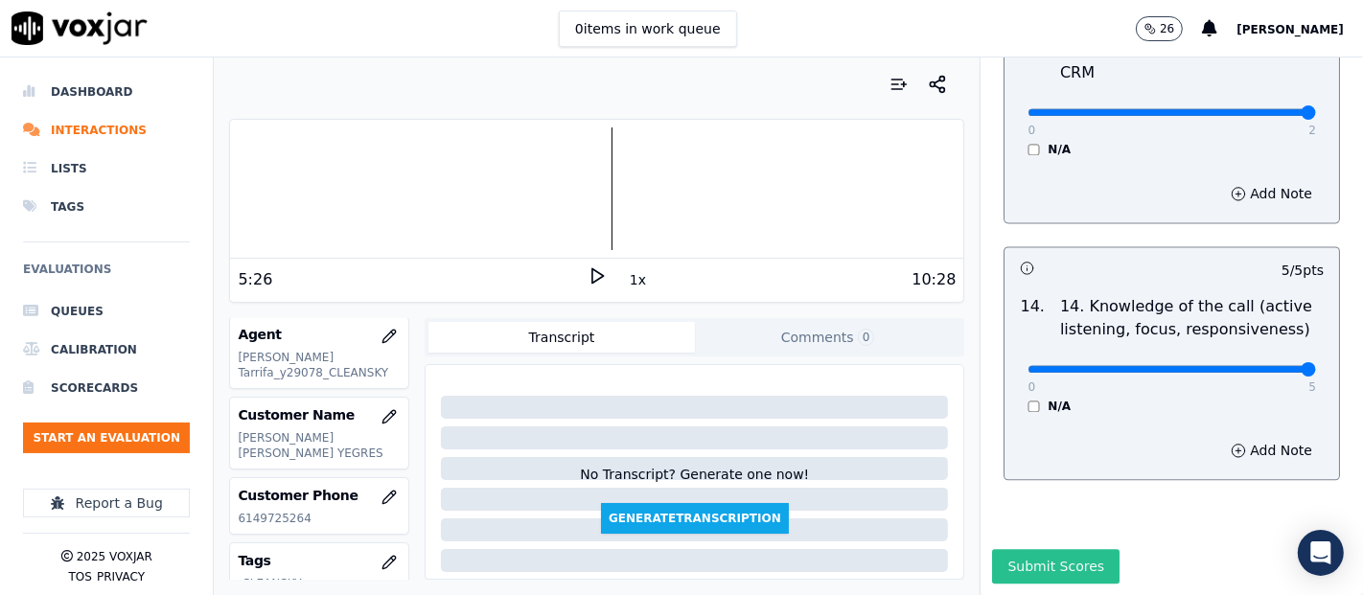
click at [1032, 549] on button "Submit Scores" at bounding box center [1056, 566] width 128 height 35
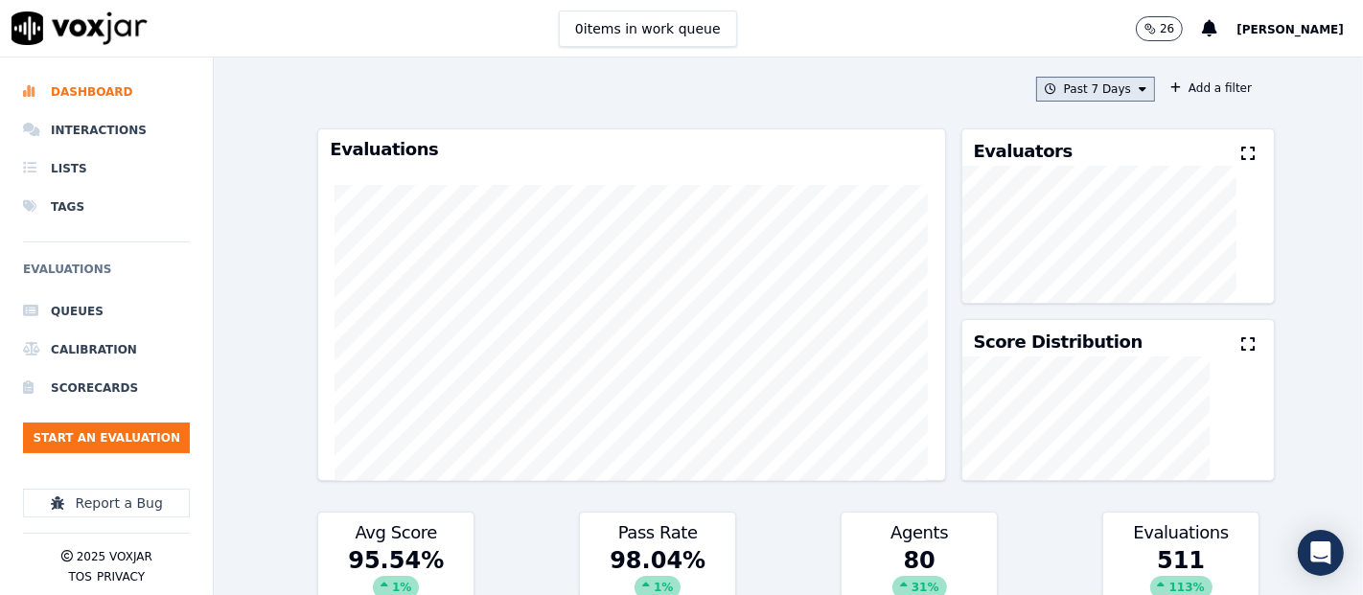
click at [1045, 88] on icon at bounding box center [1051, 89] width 12 height 12
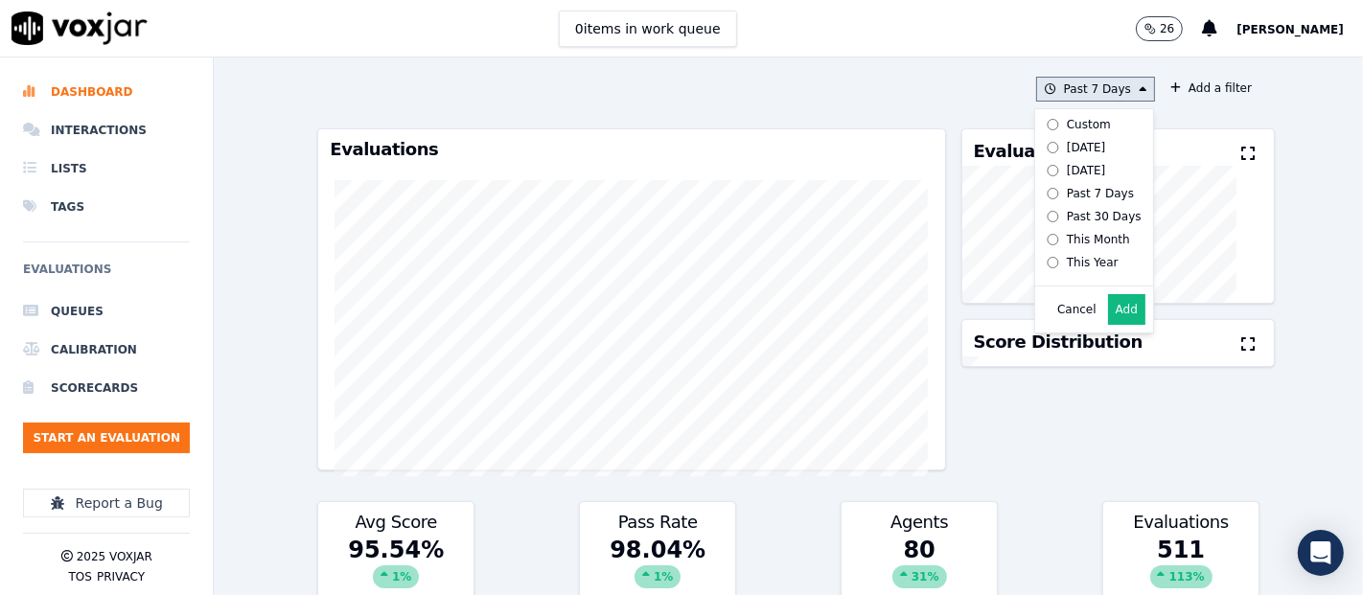
click at [1097, 88] on button "Past 7 Days Custom [DATE] [DATE] Past 7 Days Past 30 Days This Month This Year …" at bounding box center [1095, 89] width 119 height 25
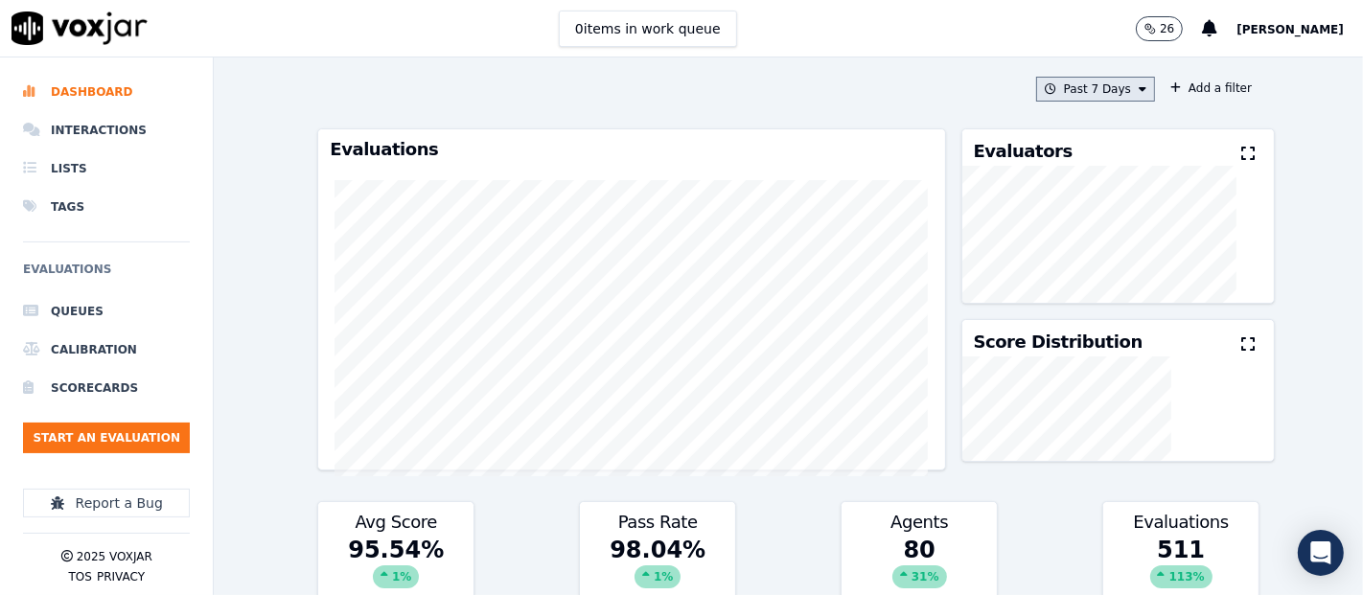
drag, startPoint x: 1058, startPoint y: 73, endPoint x: 1057, endPoint y: 94, distance: 21.1
click at [1058, 78] on div "Past 7 Days Add a filter Evaluations Evaluators Score Distribution Avg Score 95…" at bounding box center [789, 327] width 958 height 538
click at [1057, 95] on button "Past 7 Days" at bounding box center [1095, 89] width 119 height 25
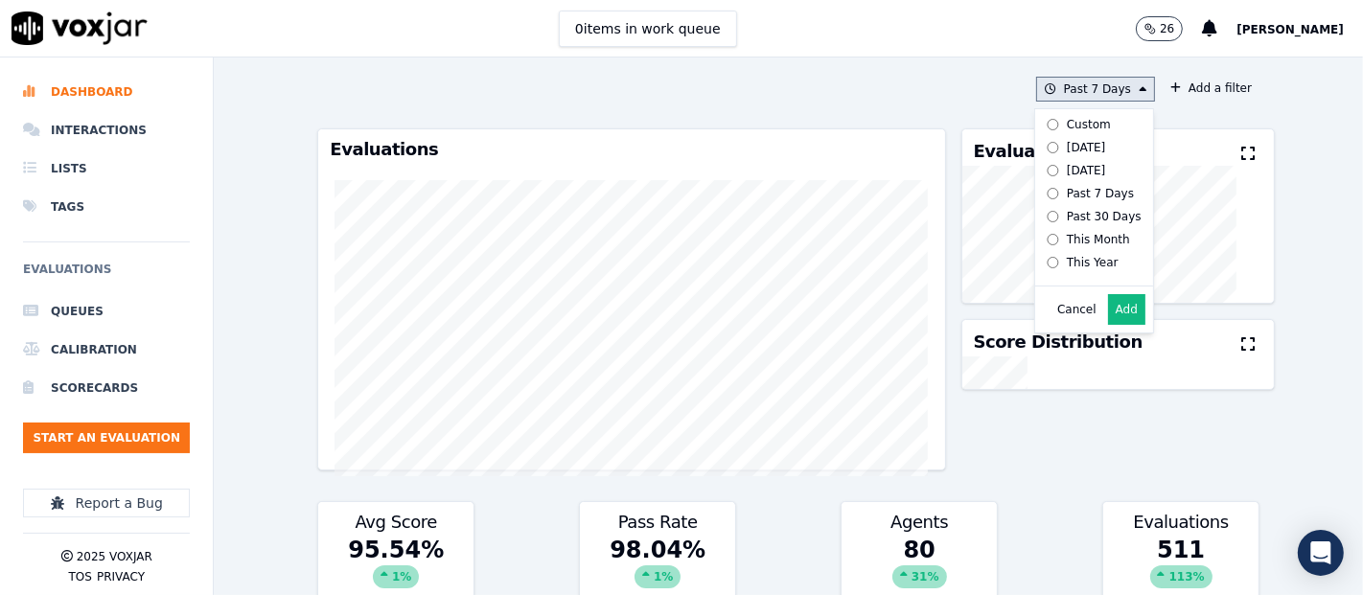
click at [1039, 139] on label "[DATE]" at bounding box center [1090, 147] width 103 height 23
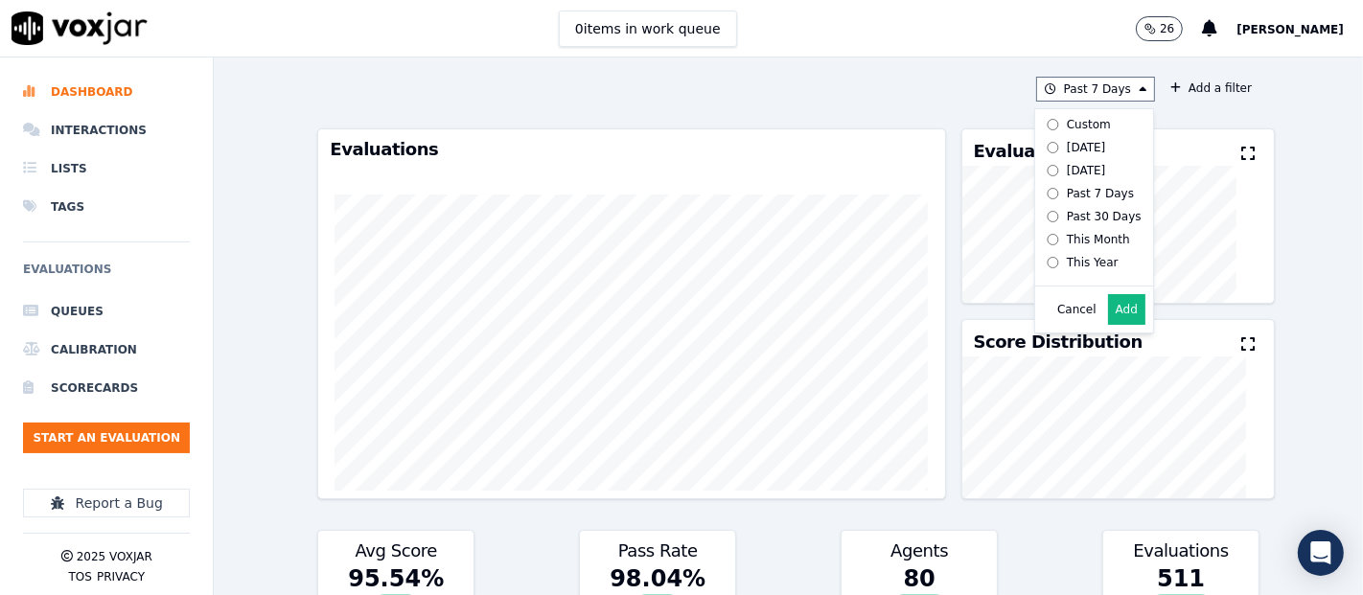
click at [1108, 325] on button "Add" at bounding box center [1126, 309] width 37 height 31
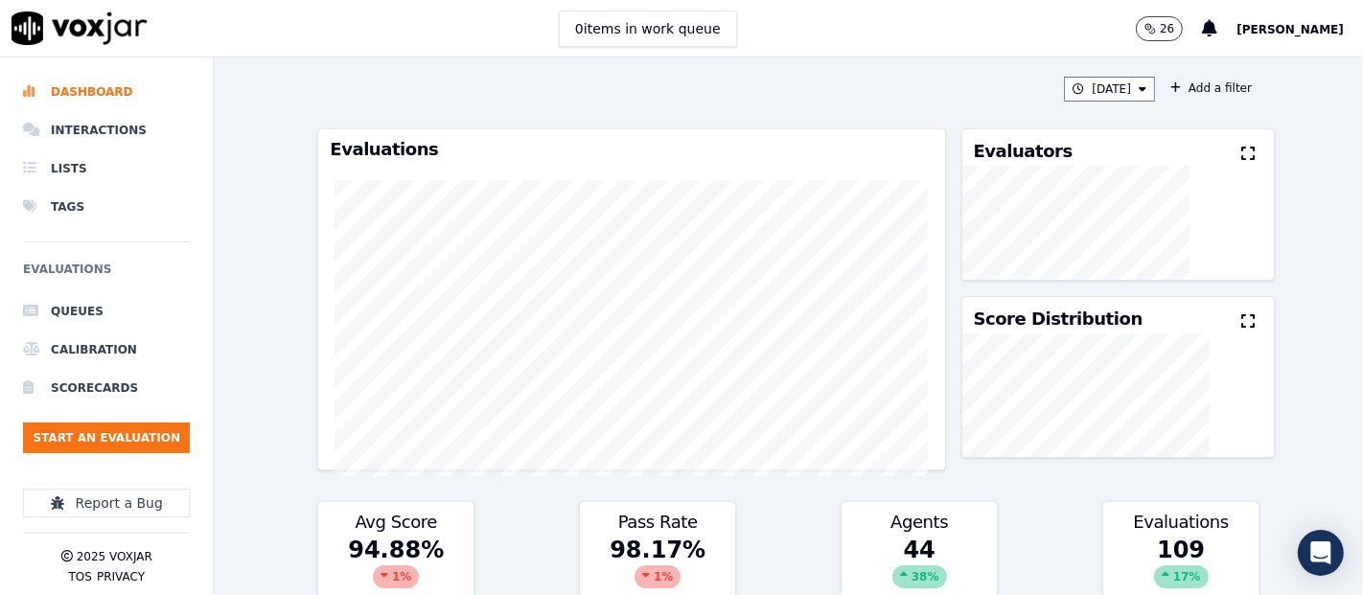
click at [1242, 146] on button at bounding box center [1252, 154] width 21 height 23
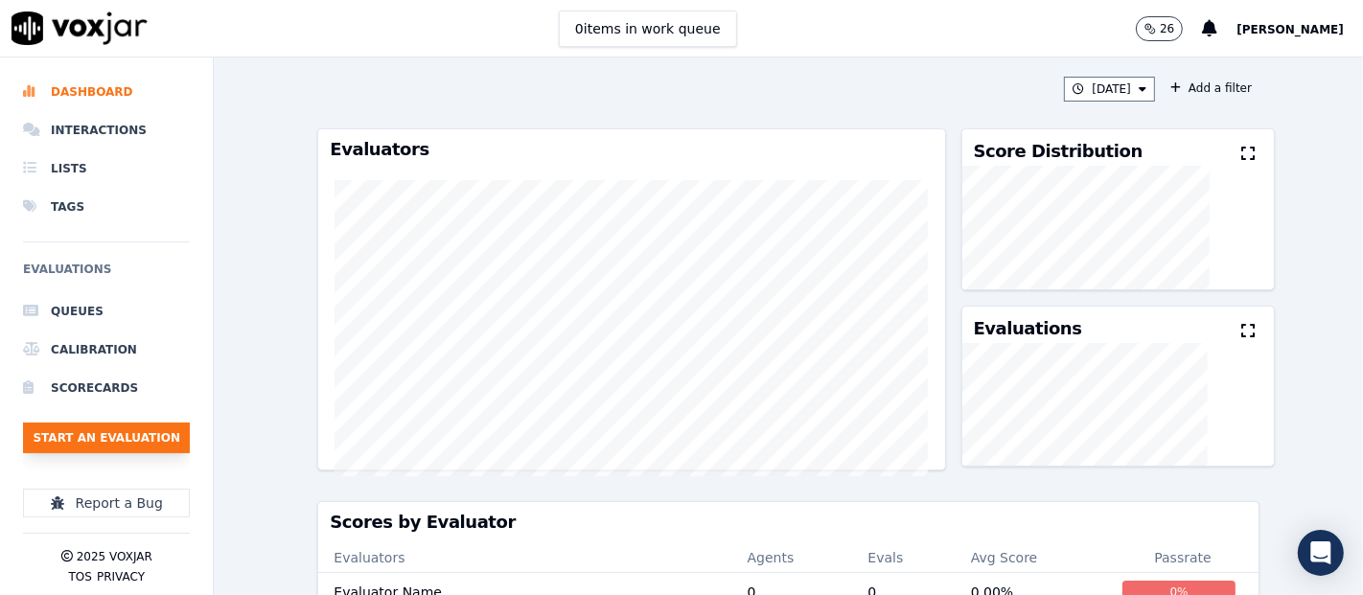
click at [93, 435] on button "Start an Evaluation" at bounding box center [106, 438] width 167 height 31
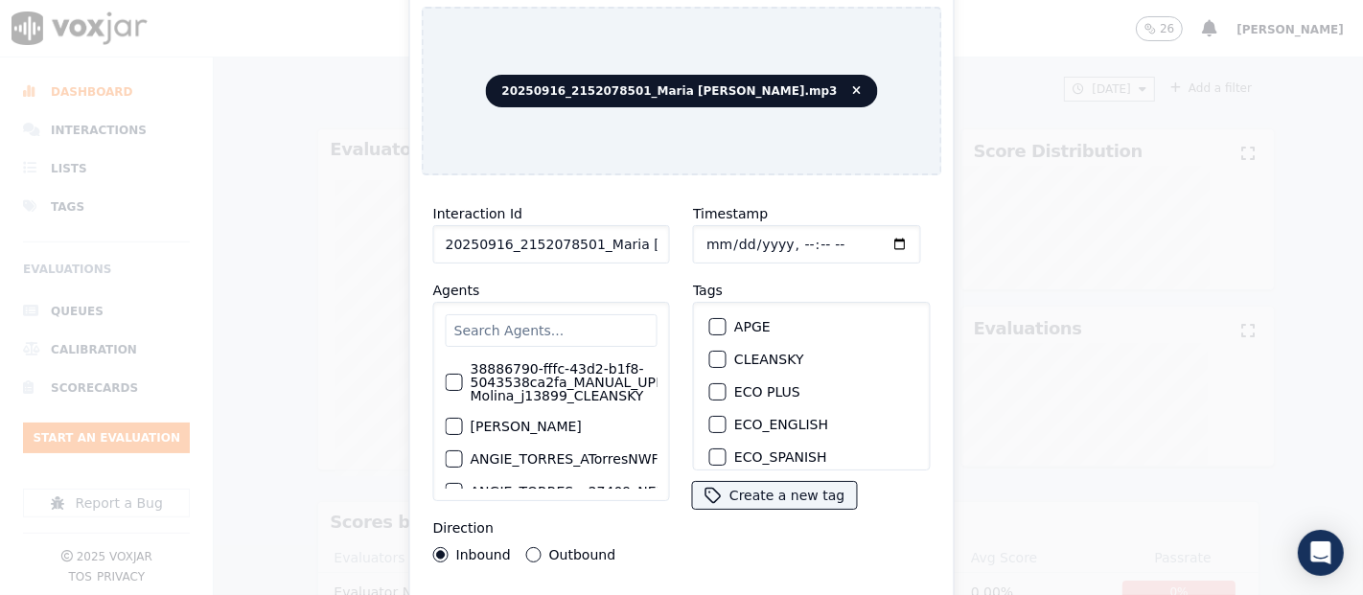
click at [618, 236] on input "20250916_2152078501_Maria Lemos.mp3" at bounding box center [551, 244] width 237 height 38
type input "20250916_2152078501_Maria Lemos"
click at [720, 347] on div "CLEANSKY" at bounding box center [812, 359] width 220 height 33
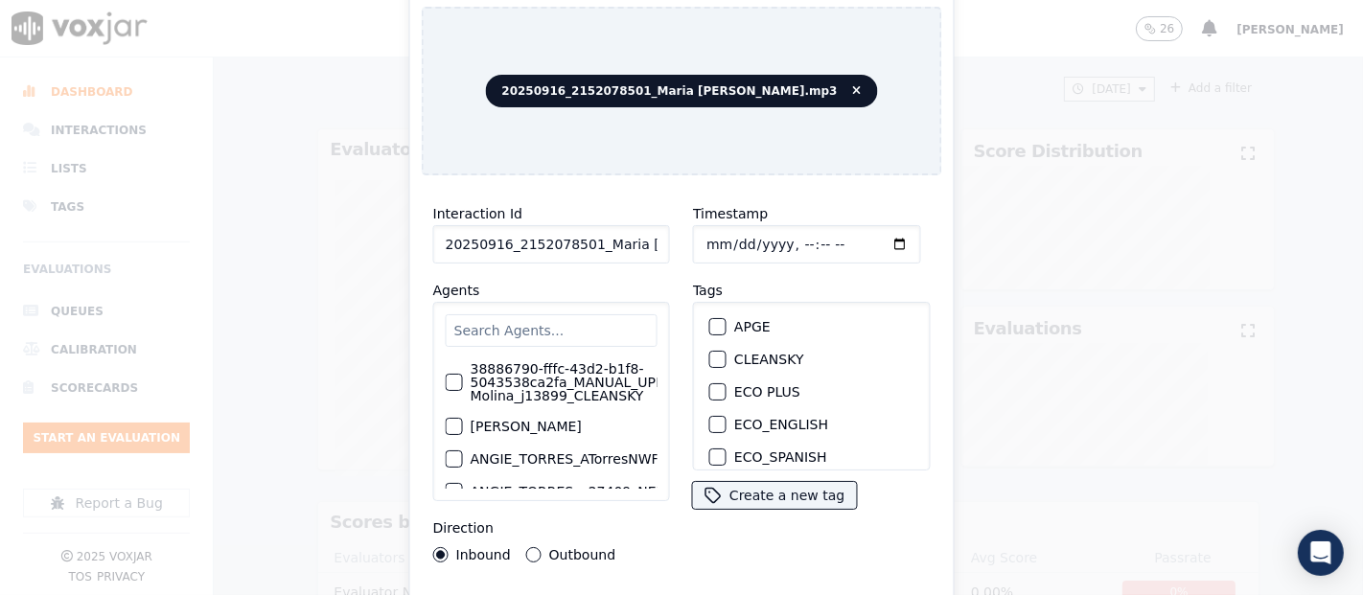
click at [718, 347] on div "CLEANSKY" at bounding box center [812, 359] width 220 height 33
click at [711, 353] on div "button" at bounding box center [716, 359] width 13 height 13
click at [747, 587] on div "Interaction Id 20250916_2152078501_Maria Lemos Agents 38886790-fffc-43d2-b1f8-5…" at bounding box center [682, 411] width 521 height 441
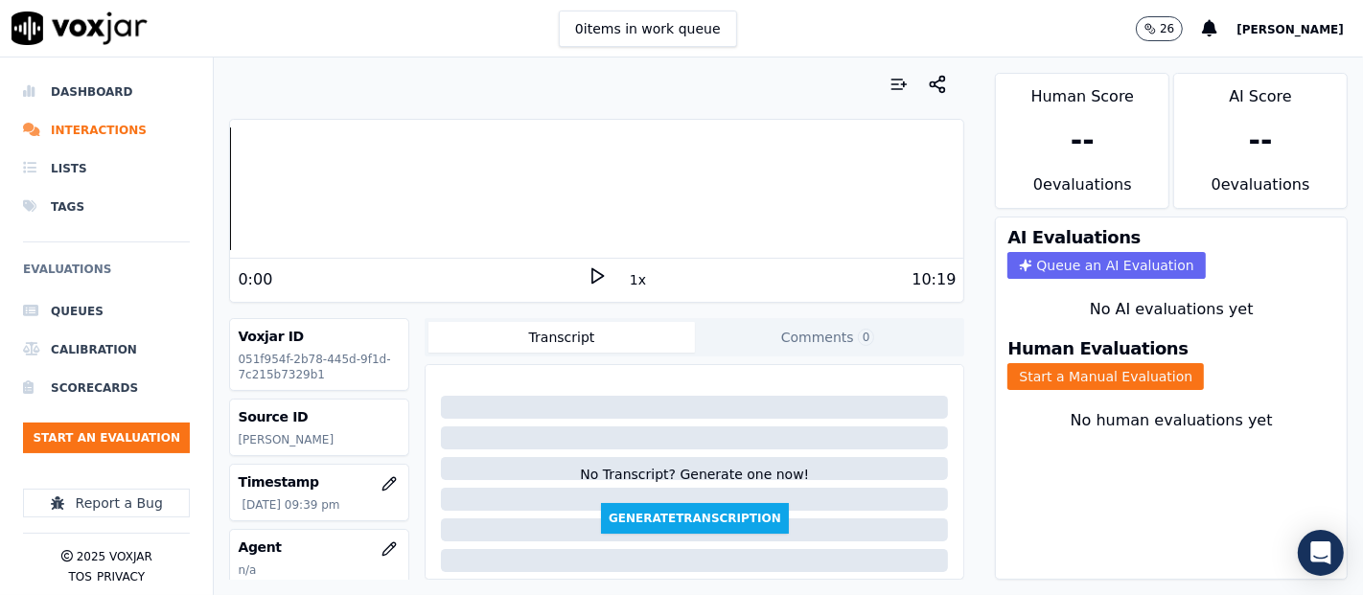
click at [588, 267] on icon at bounding box center [597, 276] width 19 height 19
click at [588, 278] on icon at bounding box center [597, 276] width 19 height 19
click at [593, 269] on icon at bounding box center [597, 276] width 19 height 19
click at [419, 182] on div at bounding box center [596, 189] width 733 height 123
click at [405, 191] on div at bounding box center [596, 189] width 733 height 123
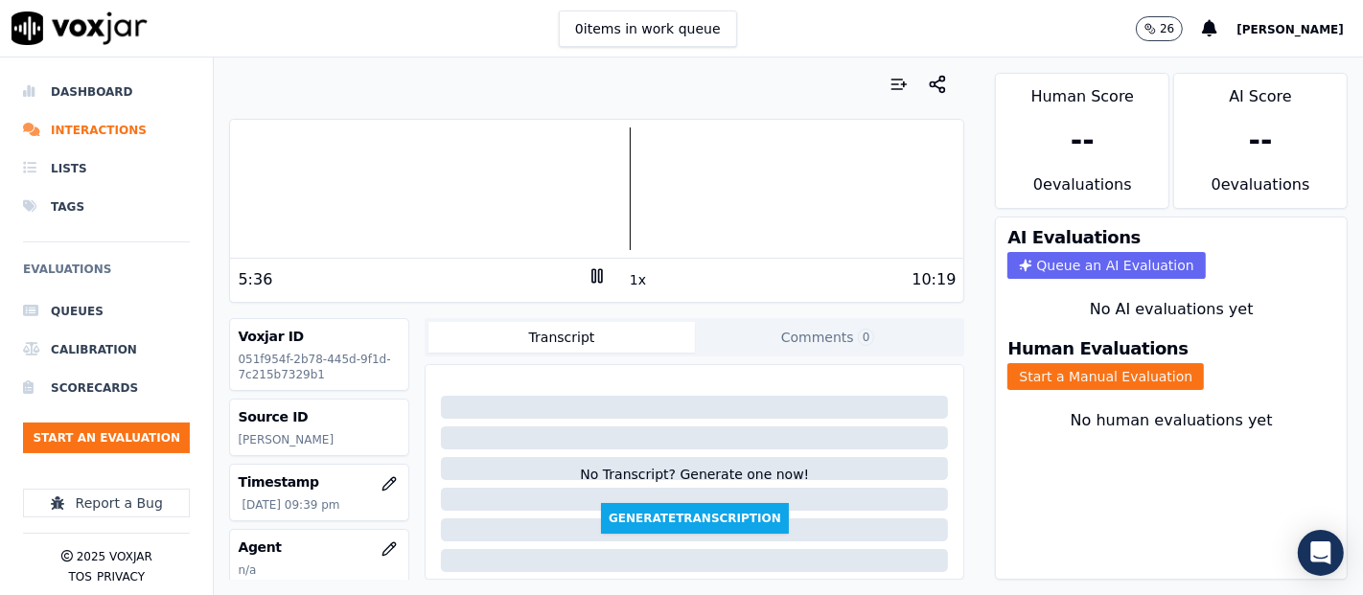
click at [593, 274] on rect at bounding box center [594, 275] width 3 height 12
click at [1017, 363] on button "Start a Manual Evaluation" at bounding box center [1106, 376] width 197 height 27
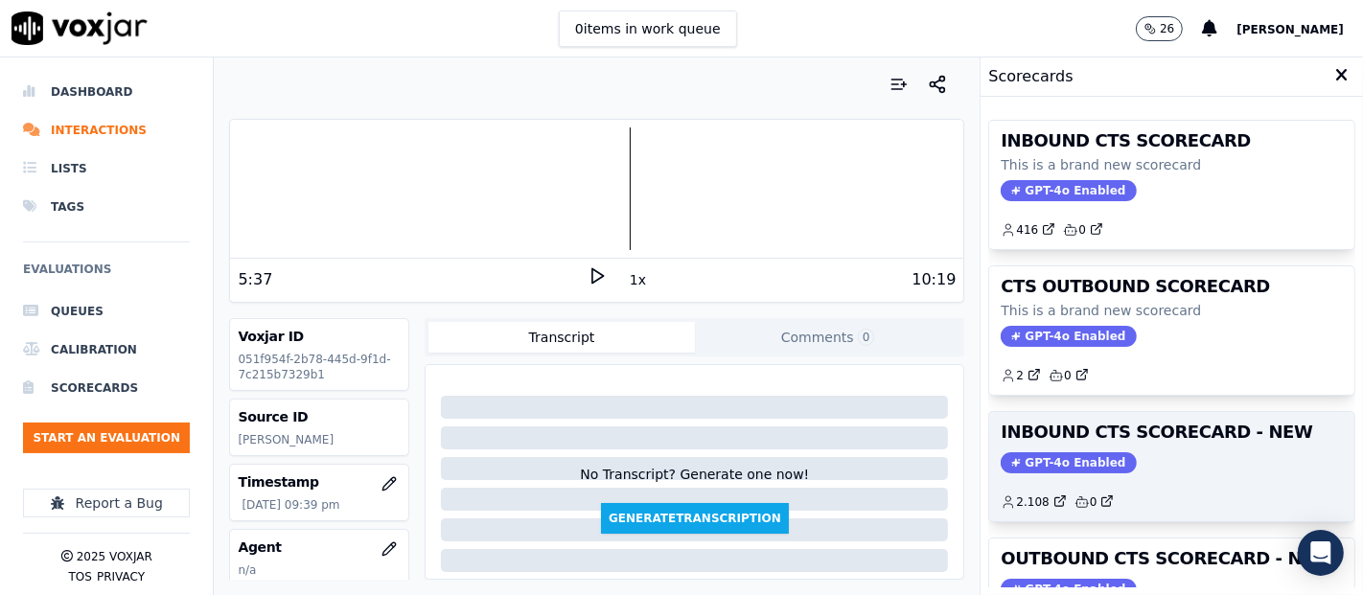
click at [1129, 458] on div "GPT-4o Enabled" at bounding box center [1172, 463] width 342 height 21
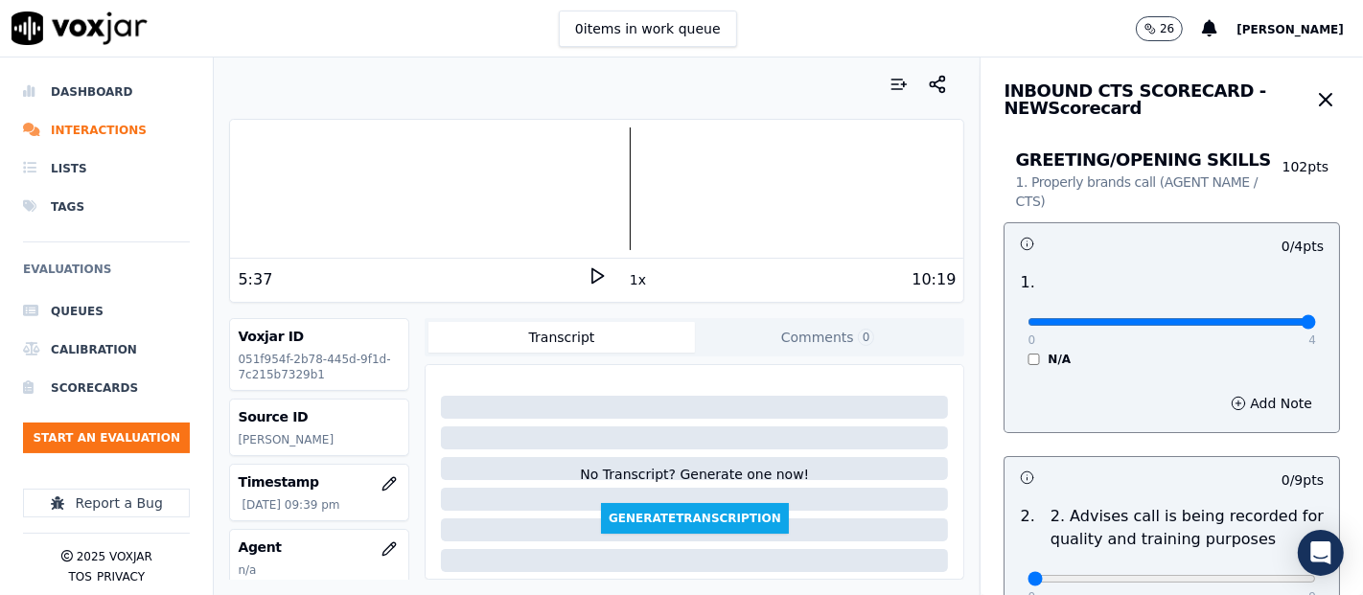
type input "4"
click at [1242, 318] on input "range" at bounding box center [1172, 322] width 289 height 8
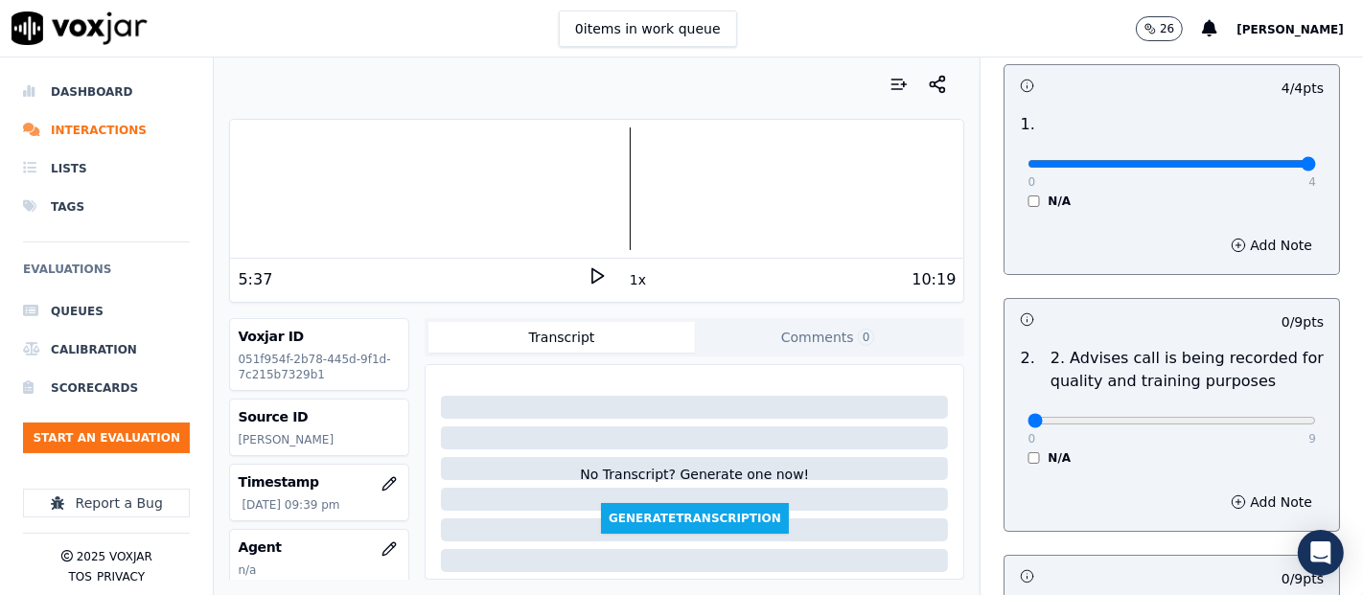
scroll to position [213, 0]
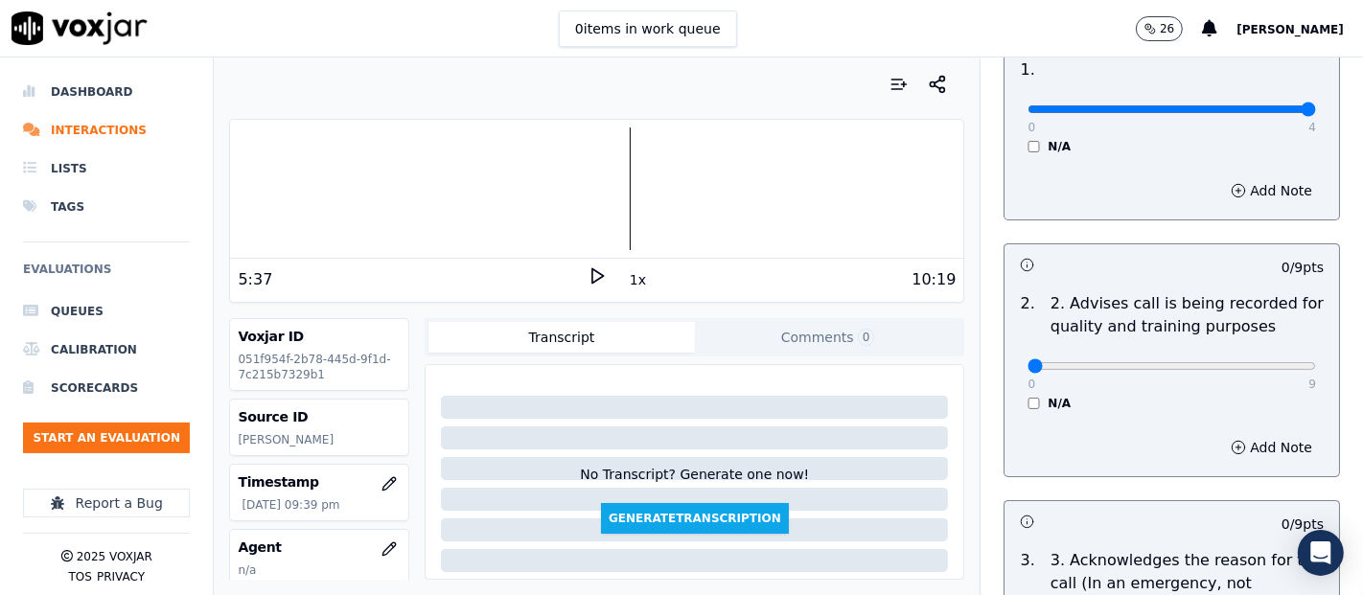
drag, startPoint x: 1252, startPoint y: 379, endPoint x: 1253, endPoint y: 364, distance: 14.4
click at [1253, 365] on div "0 9 N/A" at bounding box center [1171, 374] width 319 height 73
type input "9"
click at [1254, 362] on input "range" at bounding box center [1172, 366] width 289 height 8
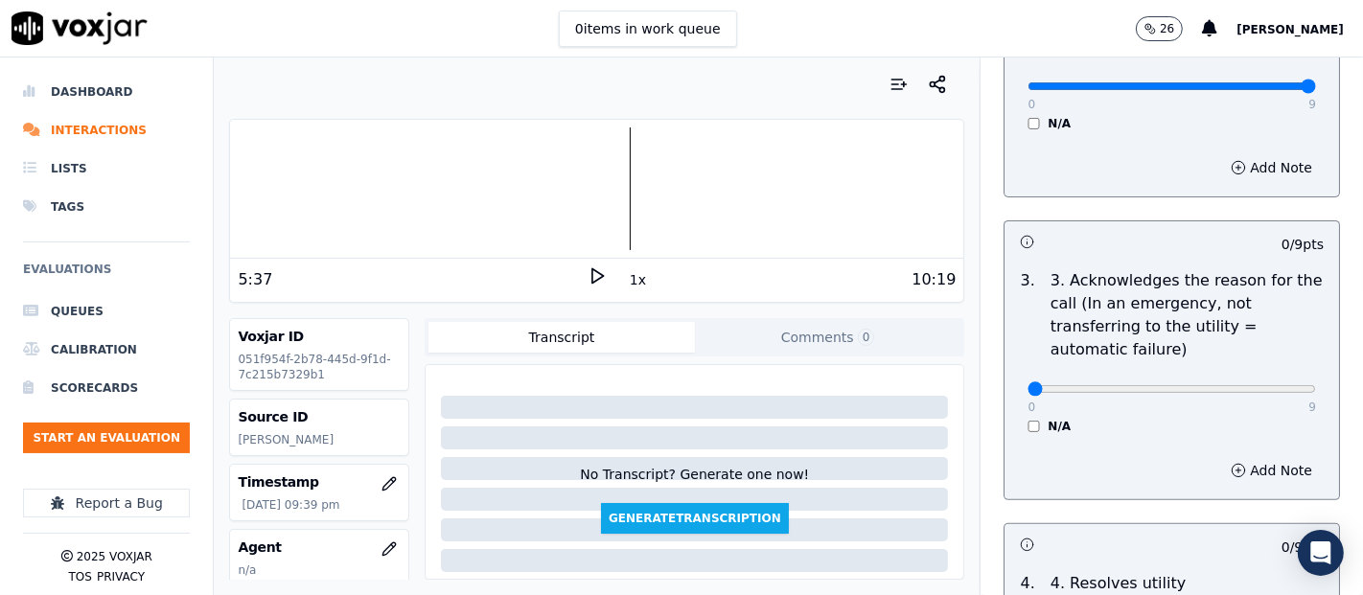
scroll to position [532, 0]
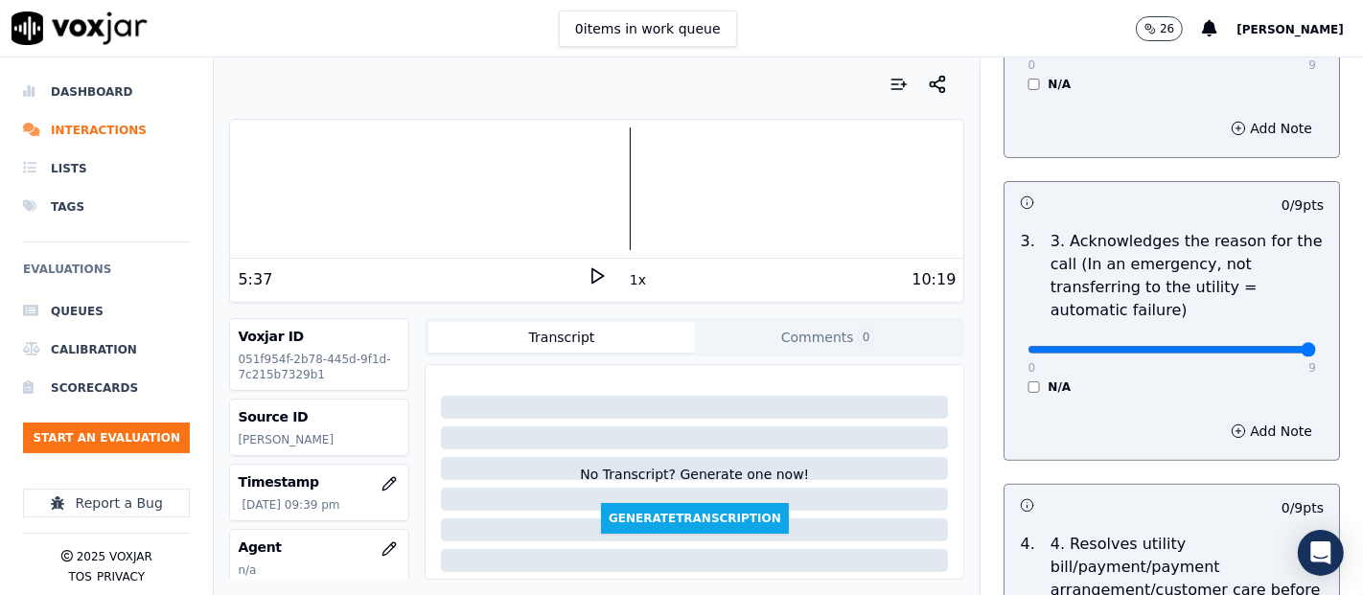
type input "9"
click at [1260, 354] on input "range" at bounding box center [1172, 350] width 289 height 8
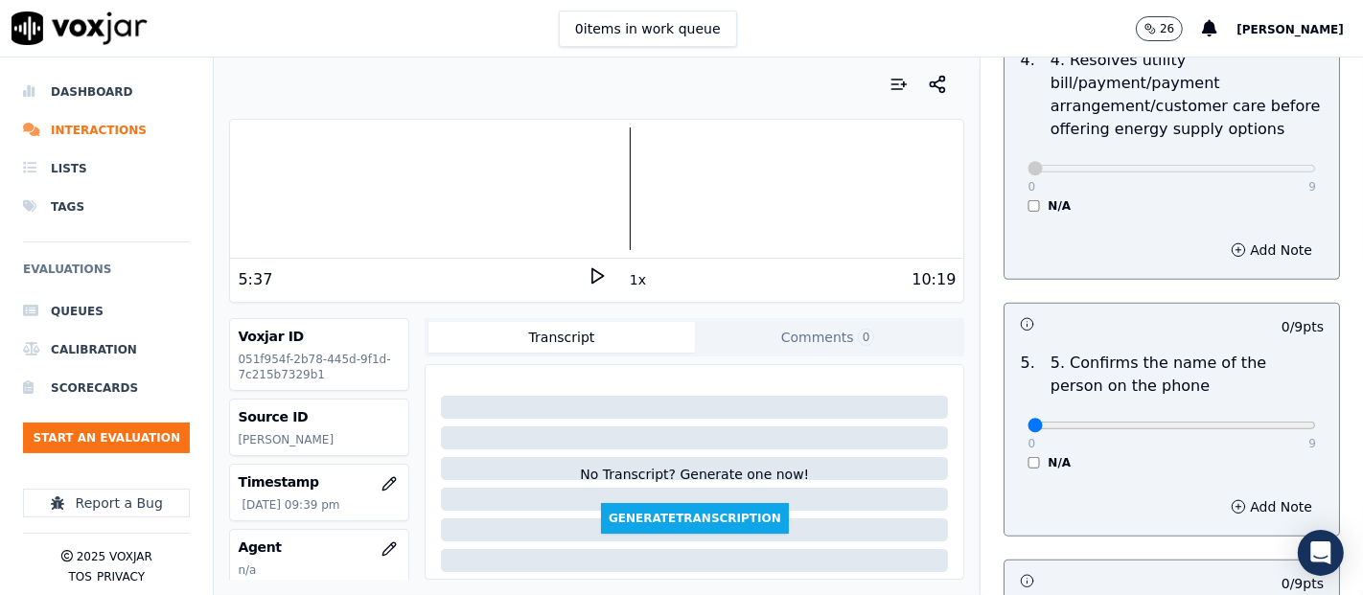
scroll to position [1065, 0]
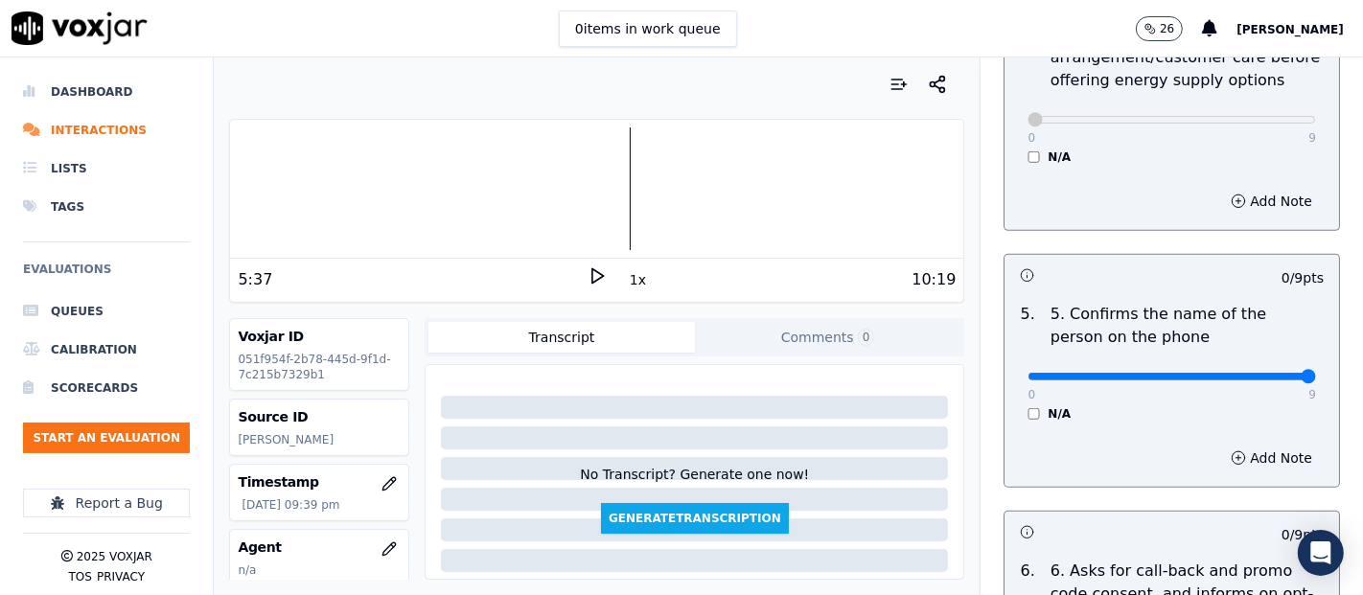
type input "9"
click at [1252, 373] on input "range" at bounding box center [1172, 377] width 289 height 8
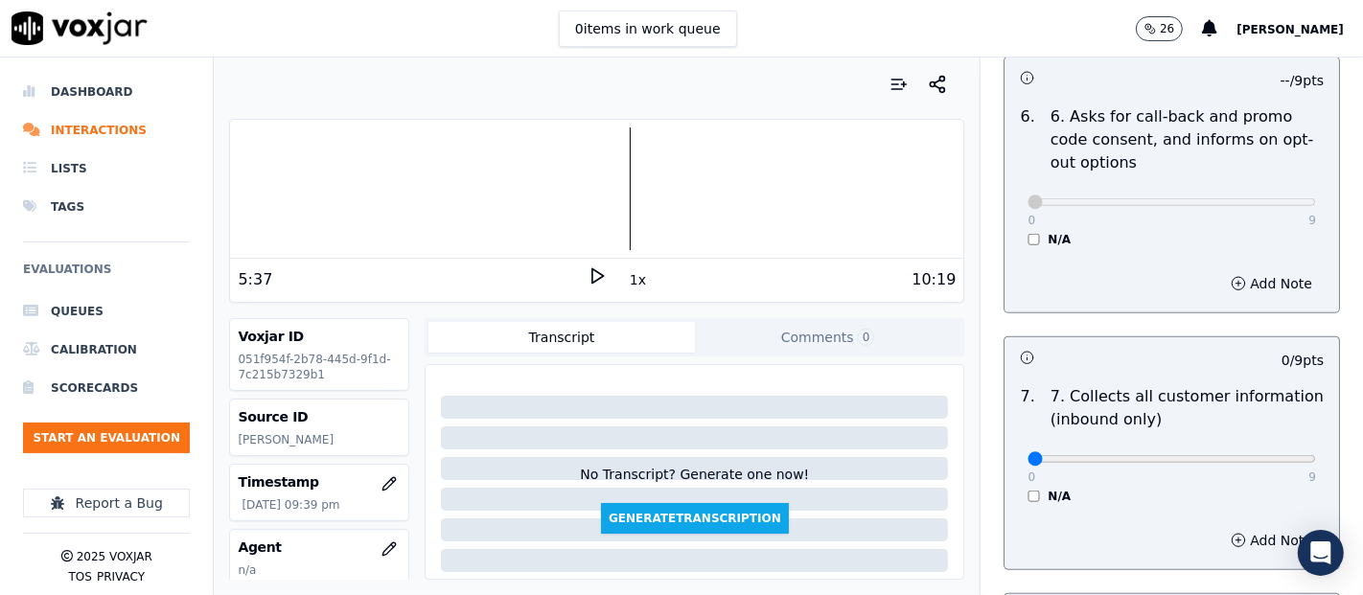
scroll to position [1704, 0]
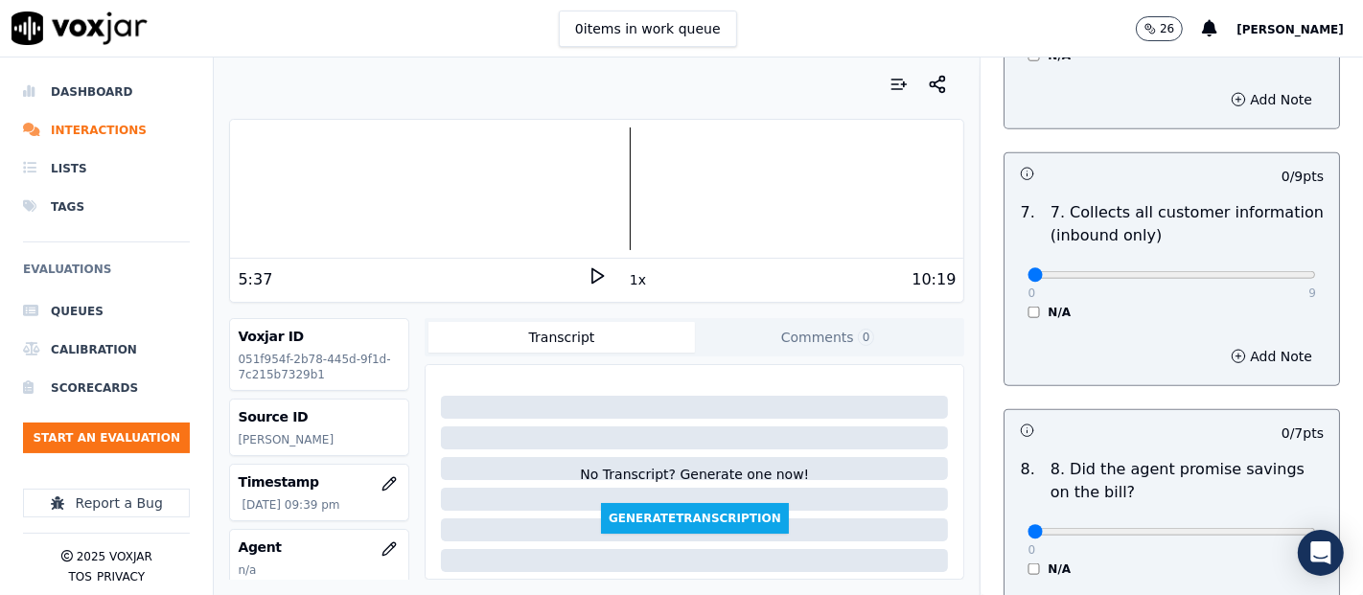
click at [1268, 266] on div "0 9 N/A" at bounding box center [1171, 283] width 319 height 73
type input "9"
click at [1262, 273] on input "range" at bounding box center [1172, 275] width 289 height 8
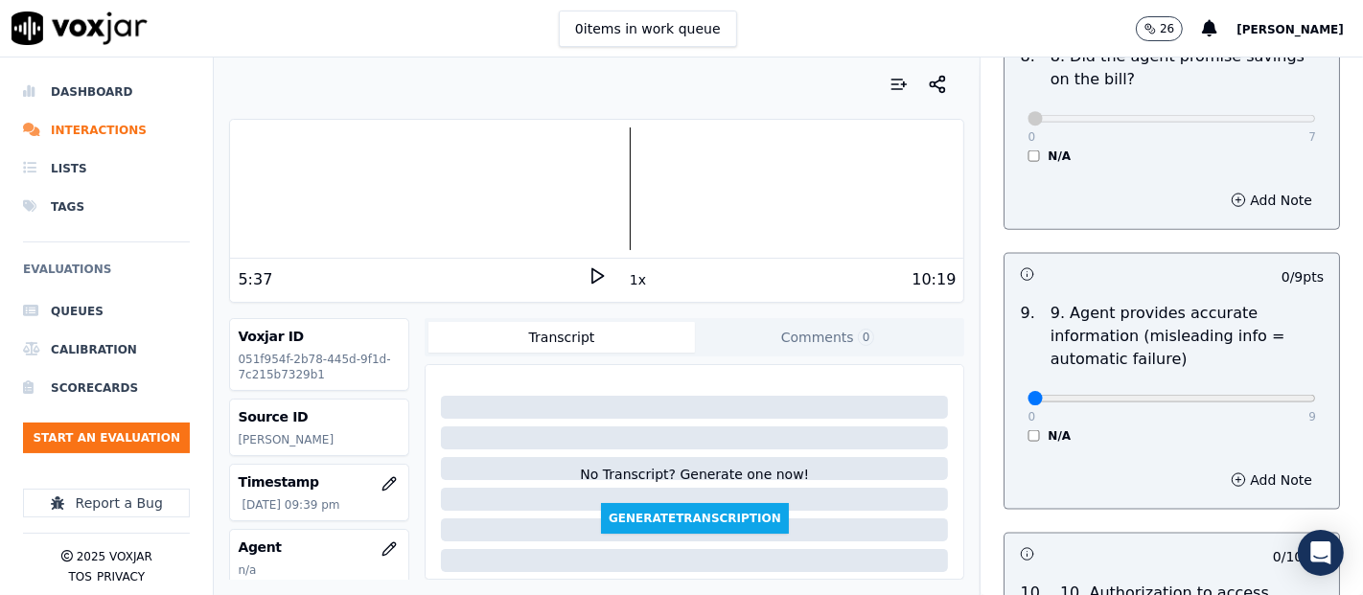
scroll to position [2237, 0]
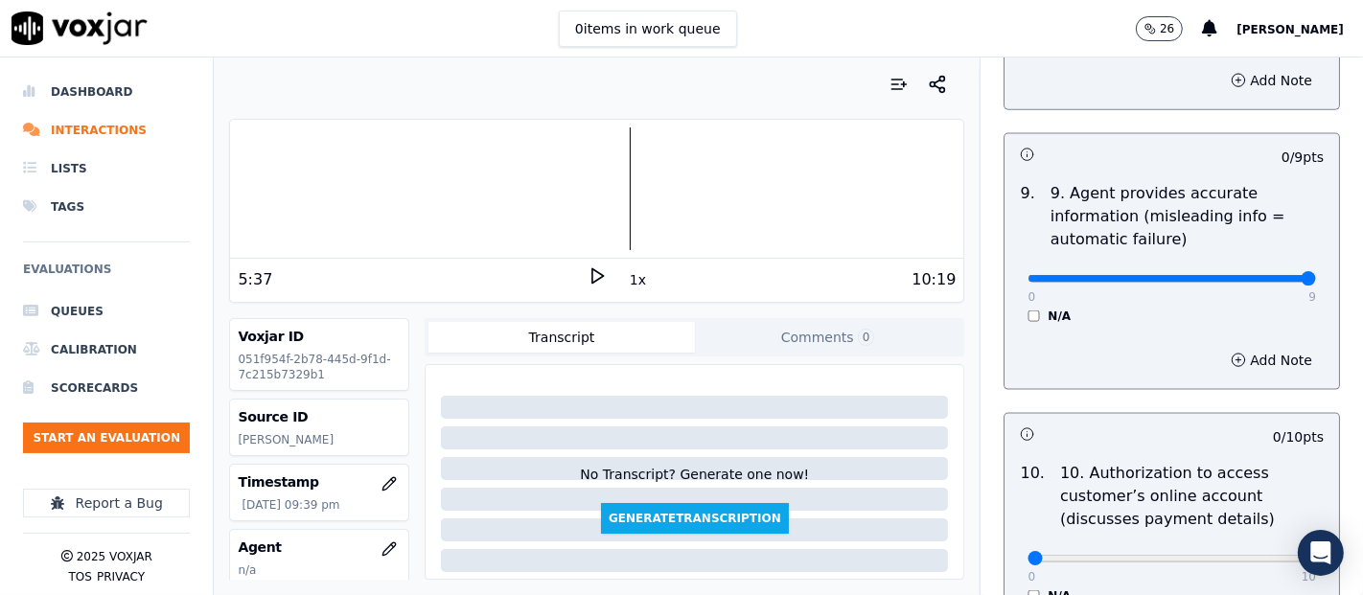
type input "9"
click at [1257, 275] on input "range" at bounding box center [1172, 279] width 289 height 8
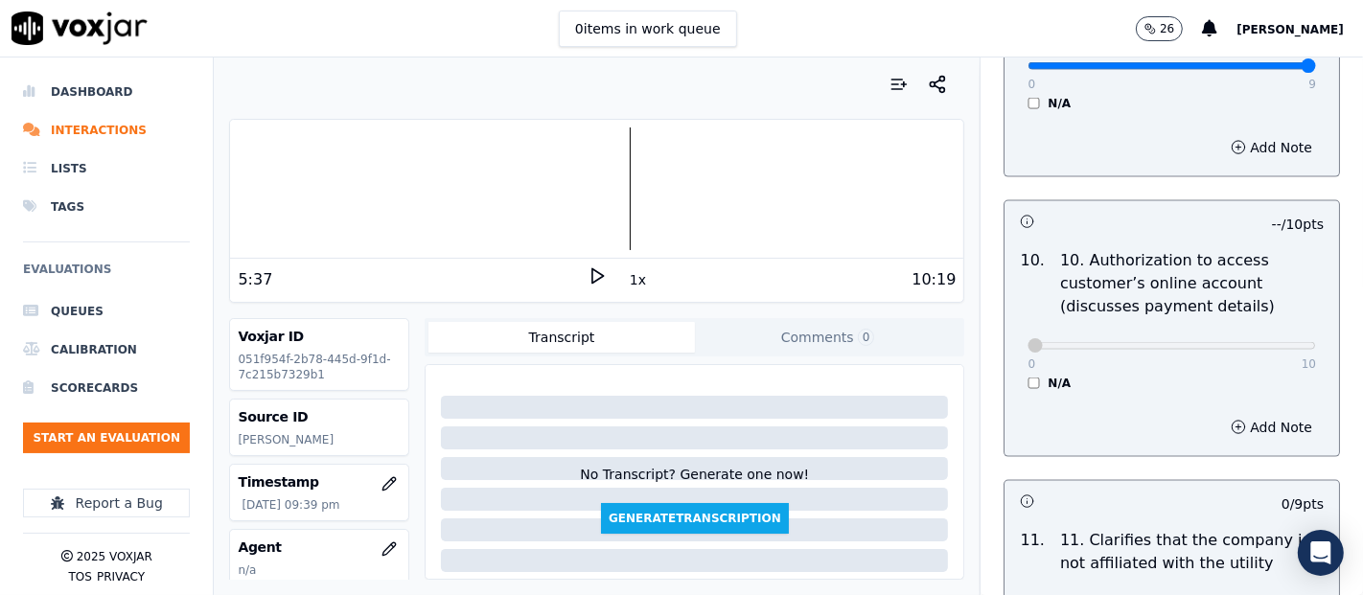
scroll to position [2663, 0]
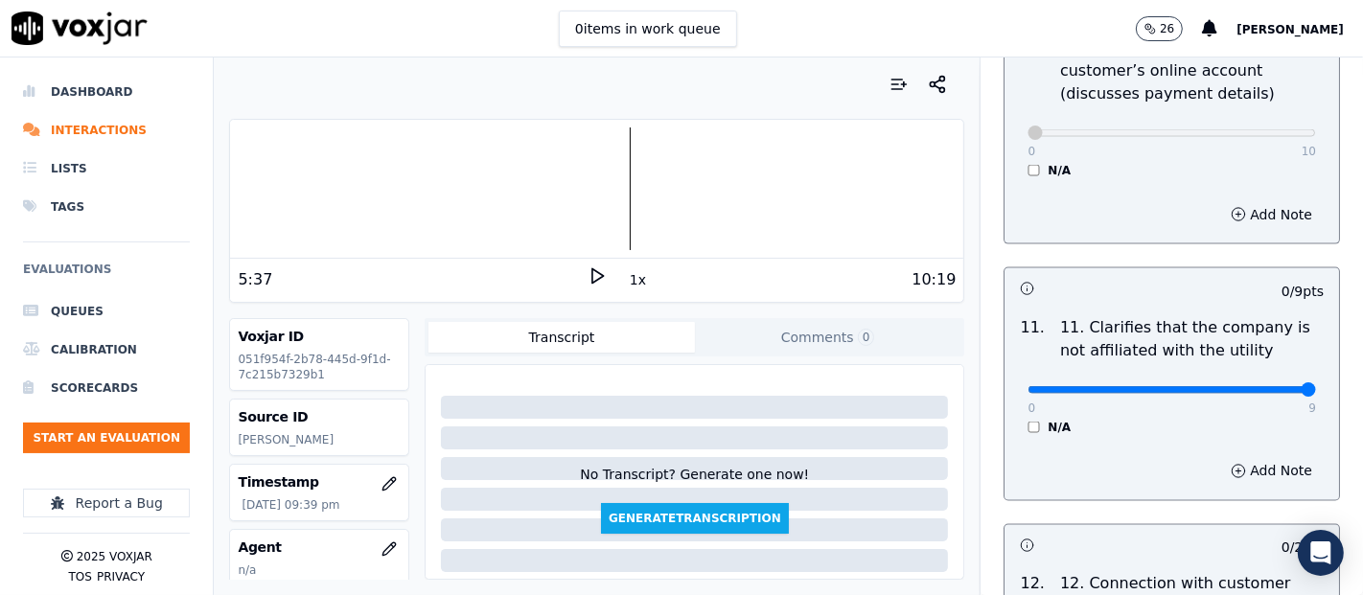
type input "9"
click at [1256, 386] on input "range" at bounding box center [1172, 390] width 289 height 8
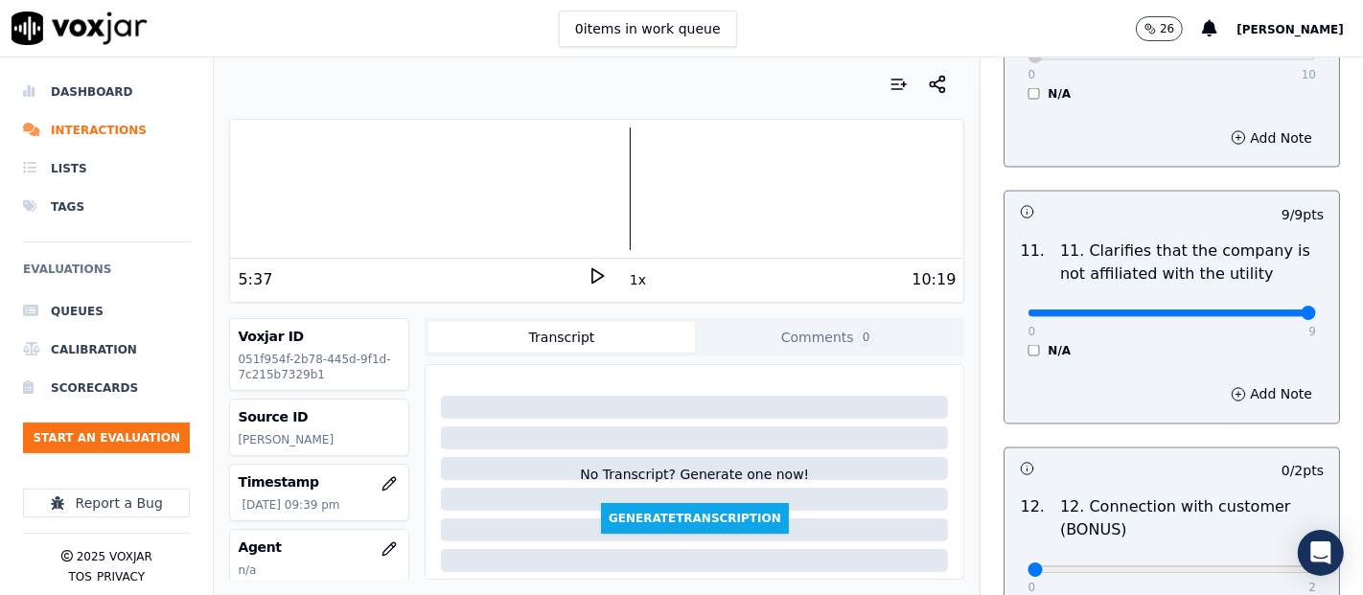
scroll to position [2876, 0]
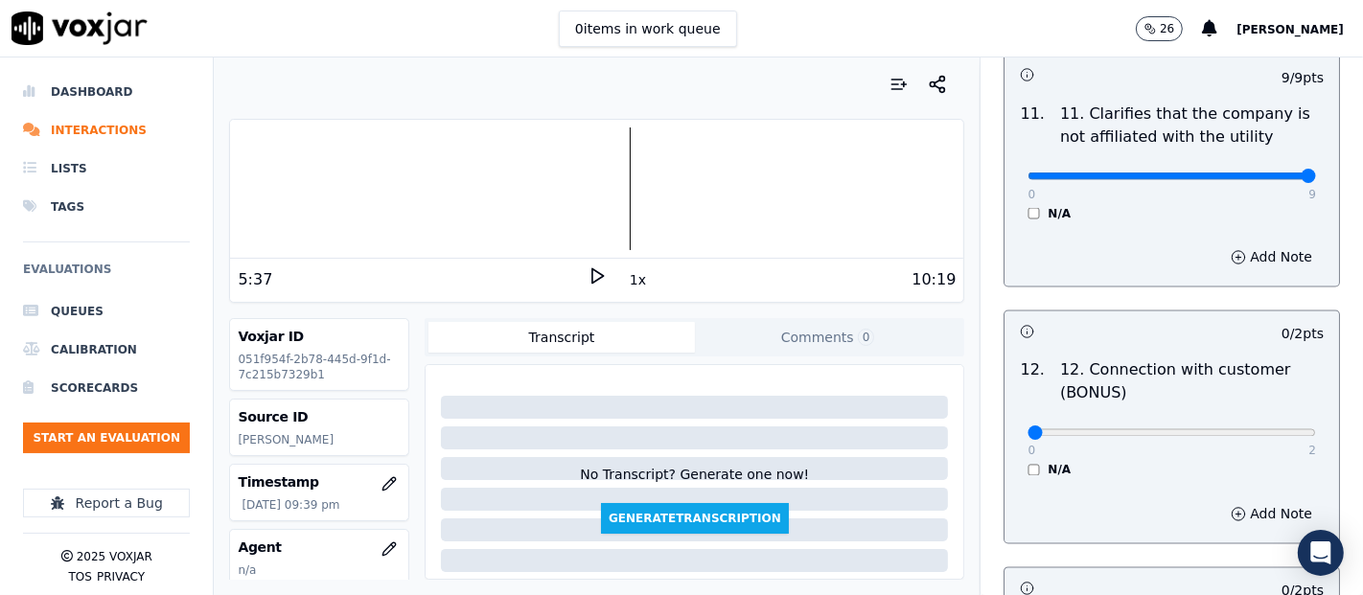
click at [1266, 421] on div "0 2" at bounding box center [1172, 432] width 289 height 23
type input "2"
click at [1253, 430] on input "range" at bounding box center [1172, 434] width 289 height 8
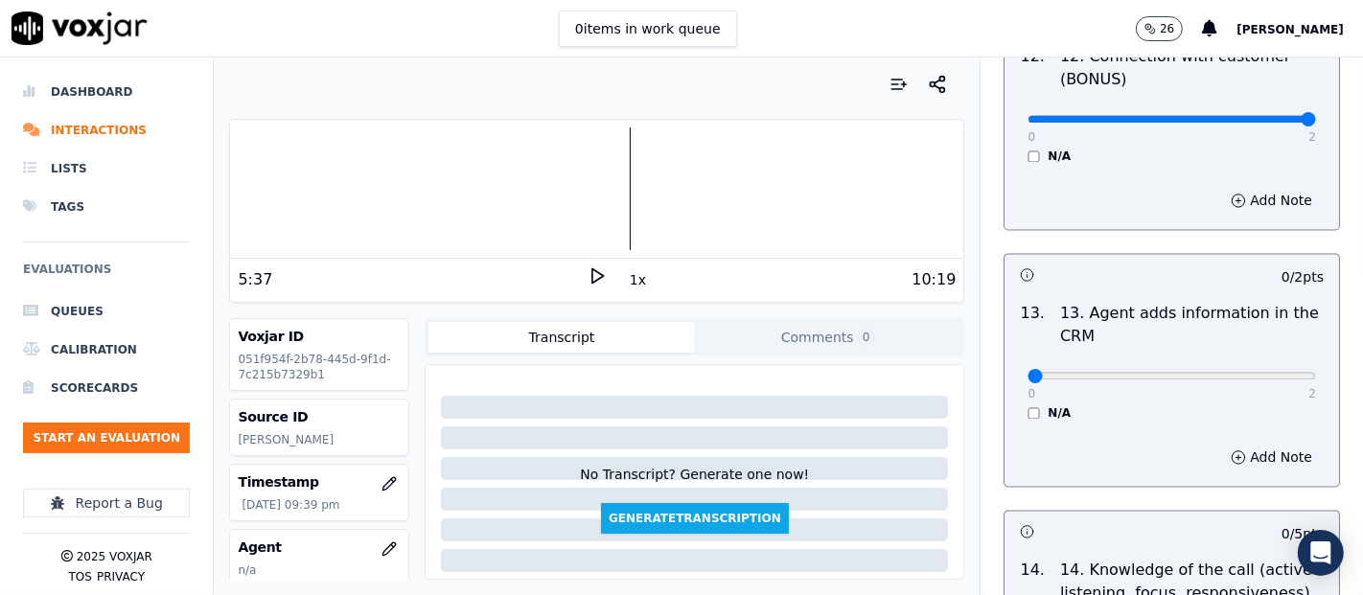
scroll to position [3196, 0]
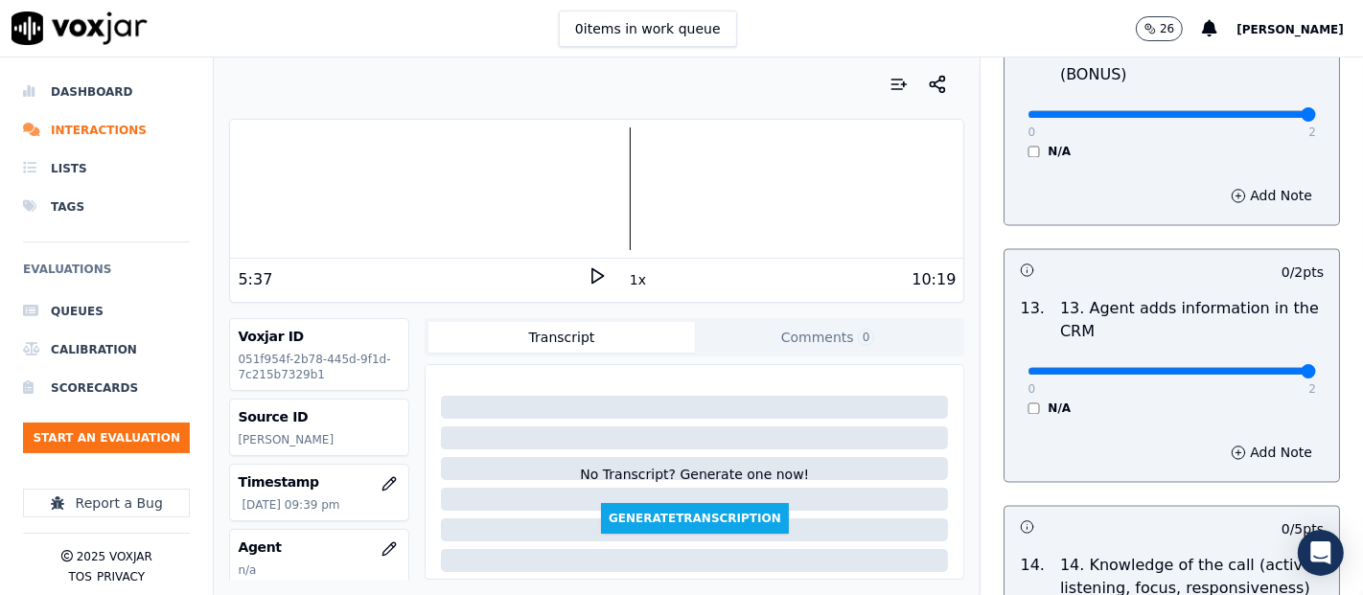
type input "2"
click at [1251, 367] on input "range" at bounding box center [1172, 371] width 289 height 8
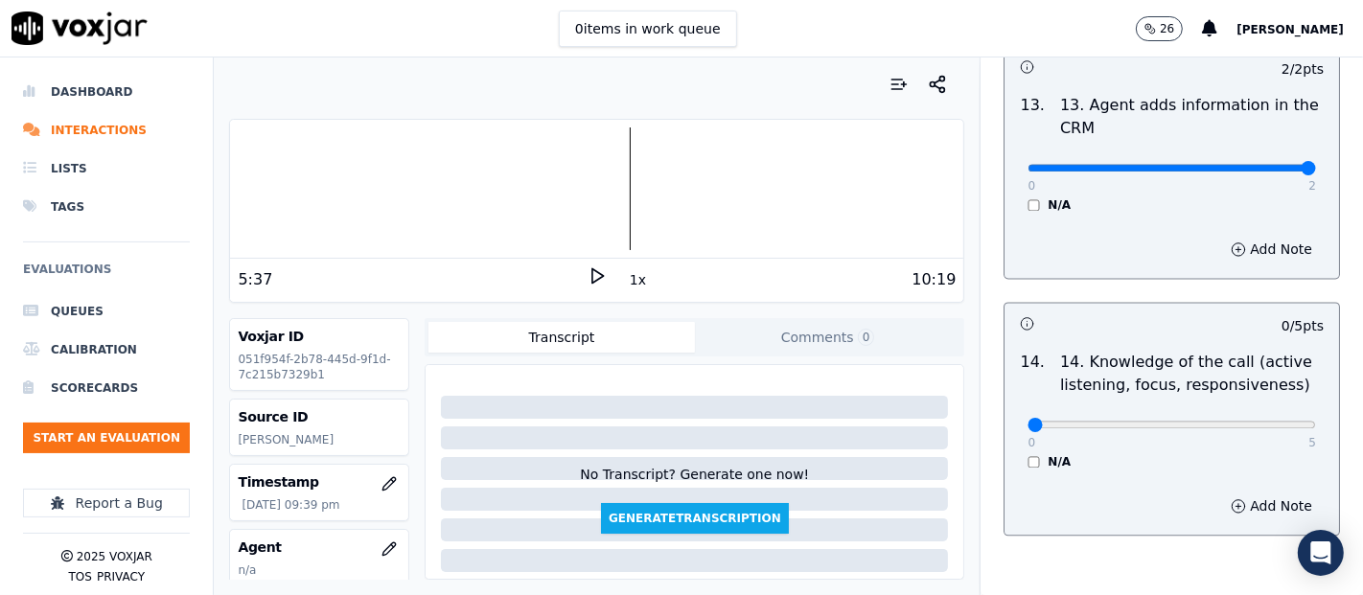
scroll to position [3408, 0]
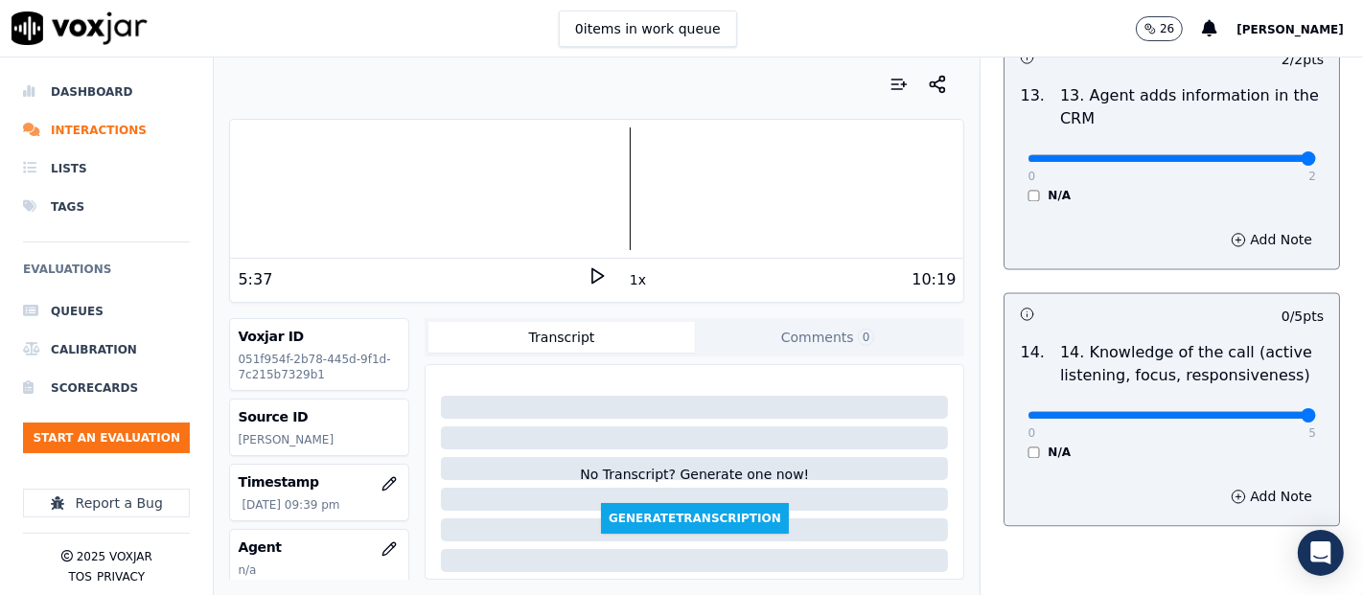
type input "5"
click at [1268, 411] on input "range" at bounding box center [1172, 415] width 289 height 8
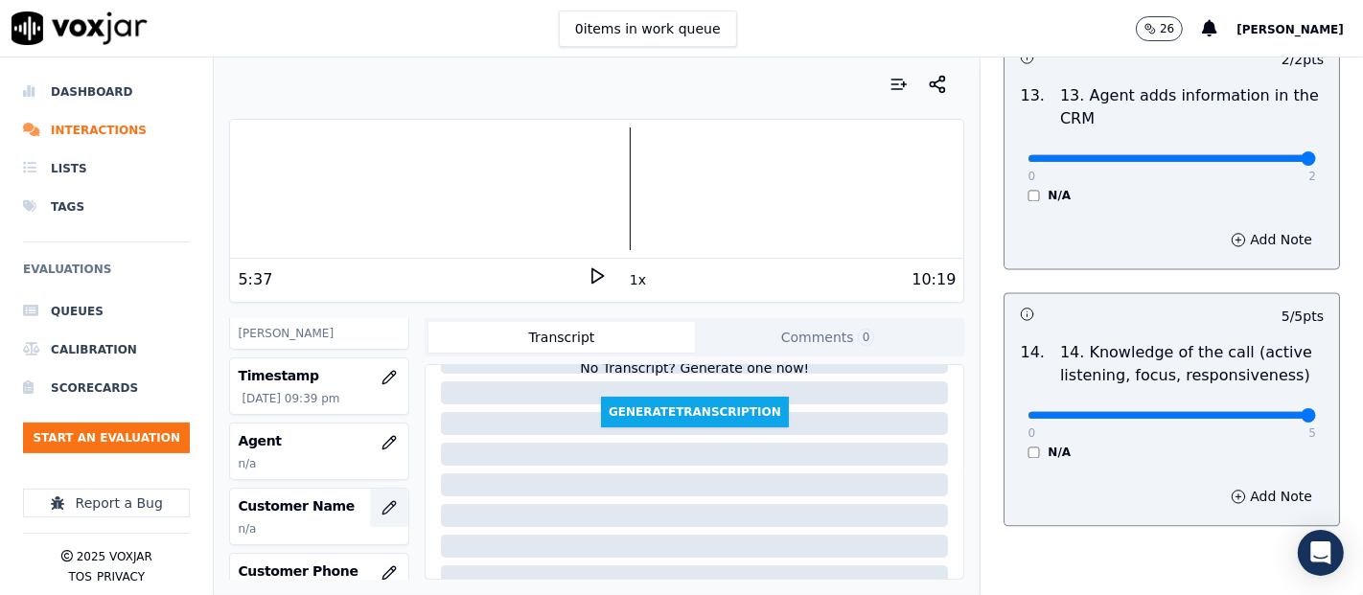
scroll to position [213, 0]
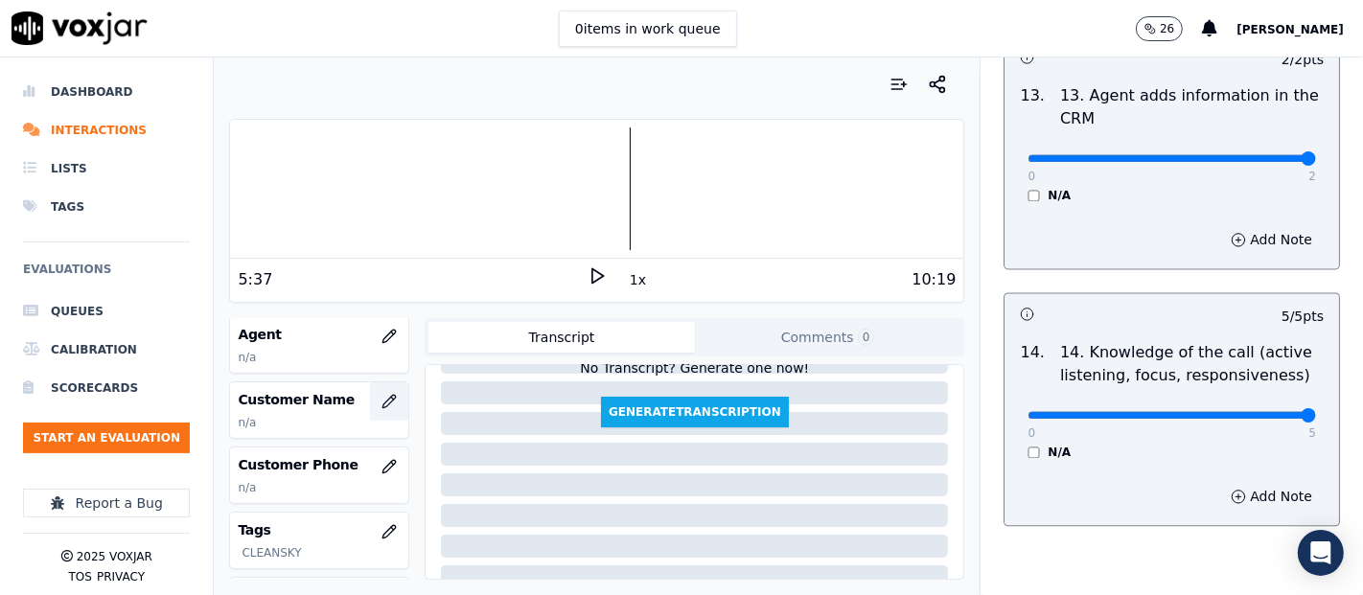
click at [370, 408] on button "button" at bounding box center [389, 402] width 38 height 38
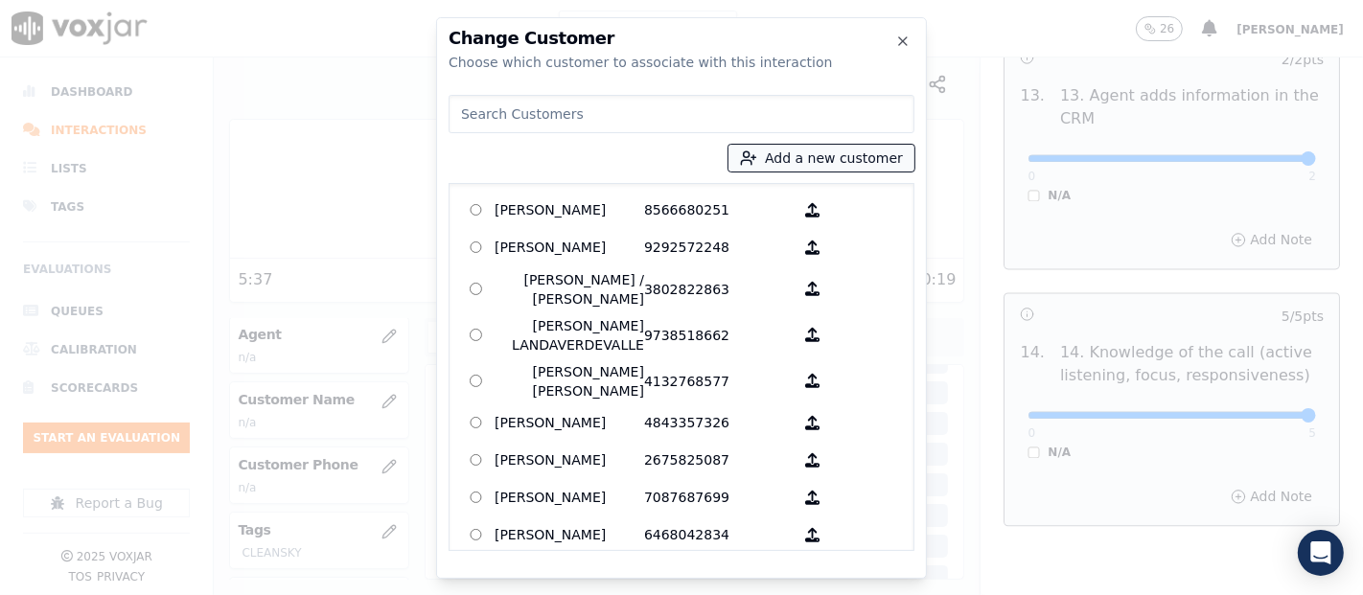
click at [843, 163] on button "Add a new customer" at bounding box center [822, 158] width 186 height 27
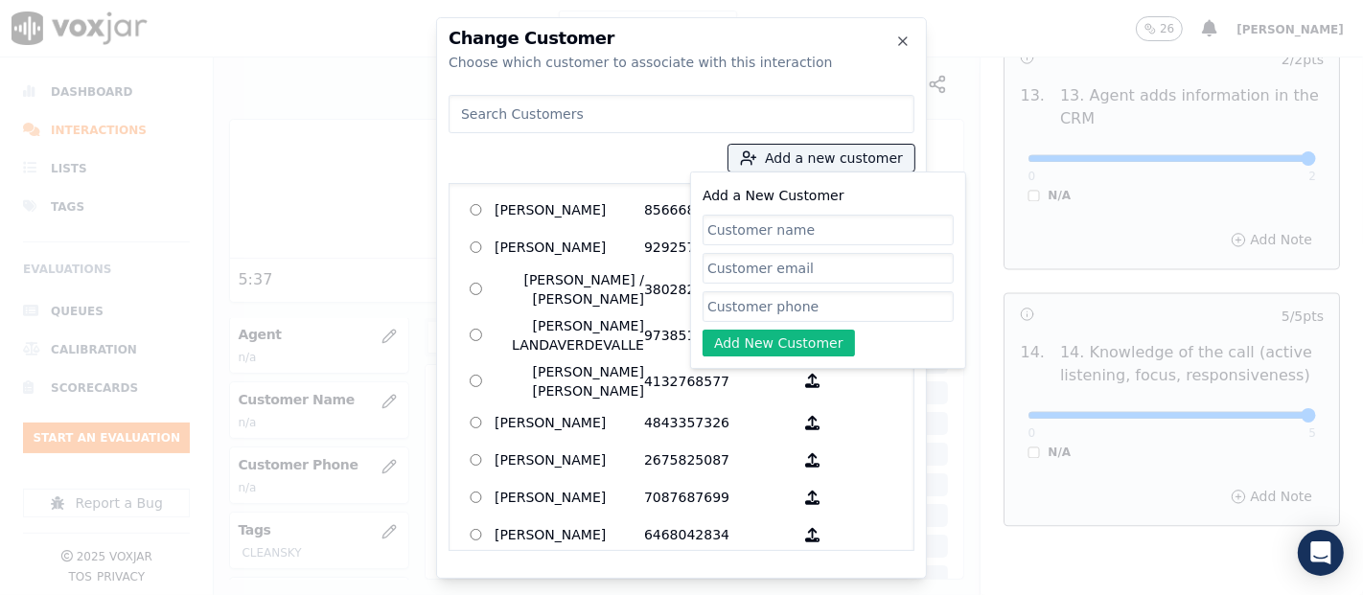
paste input "BRENDA PIZARRO"
type input "BRENDA PIZARRO"
click at [764, 310] on input "Add a New Customer" at bounding box center [828, 306] width 251 height 31
paste input "4134210146"
type input "4134210146"
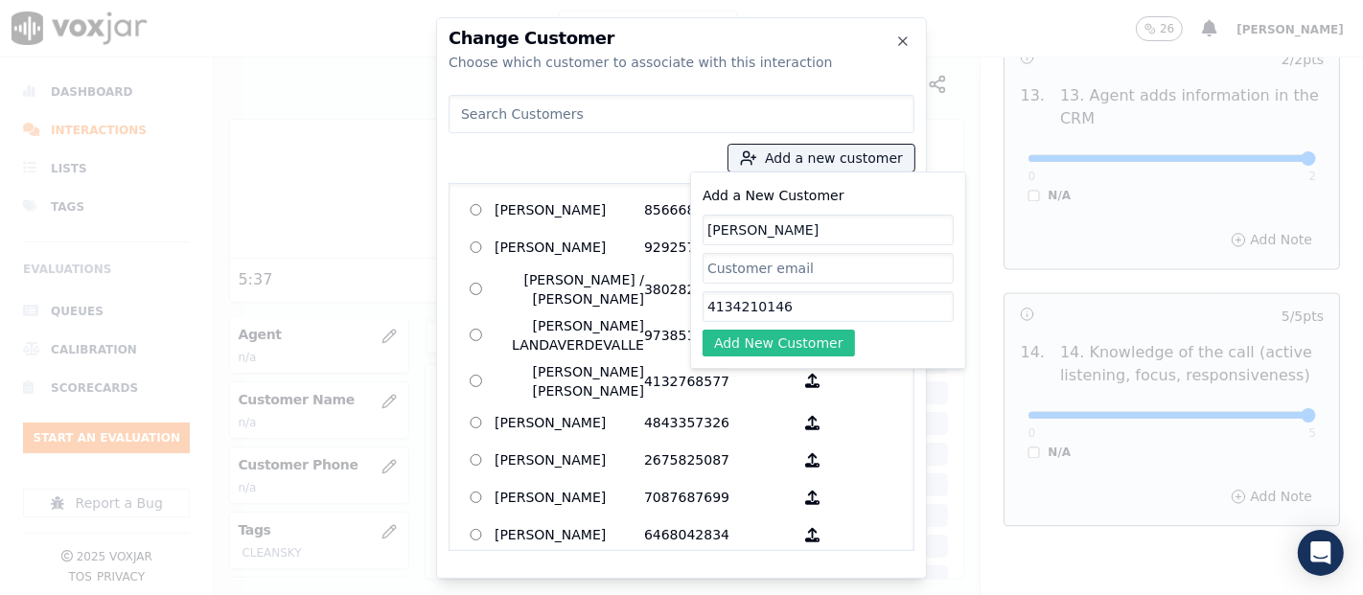
click at [773, 344] on button "Add New Customer" at bounding box center [779, 343] width 152 height 27
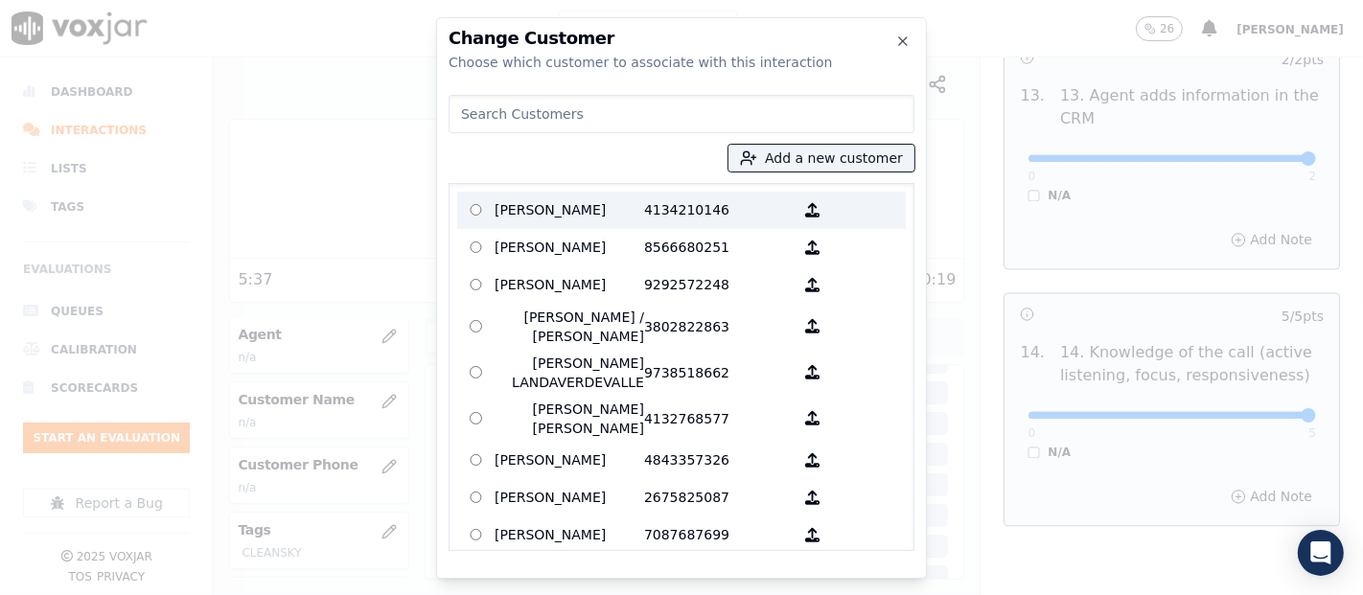
click at [661, 222] on p "4134210146" at bounding box center [719, 211] width 150 height 30
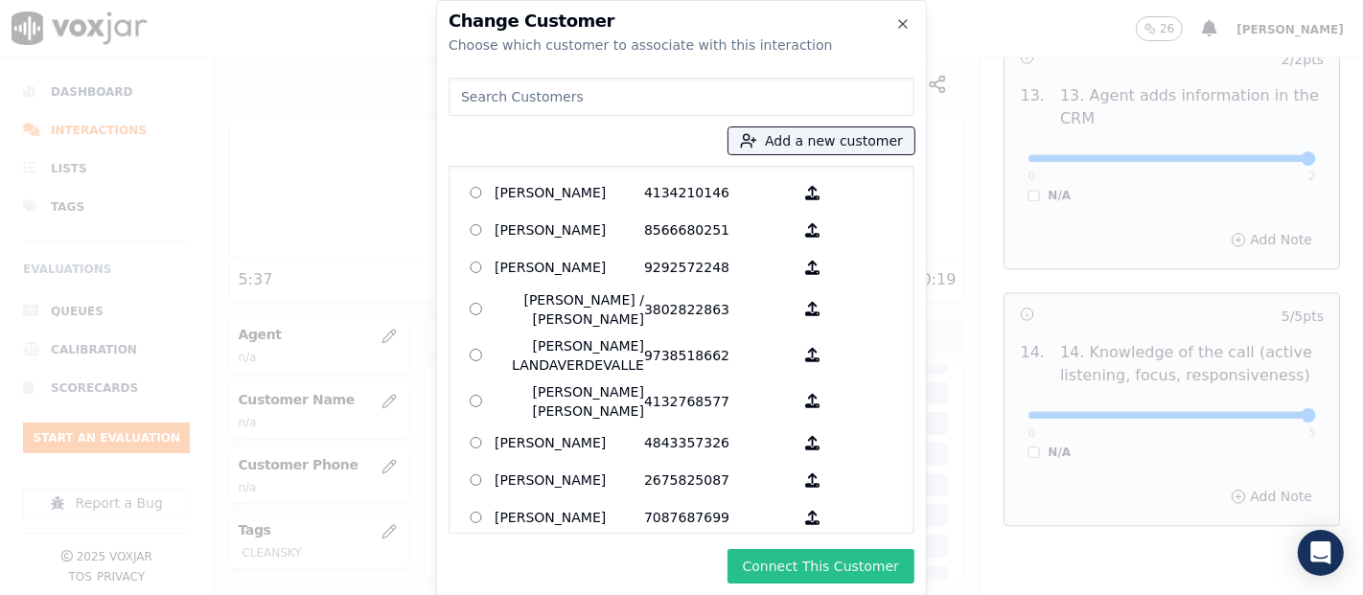
click at [819, 576] on button "Connect This Customer" at bounding box center [821, 566] width 187 height 35
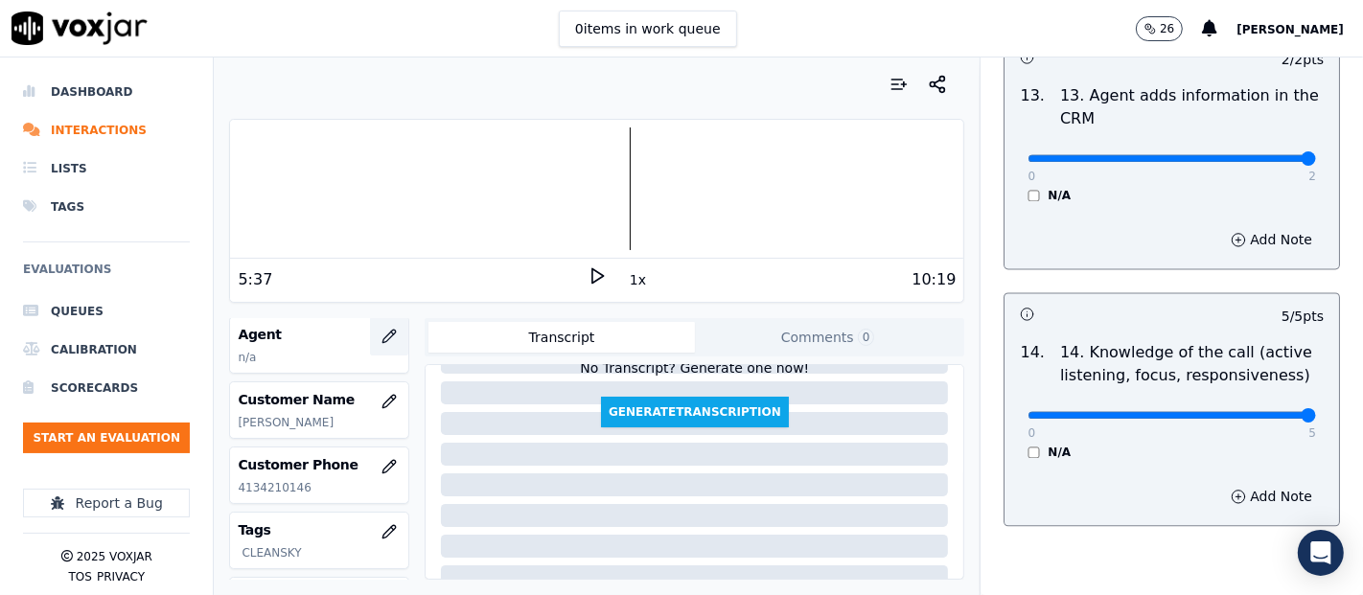
click at [370, 339] on button "button" at bounding box center [389, 336] width 38 height 38
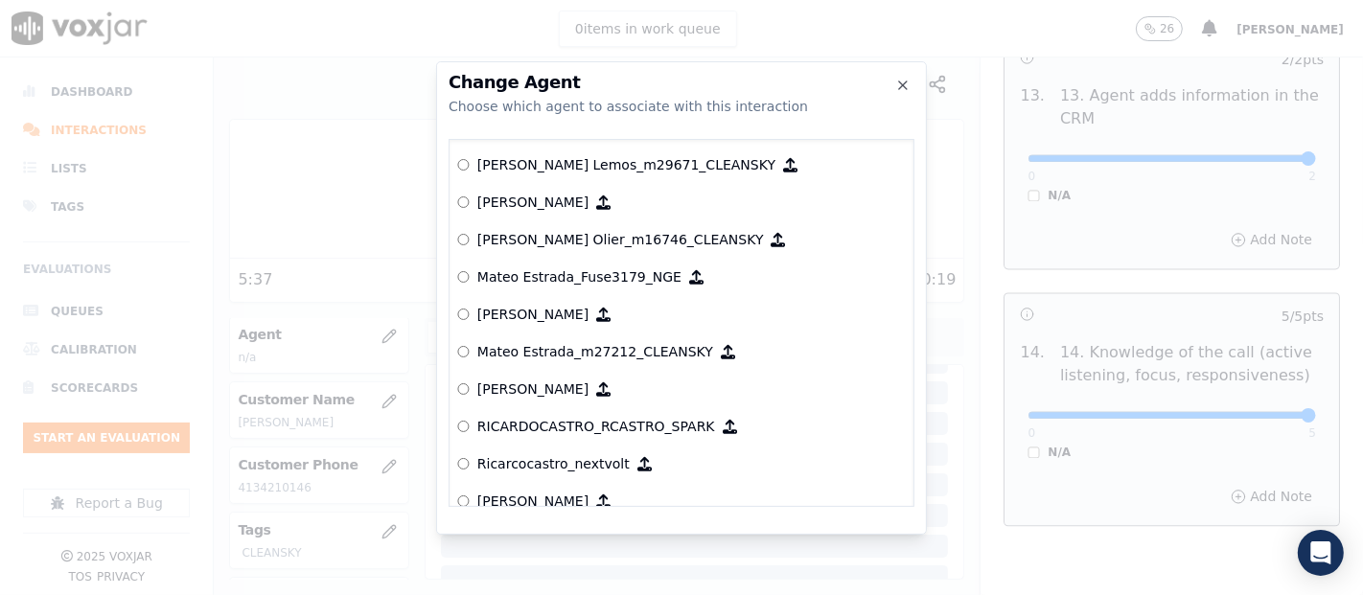
scroll to position [8119, 0]
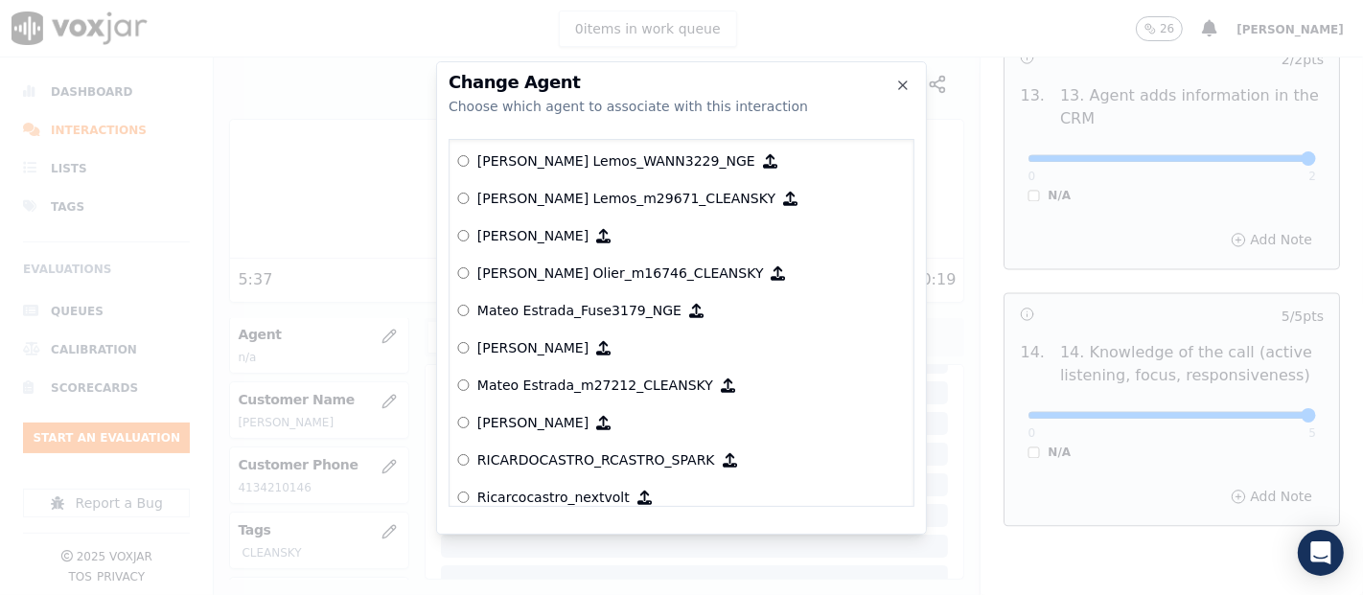
click at [616, 189] on p "[PERSON_NAME] Lemos_m29671_CLEANSKY" at bounding box center [626, 198] width 298 height 19
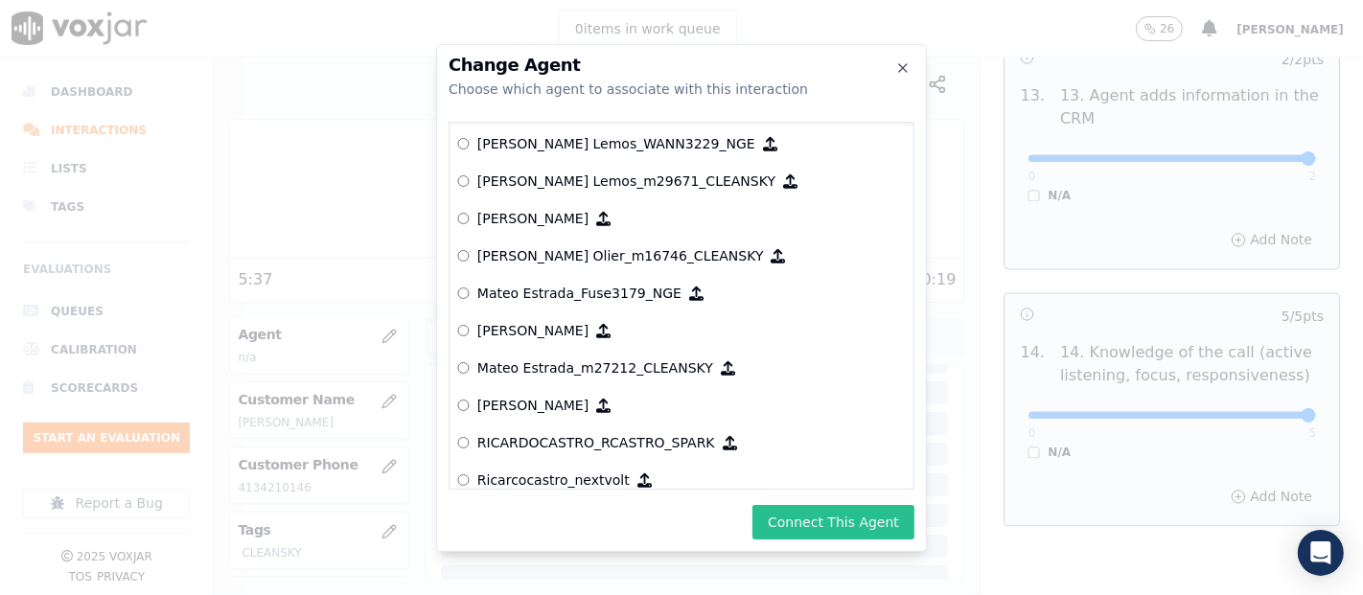
click at [854, 519] on button "Connect This Agent" at bounding box center [834, 522] width 162 height 35
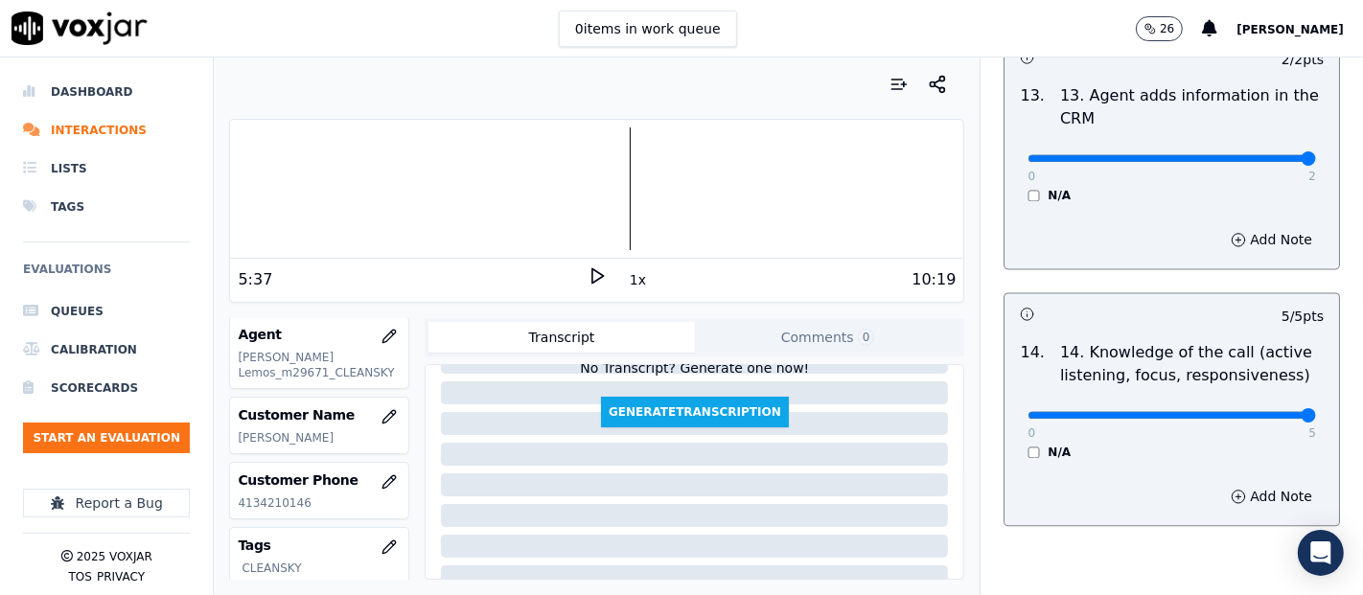
scroll to position [3494, 0]
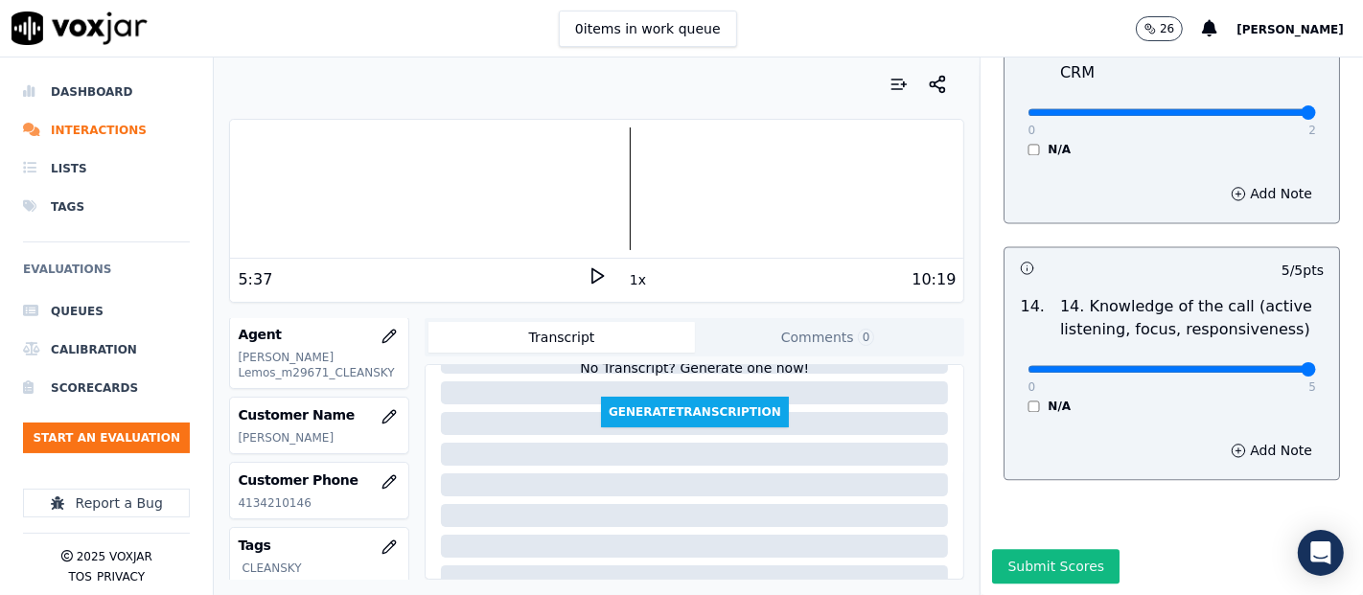
click at [1005, 549] on button "Submit Scores" at bounding box center [1056, 566] width 128 height 35
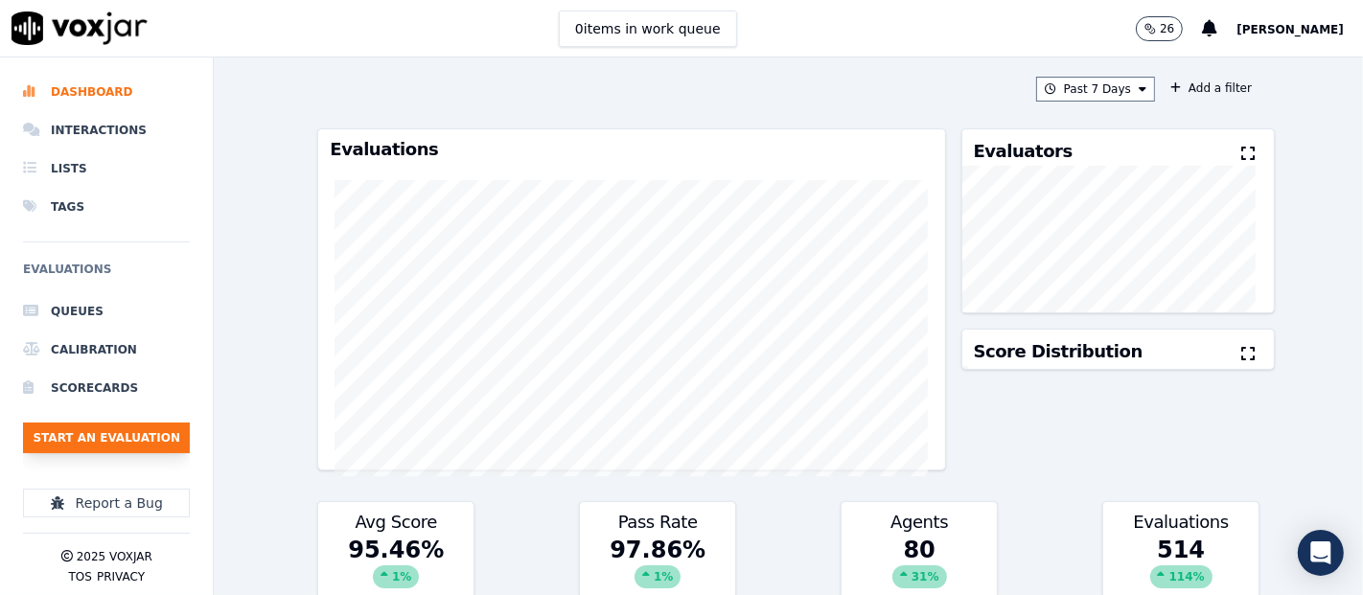
click at [165, 428] on button "Start an Evaluation" at bounding box center [106, 438] width 167 height 31
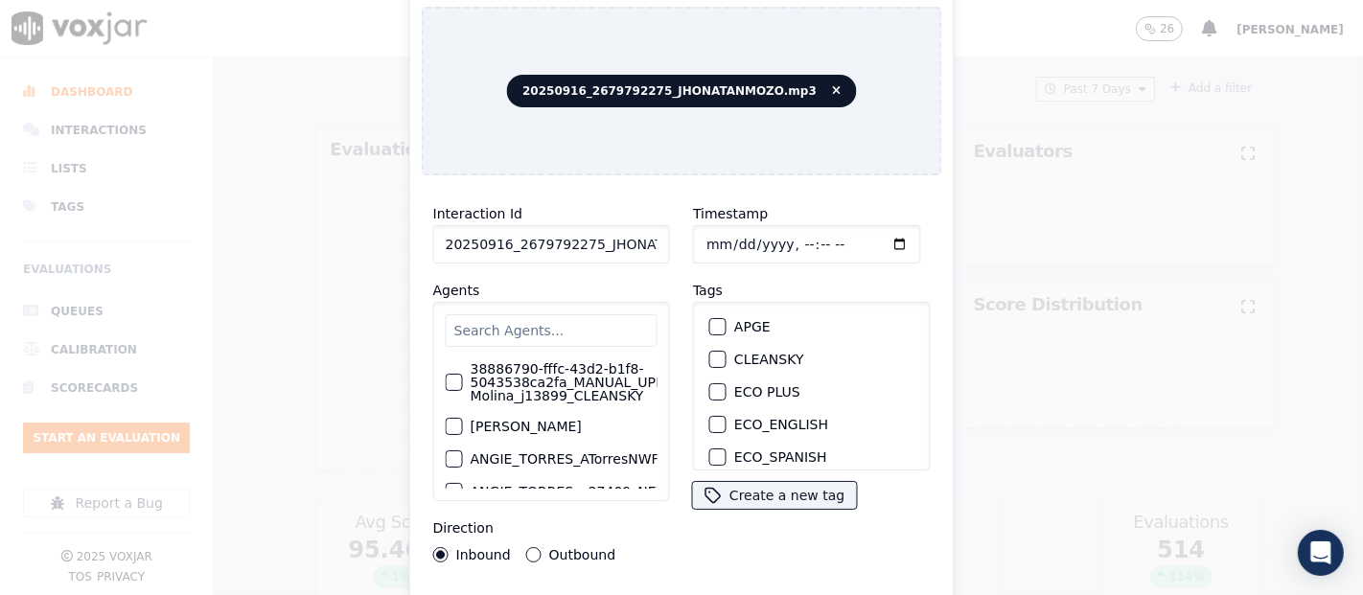
click at [611, 238] on input "20250916_2679792275_JHONATANMOZO.mp3" at bounding box center [551, 244] width 237 height 38
type input "20250916_2679792275_JHONATANMOZO"
click at [710, 353] on div "button" at bounding box center [716, 359] width 13 height 13
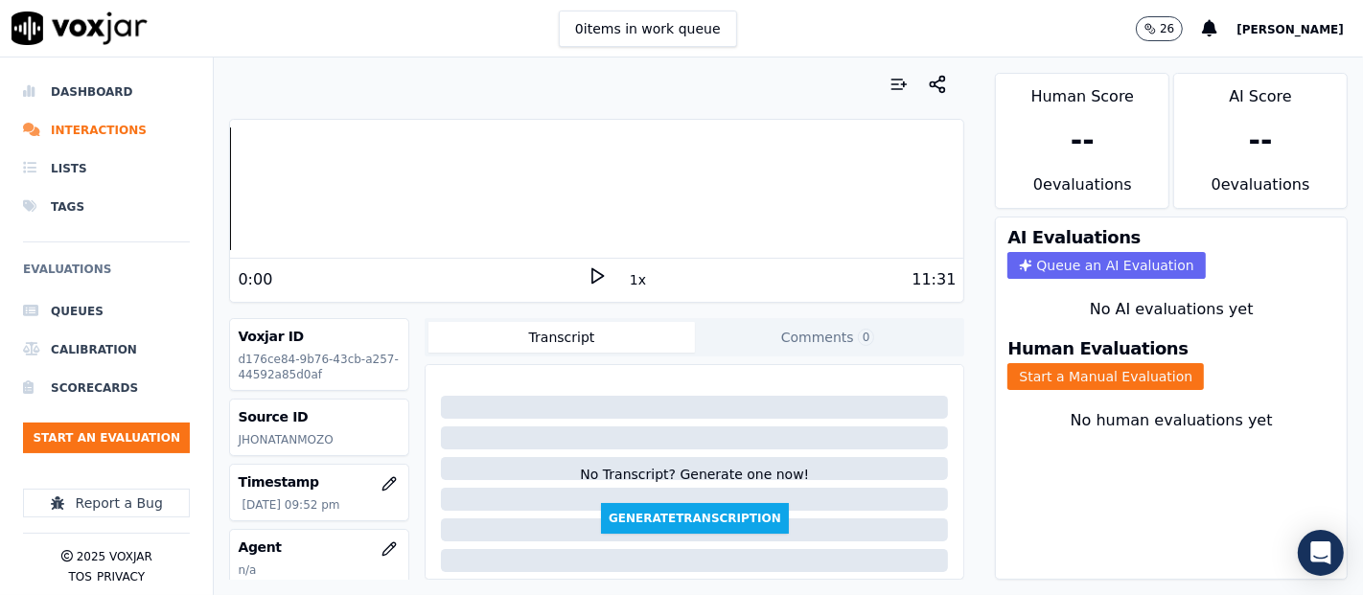
click at [593, 279] on polygon at bounding box center [599, 276] width 12 height 14
click at [588, 275] on icon at bounding box center [597, 276] width 19 height 19
click at [588, 267] on icon at bounding box center [597, 276] width 19 height 19
click at [588, 275] on icon at bounding box center [597, 276] width 19 height 19
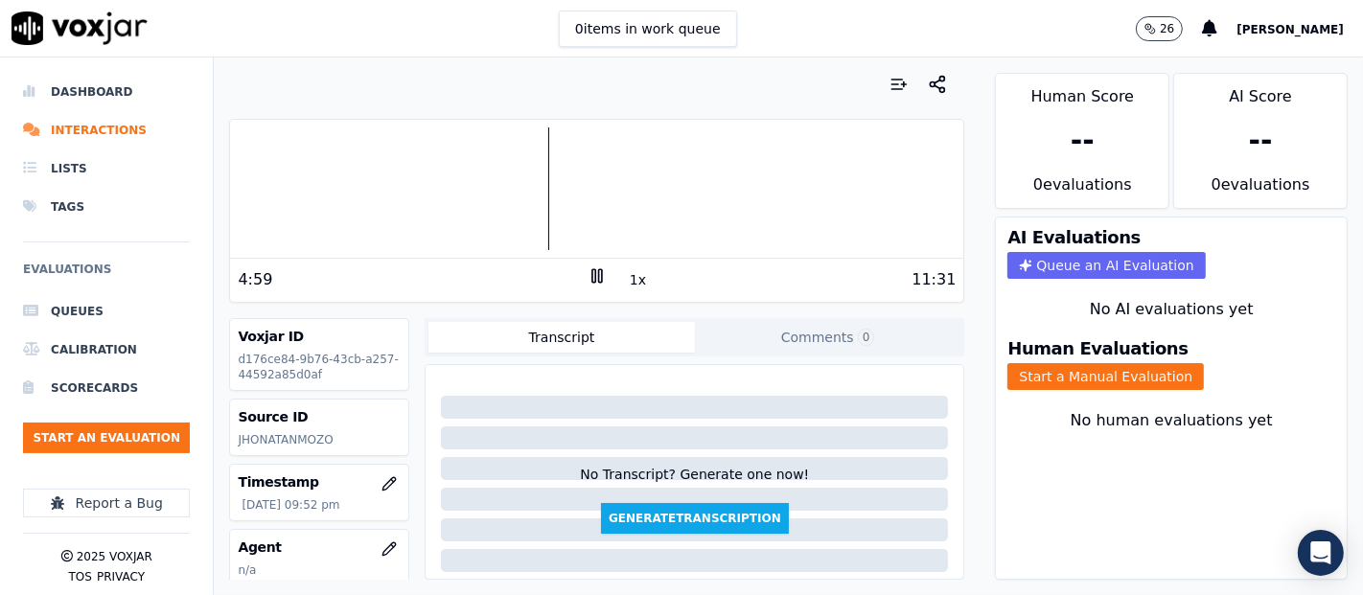
click at [588, 267] on icon at bounding box center [597, 276] width 19 height 19
click at [588, 270] on icon at bounding box center [597, 276] width 19 height 19
click at [523, 196] on div at bounding box center [596, 189] width 733 height 123
click at [481, 172] on div at bounding box center [596, 189] width 733 height 123
click at [458, 174] on div at bounding box center [596, 189] width 733 height 123
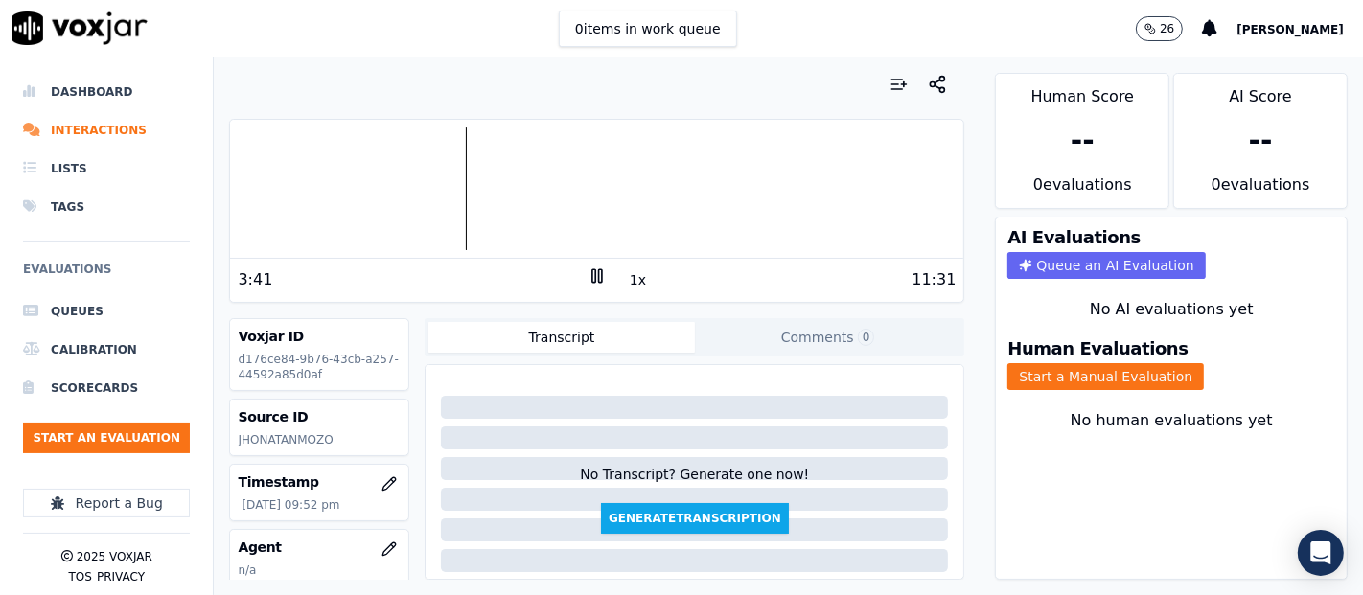
click at [439, 171] on div at bounding box center [596, 189] width 733 height 123
click at [409, 169] on div at bounding box center [596, 189] width 733 height 123
click at [1044, 363] on button "Start a Manual Evaluation" at bounding box center [1106, 376] width 197 height 27
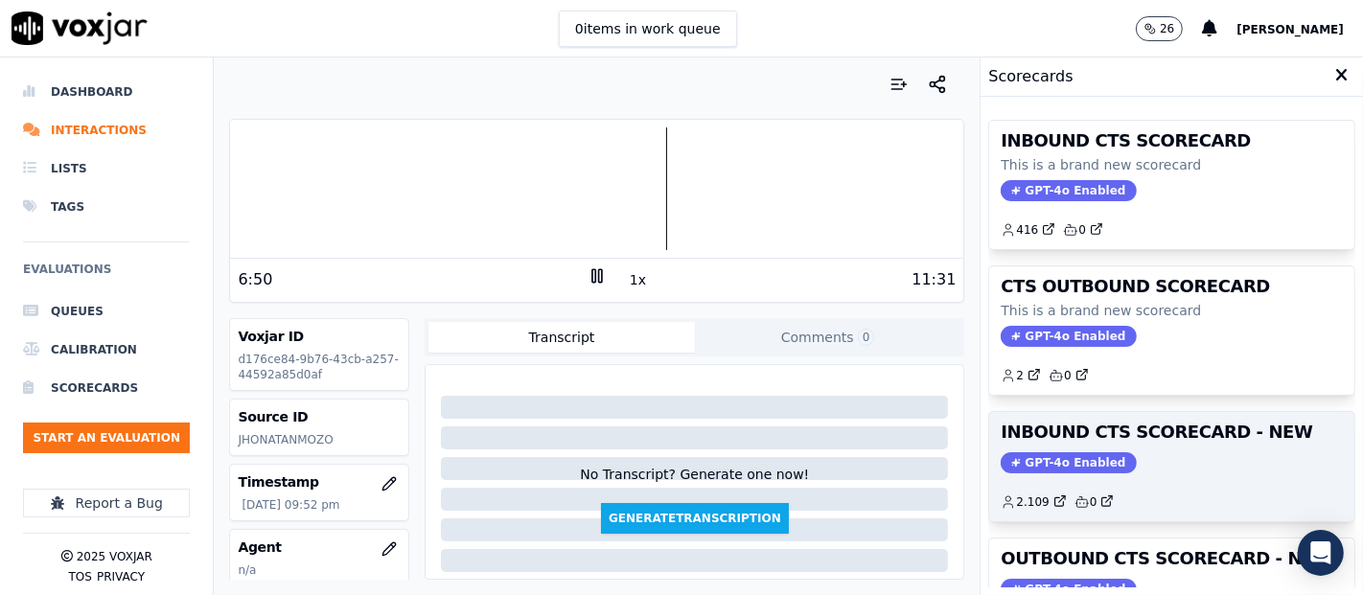
click at [1155, 413] on div "INBOUND CTS SCORECARD - NEW GPT-4o Enabled 2.109 0" at bounding box center [1171, 466] width 365 height 109
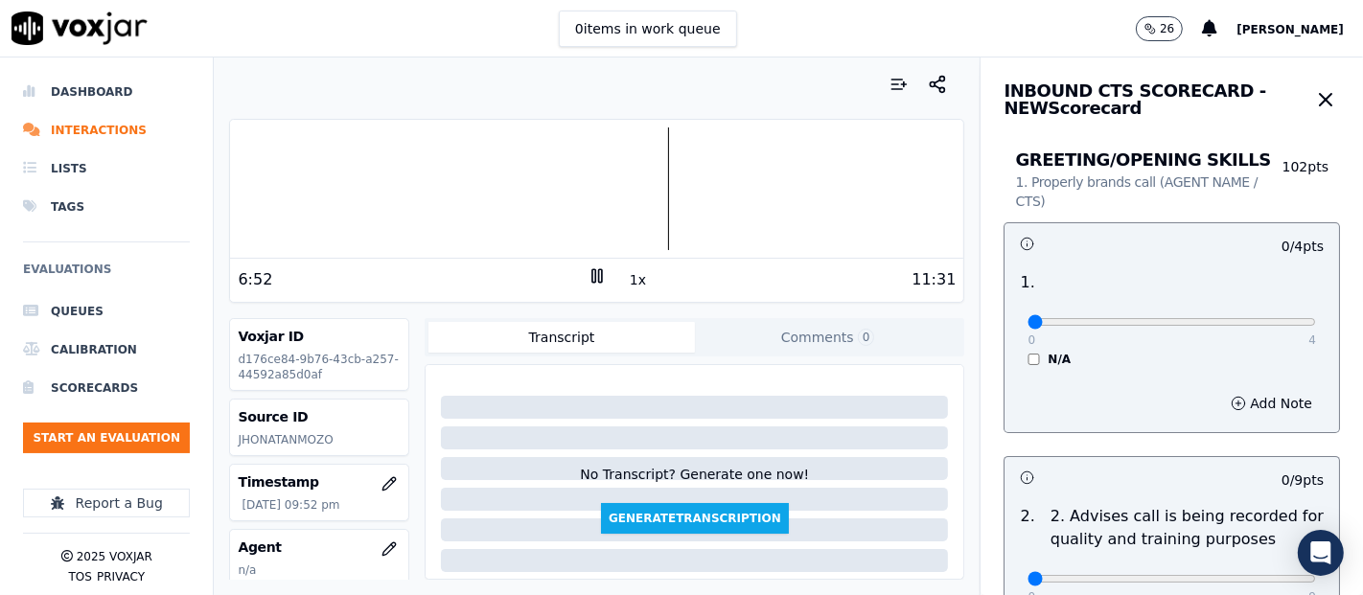
click at [1272, 324] on div "0 4 N/A" at bounding box center [1171, 330] width 319 height 73
type input "4"
click at [1262, 320] on input "range" at bounding box center [1172, 322] width 289 height 8
drag, startPoint x: 582, startPoint y: 268, endPoint x: 704, endPoint y: 324, distance: 133.9
click at [588, 267] on icon at bounding box center [597, 276] width 19 height 19
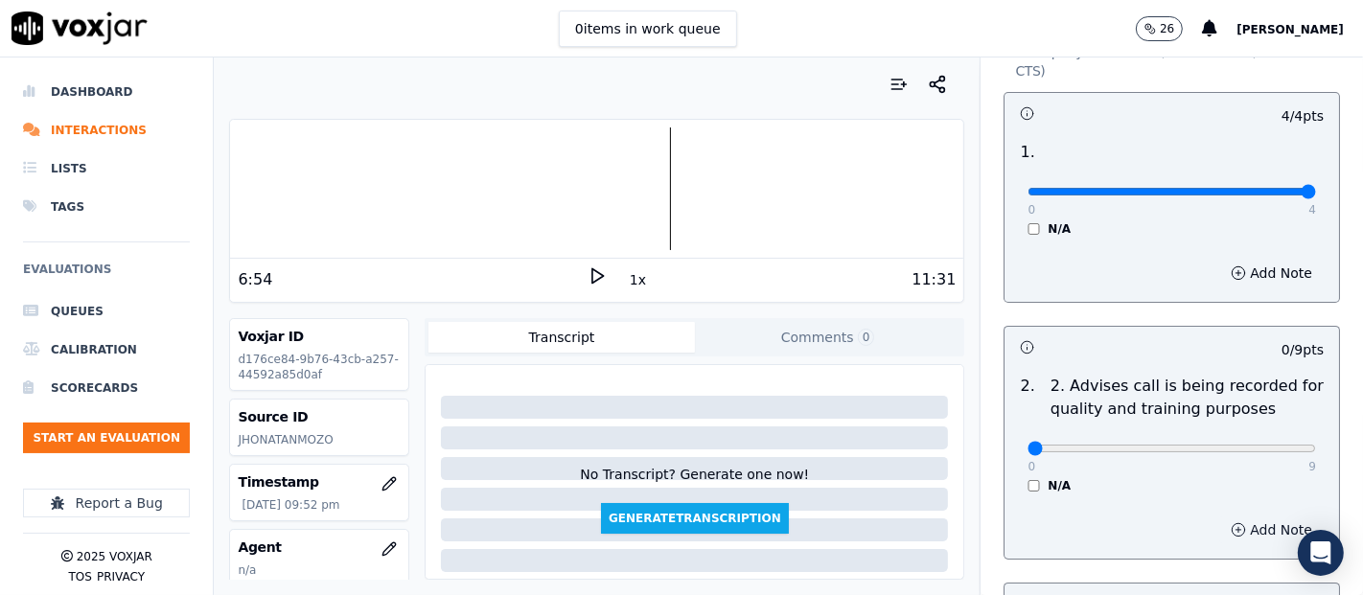
scroll to position [213, 0]
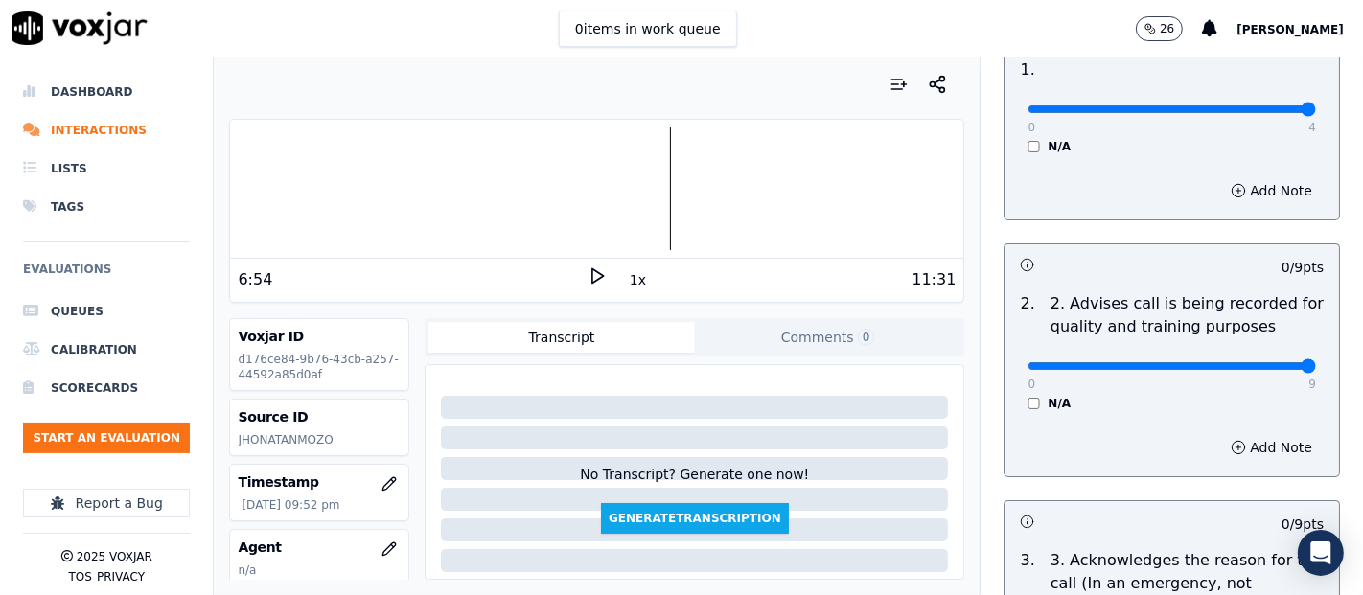
type input "9"
click at [1253, 370] on input "range" at bounding box center [1172, 366] width 289 height 8
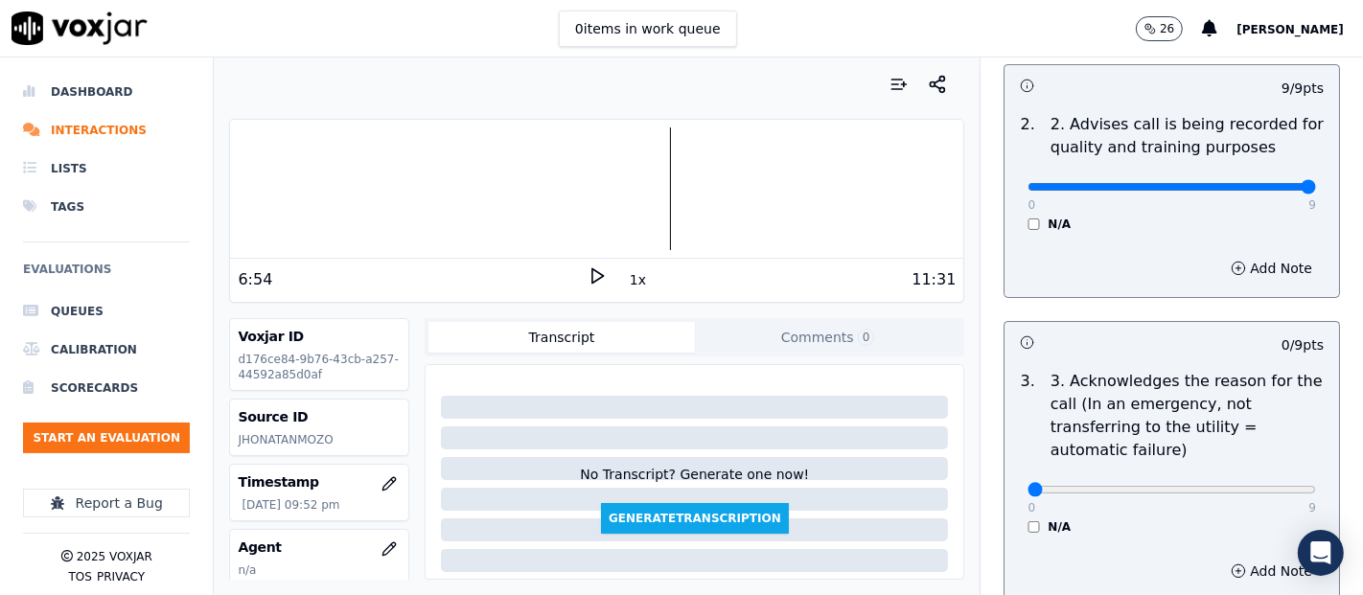
scroll to position [426, 0]
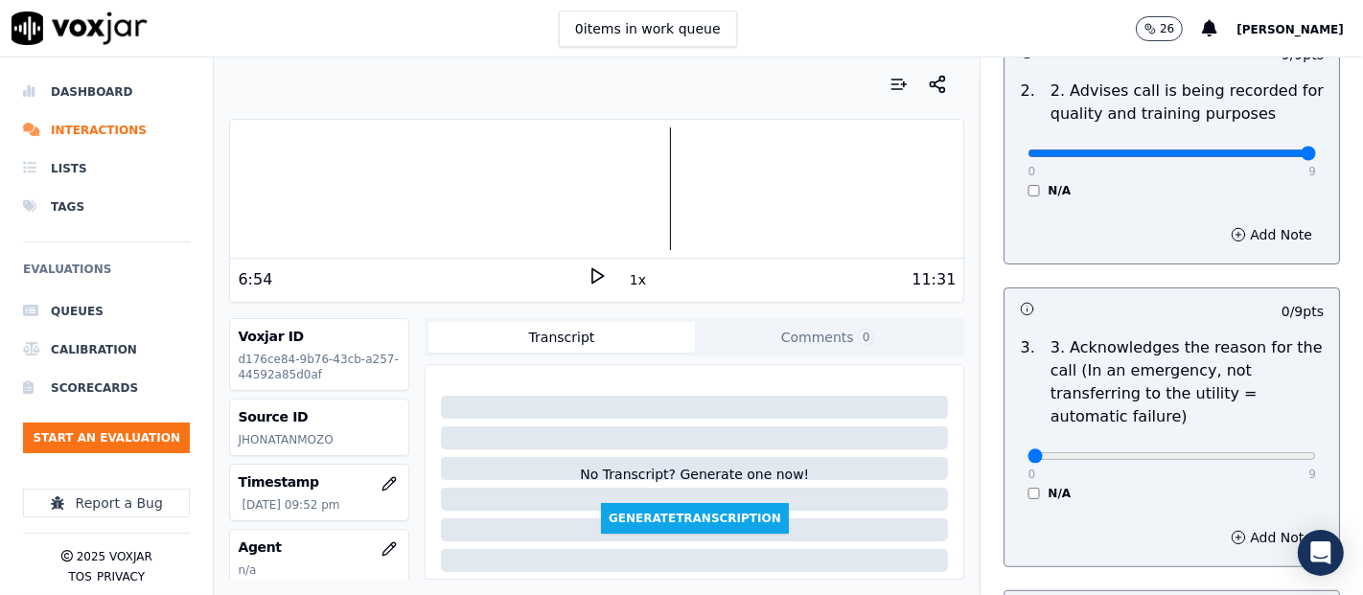
click at [1242, 439] on div "0 9 N/A" at bounding box center [1171, 465] width 319 height 73
type input "9"
click at [1254, 453] on input "range" at bounding box center [1172, 457] width 289 height 8
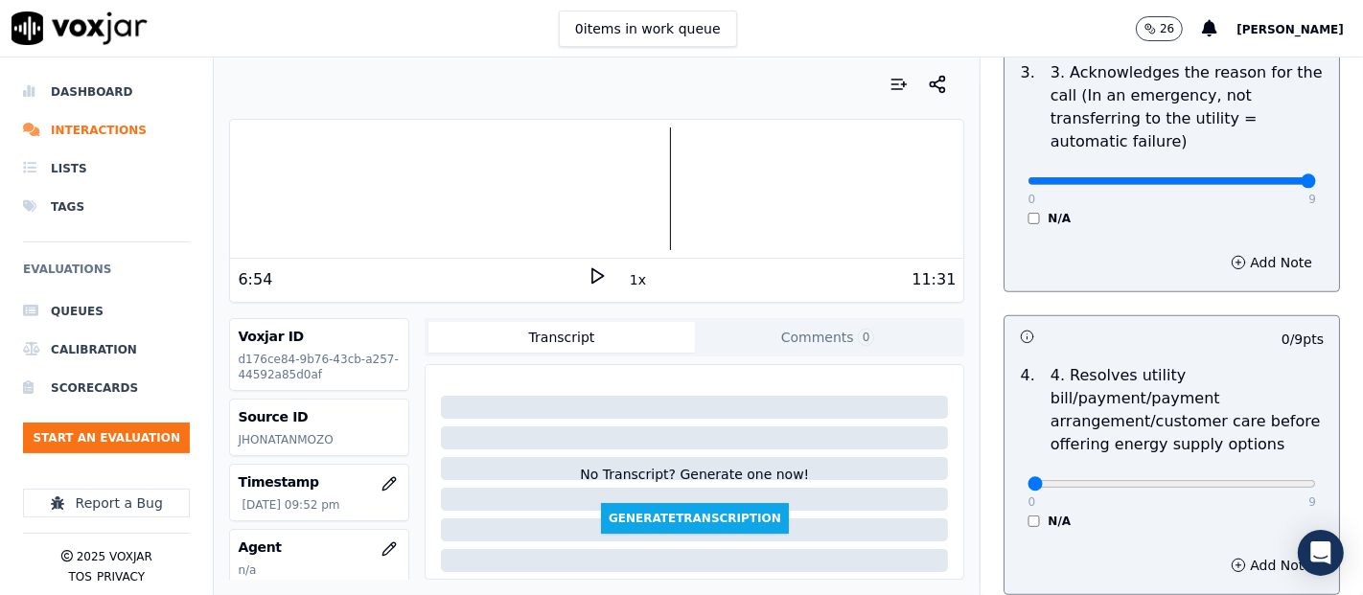
scroll to position [745, 0]
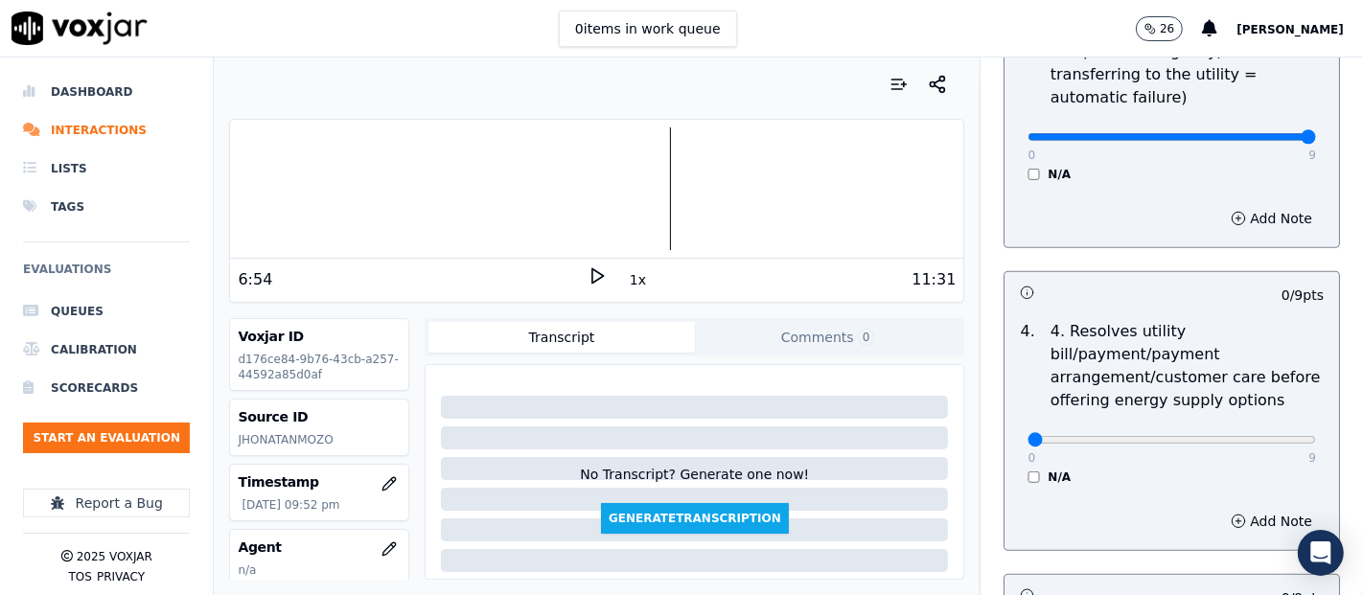
click at [1016, 464] on div "0 9 N/A" at bounding box center [1171, 448] width 319 height 73
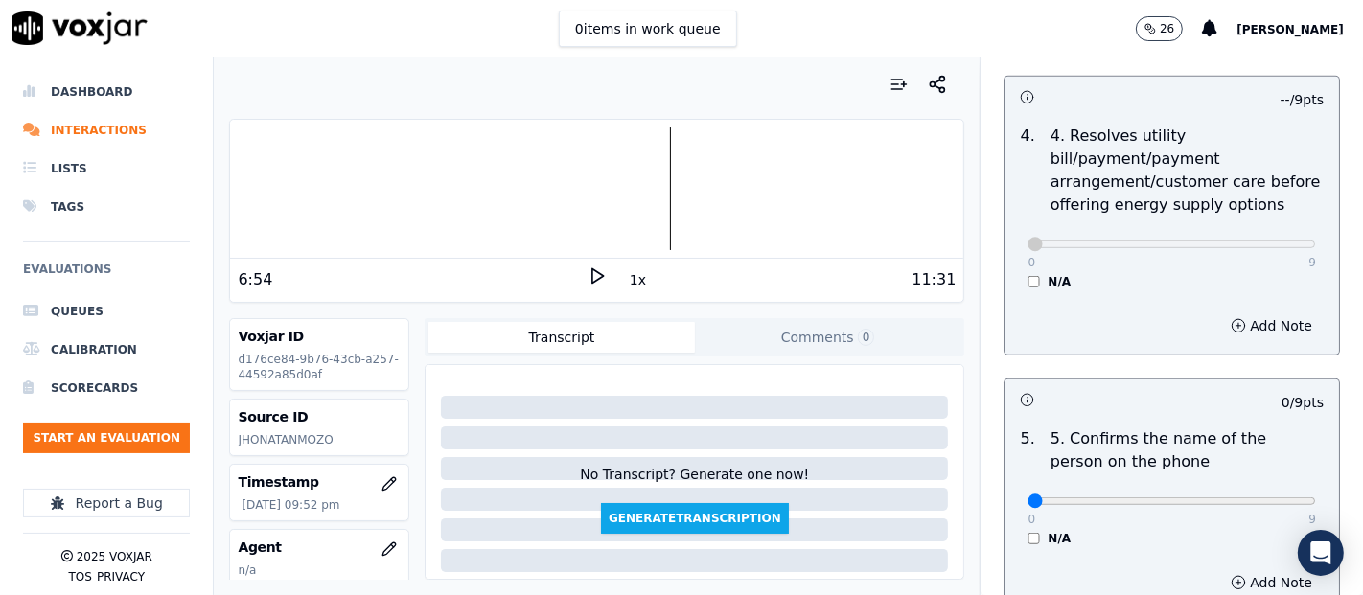
scroll to position [1065, 0]
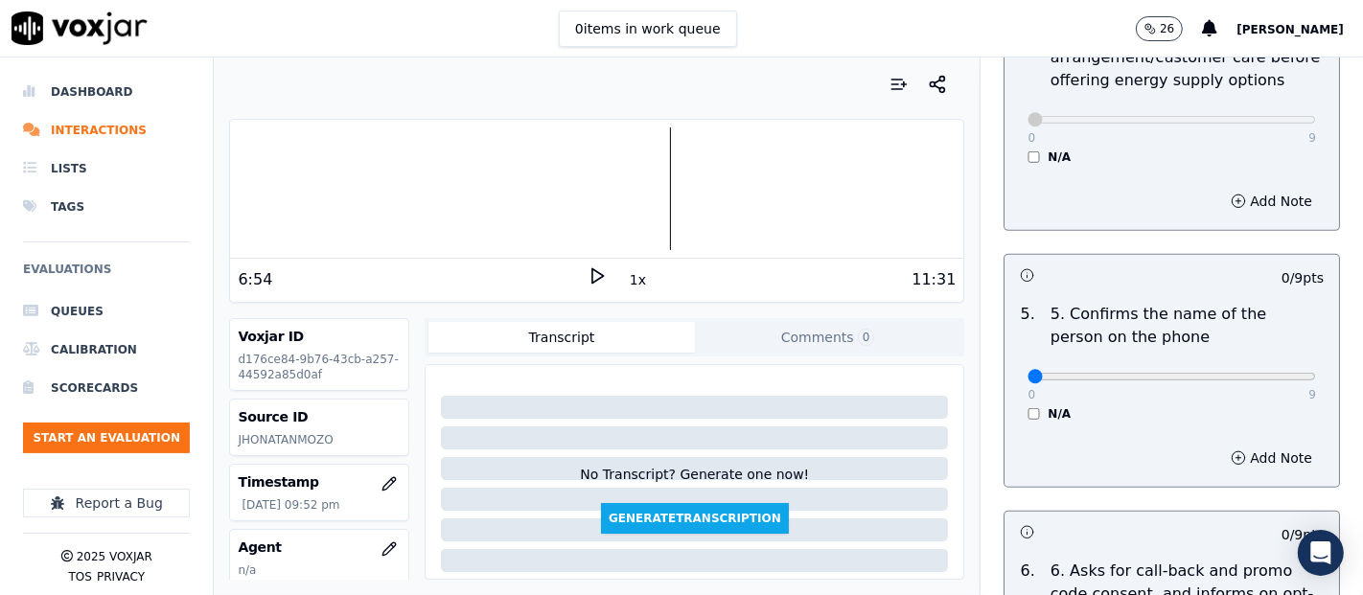
click at [1251, 364] on div "0 9" at bounding box center [1172, 375] width 289 height 23
type input "9"
click at [1255, 373] on input "range" at bounding box center [1172, 377] width 289 height 8
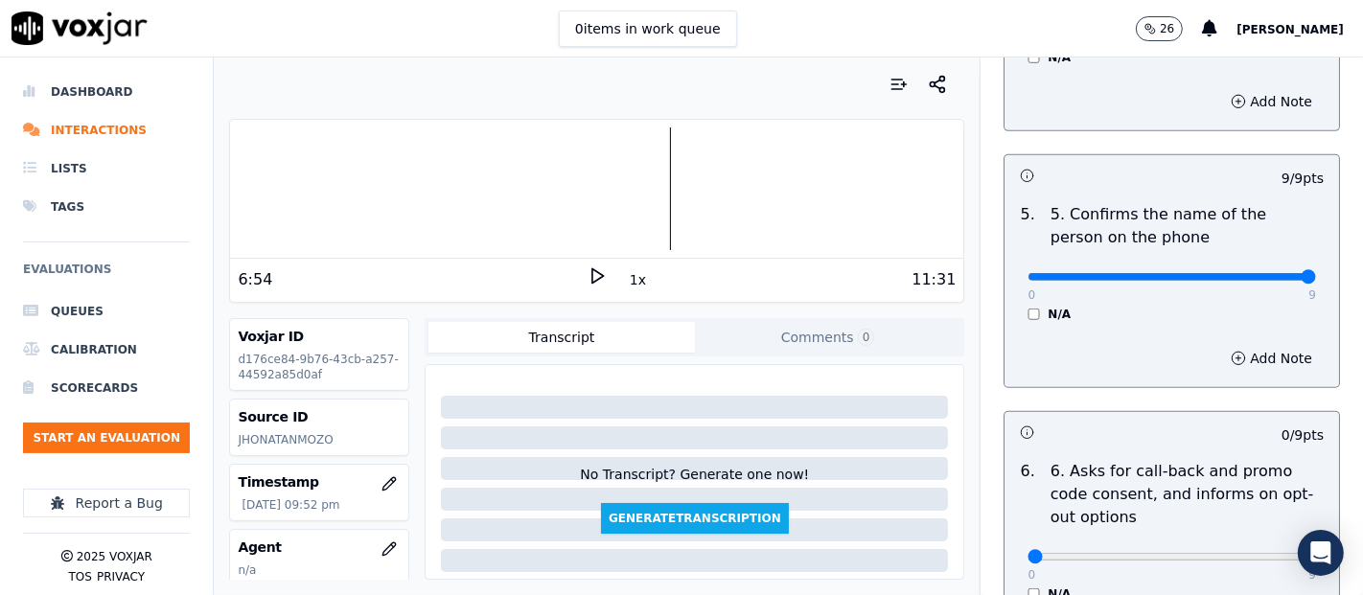
scroll to position [1384, 0]
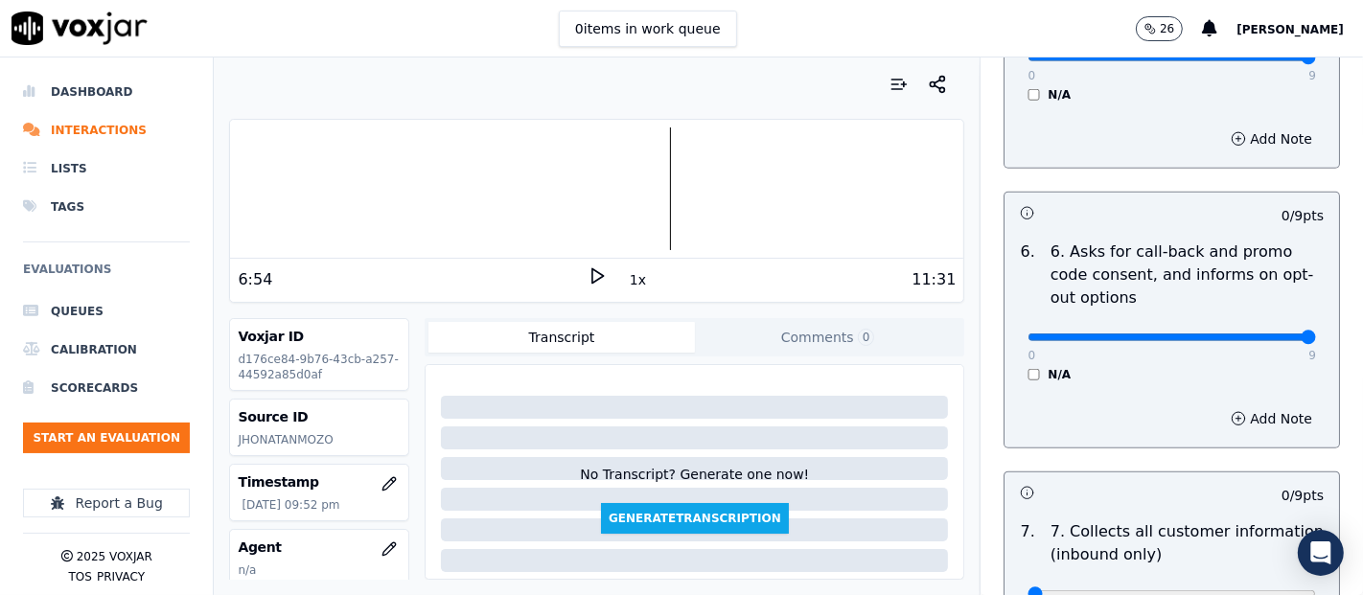
click at [1252, 334] on input "range" at bounding box center [1172, 338] width 289 height 8
drag, startPoint x: 1018, startPoint y: 336, endPoint x: 1010, endPoint y: 362, distance: 28.2
type input "0"
click at [1028, 336] on input "range" at bounding box center [1172, 338] width 289 height 8
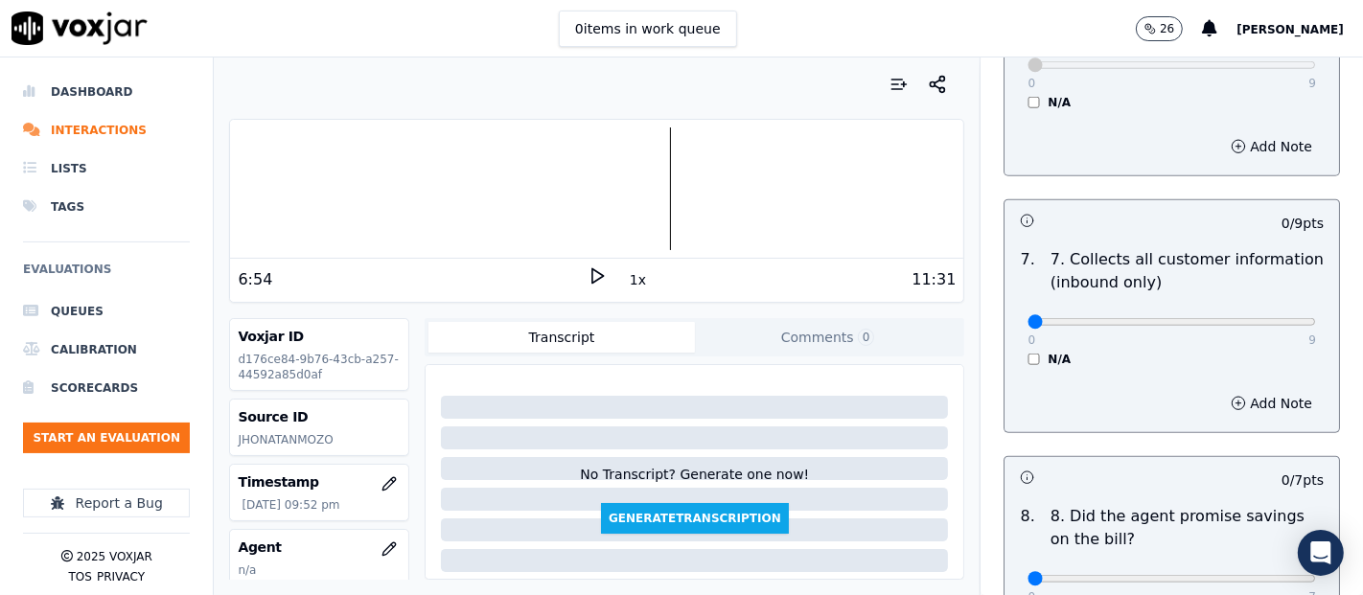
scroll to position [1704, 0]
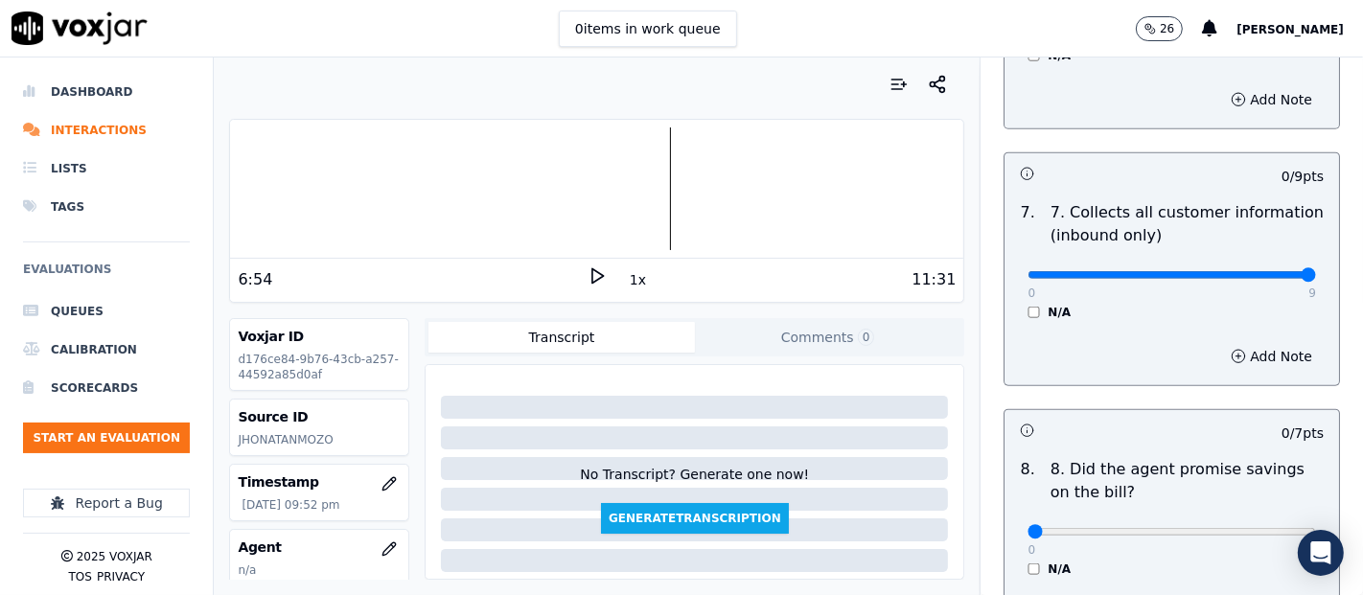
type input "9"
click at [1258, 271] on input "range" at bounding box center [1172, 275] width 289 height 8
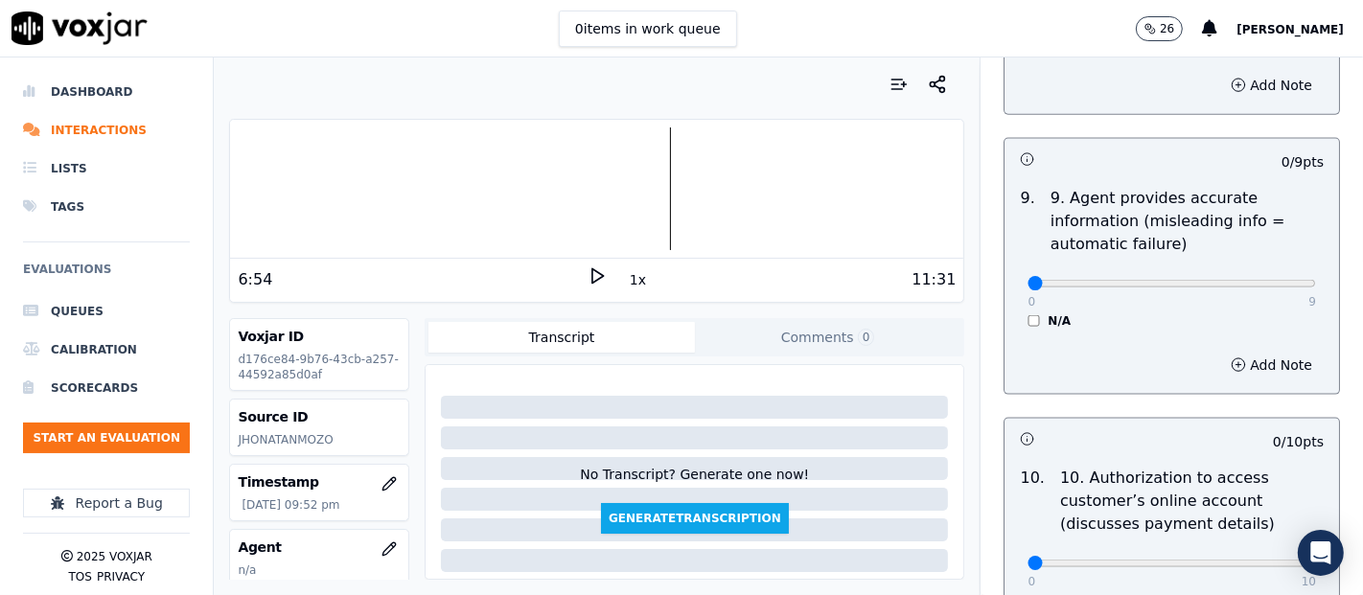
scroll to position [2237, 0]
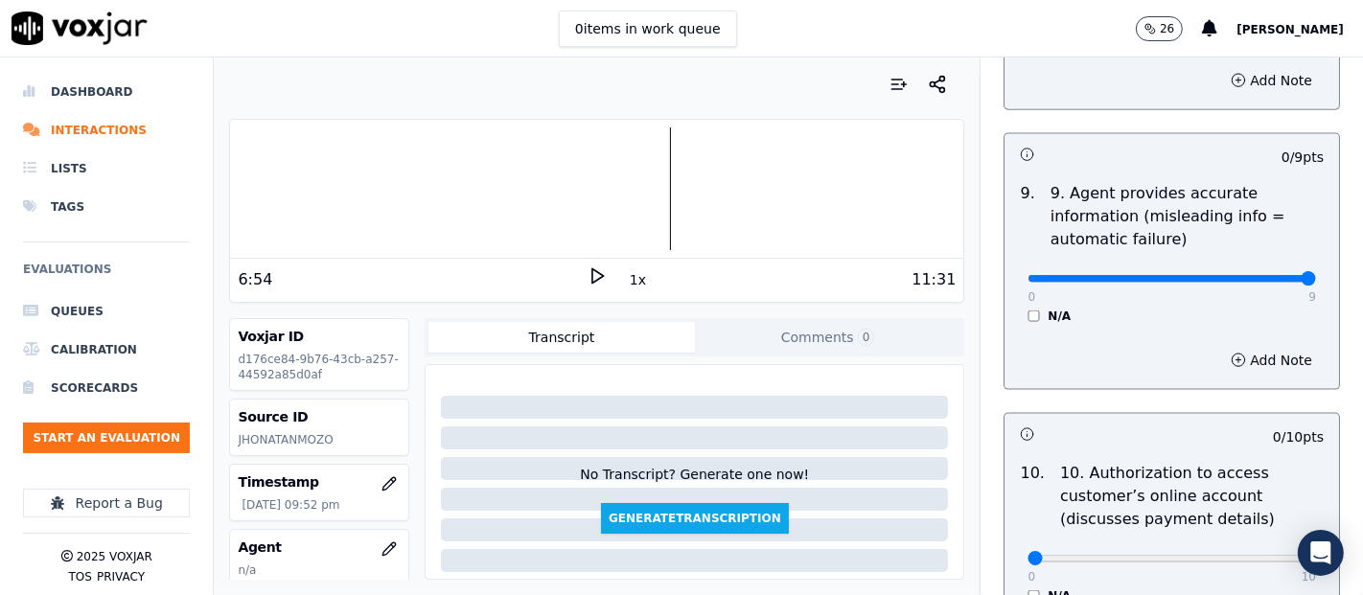
type input "9"
click at [1255, 275] on input "range" at bounding box center [1172, 279] width 289 height 8
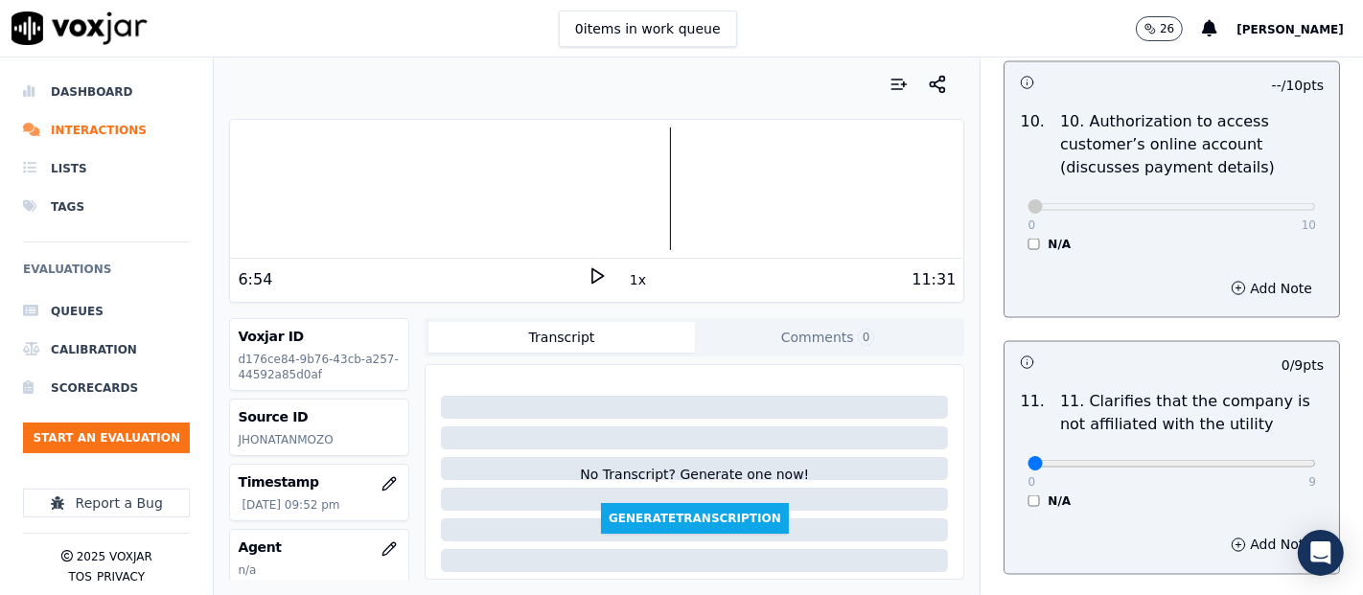
scroll to position [2663, 0]
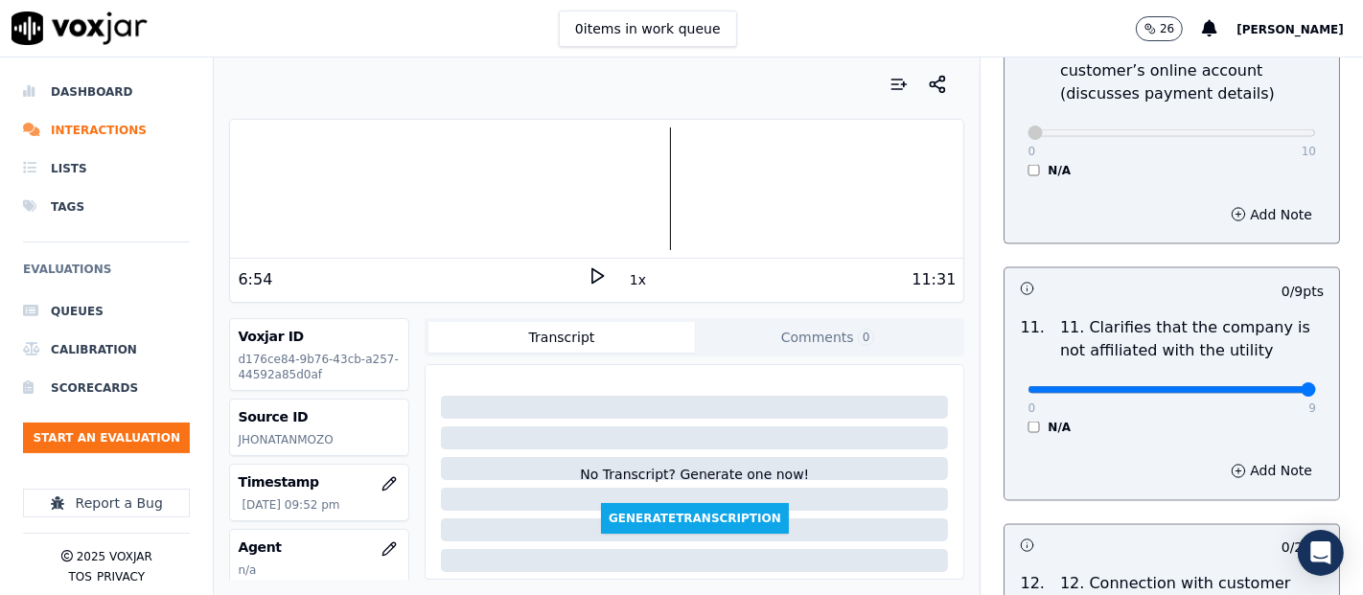
type input "9"
click at [1268, 386] on input "range" at bounding box center [1172, 390] width 289 height 8
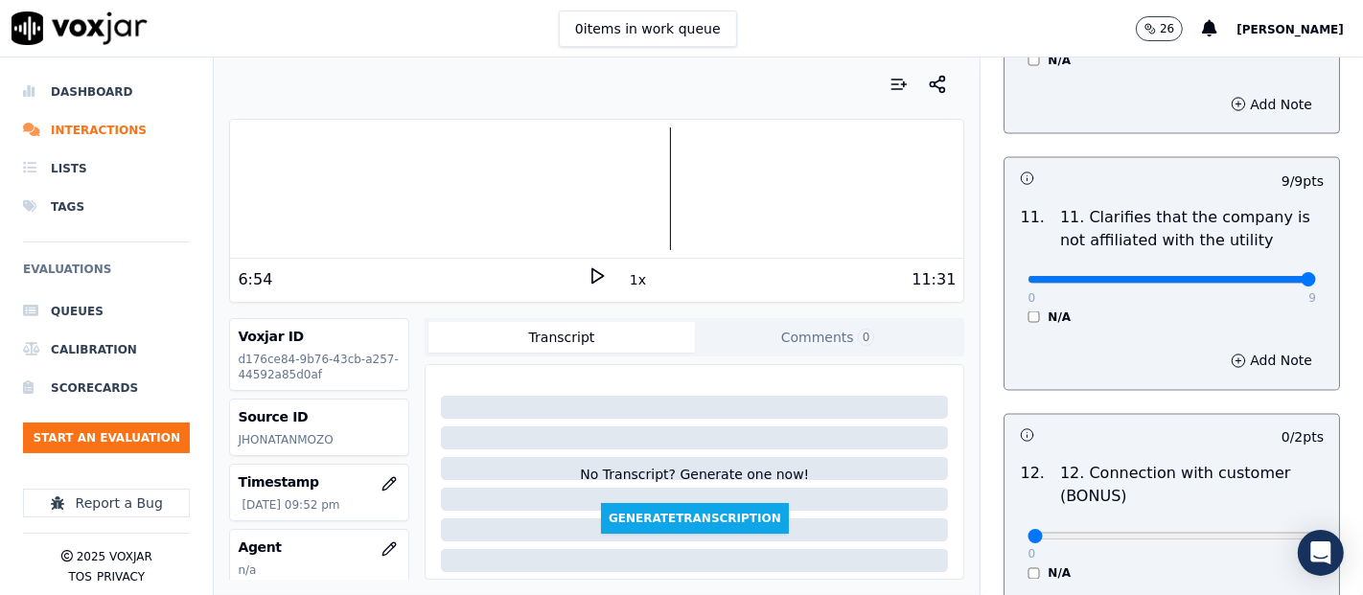
scroll to position [2876, 0]
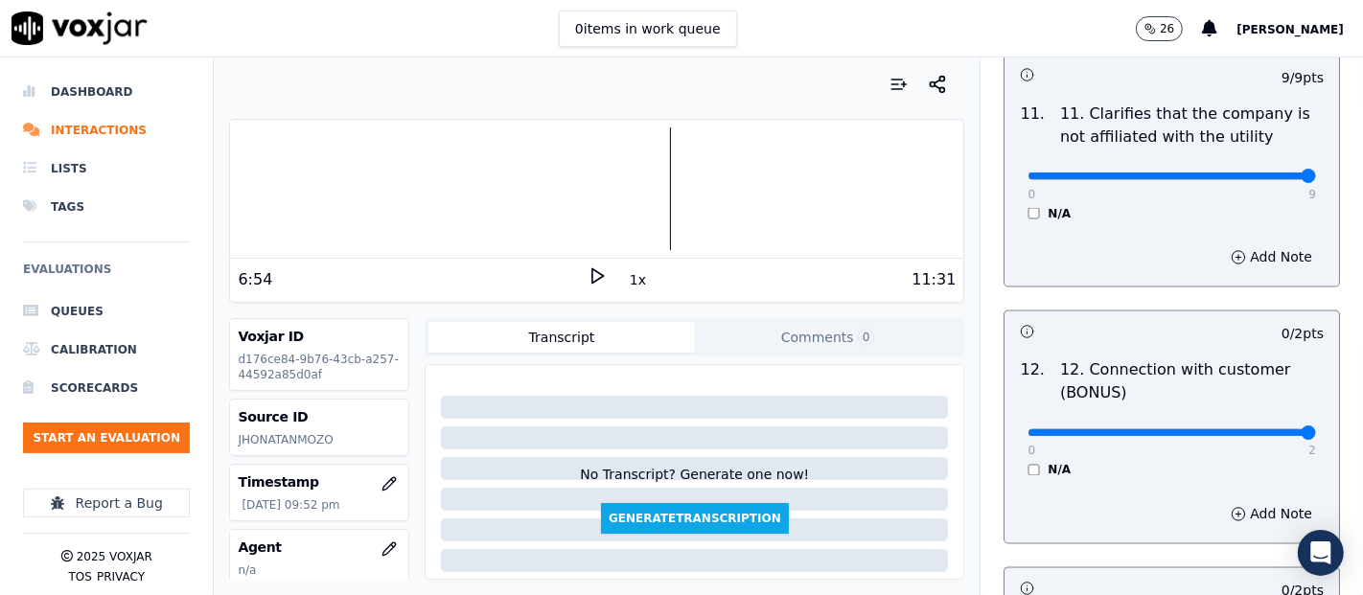
drag, startPoint x: 1260, startPoint y: 420, endPoint x: 1253, endPoint y: 429, distance: 10.9
type input "2"
click at [1262, 430] on input "range" at bounding box center [1172, 434] width 289 height 8
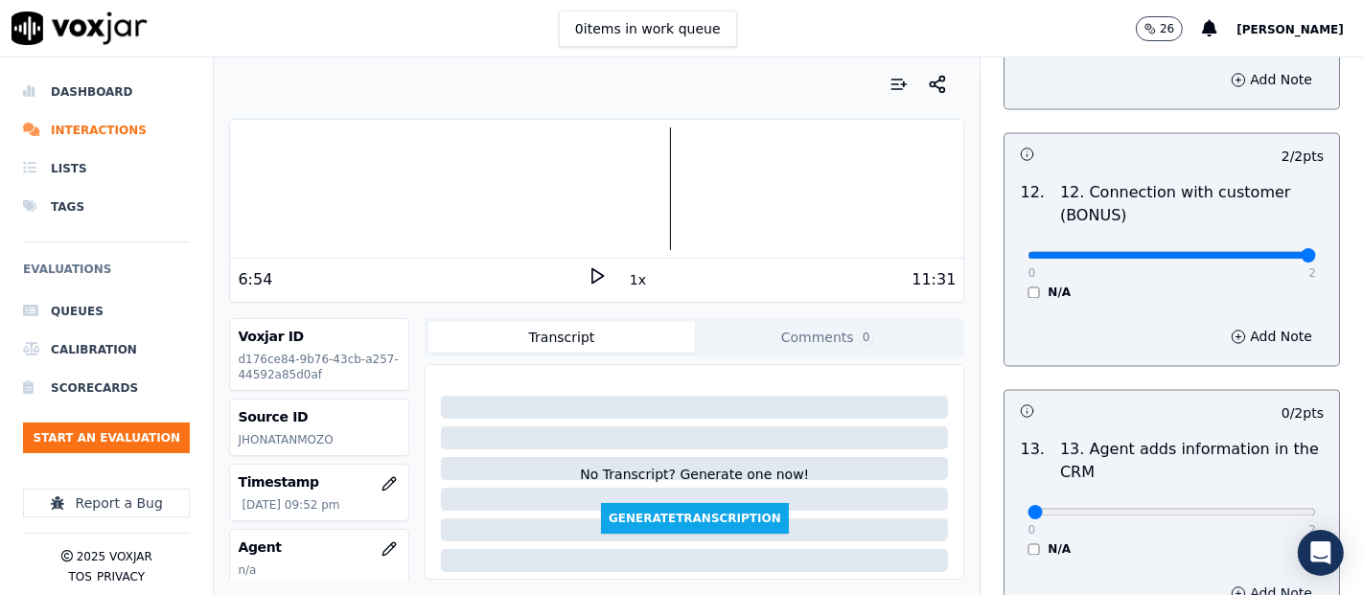
scroll to position [3196, 0]
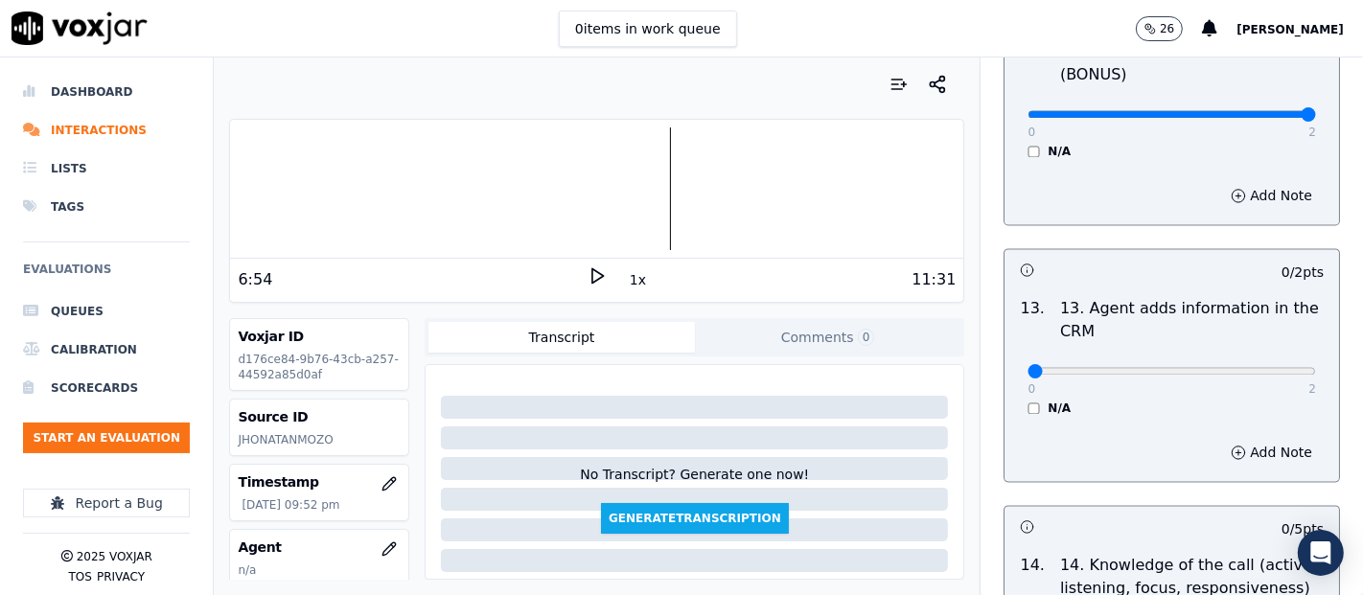
click at [1268, 351] on div "0 2 N/A" at bounding box center [1171, 379] width 319 height 73
click at [1266, 362] on div "0 2" at bounding box center [1172, 370] width 289 height 23
type input "2"
click at [1266, 367] on input "range" at bounding box center [1172, 371] width 289 height 8
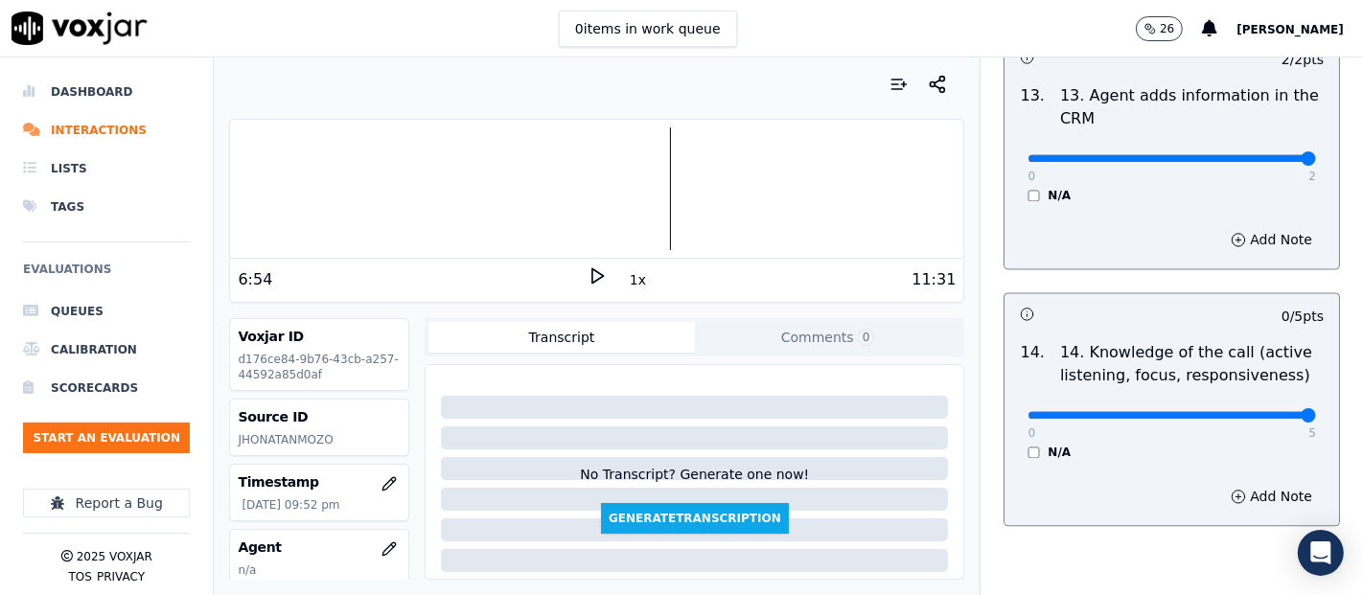
type input "5"
click at [1257, 411] on input "range" at bounding box center [1172, 415] width 289 height 8
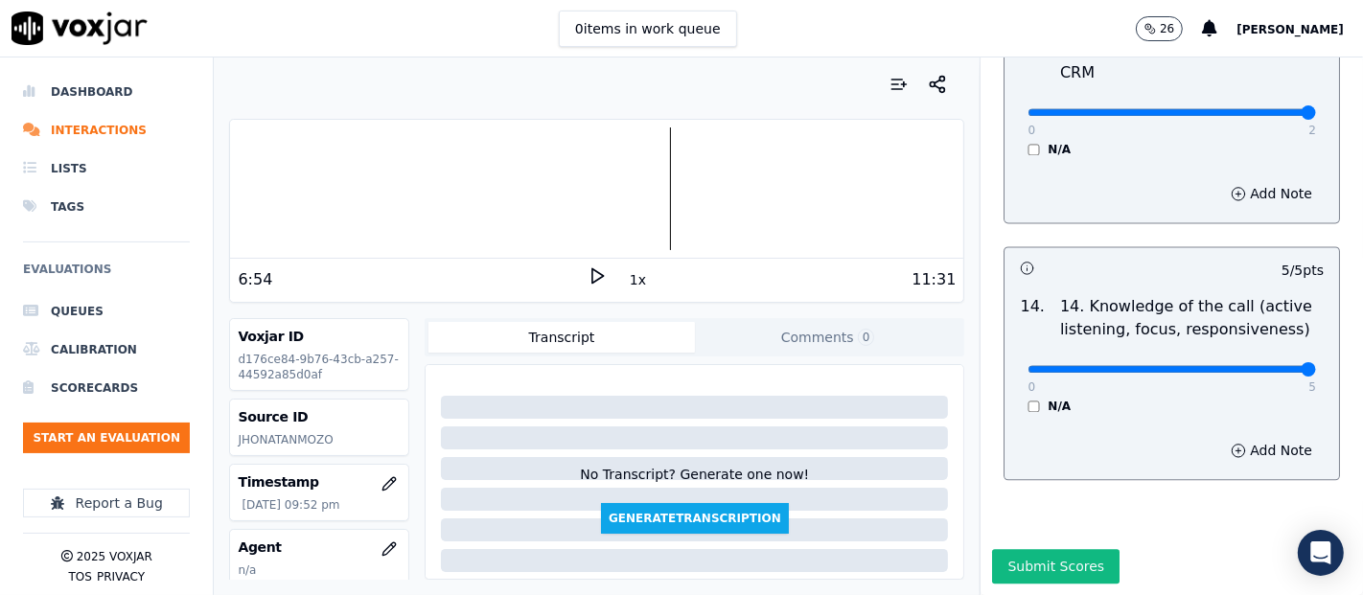
scroll to position [213, 0]
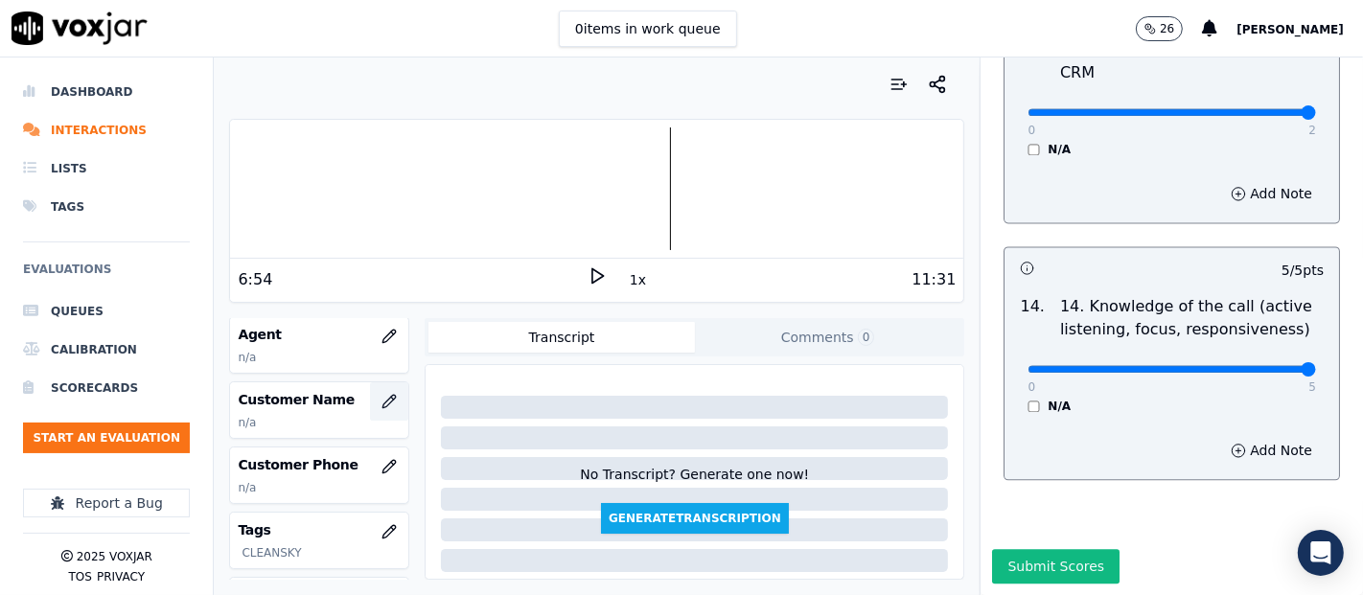
click at [370, 400] on button "button" at bounding box center [389, 402] width 38 height 38
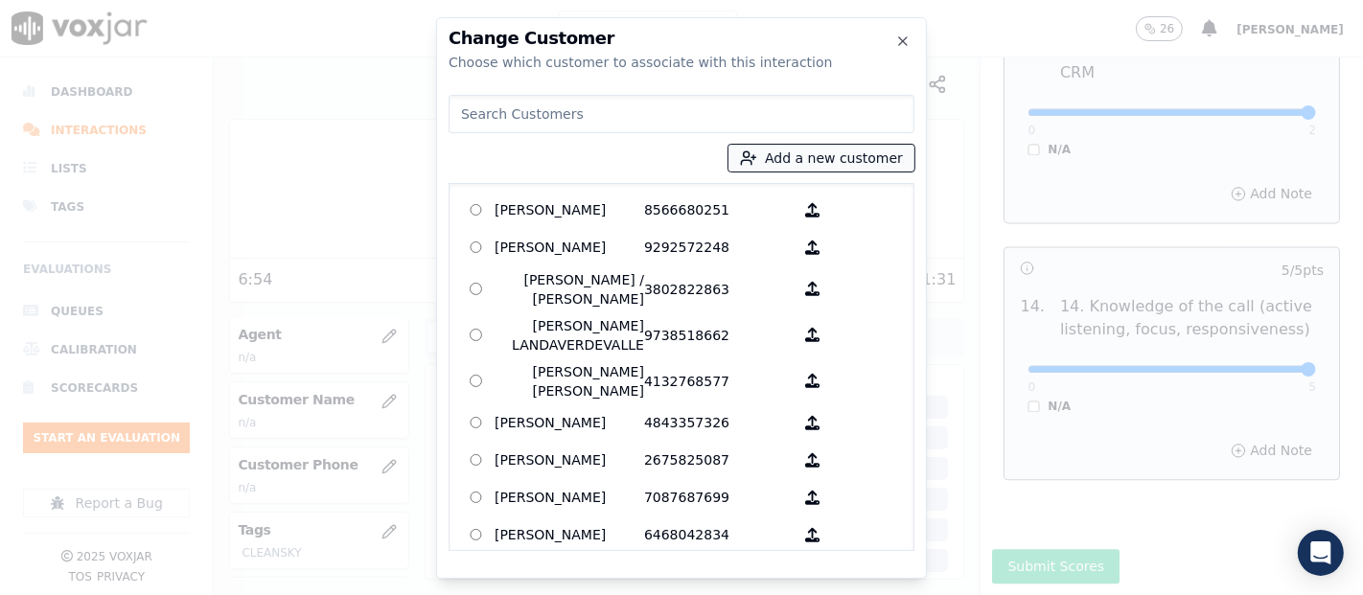
click at [775, 163] on button "Add a new customer" at bounding box center [822, 158] width 186 height 27
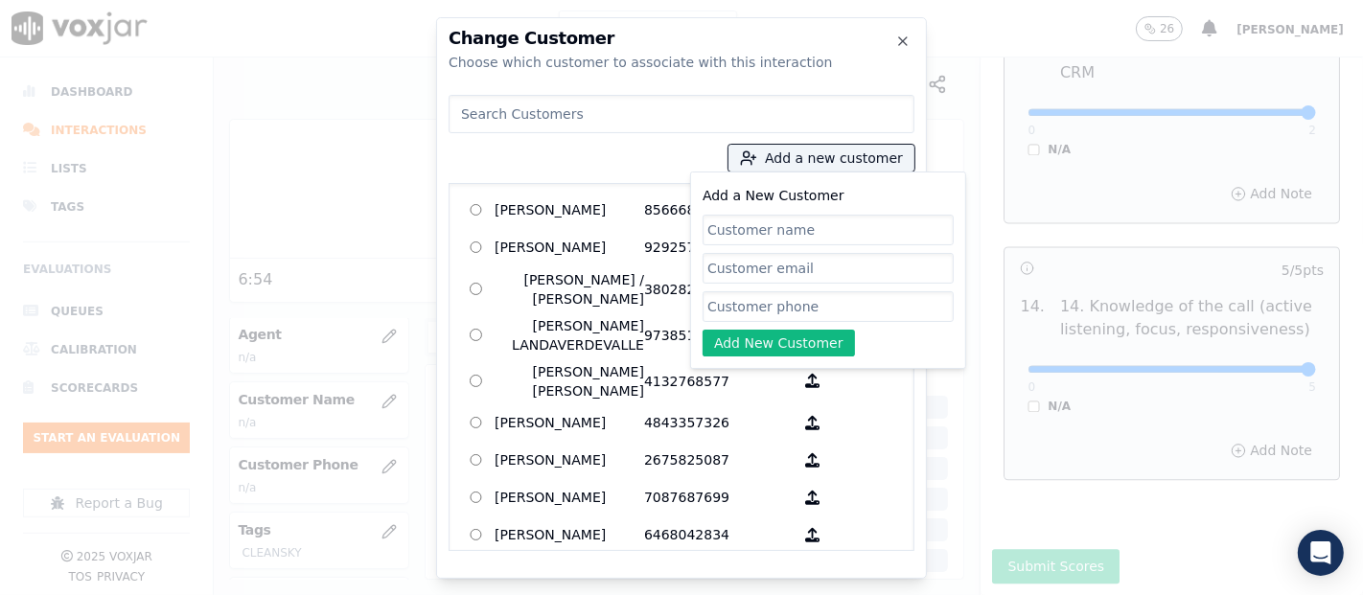
paste input "CHRISTOPHER GRAY"
type input "CHRISTOPHER GRAY"
click at [761, 310] on input "Add a New Customer" at bounding box center [828, 306] width 251 height 31
paste input "2679792275"
type input "2679792275"
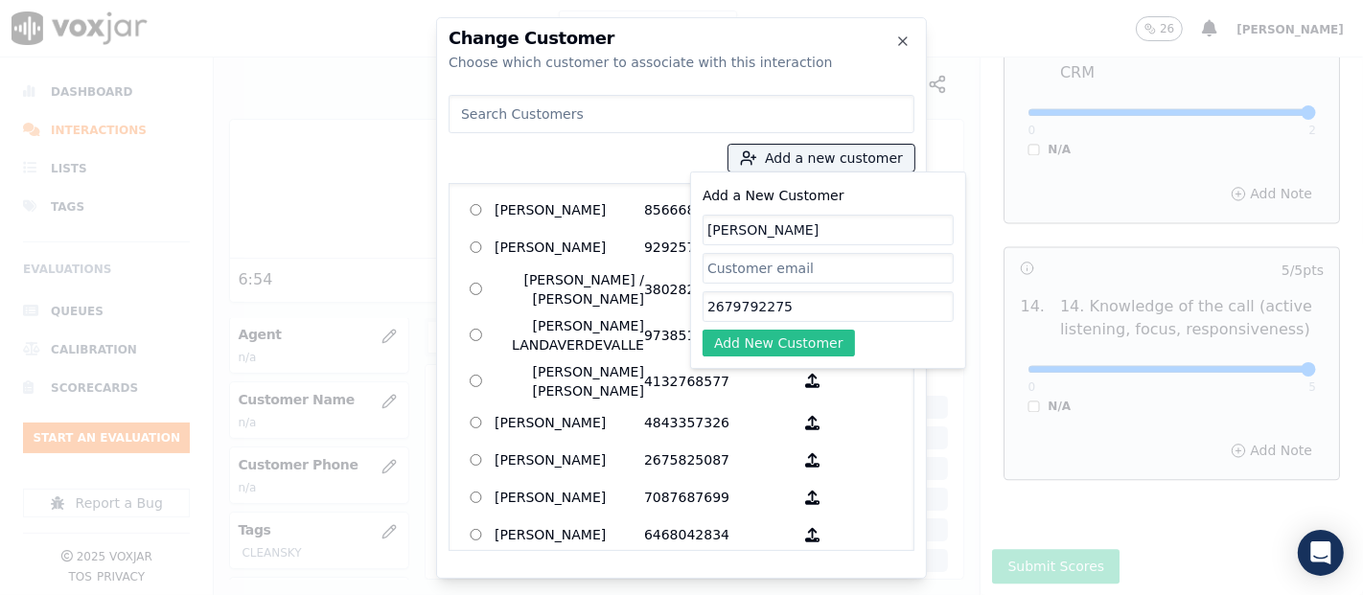
click at [778, 343] on button "Add New Customer" at bounding box center [779, 343] width 152 height 27
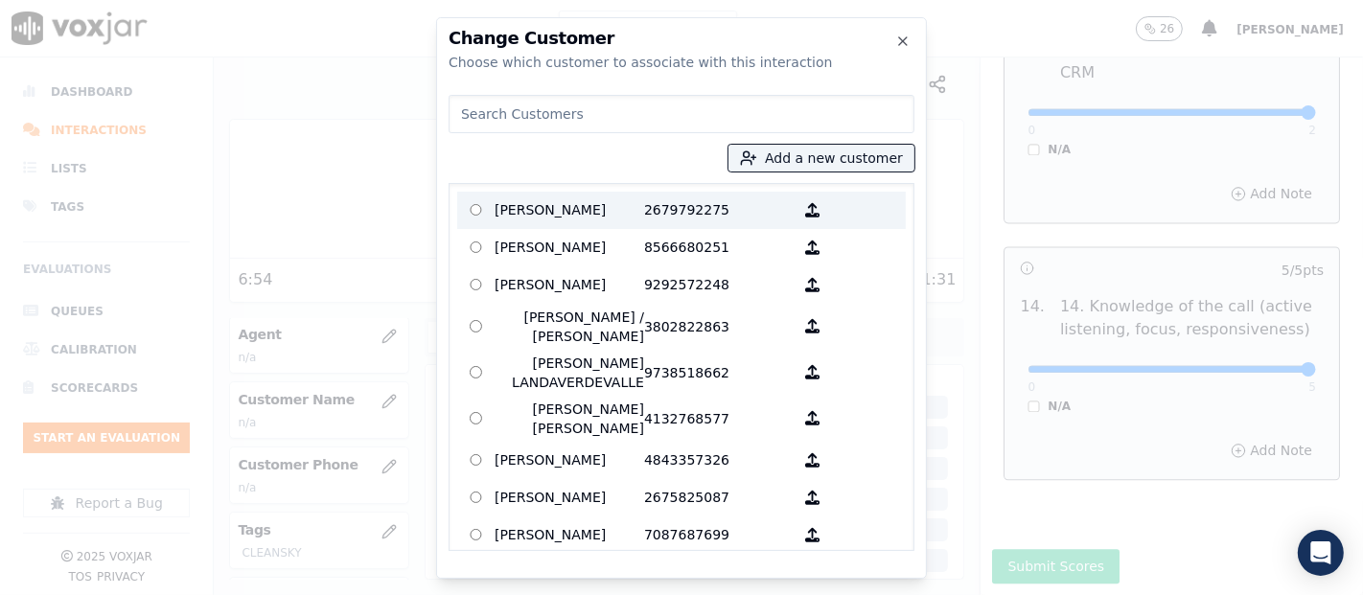
click at [651, 219] on p "2679792275" at bounding box center [719, 211] width 150 height 30
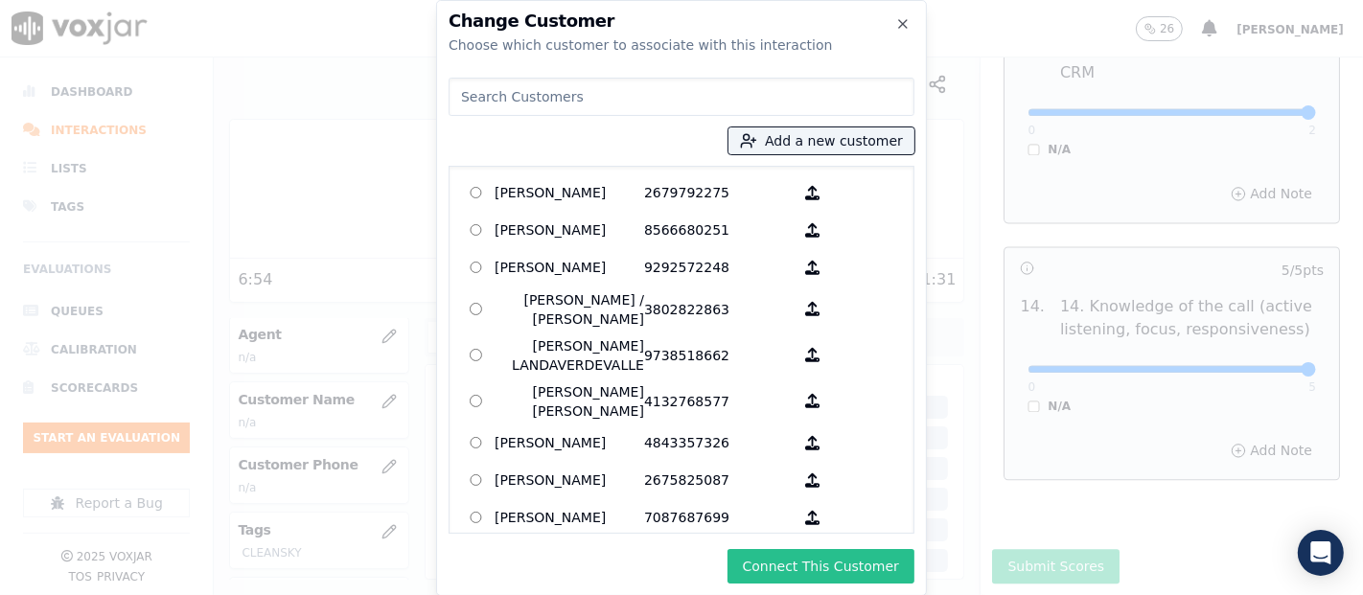
click at [838, 562] on button "Connect This Customer" at bounding box center [821, 566] width 187 height 35
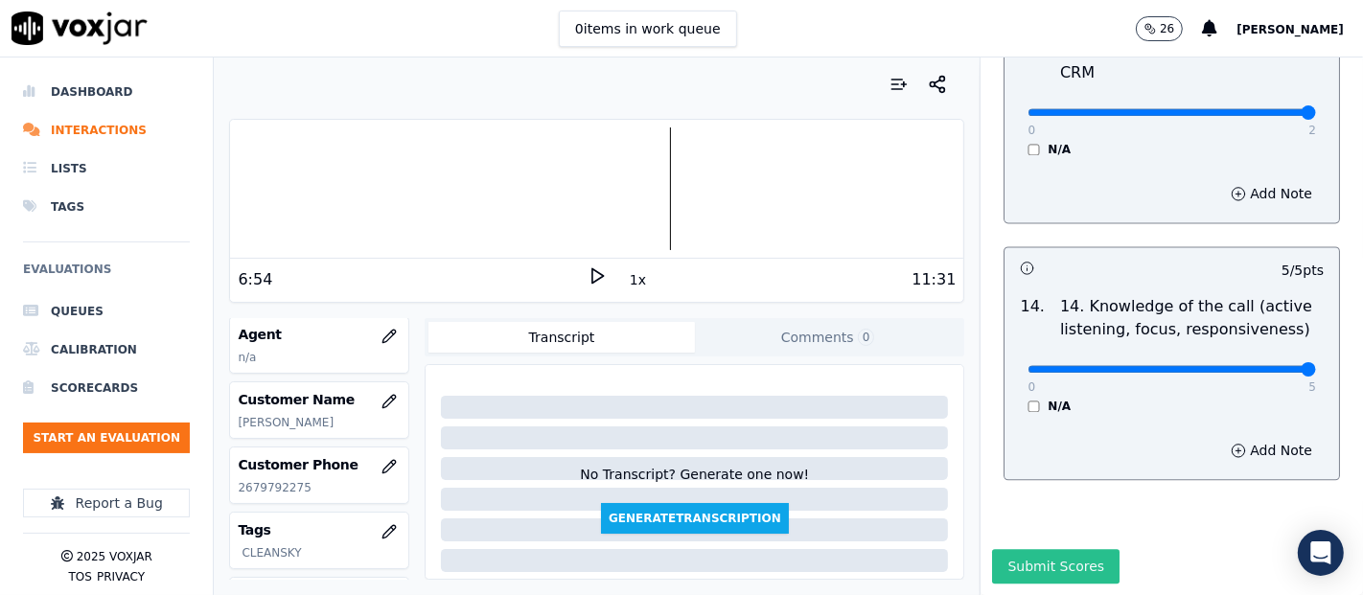
click at [992, 549] on button "Submit Scores" at bounding box center [1056, 566] width 128 height 35
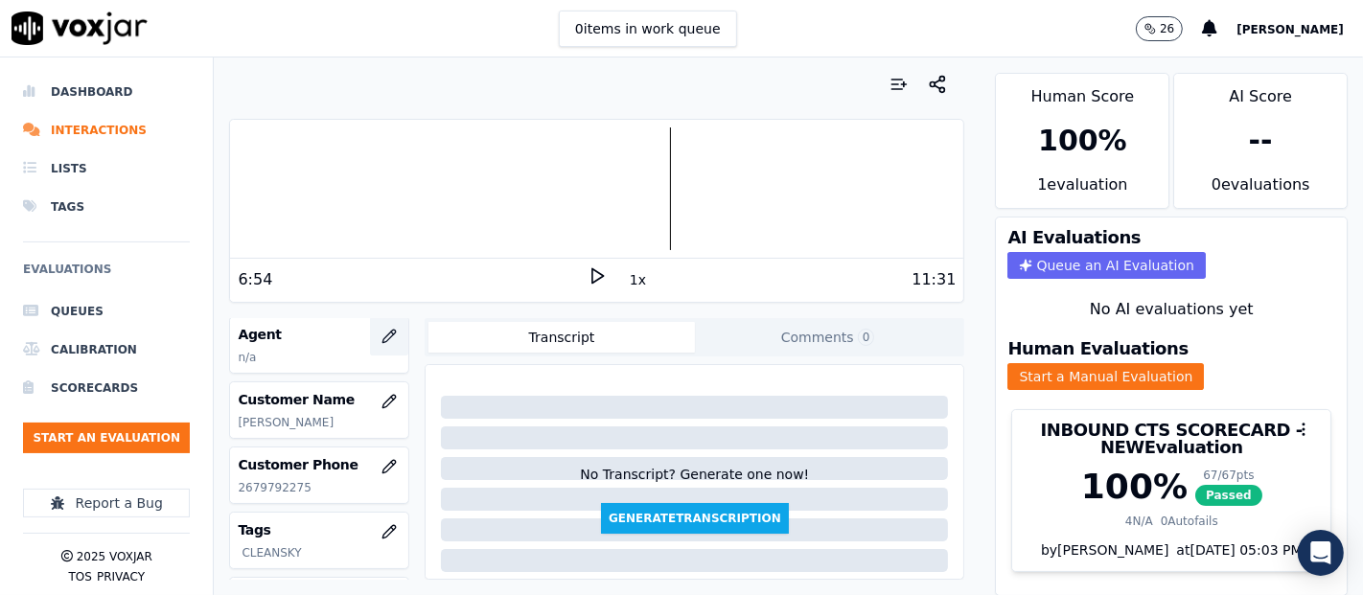
click at [370, 337] on button "button" at bounding box center [389, 336] width 38 height 38
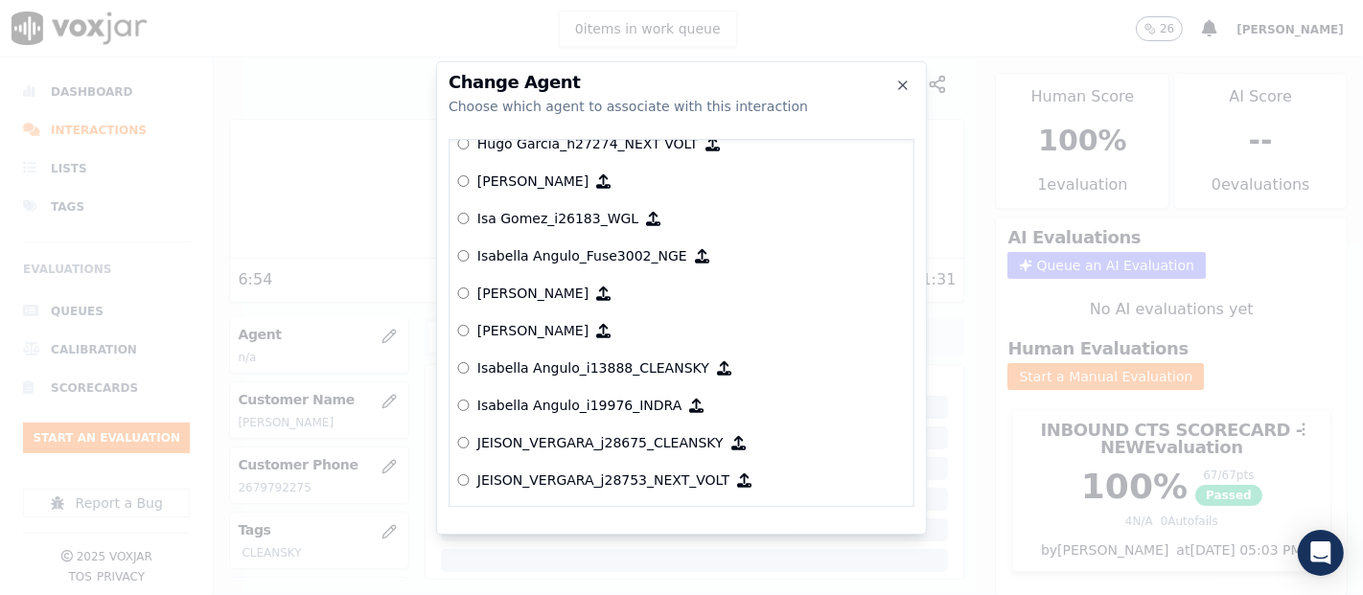
scroll to position [5235, 0]
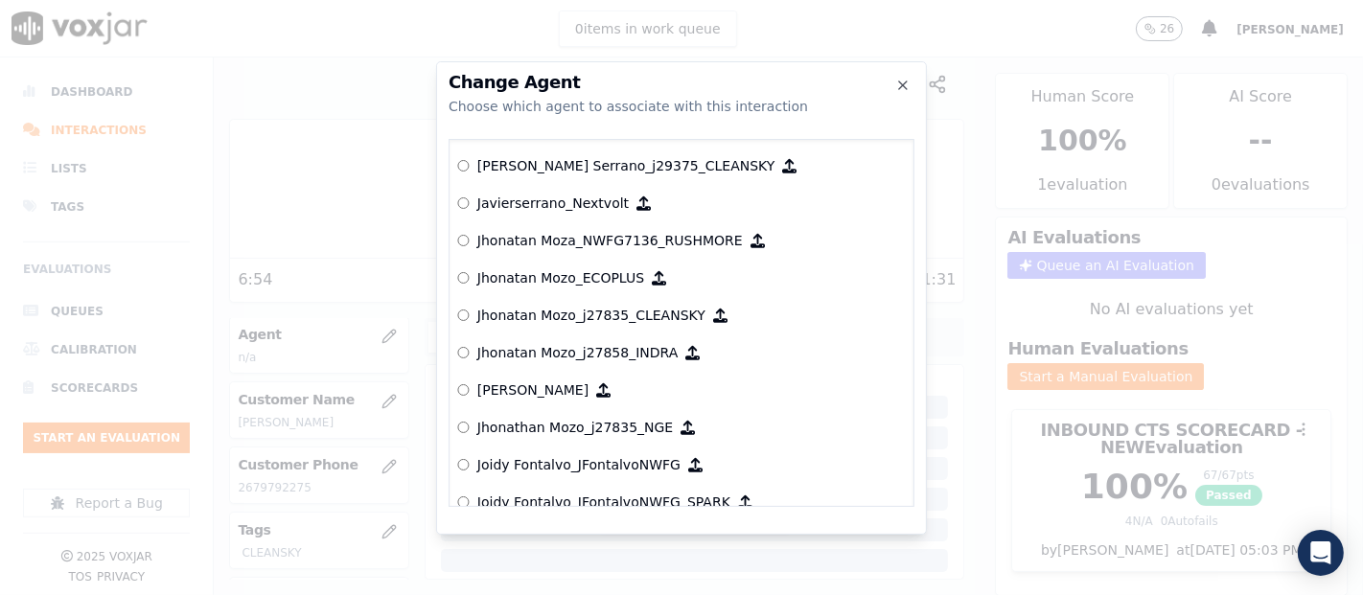
click at [640, 308] on p "Jhonatan Mozo_j27835_CLEANSKY" at bounding box center [591, 315] width 228 height 19
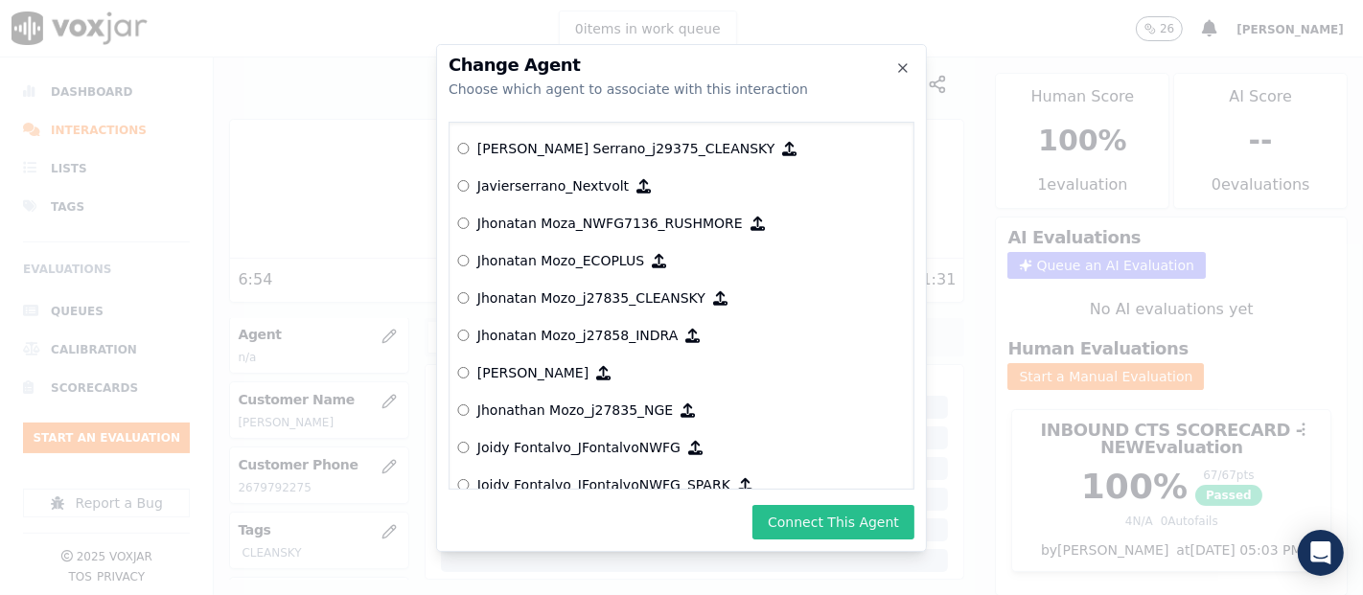
click at [867, 532] on button "Connect This Agent" at bounding box center [834, 522] width 162 height 35
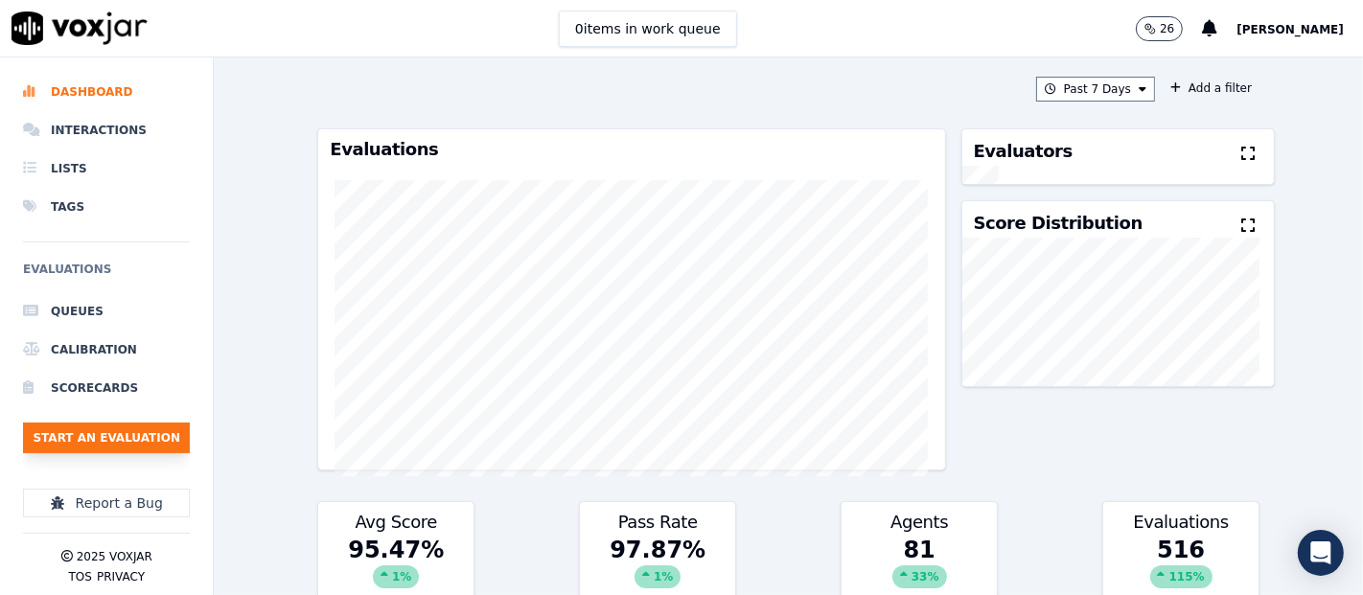
click at [71, 431] on button "Start an Evaluation" at bounding box center [106, 438] width 167 height 31
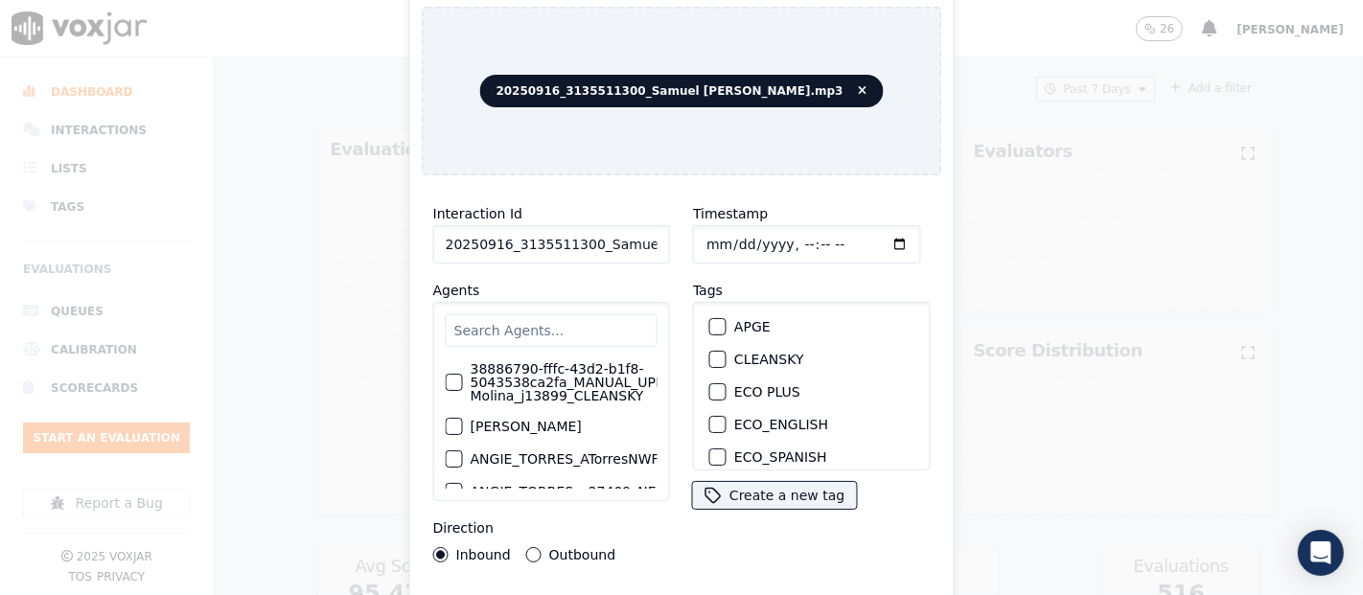
click at [621, 239] on input "20250916_3135511300_Samuel [PERSON_NAME].mp3" at bounding box center [551, 244] width 237 height 38
type input "20250916_3135511300_Samuel [PERSON_NAME]"
drag, startPoint x: 713, startPoint y: 345, endPoint x: 722, endPoint y: 387, distance: 43.1
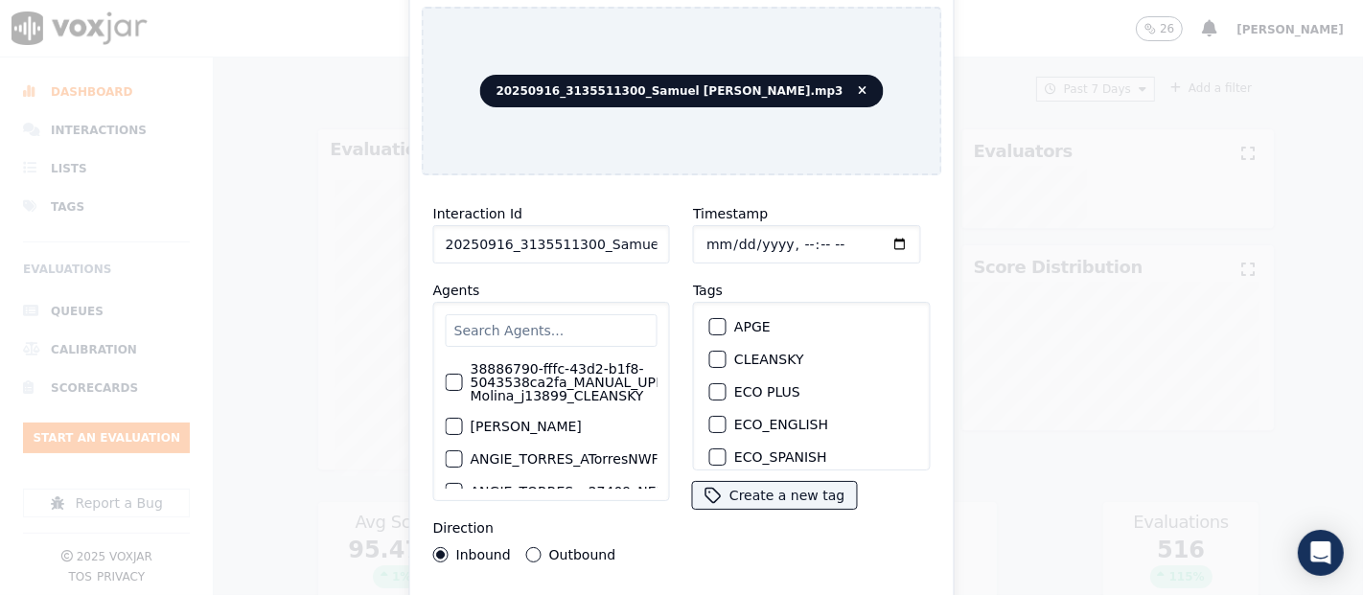
click at [714, 353] on div "button" at bounding box center [716, 359] width 13 height 13
click at [698, 589] on div "Interaction Id 20250916_3135511300_Samuel Velez Agents 38886790-fffc-43d2-b1f8-…" at bounding box center [682, 411] width 521 height 441
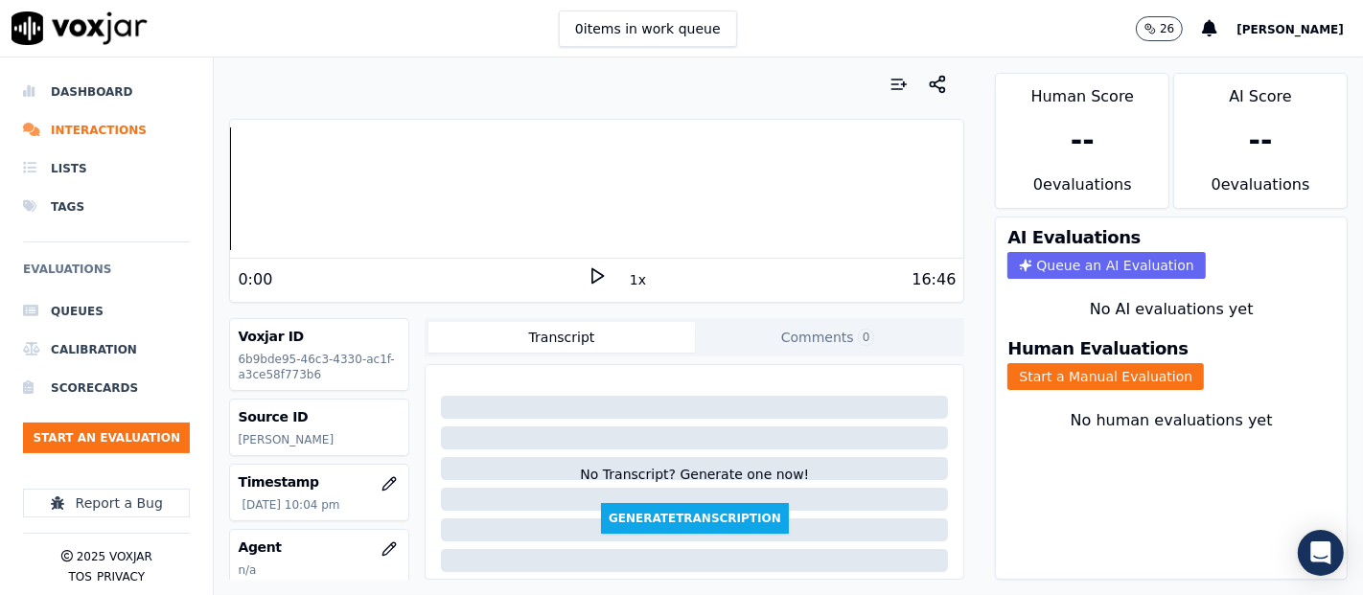
click at [592, 269] on icon at bounding box center [597, 276] width 19 height 19
click at [588, 284] on icon at bounding box center [597, 276] width 19 height 19
click at [573, 268] on div "0:01" at bounding box center [413, 279] width 350 height 23
click at [588, 273] on icon at bounding box center [597, 276] width 19 height 19
click at [1008, 363] on button "Start a Manual Evaluation" at bounding box center [1106, 376] width 197 height 27
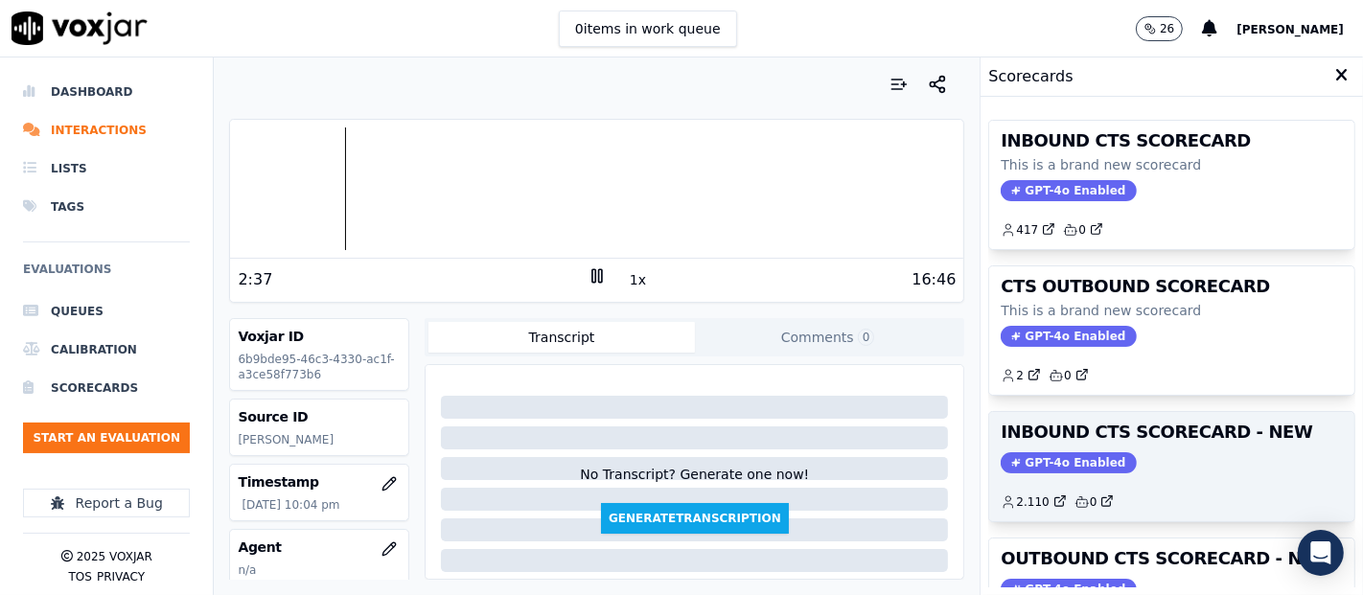
click at [1102, 433] on h3 "INBOUND CTS SCORECARD - NEW" at bounding box center [1172, 432] width 342 height 17
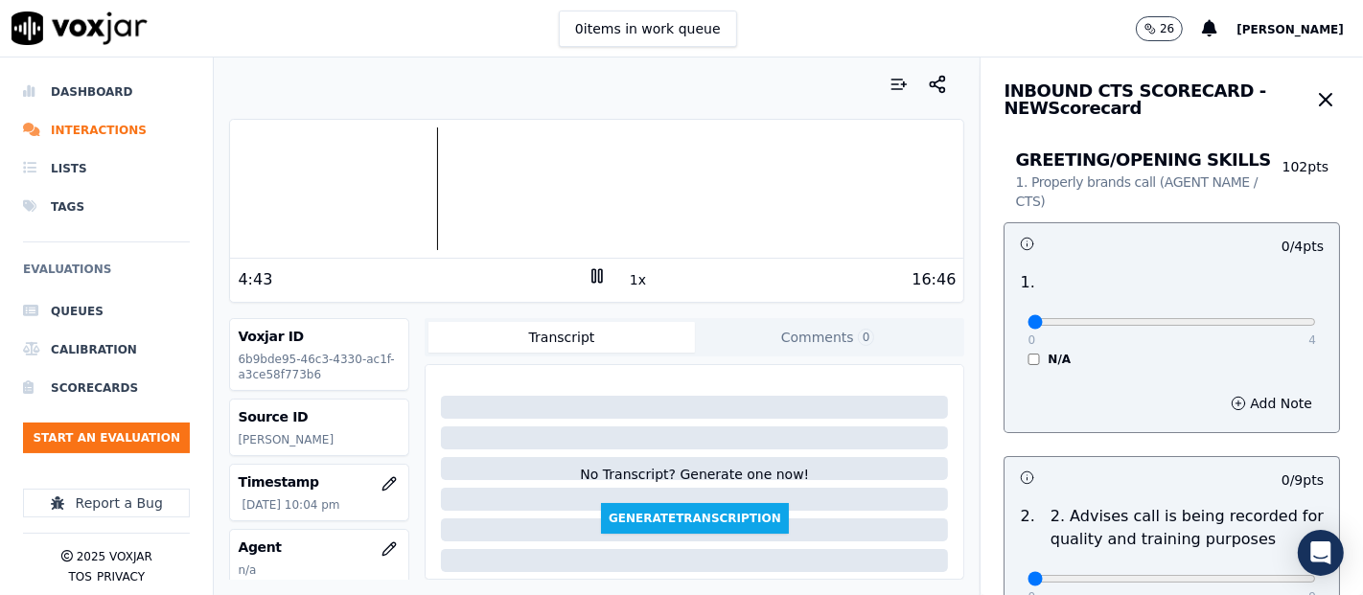
click at [409, 183] on div at bounding box center [596, 189] width 733 height 123
type input "4"
click at [1264, 318] on input "range" at bounding box center [1172, 322] width 289 height 8
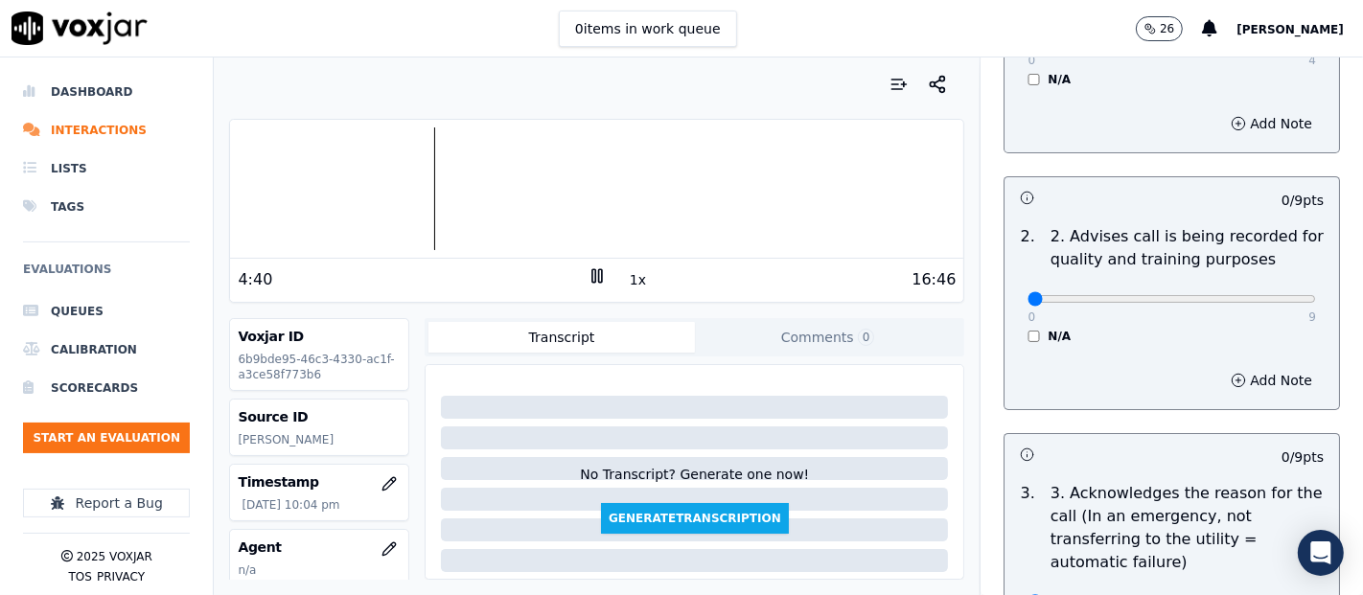
scroll to position [319, 0]
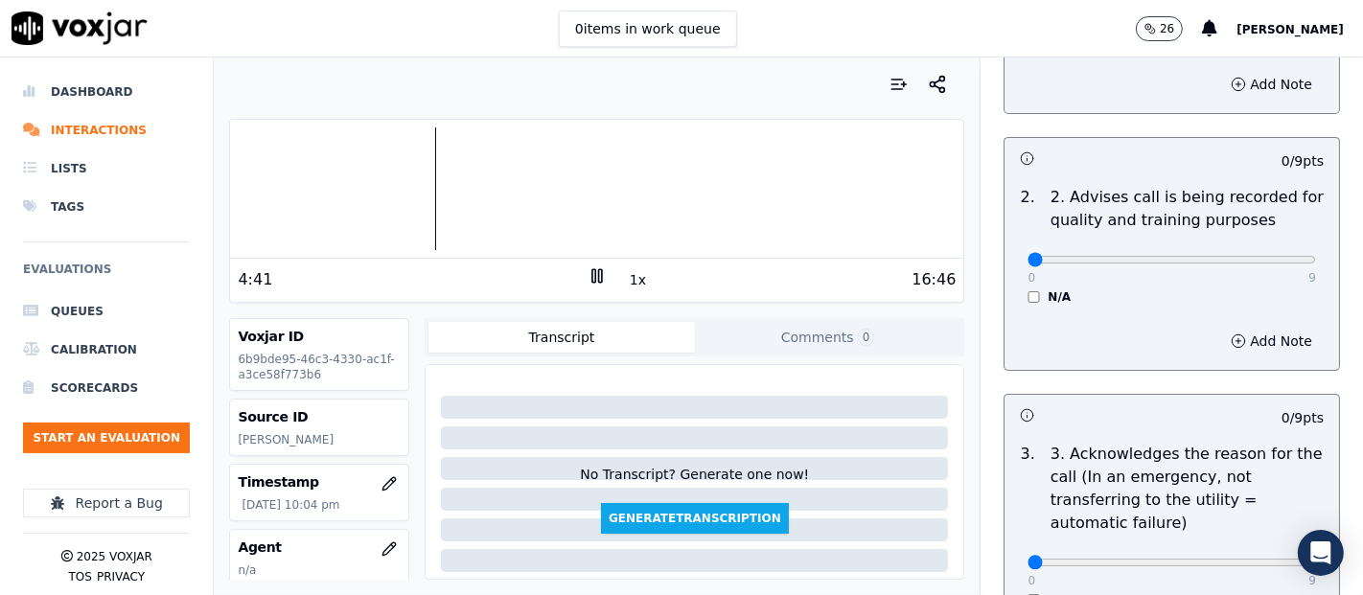
click at [1252, 244] on div "0 9 N/A" at bounding box center [1171, 268] width 319 height 73
type input "9"
click at [1254, 259] on input "range" at bounding box center [1172, 260] width 289 height 8
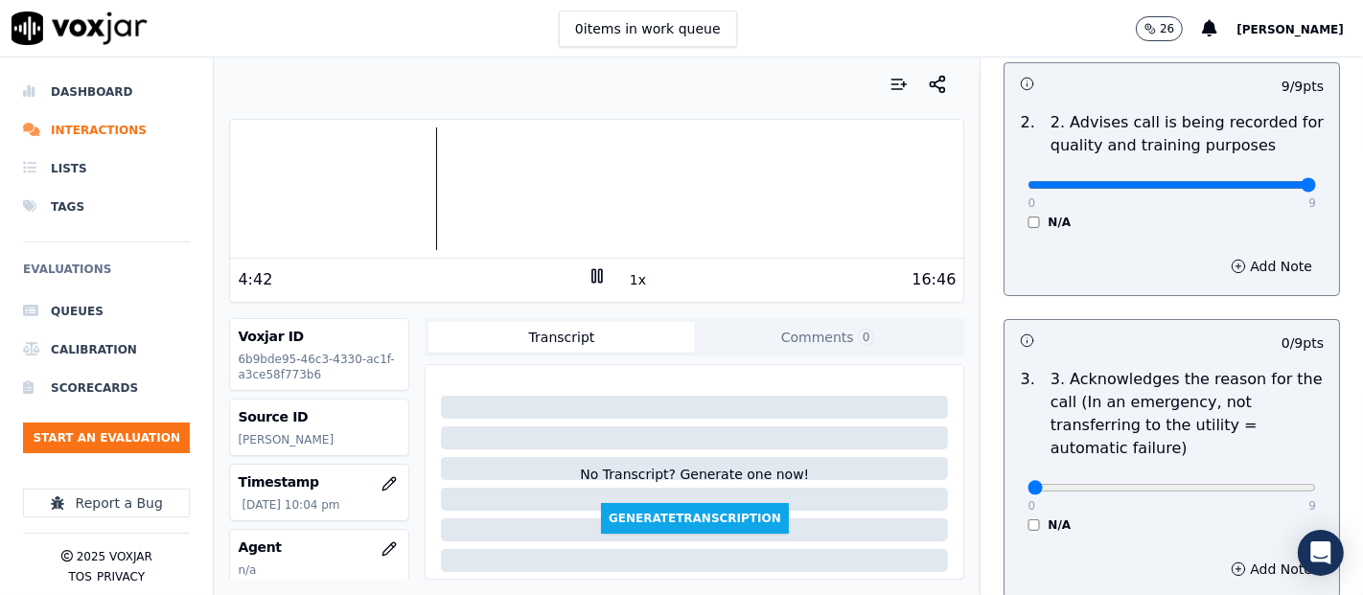
scroll to position [532, 0]
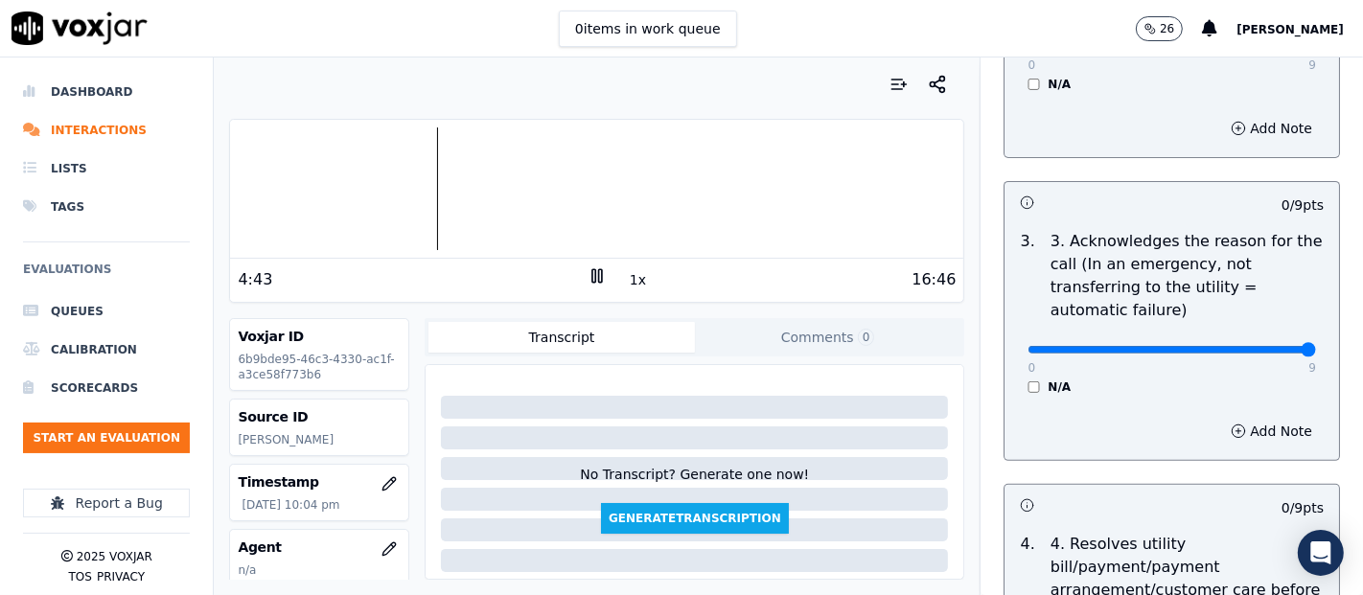
type input "9"
click at [1262, 354] on input "range" at bounding box center [1172, 350] width 289 height 8
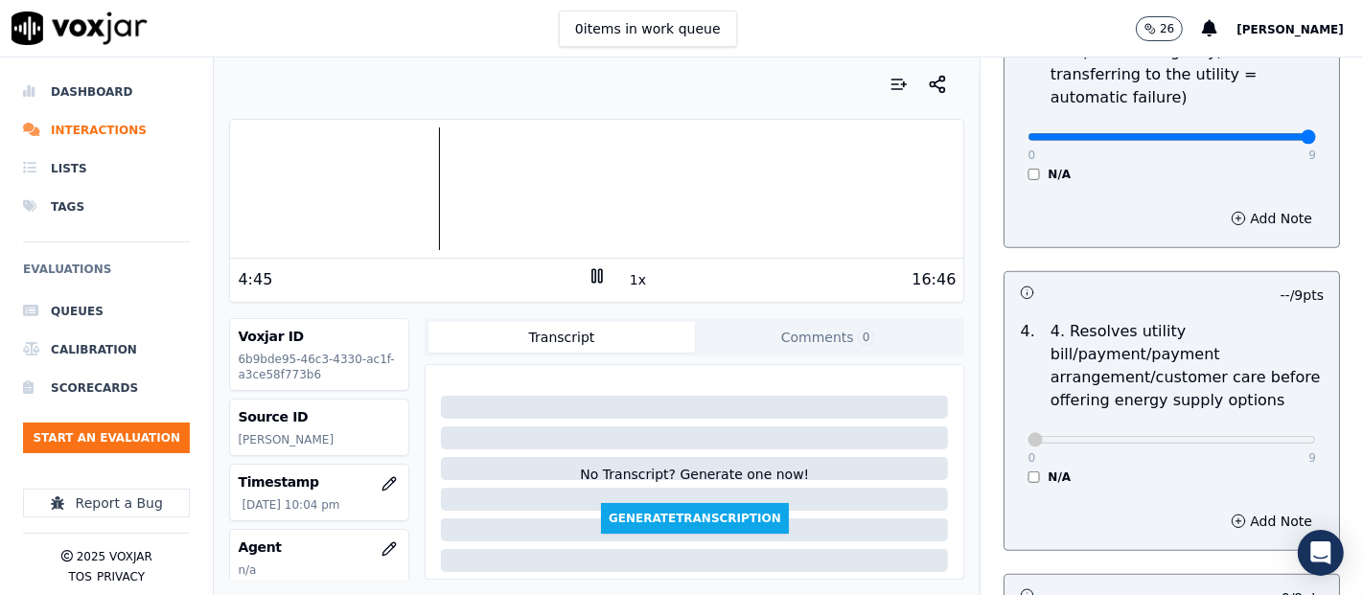
scroll to position [959, 0]
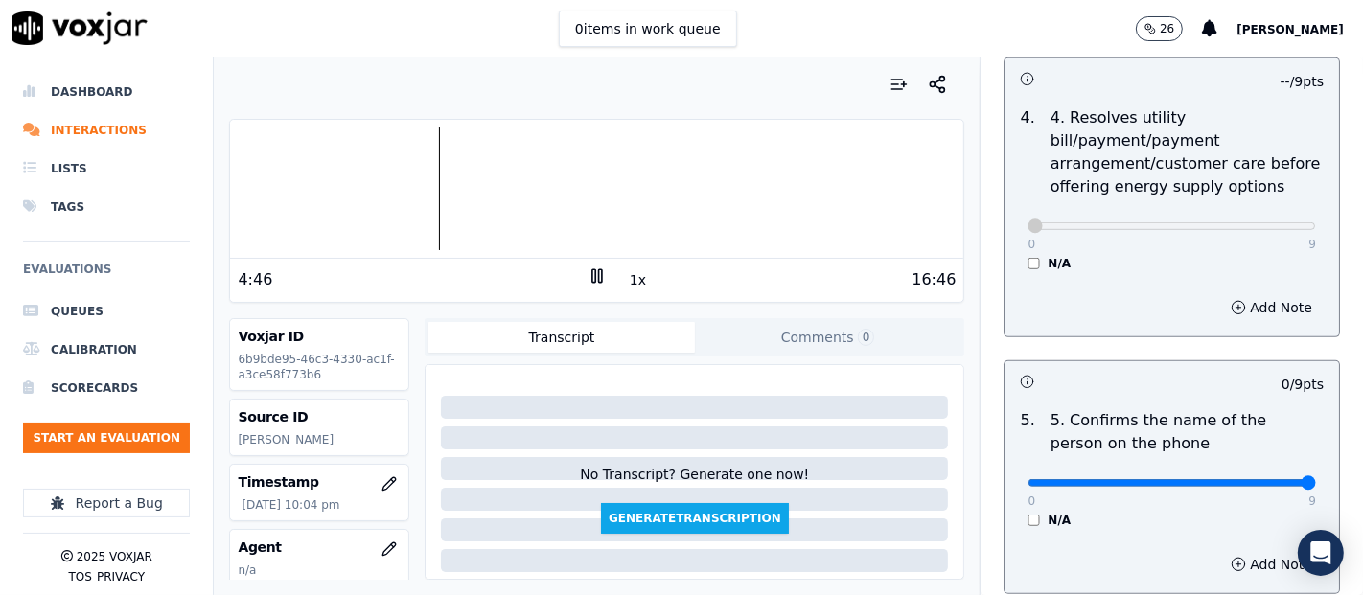
type input "9"
click at [1247, 480] on input "range" at bounding box center [1172, 483] width 289 height 8
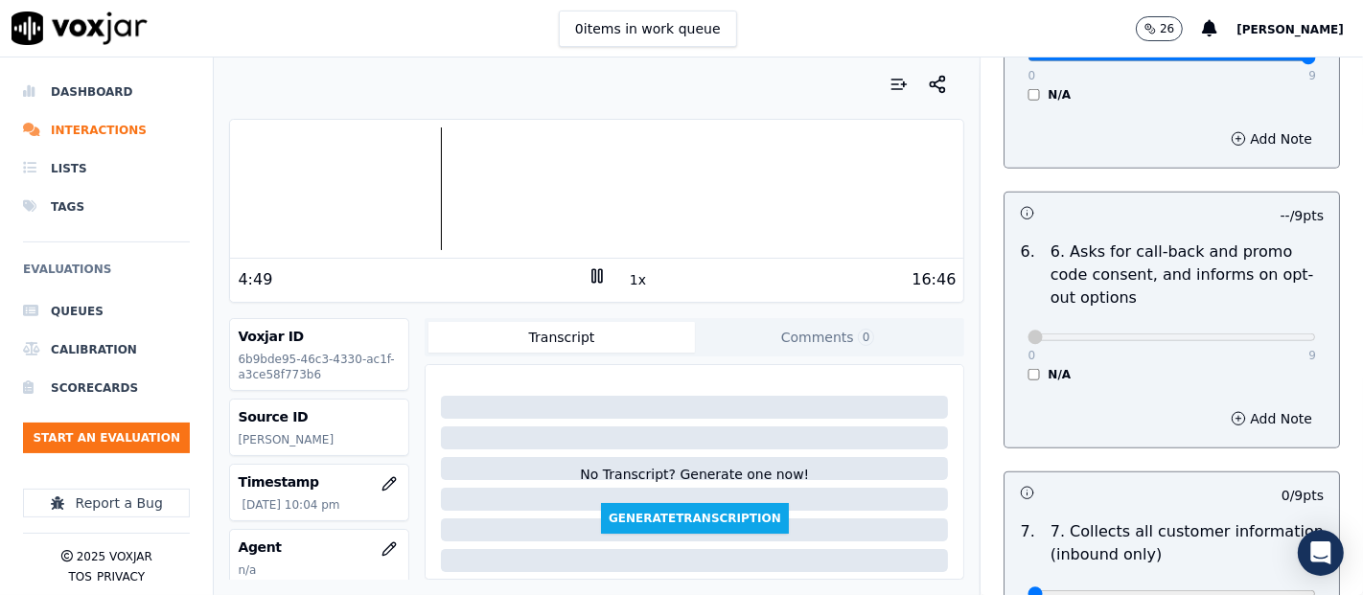
scroll to position [1597, 0]
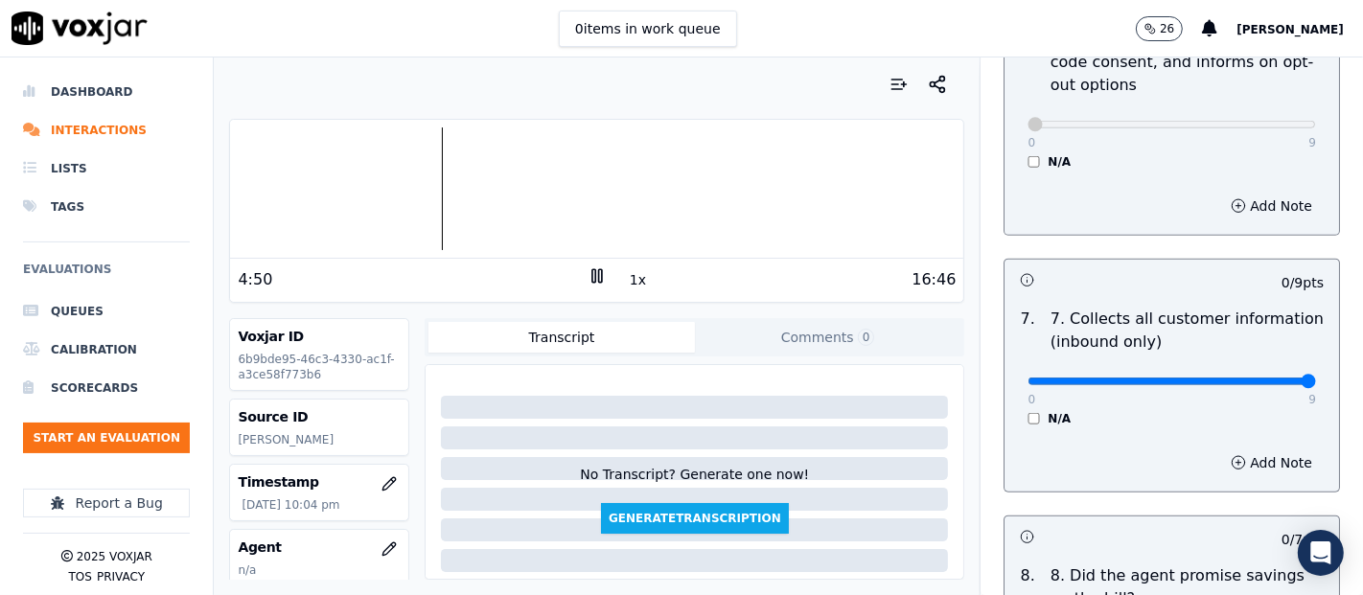
type input "9"
click at [1255, 379] on input "range" at bounding box center [1172, 382] width 289 height 8
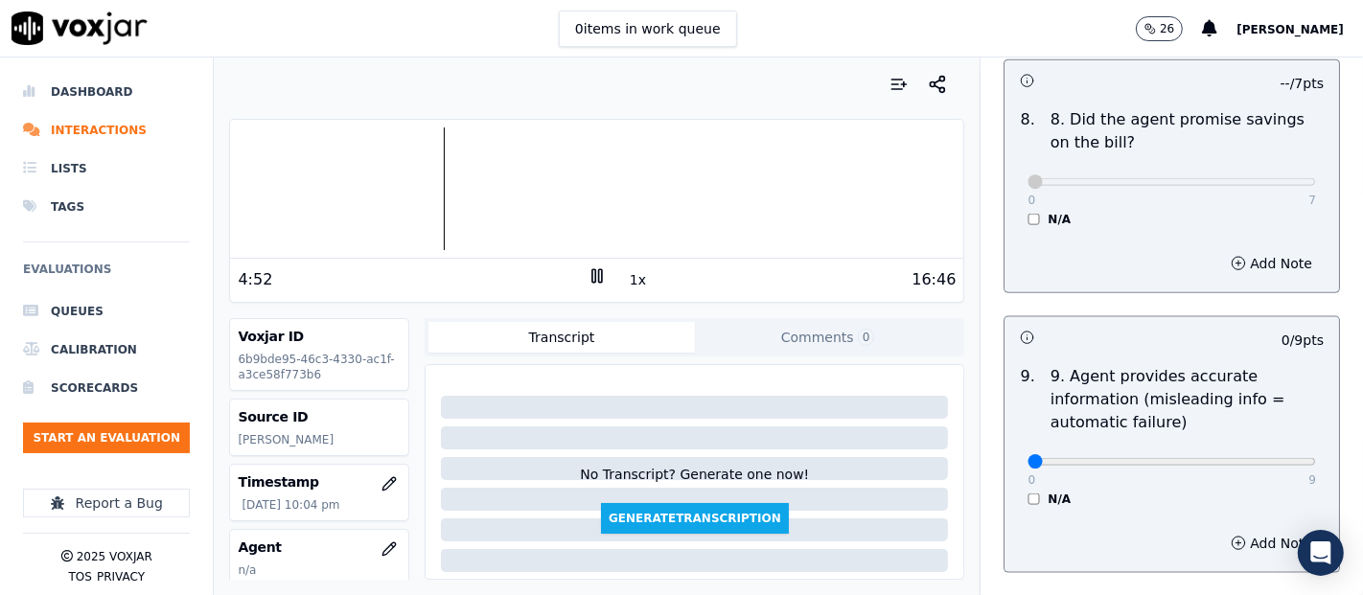
scroll to position [2237, 0]
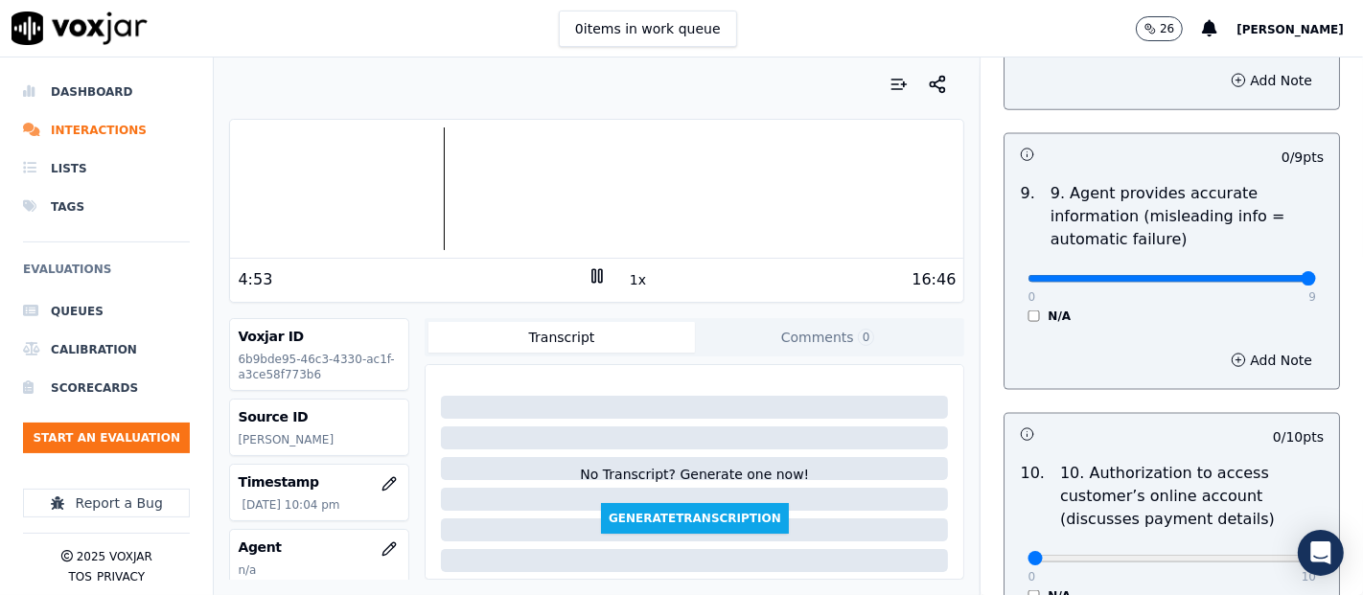
type input "9"
click at [1254, 275] on input "range" at bounding box center [1172, 279] width 289 height 8
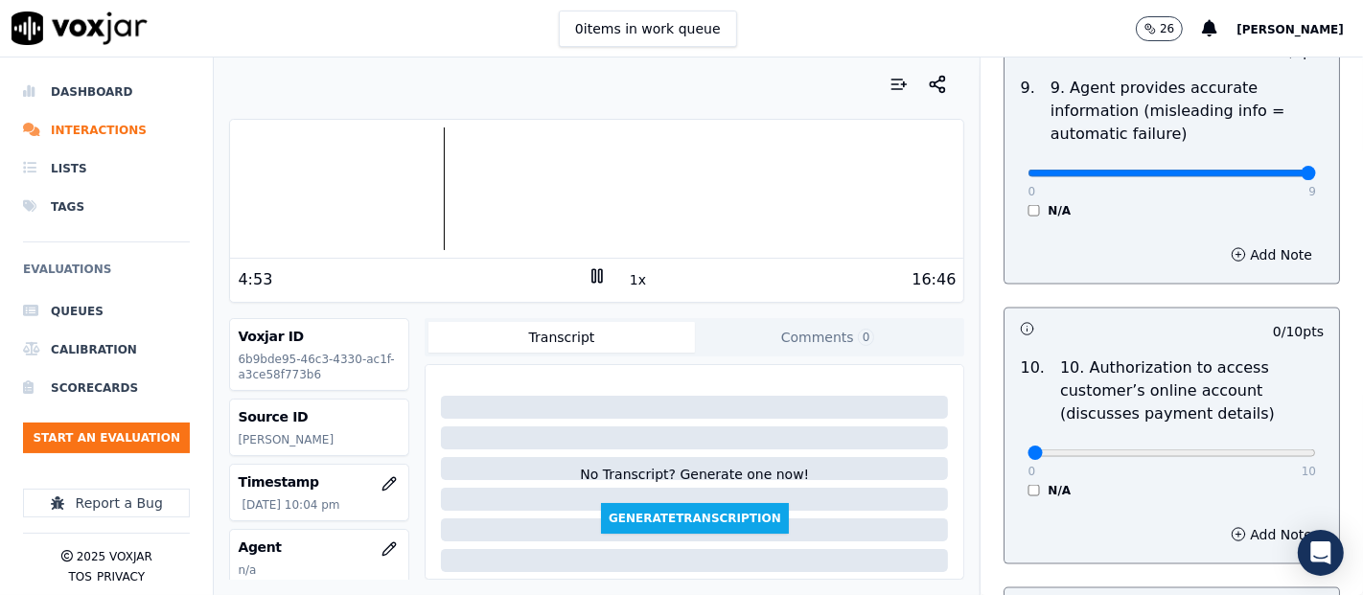
scroll to position [2450, 0]
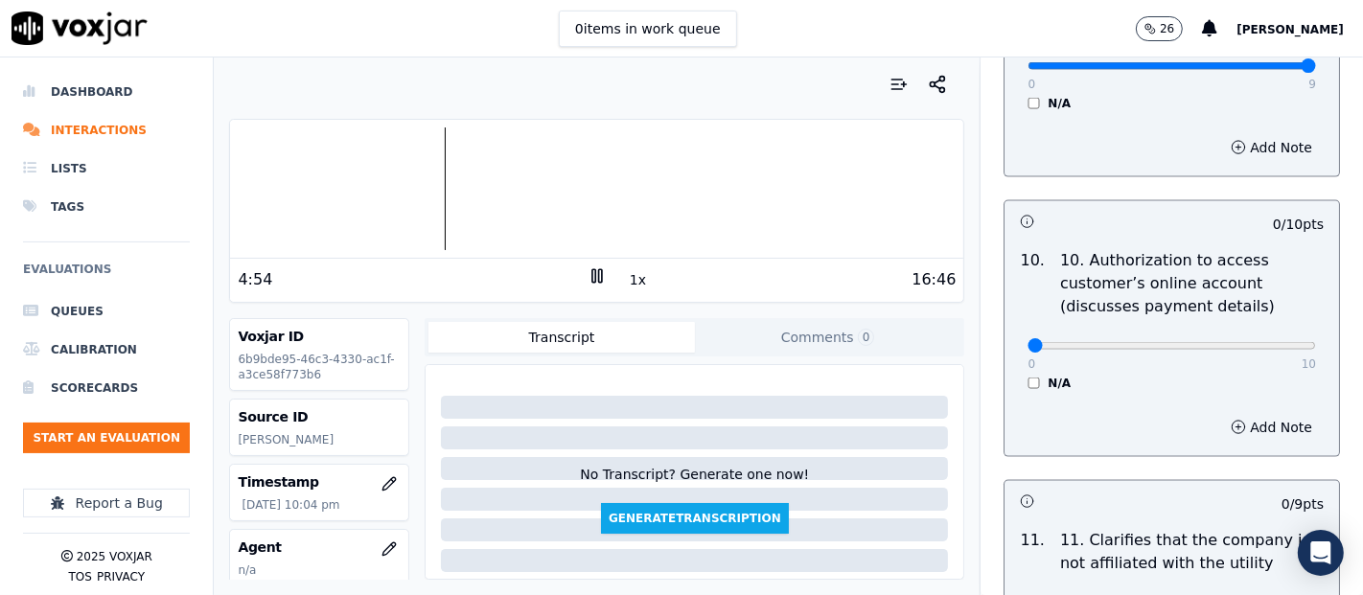
click at [1012, 376] on div "0 10 N/A" at bounding box center [1171, 354] width 319 height 73
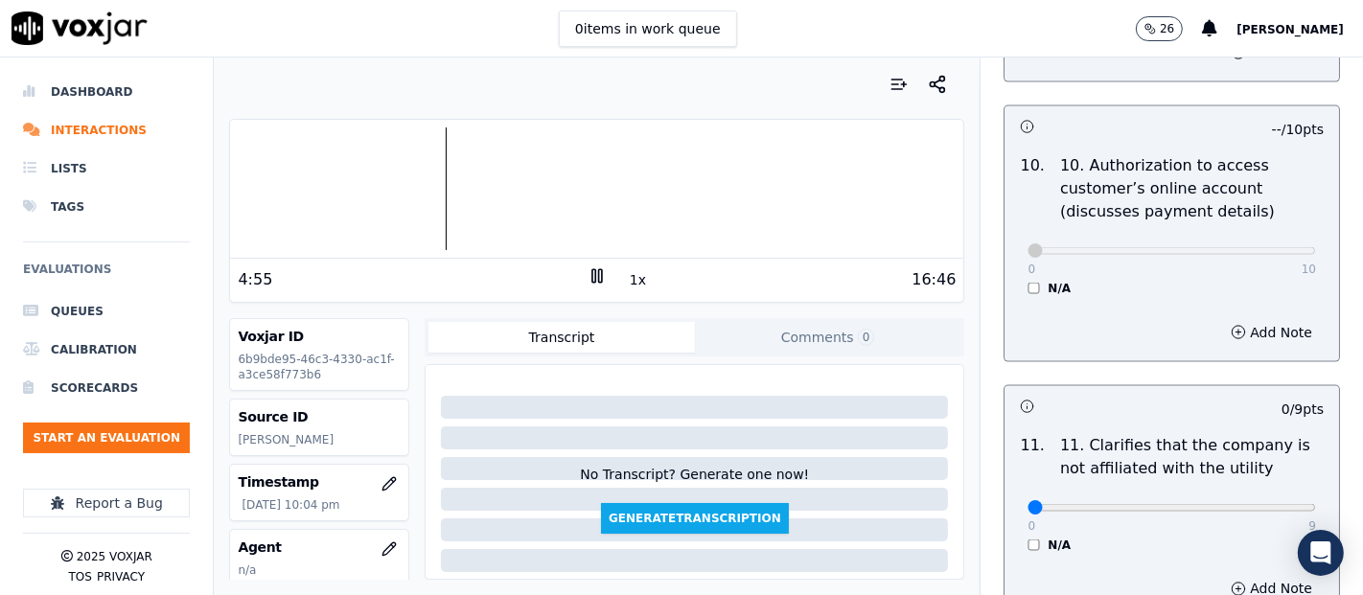
scroll to position [2663, 0]
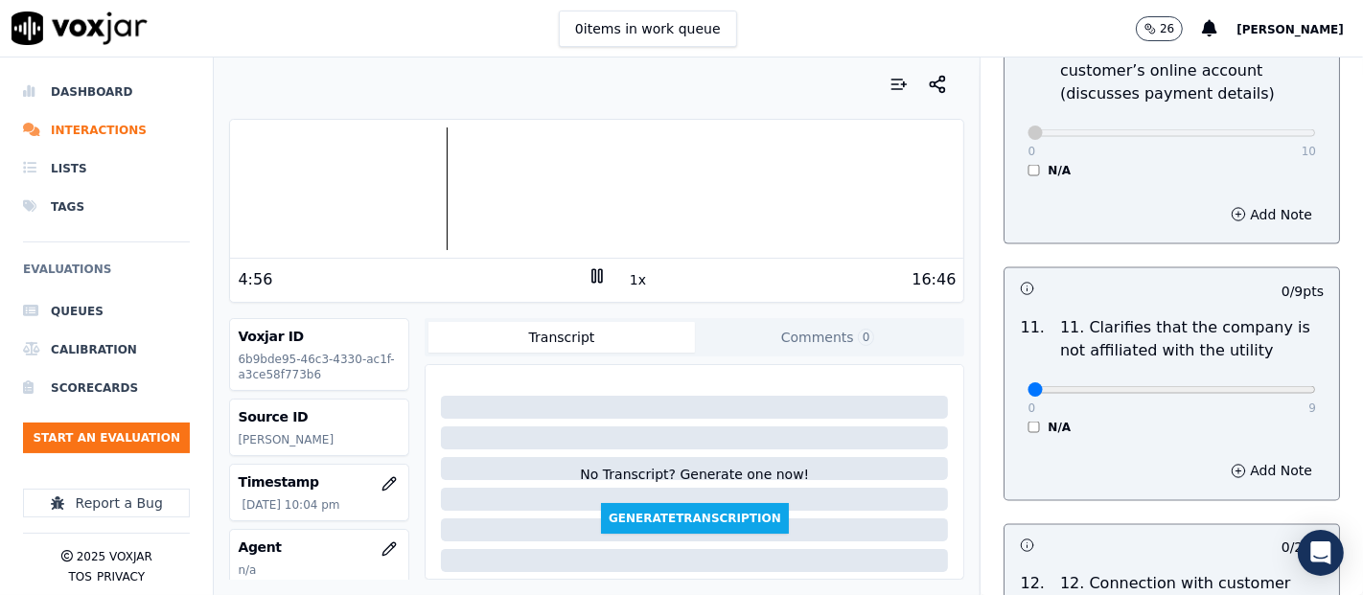
click at [1270, 389] on div "0 9 N/A" at bounding box center [1171, 398] width 319 height 73
click at [1257, 378] on div "0 9" at bounding box center [1172, 389] width 289 height 23
type input "9"
click at [1257, 386] on input "range" at bounding box center [1172, 390] width 289 height 8
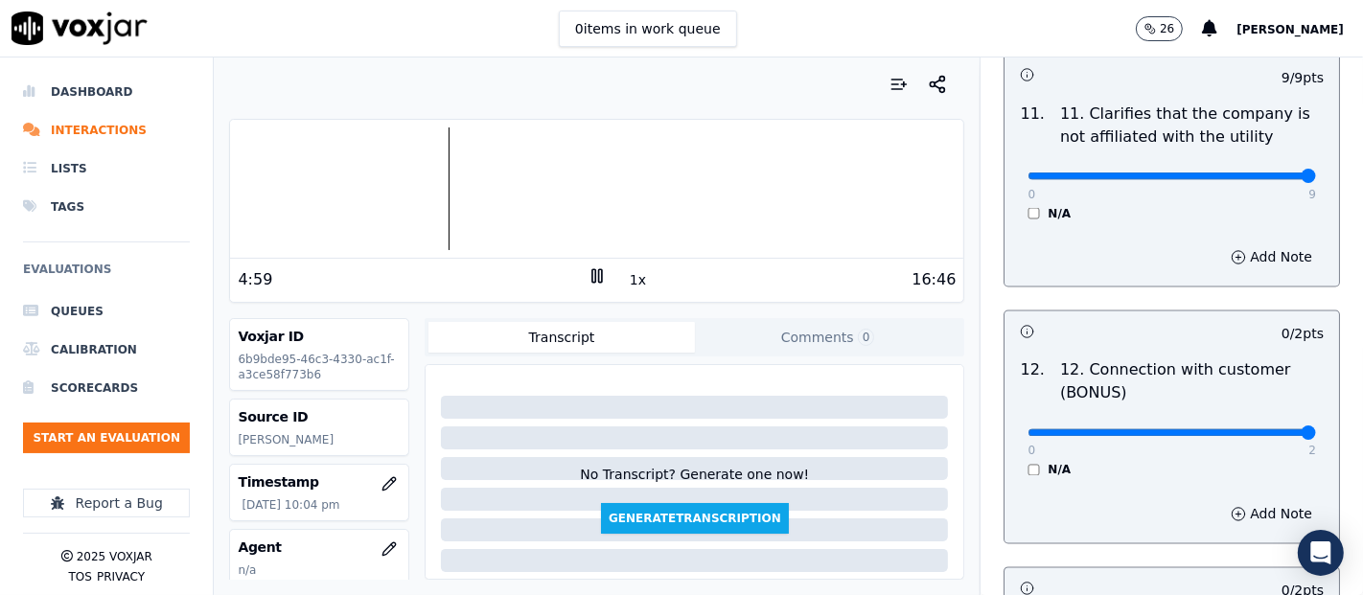
type input "2"
click at [1245, 430] on input "range" at bounding box center [1172, 434] width 289 height 8
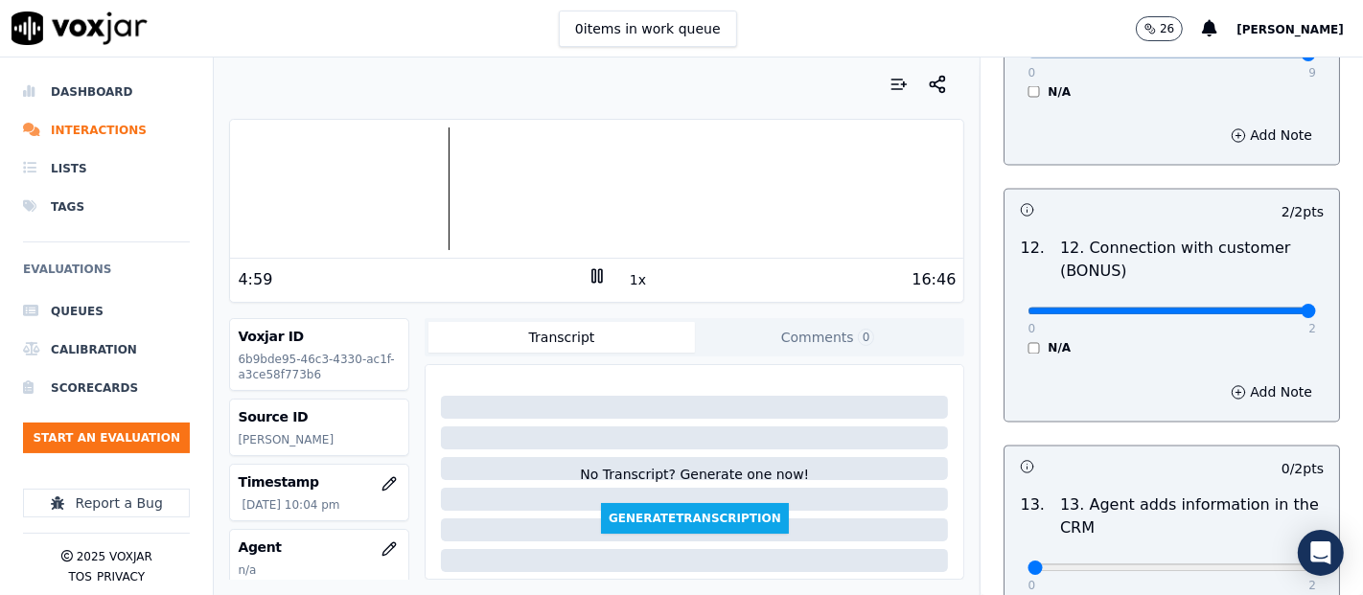
scroll to position [3089, 0]
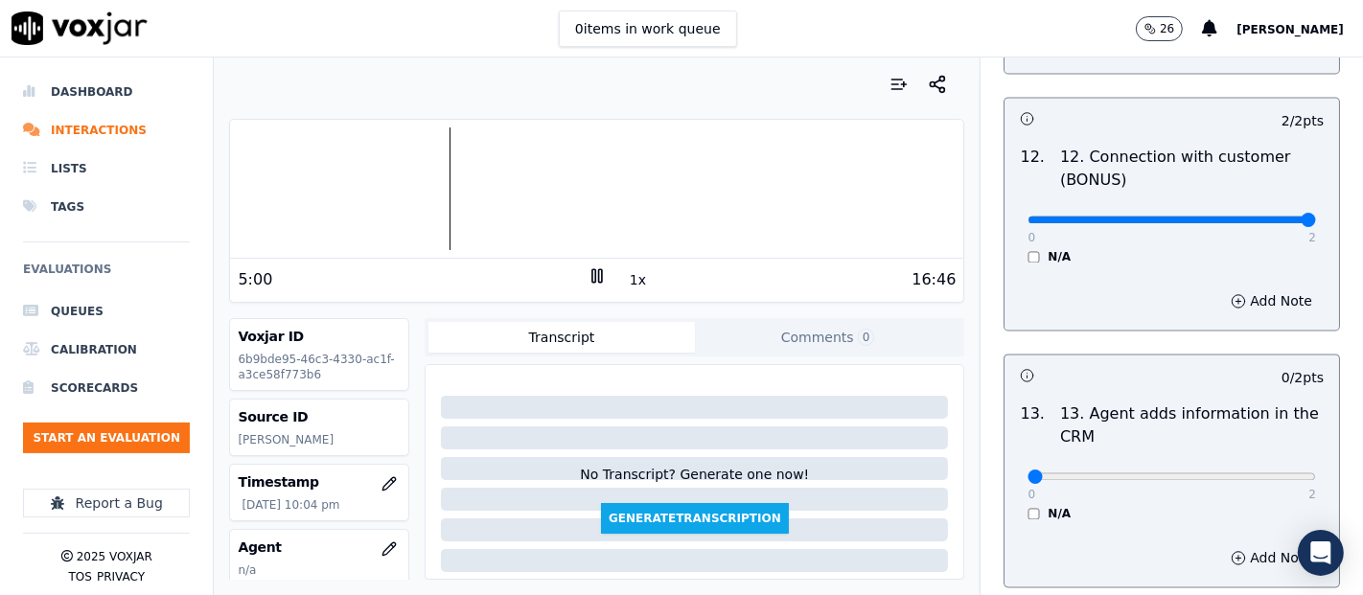
click at [1268, 464] on div "0 2 N/A" at bounding box center [1171, 486] width 319 height 73
type input "2"
click at [1267, 474] on input "range" at bounding box center [1172, 478] width 289 height 8
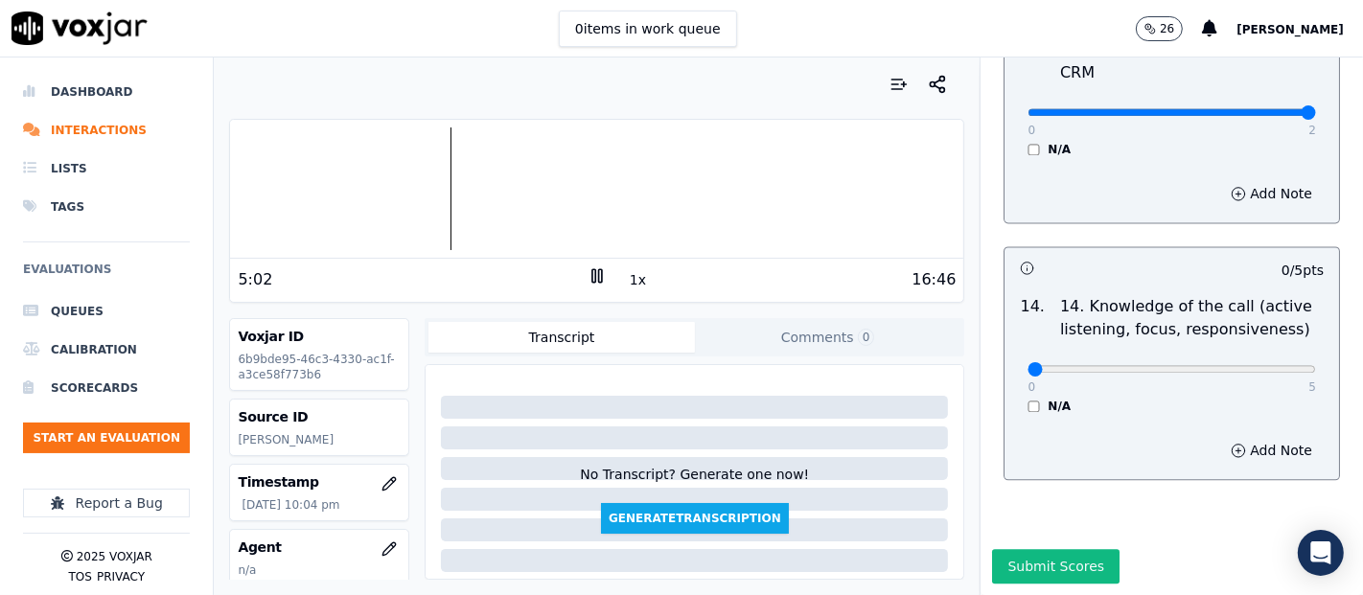
scroll to position [3494, 0]
type input "5"
click at [1263, 365] on input "range" at bounding box center [1172, 369] width 289 height 8
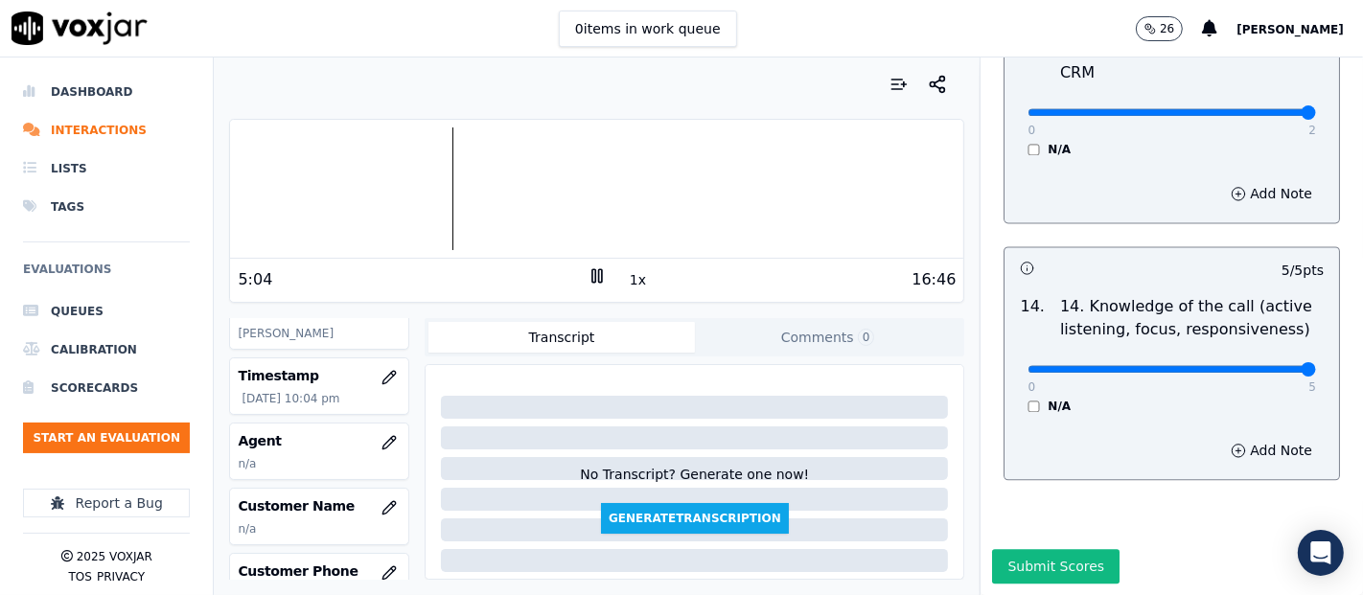
scroll to position [213, 0]
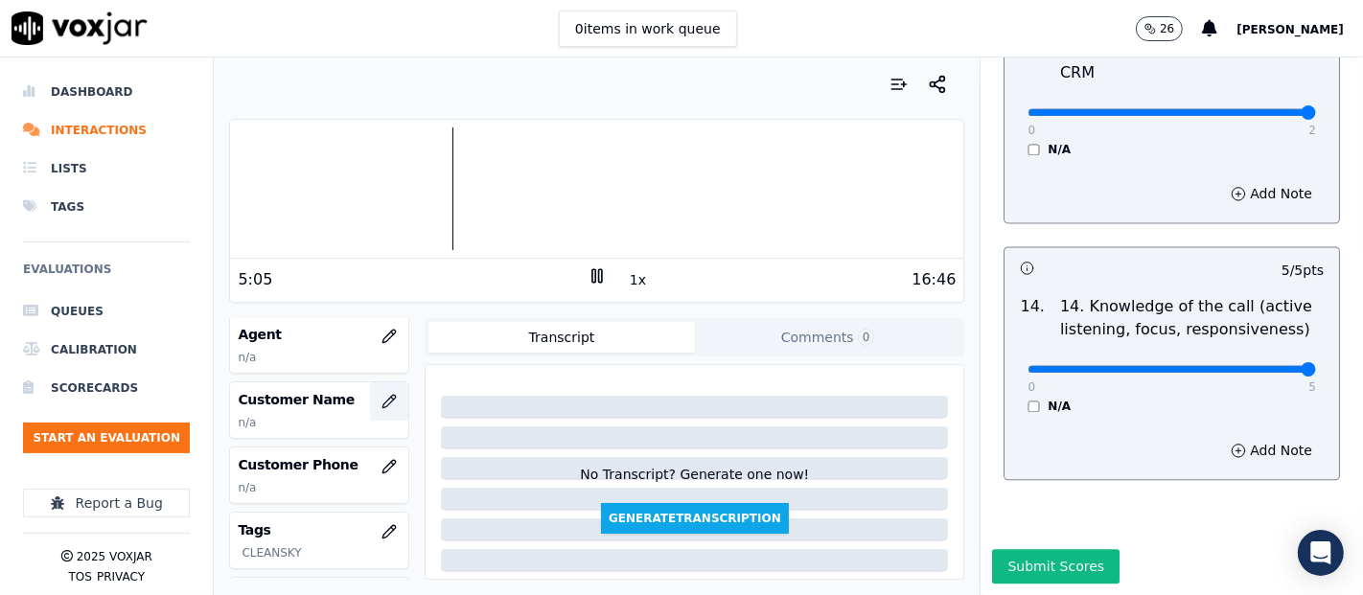
click at [370, 405] on button "button" at bounding box center [389, 402] width 38 height 38
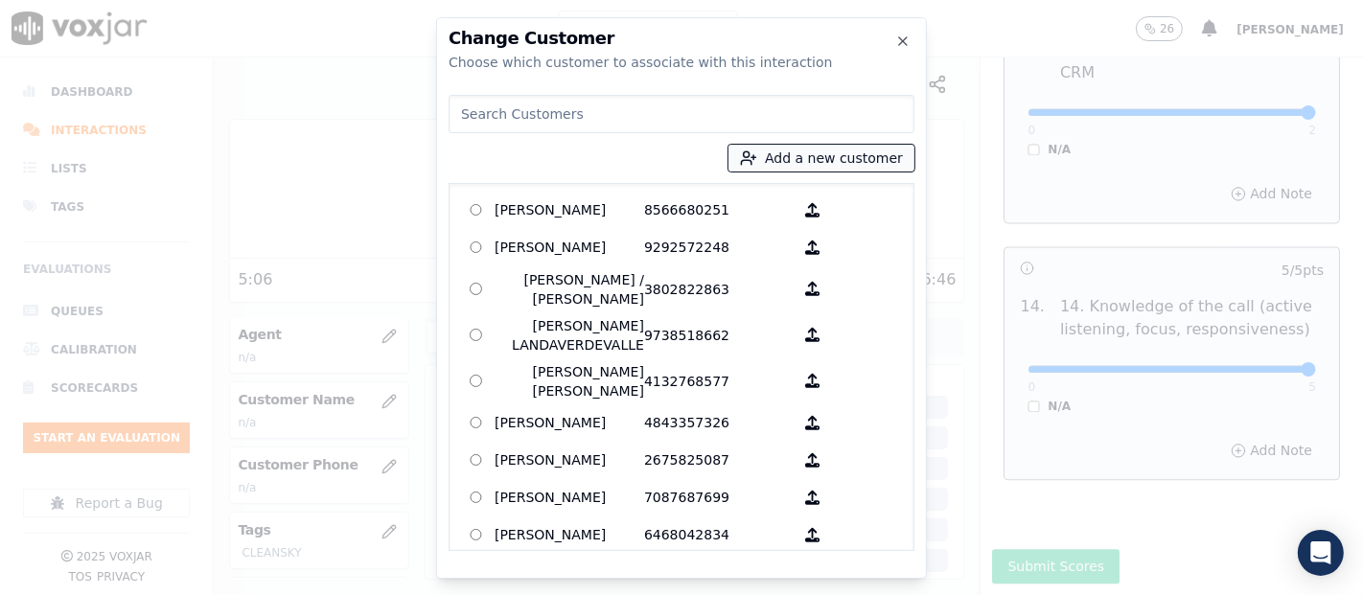
click at [844, 158] on button "Add a new customer" at bounding box center [822, 158] width 186 height 27
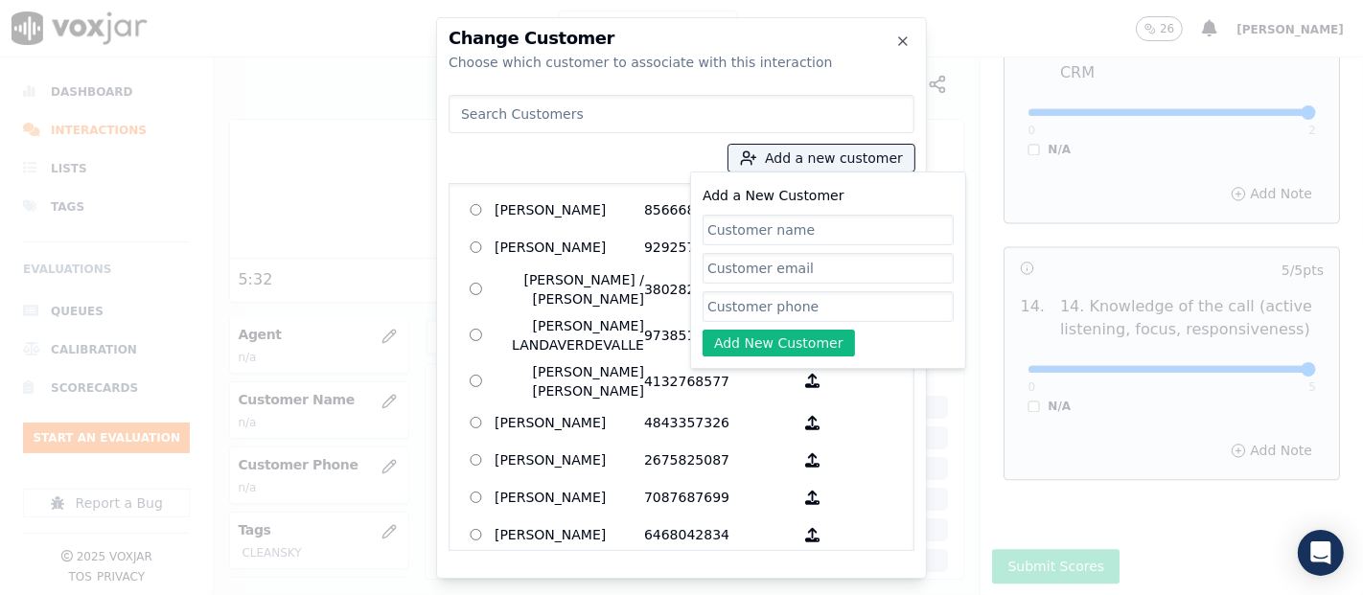
paste input "PASTOR BRACHO"
type input "PASTOR BRACHO"
drag, startPoint x: 777, startPoint y: 313, endPoint x: 784, endPoint y: 135, distance: 177.5
click at [777, 308] on input "Add a New Customer" at bounding box center [828, 306] width 251 height 31
paste input "3135511300"
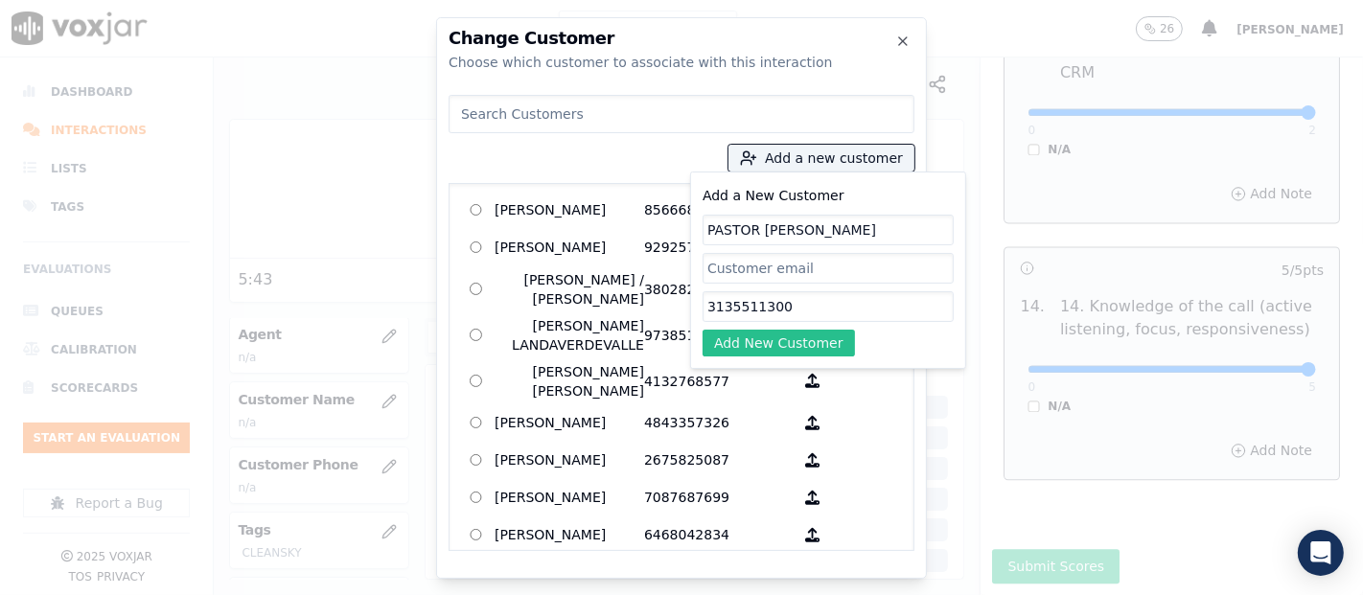
type input "3135511300"
click at [805, 349] on button "Add New Customer" at bounding box center [779, 343] width 152 height 27
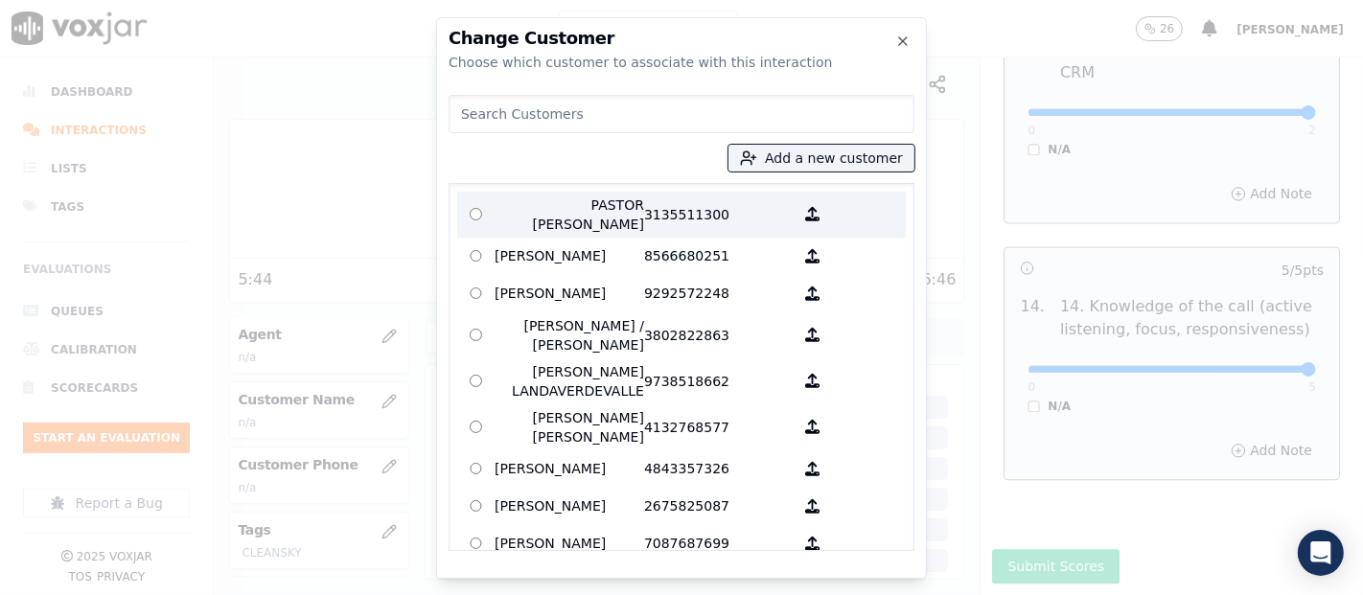
click at [608, 225] on label "PASTOR BRACHO 3135511300" at bounding box center [681, 215] width 449 height 46
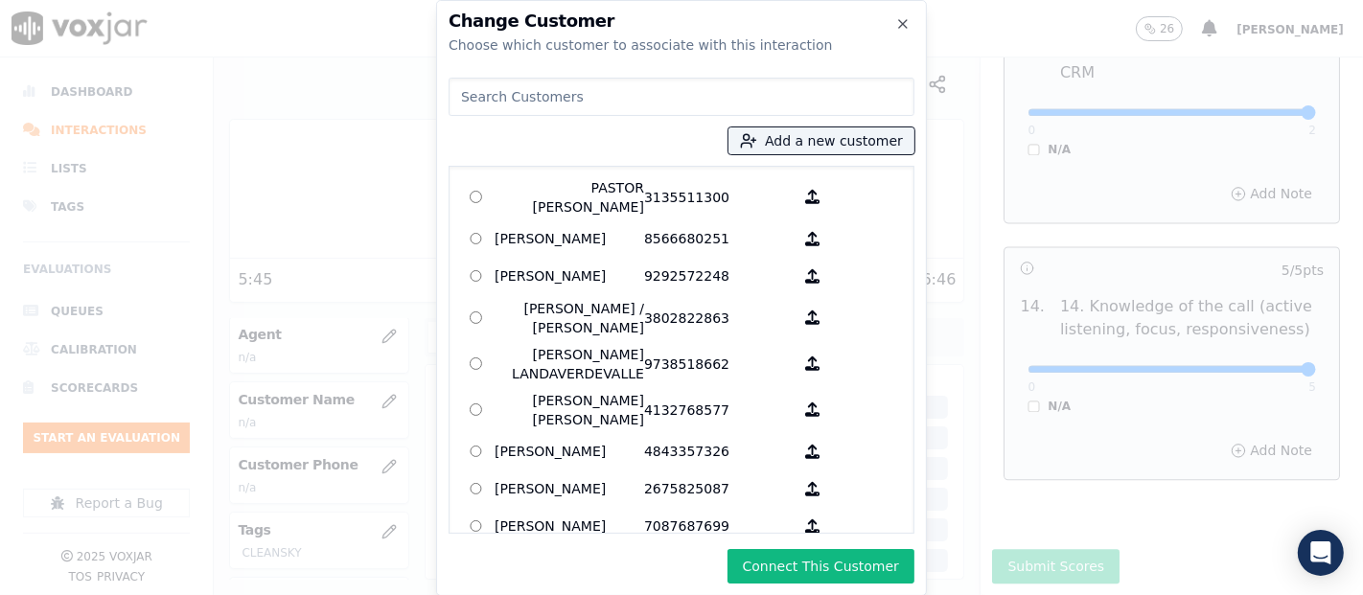
click at [780, 555] on button "Connect This Customer" at bounding box center [821, 566] width 187 height 35
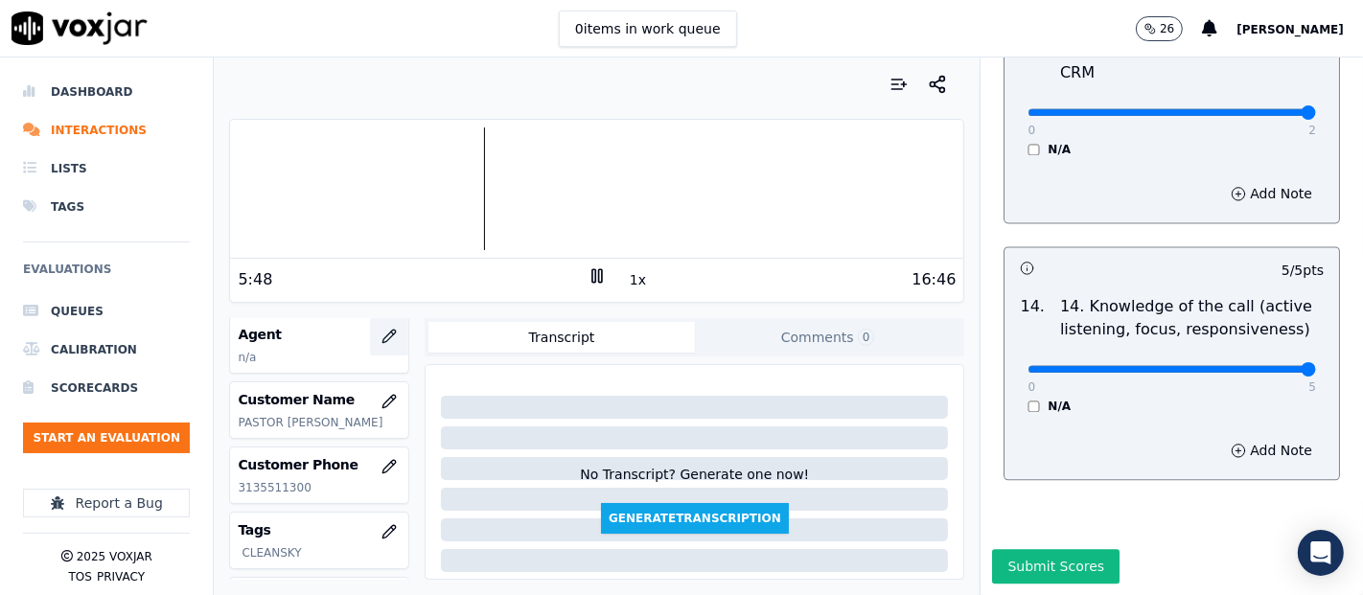
click at [370, 340] on button "button" at bounding box center [389, 336] width 38 height 38
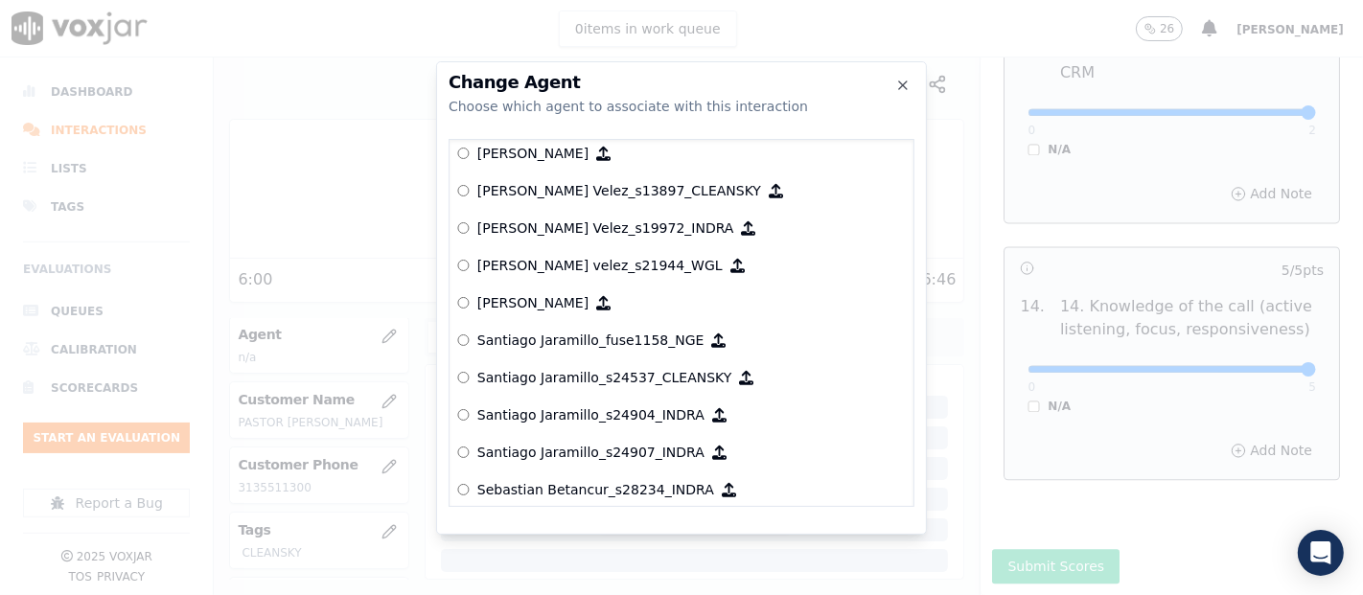
scroll to position [8901, 0]
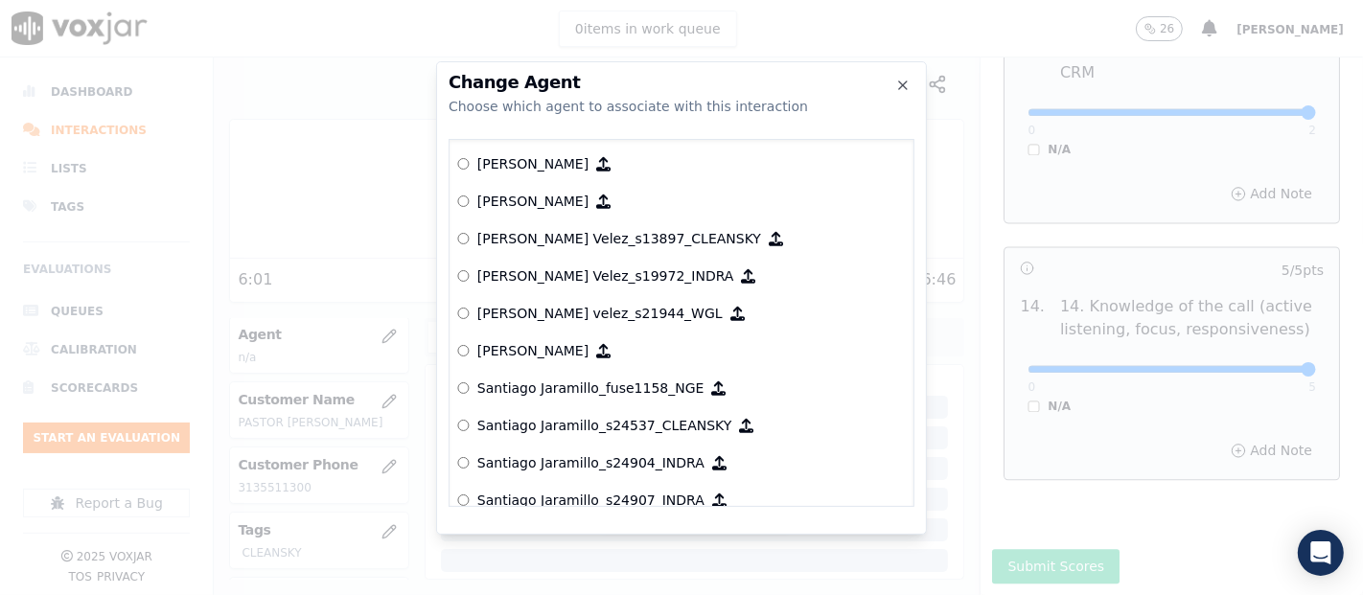
click at [493, 237] on p "[PERSON_NAME] Velez_s13897_CLEANSKY" at bounding box center [619, 238] width 284 height 19
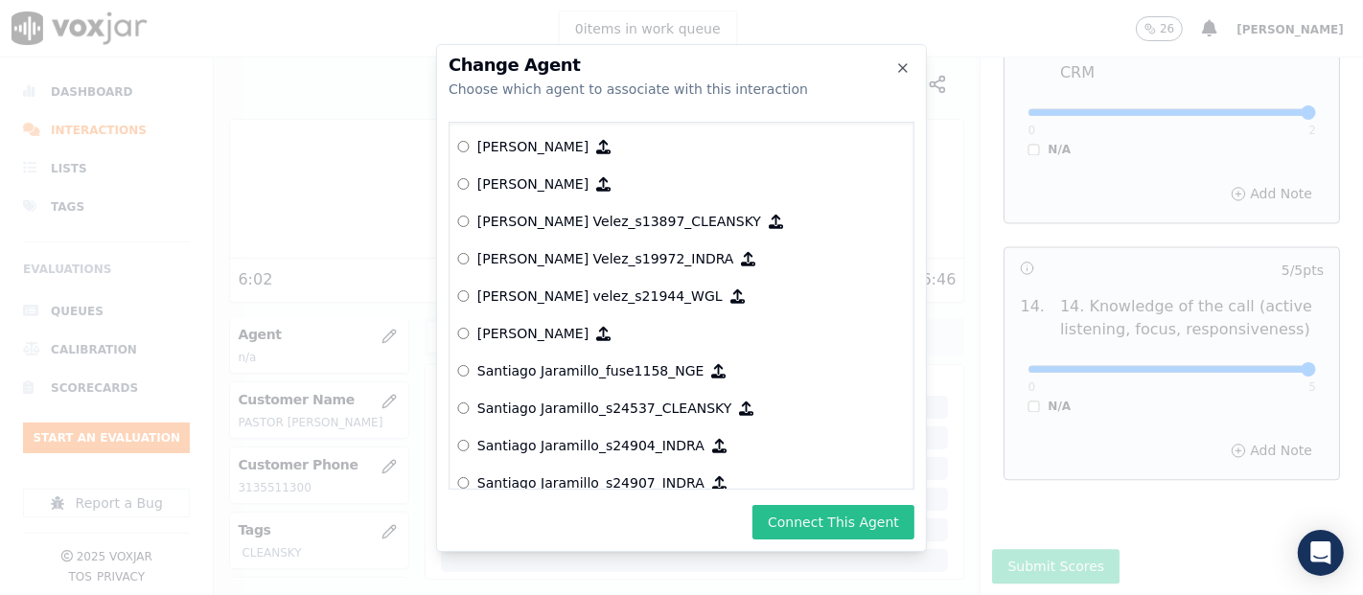
click at [822, 526] on button "Connect This Agent" at bounding box center [834, 522] width 162 height 35
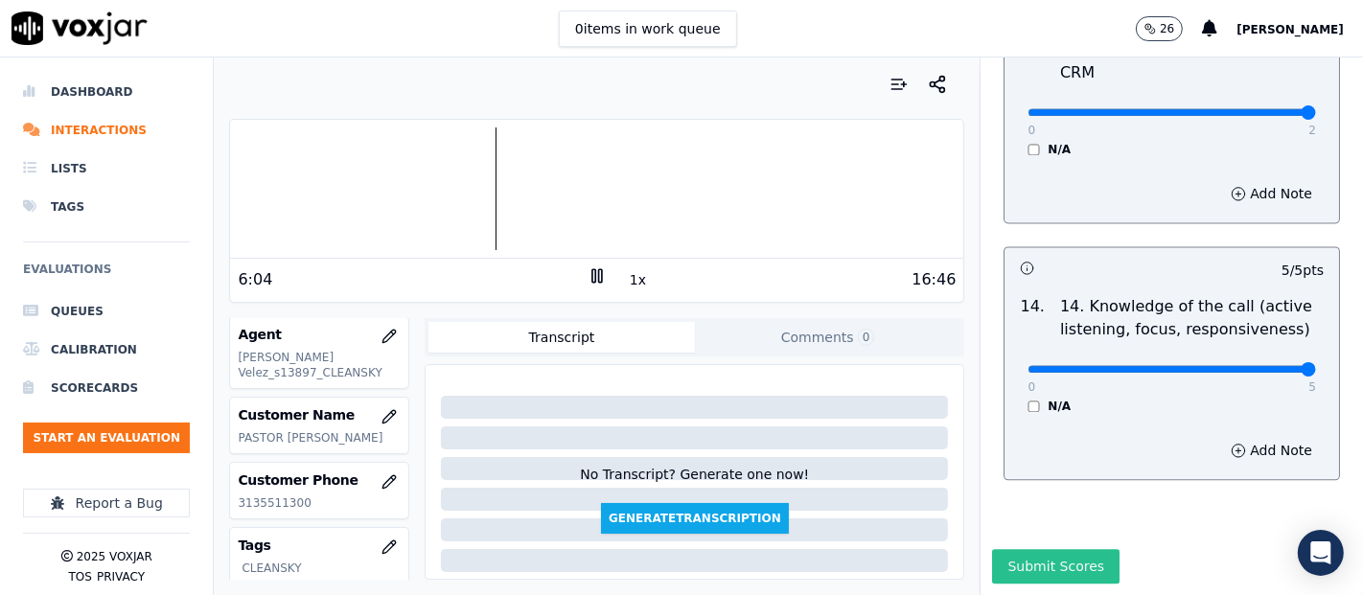
click at [1007, 549] on button "Submit Scores" at bounding box center [1056, 566] width 128 height 35
click at [593, 275] on icon at bounding box center [597, 276] width 19 height 19
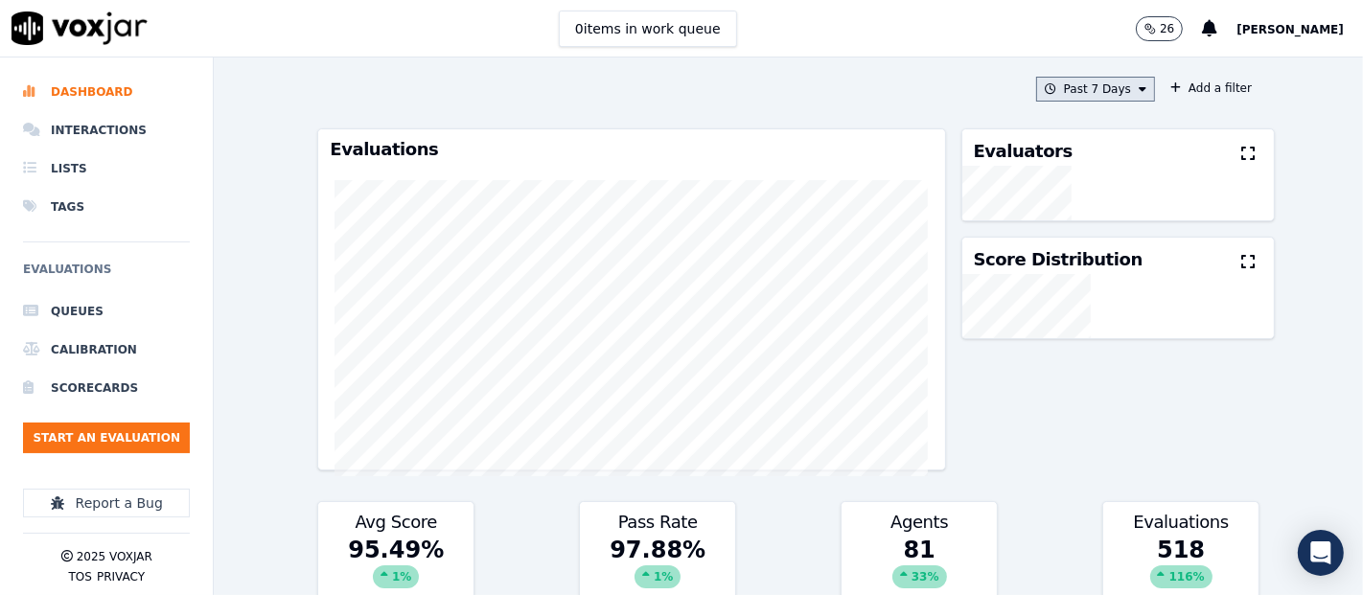
click at [1075, 86] on button "Past 7 Days" at bounding box center [1095, 89] width 119 height 25
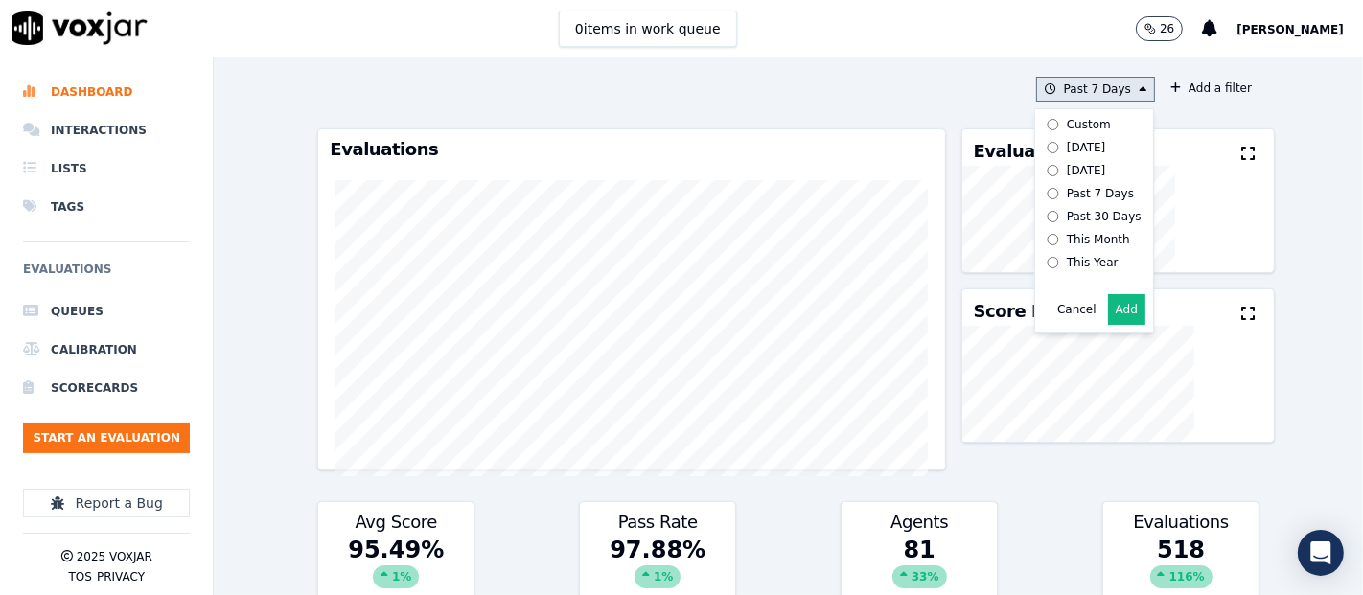
click at [1108, 325] on button "Add" at bounding box center [1126, 309] width 37 height 31
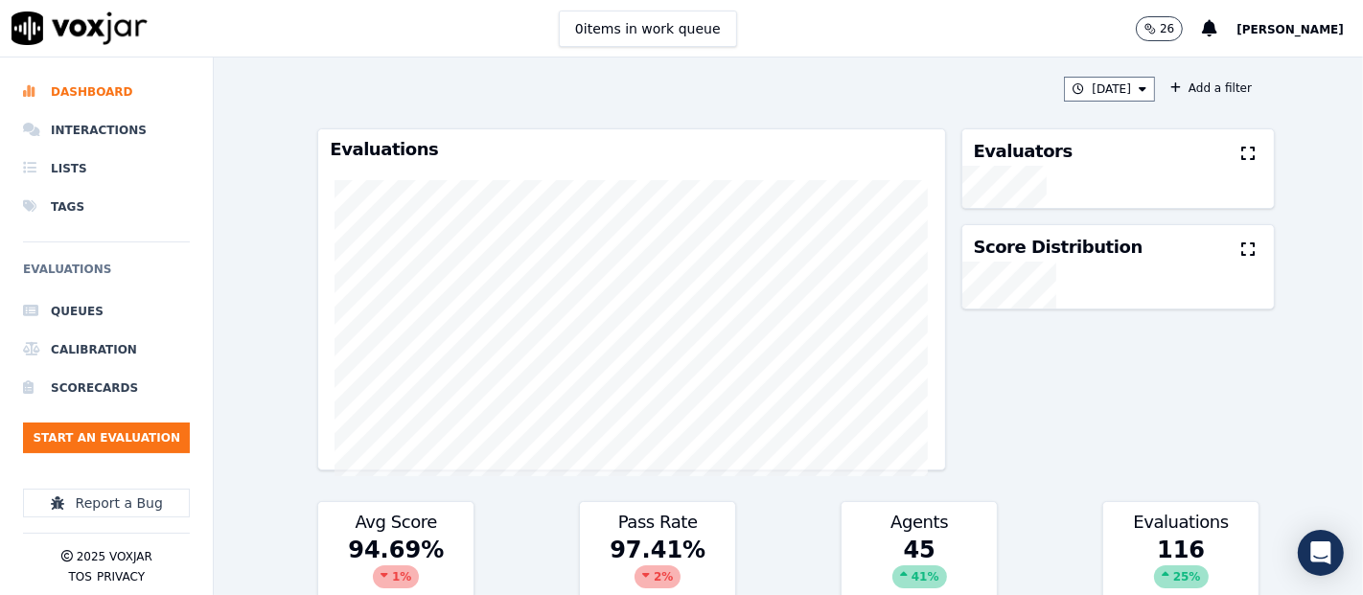
click at [1242, 151] on icon at bounding box center [1248, 153] width 13 height 15
